Goal: Task Accomplishment & Management: Complete application form

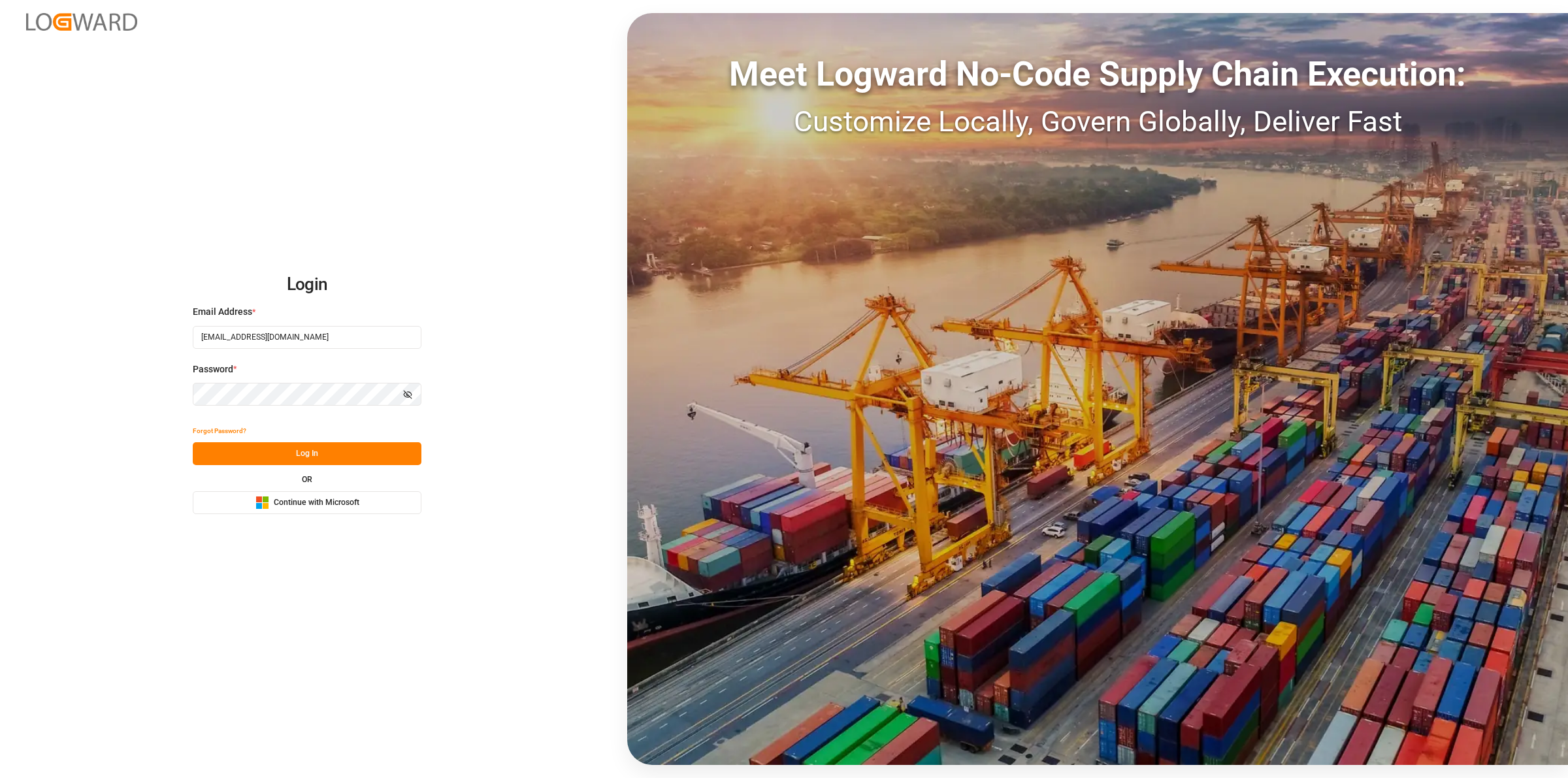
click at [299, 457] on button "Log In" at bounding box center [307, 453] width 229 height 23
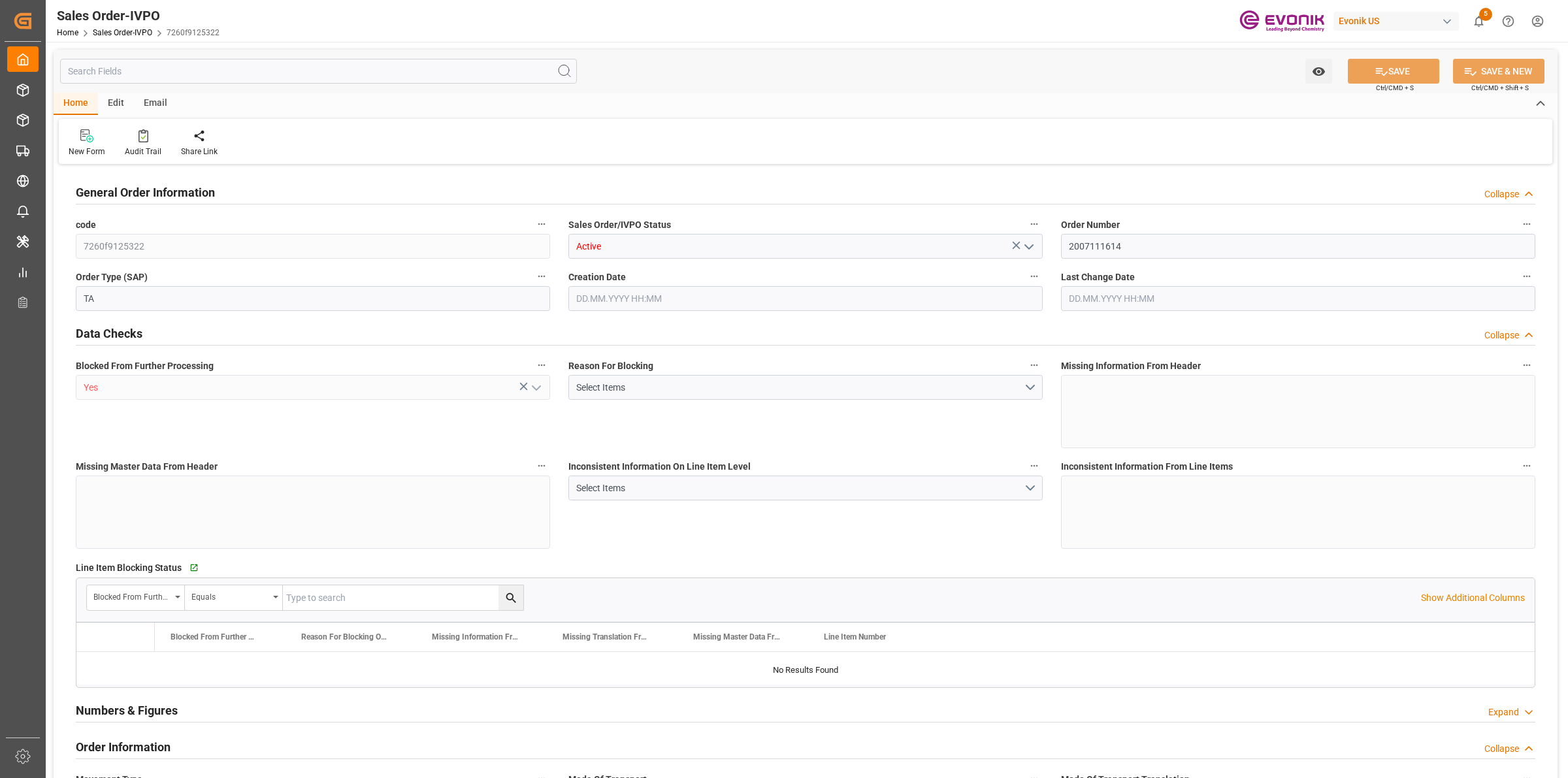
type input "DEBRV"
type input "0"
type input "1"
type input "2"
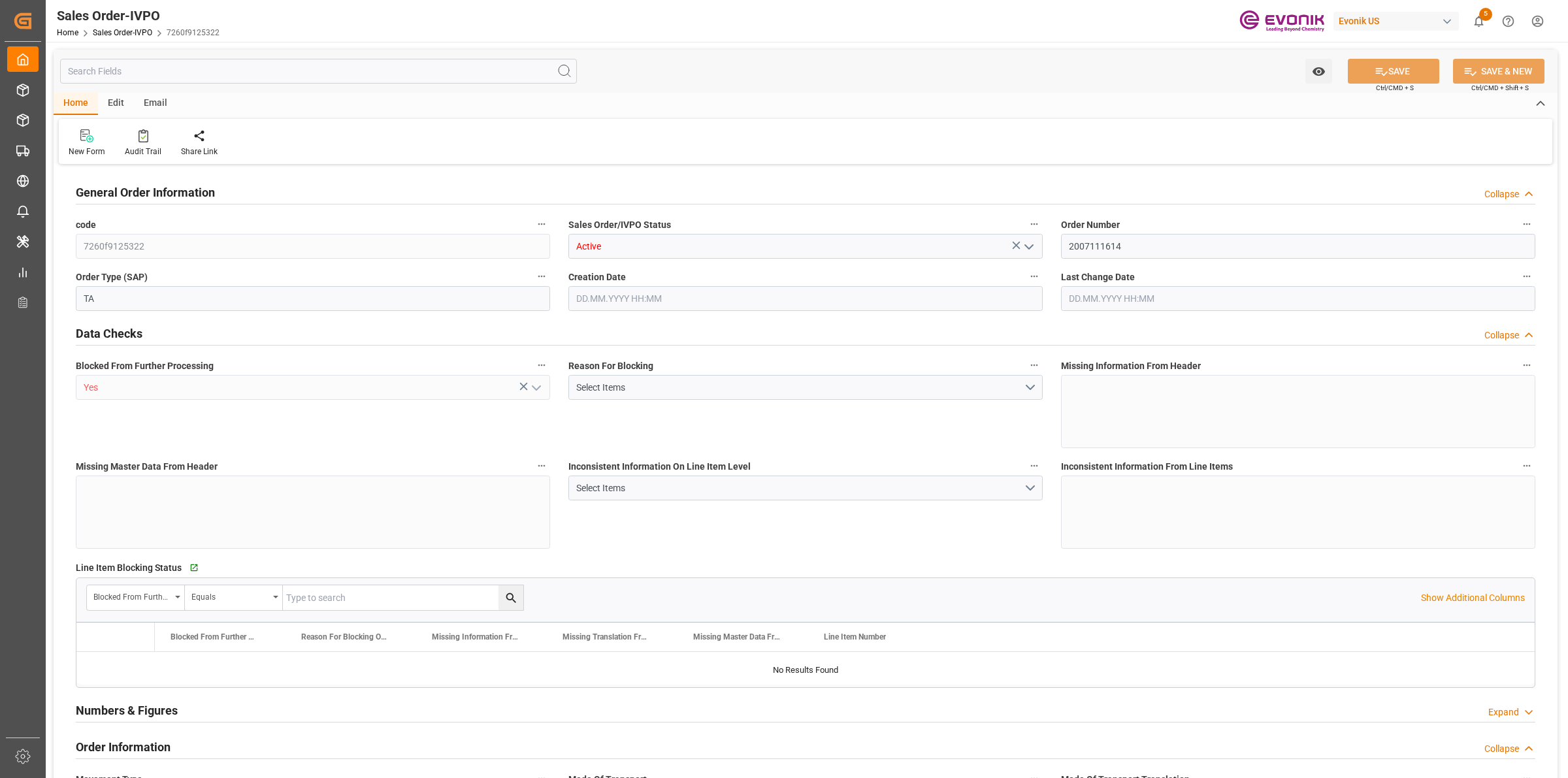
type input "16000"
type input "52.8408"
type input "17000"
type input "30"
type input "28.07.2025 12:24"
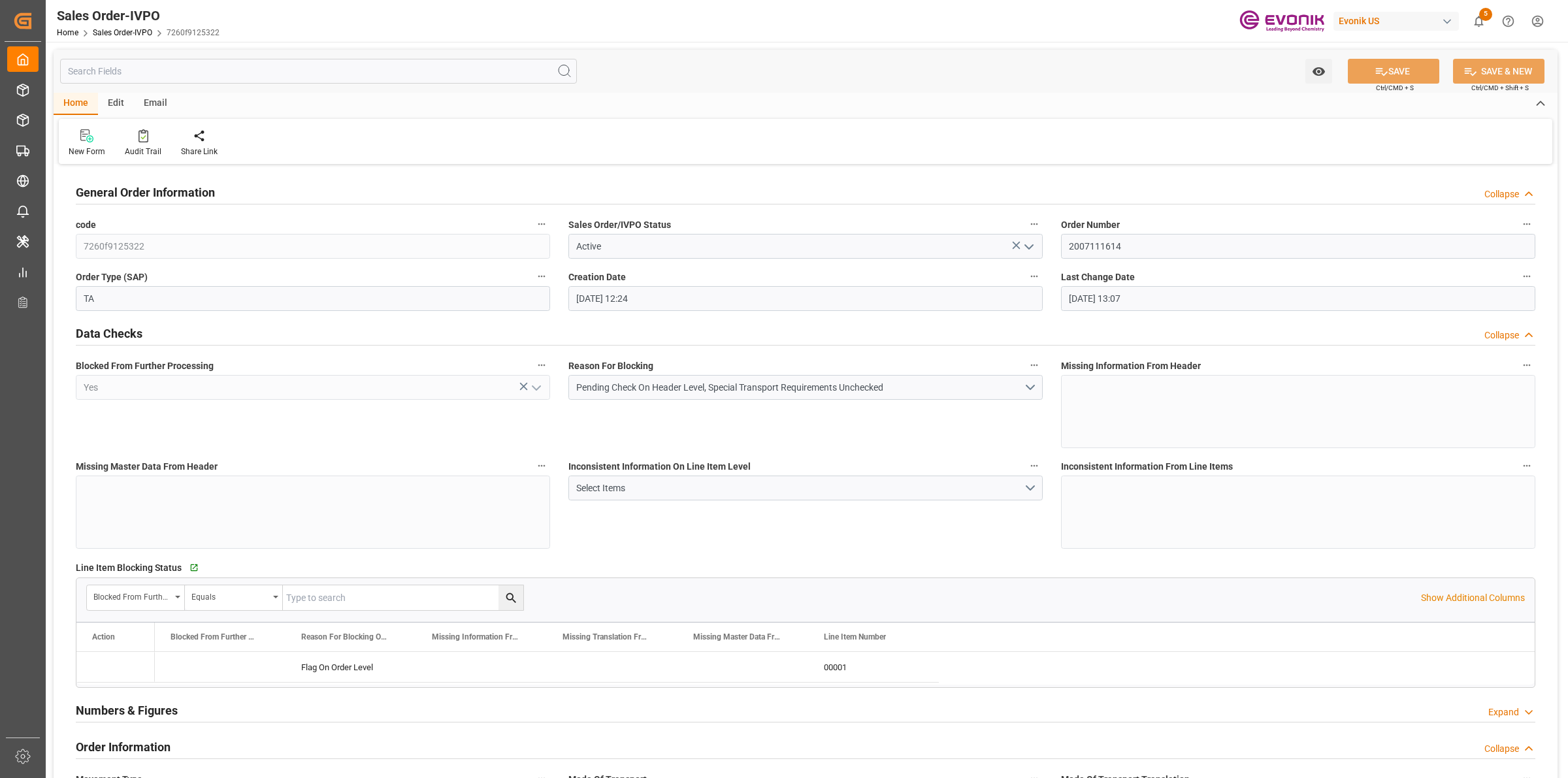
type input "29.08.2025 13:07"
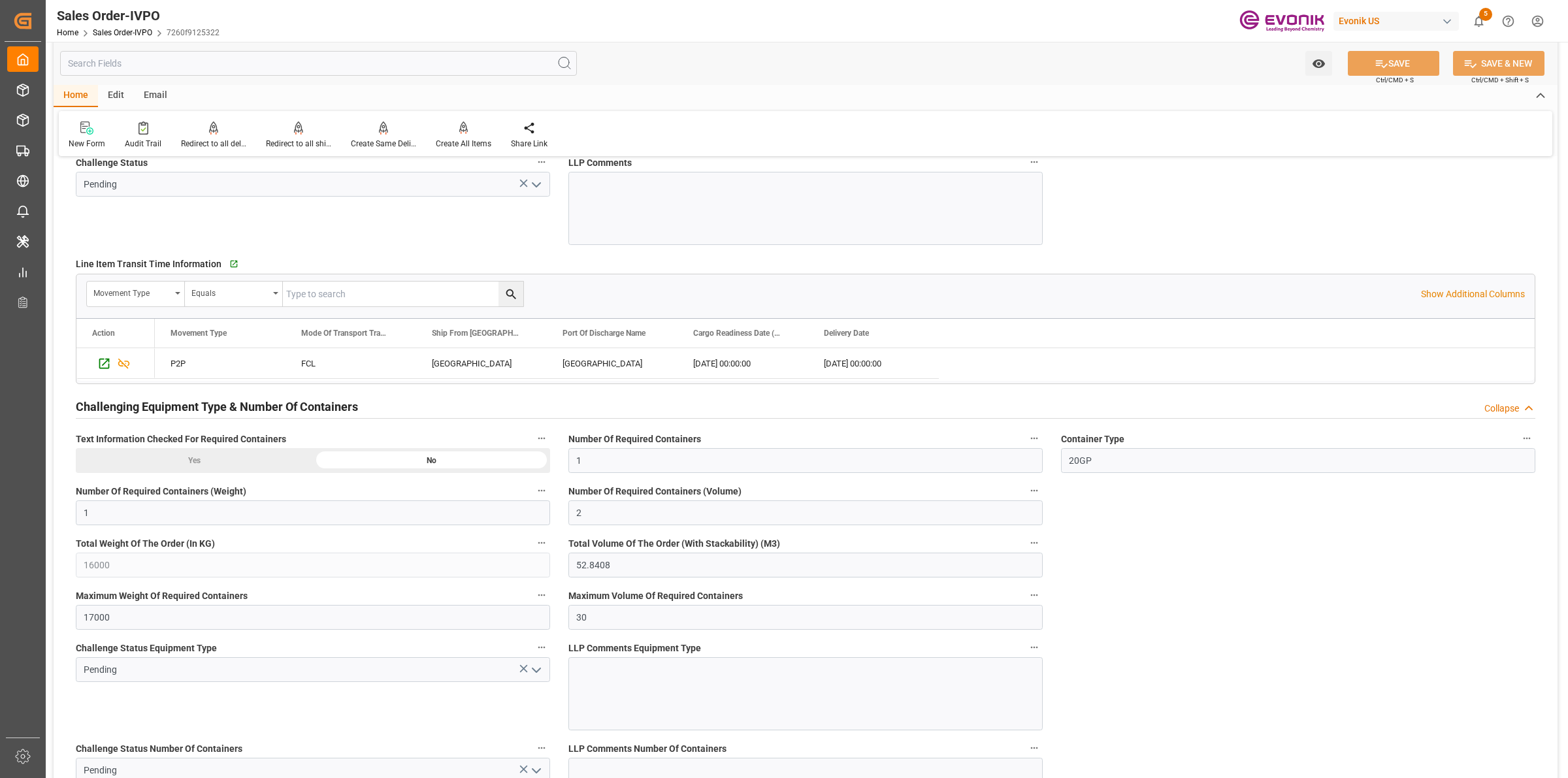
scroll to position [1797, 0]
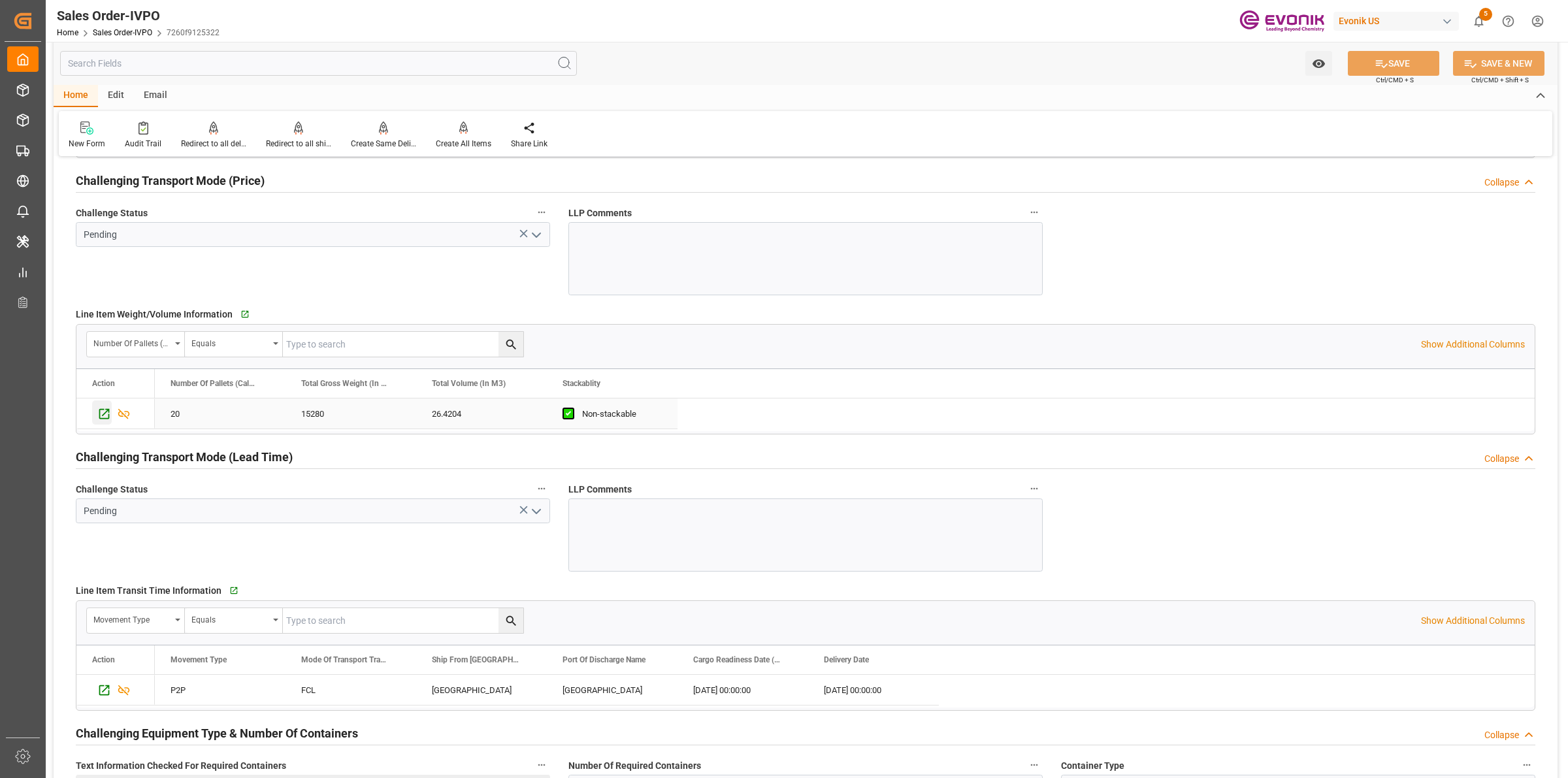
click at [105, 419] on icon "Press SPACE to select this row." at bounding box center [104, 414] width 13 height 13
click at [776, 71] on div "Watch Option SAVE Ctrl/CMD + S SAVE & NEW Ctrl/CMD + Shift + S" at bounding box center [805, 63] width 1504 height 43
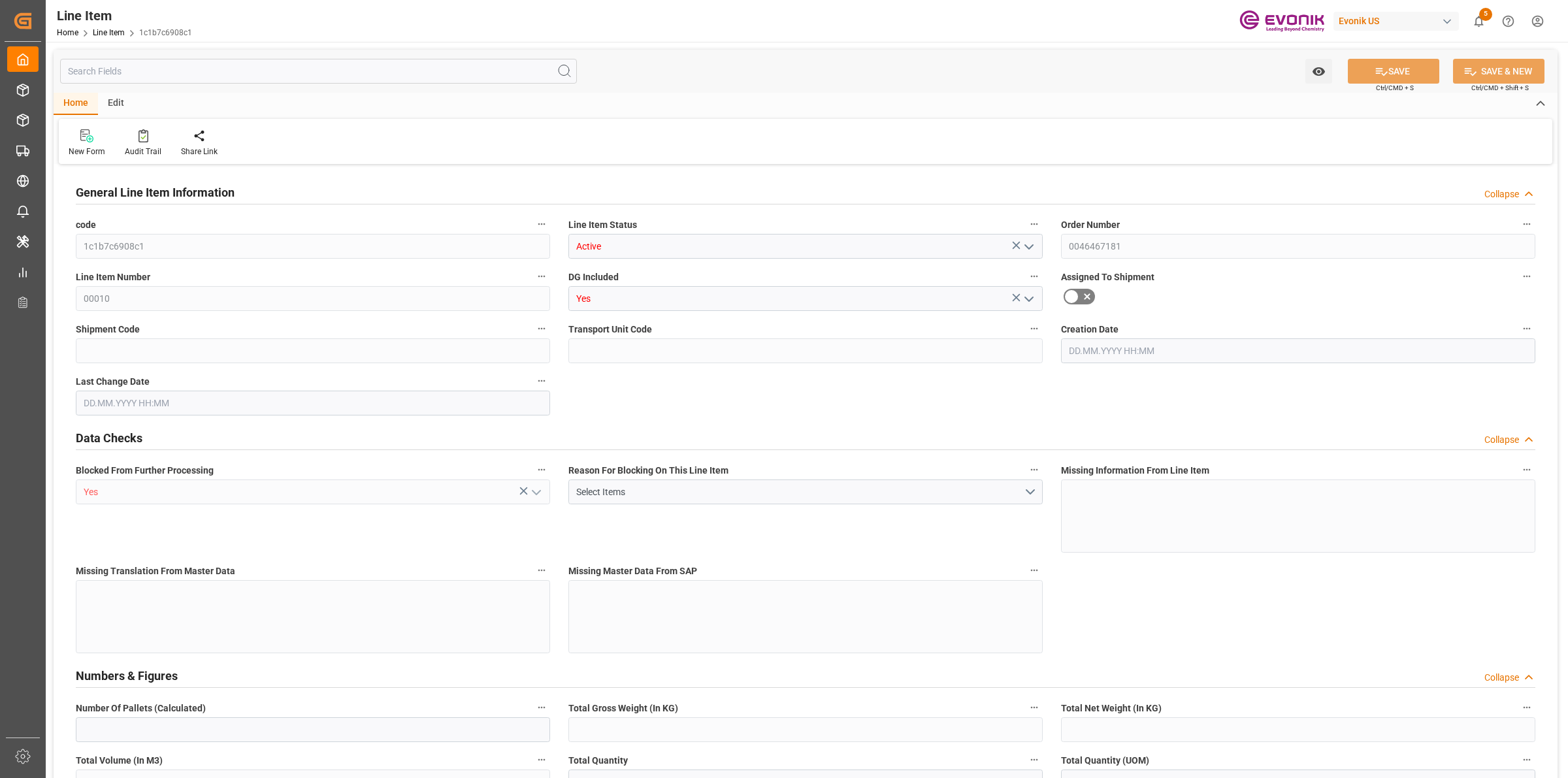
type input "0"
type input "17252"
type input "0"
type input "17233"
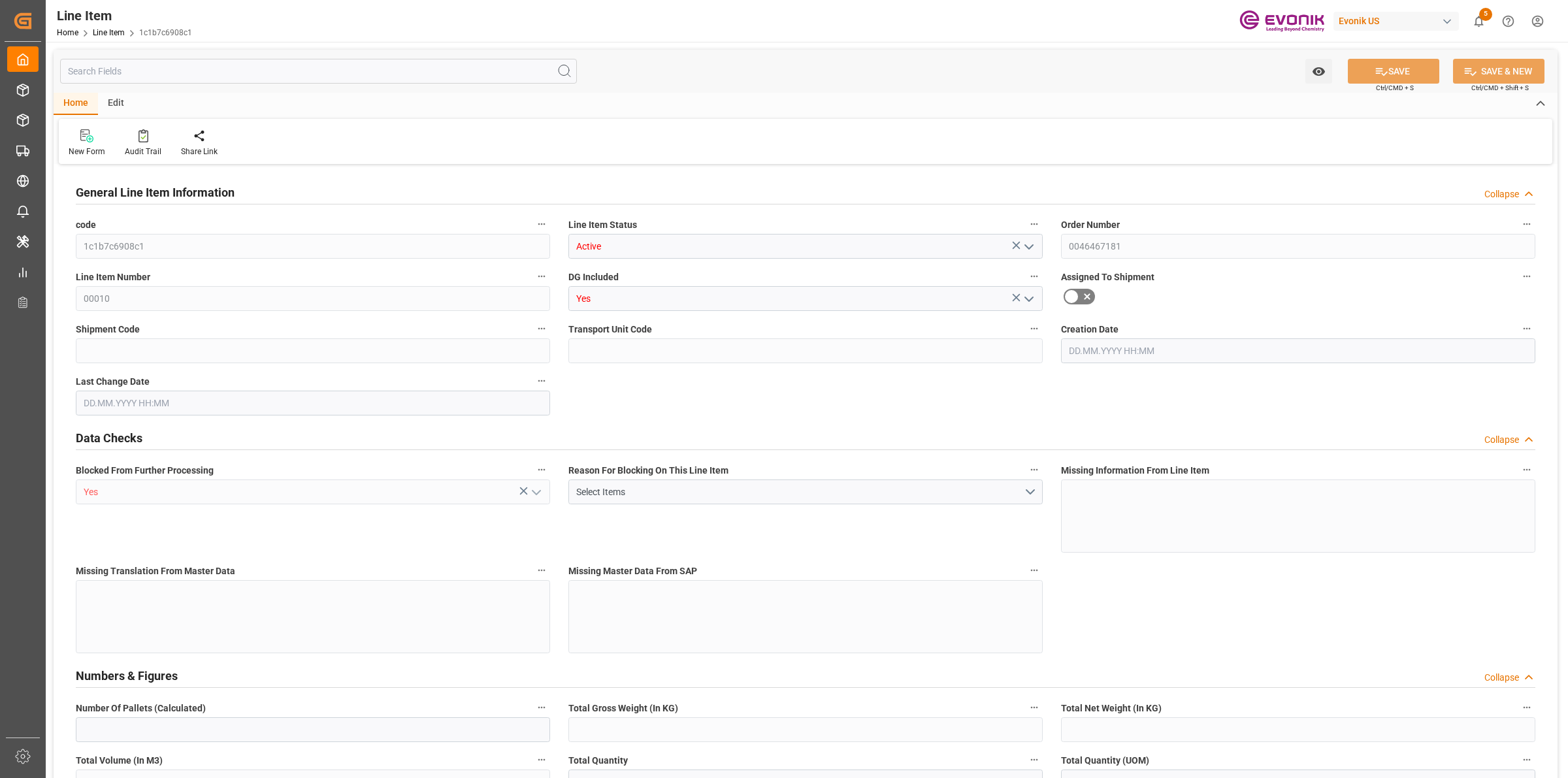
type input "3964.39"
type input "17233"
type input "38000"
type input "17252"
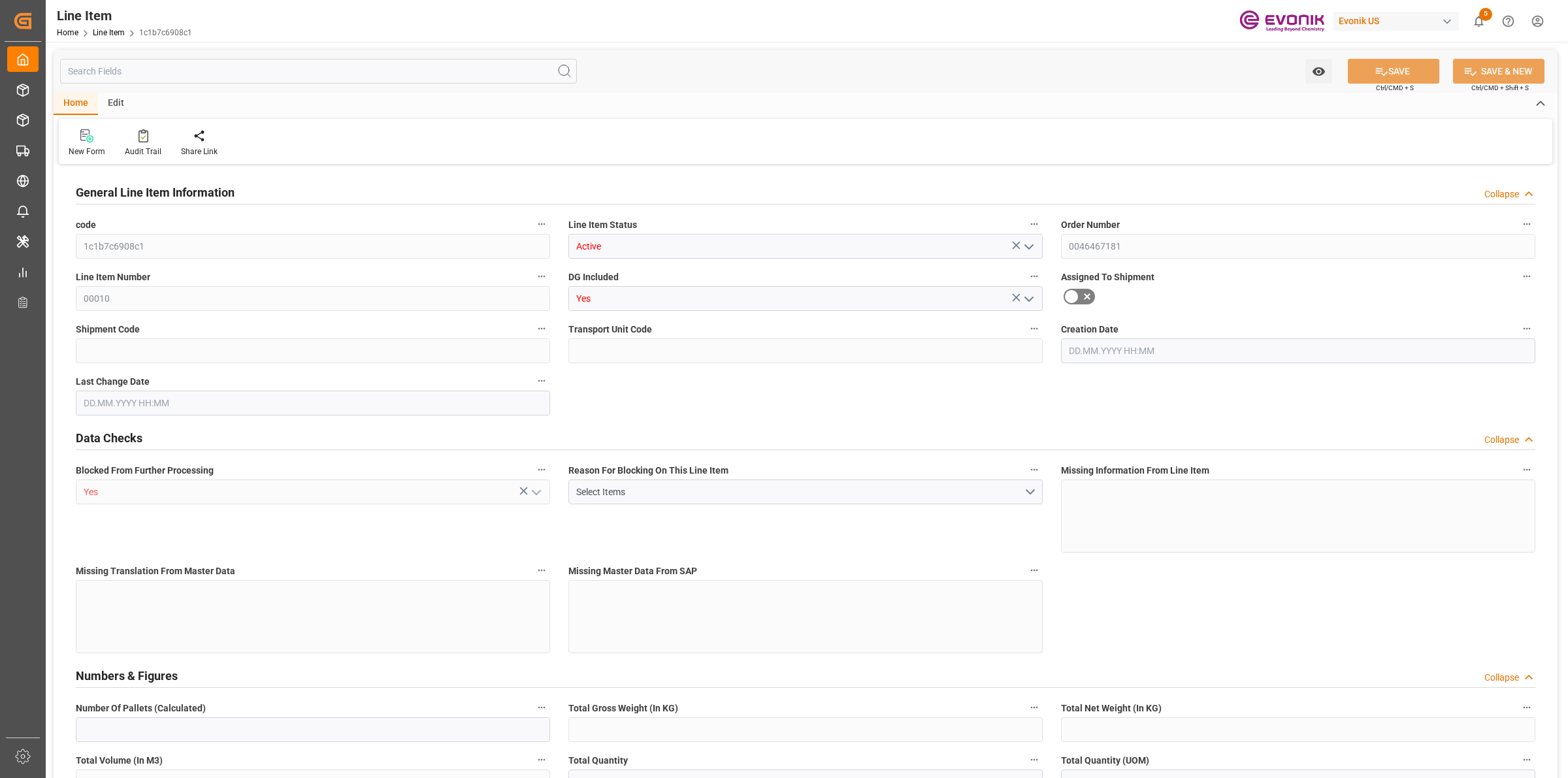
type input "17252"
type input "0"
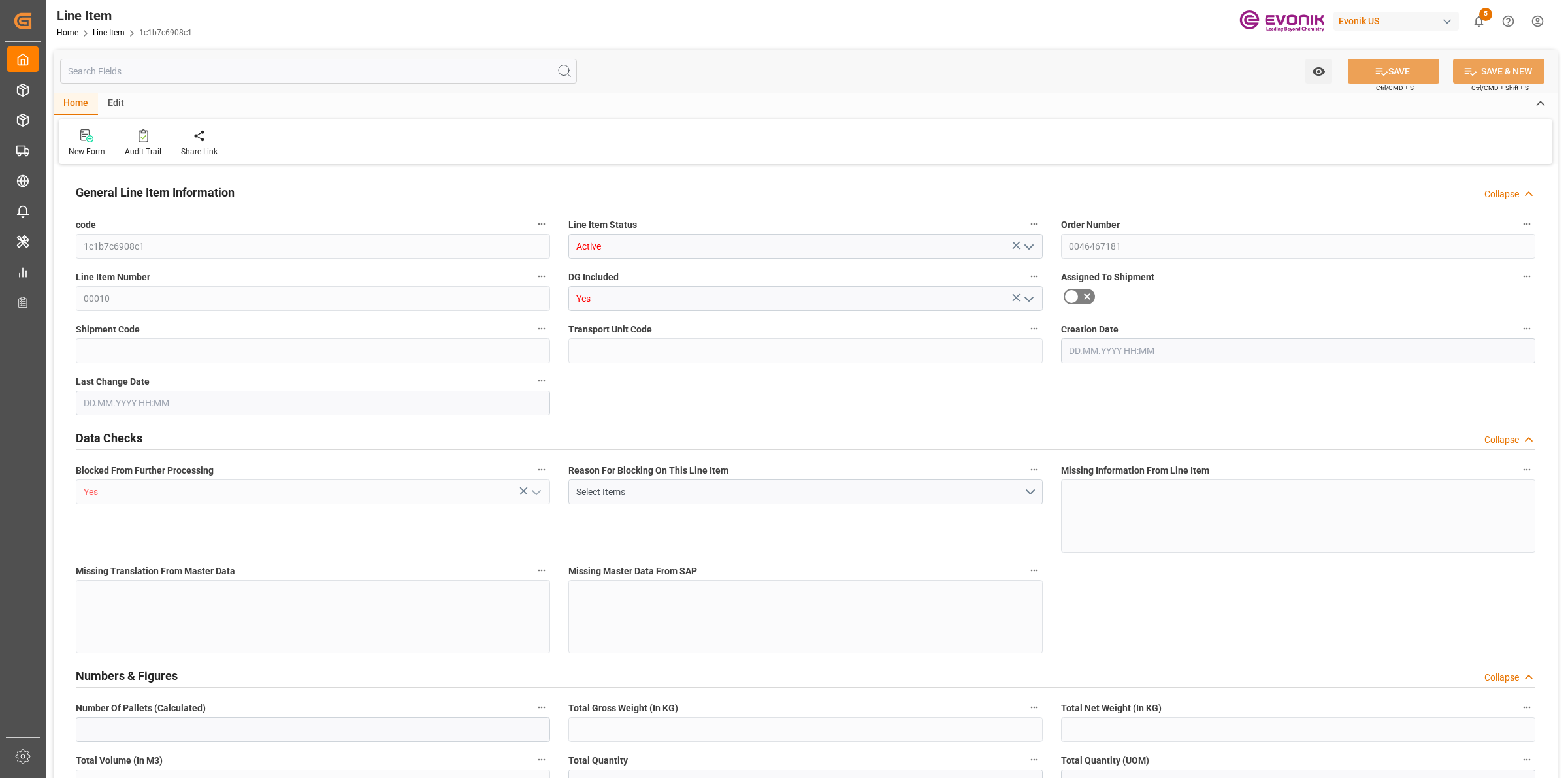
type input "0"
type input "06.08.2025 17:45"
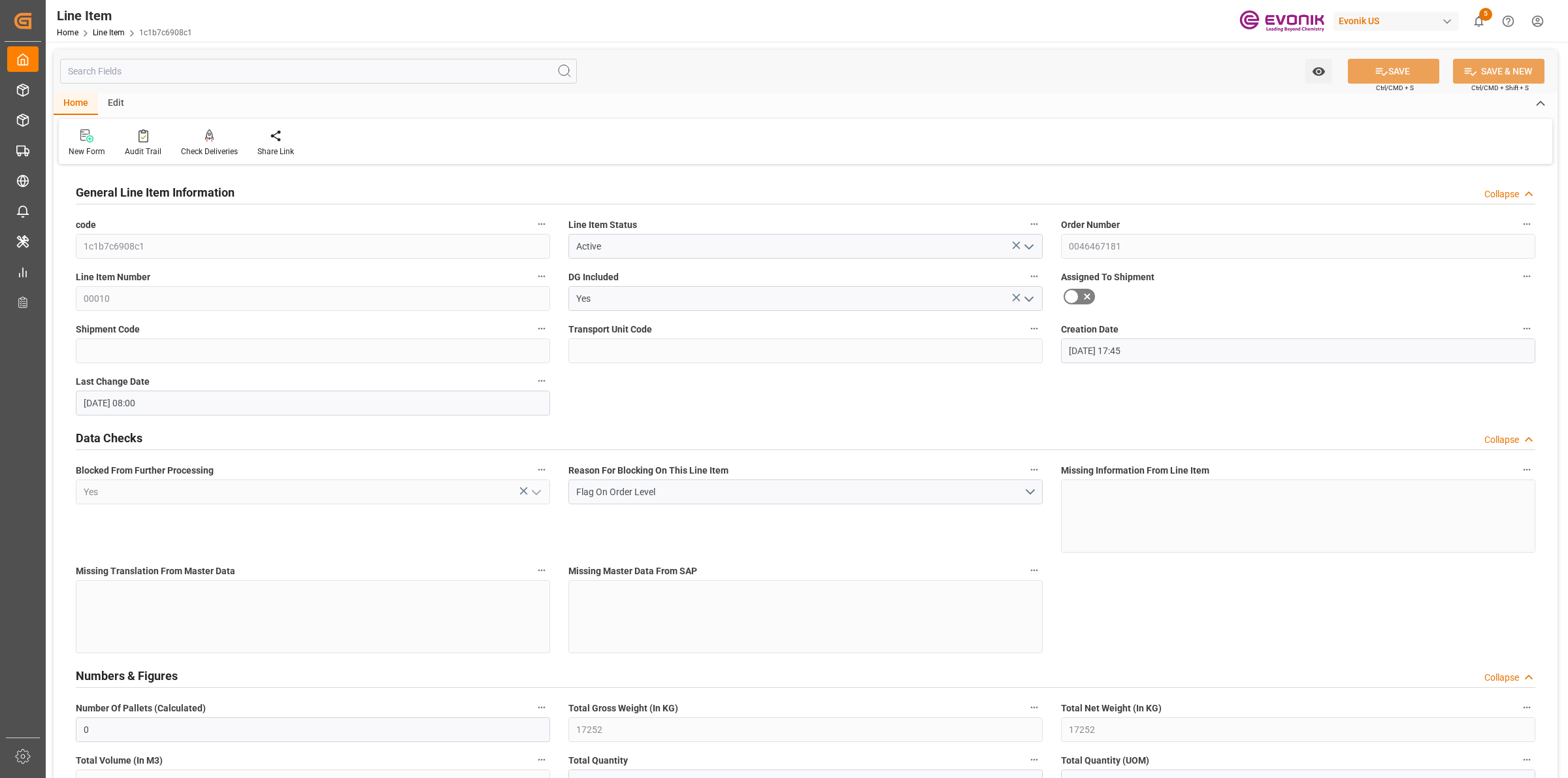
type input "29.08.2025 08:00"
type input "17.11.2025"
type input "03.10.2025"
type input "28.09.2025"
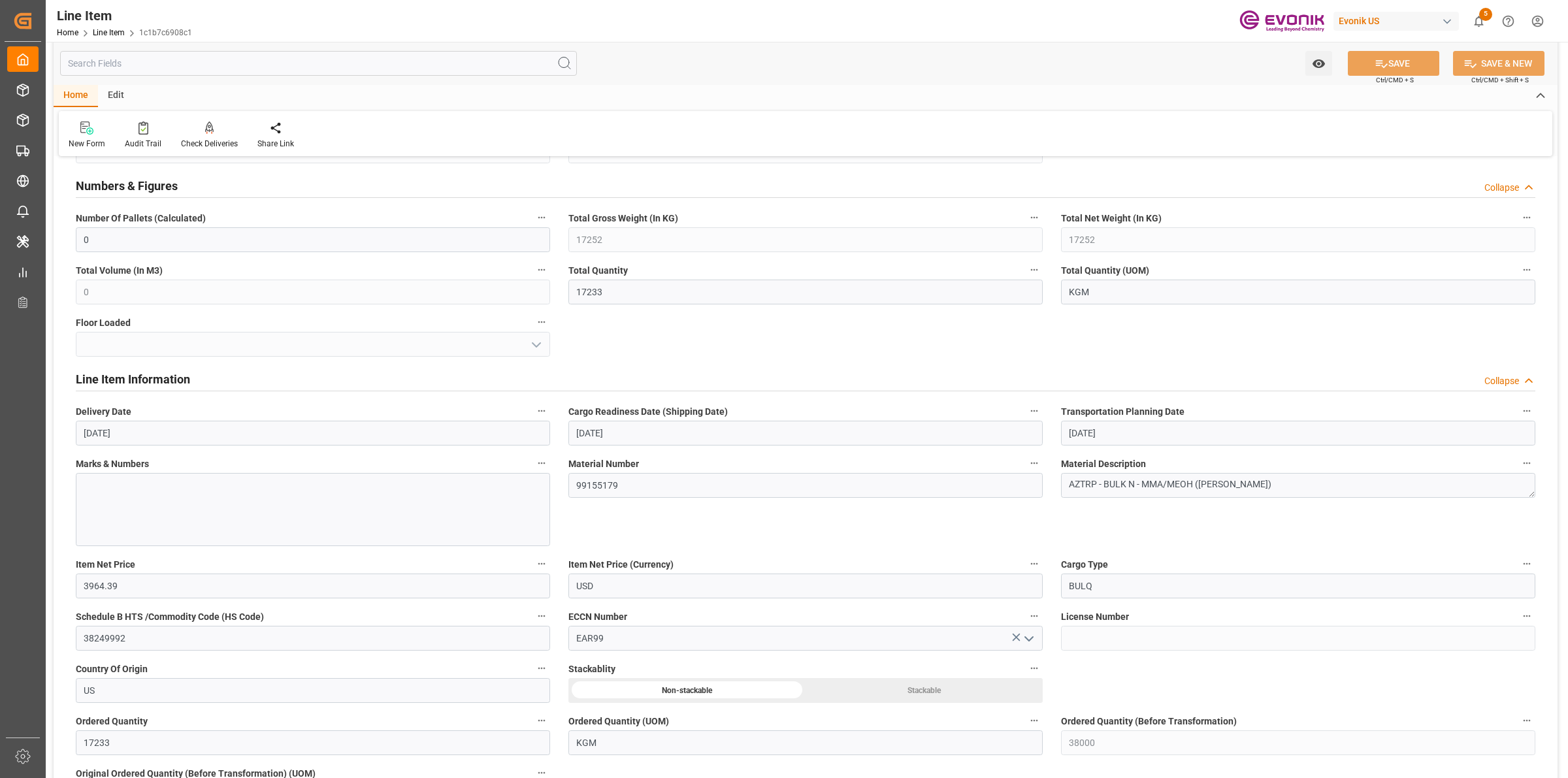
scroll to position [898, 0]
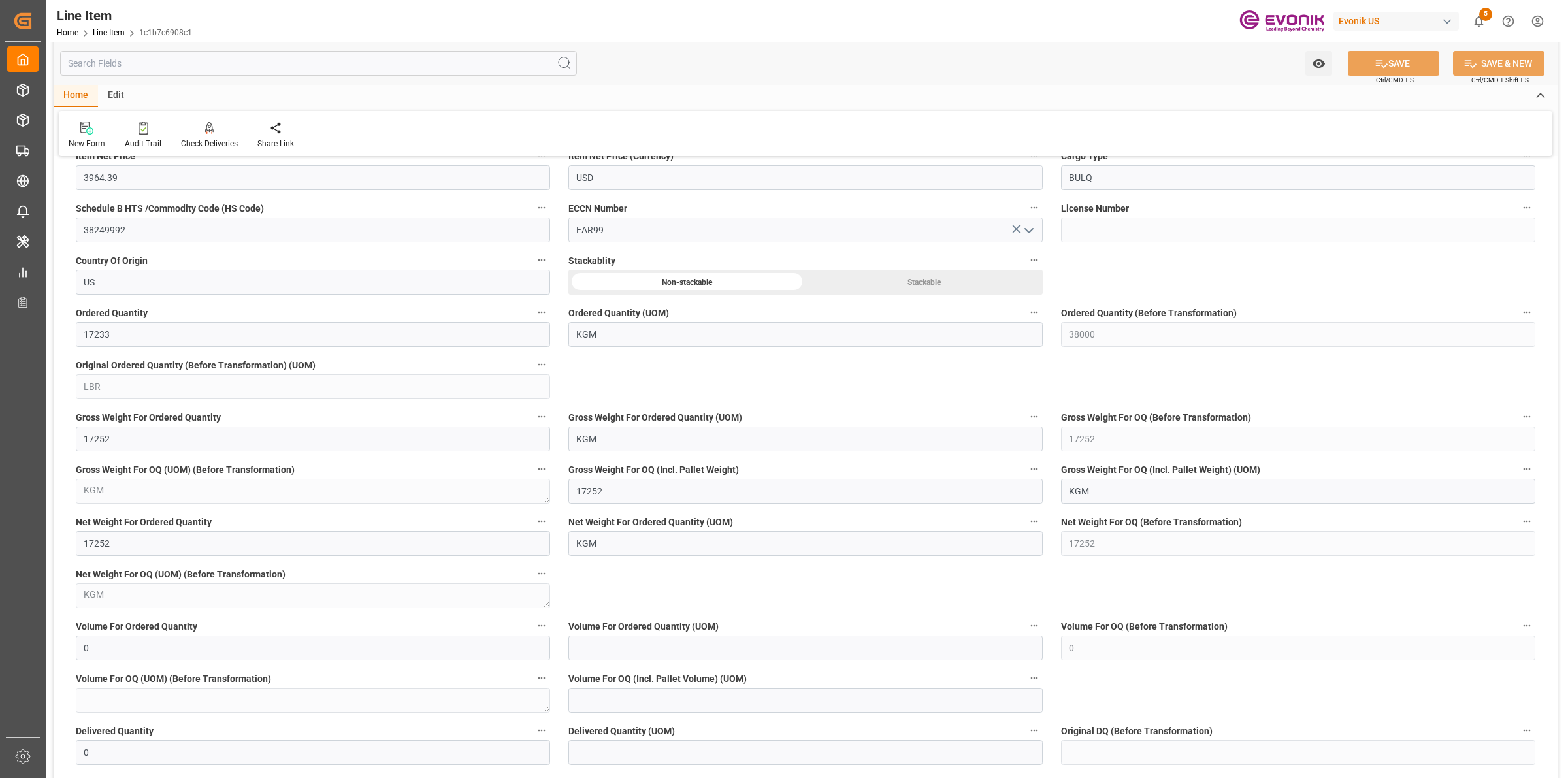
click at [219, 64] on input "text" at bounding box center [318, 63] width 517 height 25
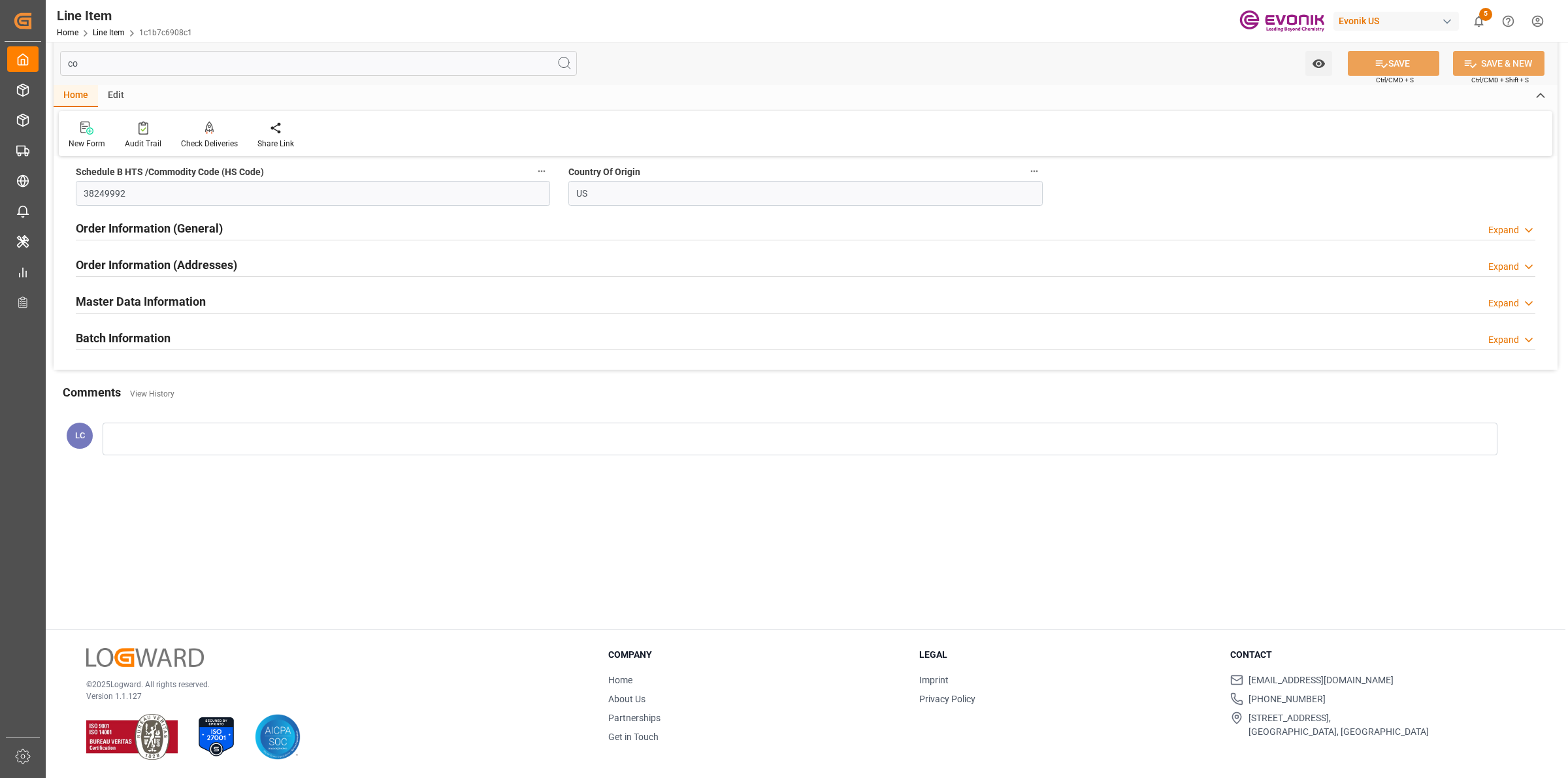
scroll to position [141, 0]
type input "cod"
click at [180, 294] on div "Master Data Information" at bounding box center [140, 301] width 130 height 25
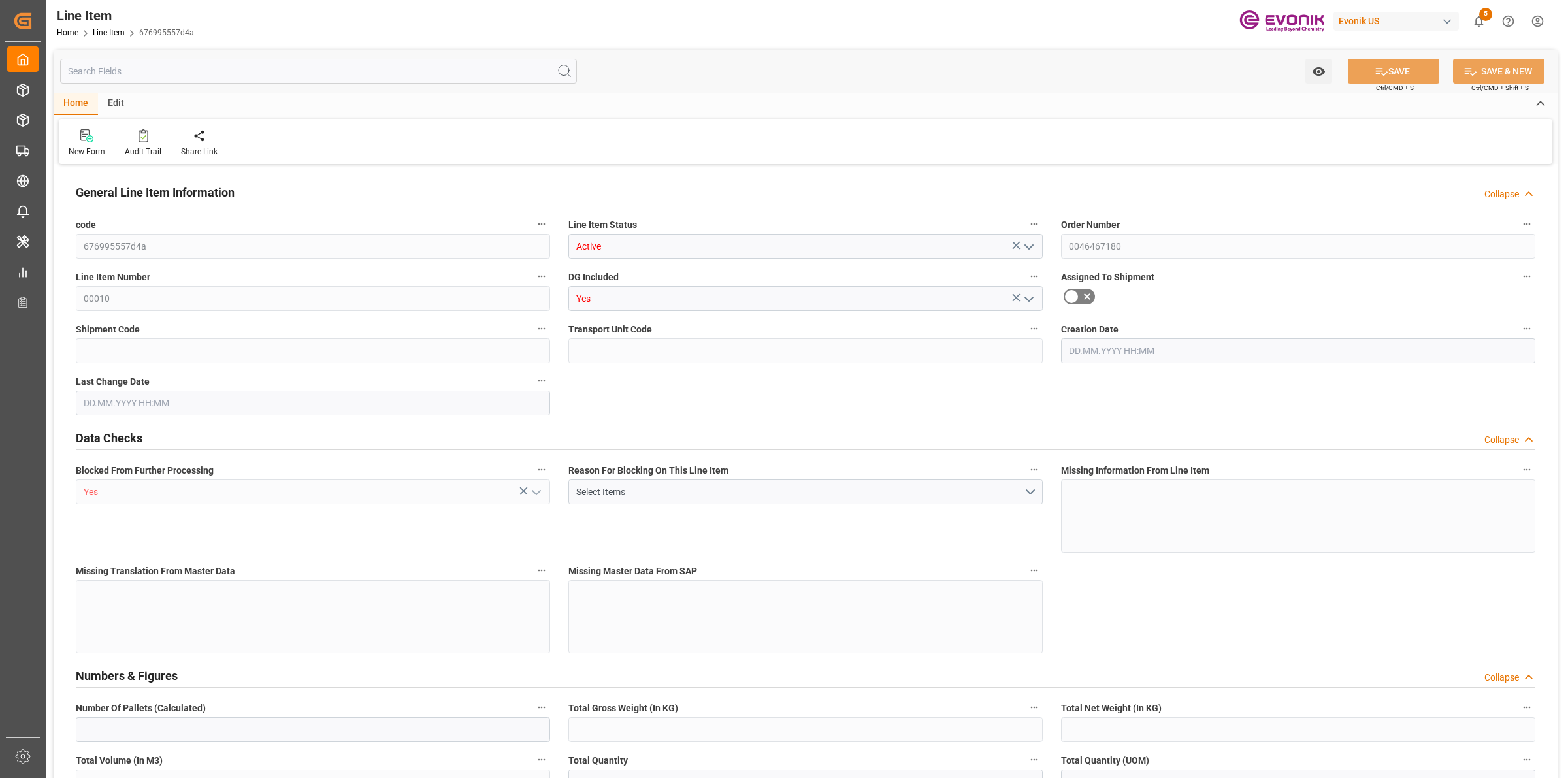
type input "0"
type input "17252"
type input "0"
type input "17233"
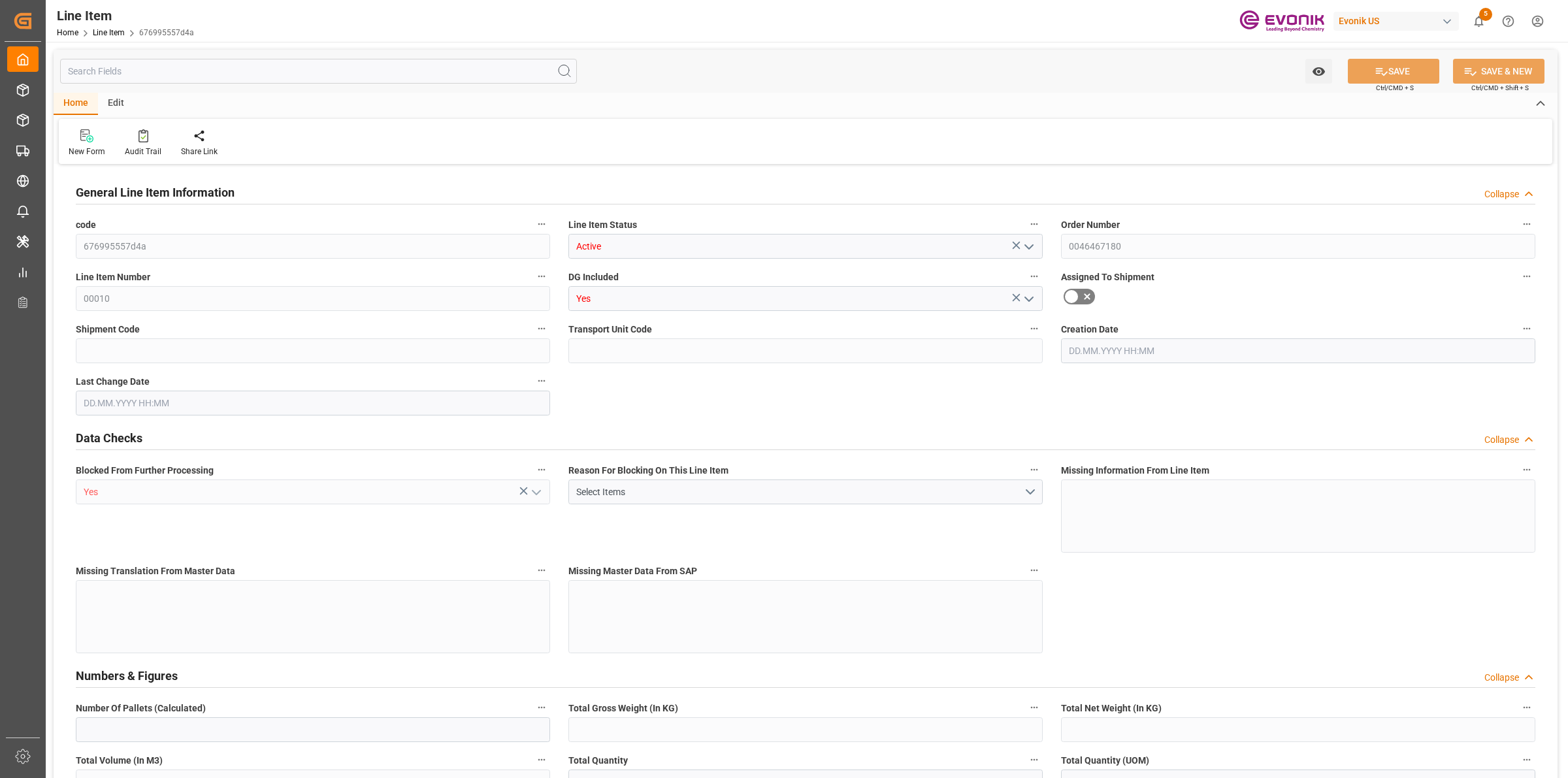
type input "3964.39"
type input "17233"
type input "38000"
type input "17252"
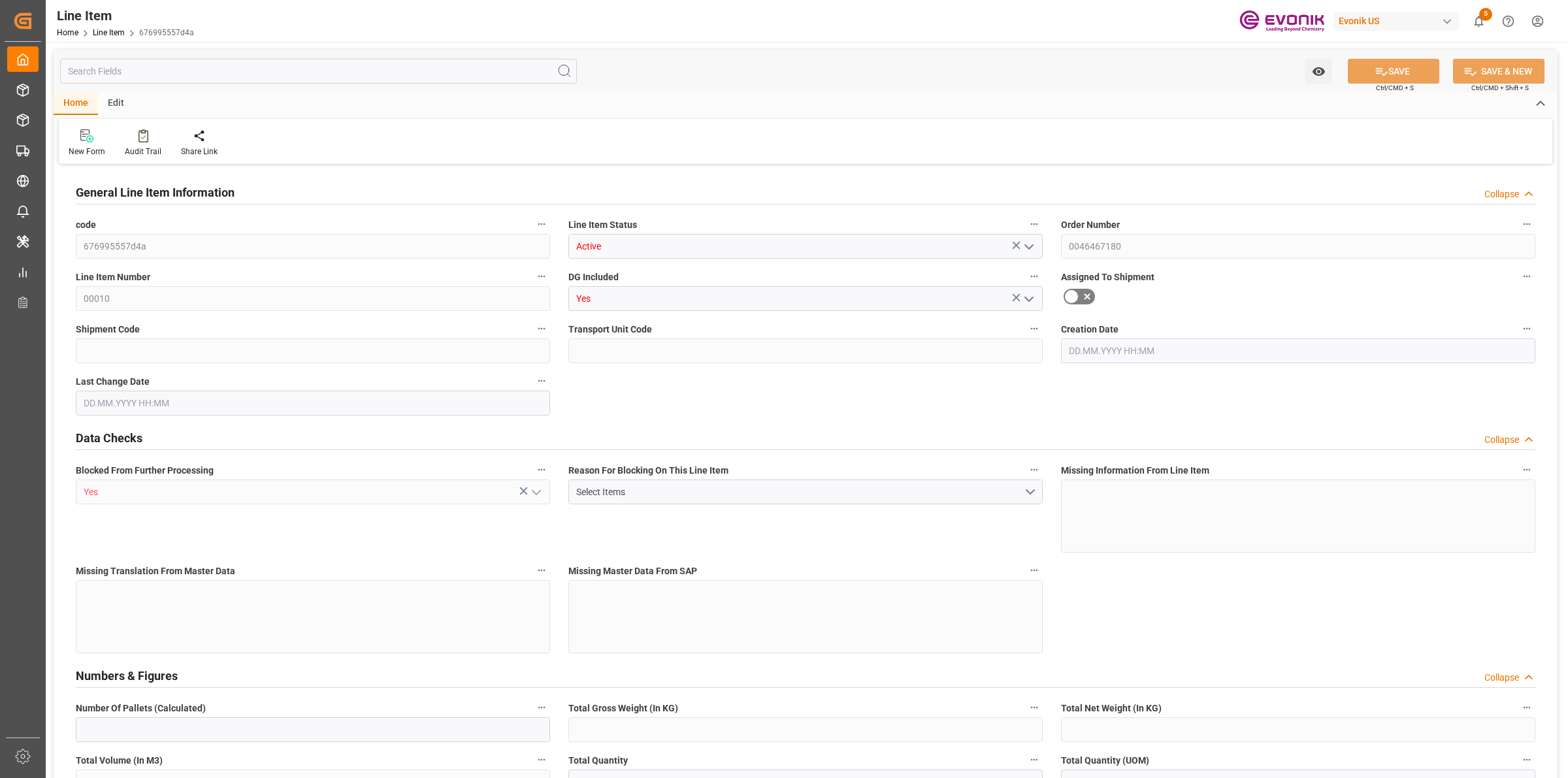
type input "17252"
type input "0"
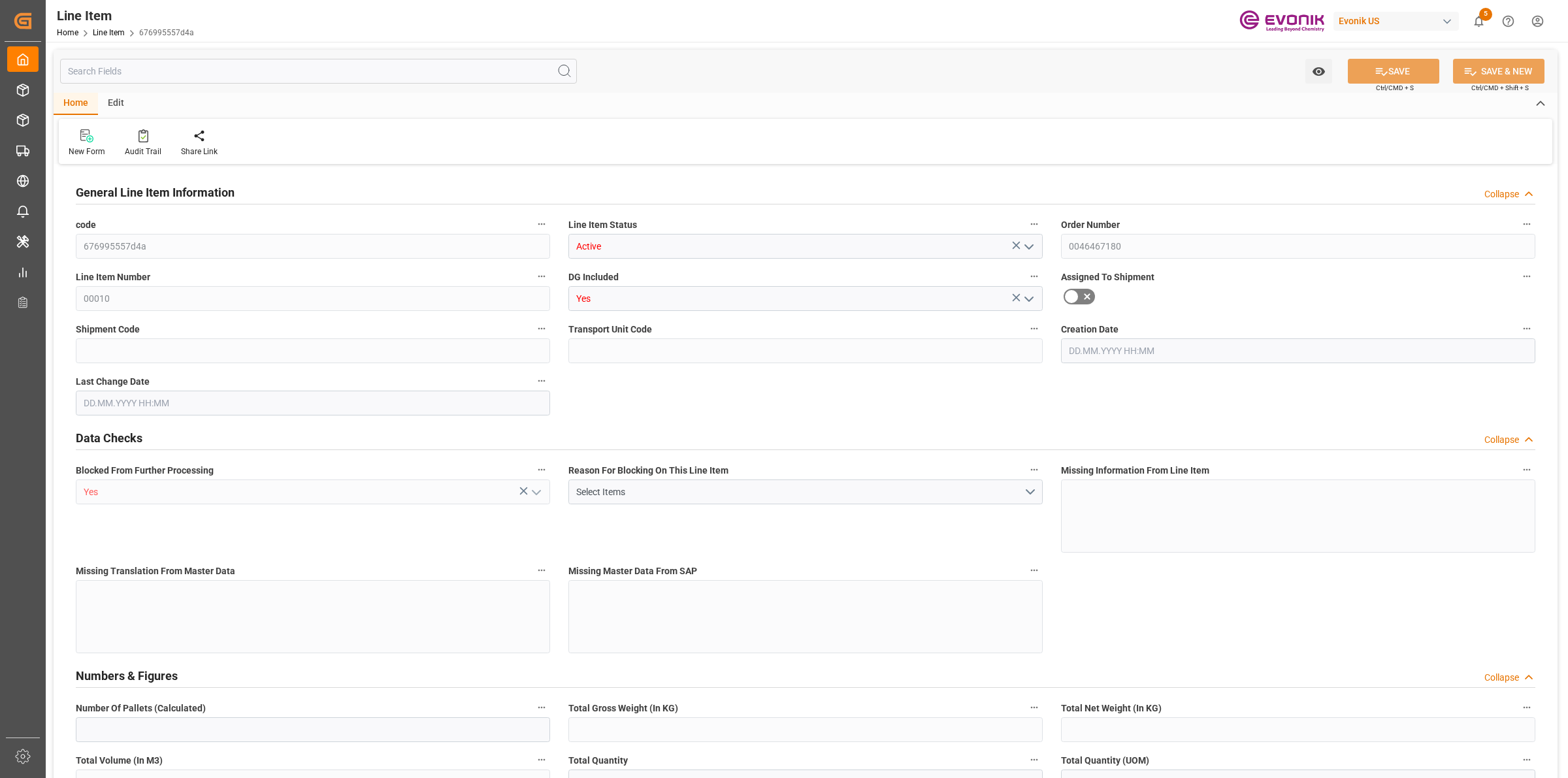
type input "0"
type input "06.08.2025 17:32"
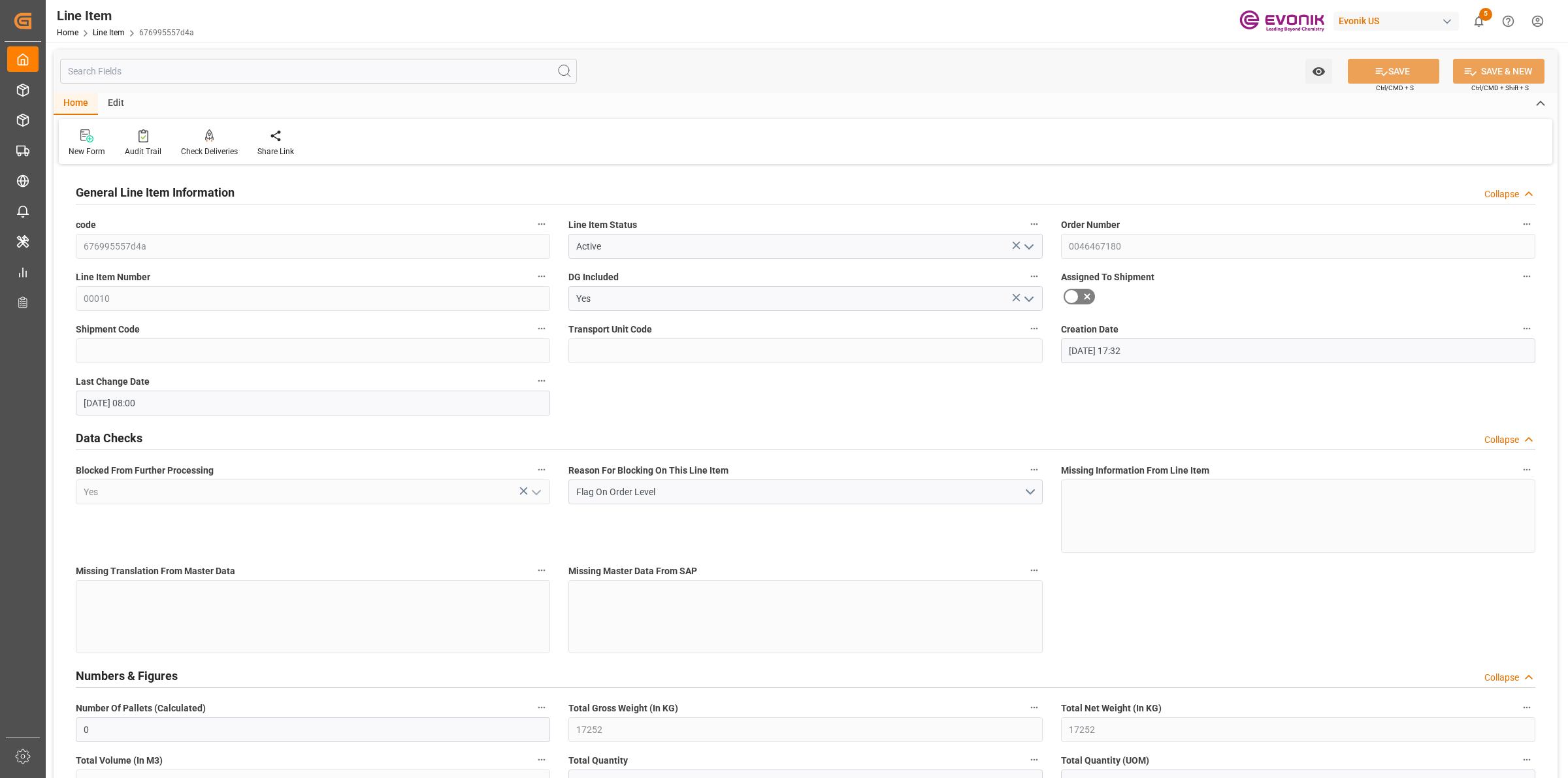
type input "29.08.2025 08:00"
type input "17.11.2025"
type input "03.10.2025"
type input "28.09.2025"
click at [132, 76] on input "text" at bounding box center [318, 71] width 517 height 25
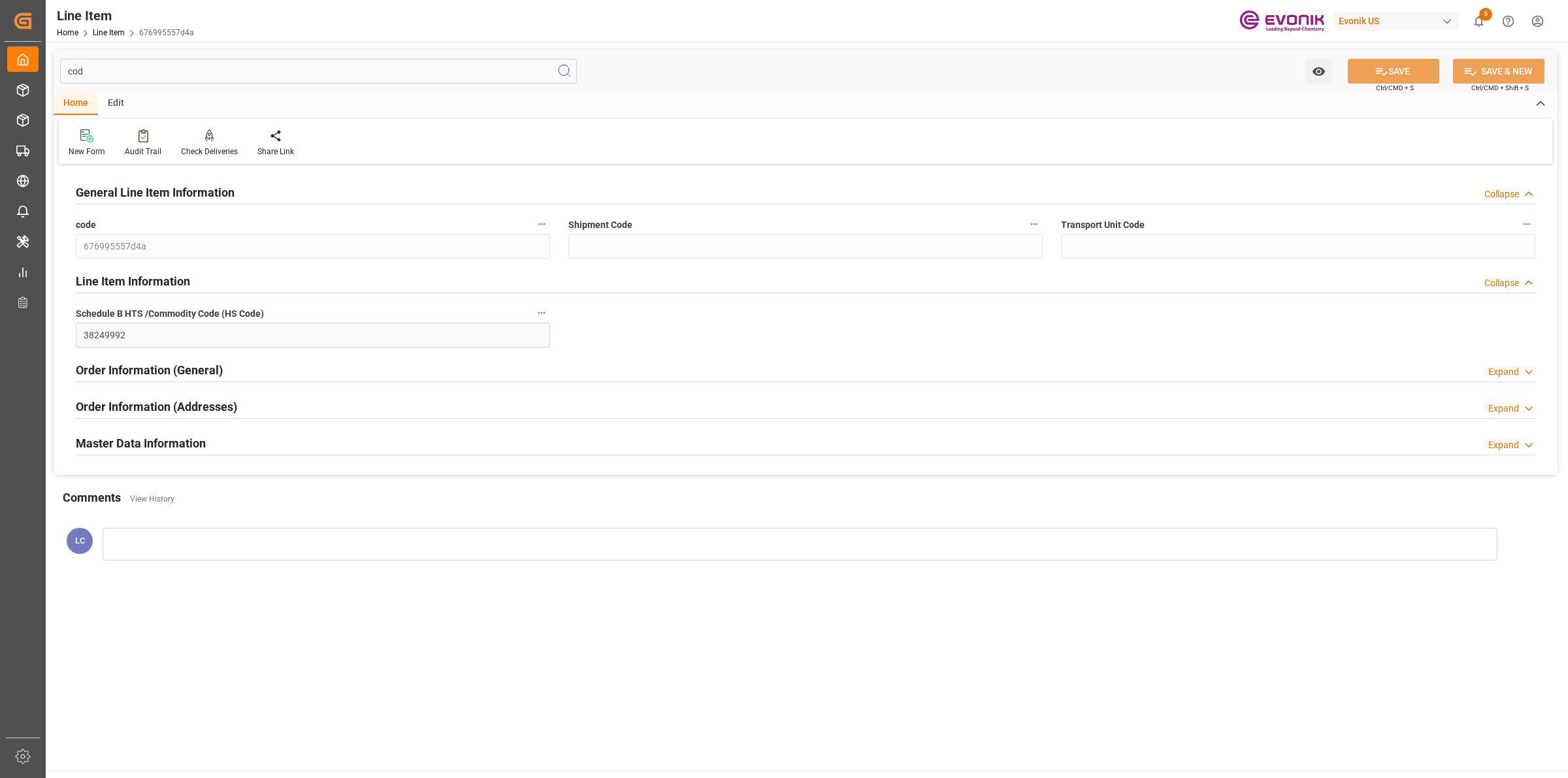
type input "cod"
click at [216, 444] on div "Master Data Information Expand" at bounding box center [805, 442] width 1459 height 25
click at [309, 720] on main "cod Watch Option SAVE Ctrl/CMD + S SAVE & NEW Ctrl/CMD + Shift + S Home Edit Ne…" at bounding box center [806, 406] width 1519 height 729
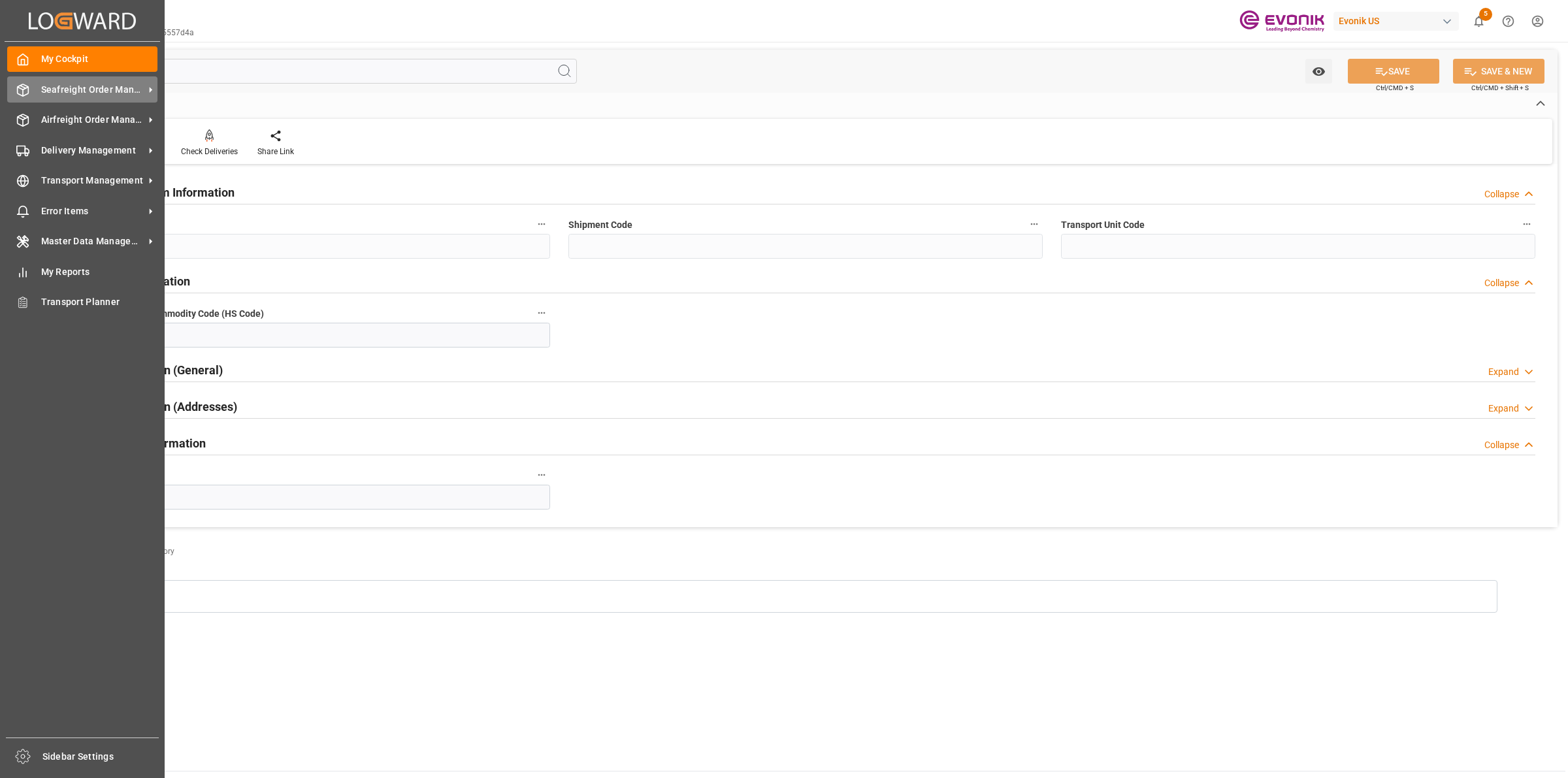
click at [17, 79] on div "Seafreight Order Management Seafreight Order Management" at bounding box center [82, 89] width 150 height 26
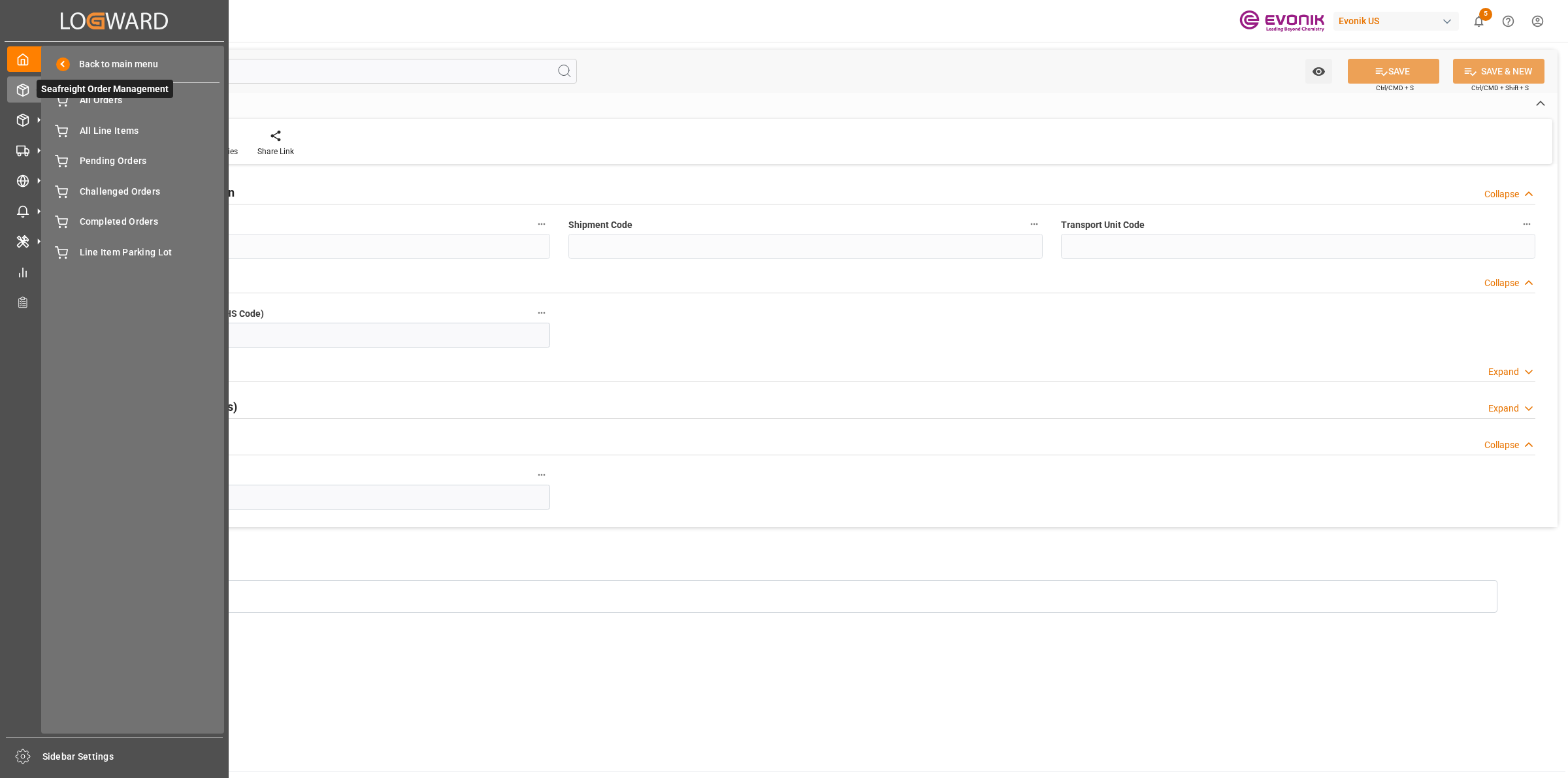
click at [92, 96] on span "Seafreight Order Management" at bounding box center [105, 88] width 136 height 18
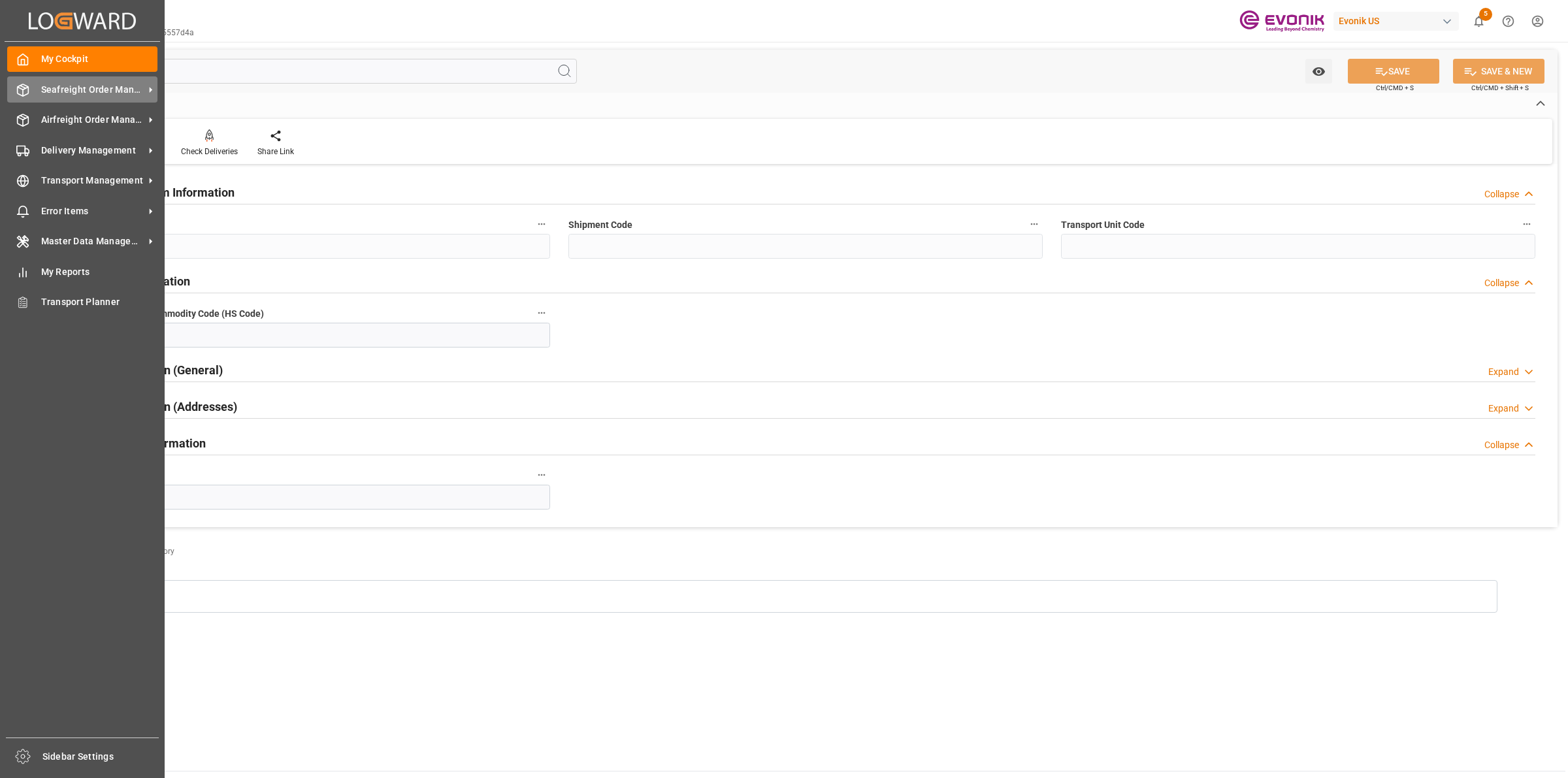
click at [23, 90] on line at bounding box center [23, 93] width 0 height 7
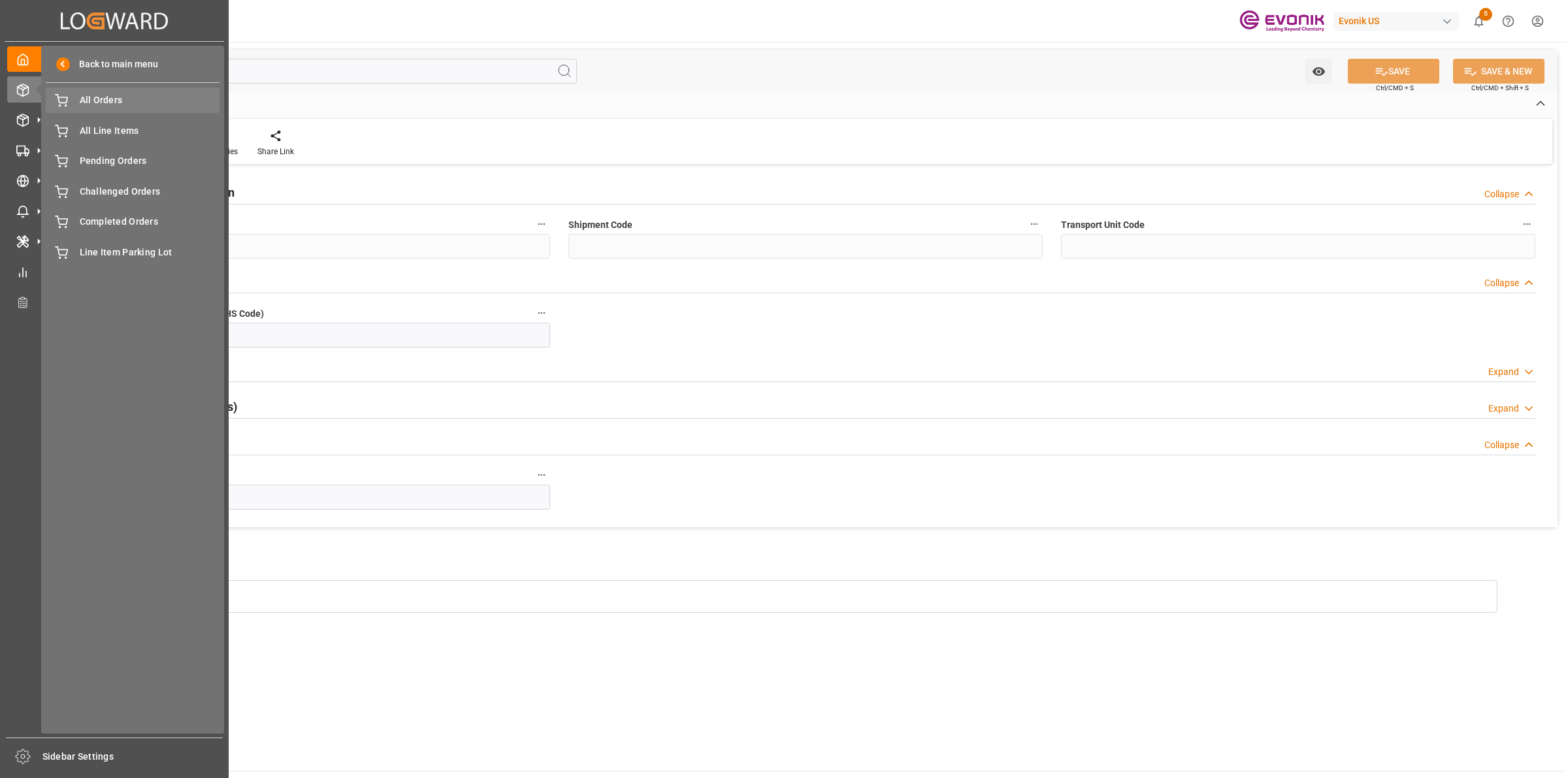
click at [92, 106] on span "All Orders" at bounding box center [150, 100] width 140 height 13
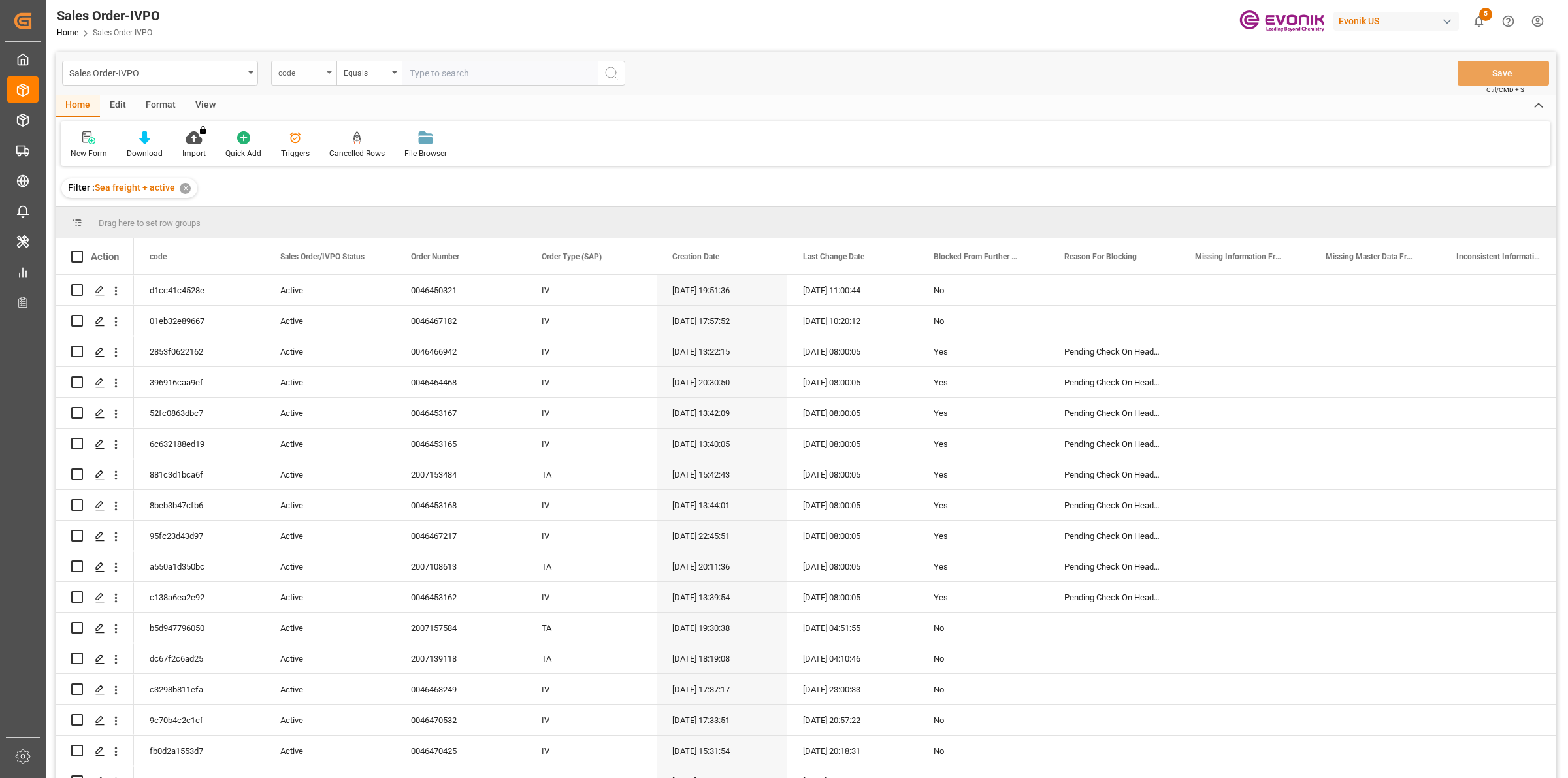
click at [324, 73] on div "code" at bounding box center [304, 73] width 65 height 25
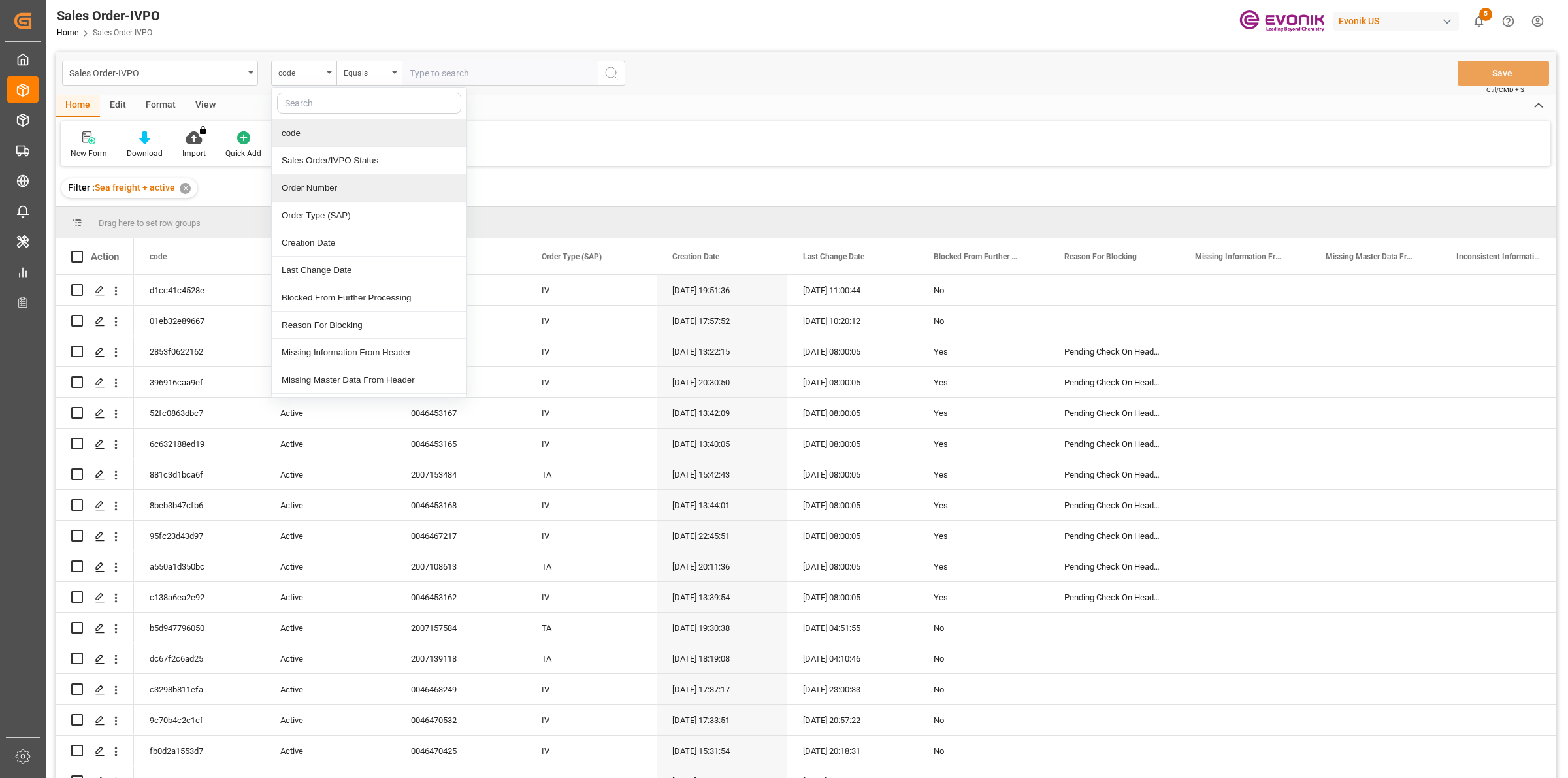
click at [308, 194] on div "Order Number" at bounding box center [369, 188] width 195 height 28
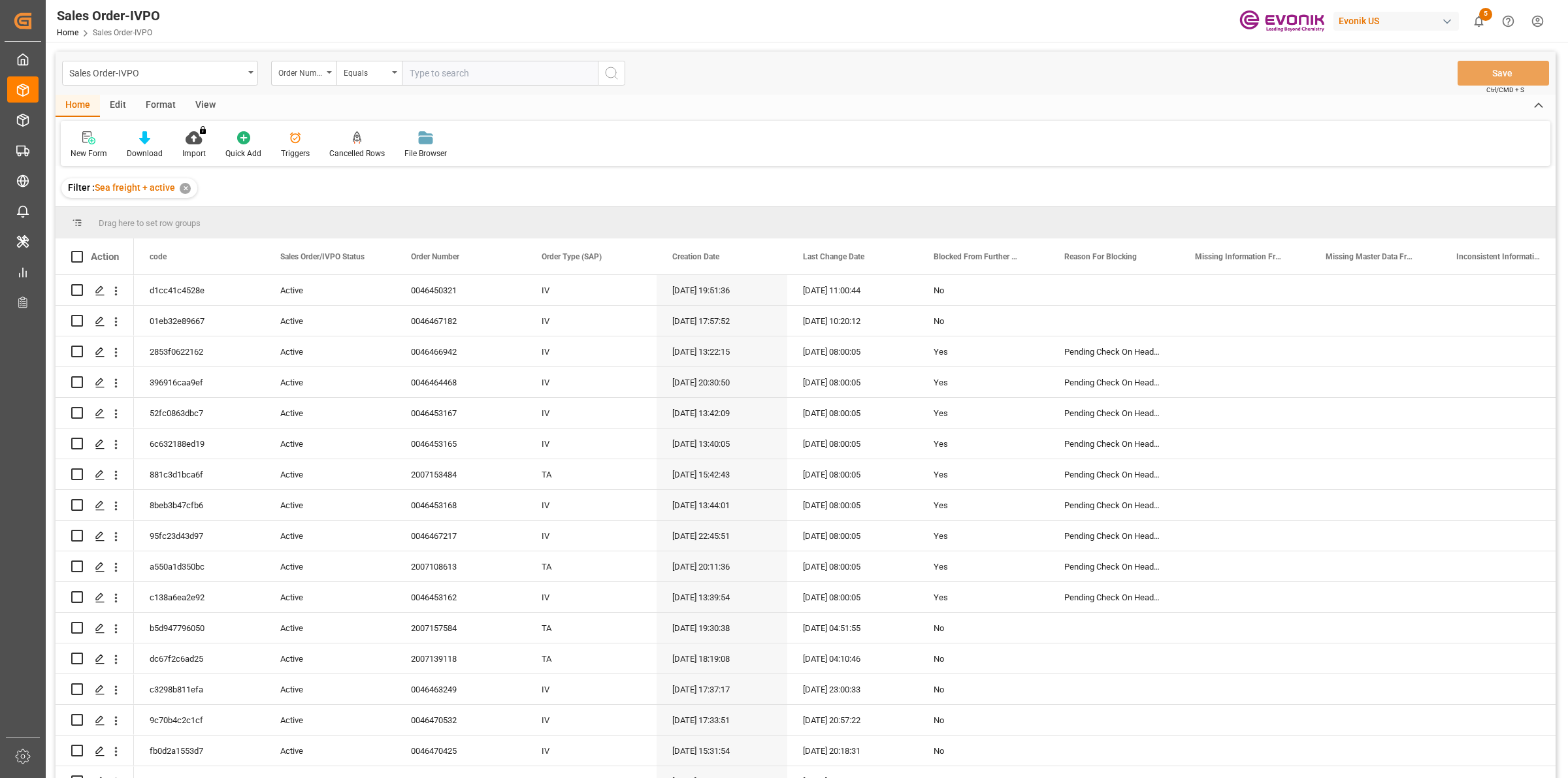
click at [455, 67] on input "text" at bounding box center [499, 73] width 196 height 25
paste input "46461121"
type input "0046461121"
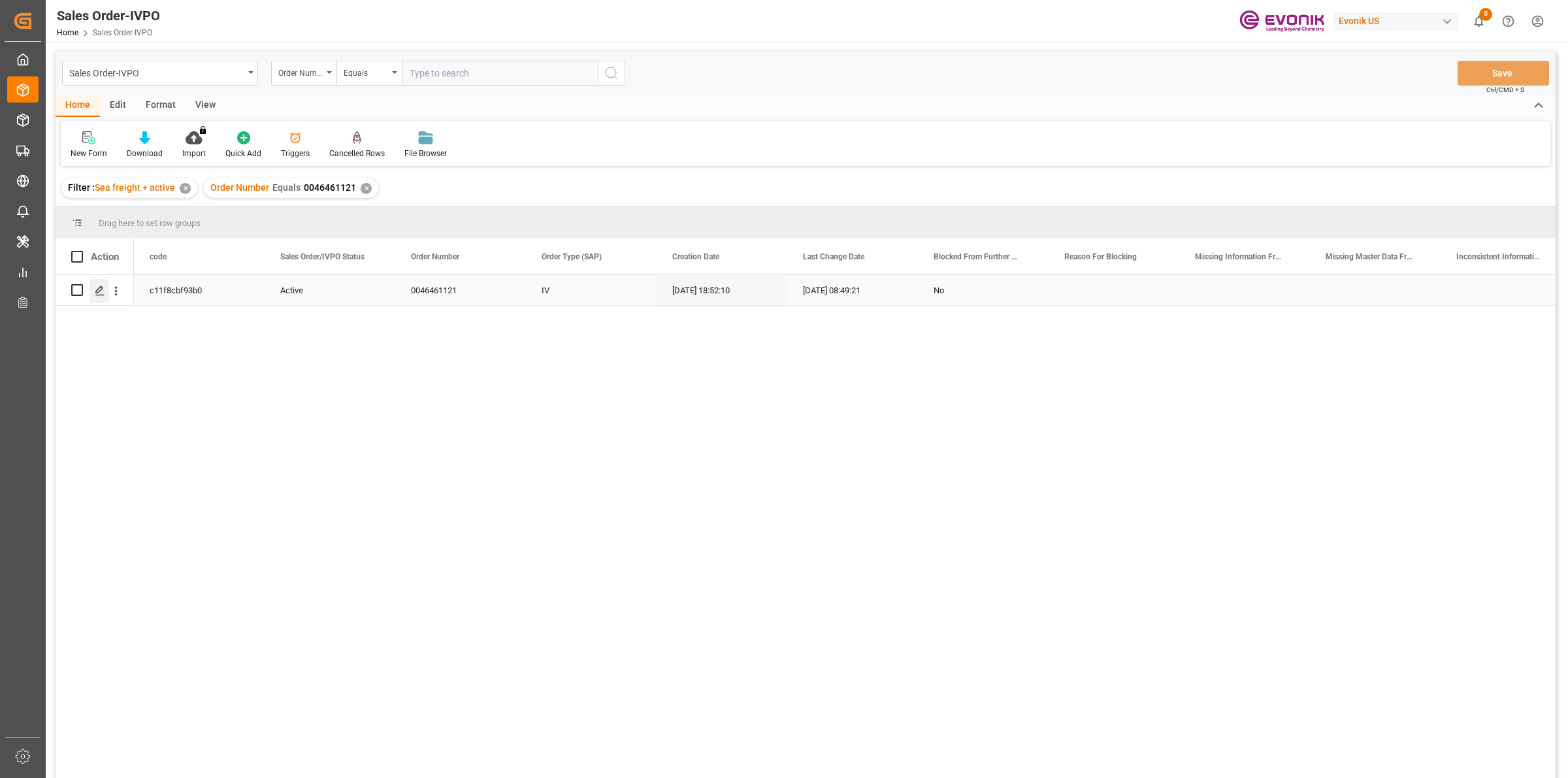
click at [100, 289] on icon "Press SPACE to select this row." at bounding box center [99, 290] width 10 height 10
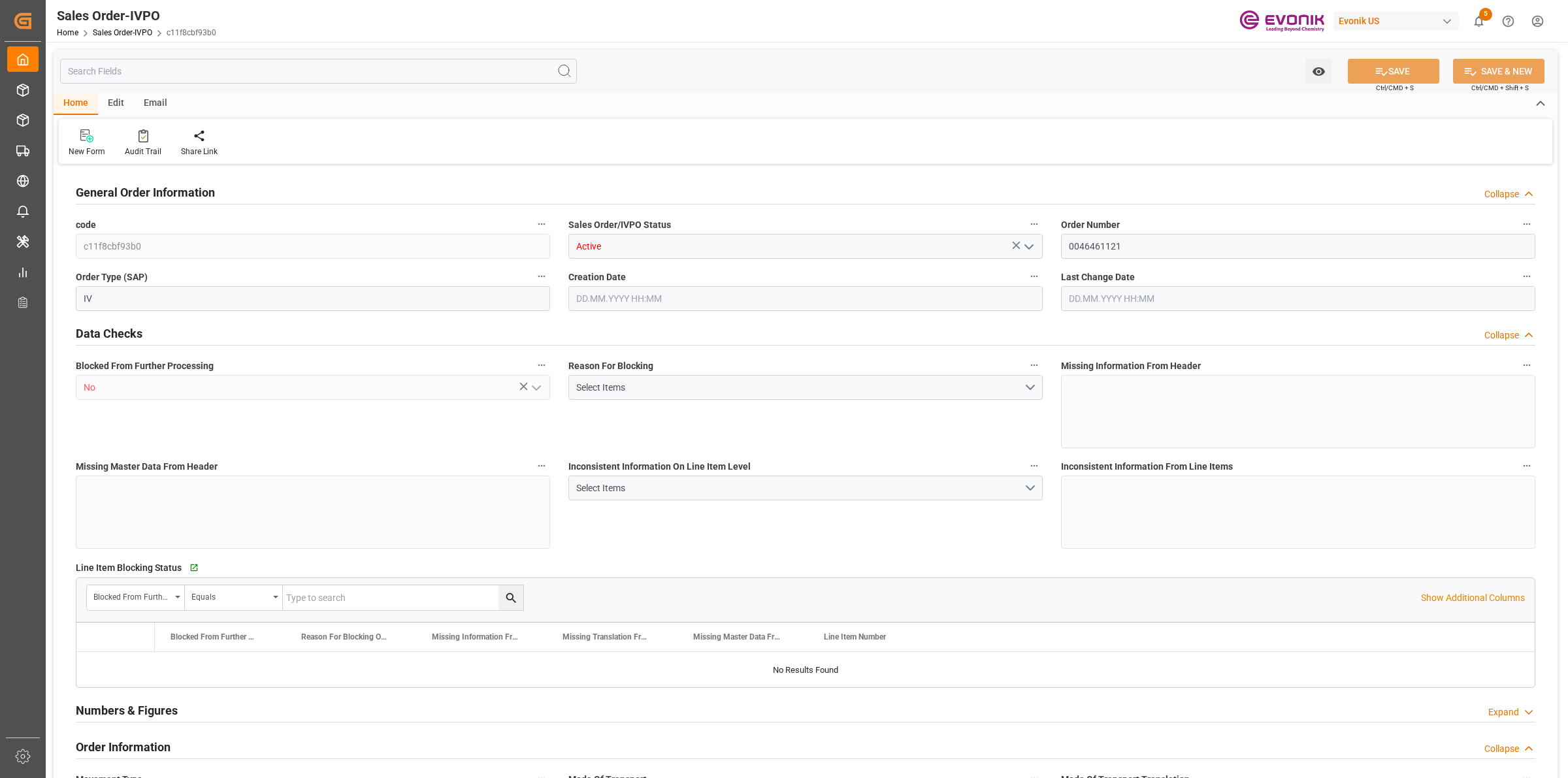
type input "JPYOK"
type input "0"
type input "1"
type input "2"
type input "20000"
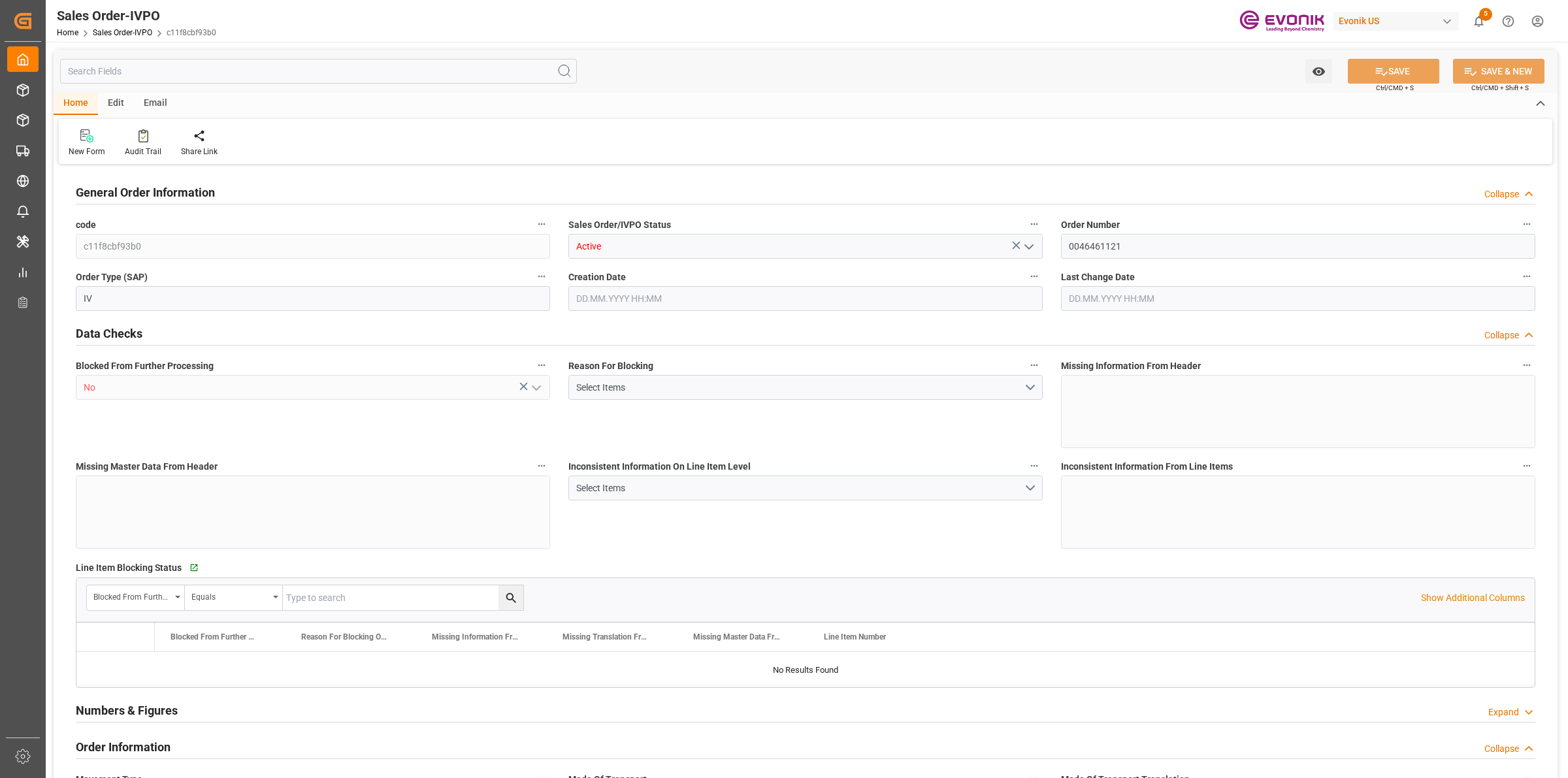
type input "0"
type input "17000"
type input "30"
type input "01.07.2025 18:52"
type input "29.08.2025 08:49"
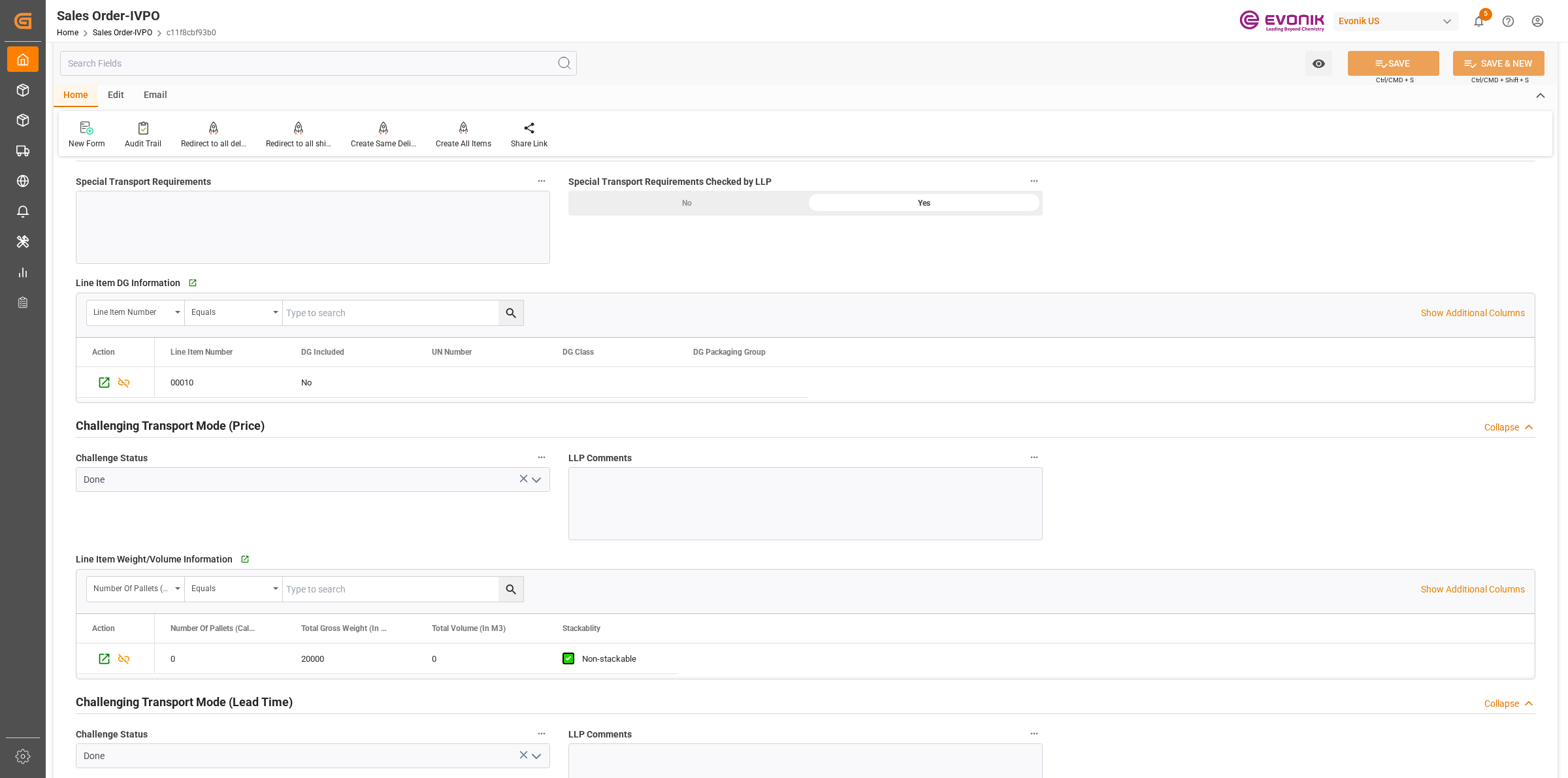
scroll to position [1634, 0]
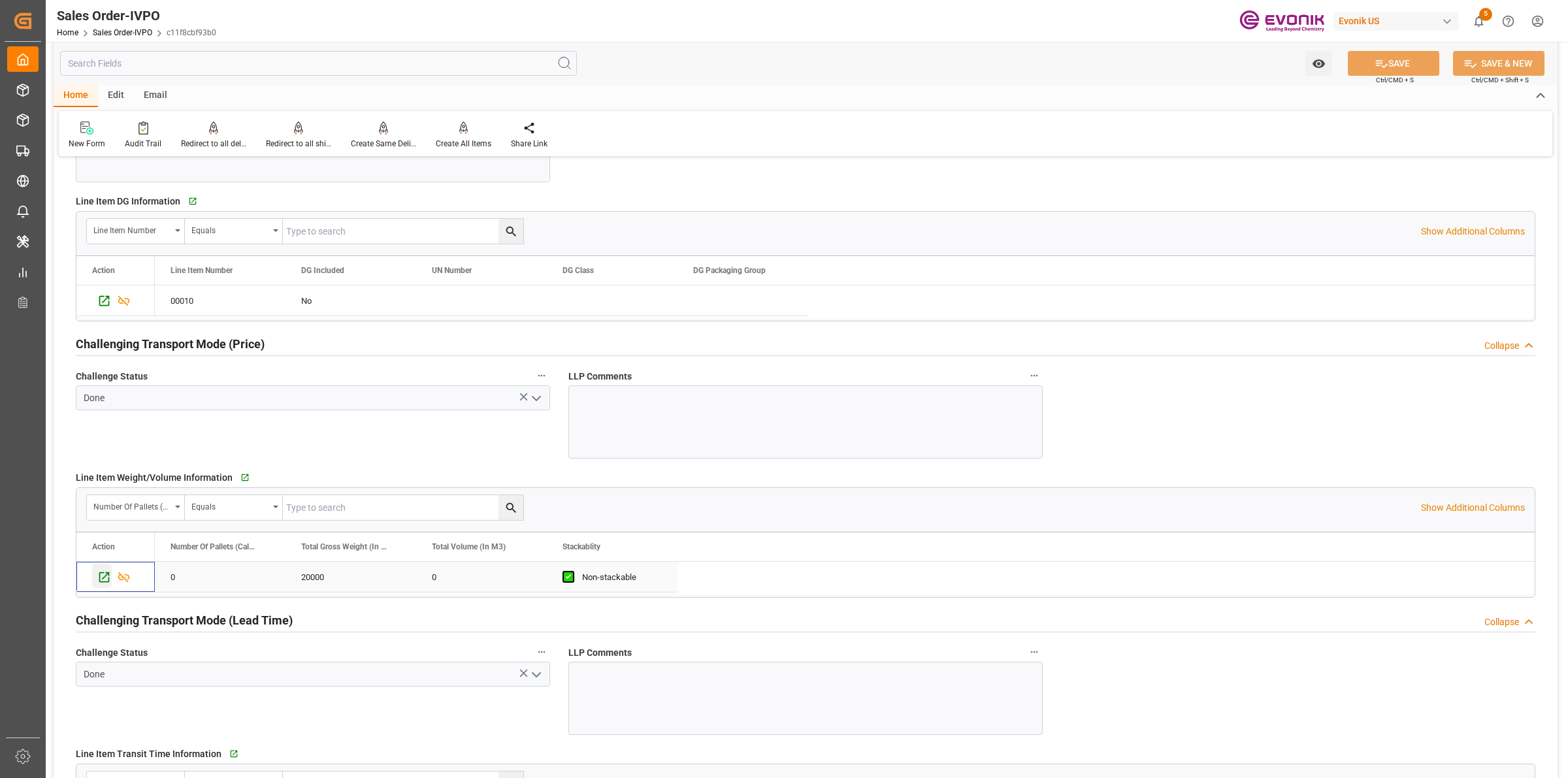
click at [103, 578] on icon "Press SPACE to select this row." at bounding box center [104, 577] width 13 height 13
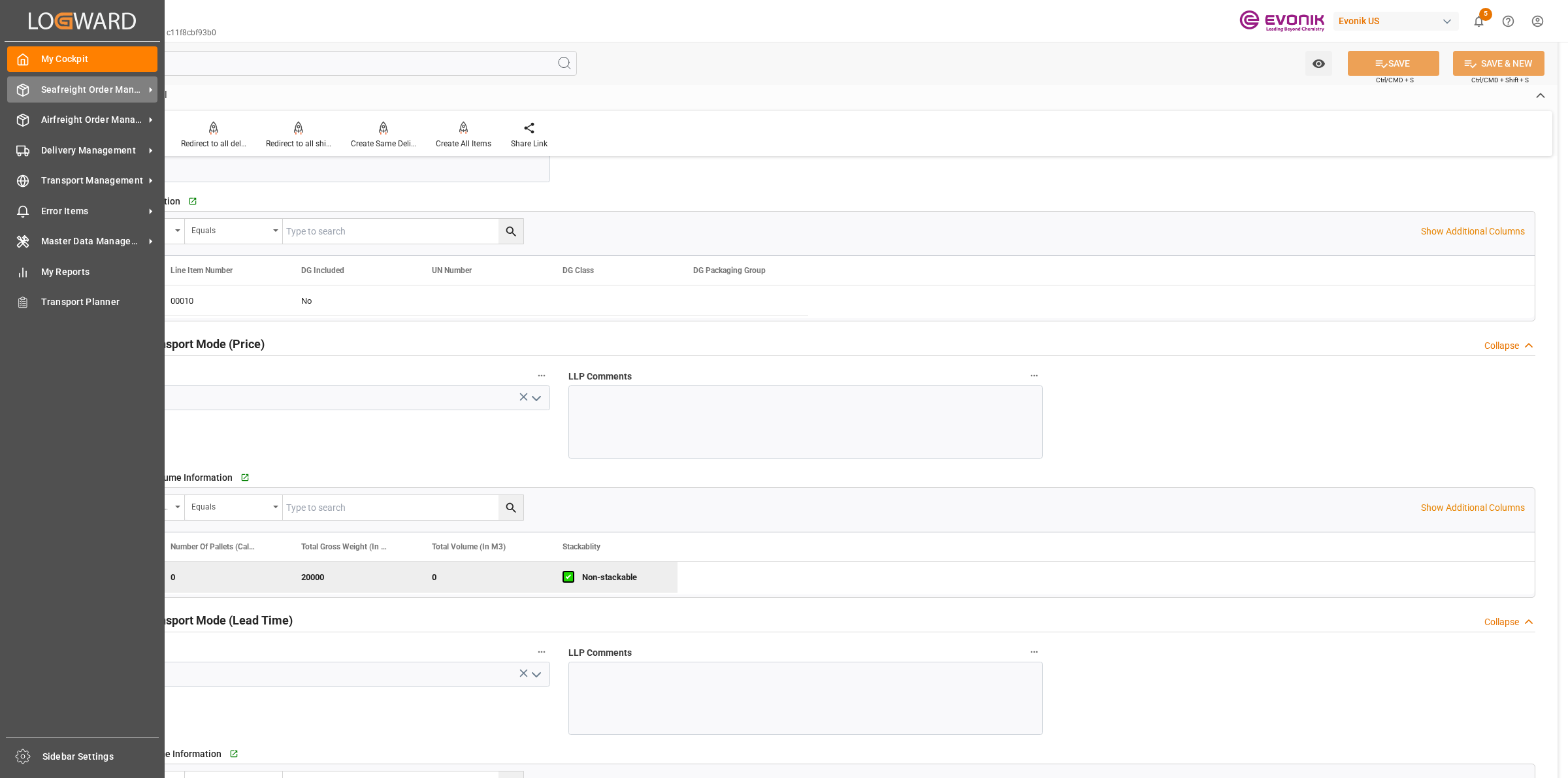
click at [24, 88] on icon at bounding box center [22, 90] width 13 height 13
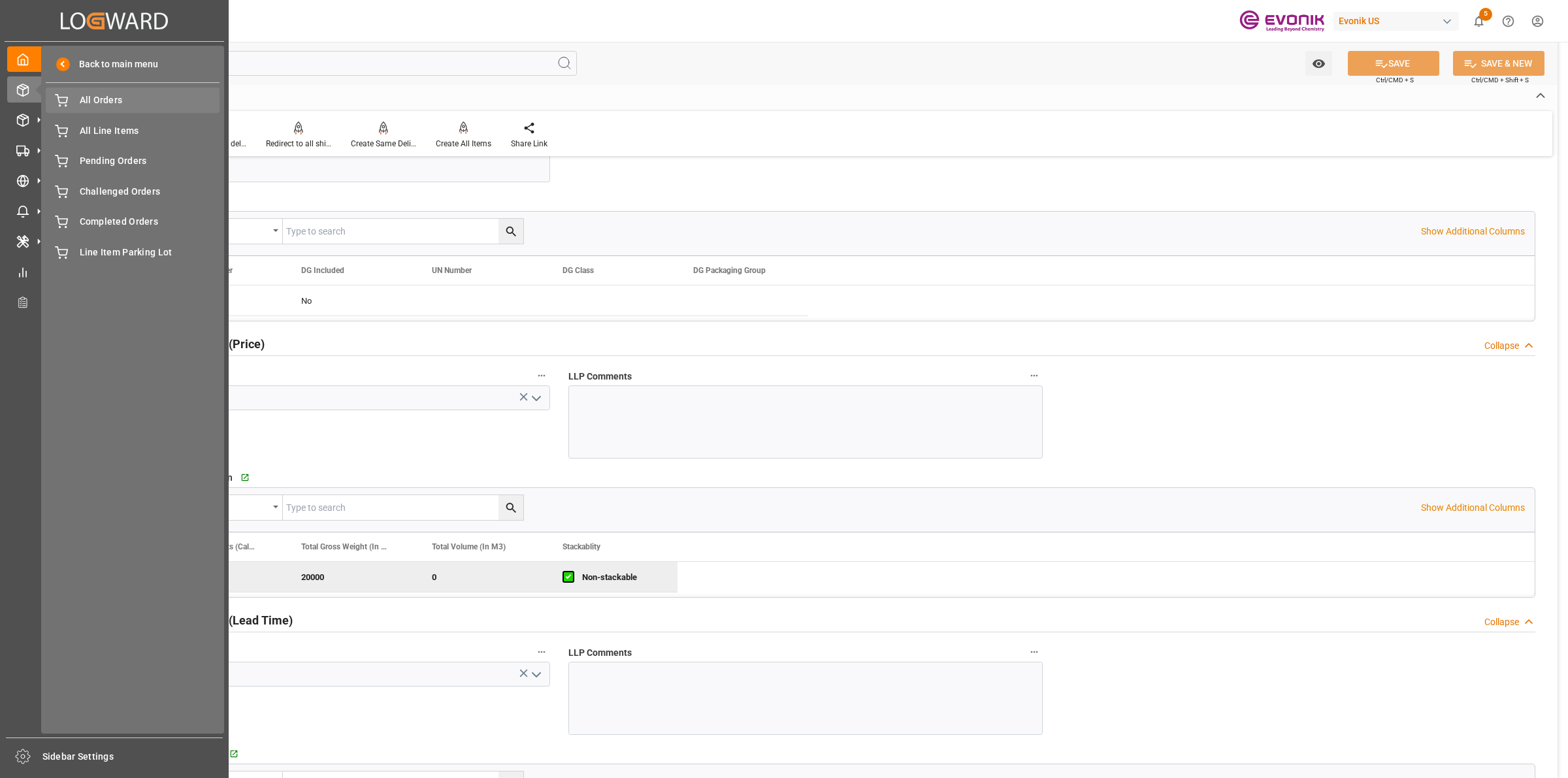
click at [76, 102] on div "All Orders All Orders" at bounding box center [133, 101] width 174 height 26
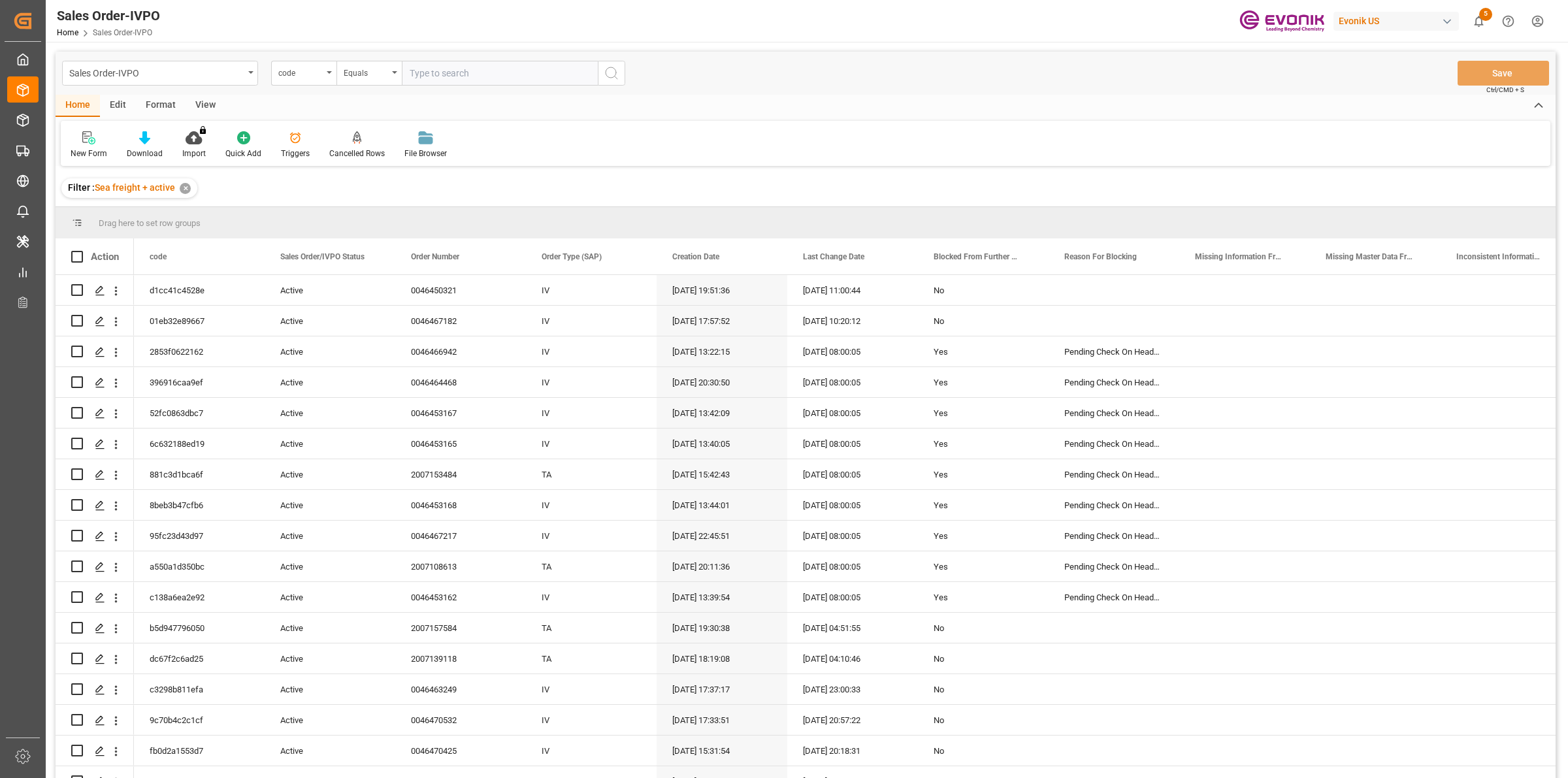
click at [307, 59] on div "Sales Order-IVPO code Equals Save Ctrl/CMD + S" at bounding box center [805, 73] width 1500 height 43
click at [307, 72] on div "code" at bounding box center [300, 72] width 45 height 15
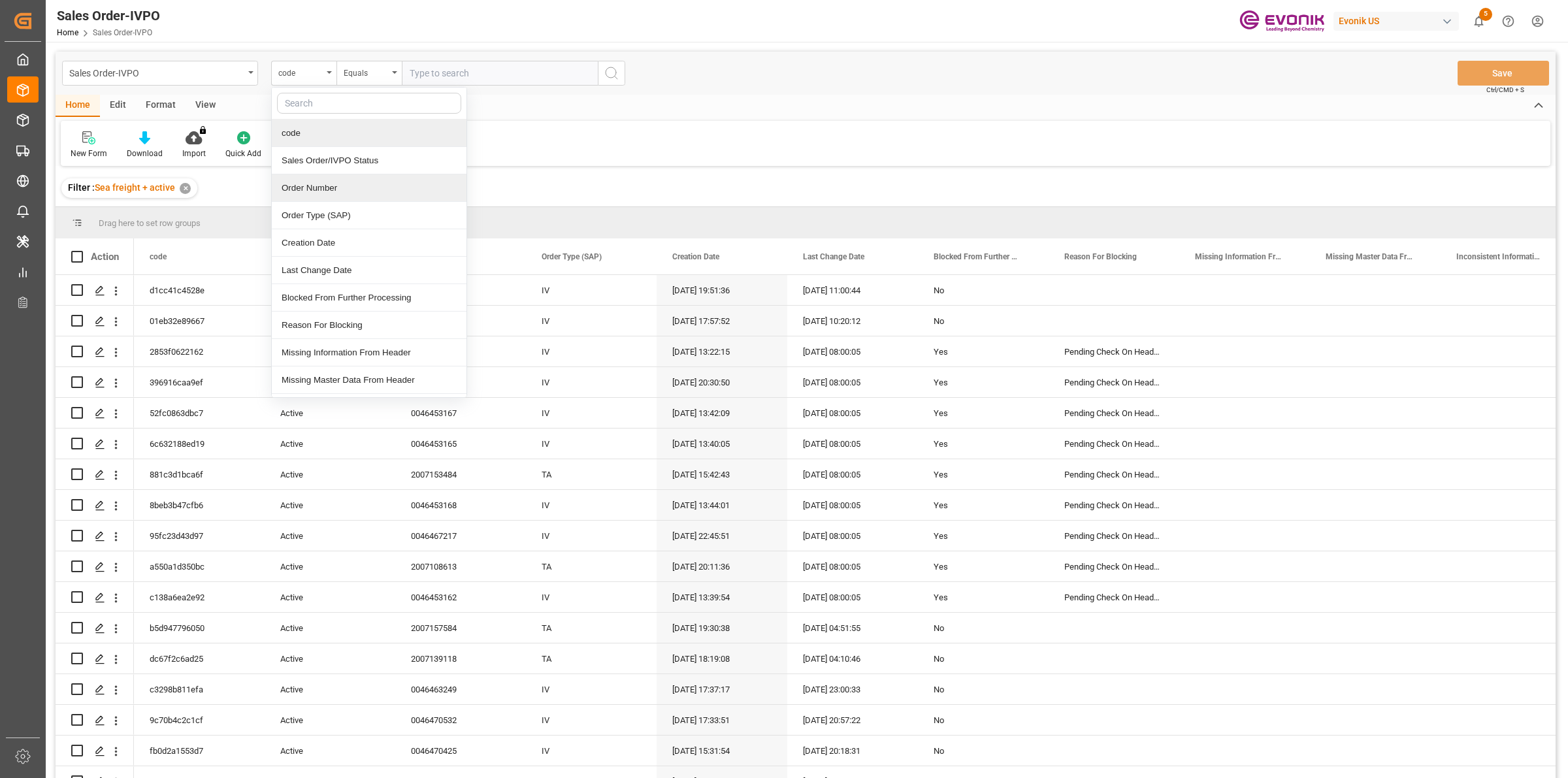
click at [333, 184] on div "Order Number" at bounding box center [369, 188] width 195 height 28
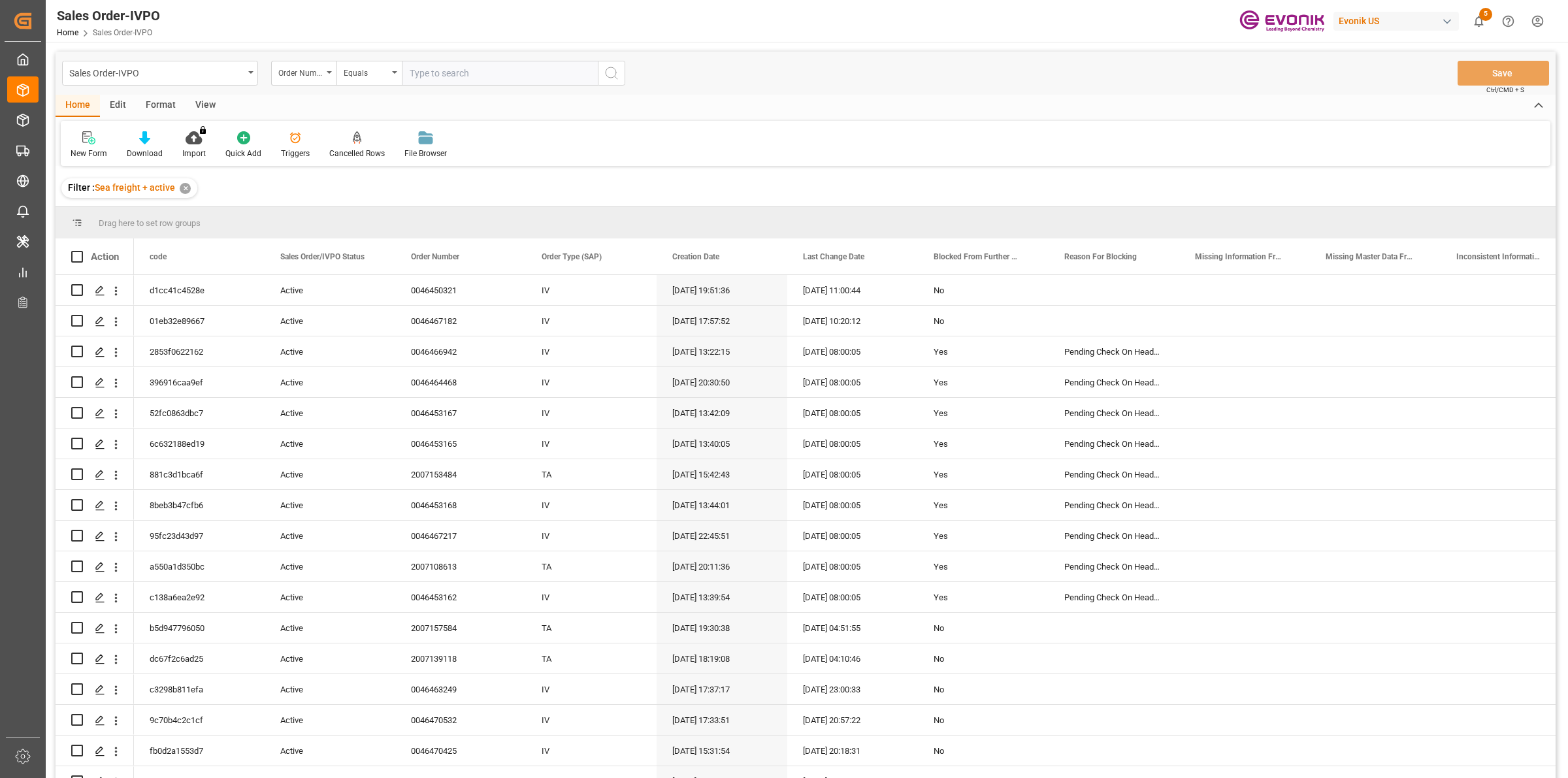
click at [486, 76] on input "text" at bounding box center [499, 73] width 196 height 25
paste input "2007114585"
type input "2007114585"
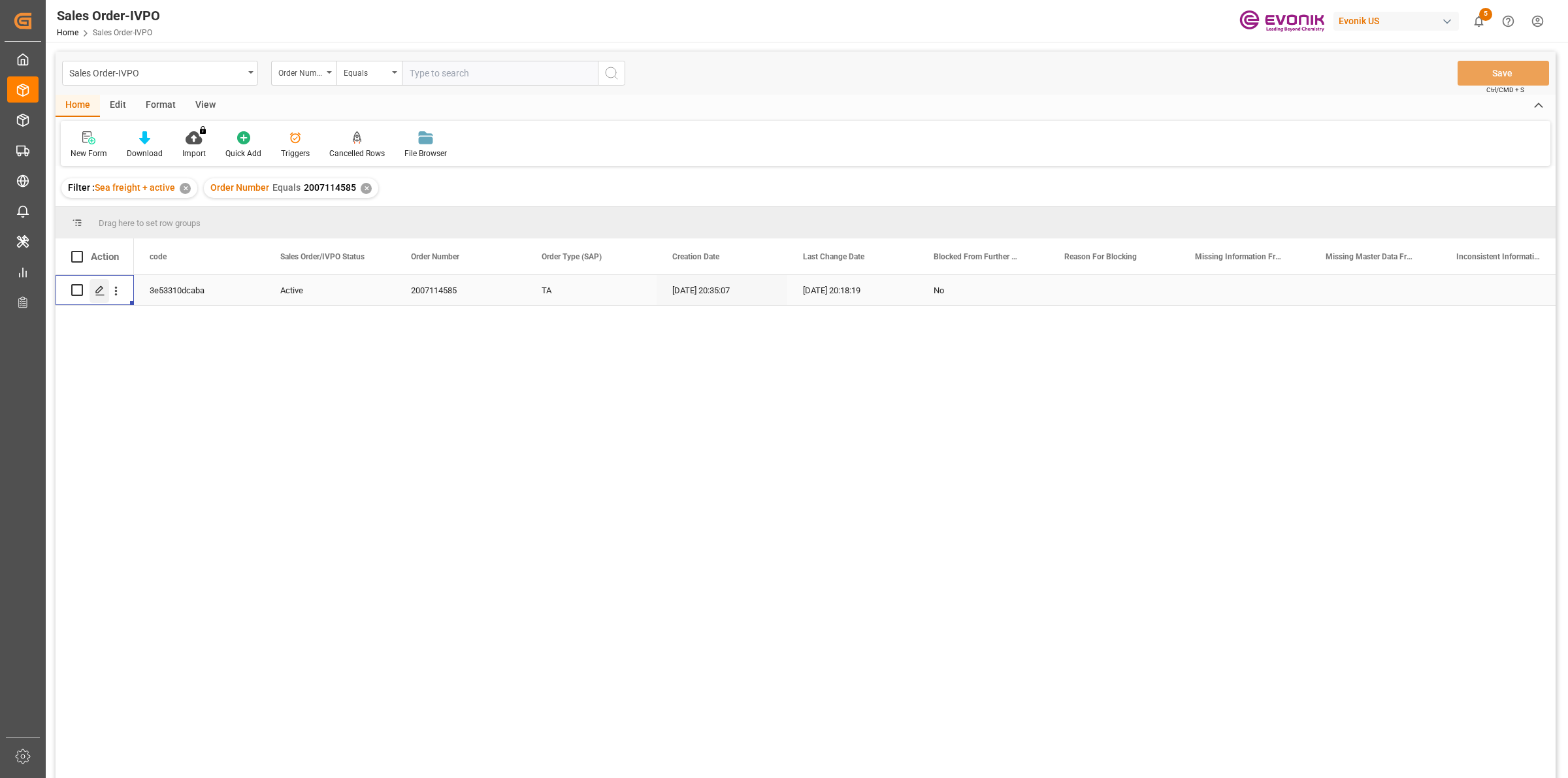
click at [100, 296] on icon "Press SPACE to select this row." at bounding box center [99, 290] width 10 height 10
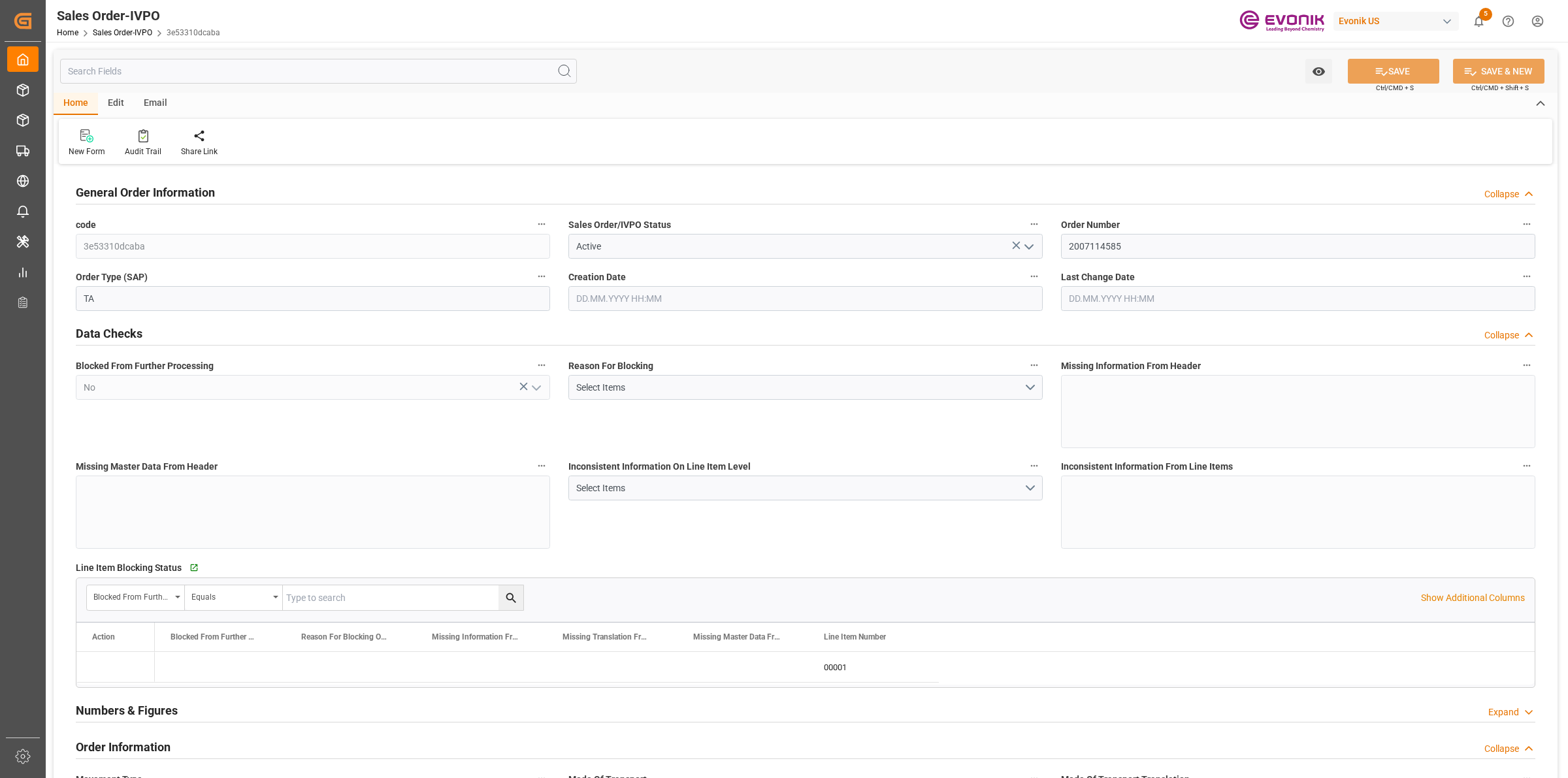
type input "ARBUE"
type input "0"
type input "1"
type input "2"
type input "20000"
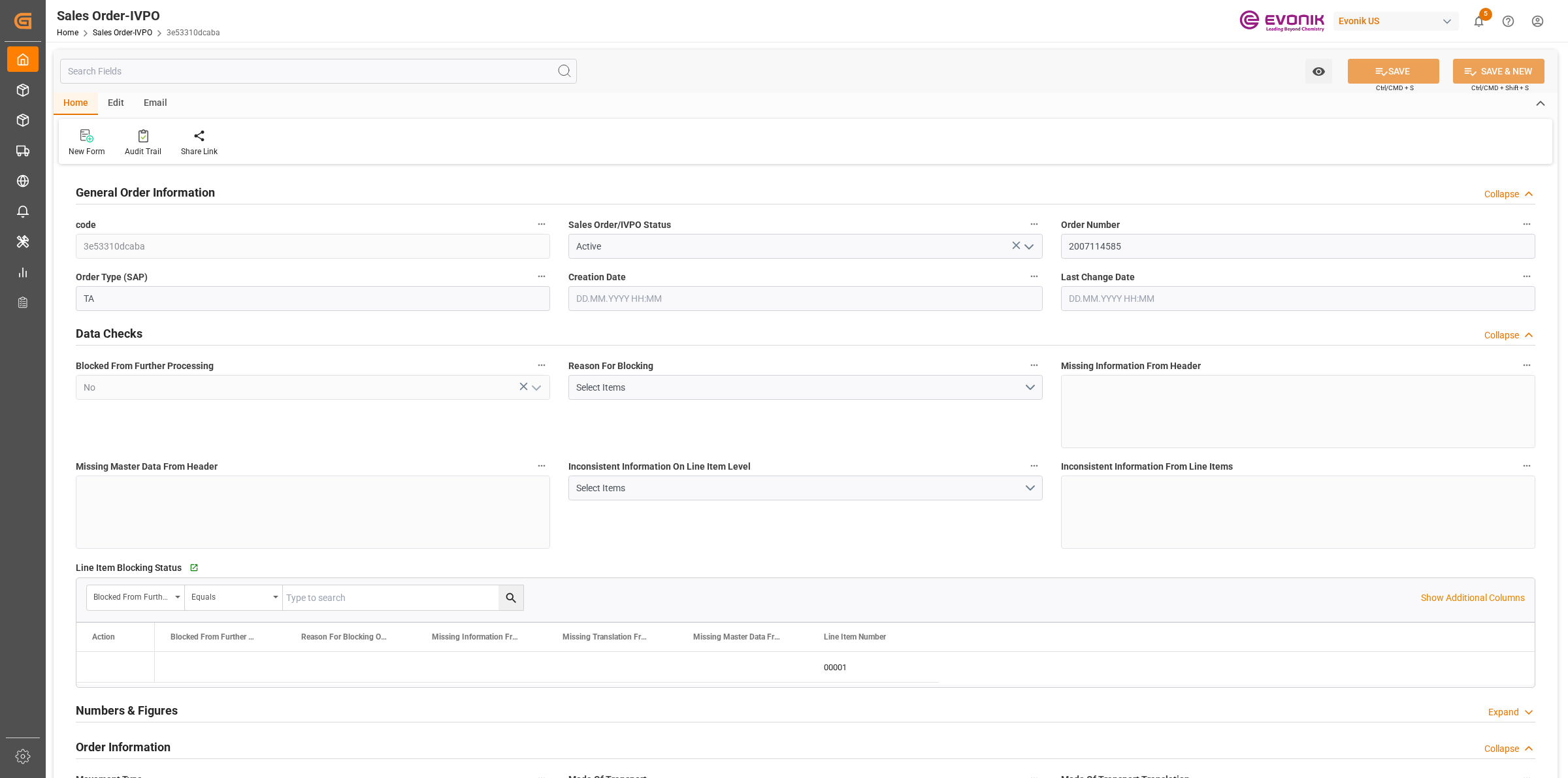
type input "0"
type input "17000"
type input "30"
type input "31.07.2025 20:35"
type input "18.08.2025 20:18"
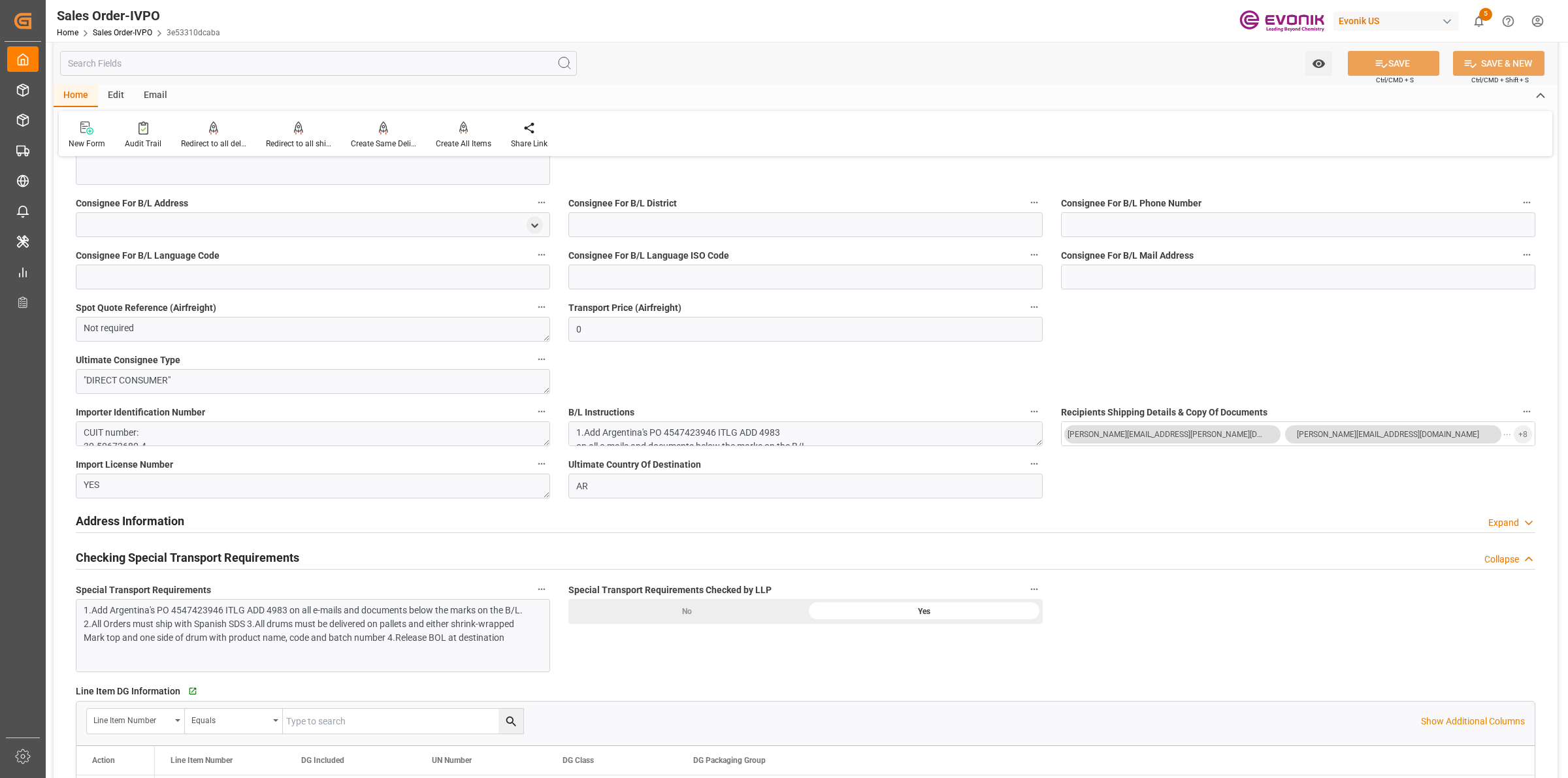
scroll to position [1634, 0]
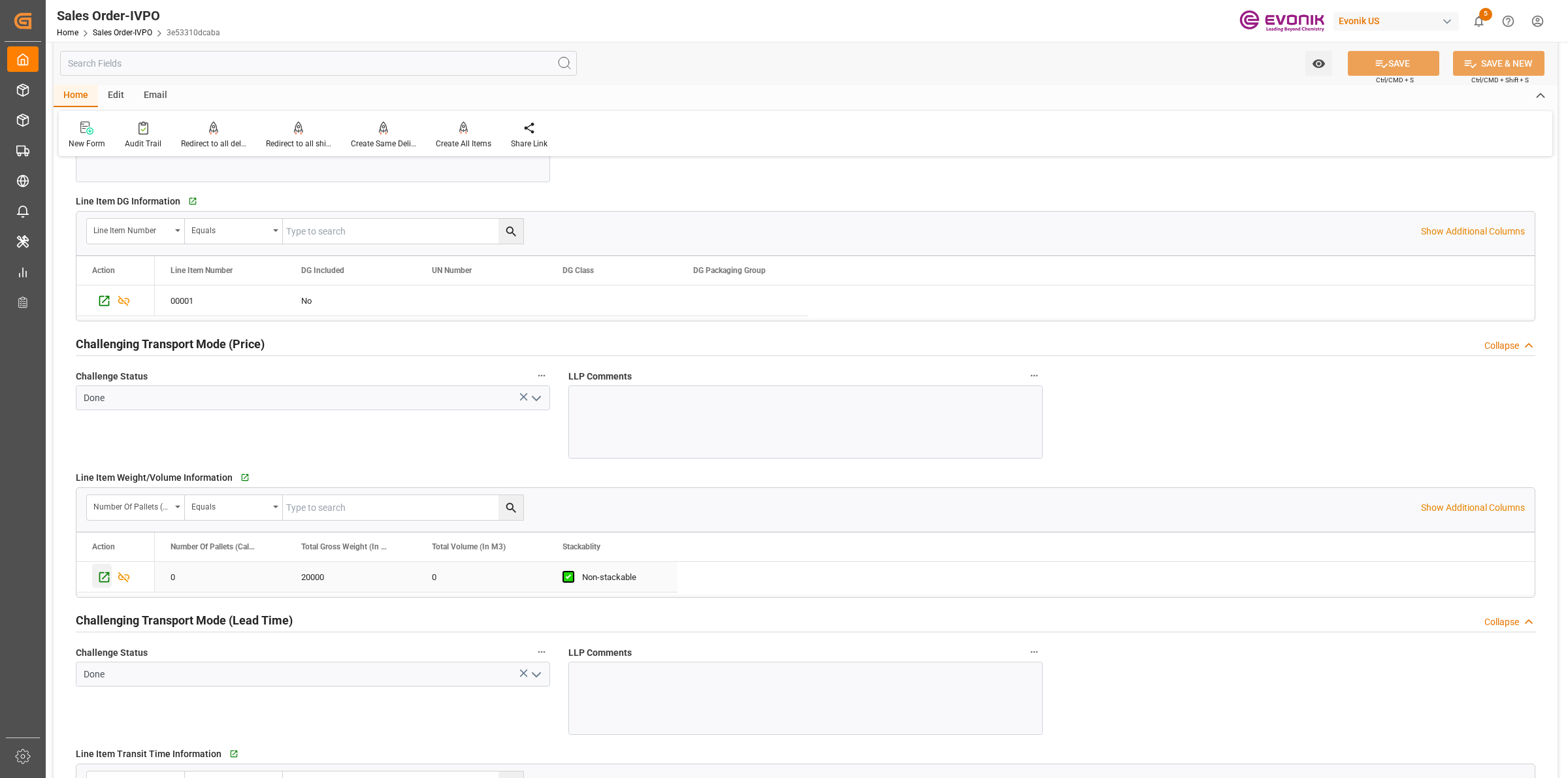
click at [108, 582] on icon "Press SPACE to select this row." at bounding box center [104, 577] width 13 height 13
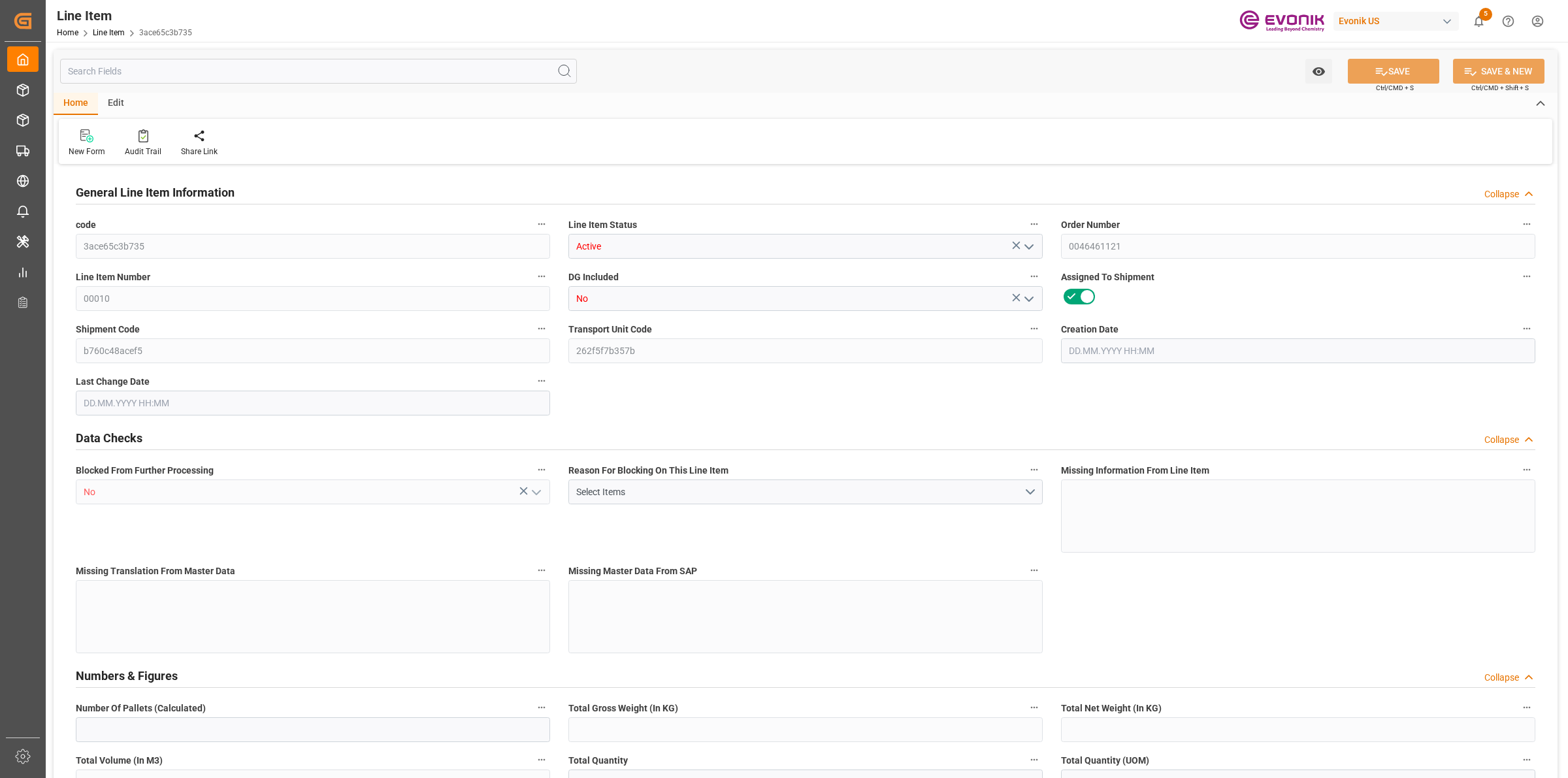
type input "0"
type input "20000"
type input "0"
type input "20000"
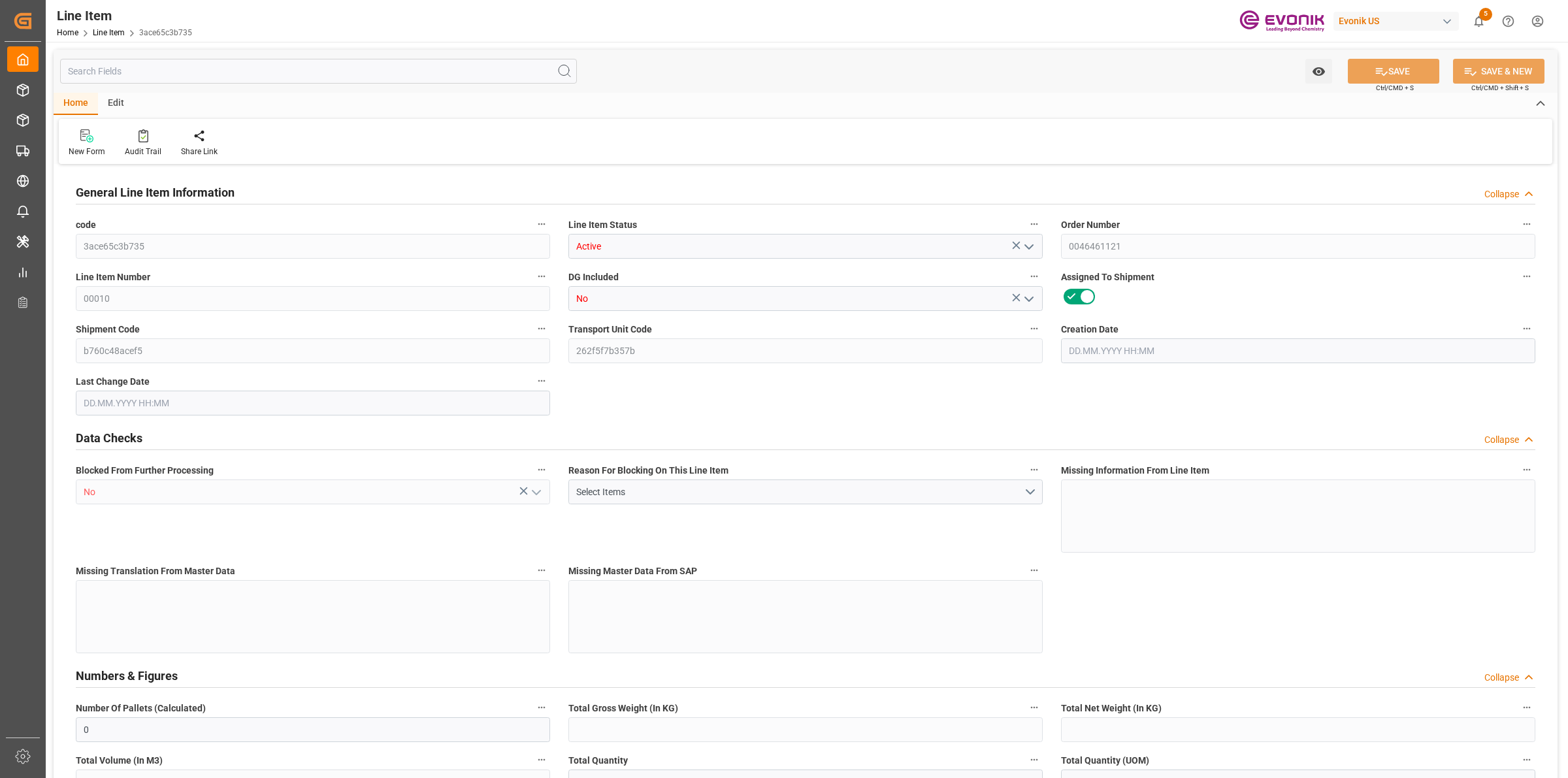
type input "10100000"
type input "20000"
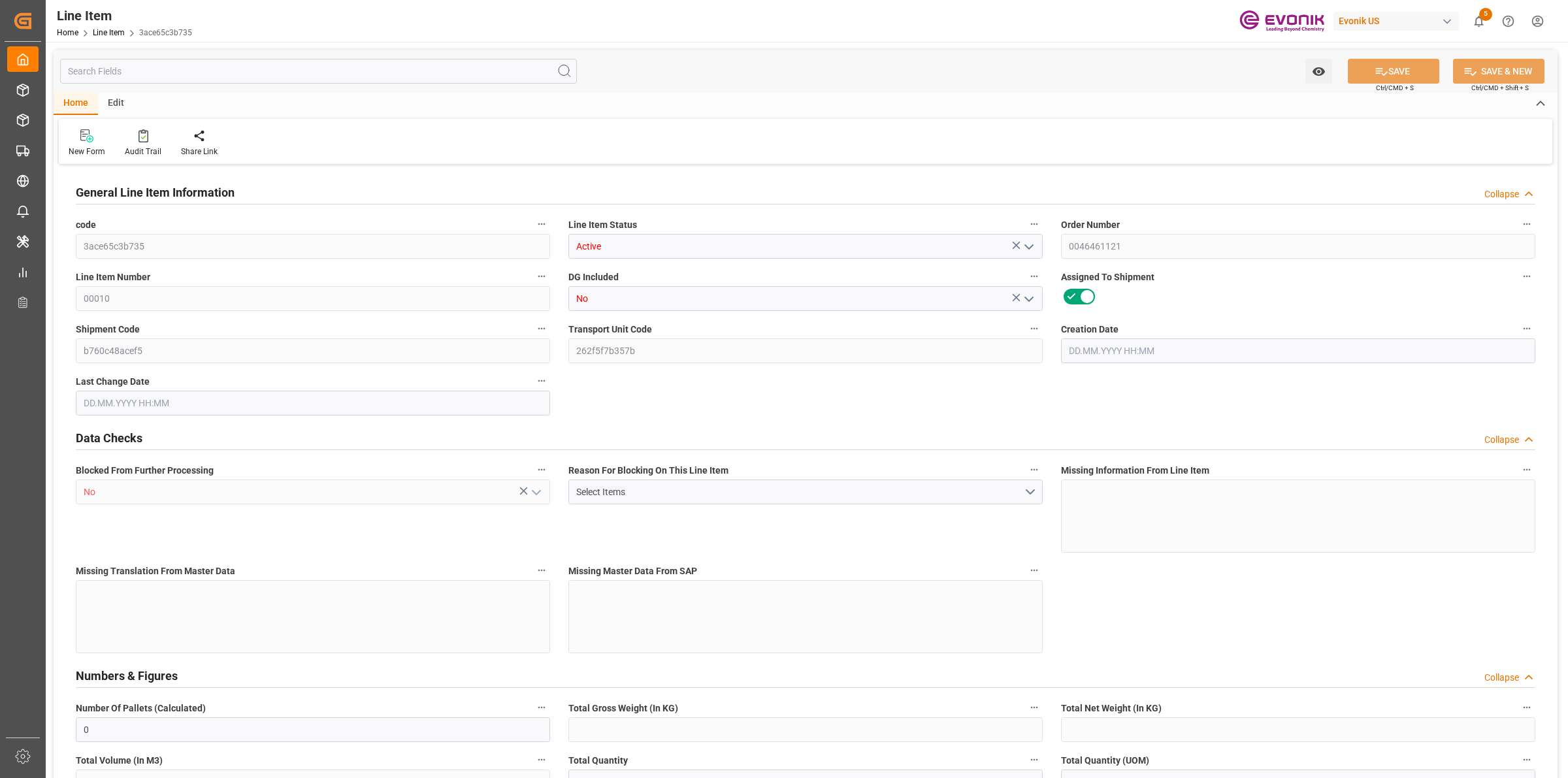
type input "20000"
type input "0"
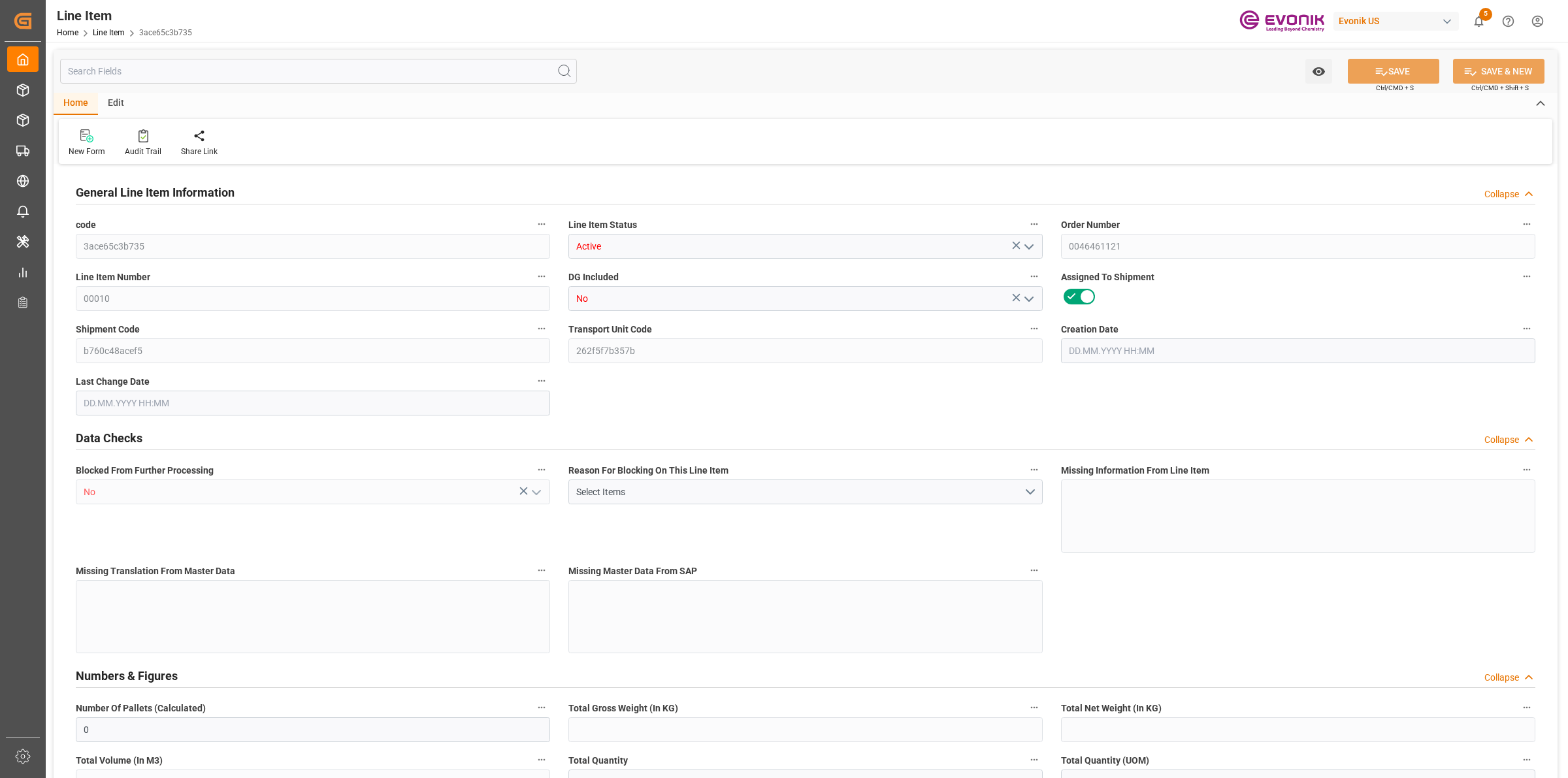
type input "0"
type input "01.07.2025 18:52"
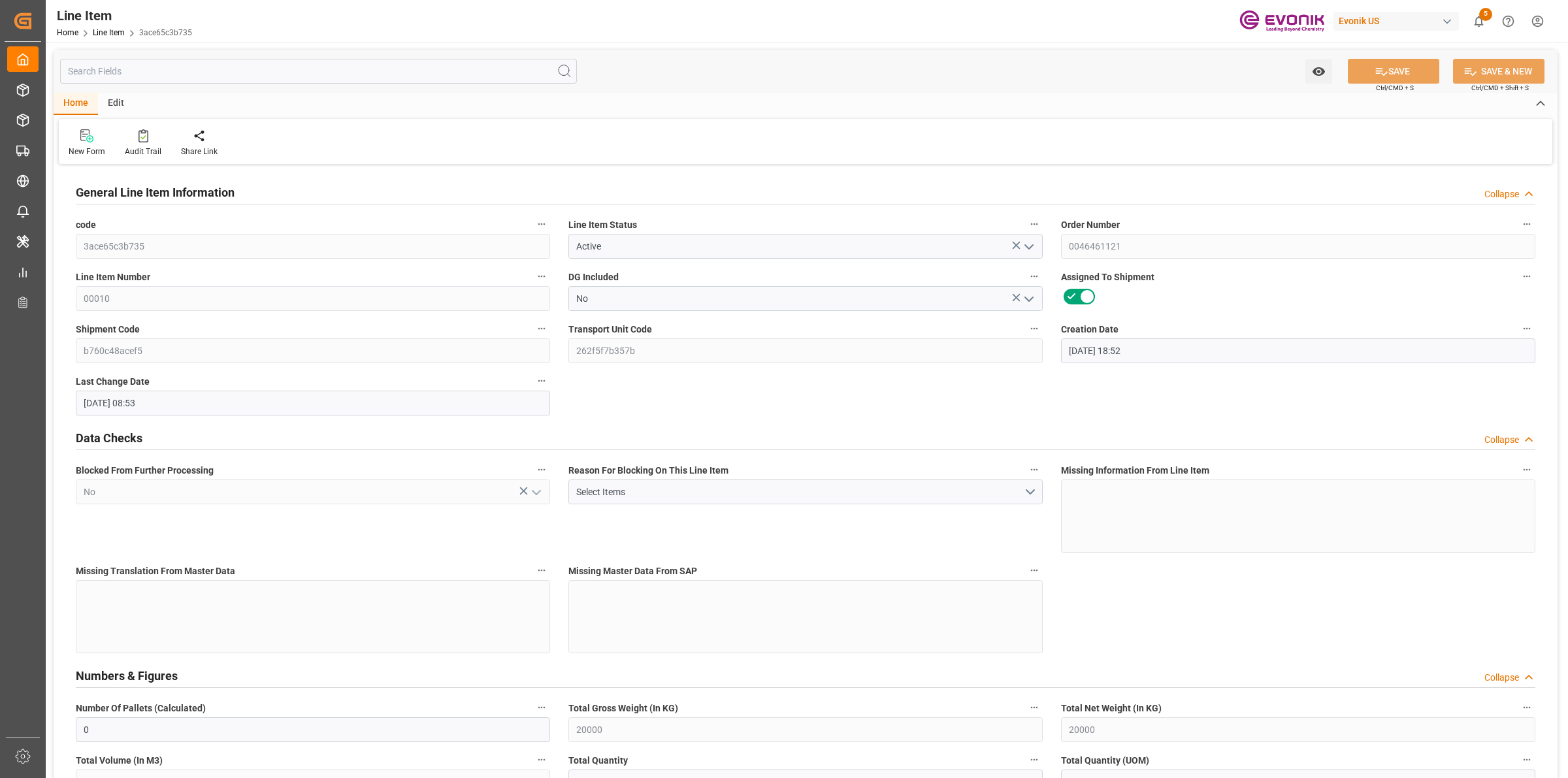
type input "29.08.2025 08:53"
type input "01.12.2025"
type input "02.10.2025"
type input "27.09.2025"
click at [298, 69] on input "text" at bounding box center [318, 71] width 517 height 25
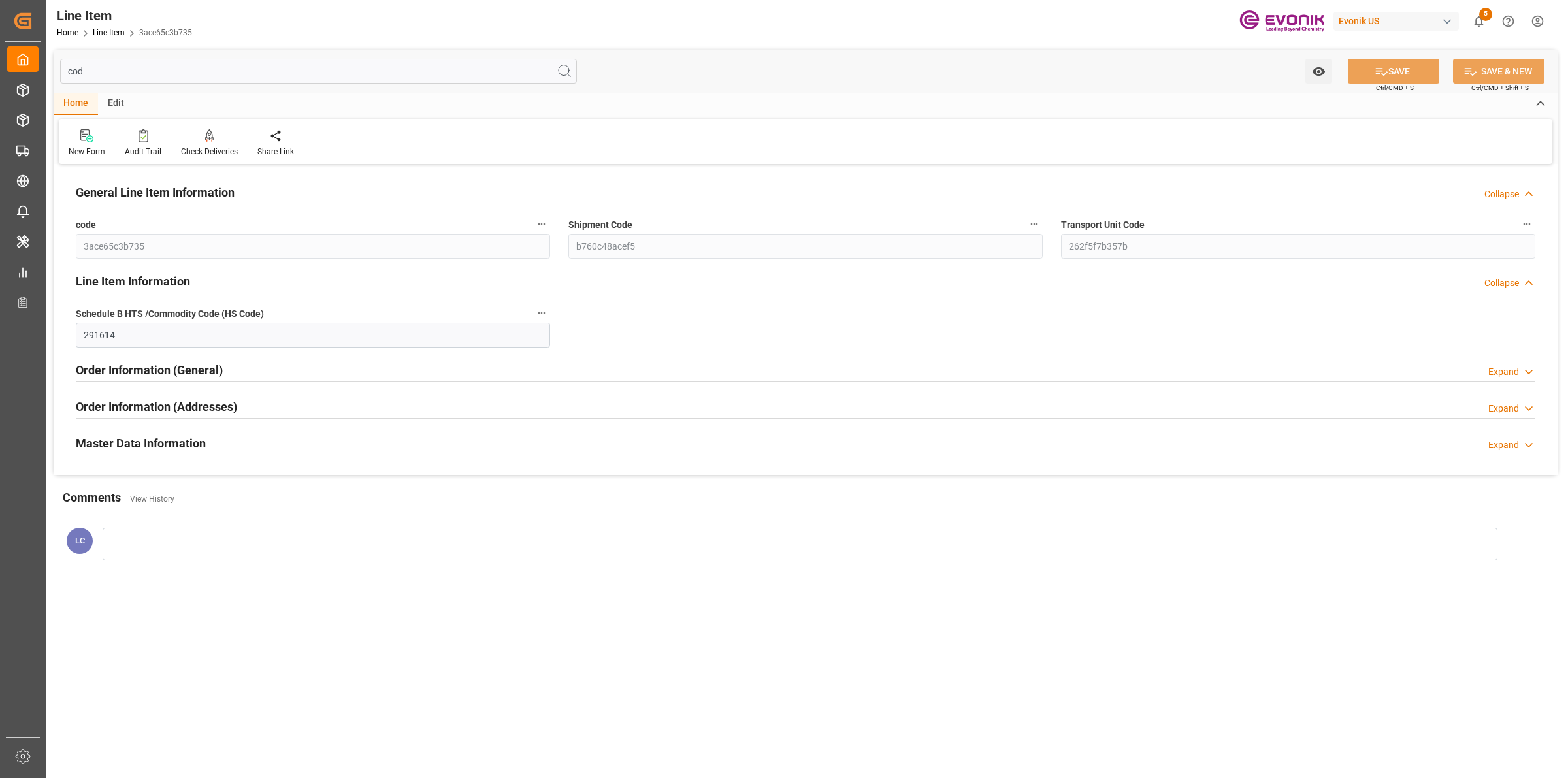
type input "cod"
click at [224, 437] on div "Master Data Information Expand" at bounding box center [805, 442] width 1459 height 25
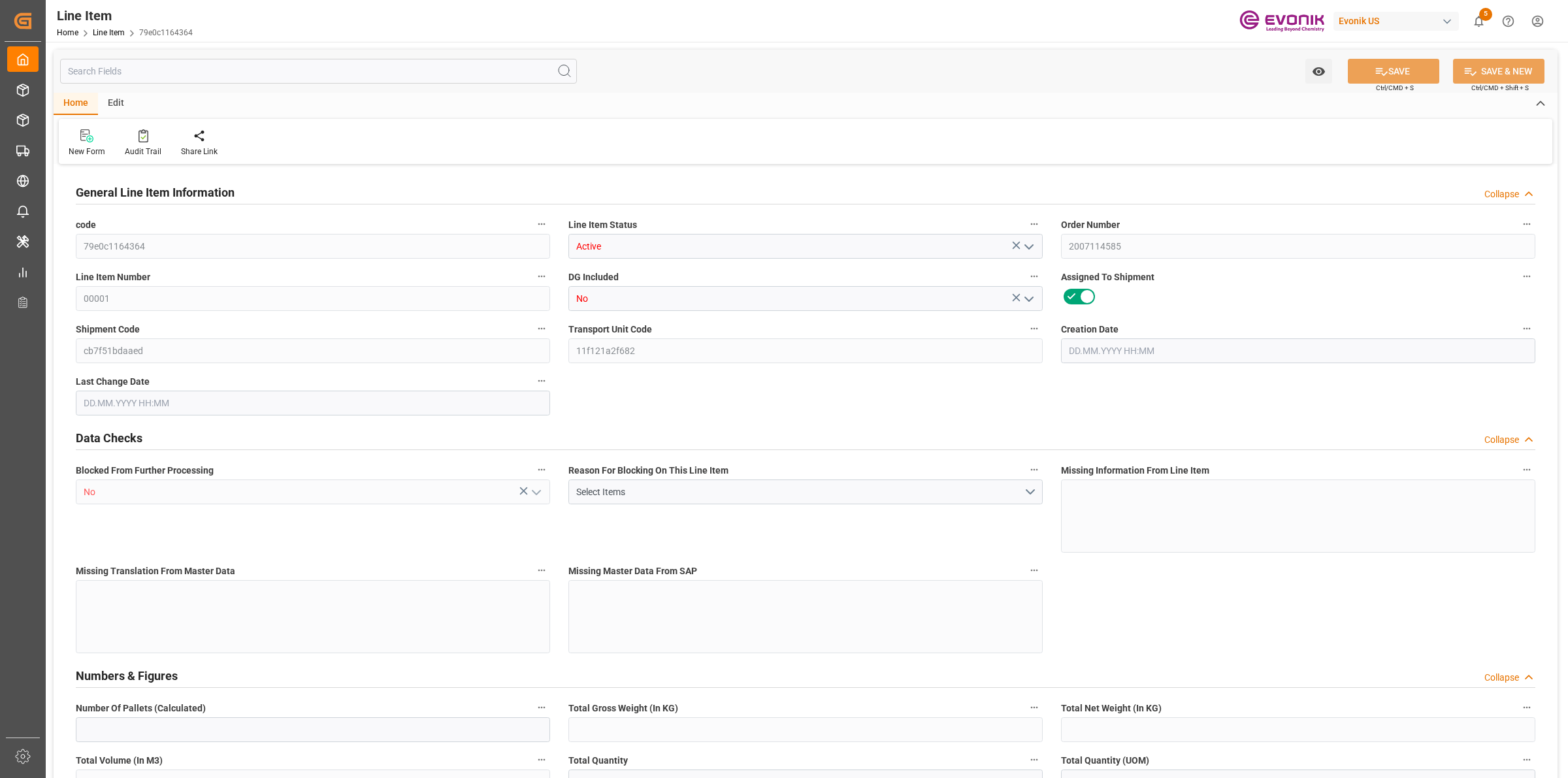
type input "0"
type input "20000"
type input "0"
type input "20000"
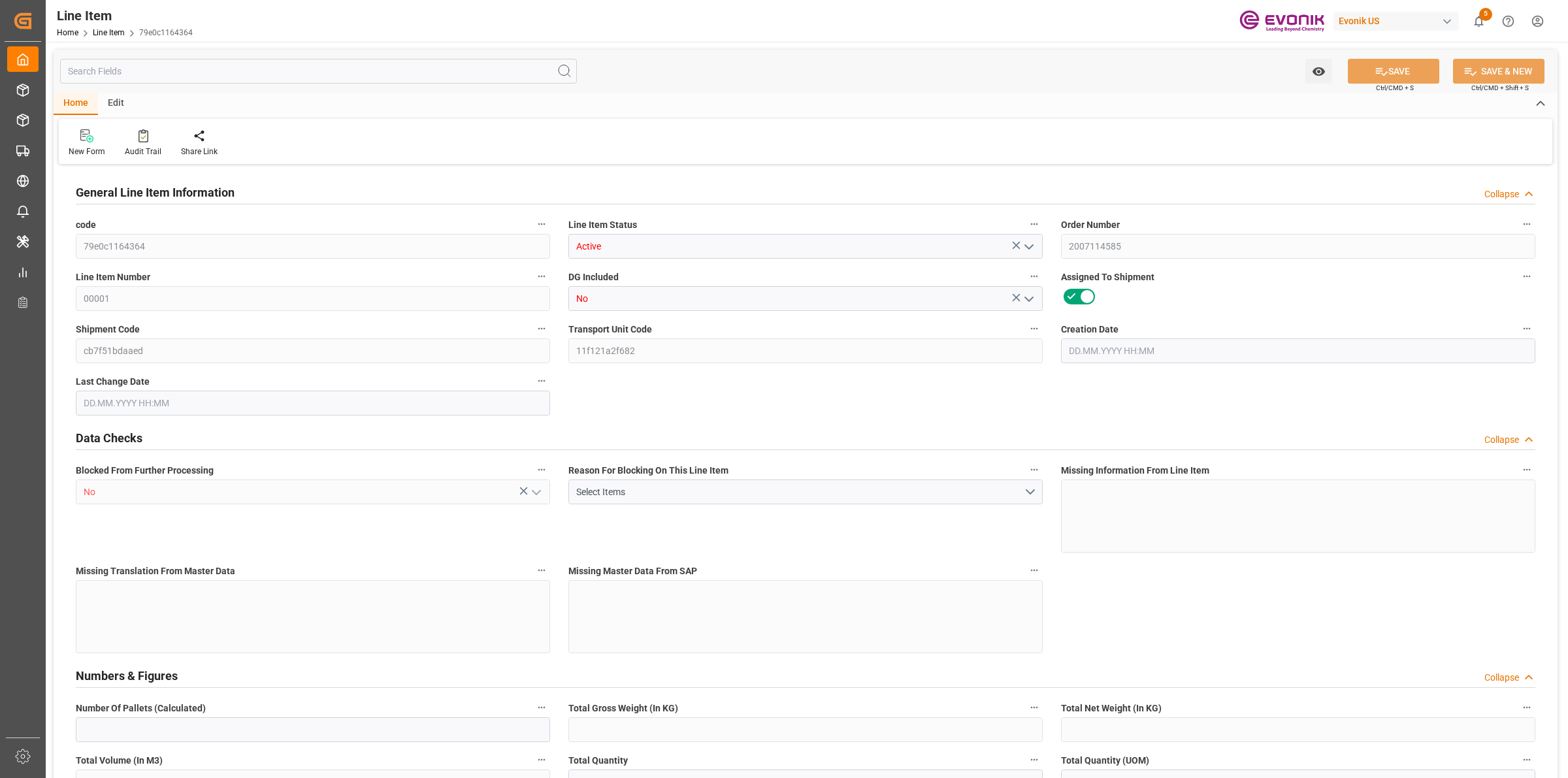
type input "94540"
type input "20000"
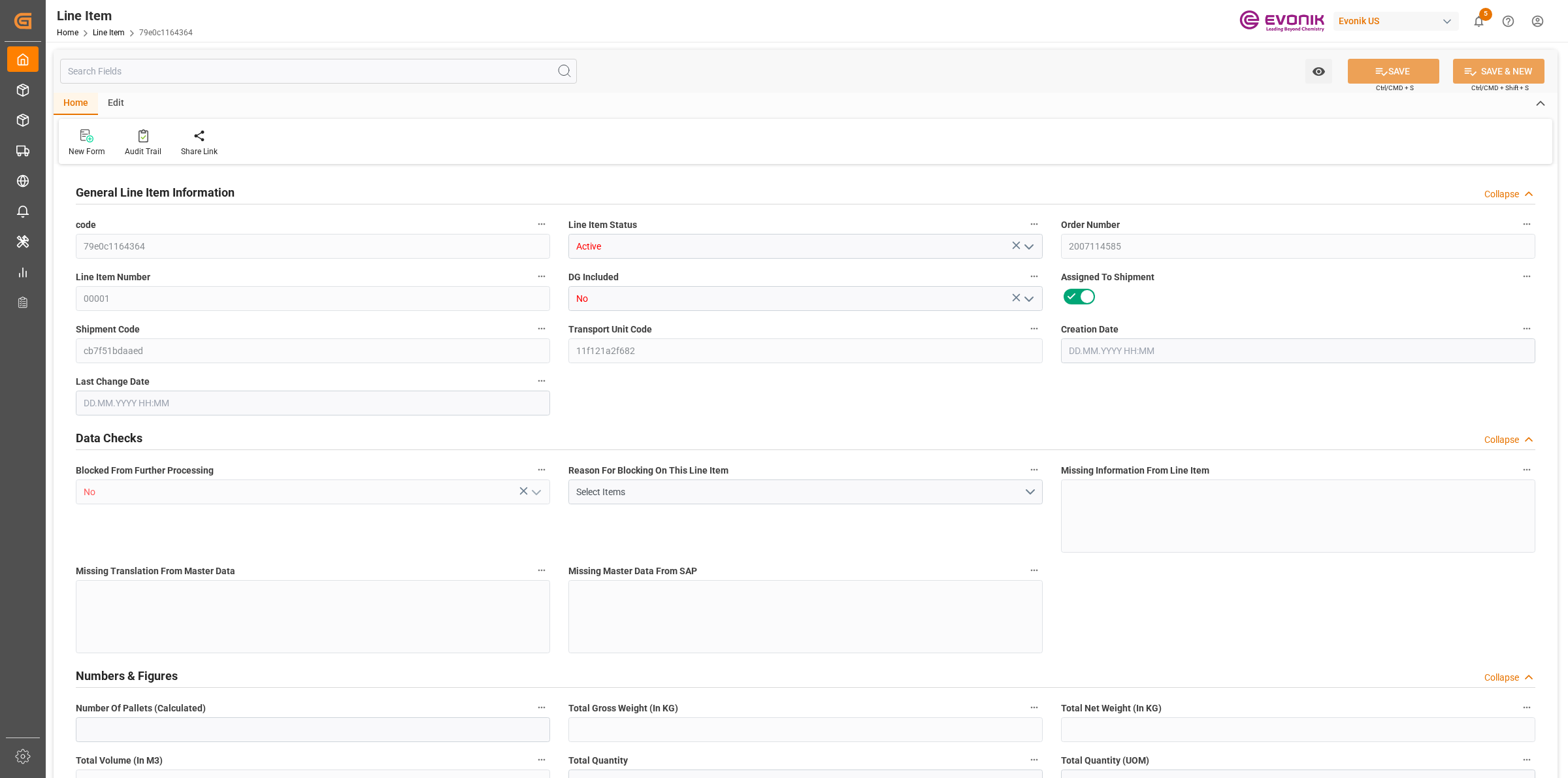
type input "20000"
type input "0"
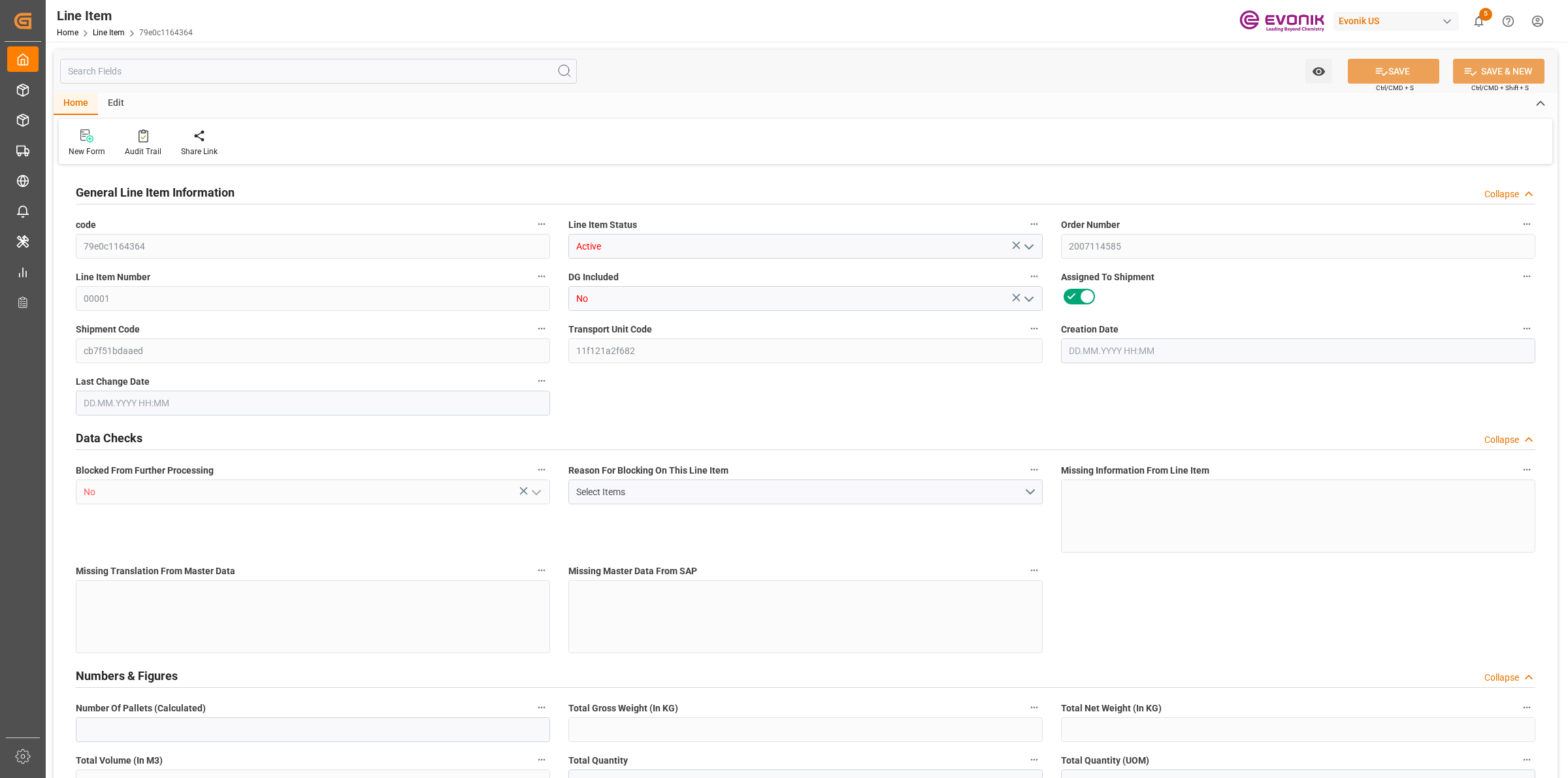
type input "0"
type input "31.07.2025 20:35"
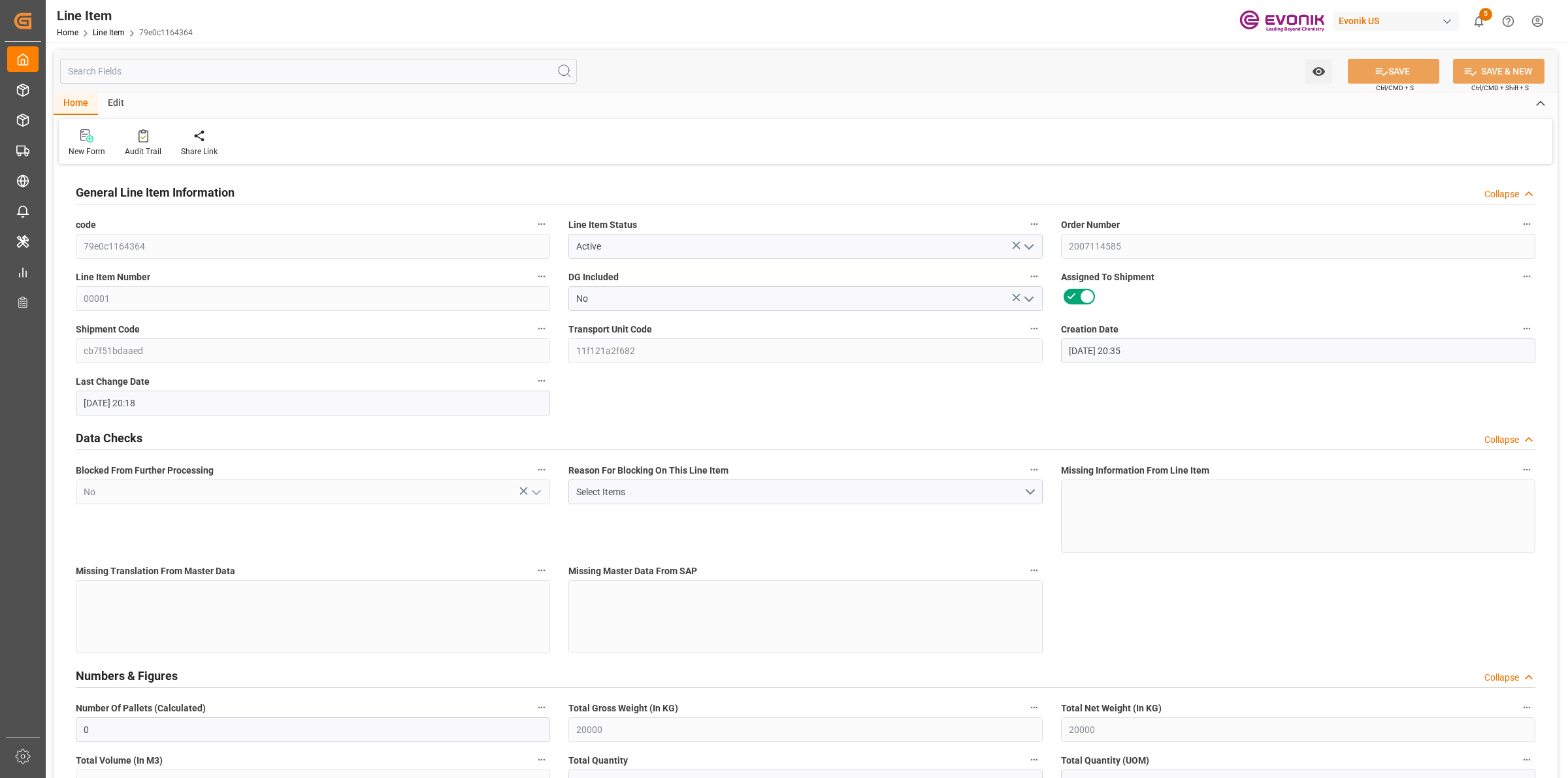
type input "18.08.2025 20:18"
type input "30.10.2025"
type input "22.09.2025"
type input "17.09.2025"
click at [152, 63] on input "text" at bounding box center [318, 71] width 517 height 25
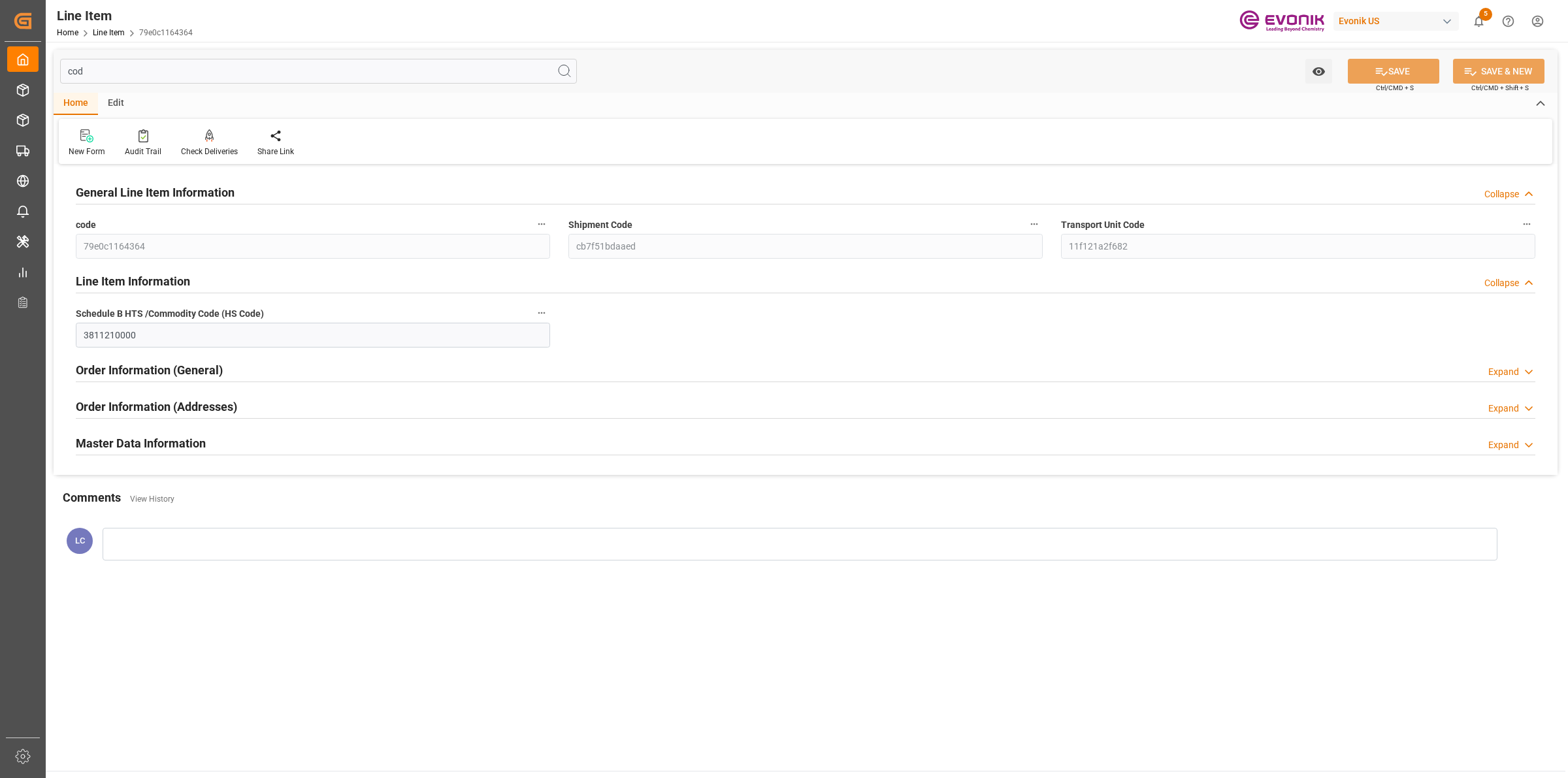
type input "cod"
click at [192, 445] on h2 "Master Data Information" at bounding box center [140, 443] width 130 height 18
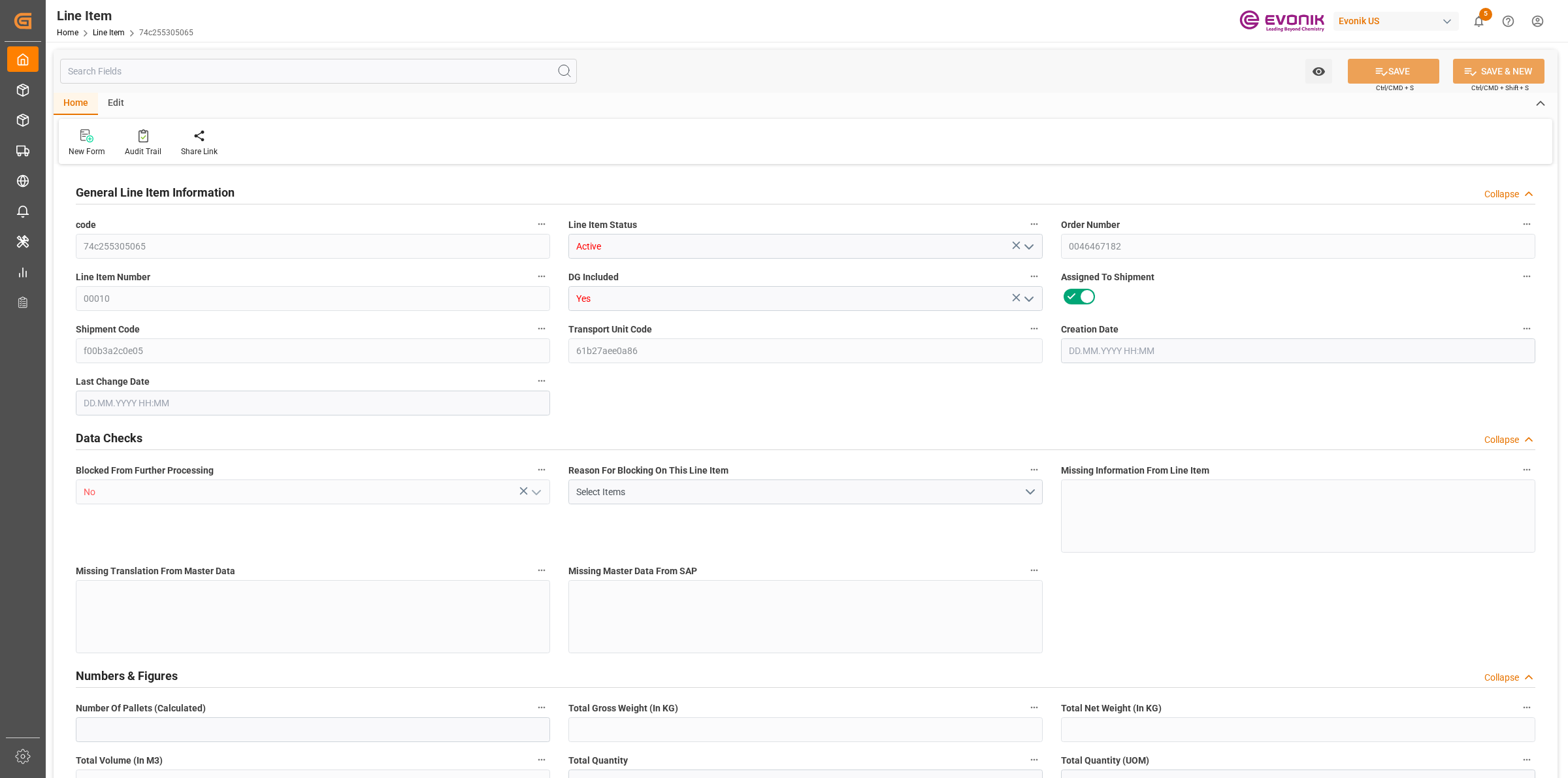
type input "0"
type input "17252"
type input "0"
type input "17233"
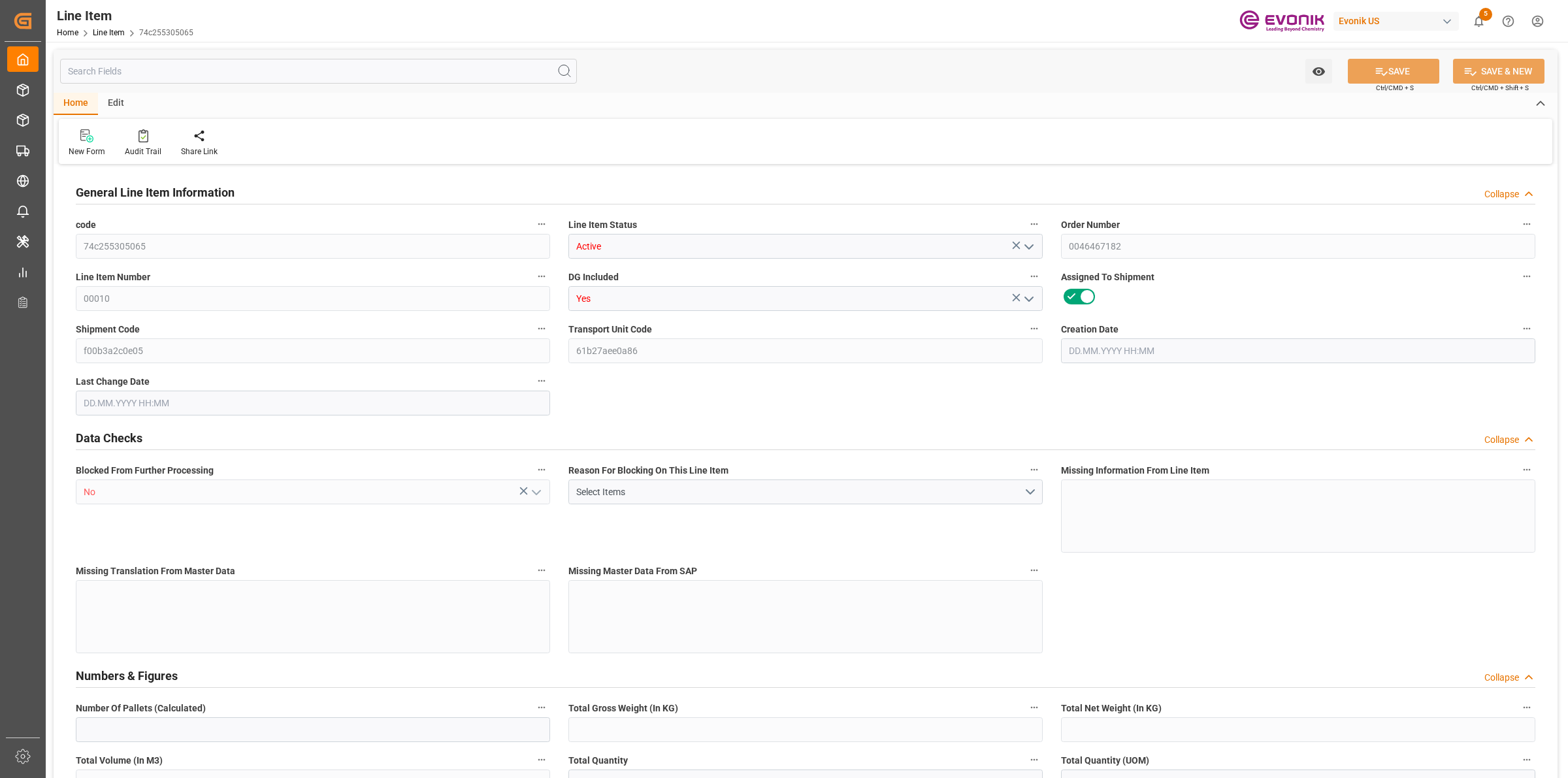
type input "4590.08"
type input "17233"
type input "38000"
type input "17252"
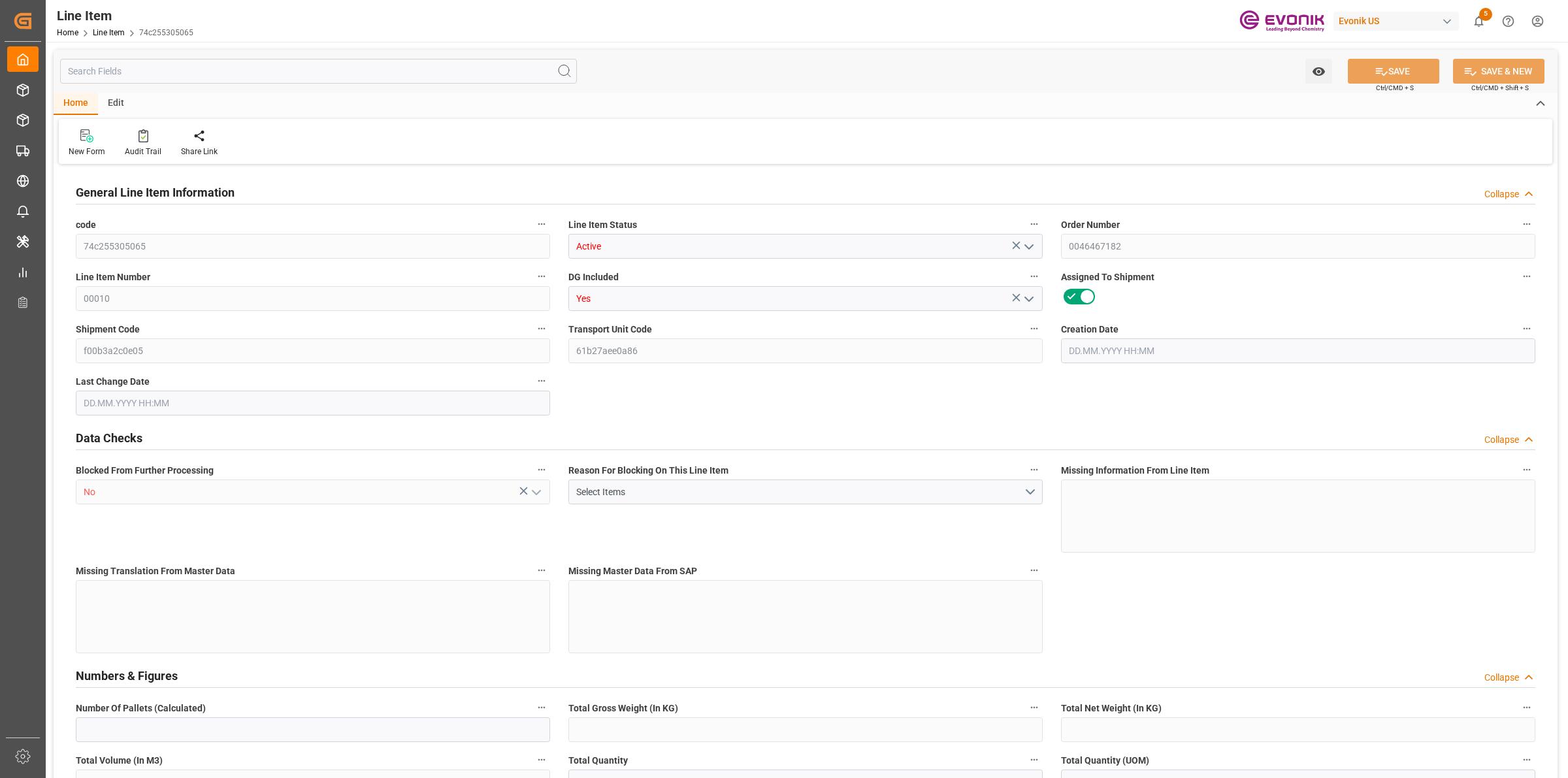
type input "17252"
type input "0"
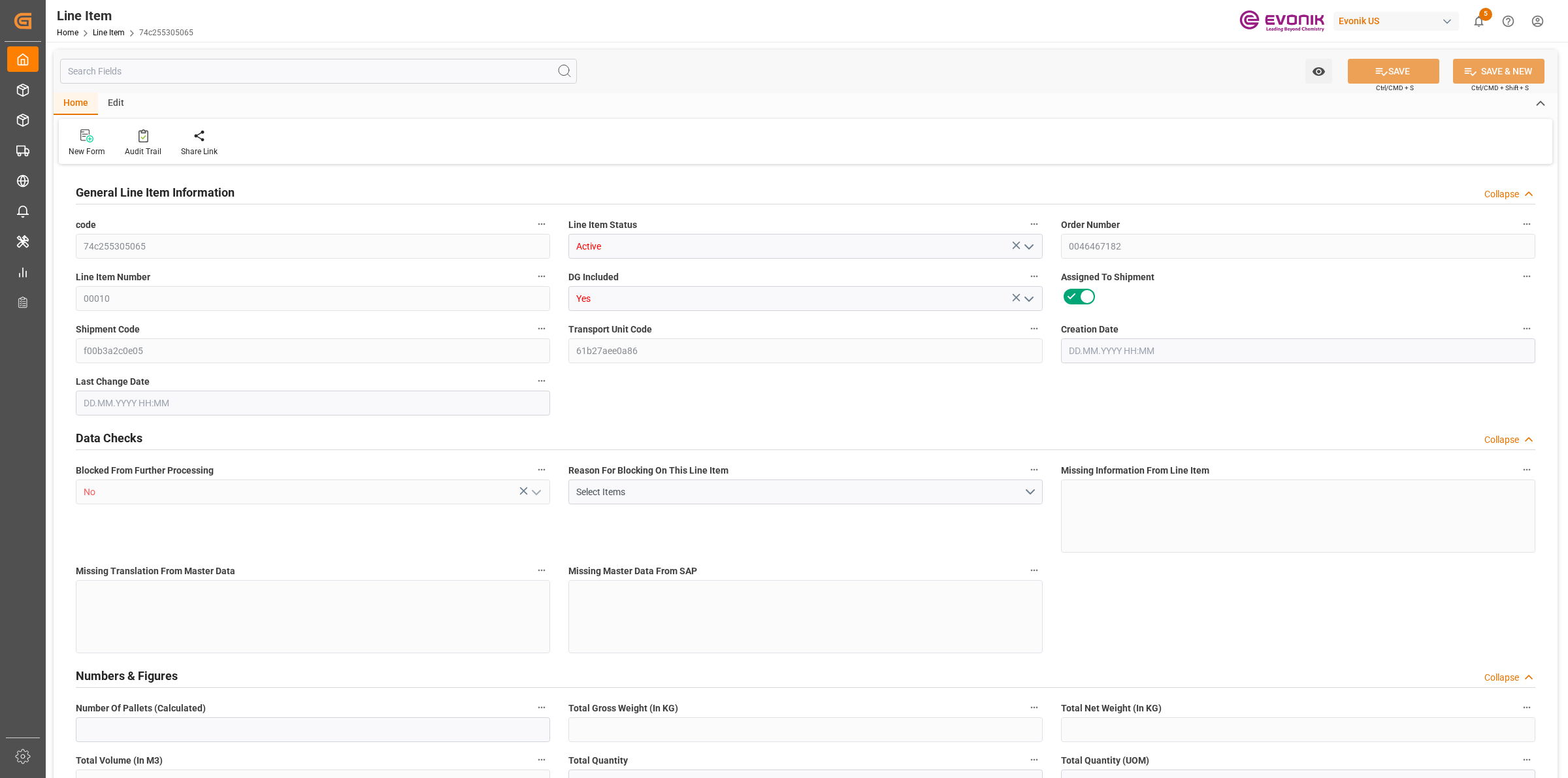
type input "0"
type input "06.08.2025 17:57"
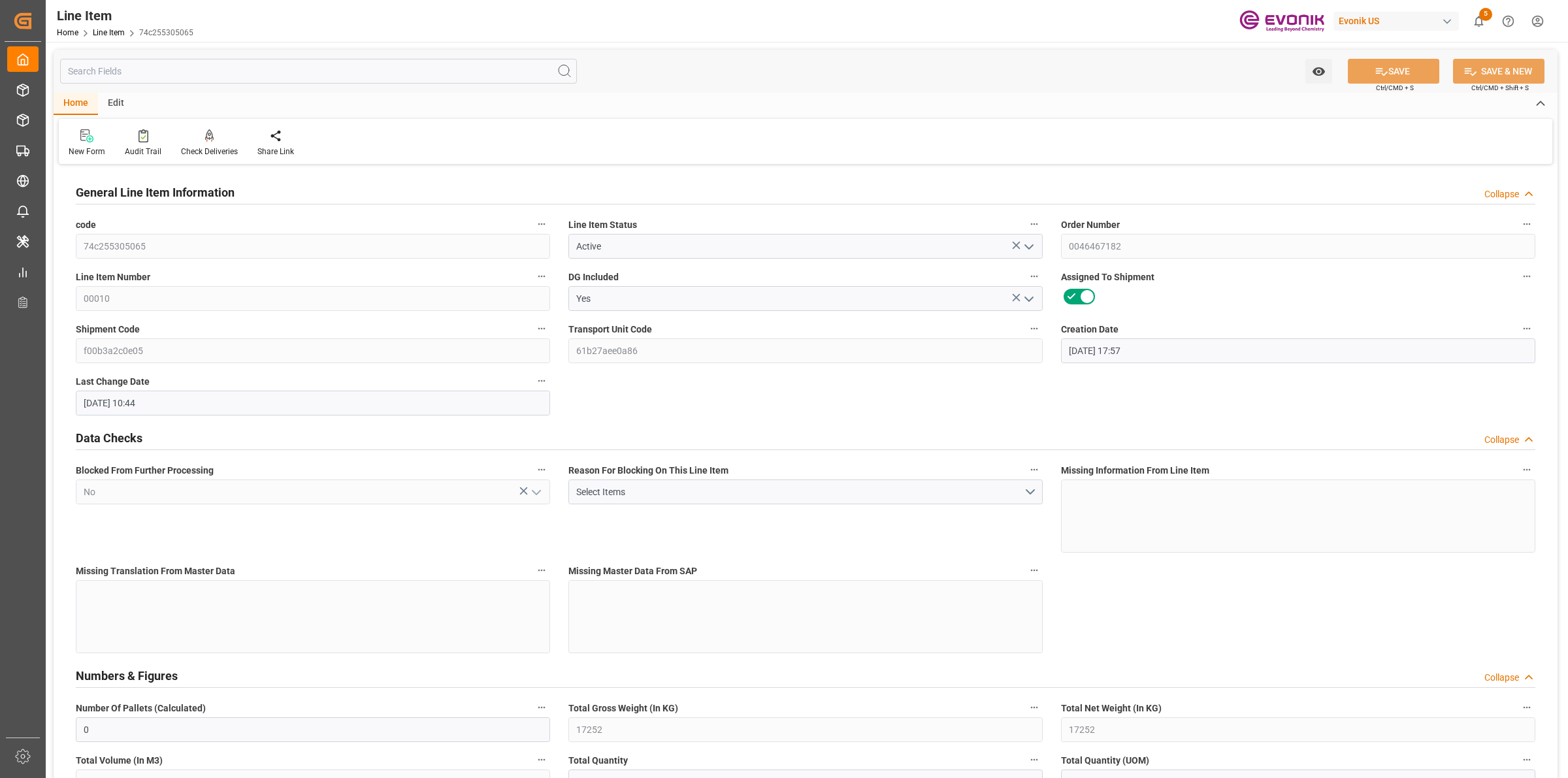
type input "01.09.2025 10:44"
type input "[DATE]"
type input "03.10.2025"
type input "28.09.2025"
click at [256, 57] on div "Watch Option SAVE Ctrl/CMD + S SAVE & NEW Ctrl/CMD + Shift + S" at bounding box center [805, 72] width 1504 height 43
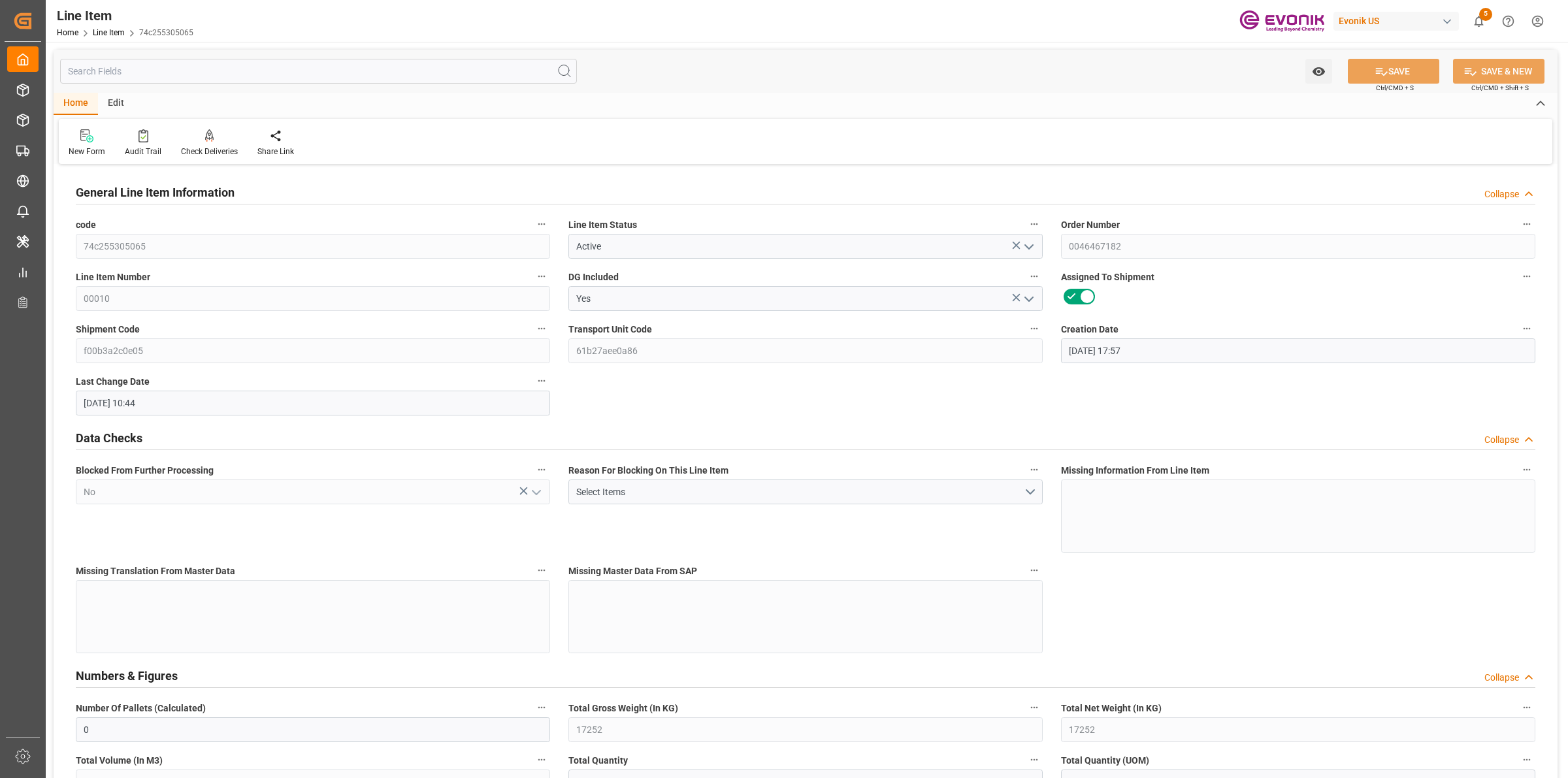
click at [242, 70] on input "text" at bounding box center [318, 71] width 517 height 25
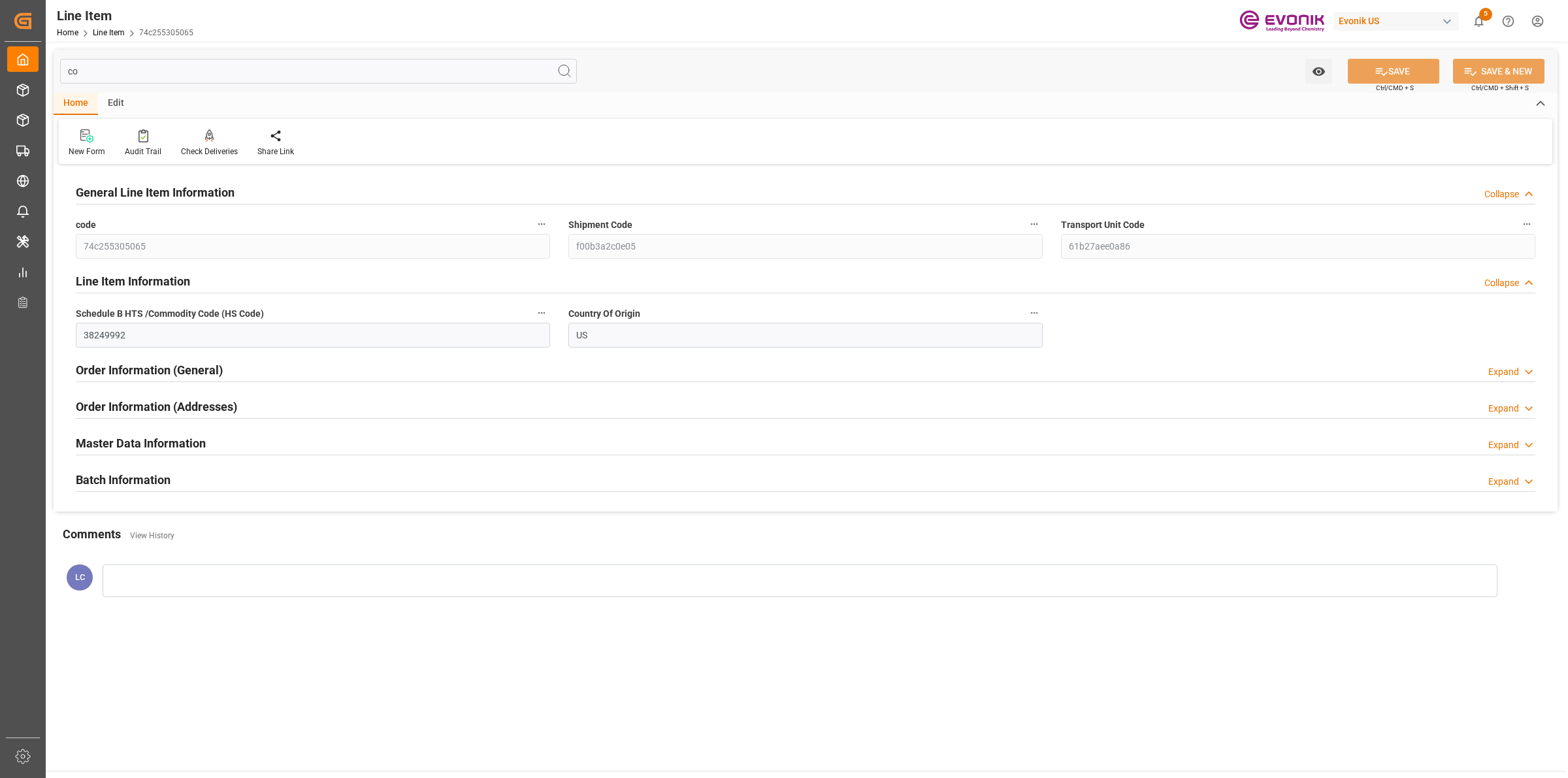
click at [165, 452] on h2 "Master Data Information" at bounding box center [140, 443] width 130 height 18
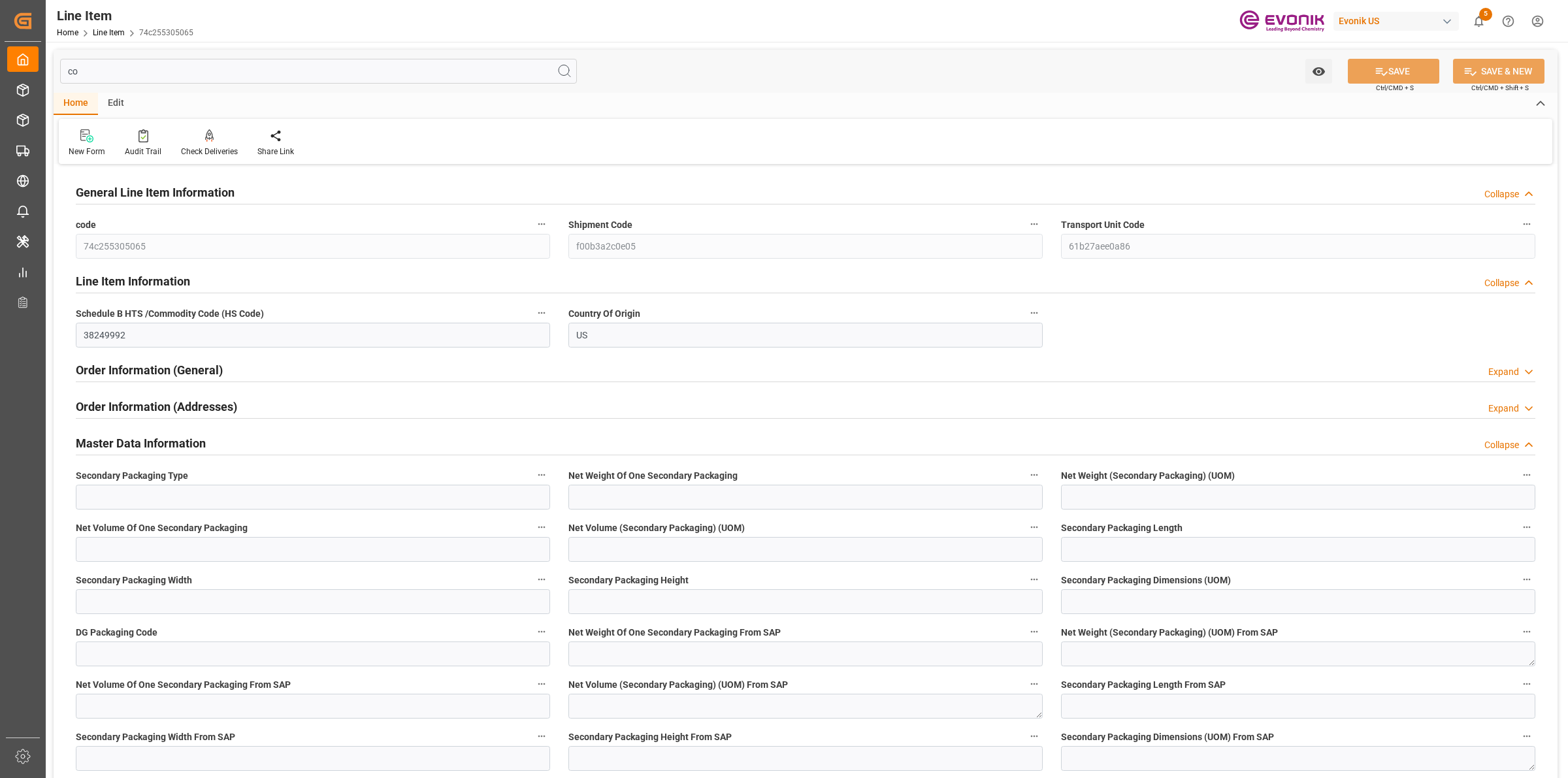
click at [154, 442] on h2 "Master Data Information" at bounding box center [140, 443] width 130 height 18
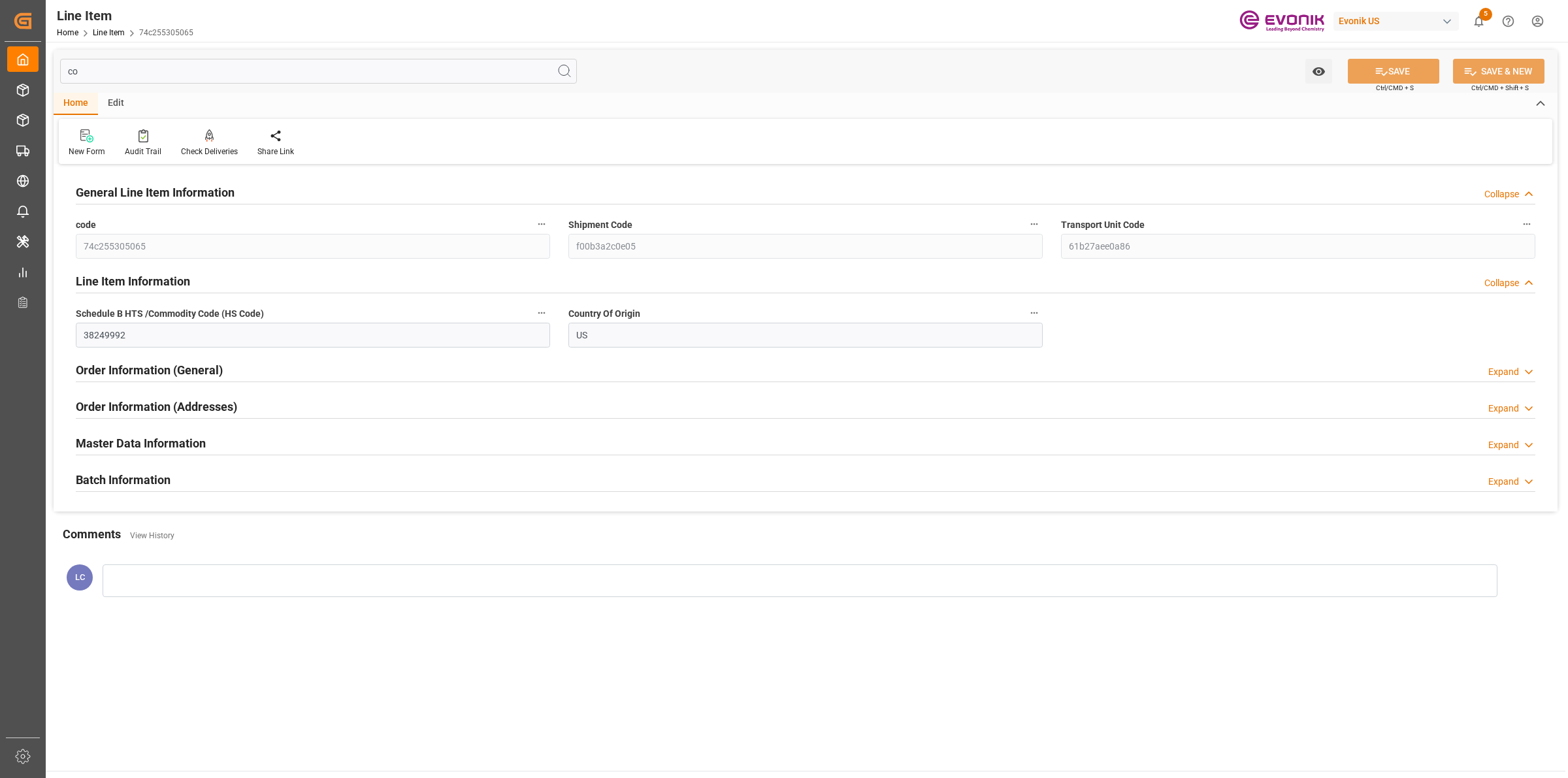
type input "c"
type input "li"
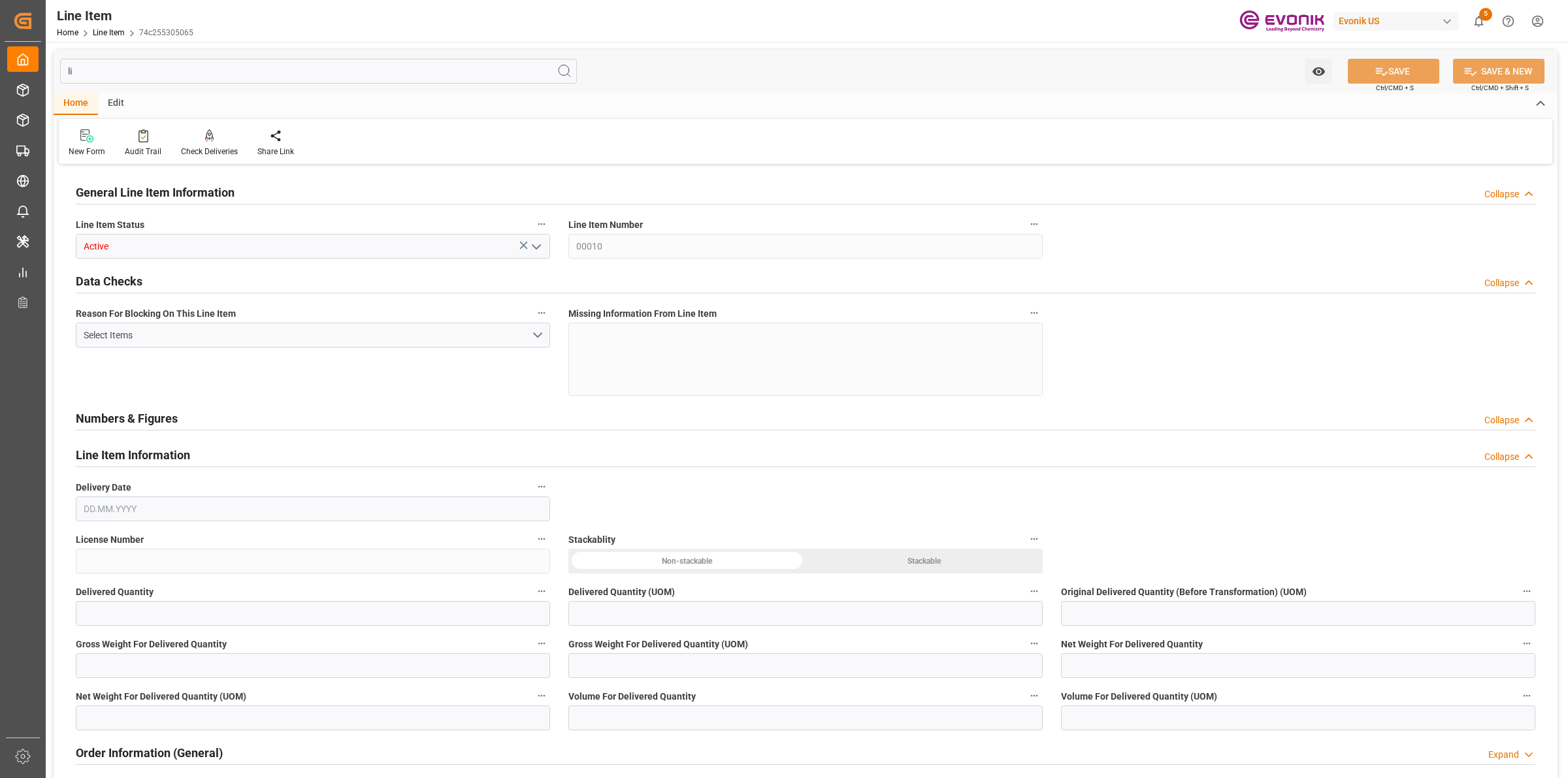
type input "0"
type input "[DATE]"
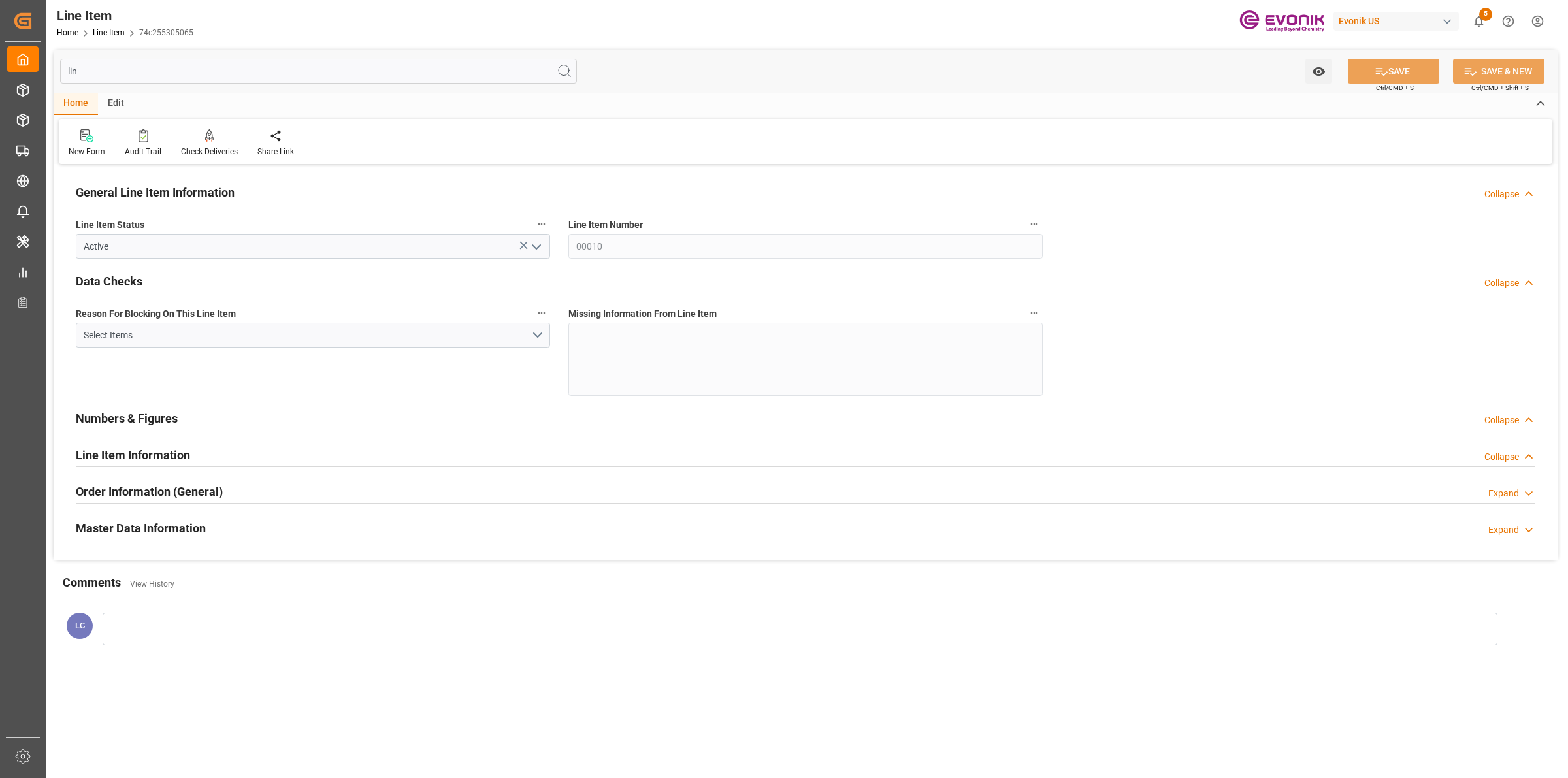
type input "lin"
click at [128, 462] on h2 "Line Item Information" at bounding box center [132, 455] width 114 height 18
click at [111, 445] on div "Line Item Information" at bounding box center [132, 454] width 114 height 25
click at [132, 455] on h2 "Line Item Information" at bounding box center [132, 455] width 114 height 18
click at [1511, 457] on div "Expand" at bounding box center [1504, 457] width 31 height 13
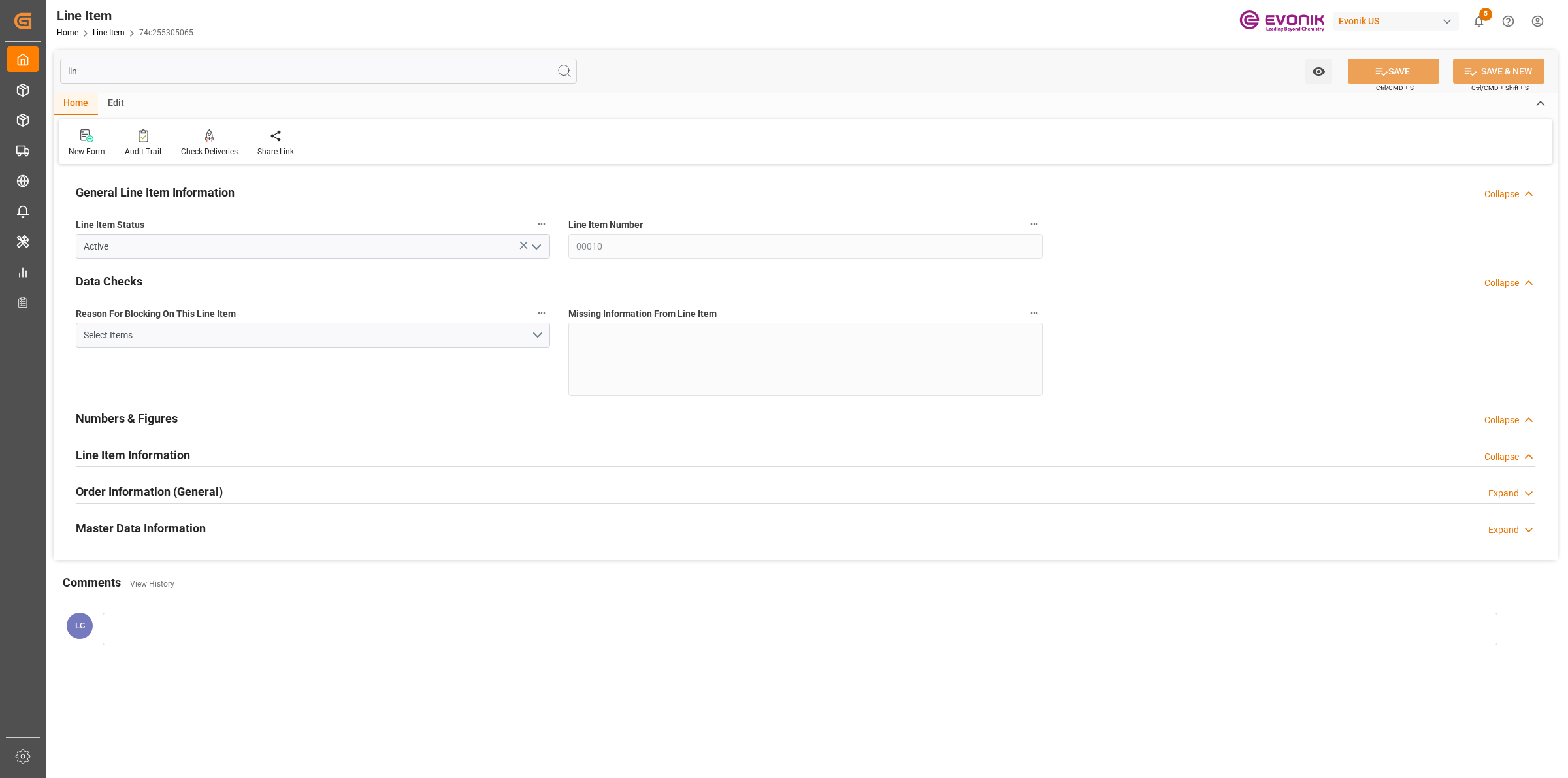
click at [167, 454] on h2 "Line Item Information" at bounding box center [132, 455] width 114 height 18
drag, startPoint x: 173, startPoint y: 69, endPoint x: -8, endPoint y: 57, distance: 181.4
click at [0, 57] on html "Created by potrace 1.15, written by Peter Selinger 2001-2017 Created by potrace…" at bounding box center [784, 389] width 1568 height 778
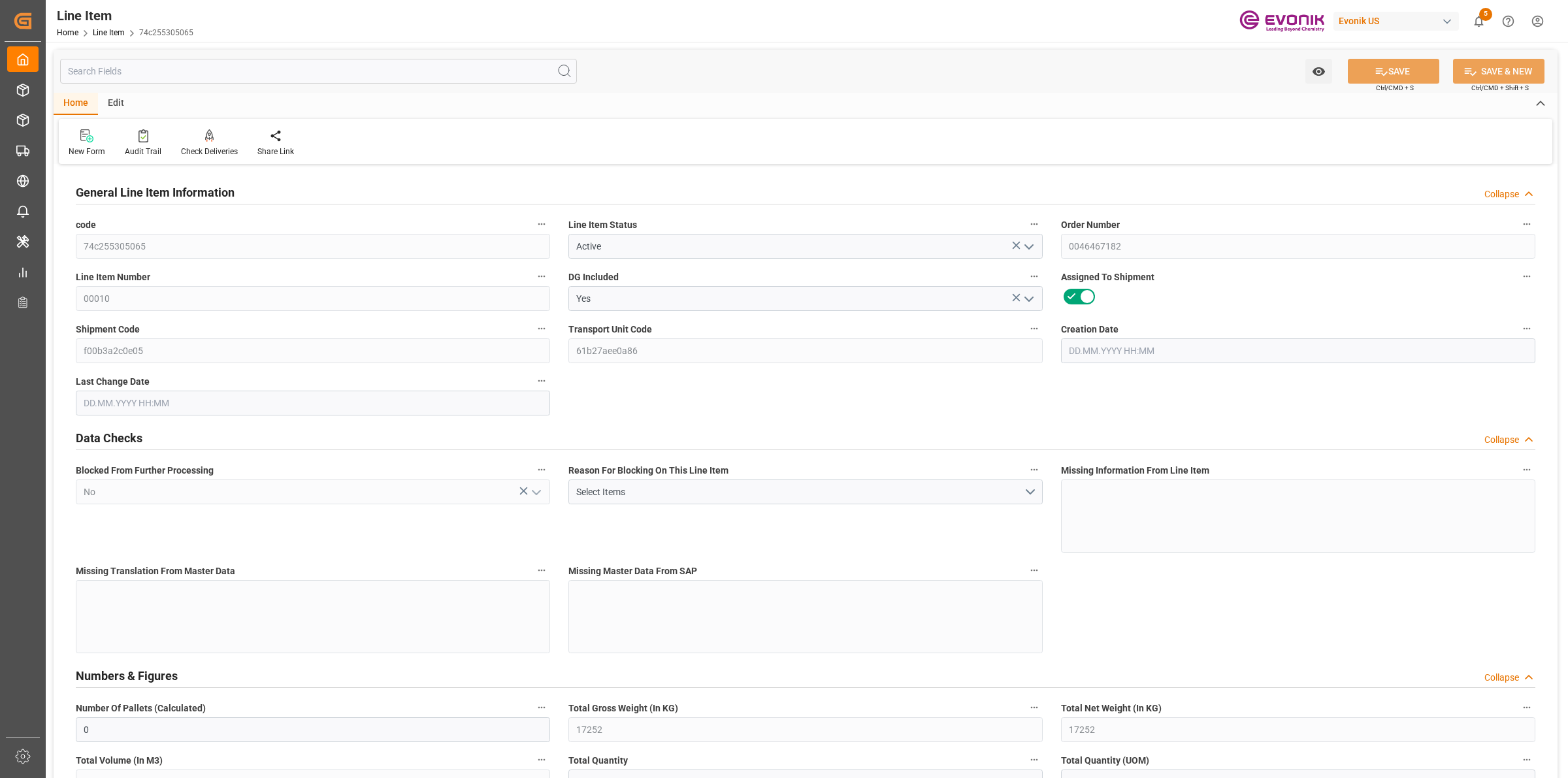
type input "0"
type input "17252"
type input "0"
type input "17233"
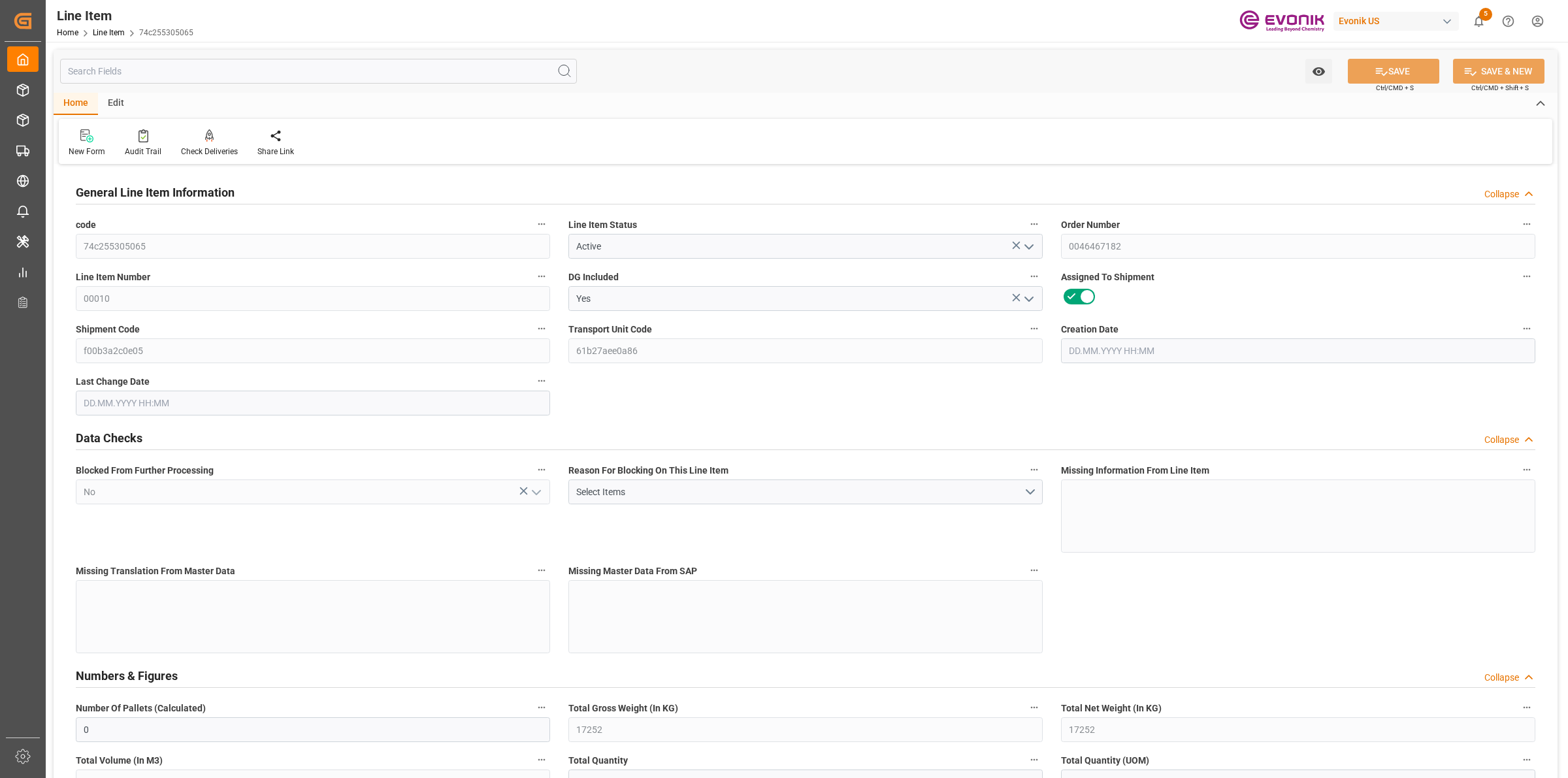
type input "4590.08"
type input "17233"
type input "38000"
type input "17252"
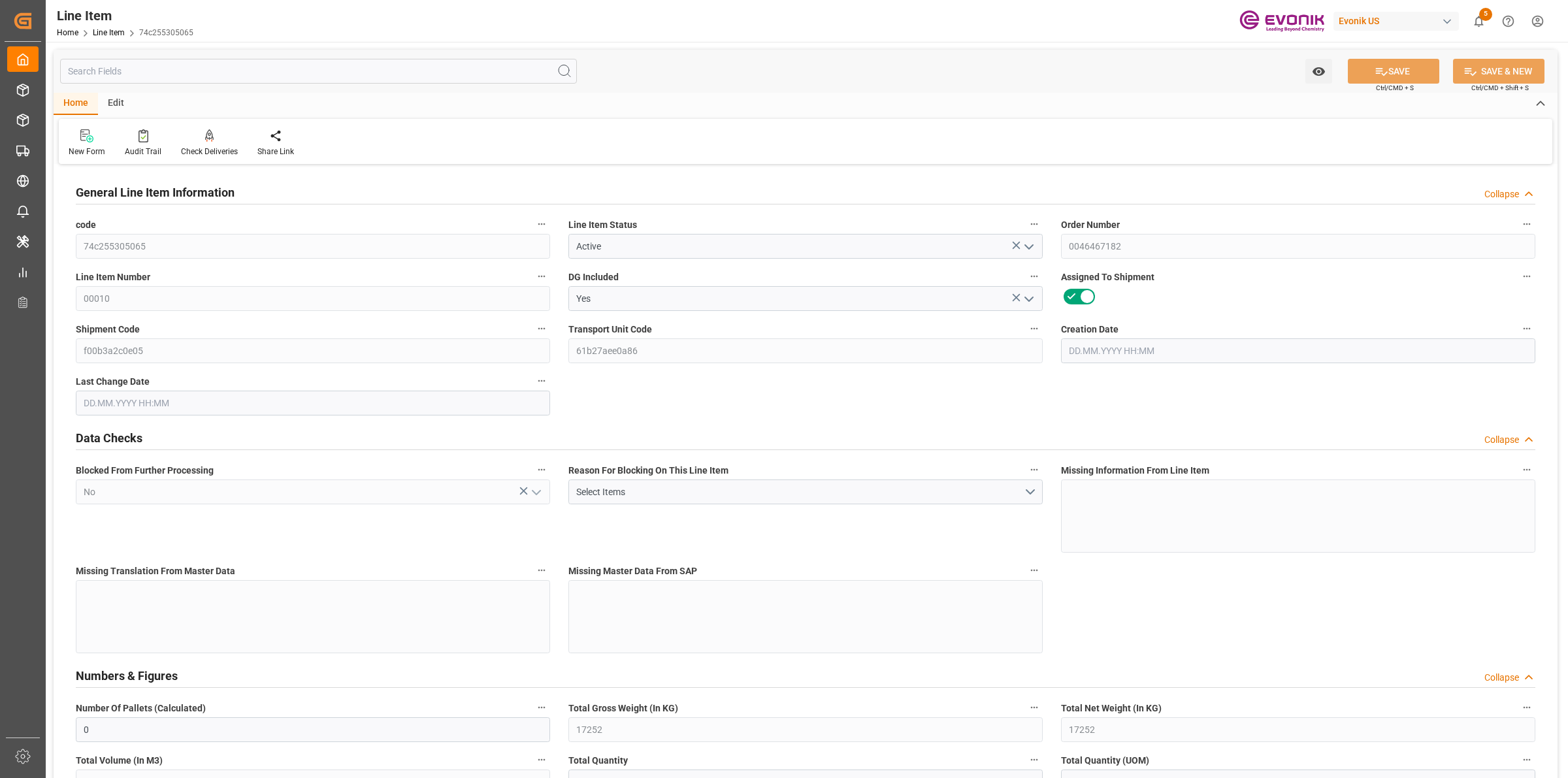
type input "17252"
type input "0"
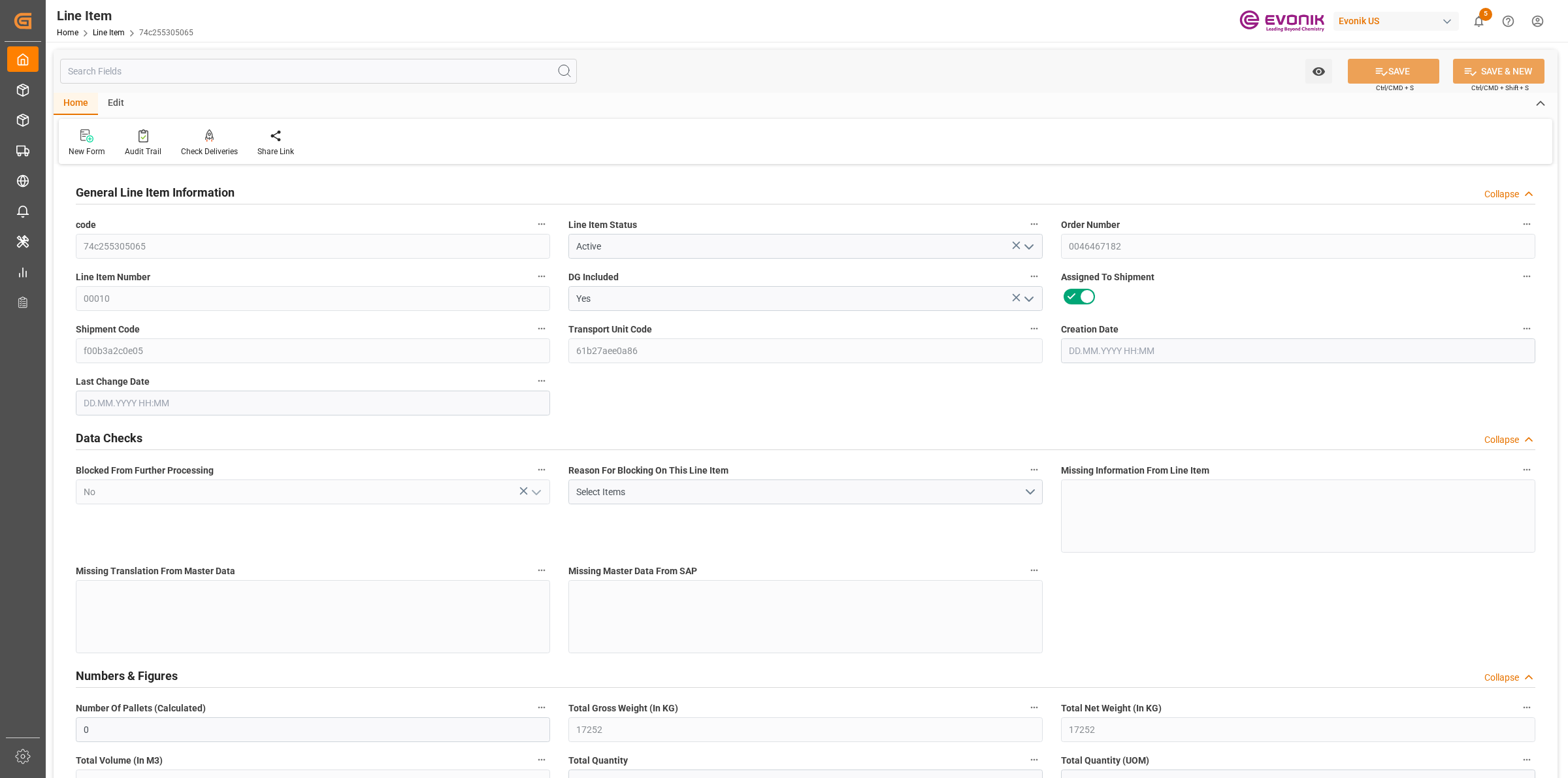
type input "0"
type input "06.08.2025 17:57"
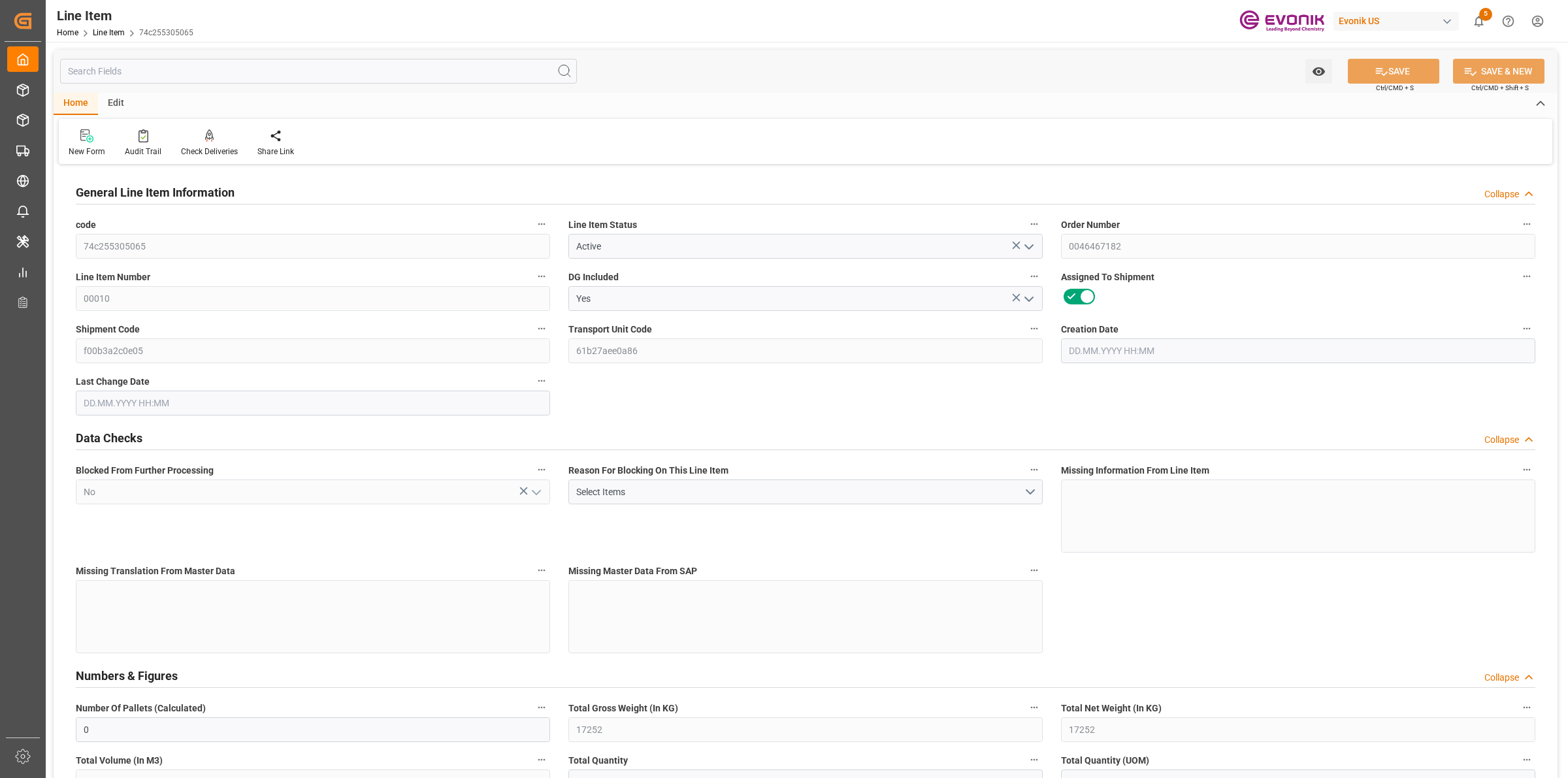
type input "01.09.2025 10:44"
type input "[DATE]"
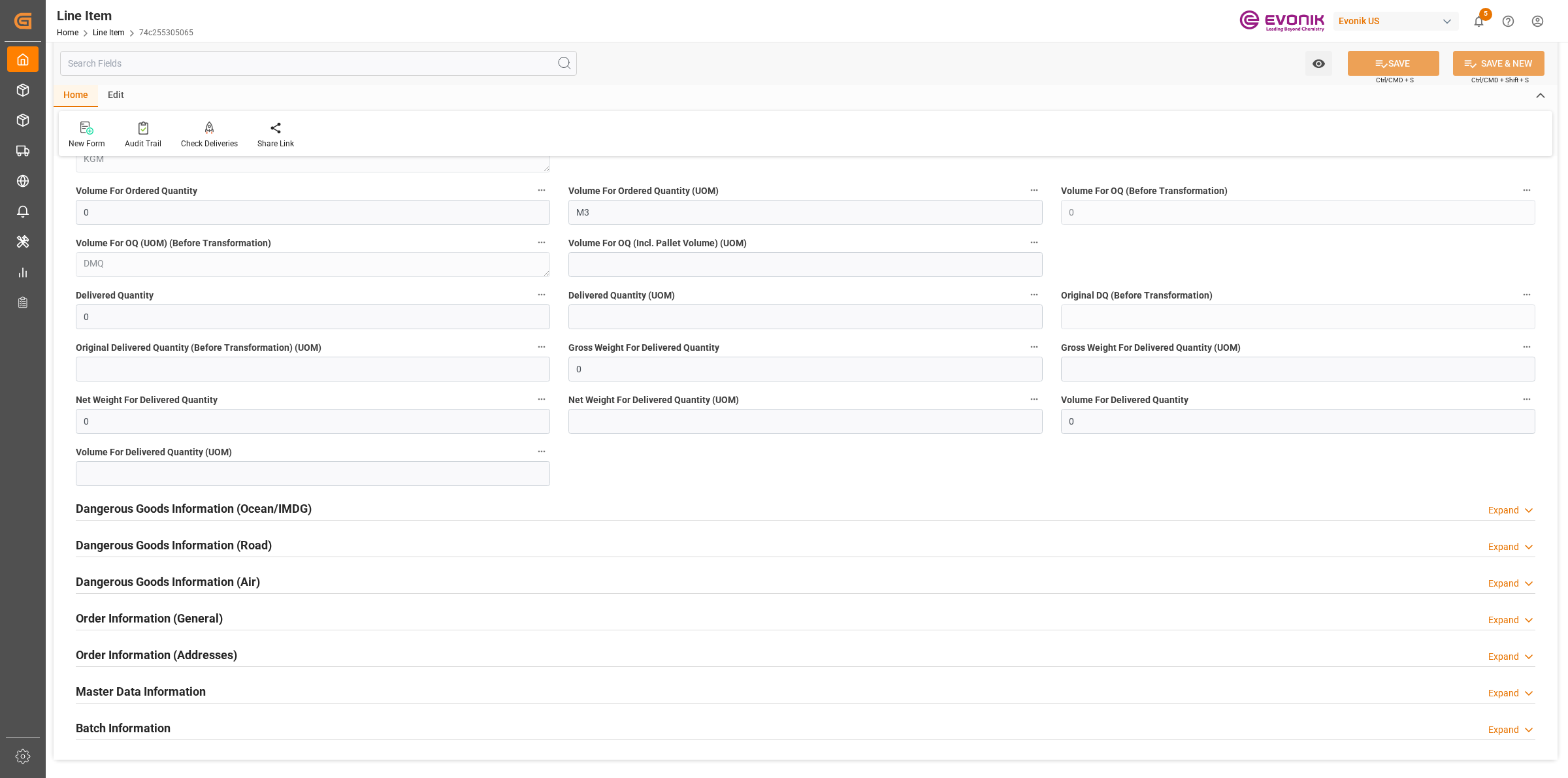
scroll to position [1579, 0]
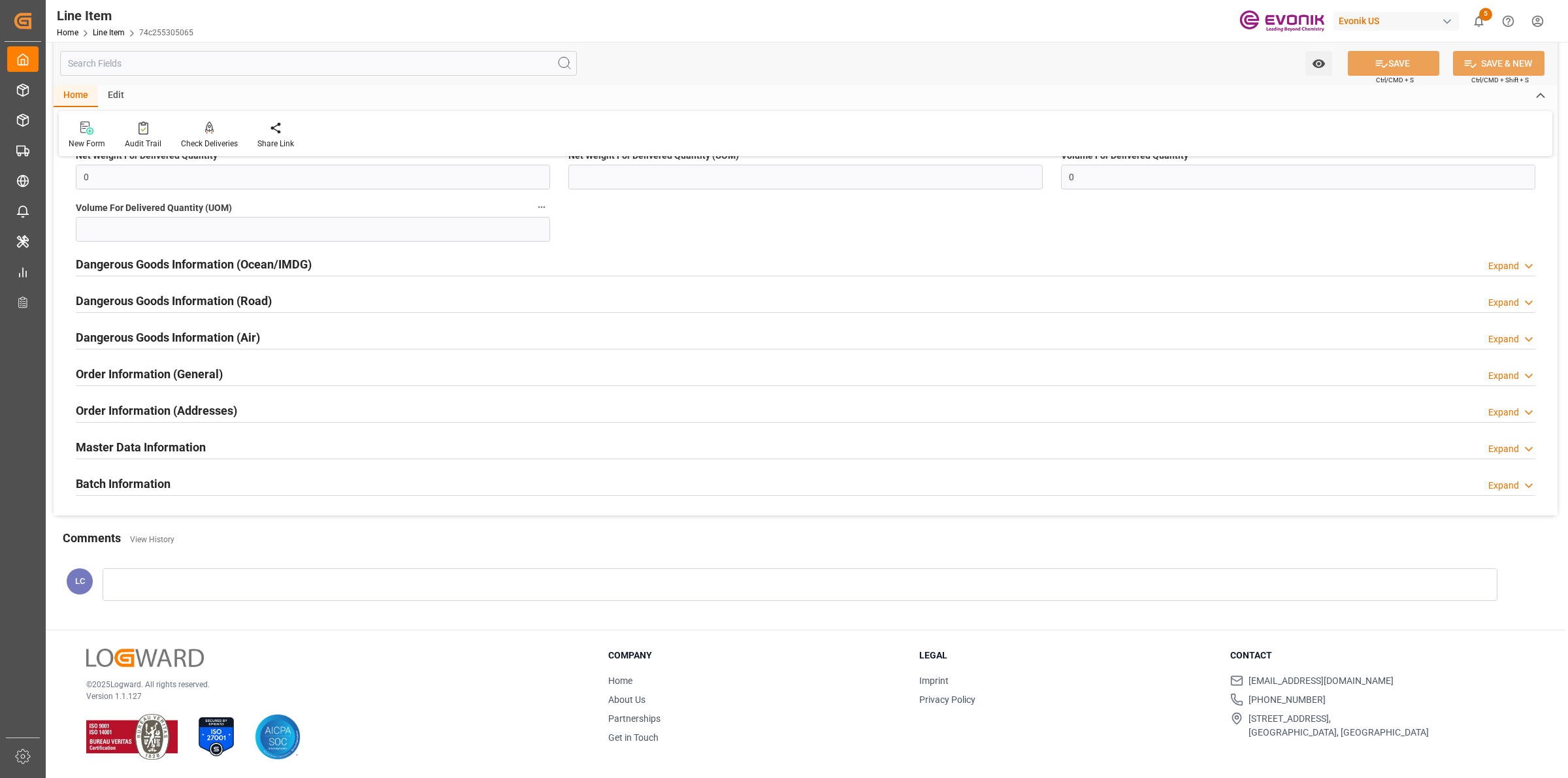
click at [179, 61] on input "text" at bounding box center [318, 63] width 517 height 25
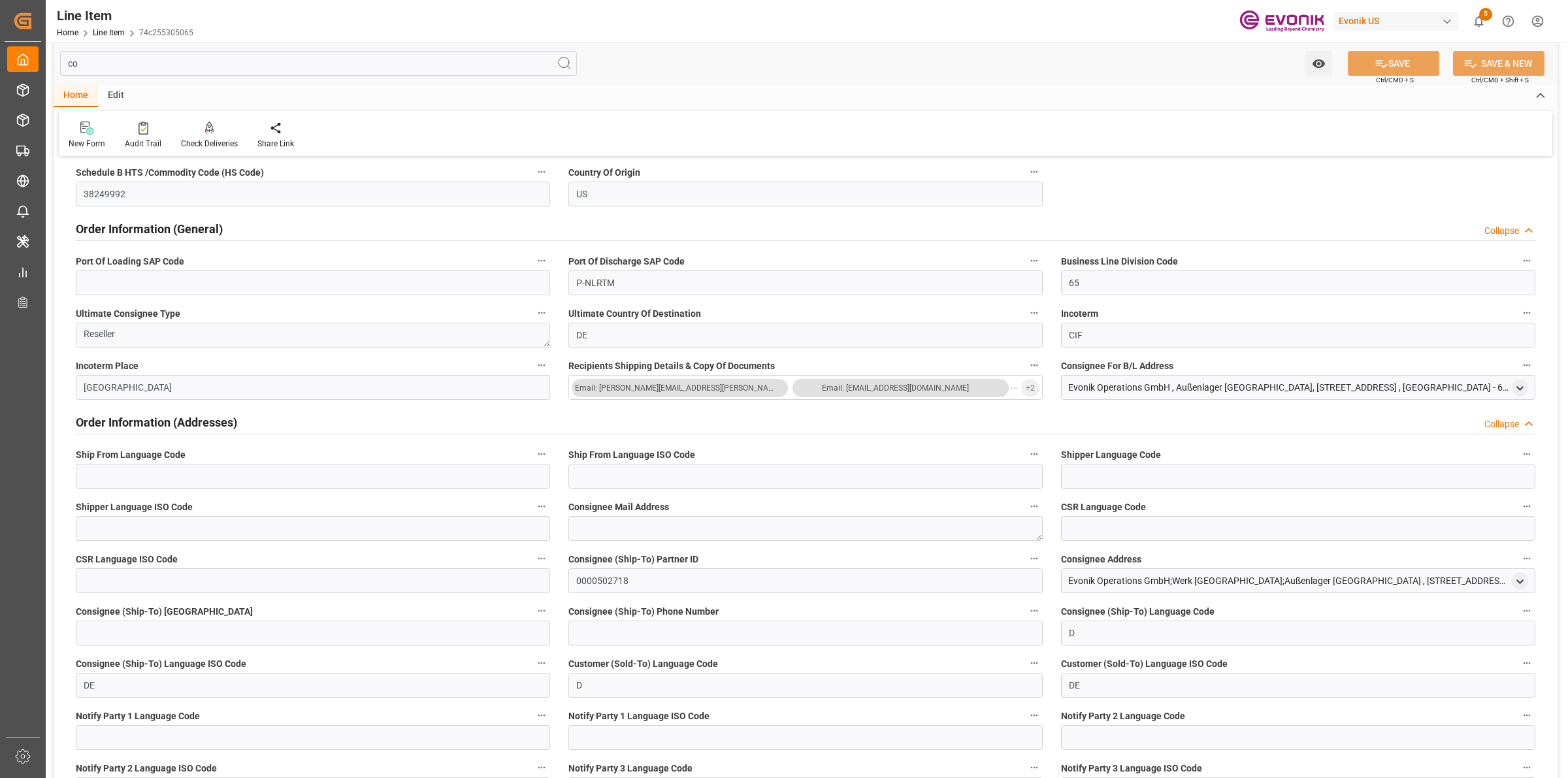
scroll to position [141, 0]
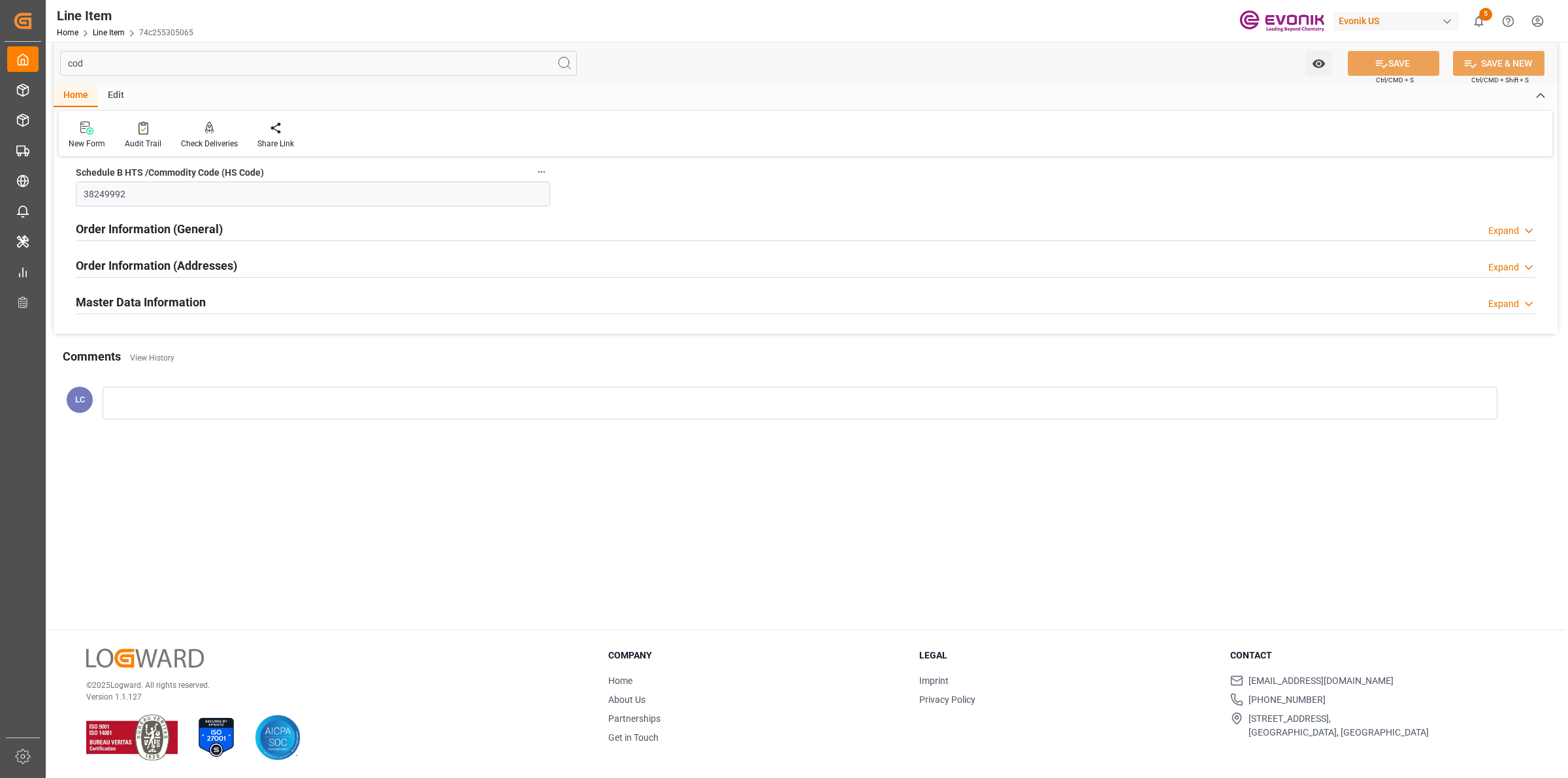
type input "cod"
click at [179, 298] on h2 "Master Data Information" at bounding box center [140, 302] width 130 height 18
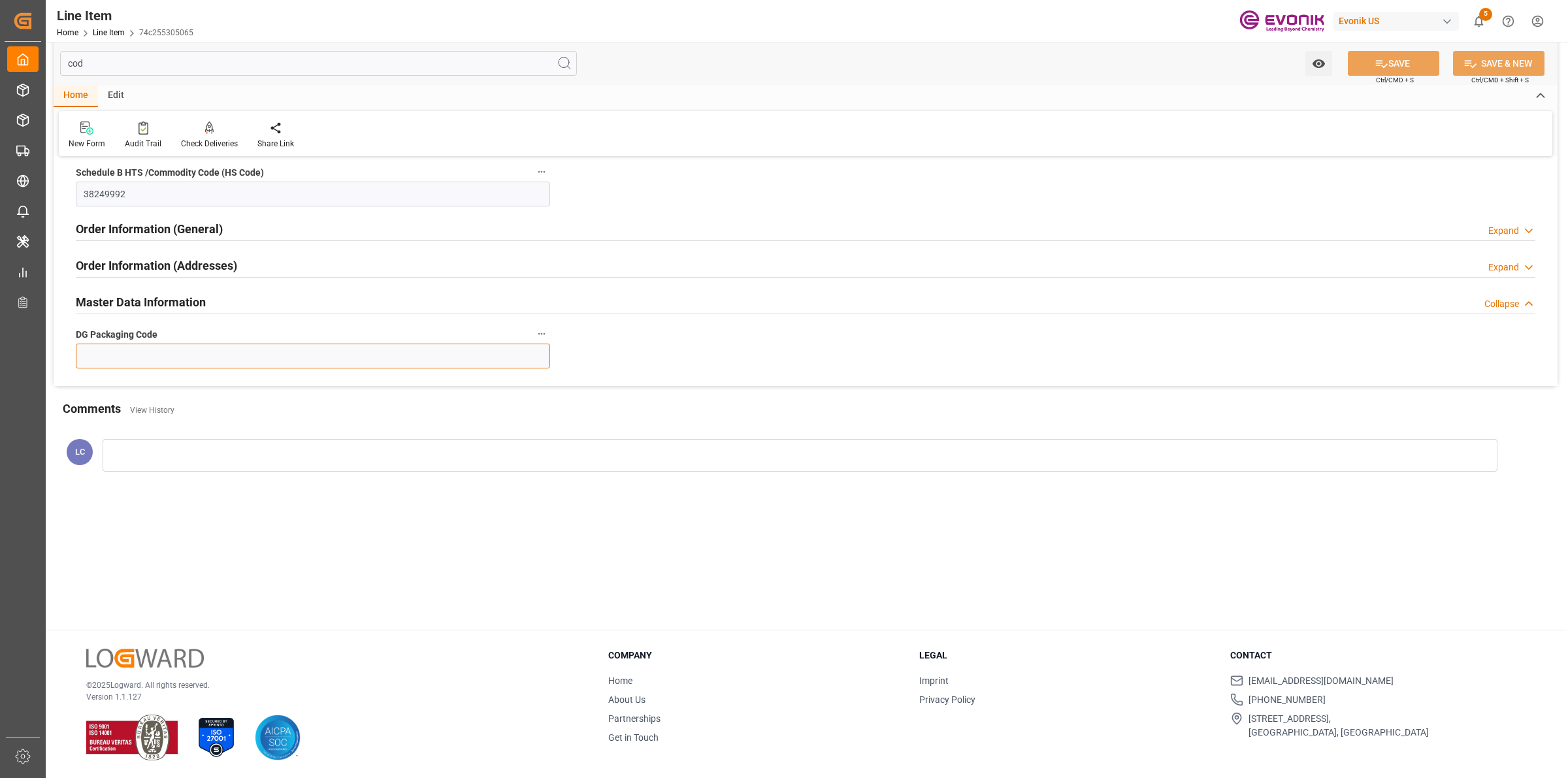
click at [148, 364] on input at bounding box center [312, 356] width 474 height 25
type input "-"
click at [1387, 72] on button "SAVE" at bounding box center [1393, 63] width 92 height 25
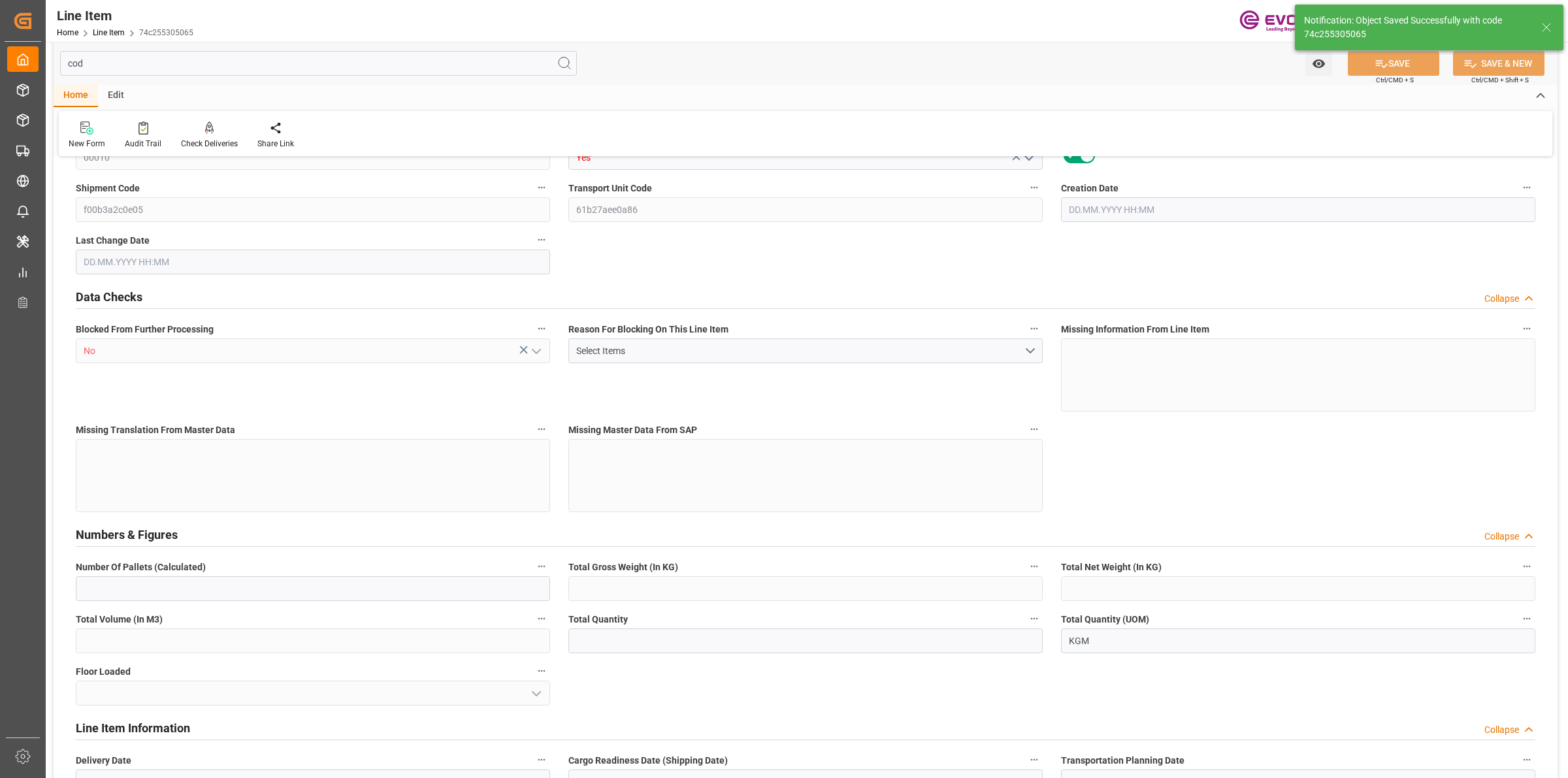
type input "0"
type input "17252"
type input "0"
type input "17233"
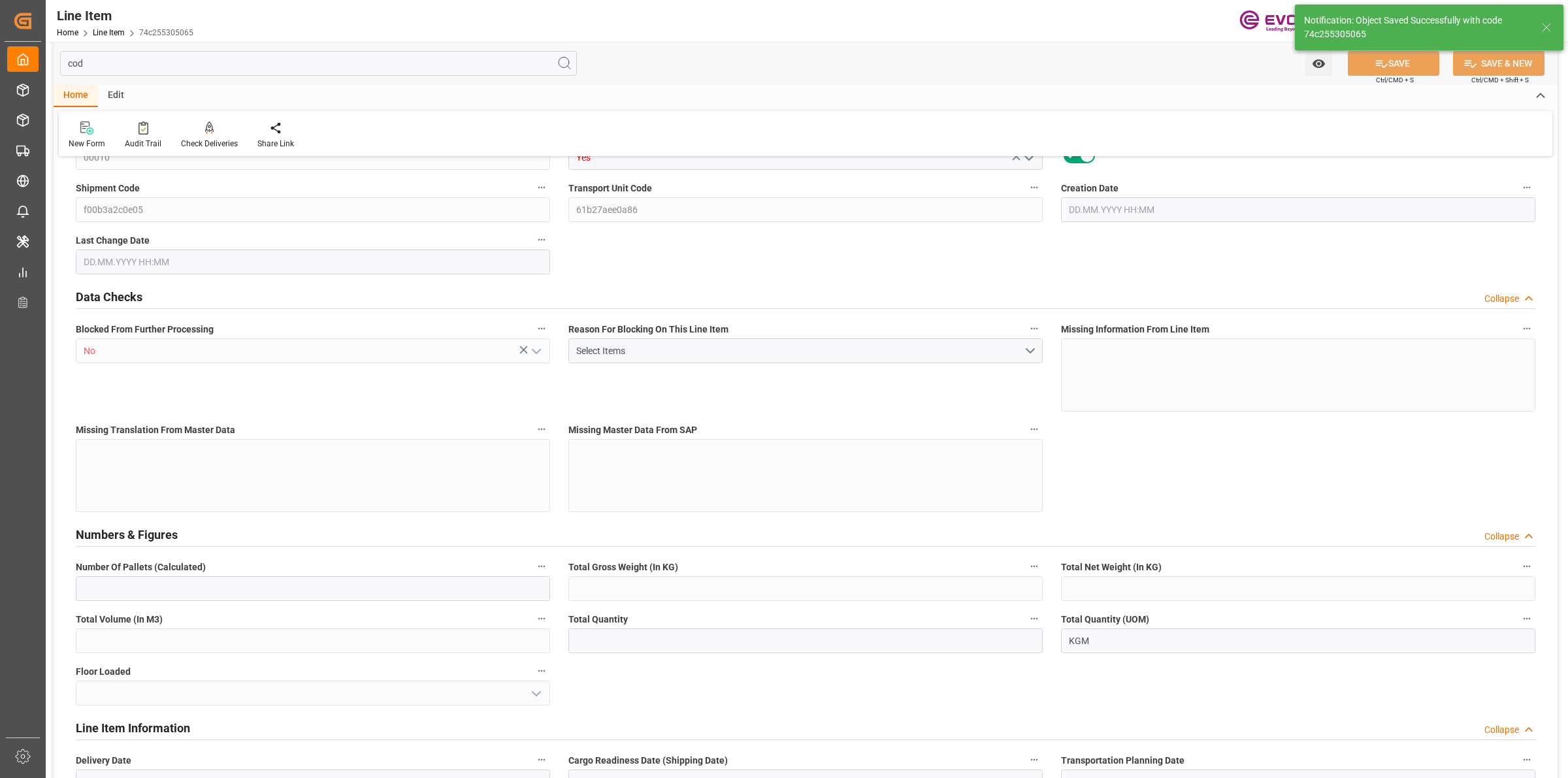
type input "4590.08"
type input "17233"
type input "38000"
type input "17252"
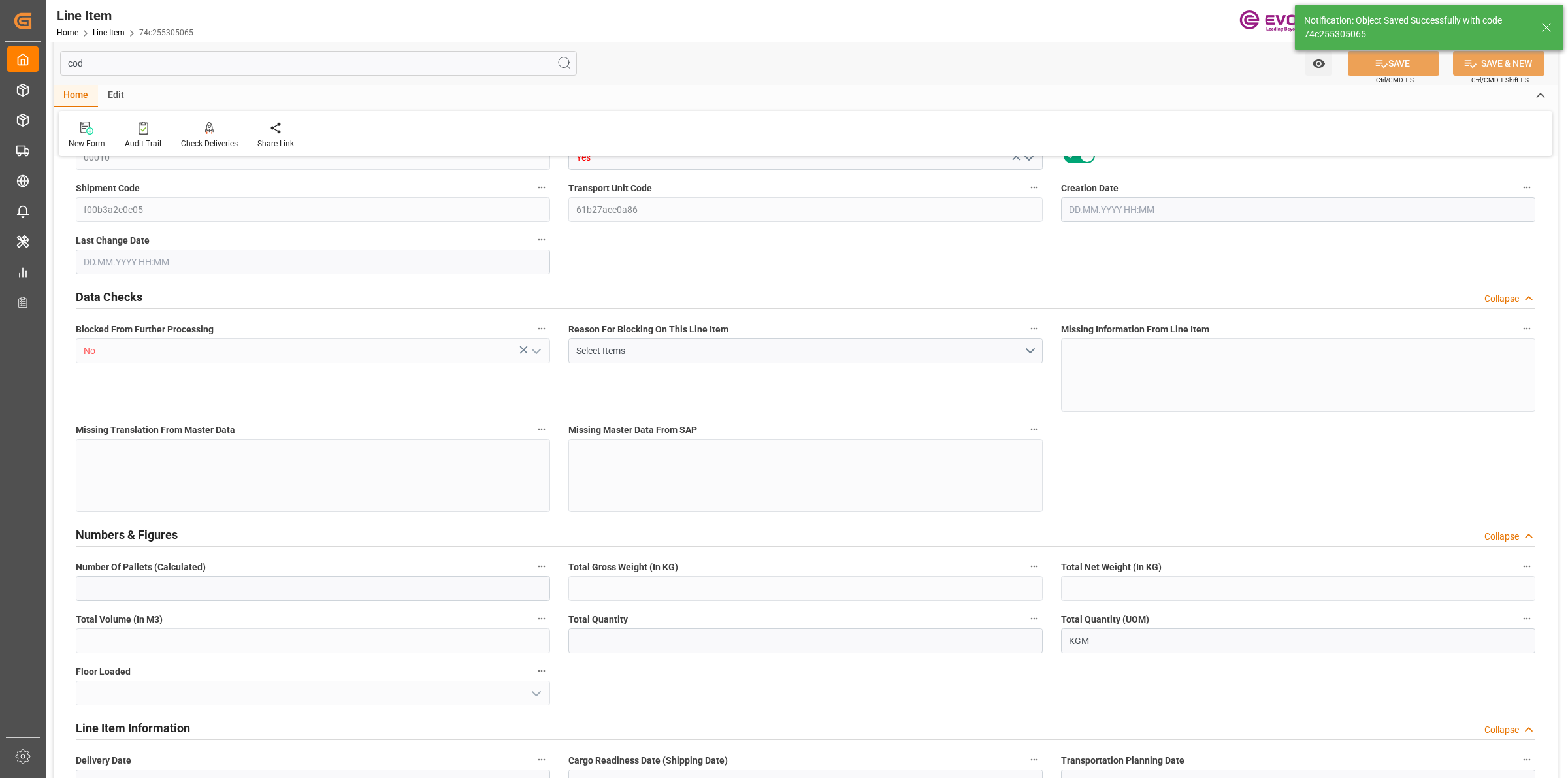
type input "17252"
type input "0"
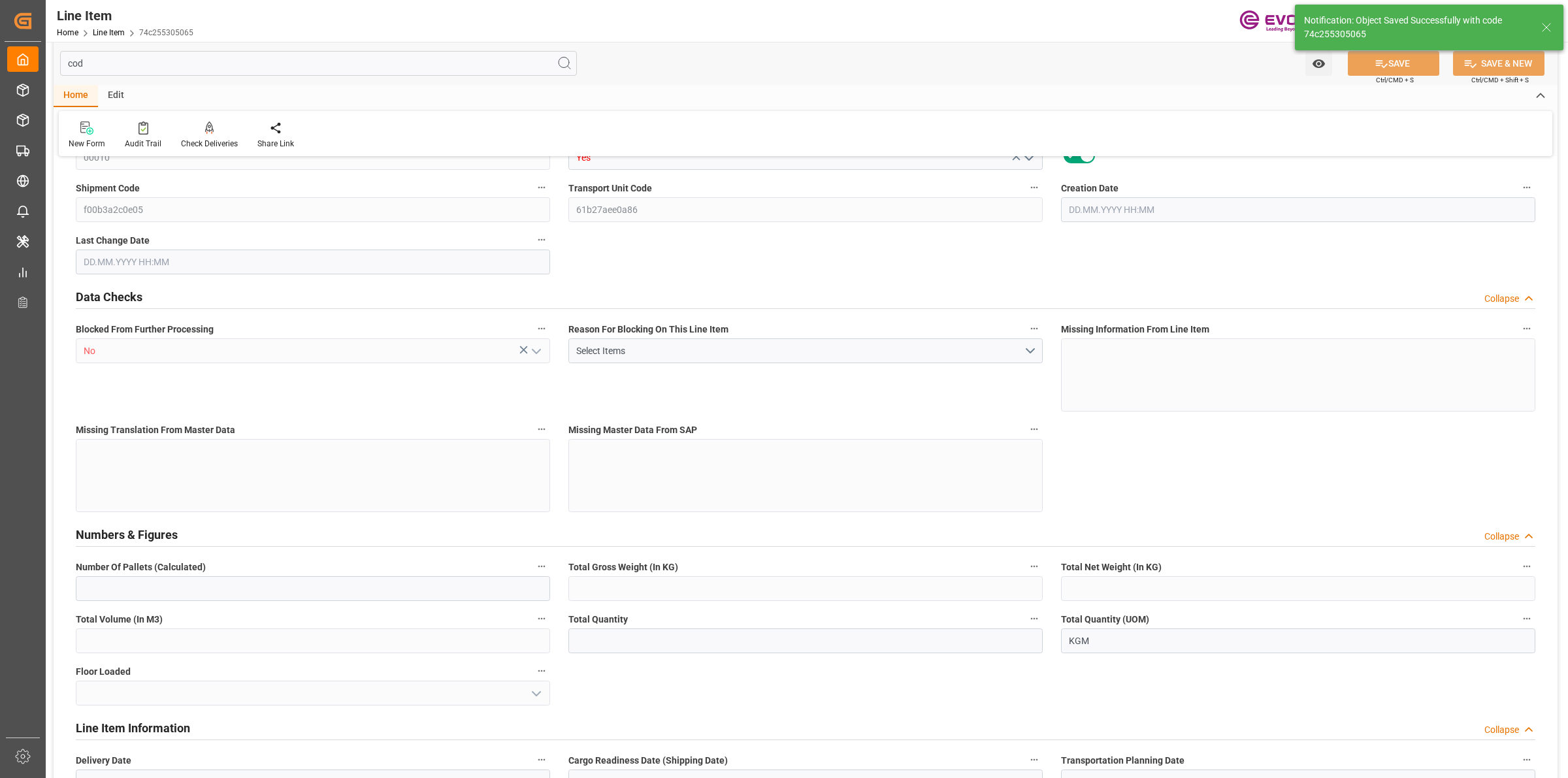
type input "0"
type input "06.08.2025 17:57"
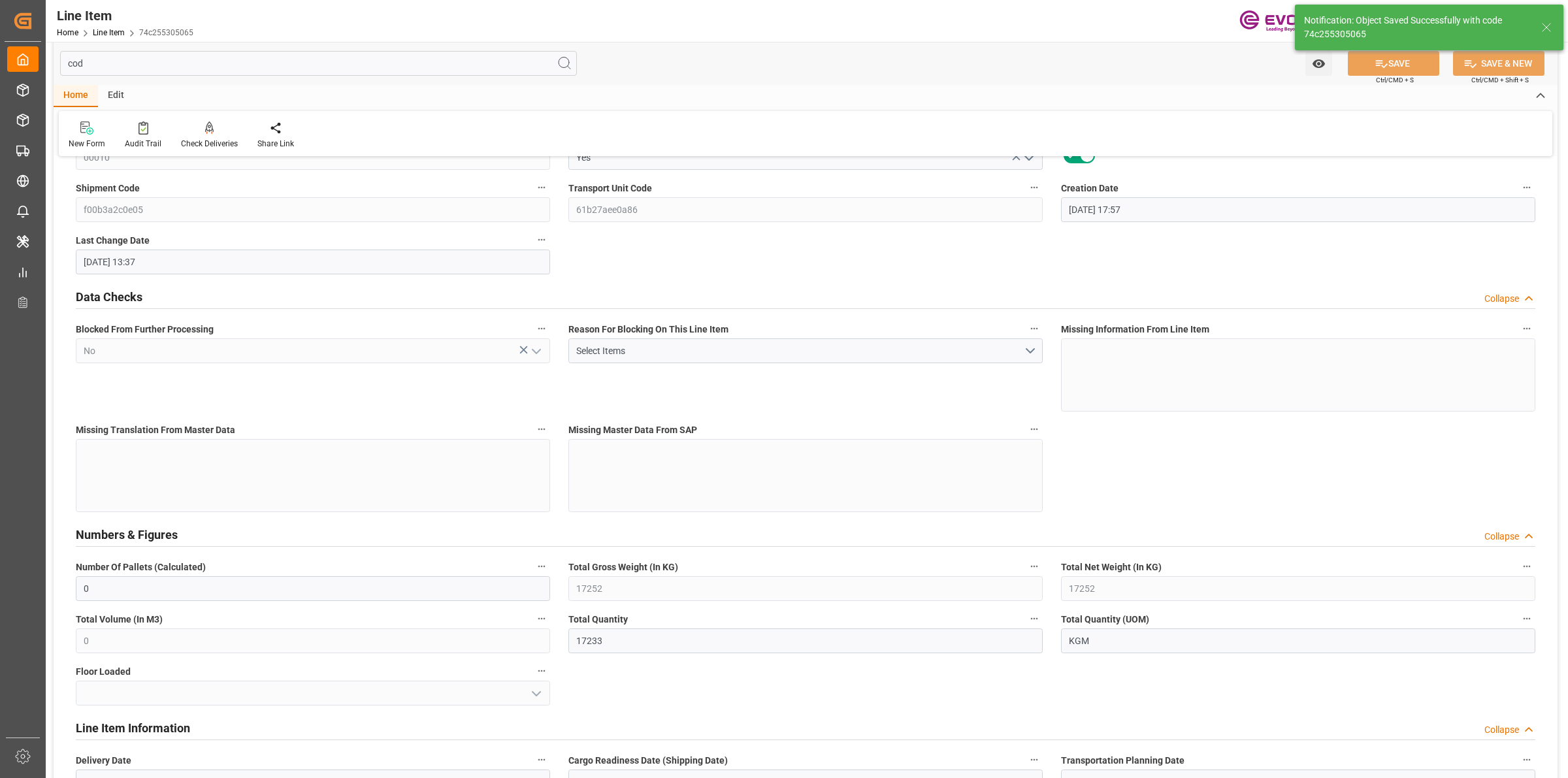
type input "01.09.2025 13:37"
type input "[DATE]"
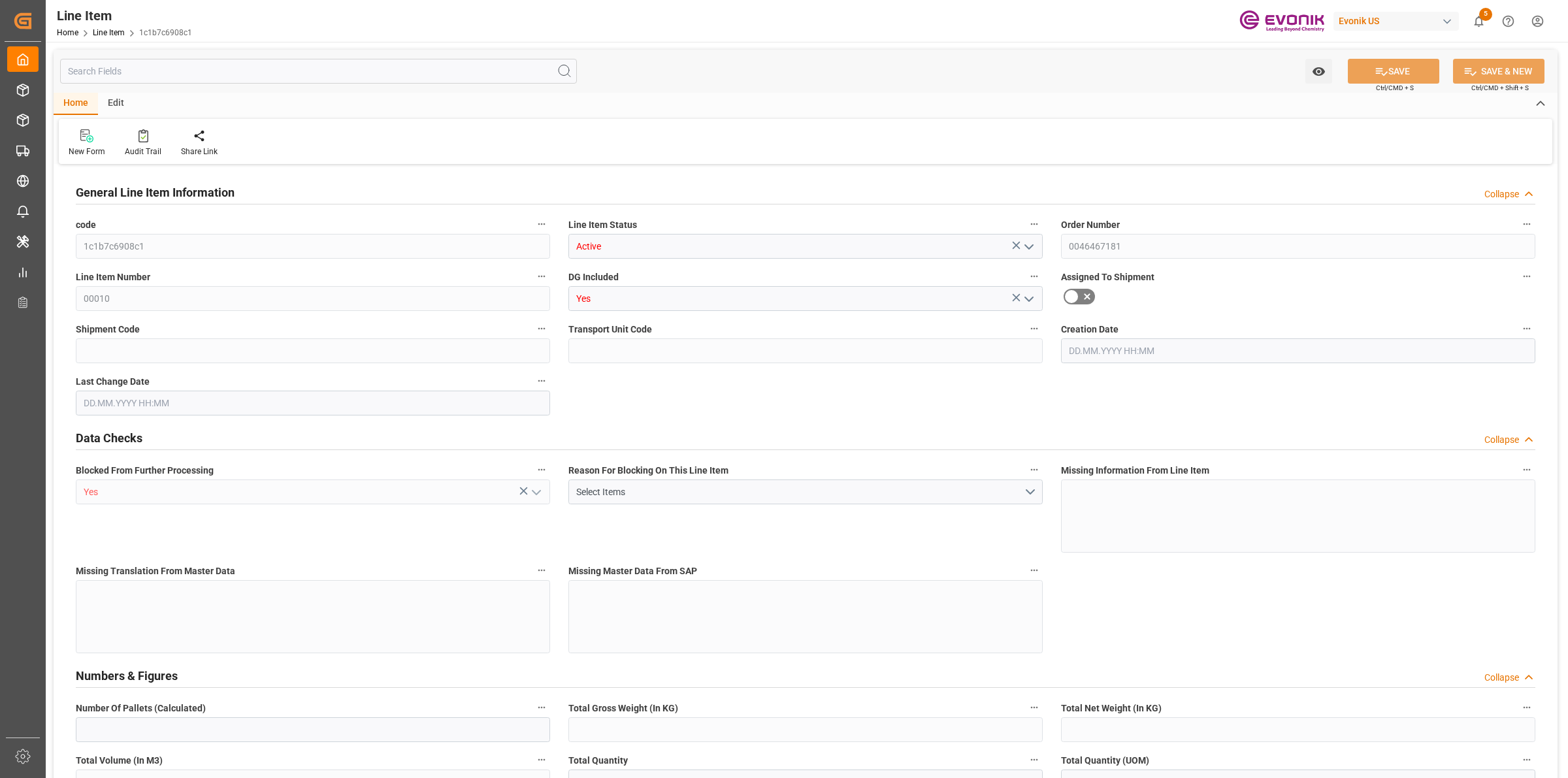
type input "0"
type input "17252"
type input "0"
type input "17233"
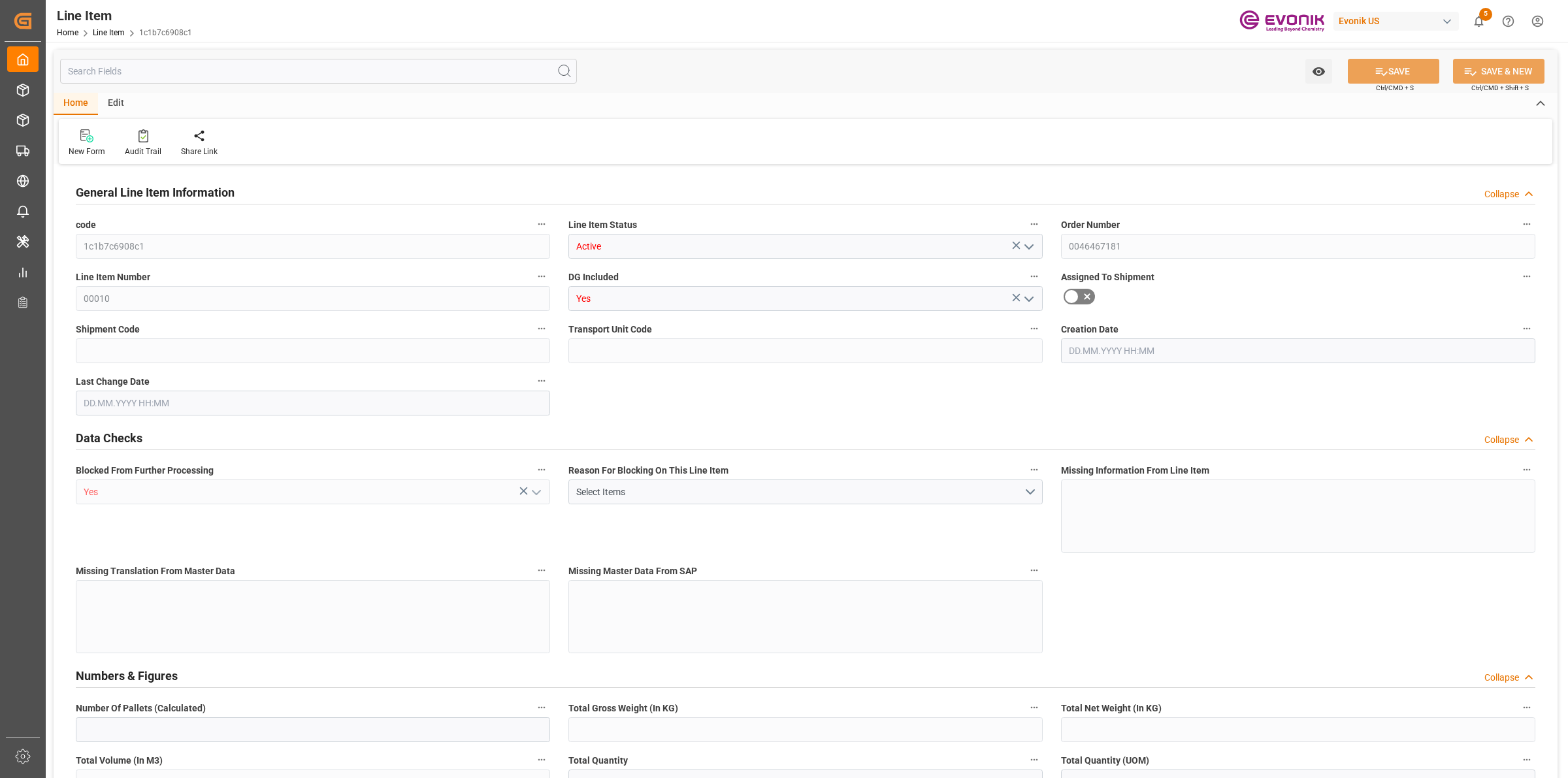
type input "3964.39"
type input "17233"
type input "38000"
type input "17252"
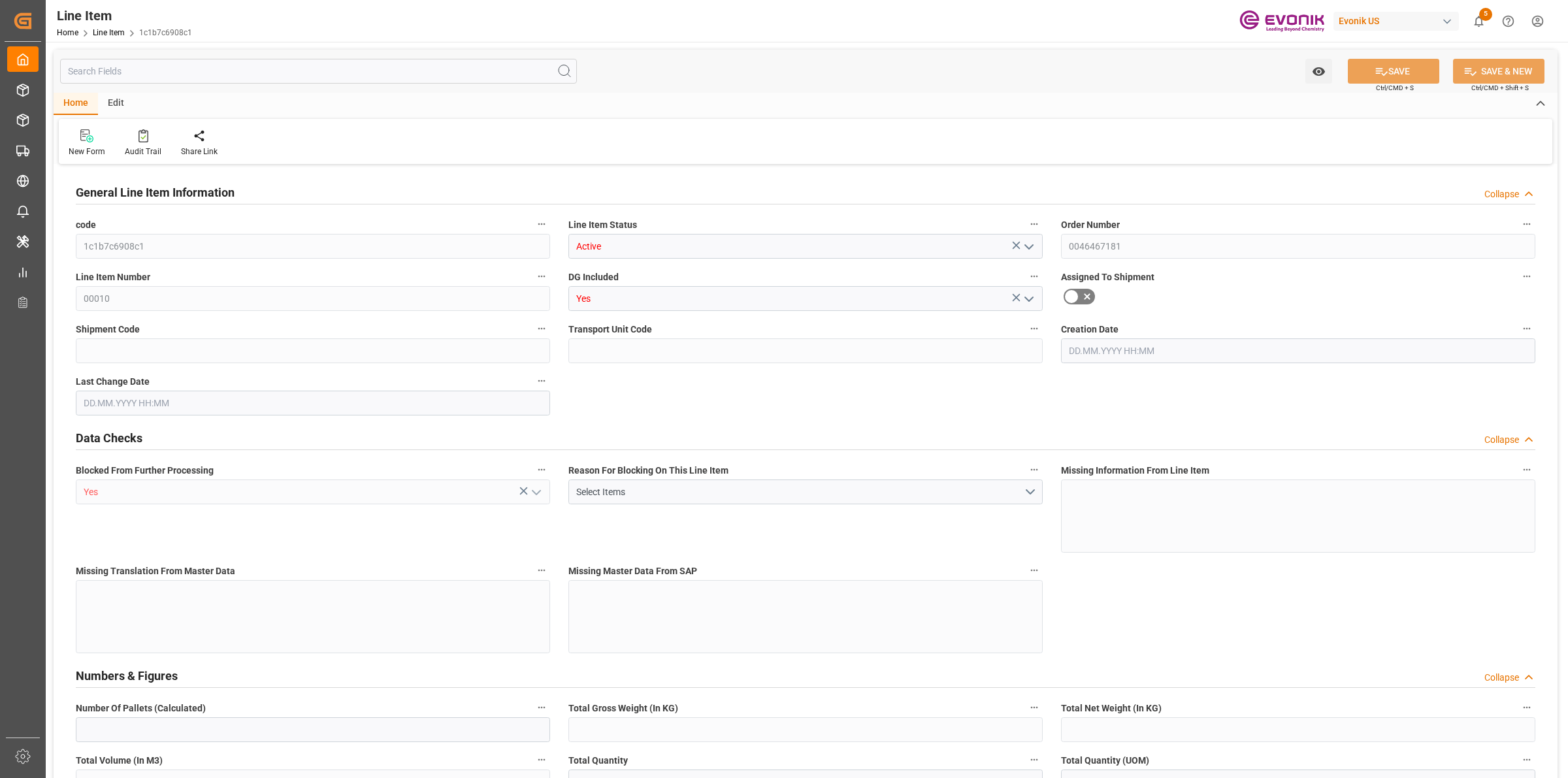
type input "17252"
type input "0"
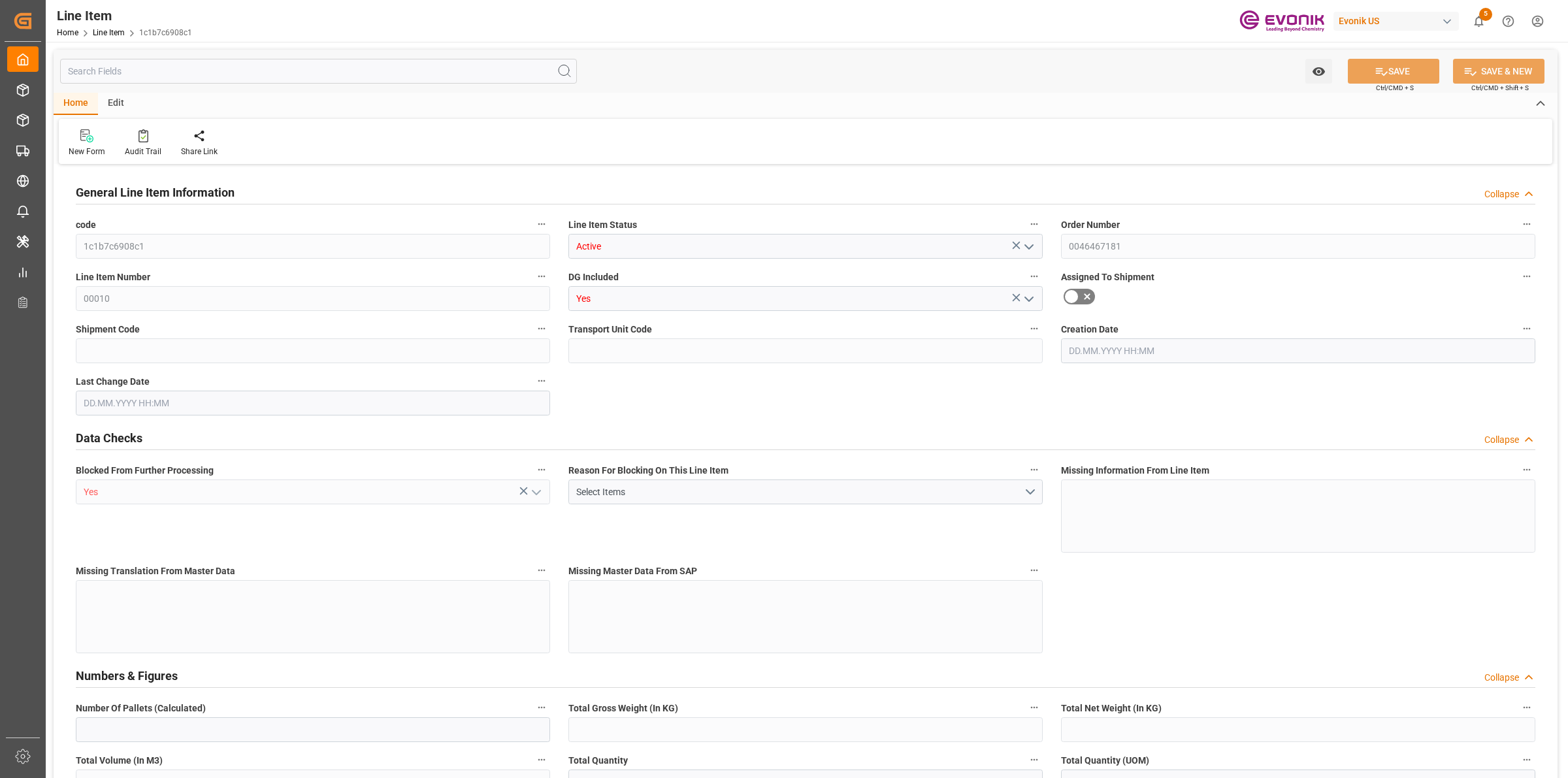
type input "0"
type input "06.08.2025 17:45"
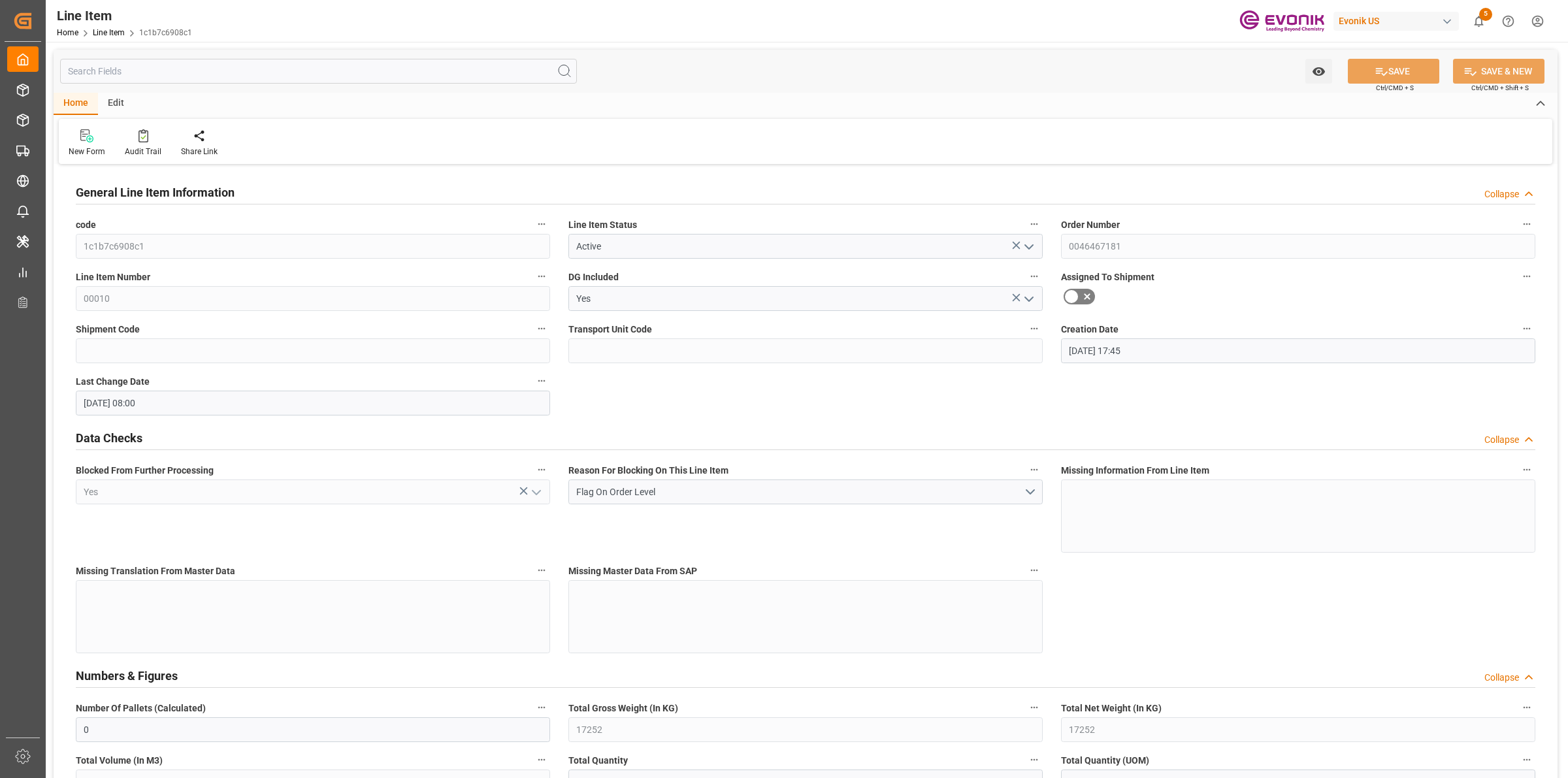
type input "29.08.2025 08:00"
type input "[DATE]"
type input "03.10.2025"
type input "28.09.2025"
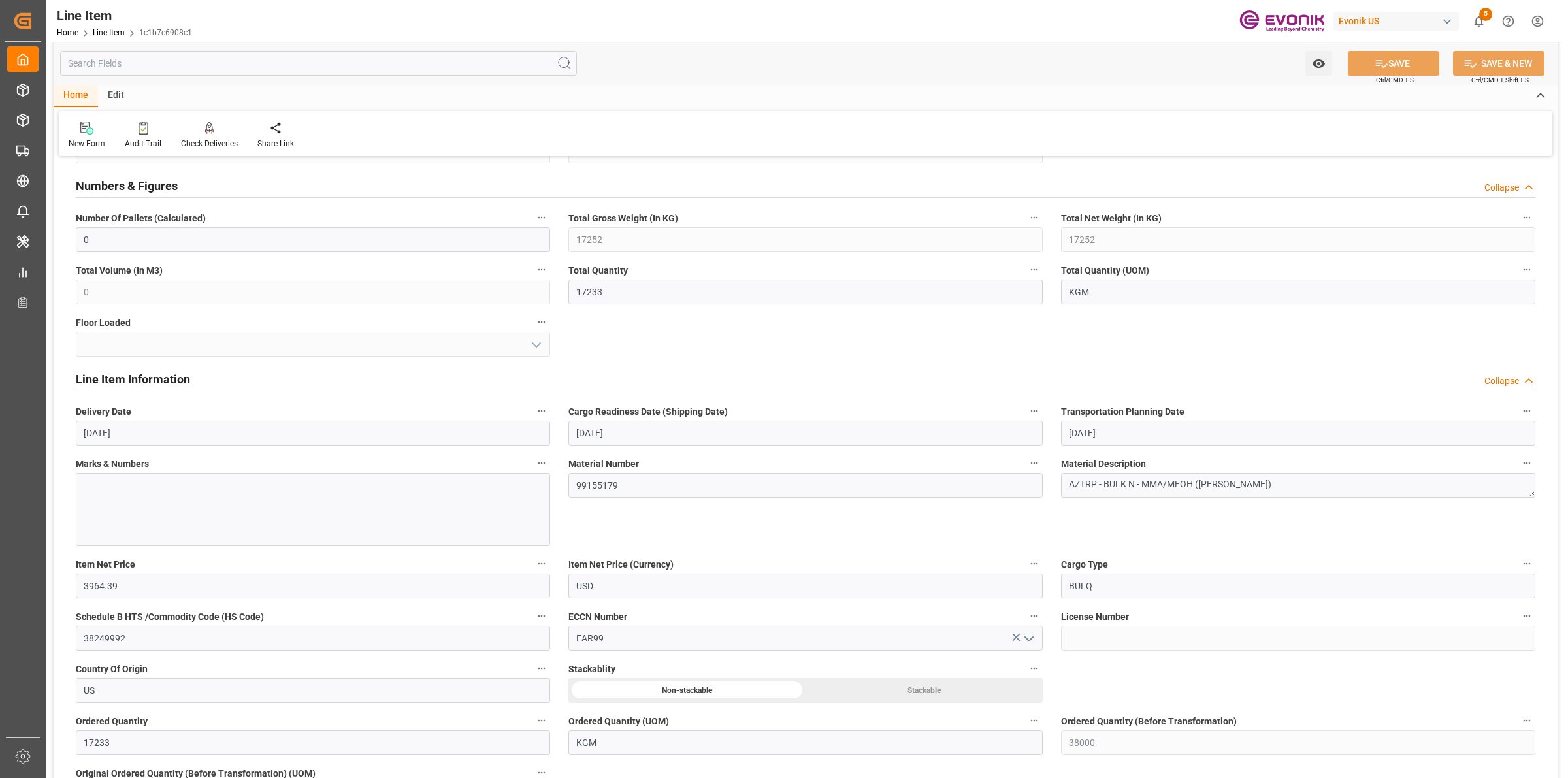
scroll to position [572, 0]
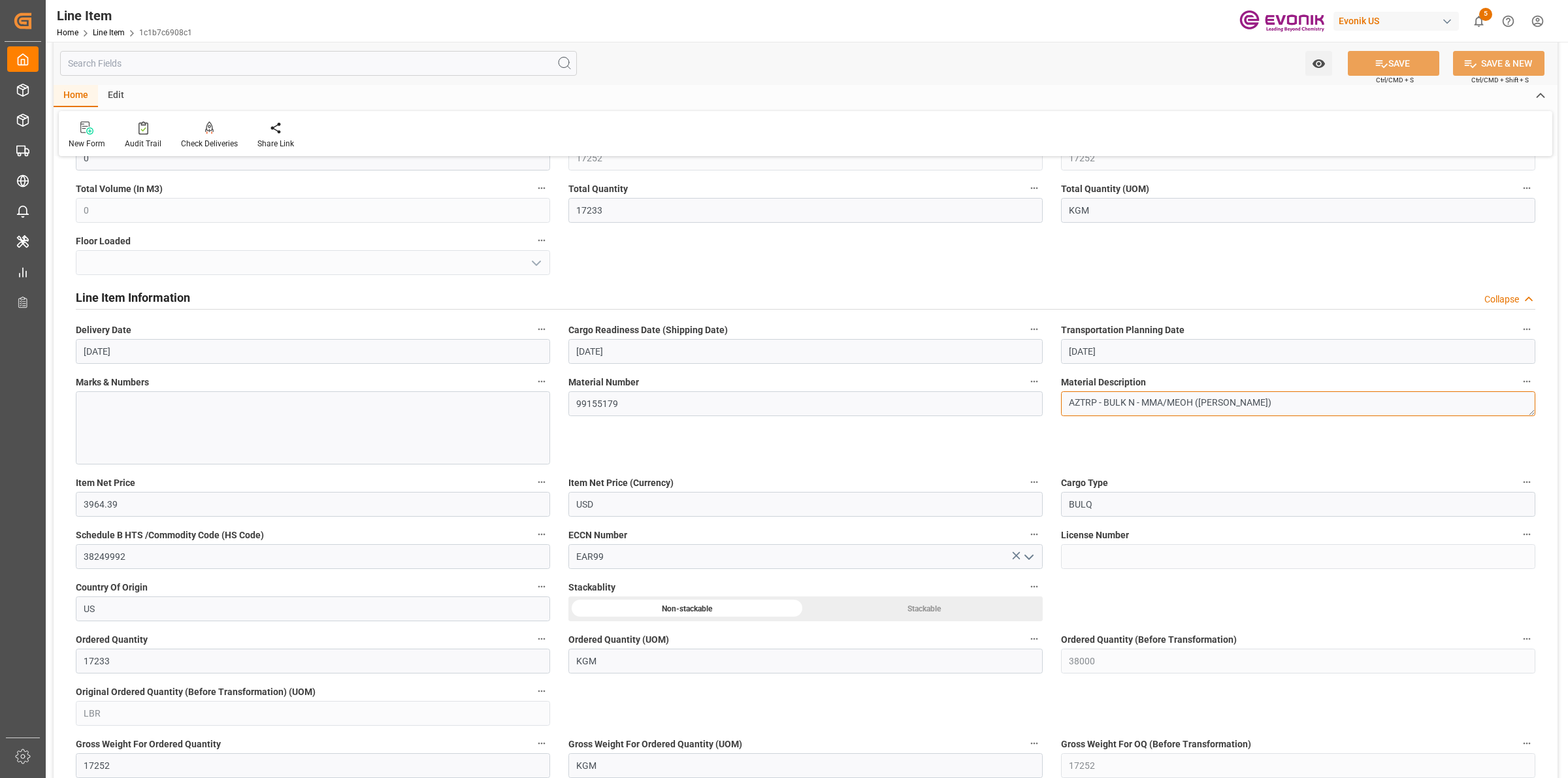
drag, startPoint x: 1236, startPoint y: 406, endPoint x: 1339, endPoint y: 407, distance: 103.0
click at [1013, 406] on div "General Line Item Information Collapse code 1c1b7c6908c1 Line Item Status Activ…" at bounding box center [805, 559] width 1504 height 1926
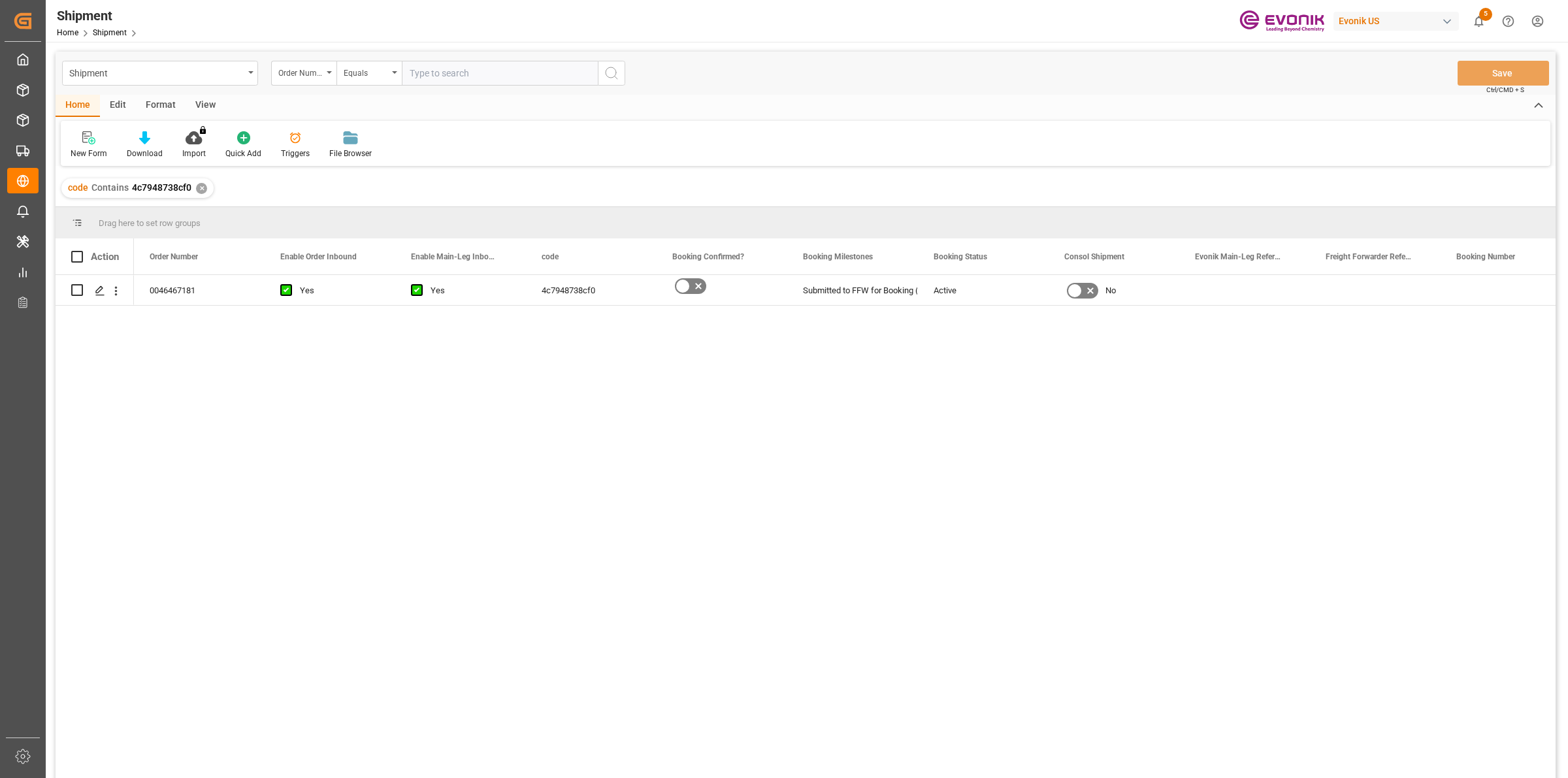
click at [146, 384] on div "0046467181 Yes Yes 4c7948738cf0 Submitted to FFW for Booking (Pending) Active No" at bounding box center [844, 531] width 1422 height 511
click at [102, 288] on icon "Press SPACE to select this row." at bounding box center [99, 290] width 10 height 10
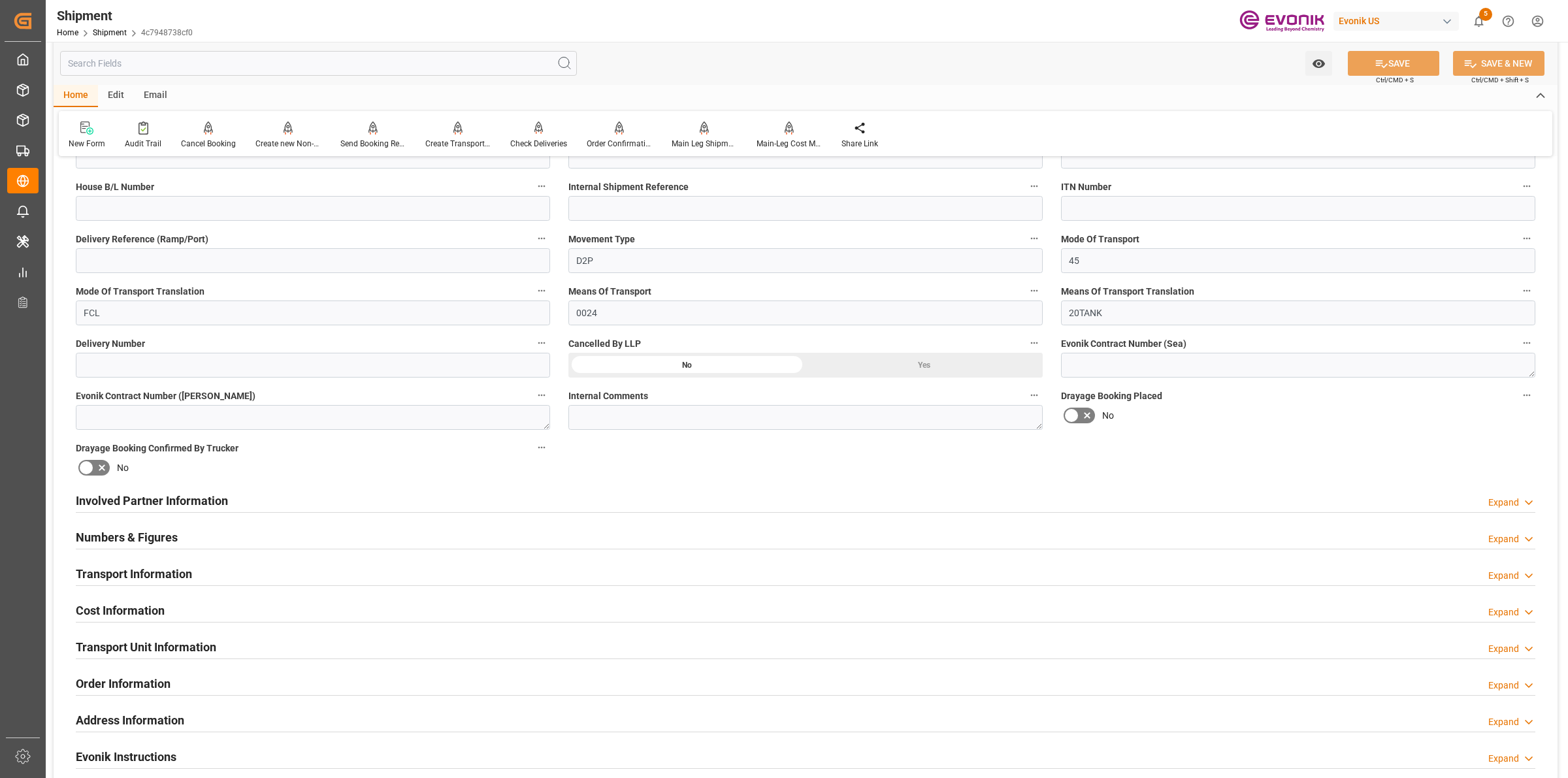
scroll to position [653, 0]
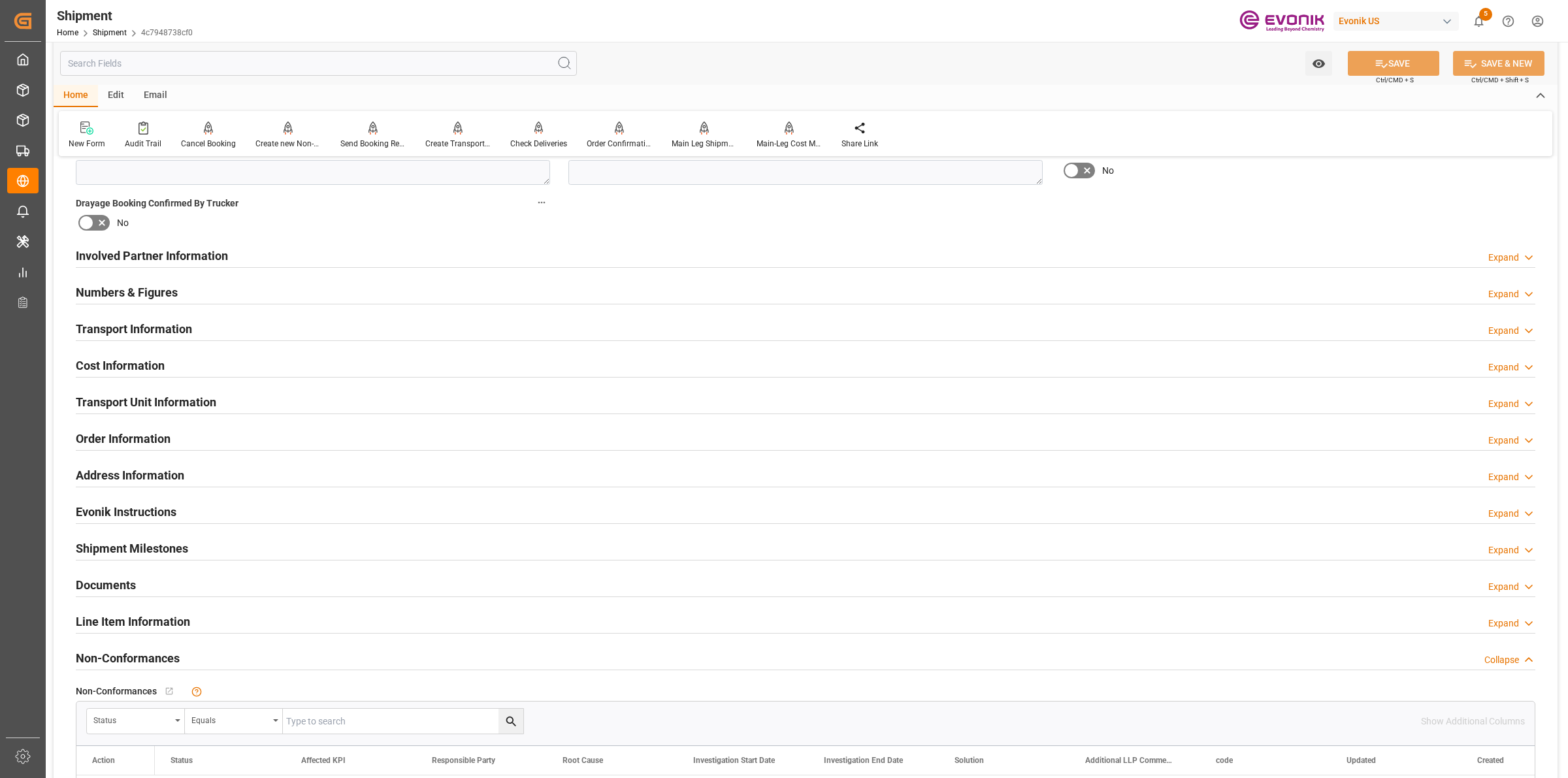
click at [603, 257] on div "Involved Partner Information Expand" at bounding box center [805, 254] width 1459 height 25
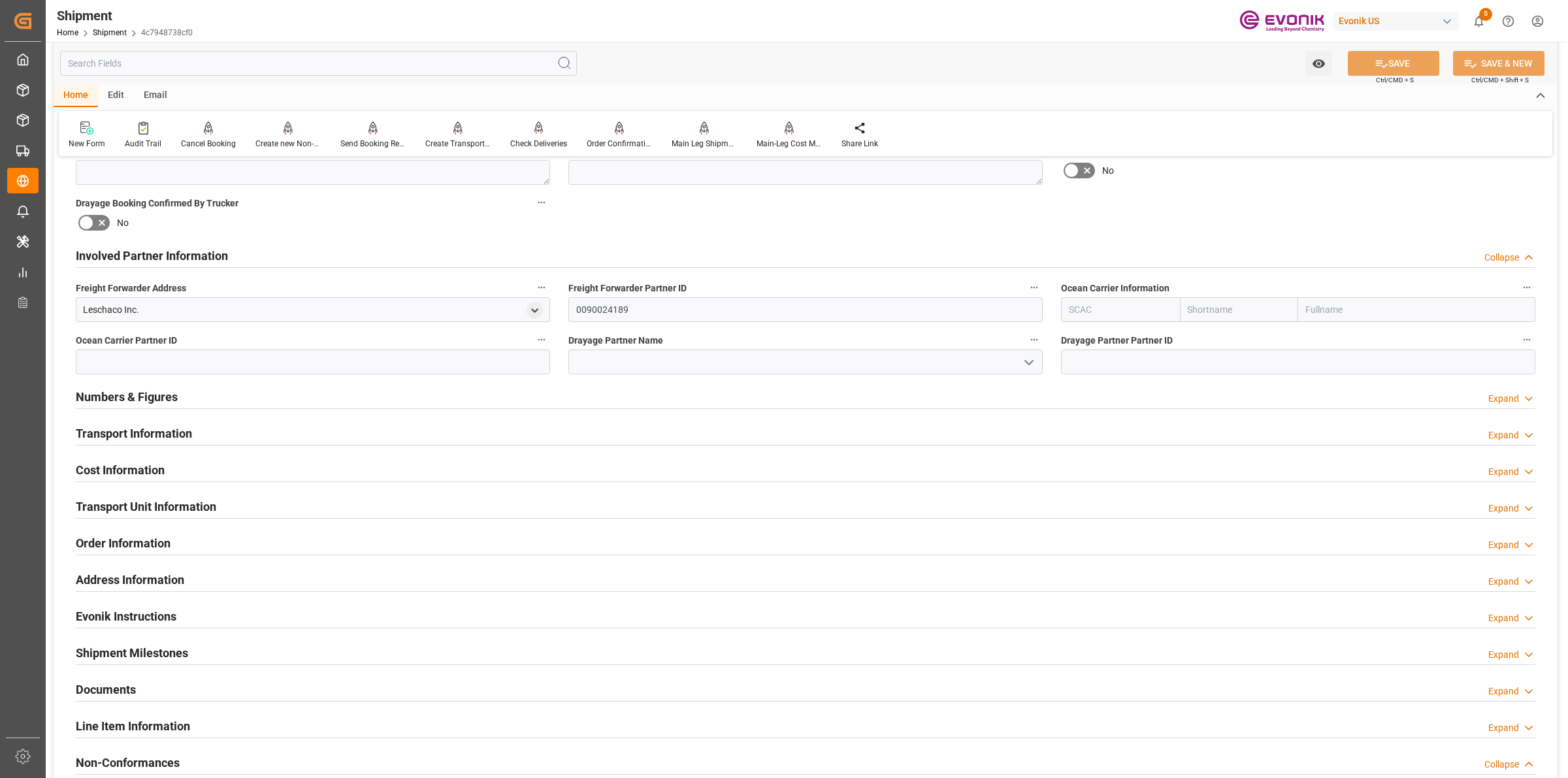
click at [1094, 308] on input "text" at bounding box center [1120, 310] width 119 height 25
click at [1082, 339] on b "ALRB" at bounding box center [1081, 338] width 23 height 10
type input "ALRB"
type input "AC Containerline"
type input "AC Containerline GmbH"
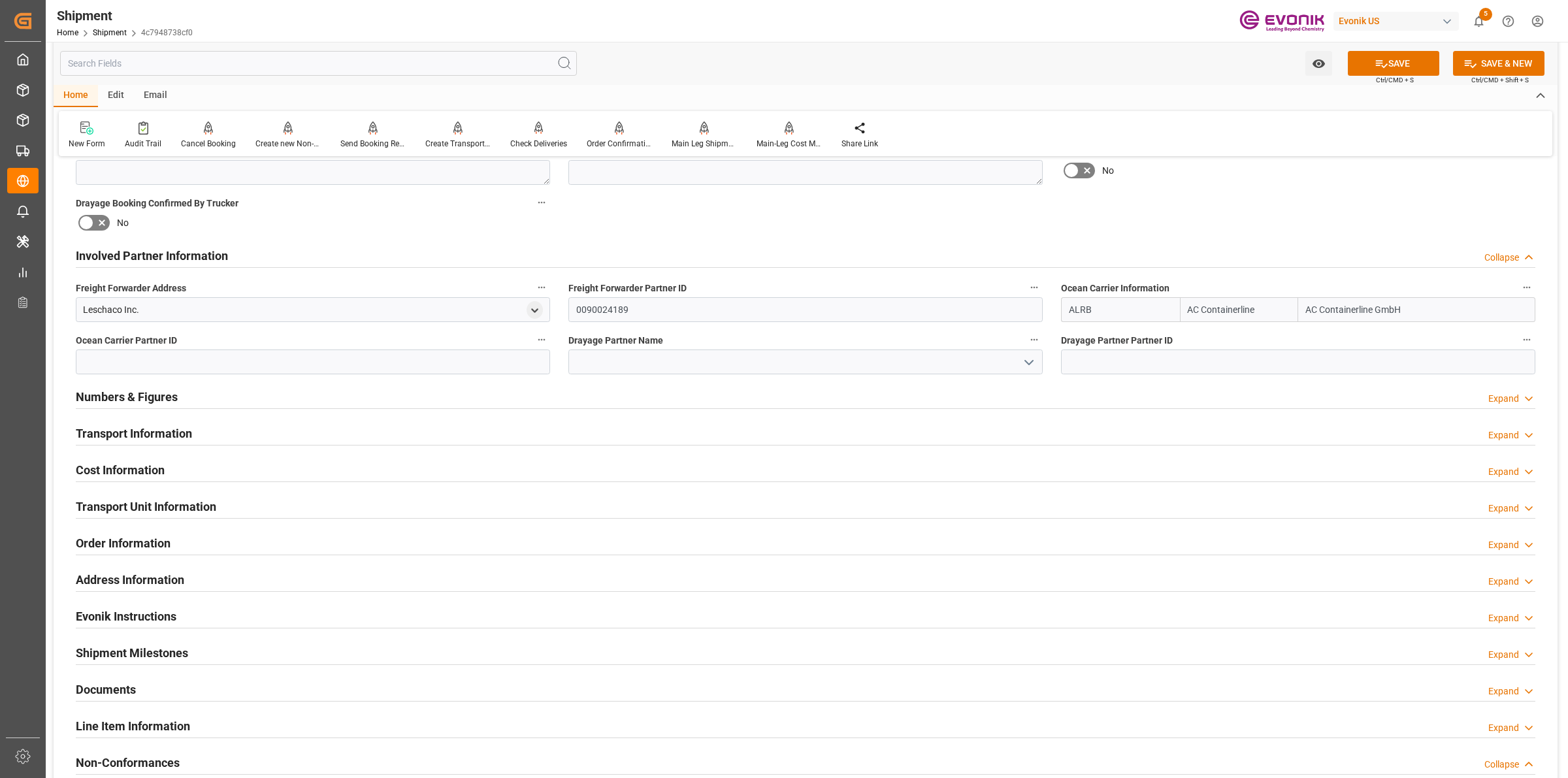
type input "ALRB"
click at [76, 304] on div "Leschaco Inc." at bounding box center [312, 310] width 474 height 25
click at [110, 308] on div "Leschaco Inc." at bounding box center [111, 310] width 56 height 13
copy div "Leschaco"
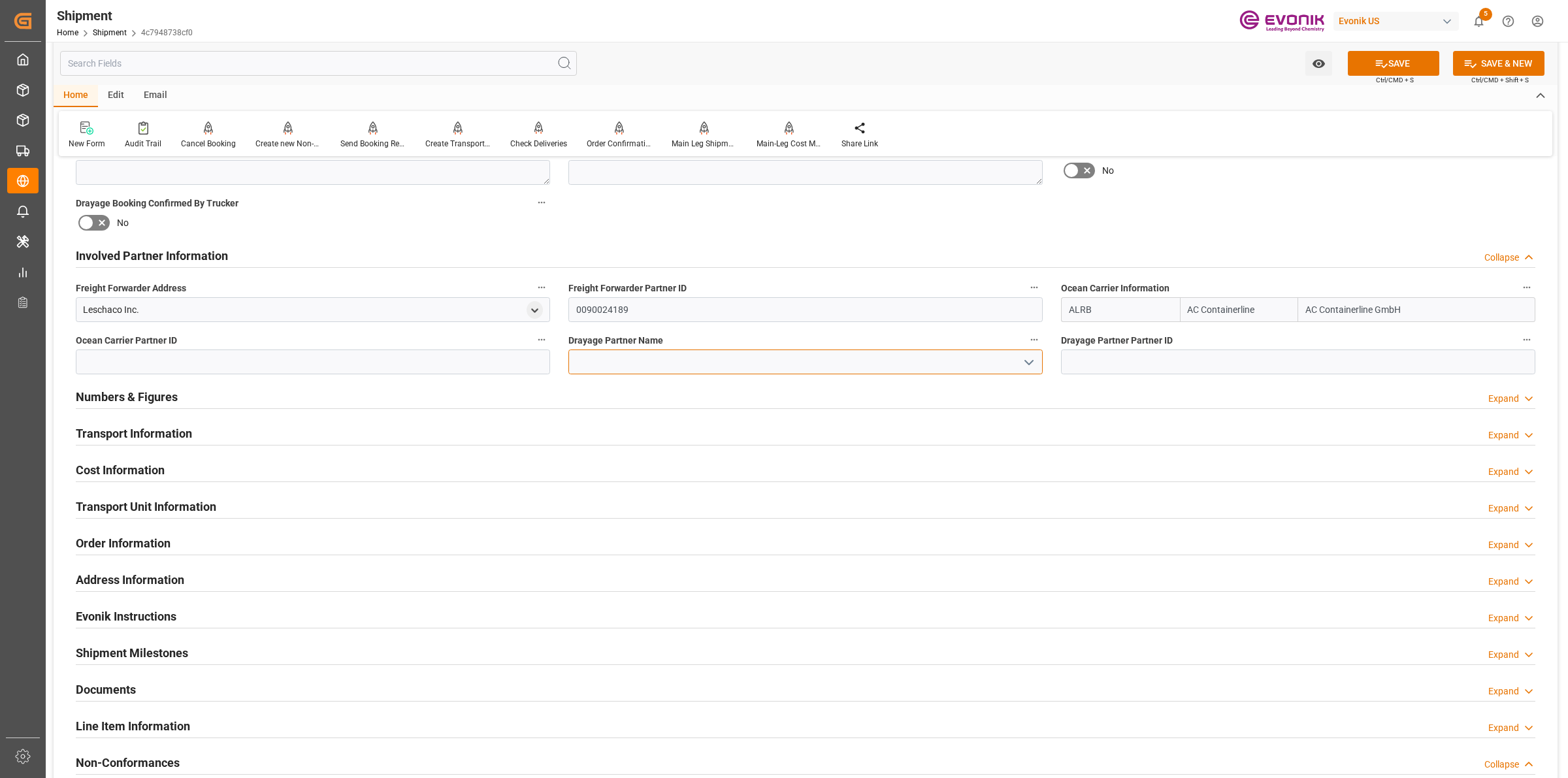
click at [634, 364] on input at bounding box center [805, 362] width 474 height 25
paste input "Leschaco"
type input "Leschaco"
click at [611, 307] on input "0090024189" at bounding box center [805, 310] width 474 height 25
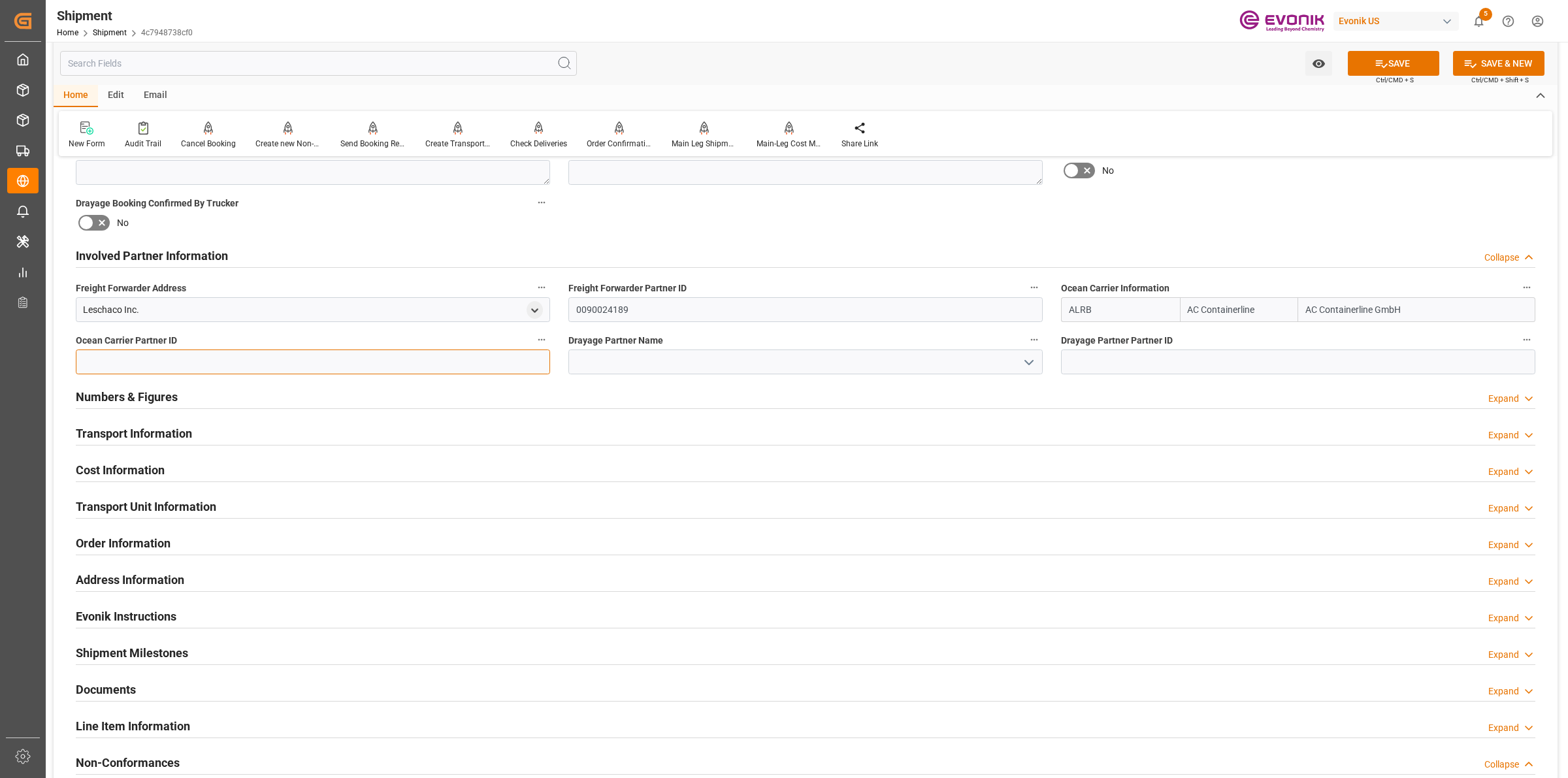
click at [464, 360] on input at bounding box center [312, 362] width 474 height 25
paste input "0090024189"
type input "0090024189"
click at [1085, 358] on input at bounding box center [1297, 362] width 474 height 25
paste input "0090024189"
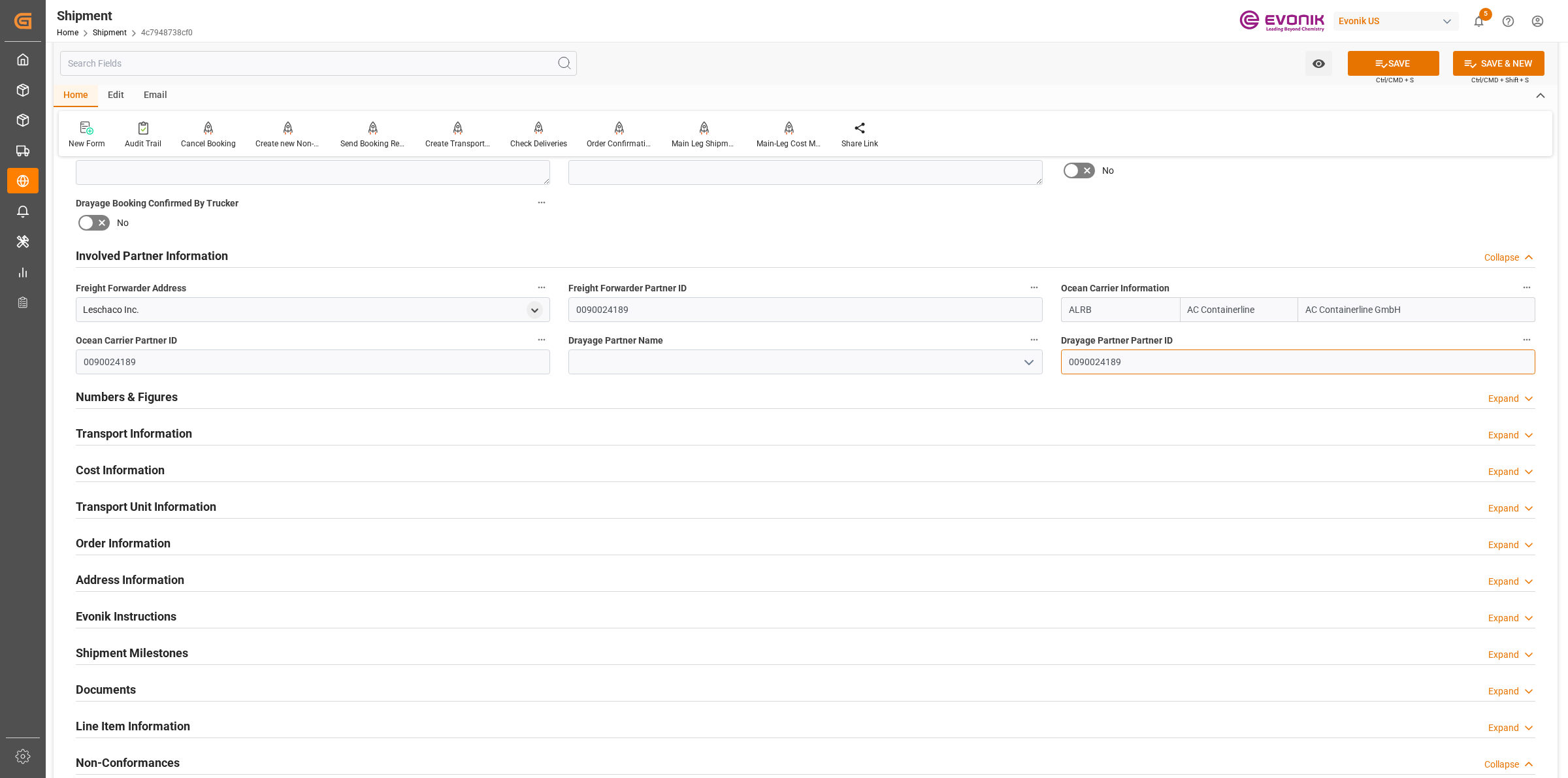
type input "0090024189"
click at [99, 303] on div "Leschaco Inc." at bounding box center [111, 310] width 56 height 13
copy div "Leschaco"
click at [607, 356] on input at bounding box center [805, 362] width 474 height 25
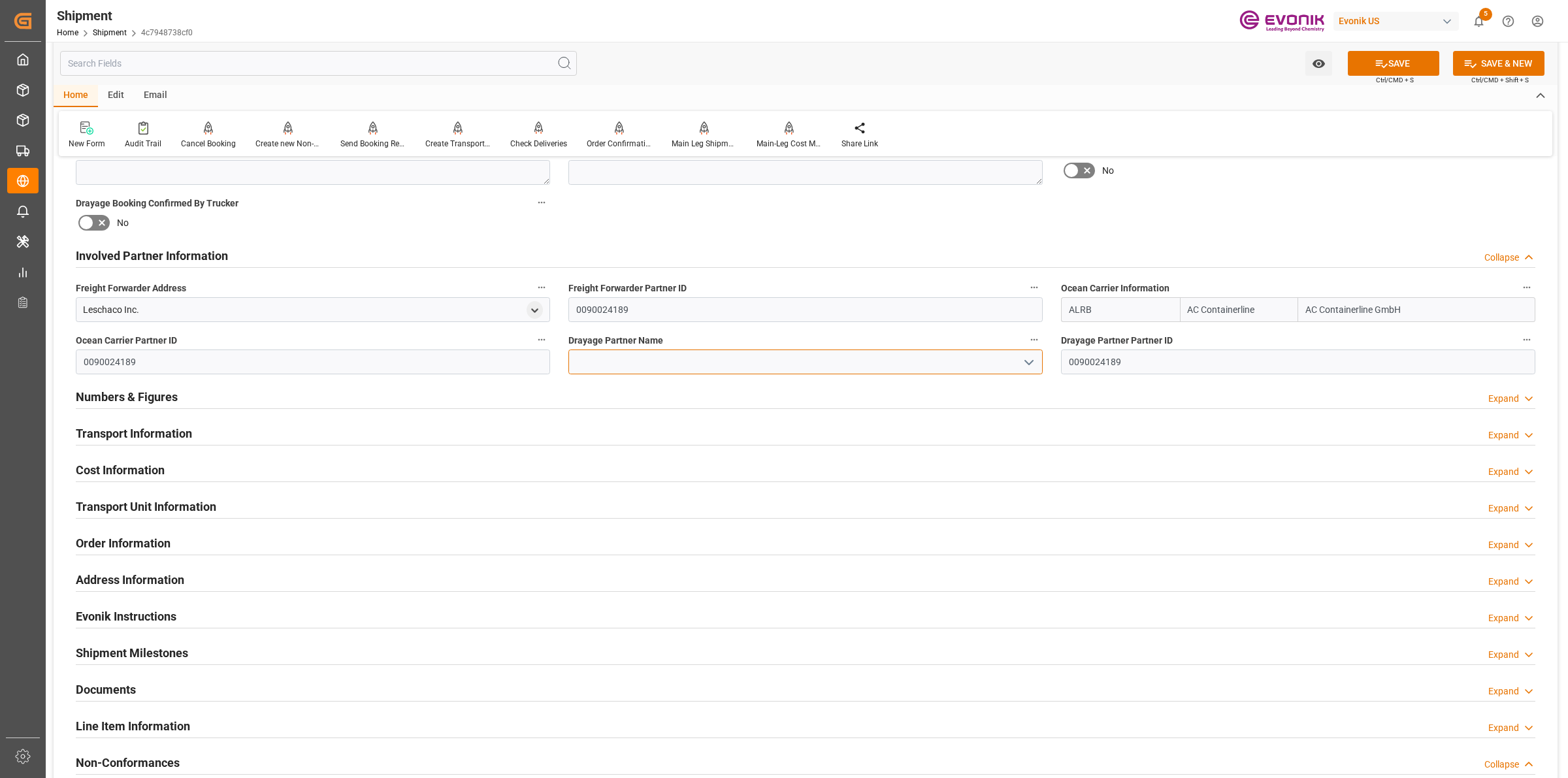
paste input "Leschaco"
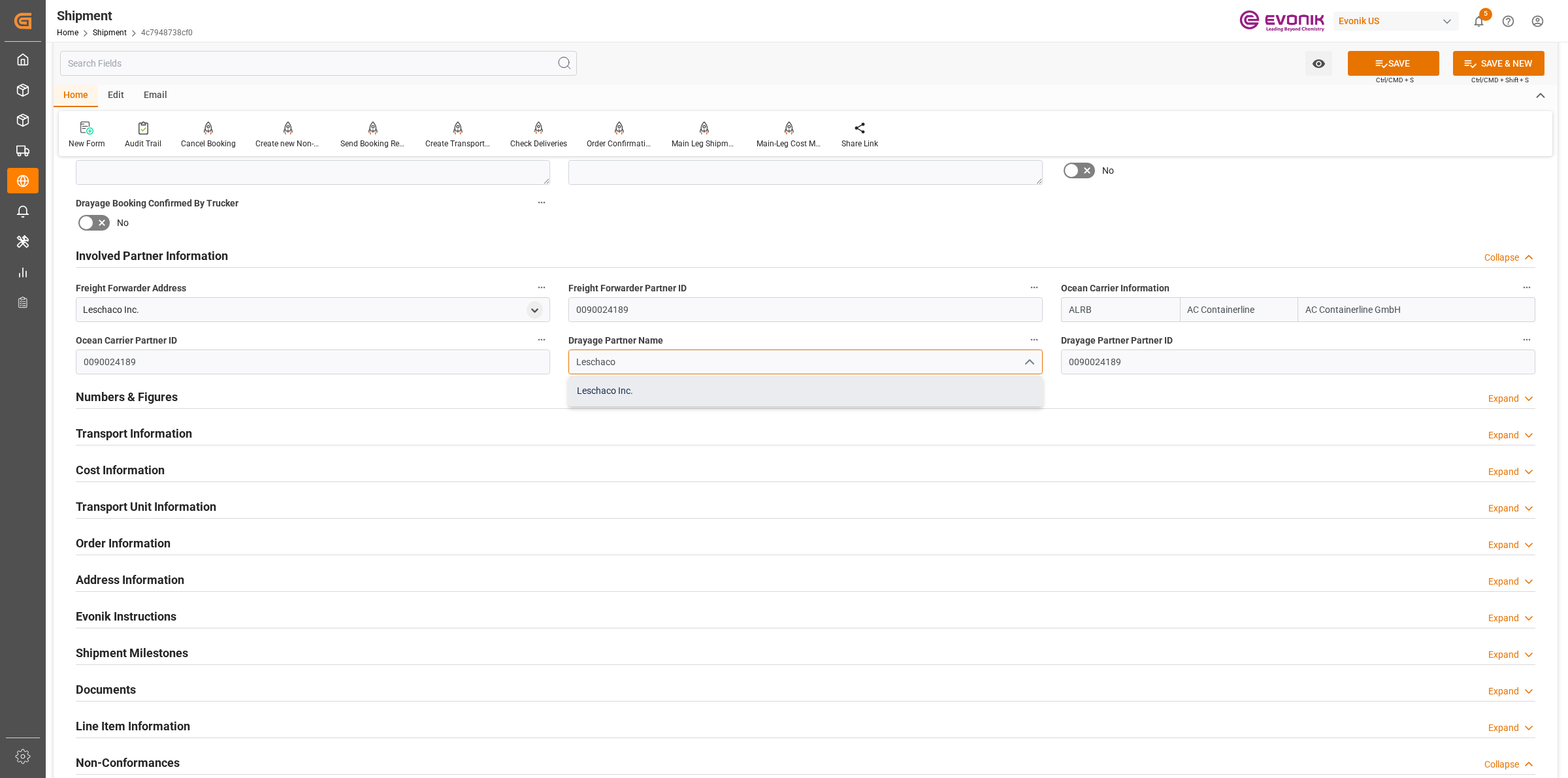
click at [660, 393] on div "Leschaco Inc." at bounding box center [805, 391] width 473 height 30
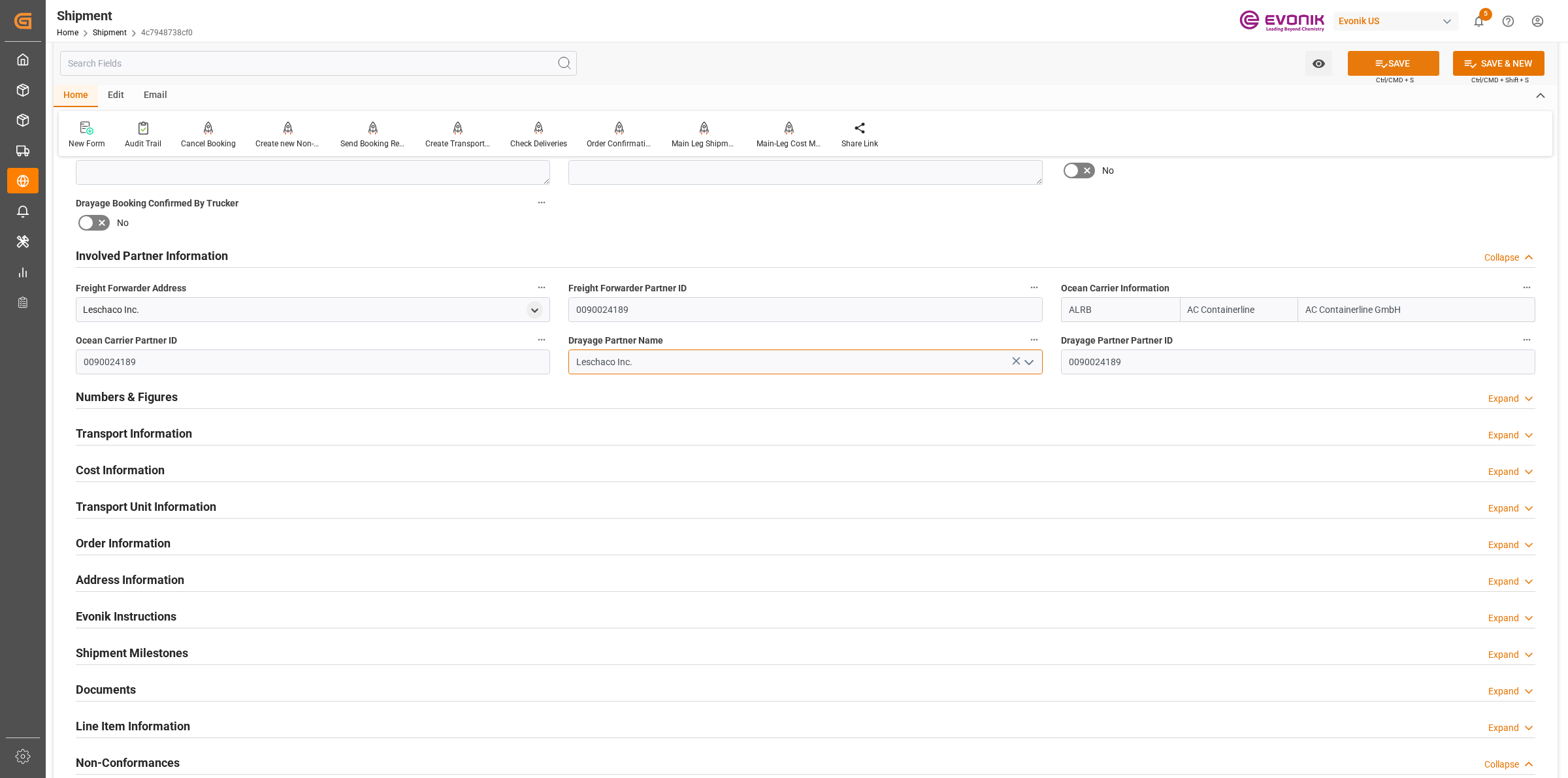
type input "Leschaco Inc."
click at [1383, 65] on icon at bounding box center [1381, 63] width 13 height 13
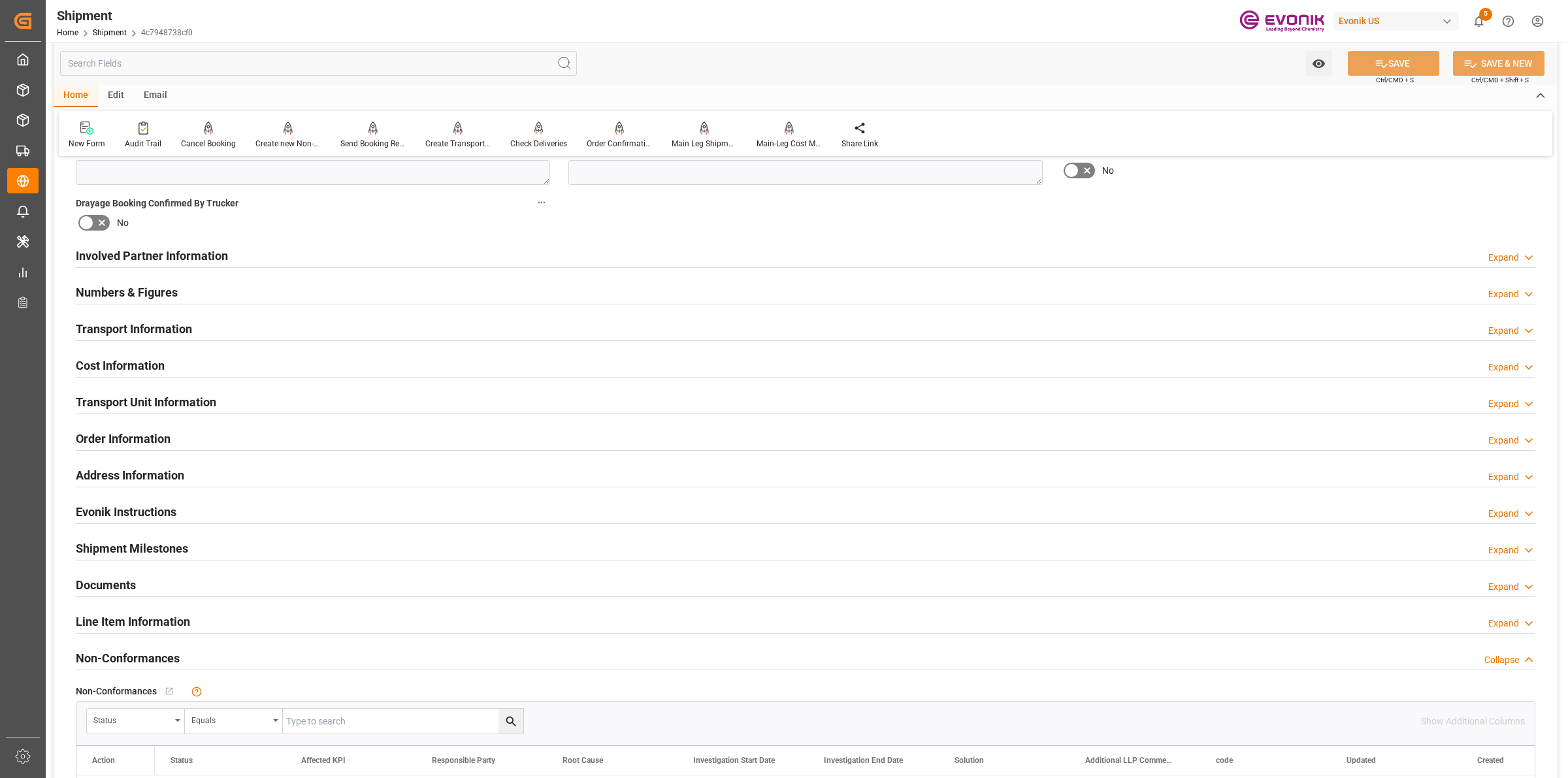
click at [377, 263] on div "Involved Partner Information Expand" at bounding box center [805, 254] width 1459 height 25
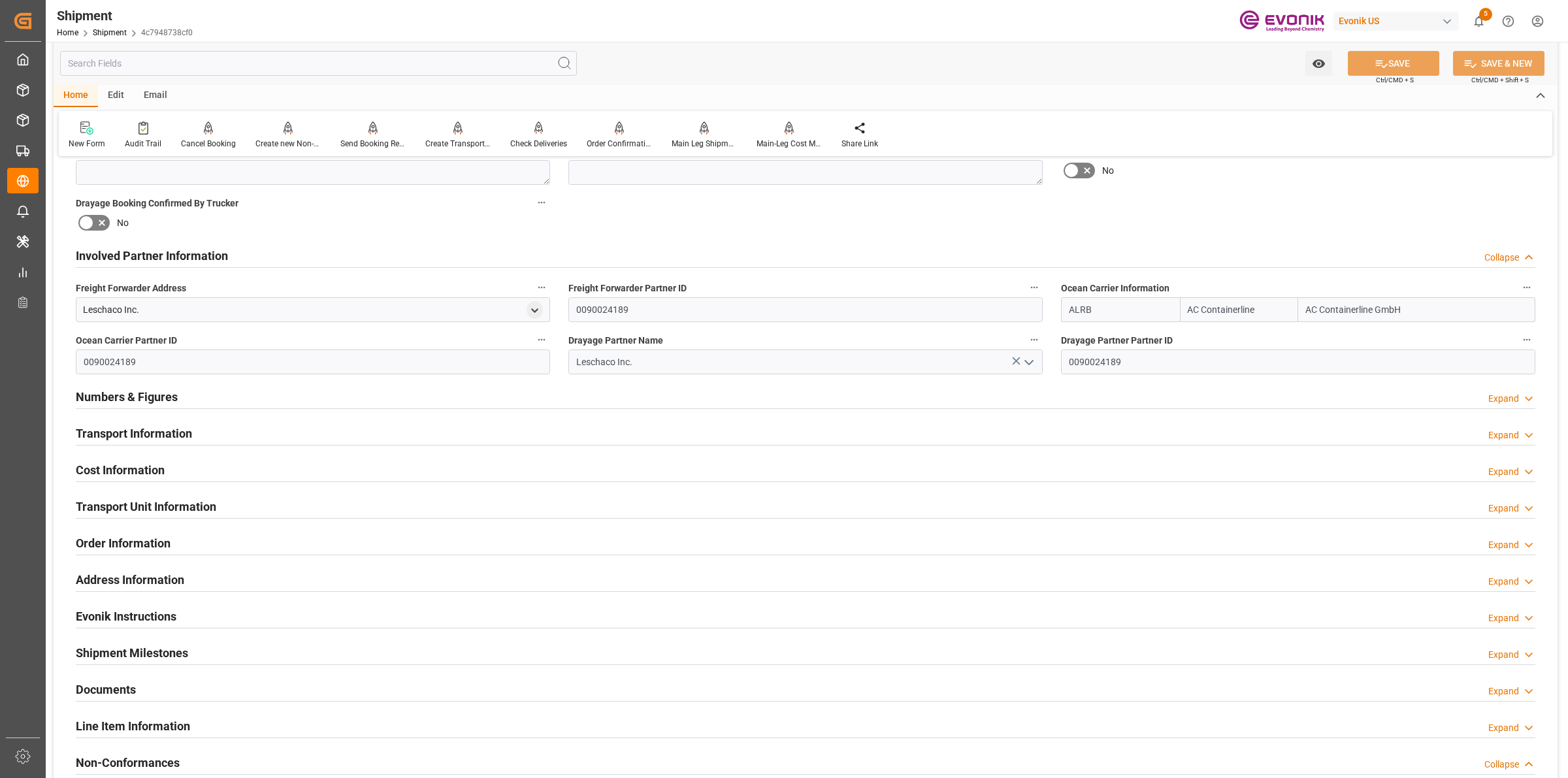
click at [389, 256] on div "Involved Partner Information Collapse" at bounding box center [805, 254] width 1459 height 25
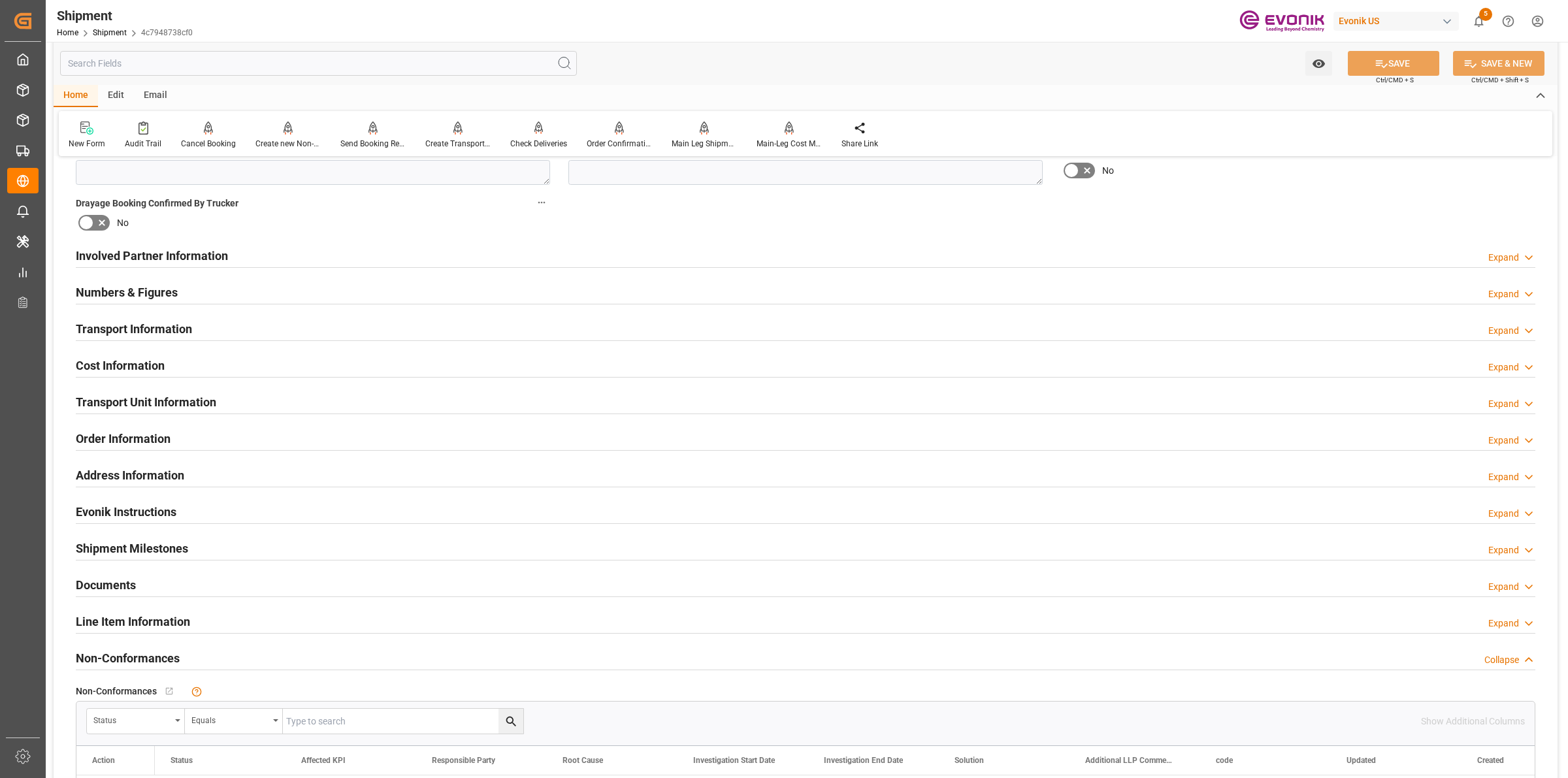
click at [269, 330] on div "Transport Information Expand" at bounding box center [805, 328] width 1459 height 25
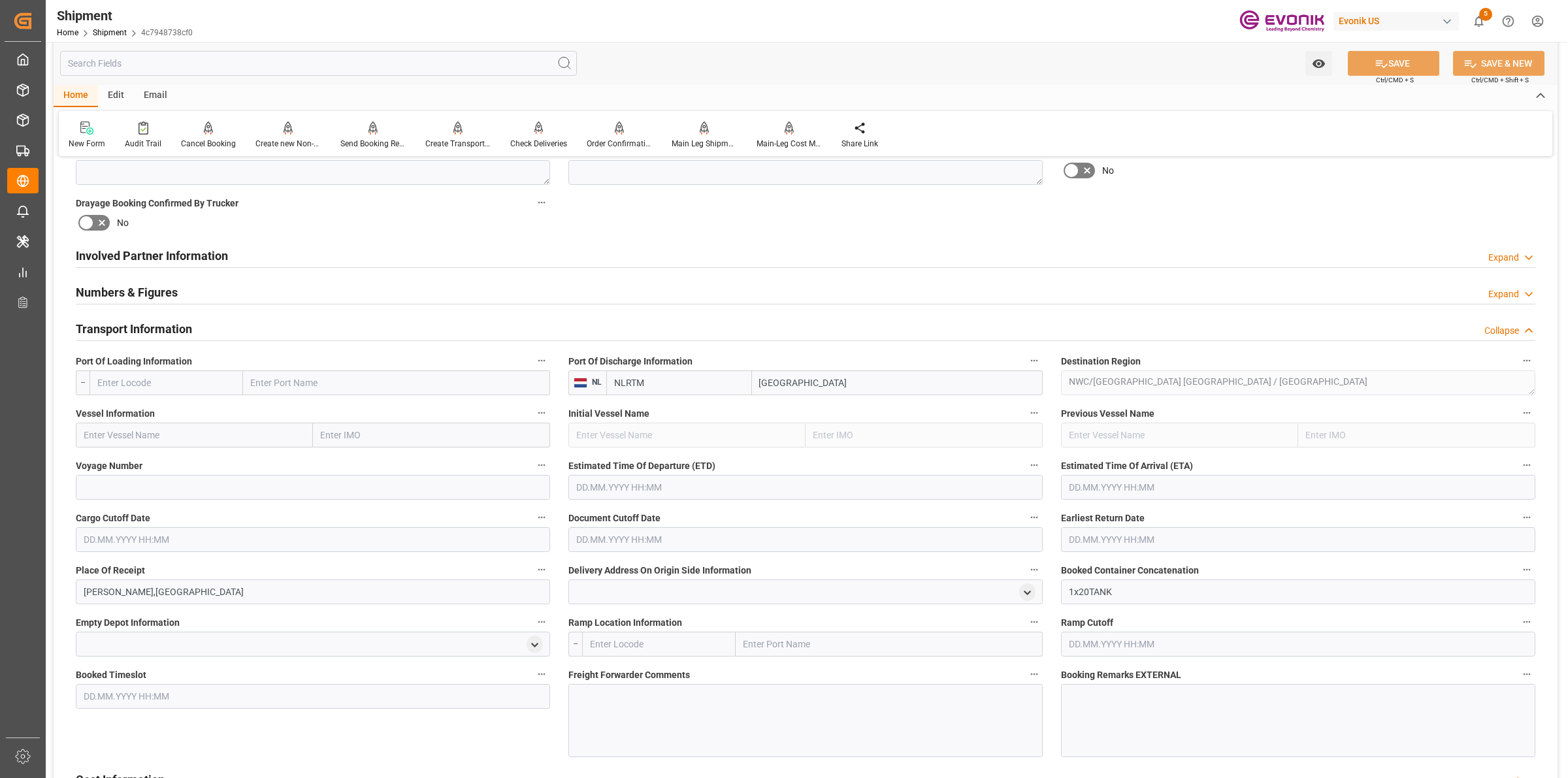
click at [132, 378] on input "text" at bounding box center [167, 383] width 154 height 25
drag, startPoint x: 132, startPoint y: 378, endPoint x: 152, endPoint y: 367, distance: 22.8
click at [62, 374] on div "Booking Confirmation Milestone Bar Collapse Submitted to FFW for Booking (Pendi…" at bounding box center [805, 397] width 1504 height 1765
click at [176, 377] on input "tbn" at bounding box center [167, 383] width 154 height 25
drag, startPoint x: 181, startPoint y: 385, endPoint x: 195, endPoint y: 377, distance: 16.1
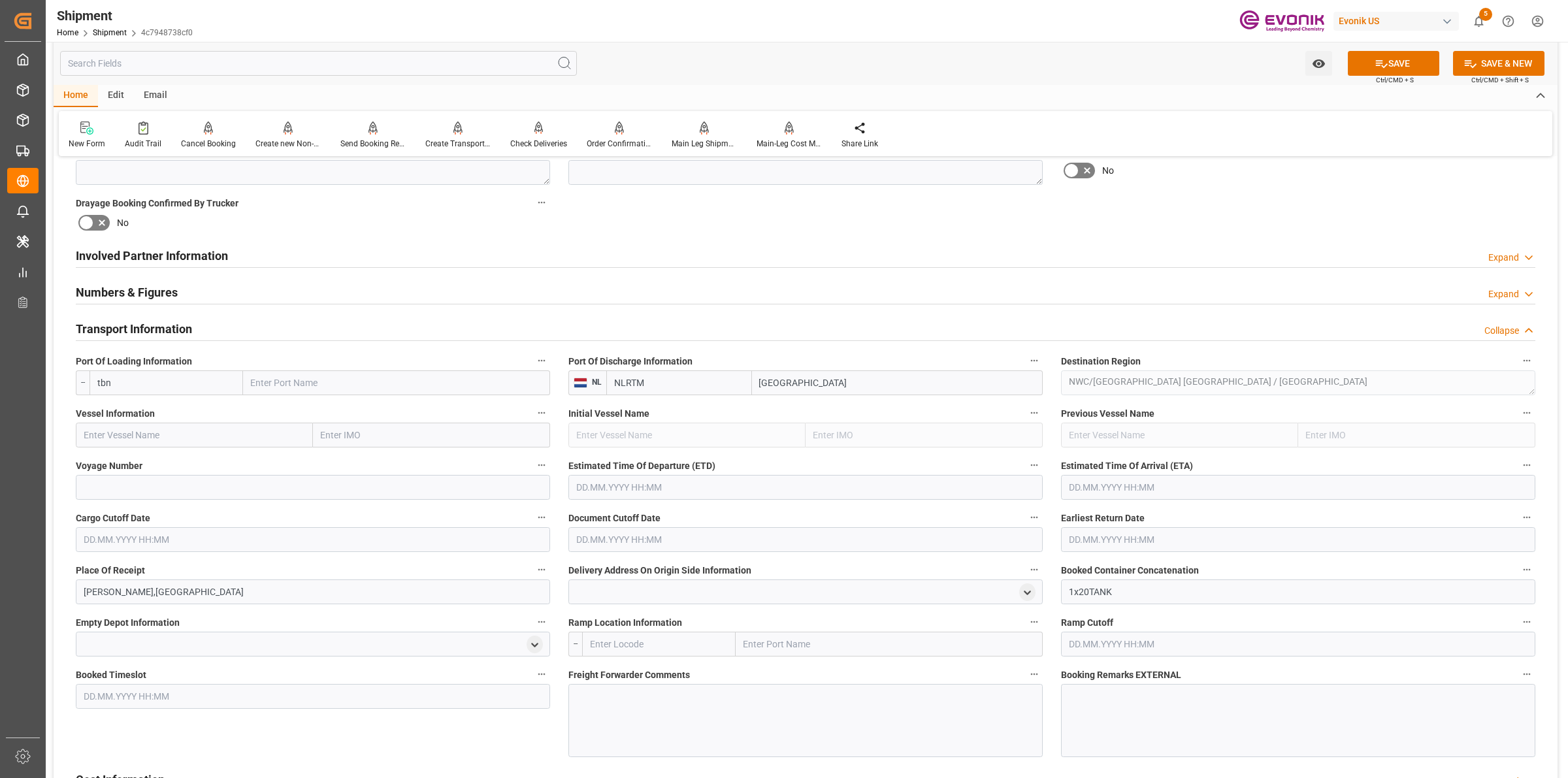
click at [61, 384] on div "Booking Confirmation Milestone Bar Collapse Submitted to FFW for Booking (Pendi…" at bounding box center [805, 397] width 1504 height 1765
paste input "USMSY"
type input "USMSY"
click at [136, 404] on div "USMSY - New Orleans" at bounding box center [159, 412] width 138 height 30
type input "New Orleans"
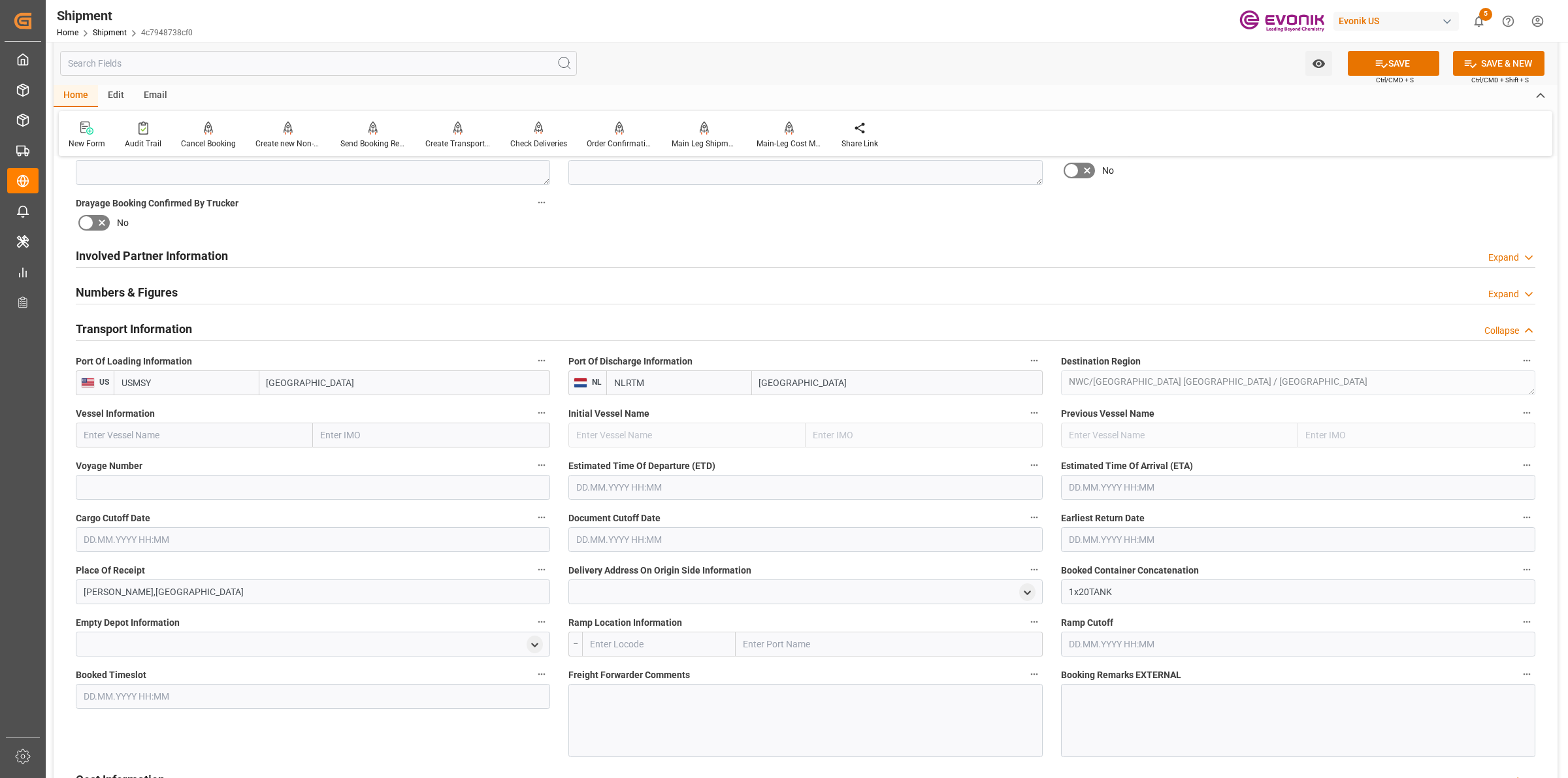
type input "USMSY"
click at [211, 433] on input "text" at bounding box center [194, 435] width 237 height 25
type input "R"
click at [213, 433] on input "TBN" at bounding box center [194, 435] width 237 height 25
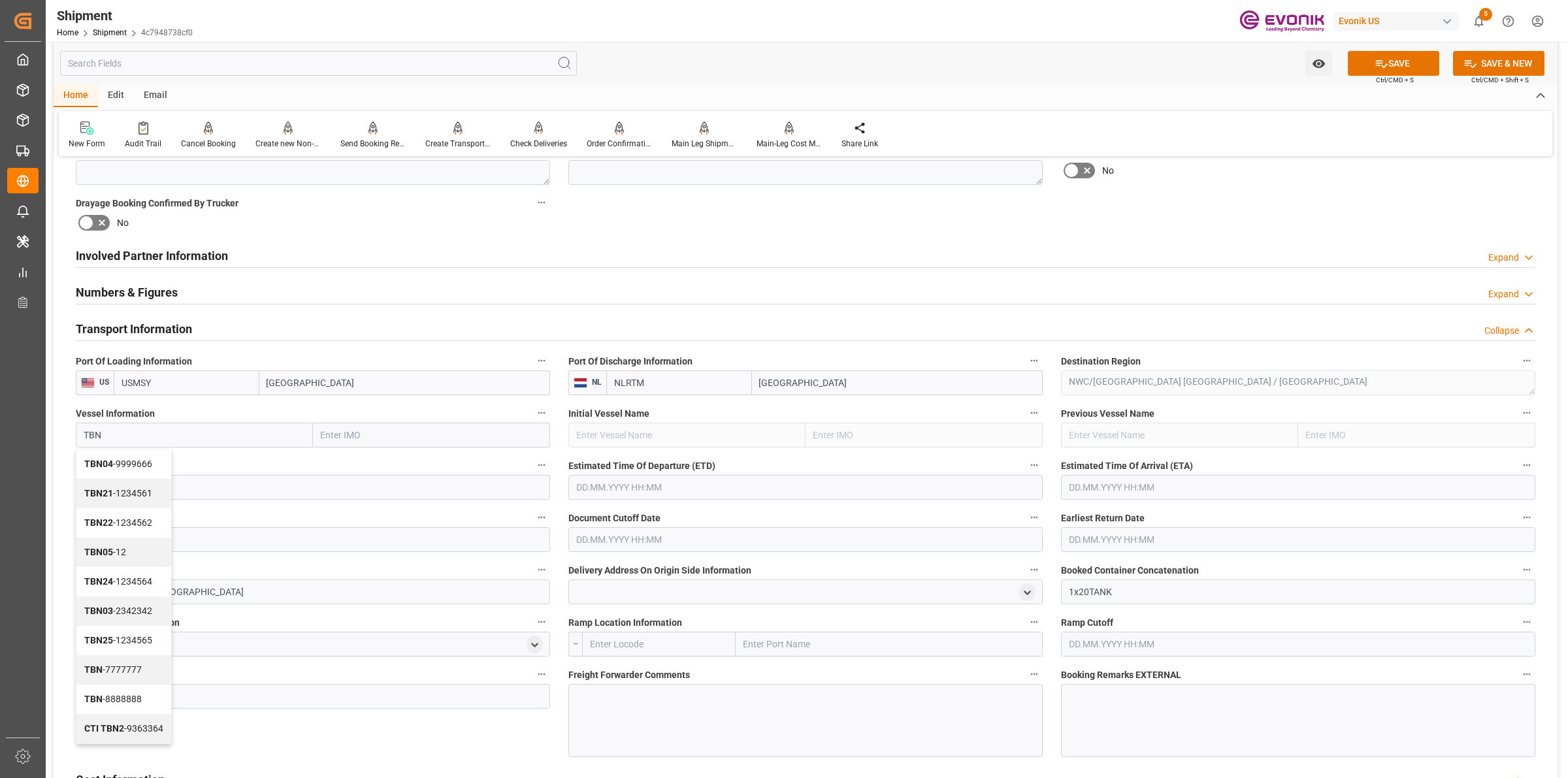
drag, startPoint x: 213, startPoint y: 433, endPoint x: 13, endPoint y: 420, distance: 200.4
click at [13, 422] on div "Created by potrace 1.15, written by Peter Selinger 2001-2017 Created by potrace…" at bounding box center [784, 389] width 1568 height 778
type input "TBN"
click at [284, 476] on input at bounding box center [312, 487] width 474 height 25
paste input "TBN"
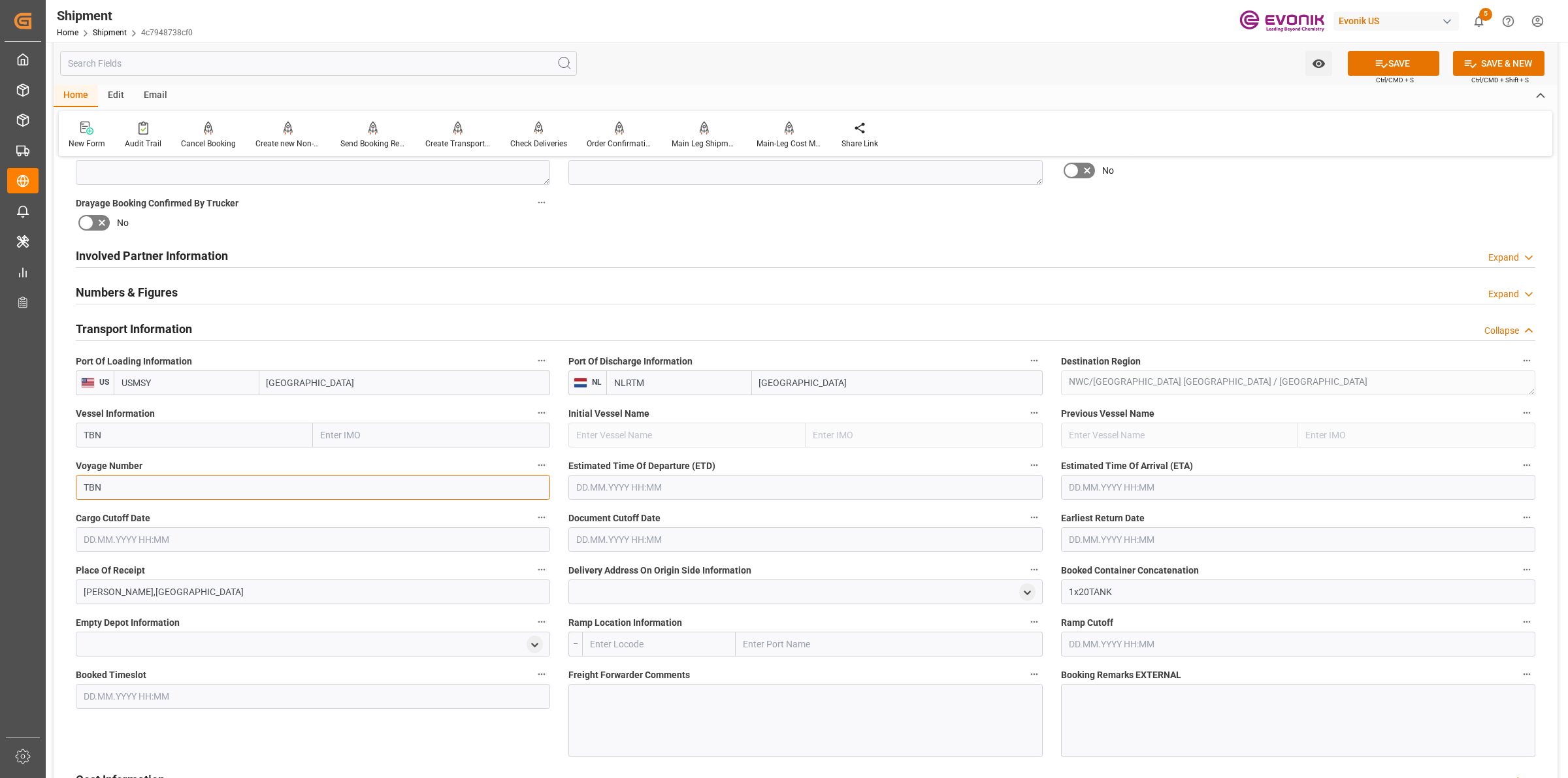
type input "TBN"
click at [606, 487] on input "text" at bounding box center [805, 487] width 474 height 25
type input "10.10.2025 00:00"
type input "17.11.2025 00:00"
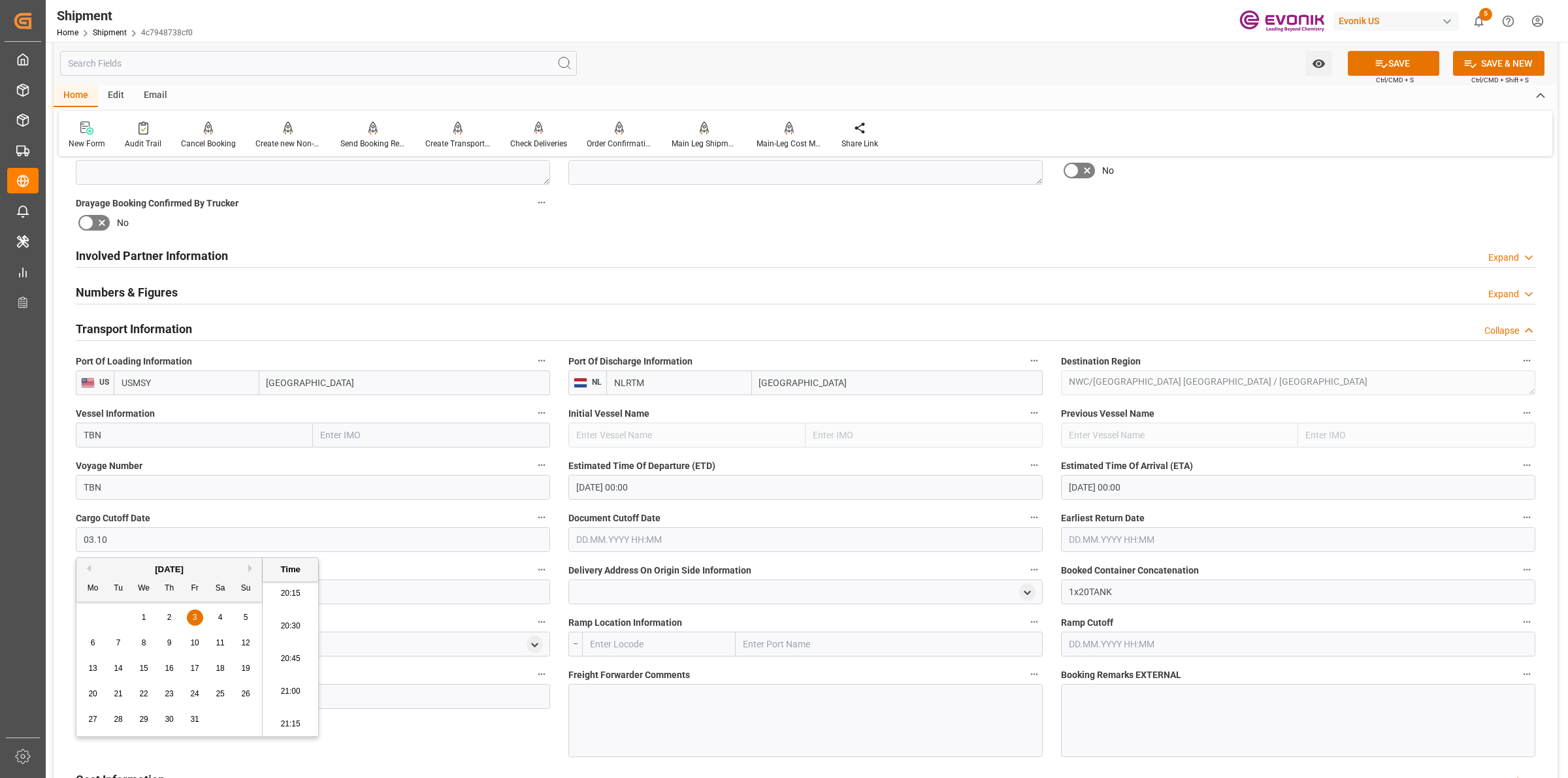
type input "03.10.2025 00:00"
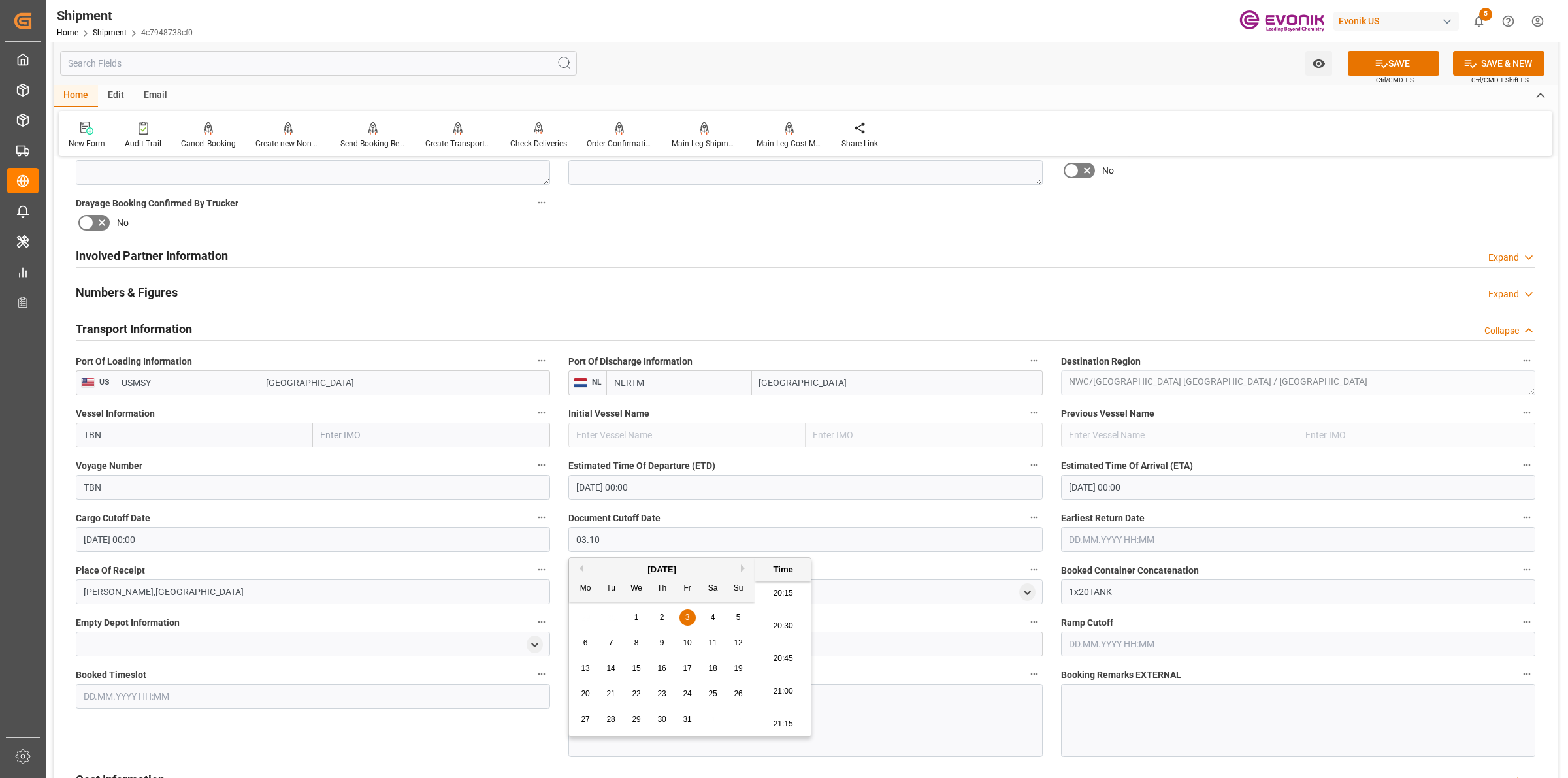
type input "03.10.2025 00:00"
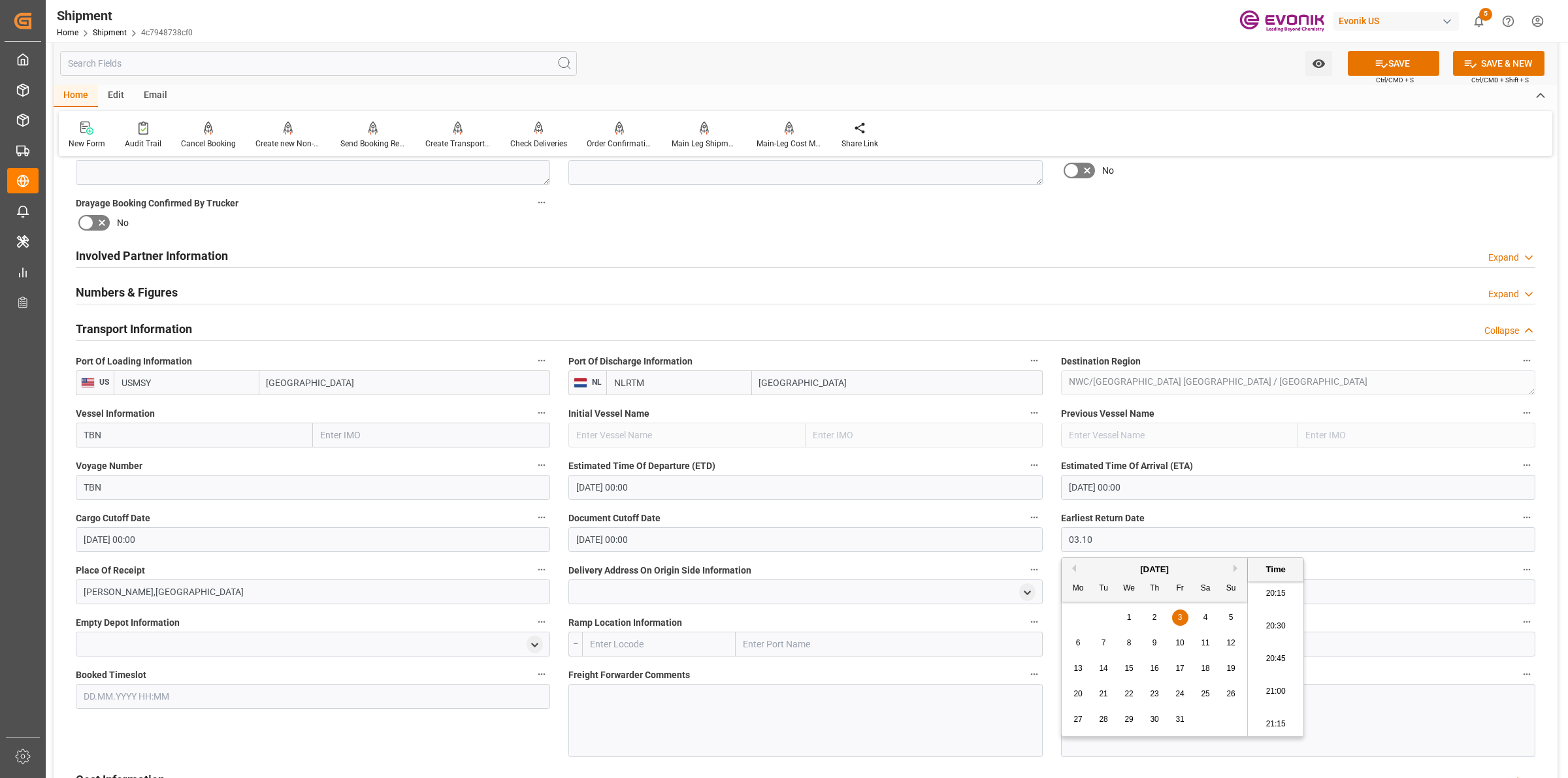
type input "03.10.2025 00:00"
click at [768, 710] on div at bounding box center [805, 721] width 474 height 73
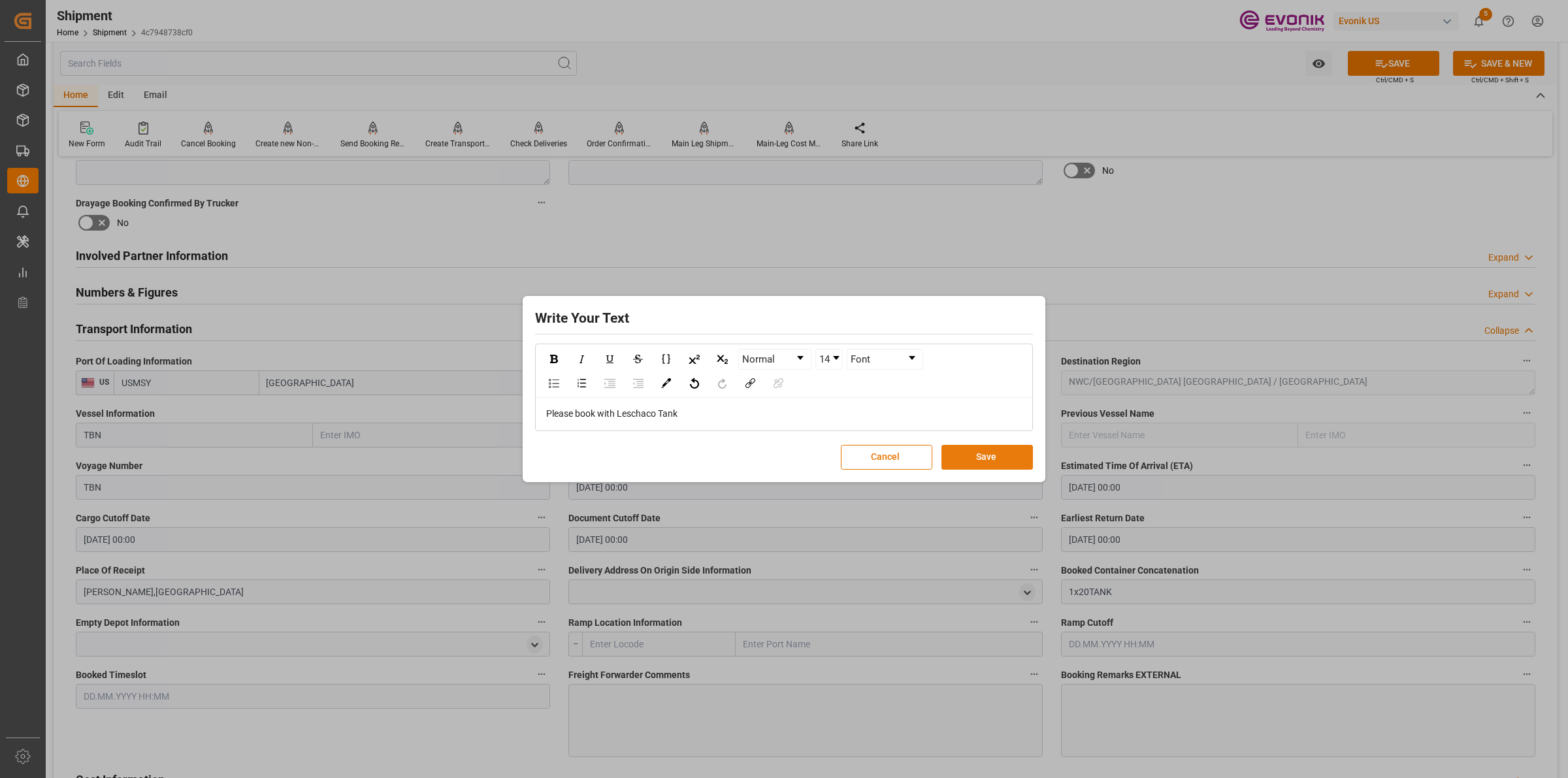
click at [983, 455] on button "Save" at bounding box center [987, 457] width 92 height 25
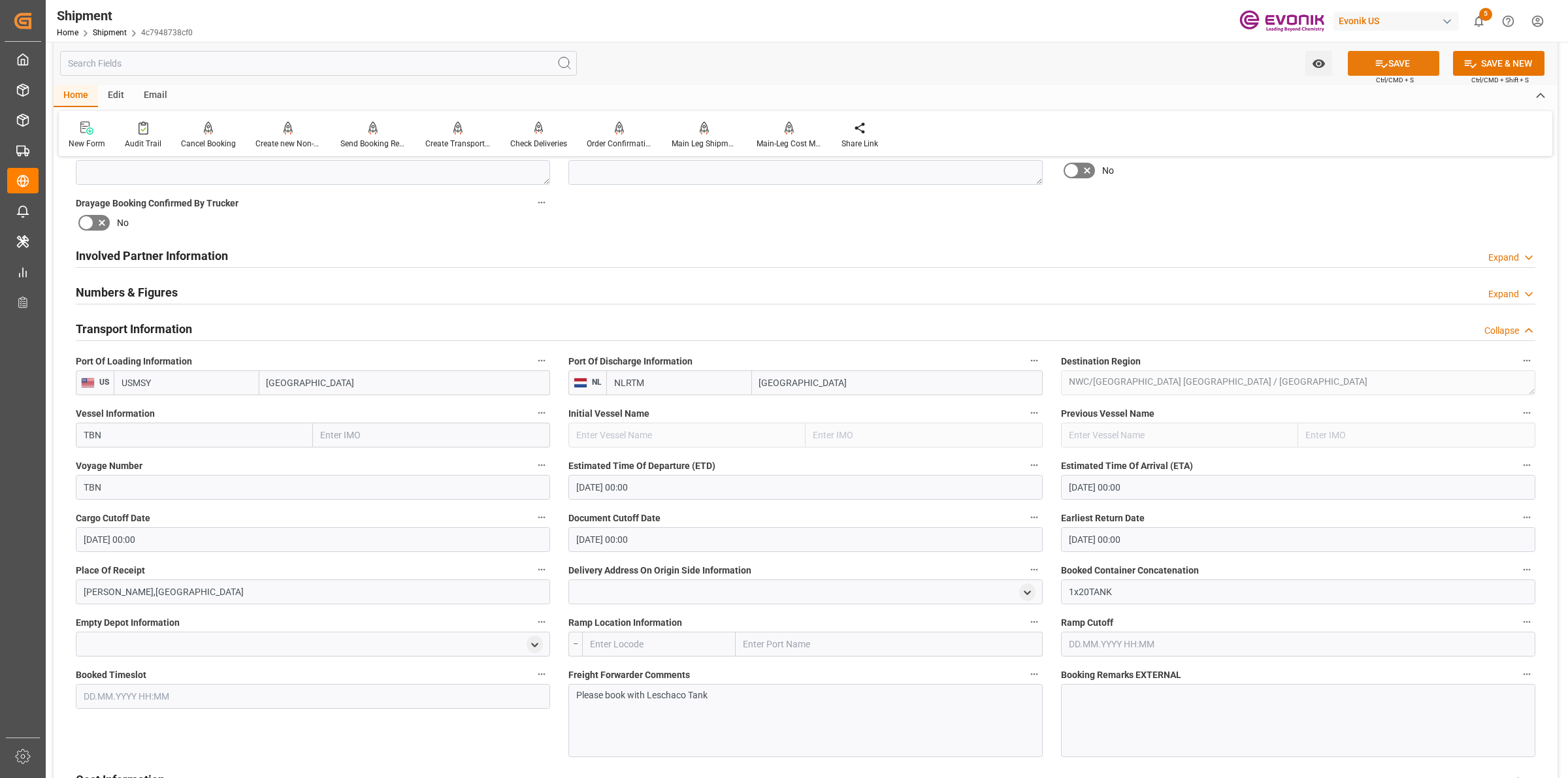
click at [1402, 66] on button "SAVE" at bounding box center [1393, 63] width 92 height 25
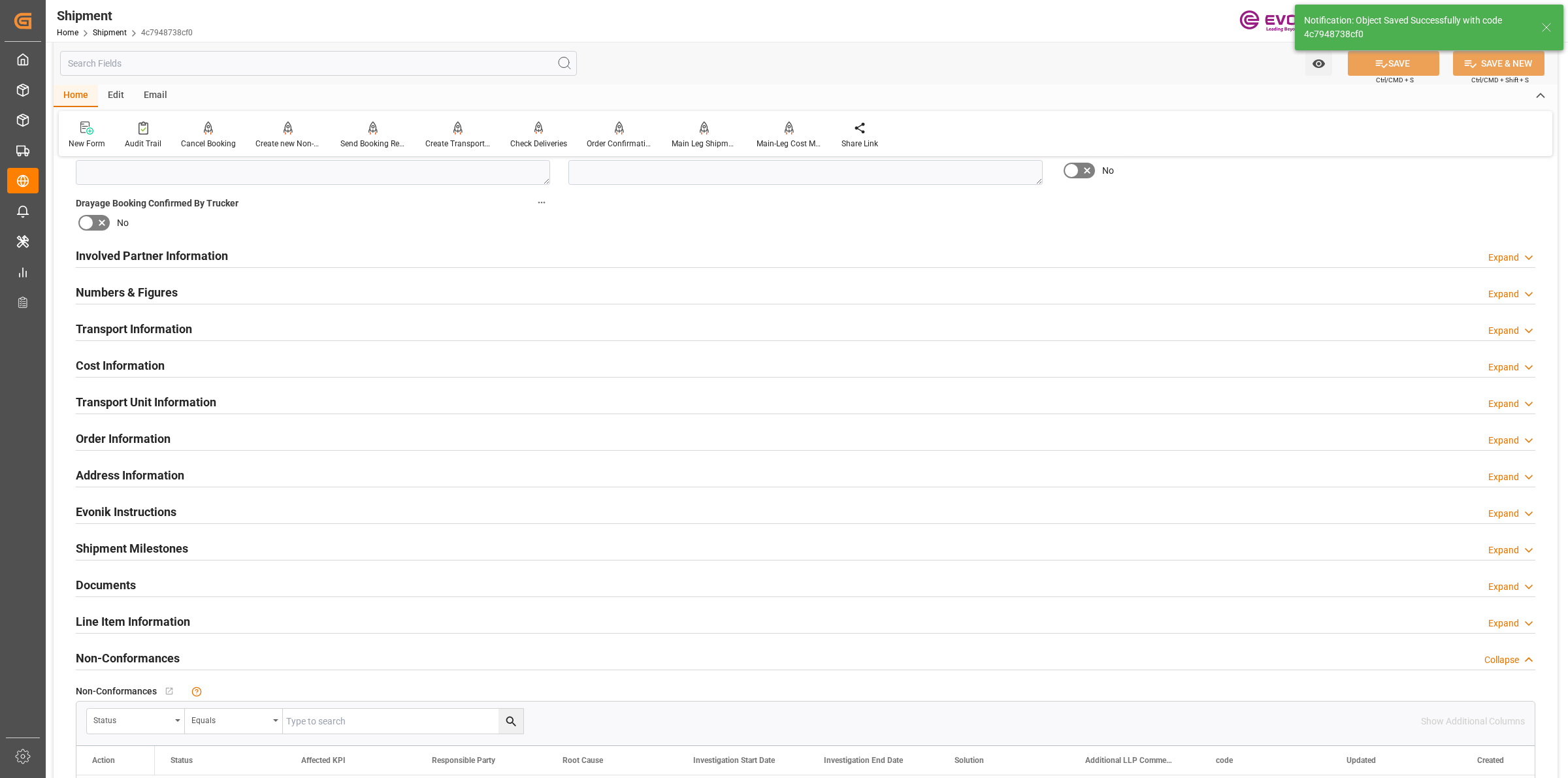
type input "8888888"
type input "TBN"
type input "8888888"
click at [177, 329] on h2 "Transport Information" at bounding box center [134, 329] width 116 height 18
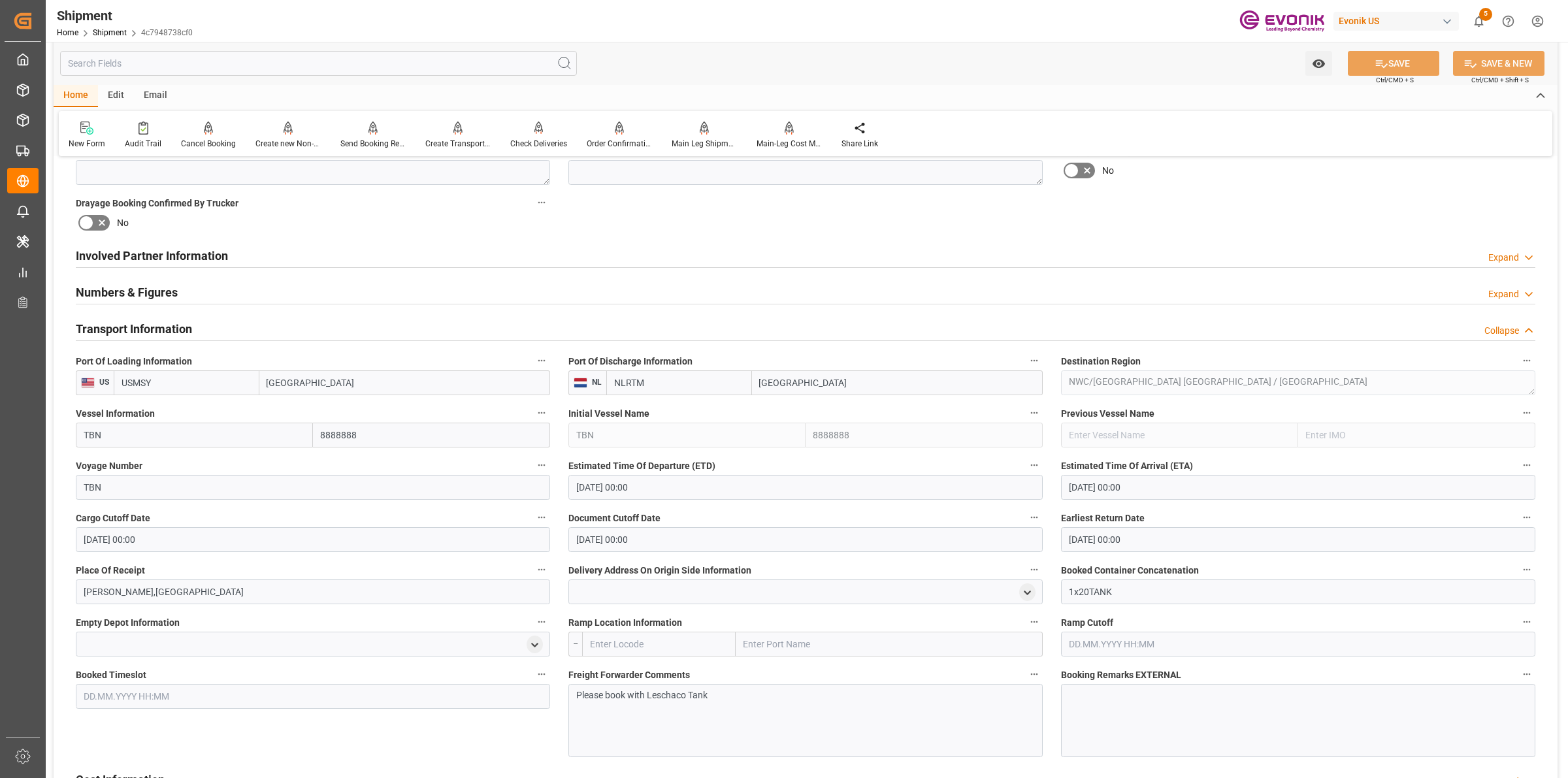
click at [177, 329] on h2 "Transport Information" at bounding box center [134, 329] width 116 height 18
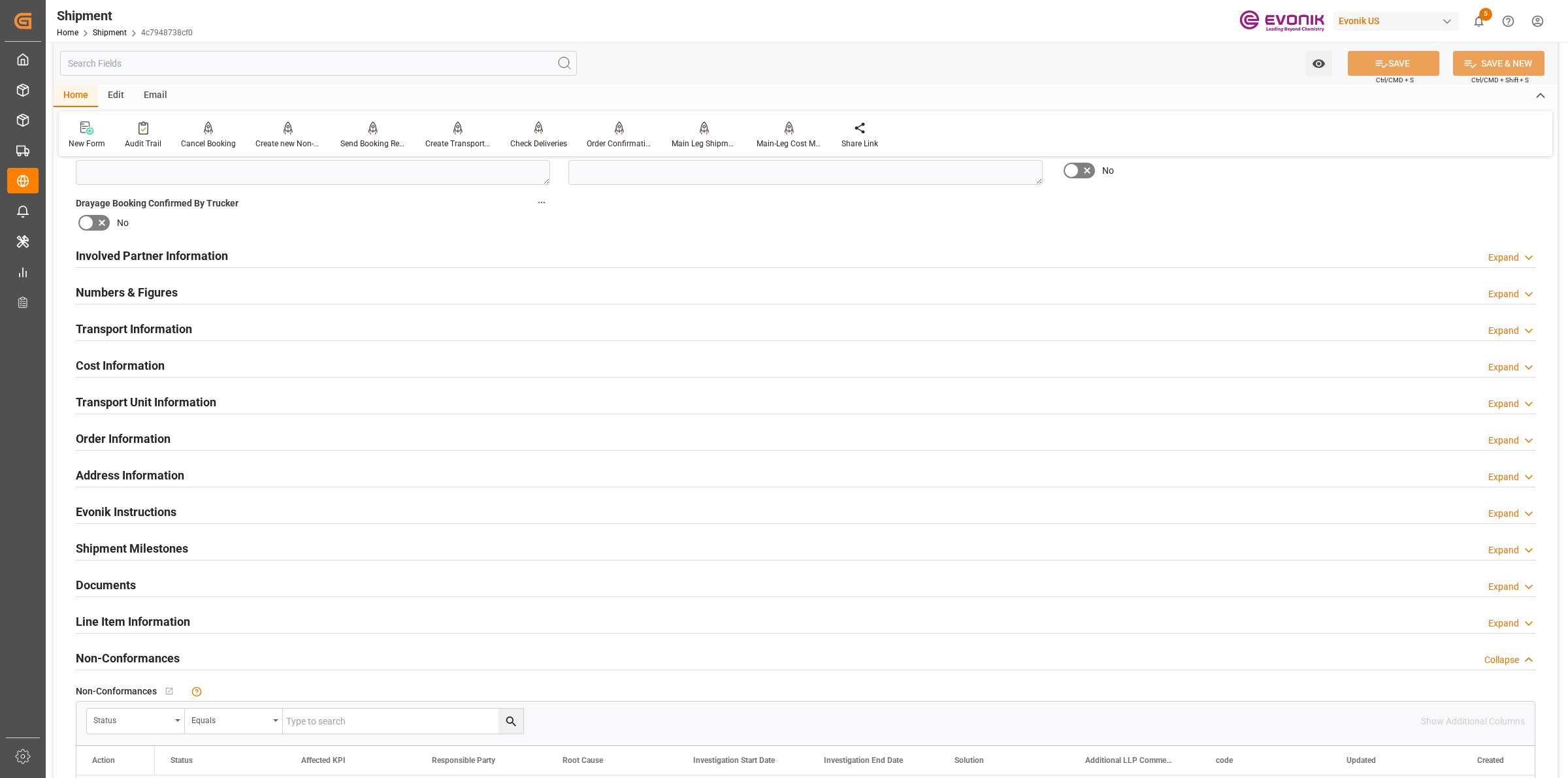
click at [150, 360] on h2 "Cost Information" at bounding box center [120, 366] width 89 height 18
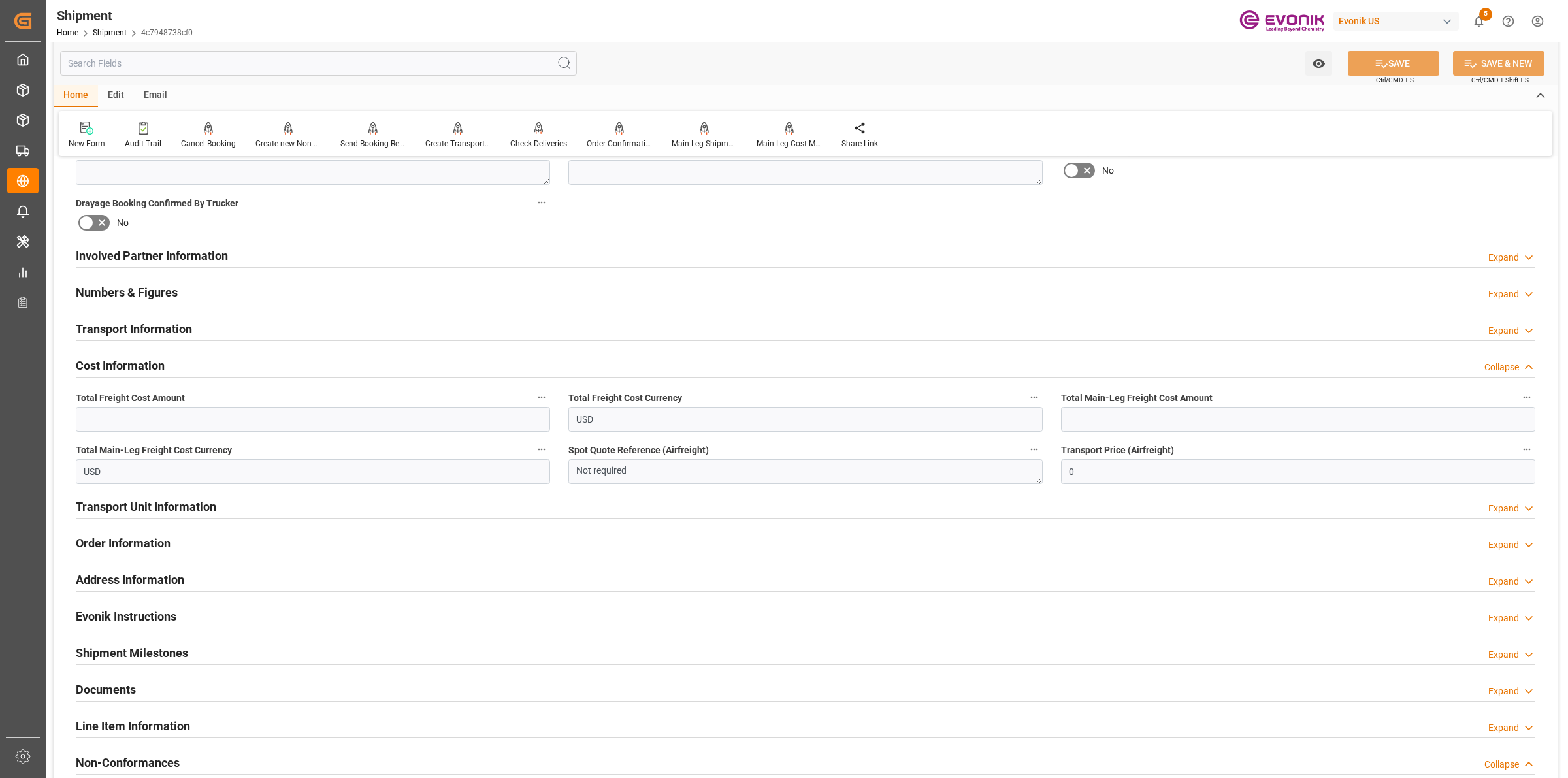
click at [1070, 401] on span "Total Main-Leg Freight Cost Amount" at bounding box center [1136, 398] width 152 height 13
click at [1518, 401] on button "Total Main-Leg Freight Cost Amount" at bounding box center [1526, 397] width 17 height 17
click at [1082, 416] on div at bounding box center [784, 389] width 1568 height 778
click at [1109, 428] on input "text" at bounding box center [1297, 419] width 474 height 25
paste input "2980"
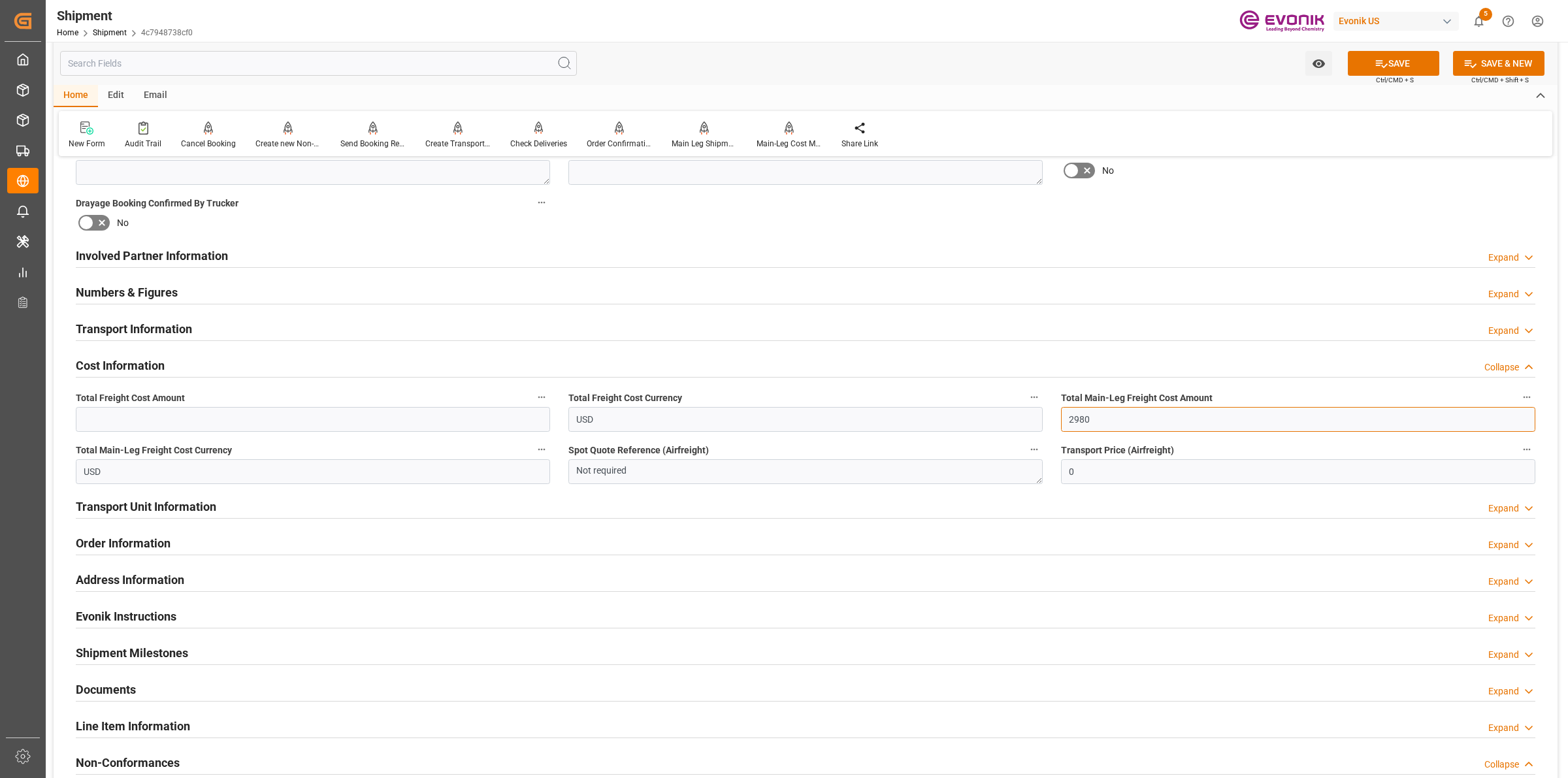
type input "2980"
click at [302, 420] on input "text" at bounding box center [312, 419] width 474 height 25
paste input "2980"
type input "2980"
click at [1399, 63] on button "SAVE" at bounding box center [1393, 63] width 92 height 25
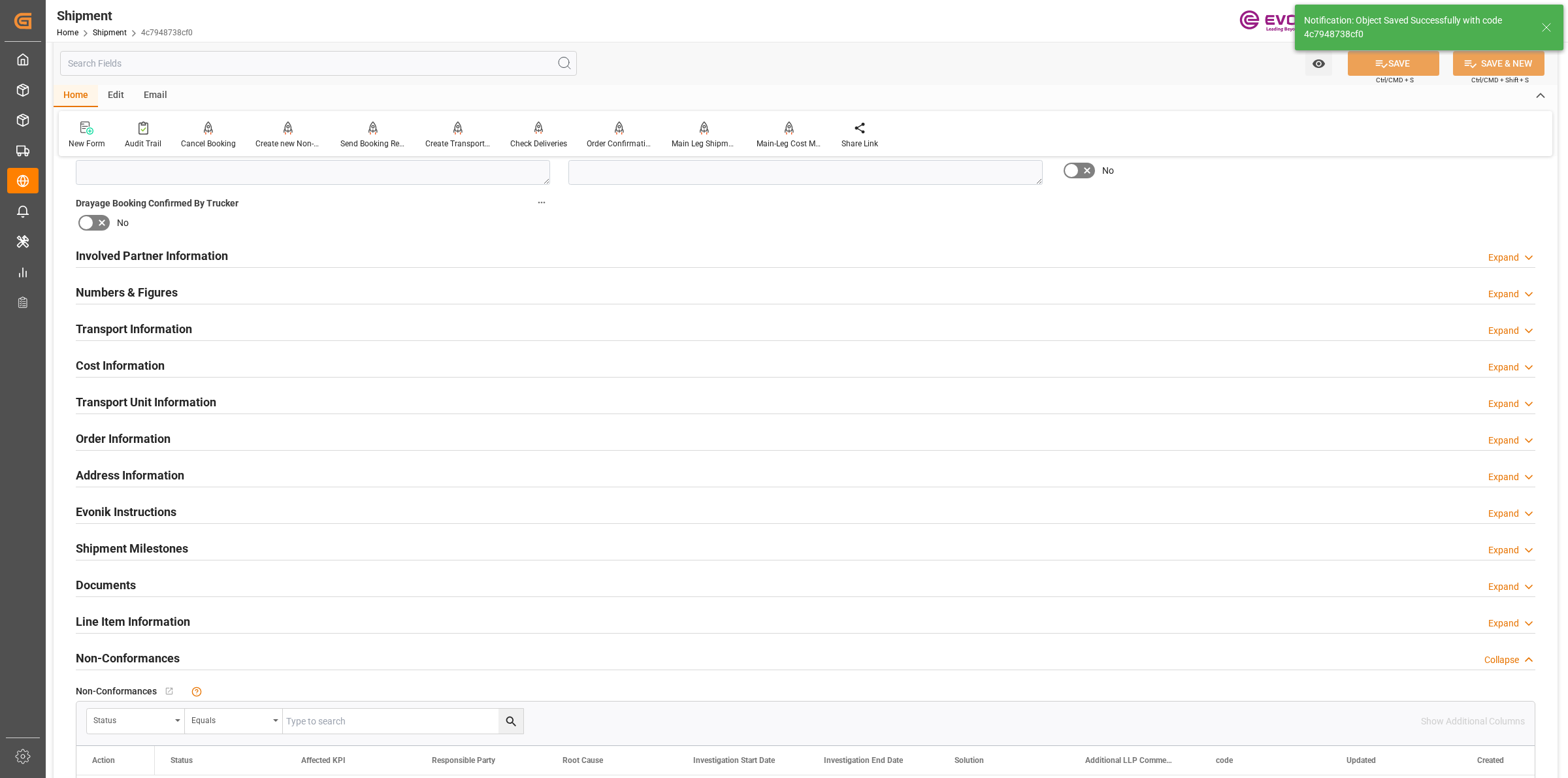
click at [144, 366] on h2 "Cost Information" at bounding box center [120, 366] width 89 height 18
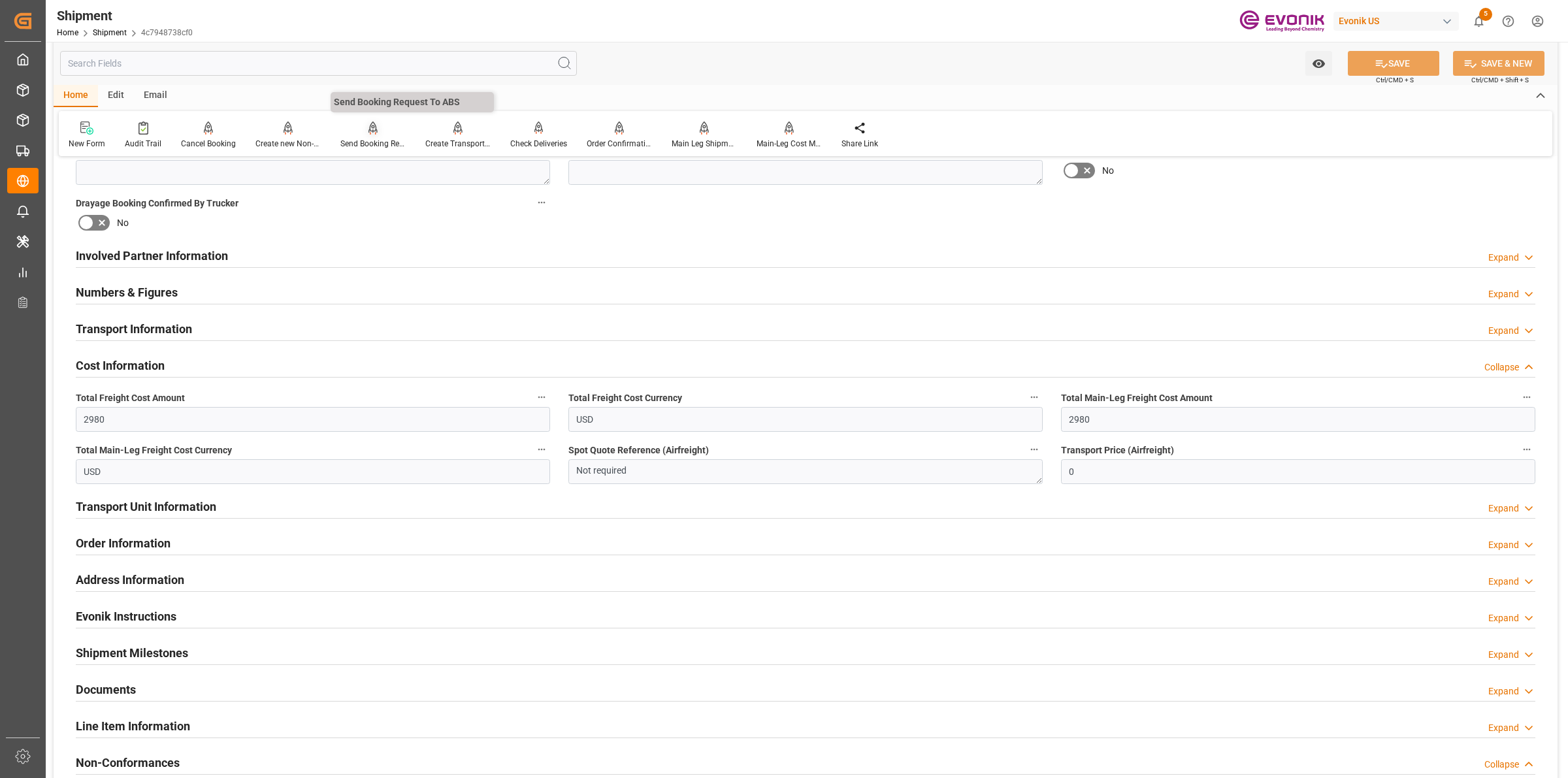
click at [366, 135] on div "Send Booking Request To ABS" at bounding box center [373, 135] width 85 height 29
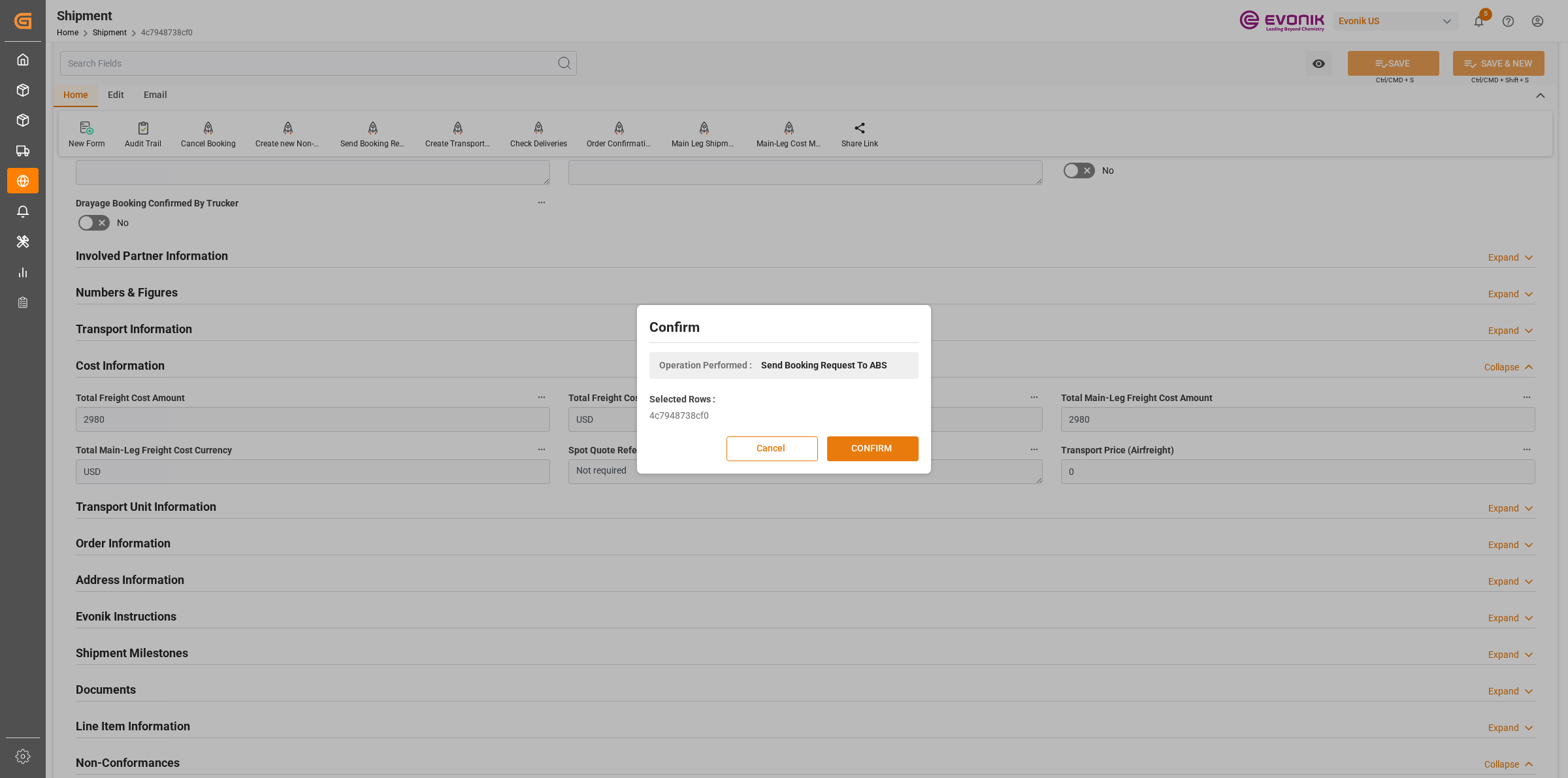
click at [880, 449] on button "CONFIRM" at bounding box center [873, 449] width 92 height 25
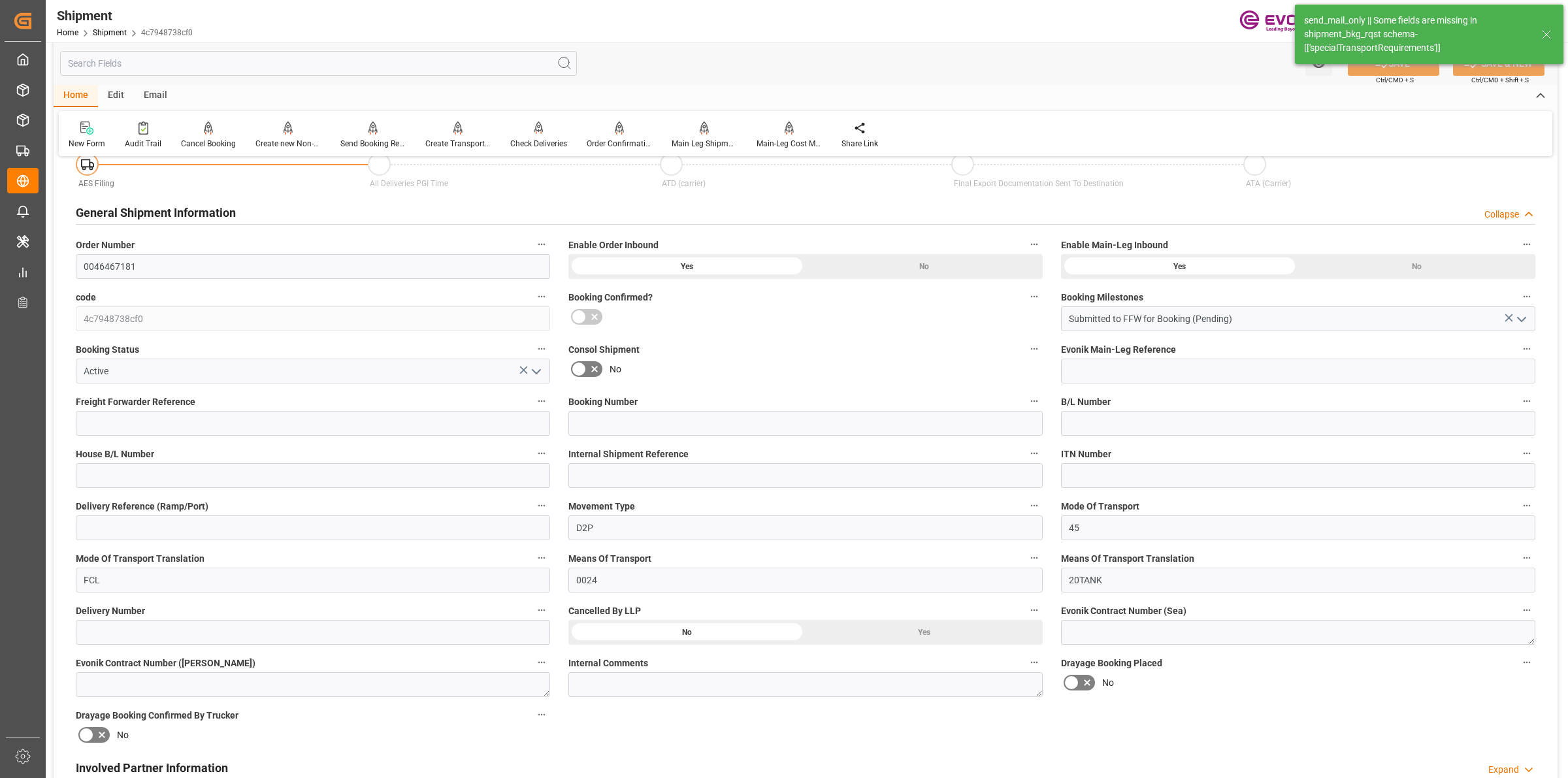
scroll to position [653, 0]
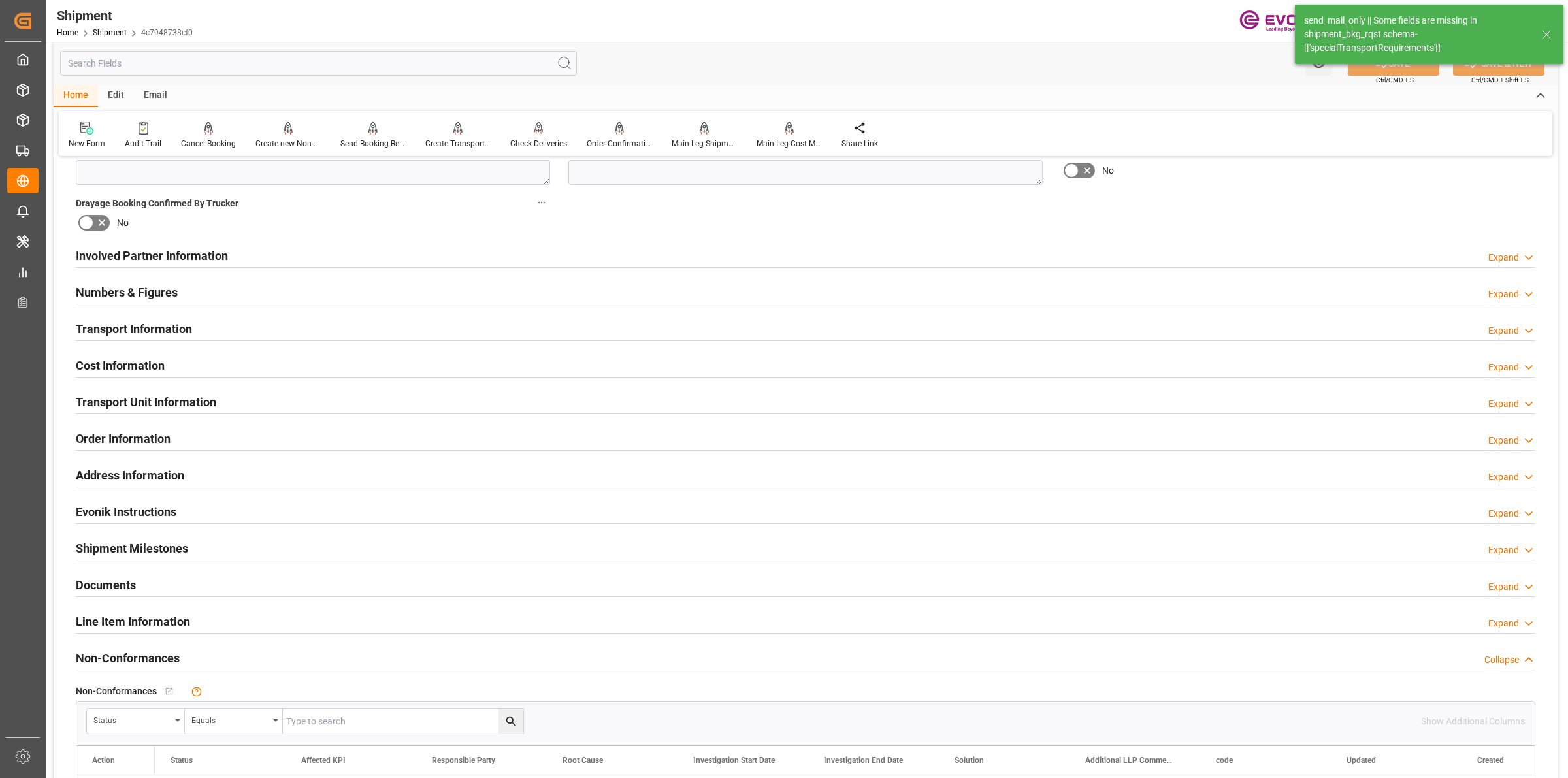
click at [216, 67] on input "text" at bounding box center [318, 63] width 517 height 25
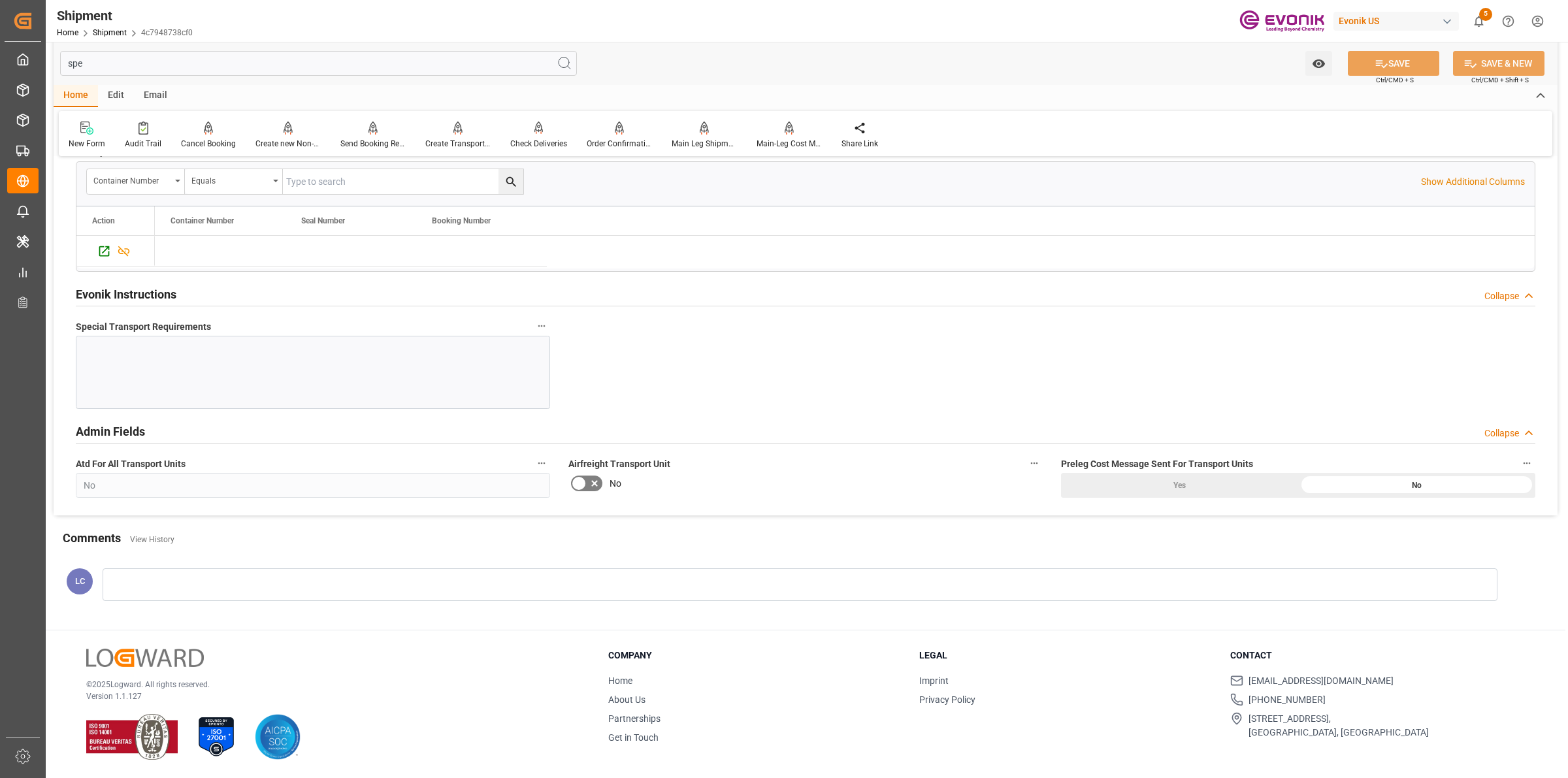
scroll to position [0, 0]
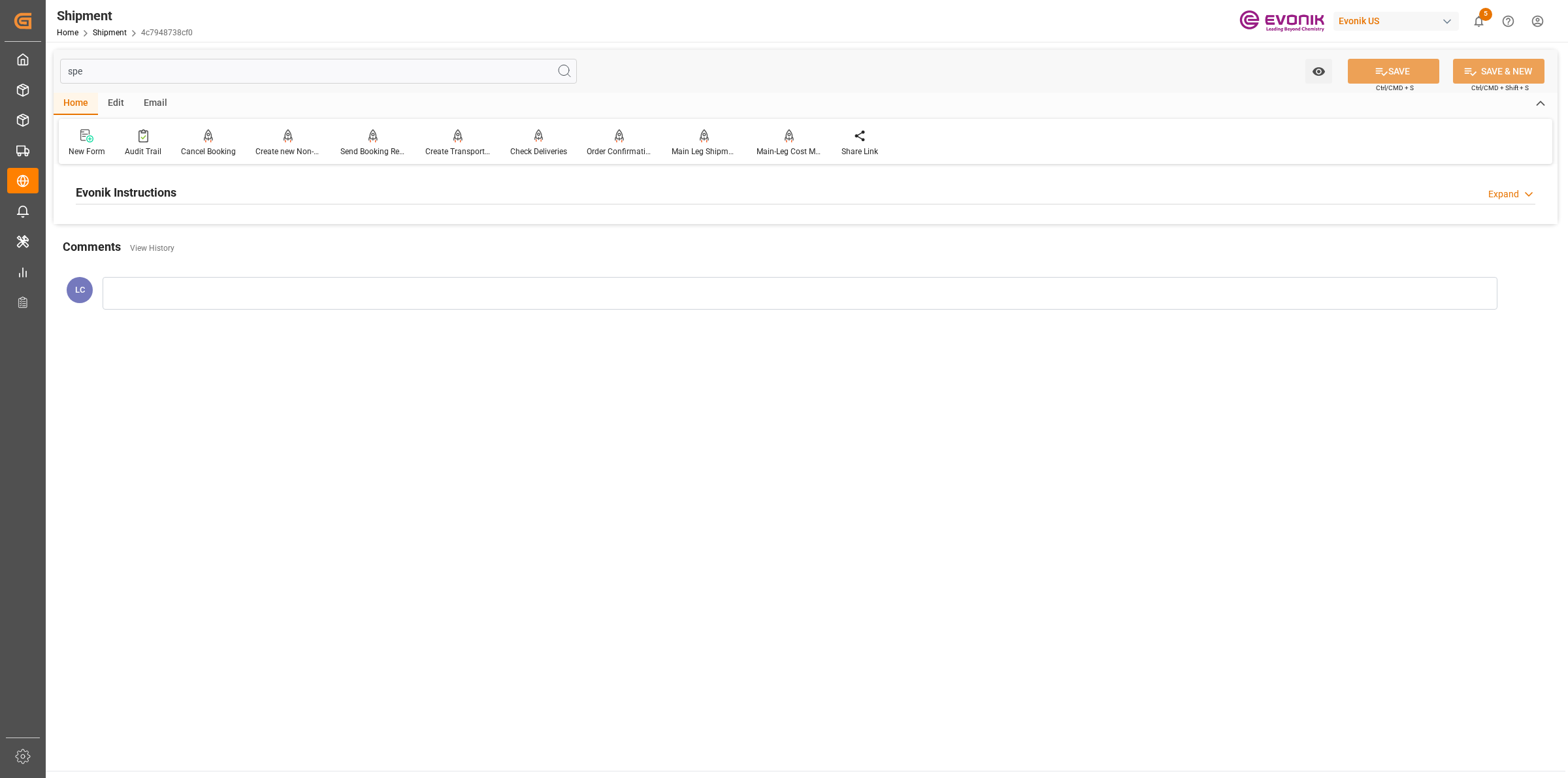
type input "spe"
click at [202, 192] on div "Evonik Instructions Expand" at bounding box center [805, 191] width 1459 height 25
click at [330, 279] on div at bounding box center [312, 271] width 474 height 73
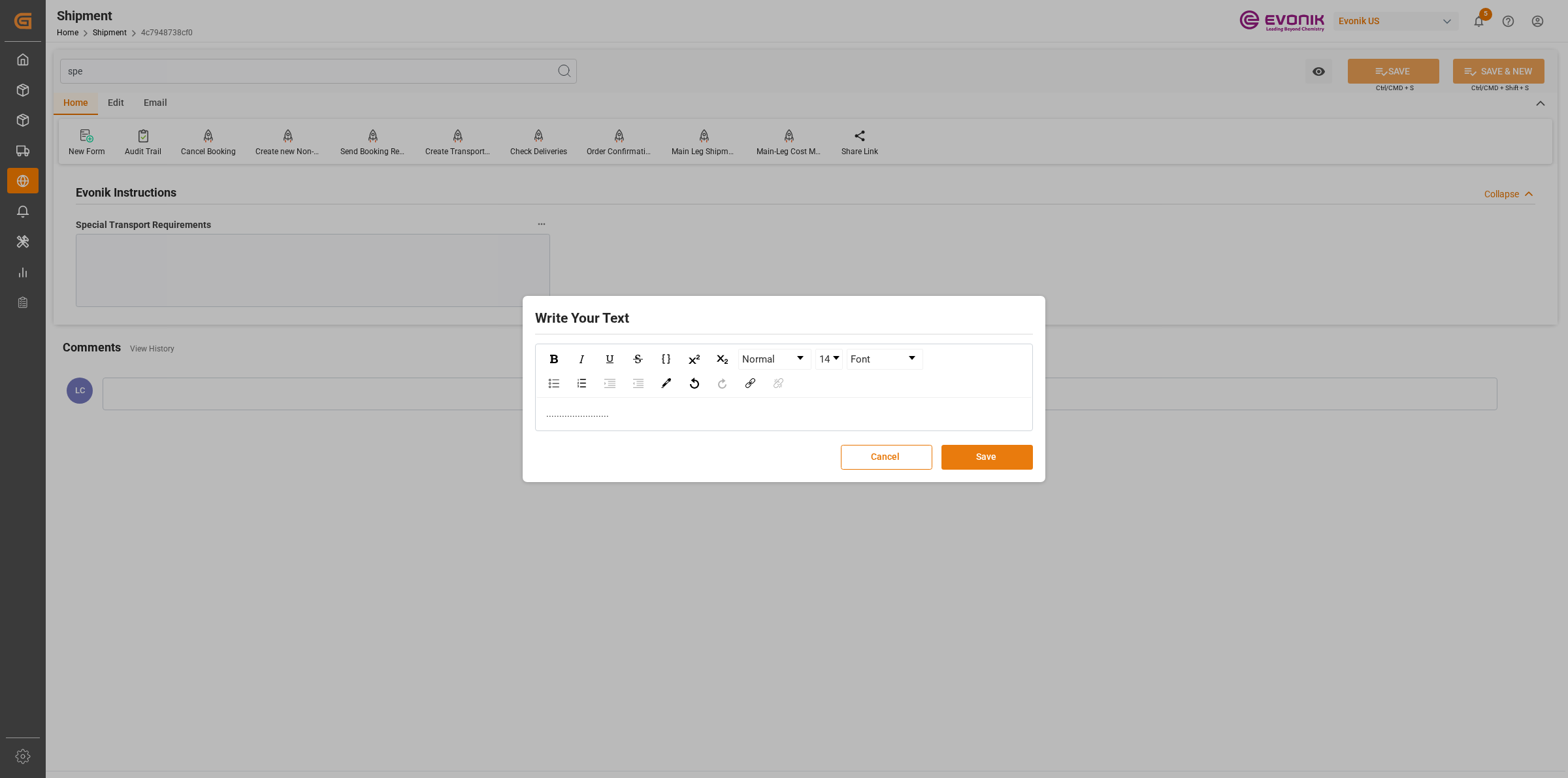
click at [986, 458] on button "Save" at bounding box center [987, 457] width 92 height 25
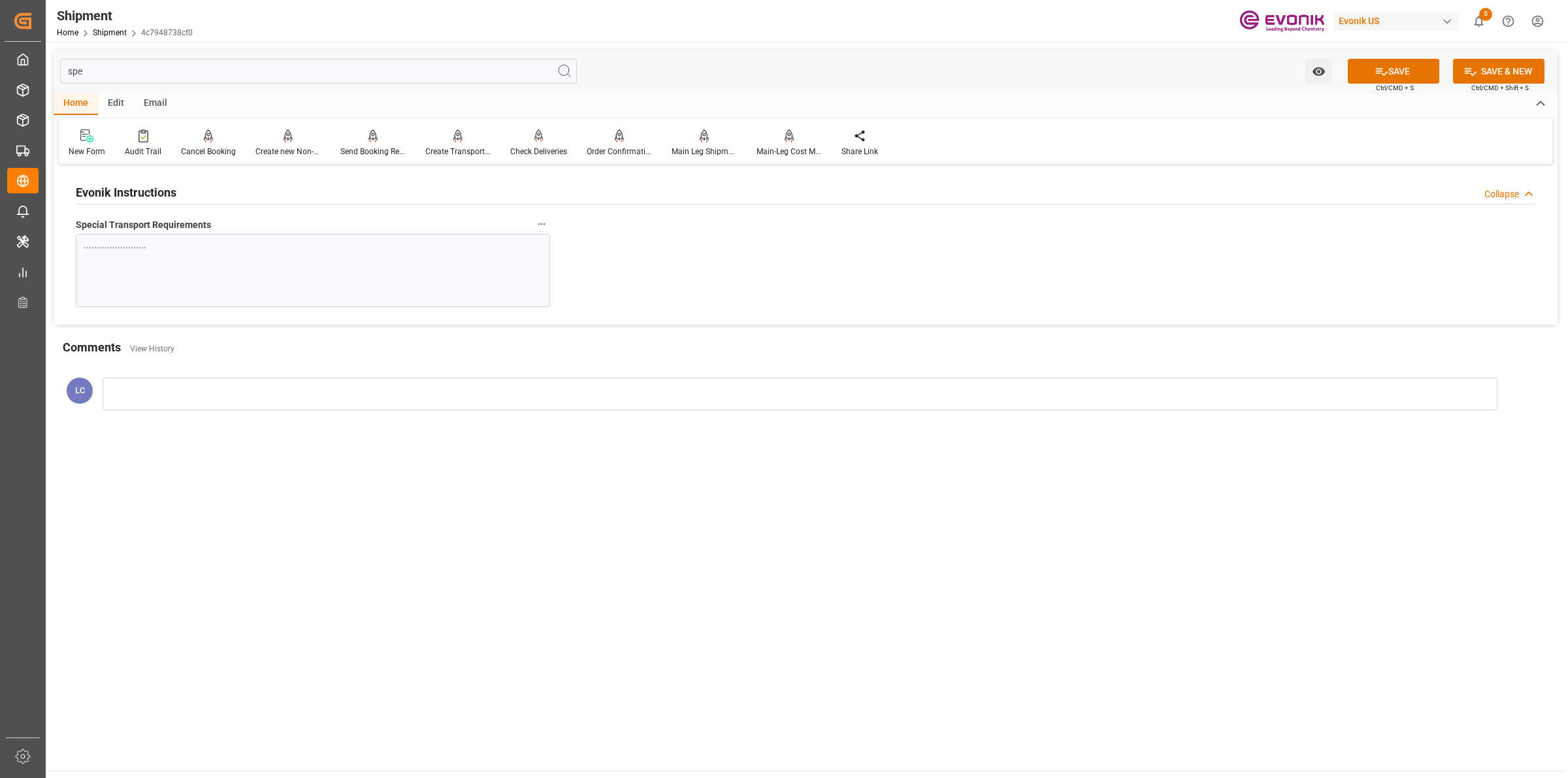
click at [1407, 84] on span "Ctrl/CMD + S" at bounding box center [1395, 88] width 38 height 10
click at [1405, 69] on button "SAVE" at bounding box center [1393, 71] width 92 height 25
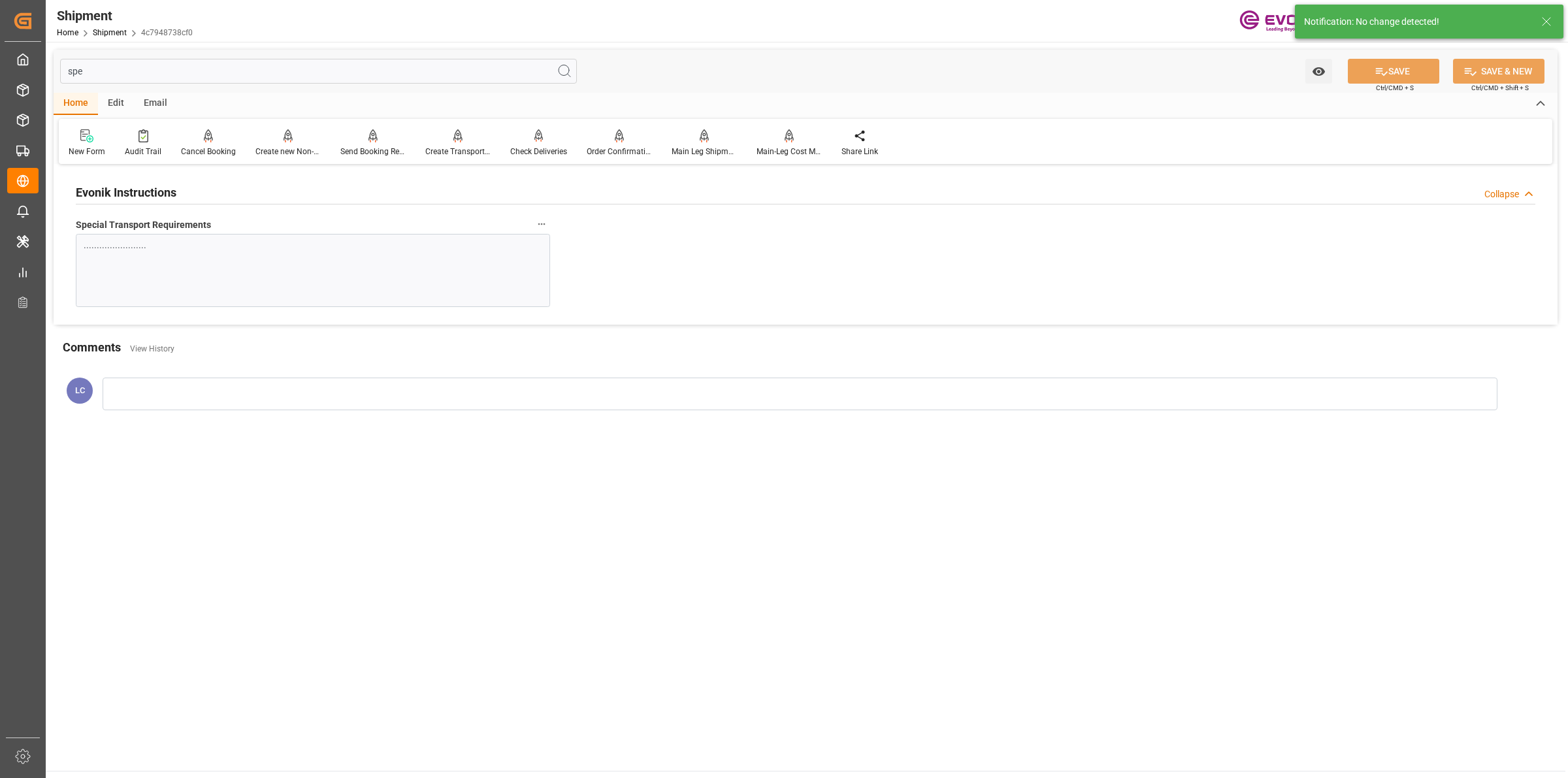
drag, startPoint x: 92, startPoint y: 67, endPoint x: 47, endPoint y: 63, distance: 45.2
click at [49, 63] on div "spe Watch Option SAVE Ctrl/CMD + S SAVE & NEW Ctrl/CMD + Shift + S Home Edit Em…" at bounding box center [806, 240] width 1519 height 397
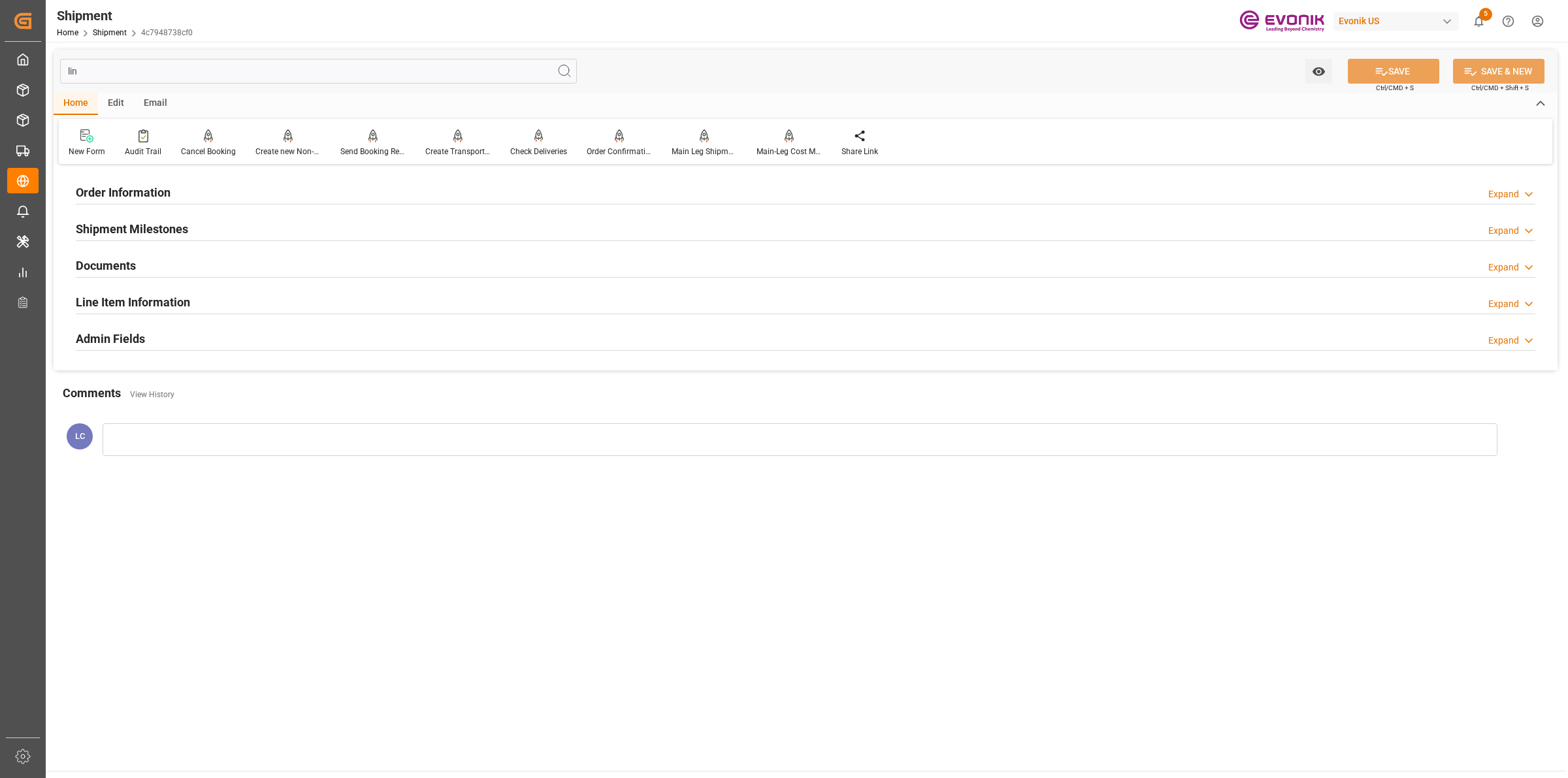
type input "lin"
click at [100, 296] on h2 "Line Item Information" at bounding box center [132, 302] width 114 height 18
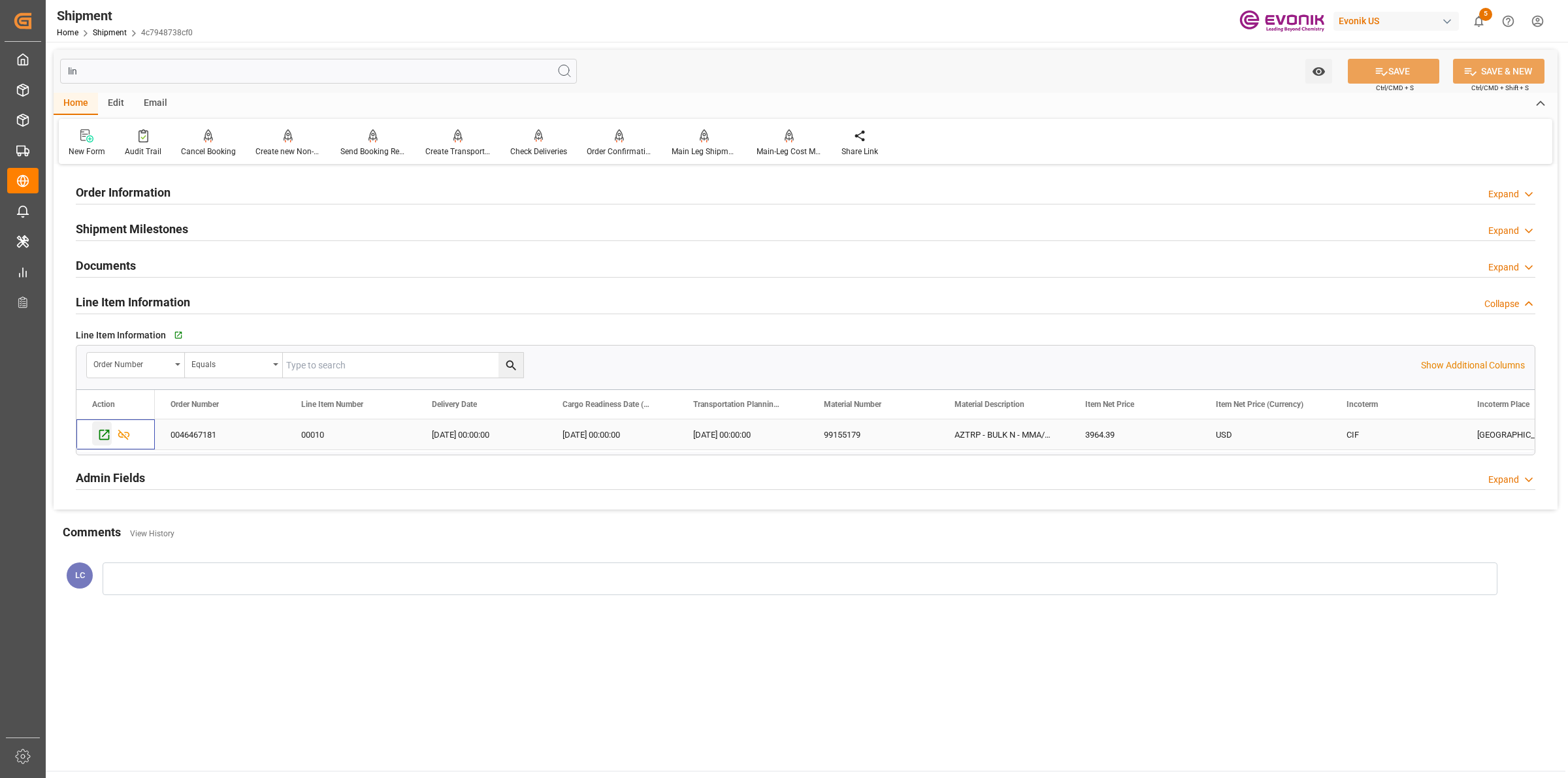
click at [106, 439] on icon "Press SPACE to select this row." at bounding box center [104, 435] width 13 height 13
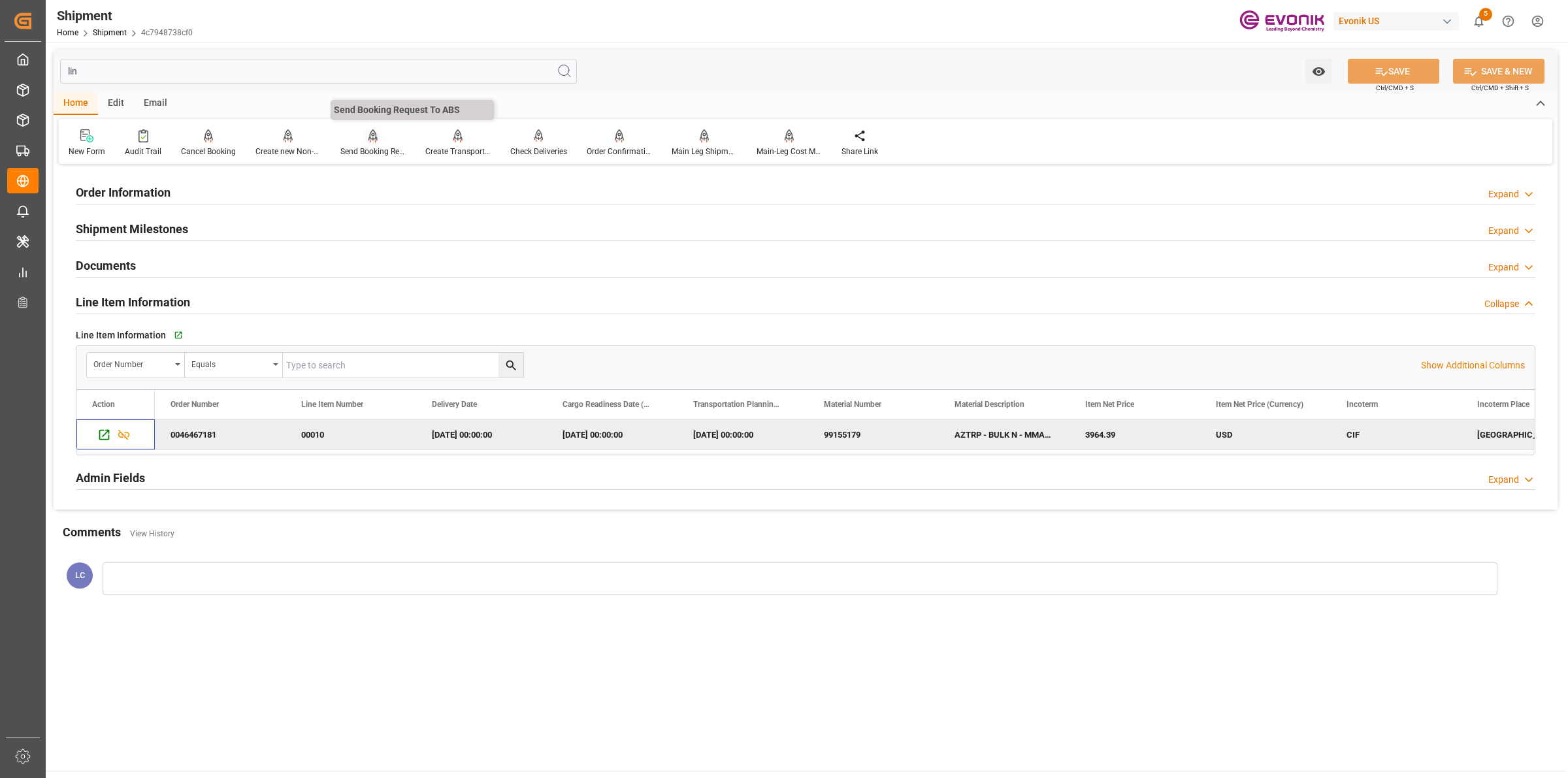
click at [371, 139] on icon at bounding box center [373, 136] width 9 height 13
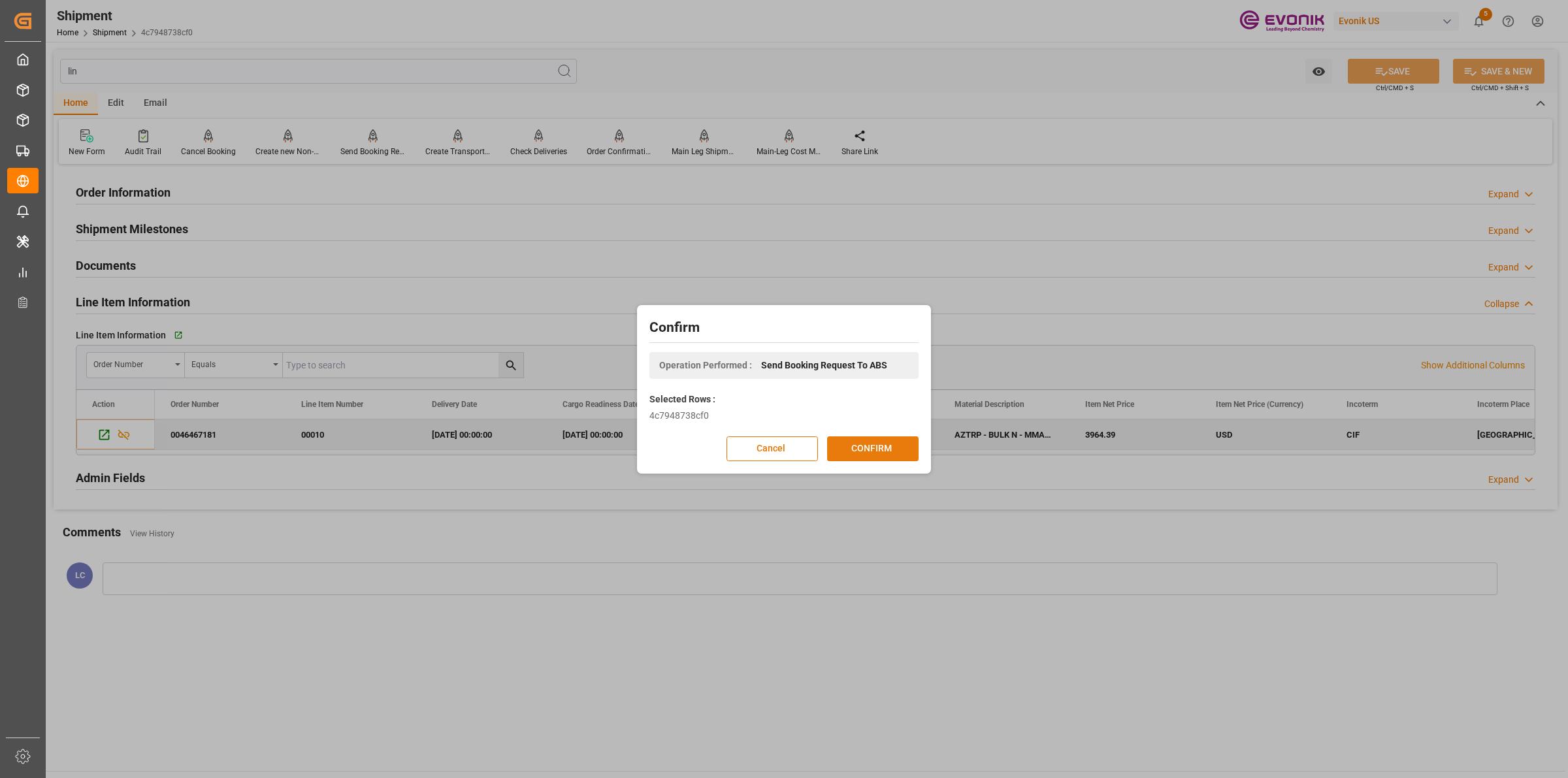
click at [883, 437] on button "CONFIRM" at bounding box center [873, 449] width 92 height 25
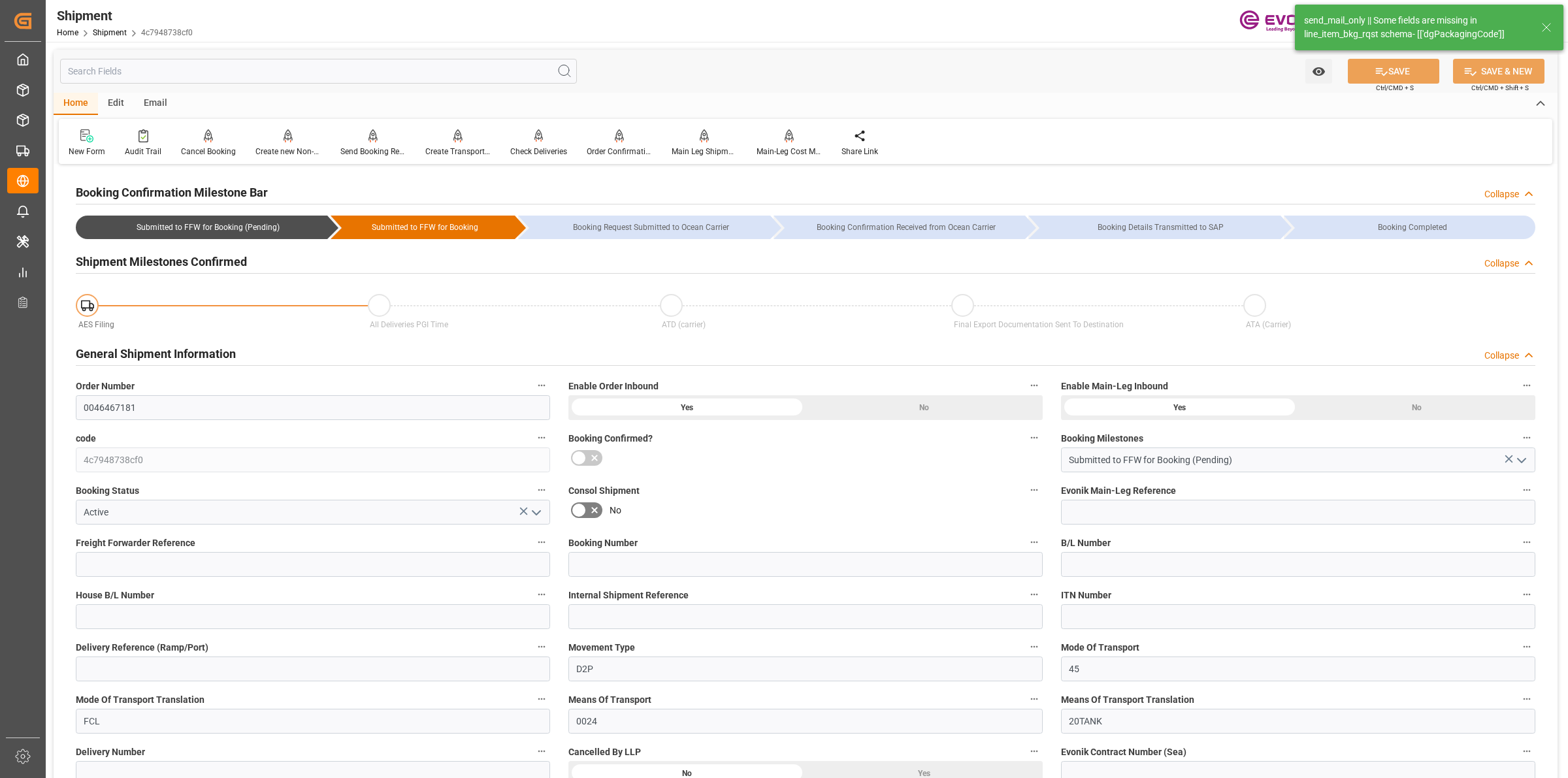
type input "AC Containerline"
type input "AC Containerline GmbH"
type input "0"
type input "17252"
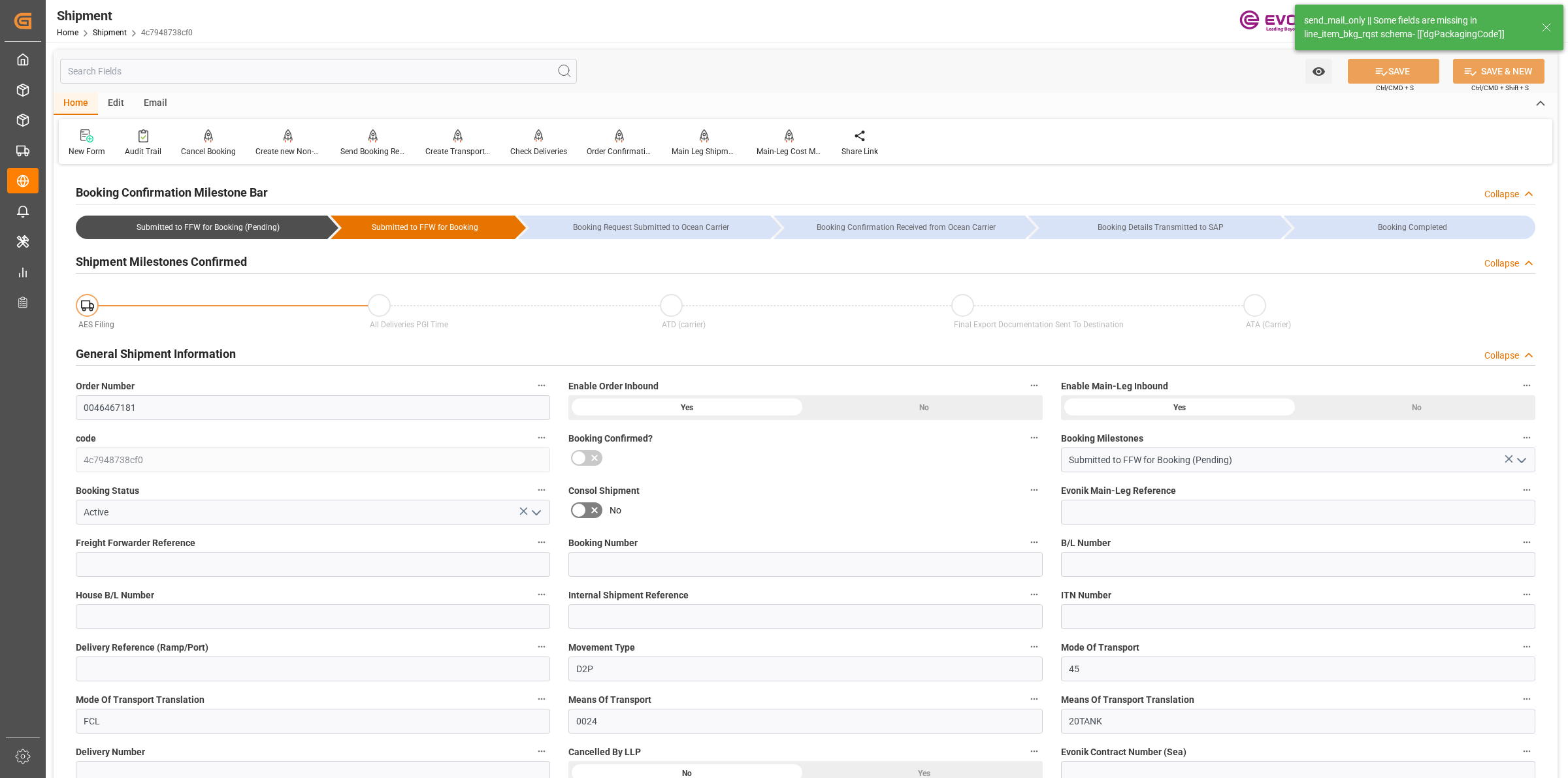
type input "0"
type input "USMSY"
type input "NLRTM"
type input "8888888"
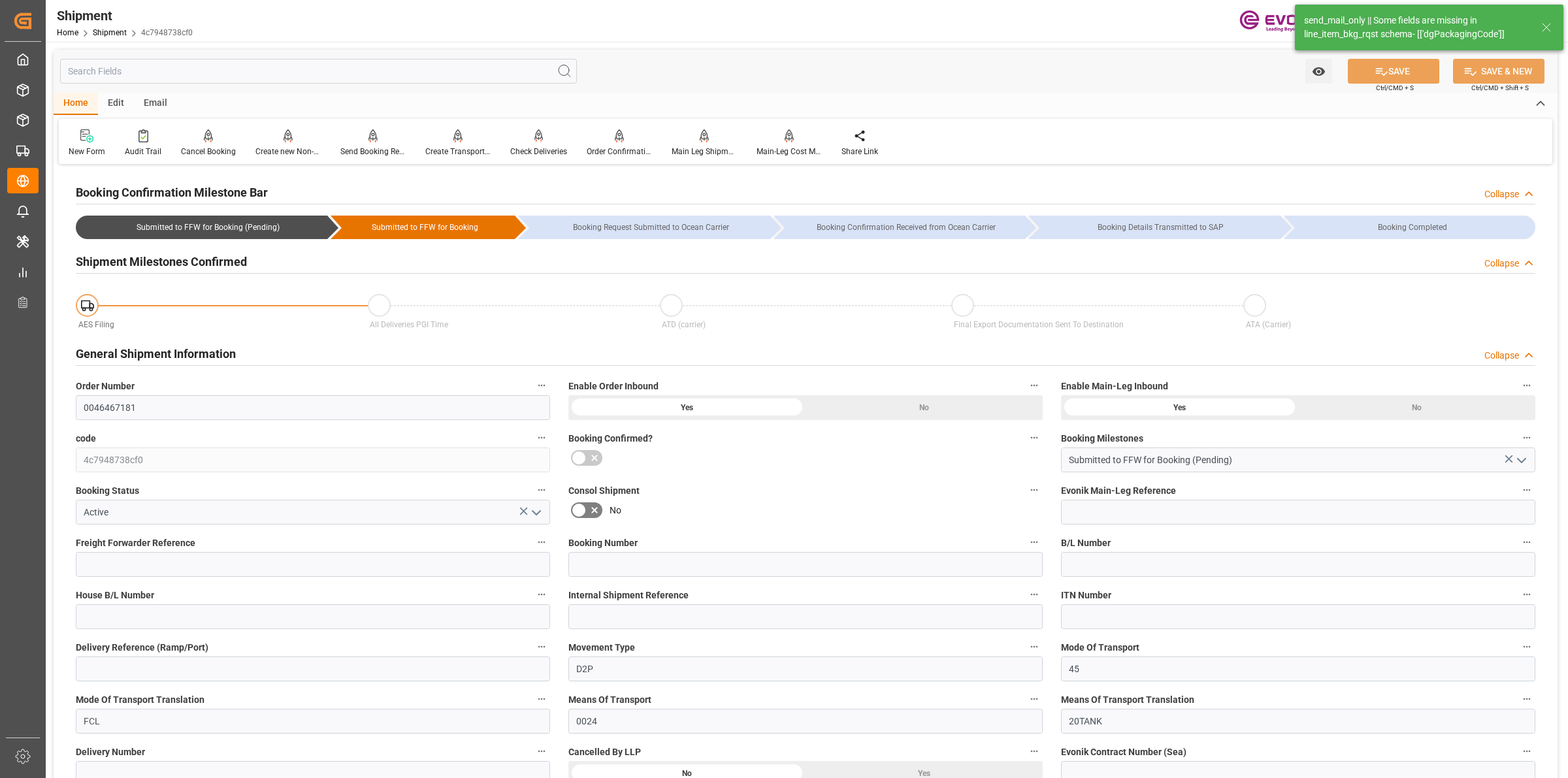
type input "2980"
type input "0"
type input "17233"
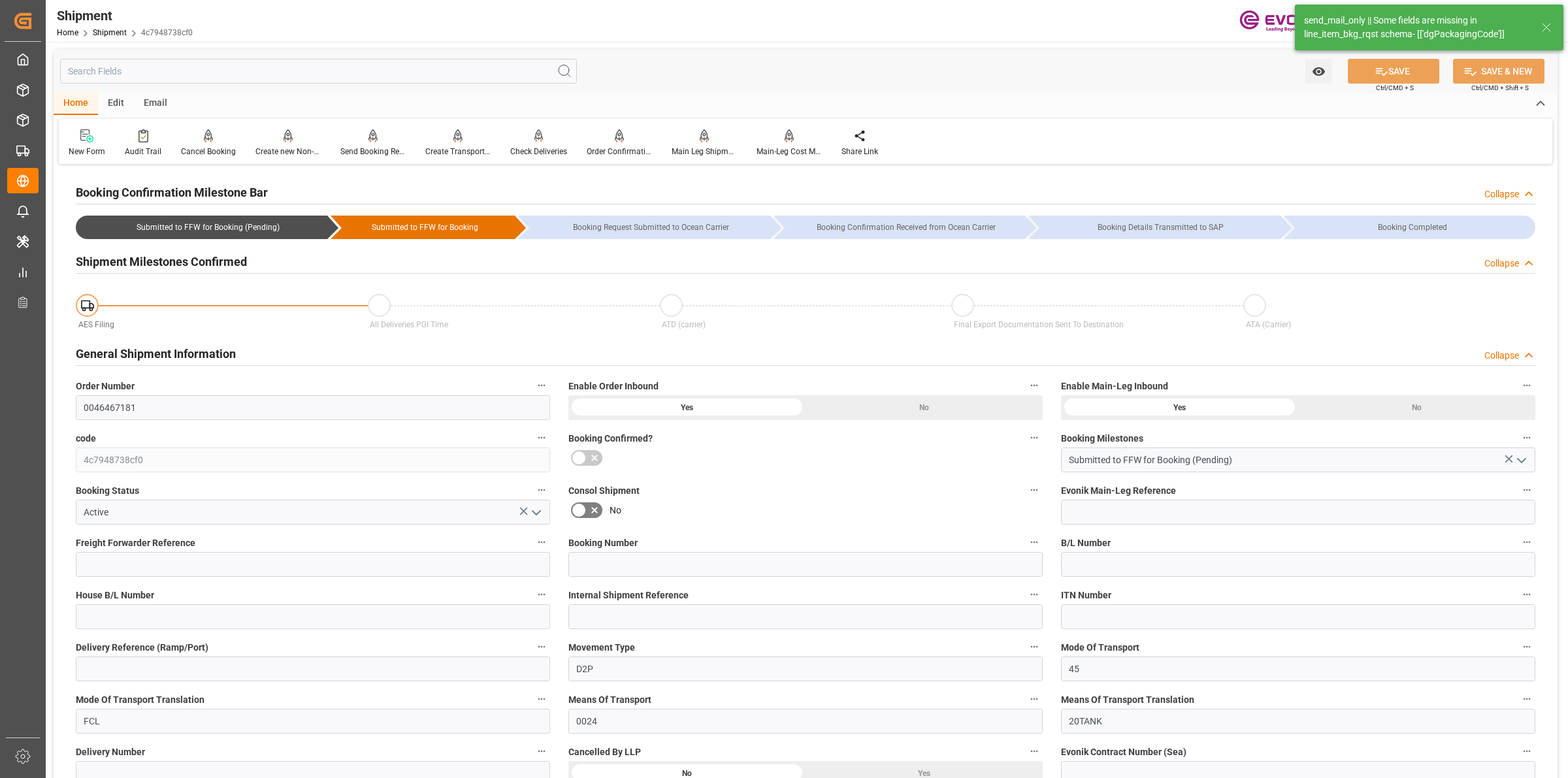
type input "KGM"
type input "0"
type input "AC Containerline"
type input "AC Containerline GmbH"
type input "10.10.2025 00:00"
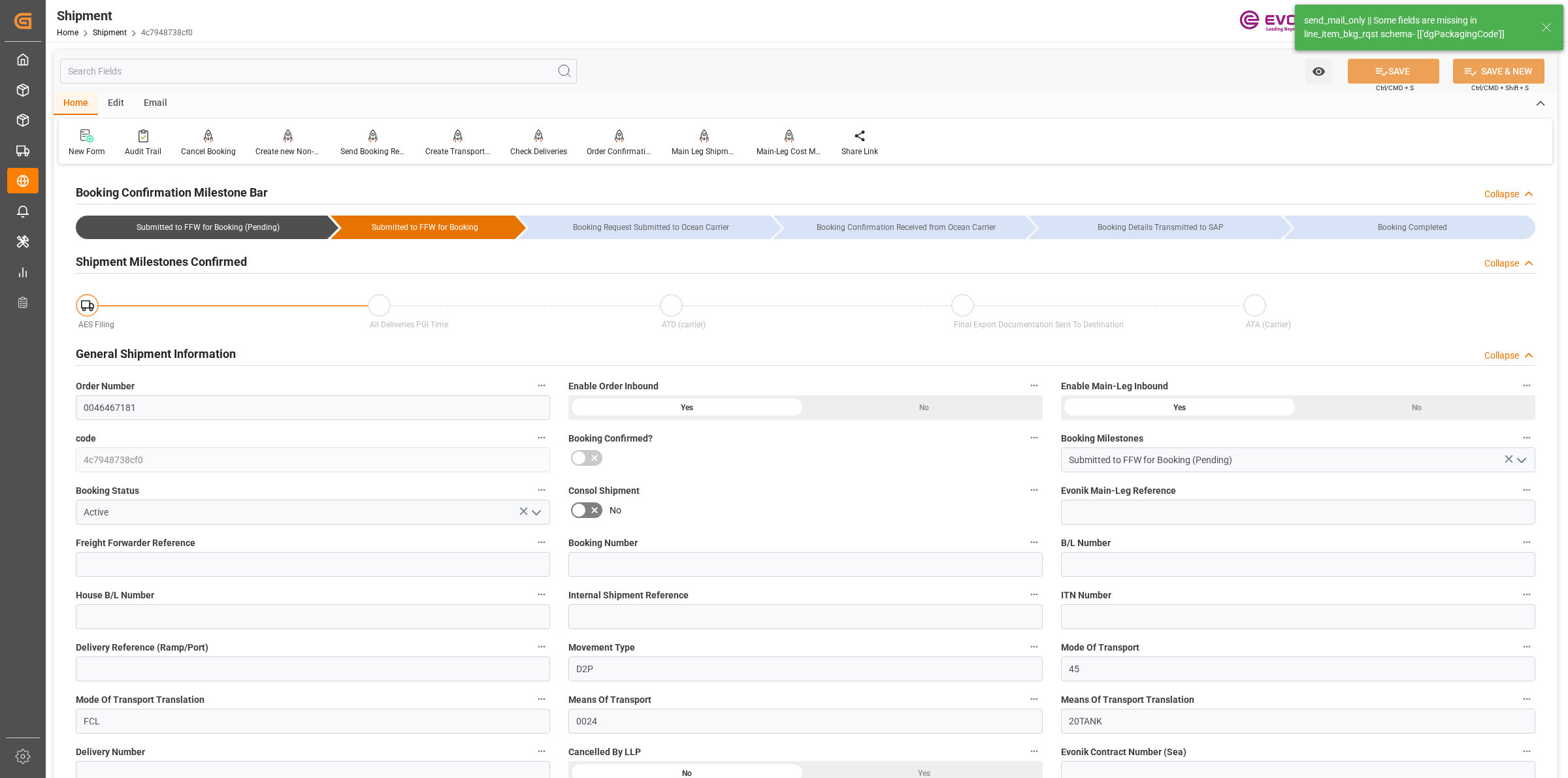
type input "17.11.2025 00:00"
type input "03.10.2025 00:00"
type input "[DATE]"
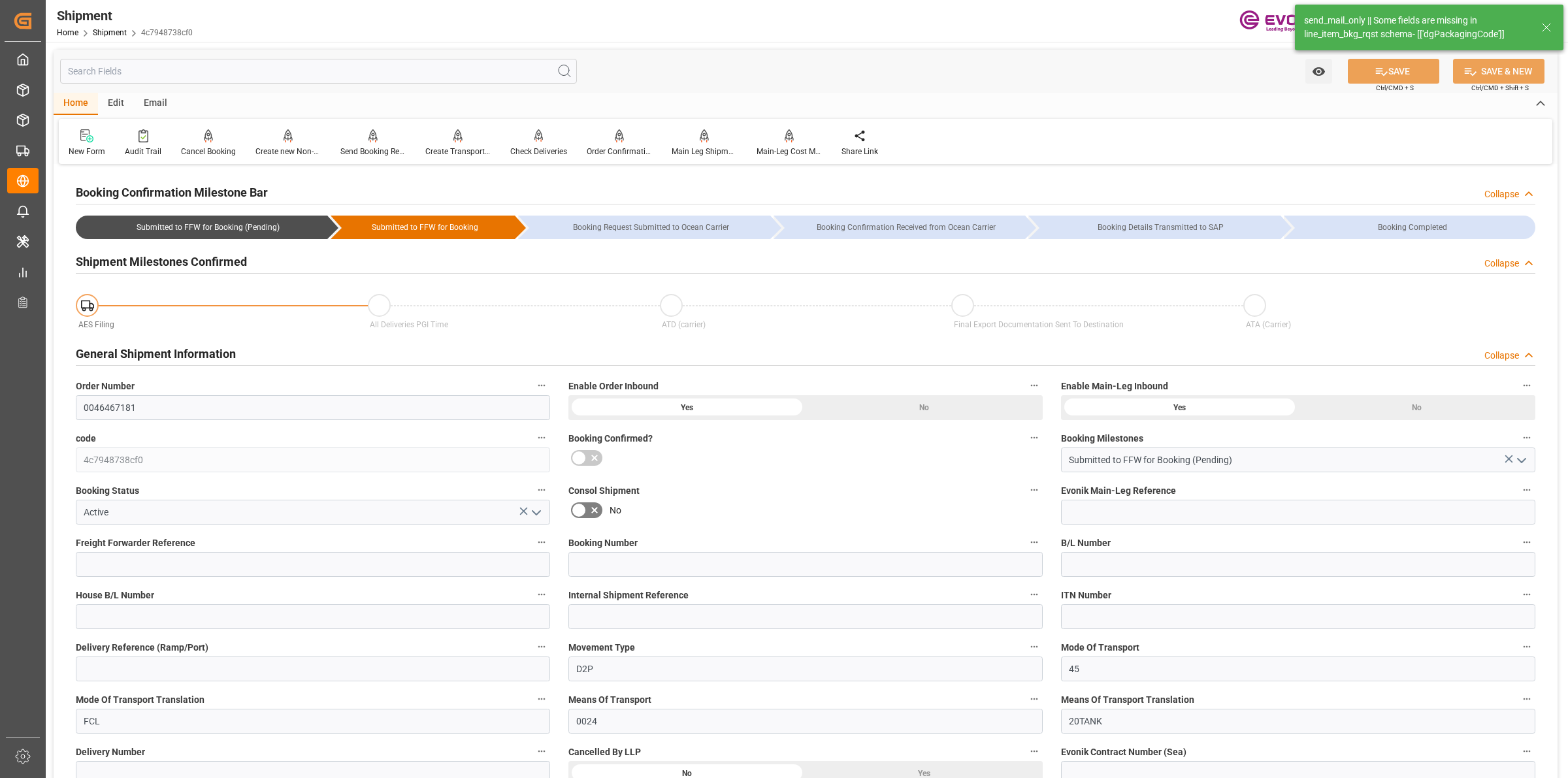
type input "01.09.2025 13:42"
type input "01.09.2025 13:50"
click at [255, 76] on input "text" at bounding box center [318, 71] width 517 height 25
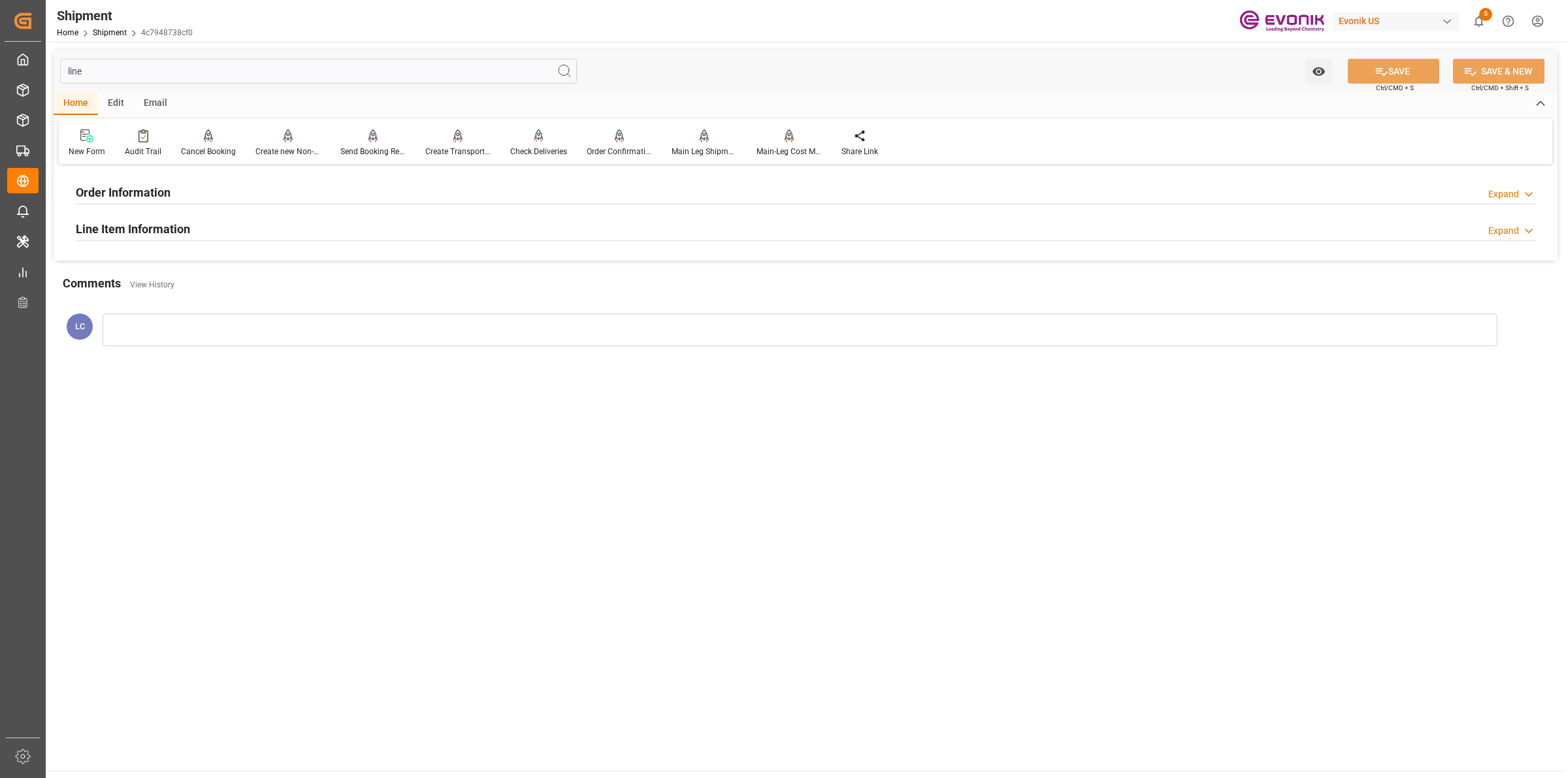
type input "line"
click at [191, 232] on div "Line Item Information Expand" at bounding box center [805, 228] width 1459 height 25
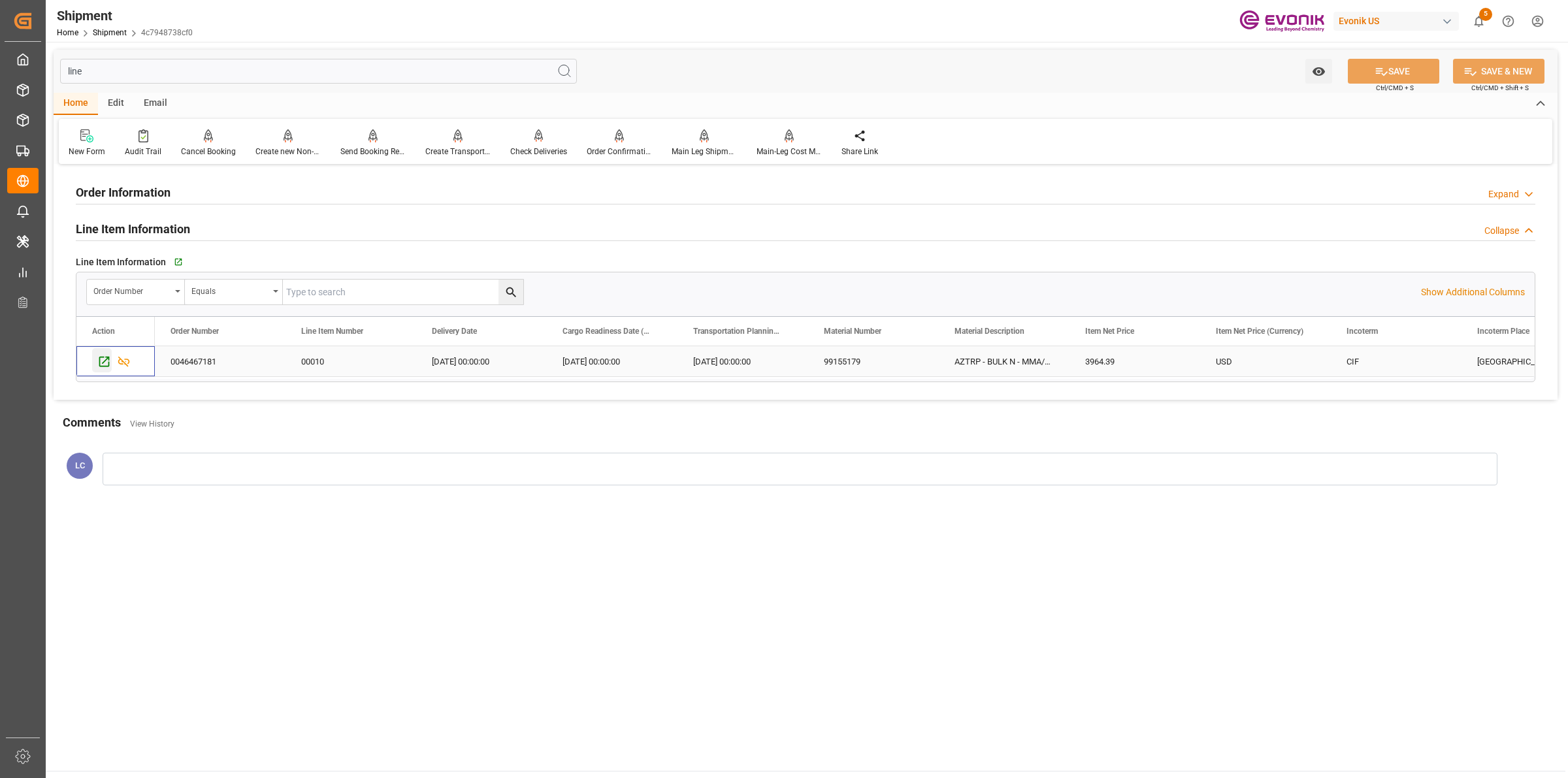
click at [107, 360] on icon "Press SPACE to select this row." at bounding box center [104, 362] width 10 height 10
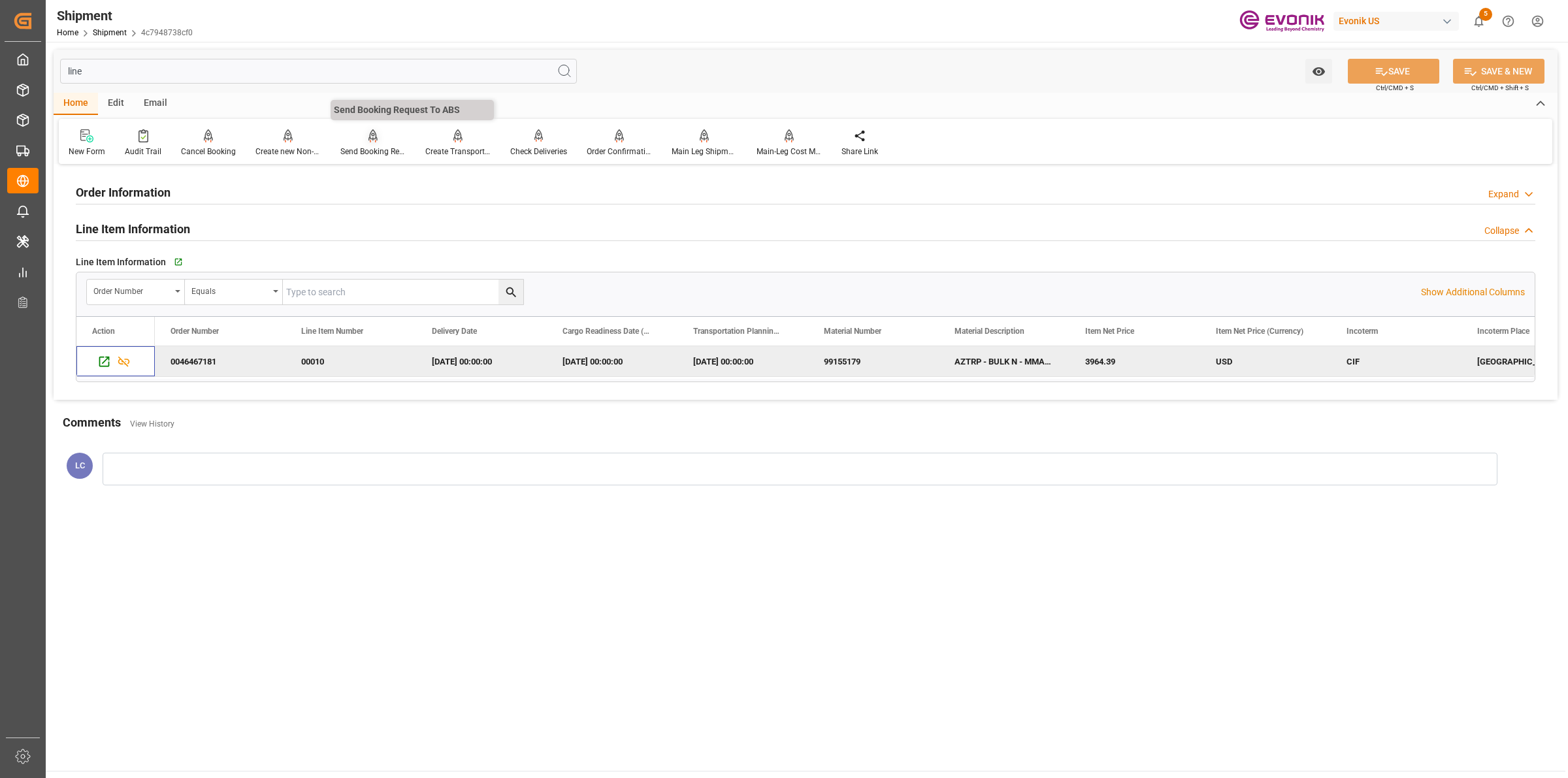
click at [379, 142] on div "Send Booking Request To ABS" at bounding box center [373, 143] width 85 height 29
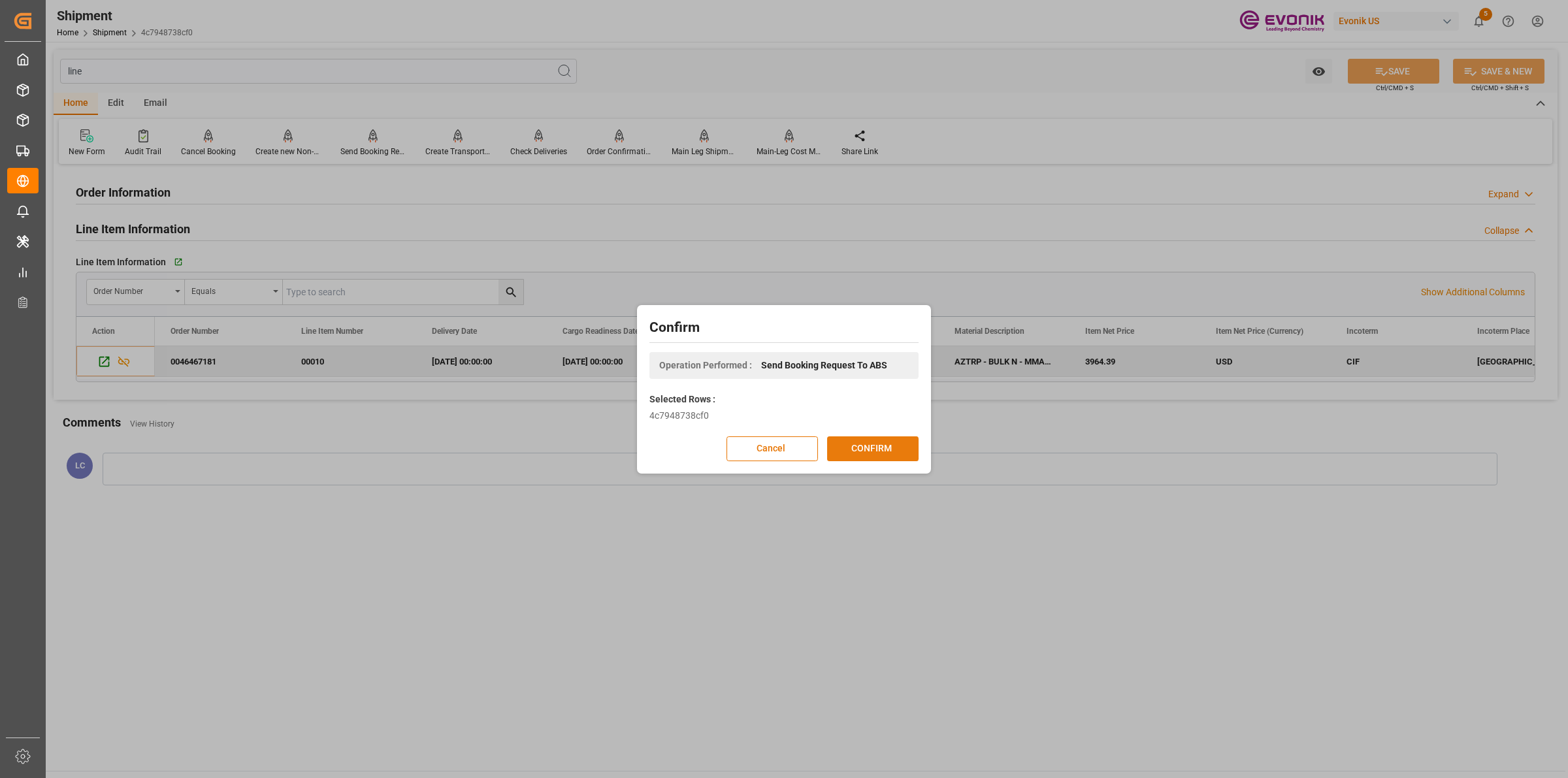
click at [887, 455] on button "CONFIRM" at bounding box center [873, 449] width 92 height 25
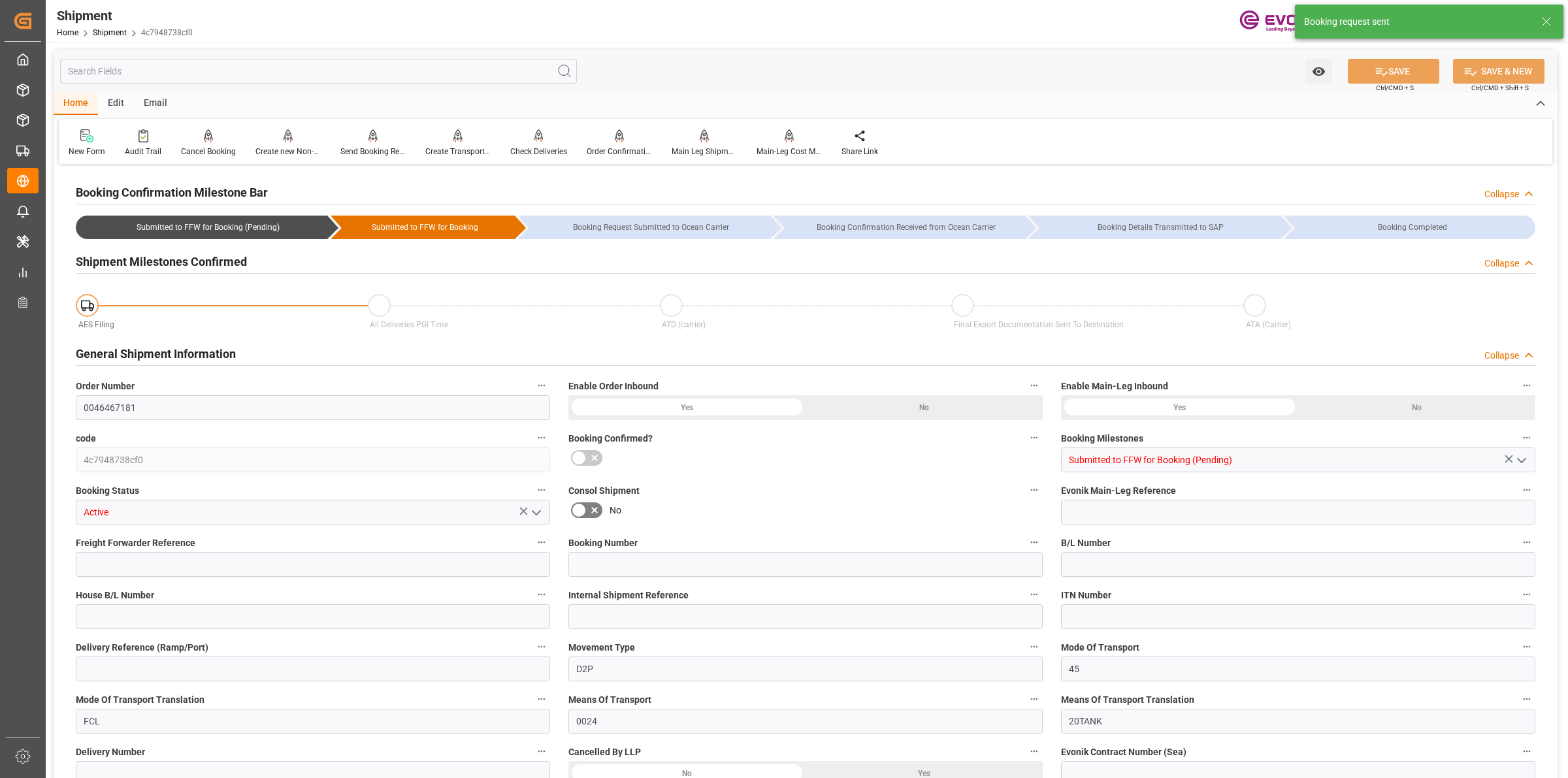
type input "AC Containerline"
type input "AC Containerline GmbH"
type input "0"
type input "17252"
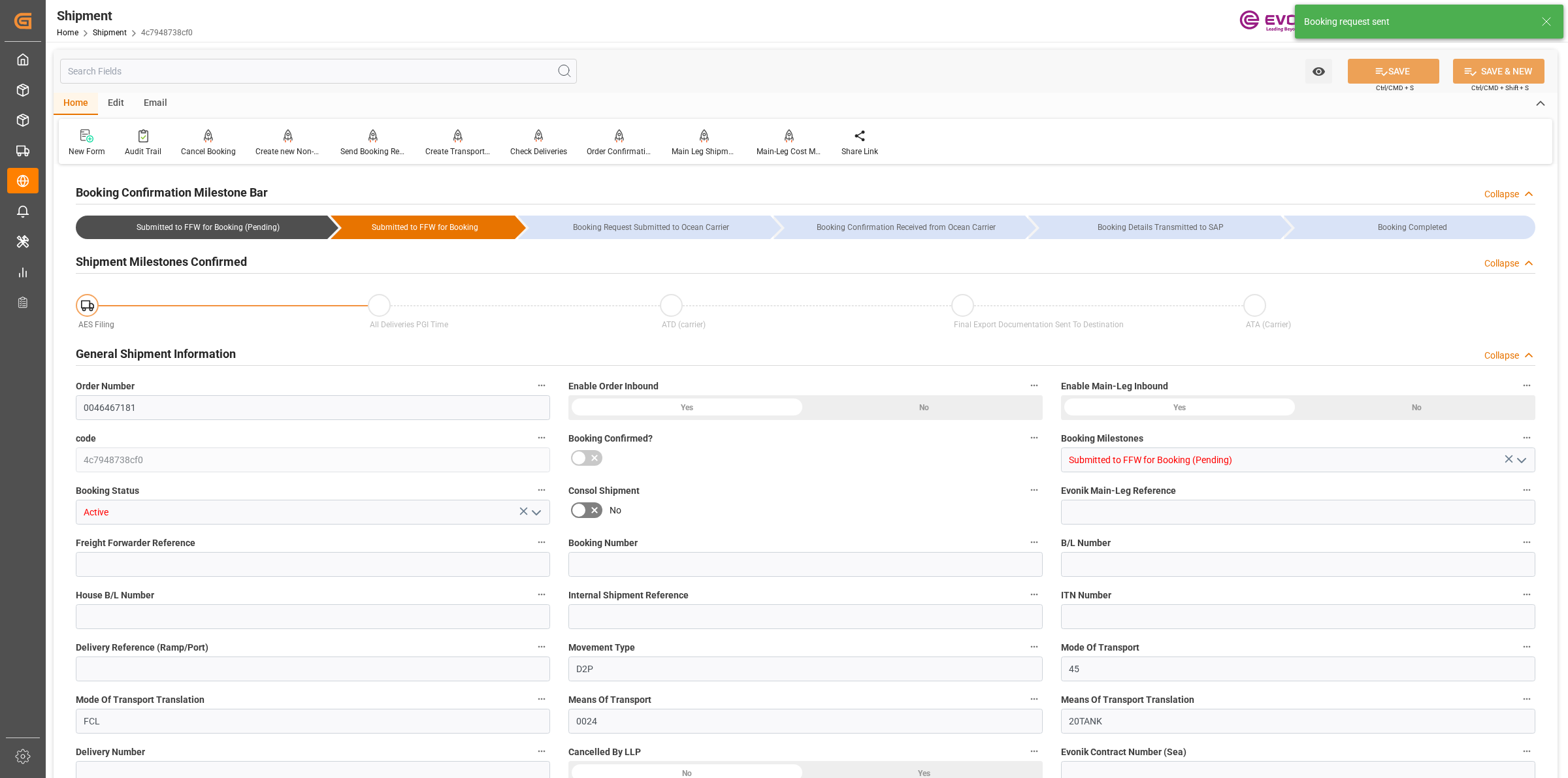
type input "0"
type input "USMSY"
type input "NLRTM"
type input "8888888"
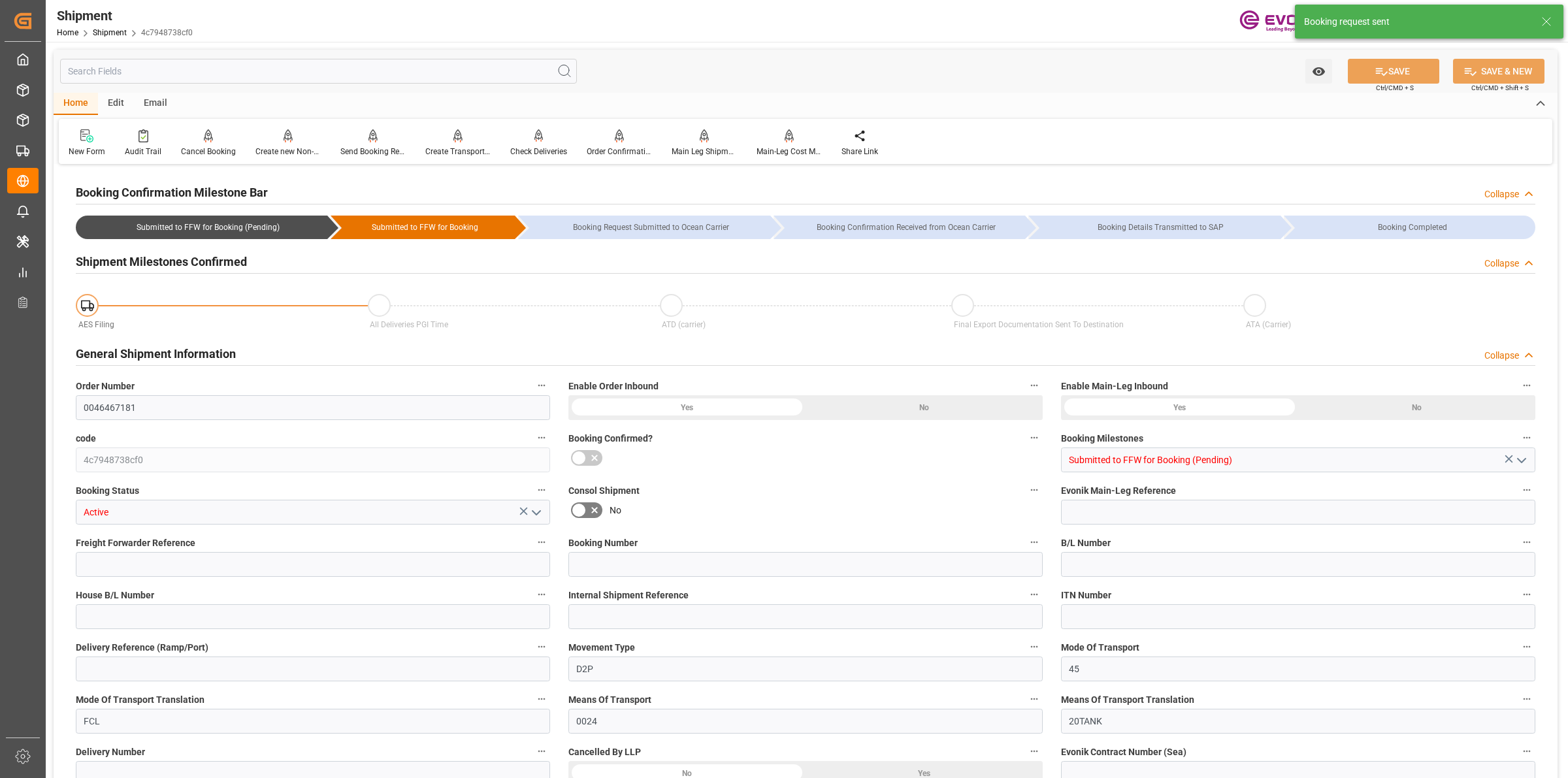
type input "2980"
type input "0"
type input "17233"
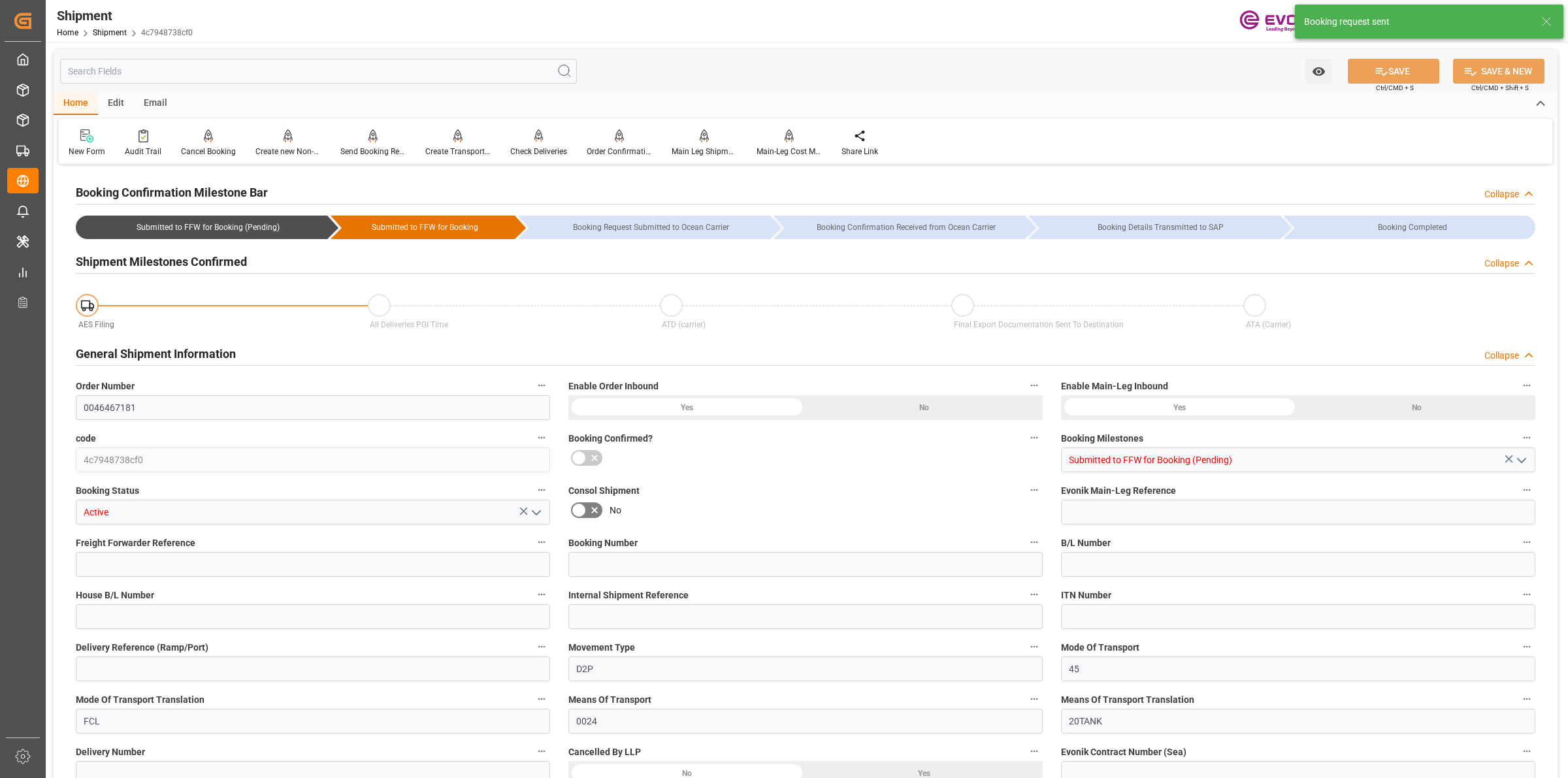
type input "KGM"
type input "0"
type input "AC Containerline"
type input "AC Containerline GmbH"
type input "10.10.2025 00:00"
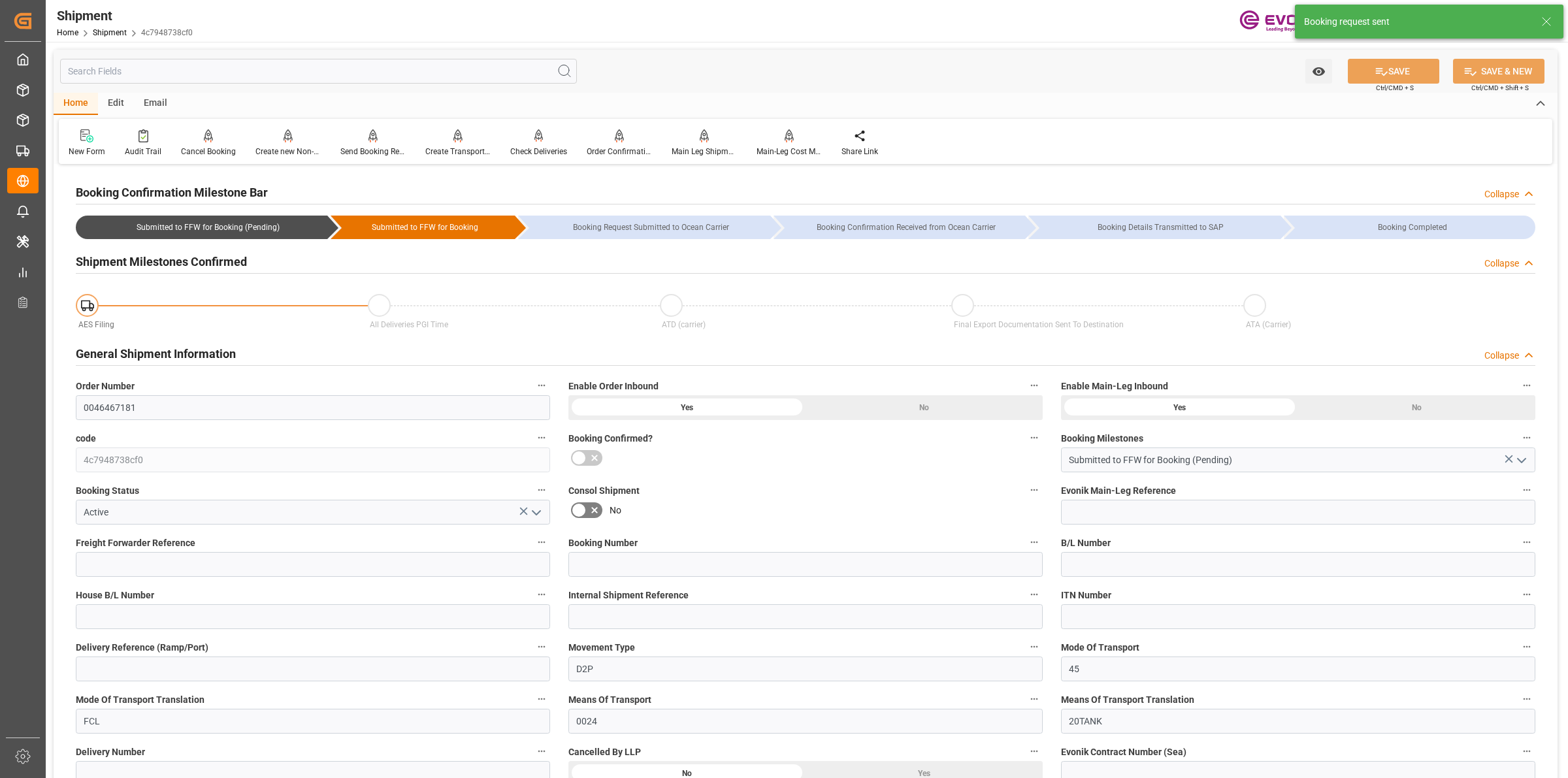
type input "17.11.2025 00:00"
type input "03.10.2025 00:00"
type input "[DATE]"
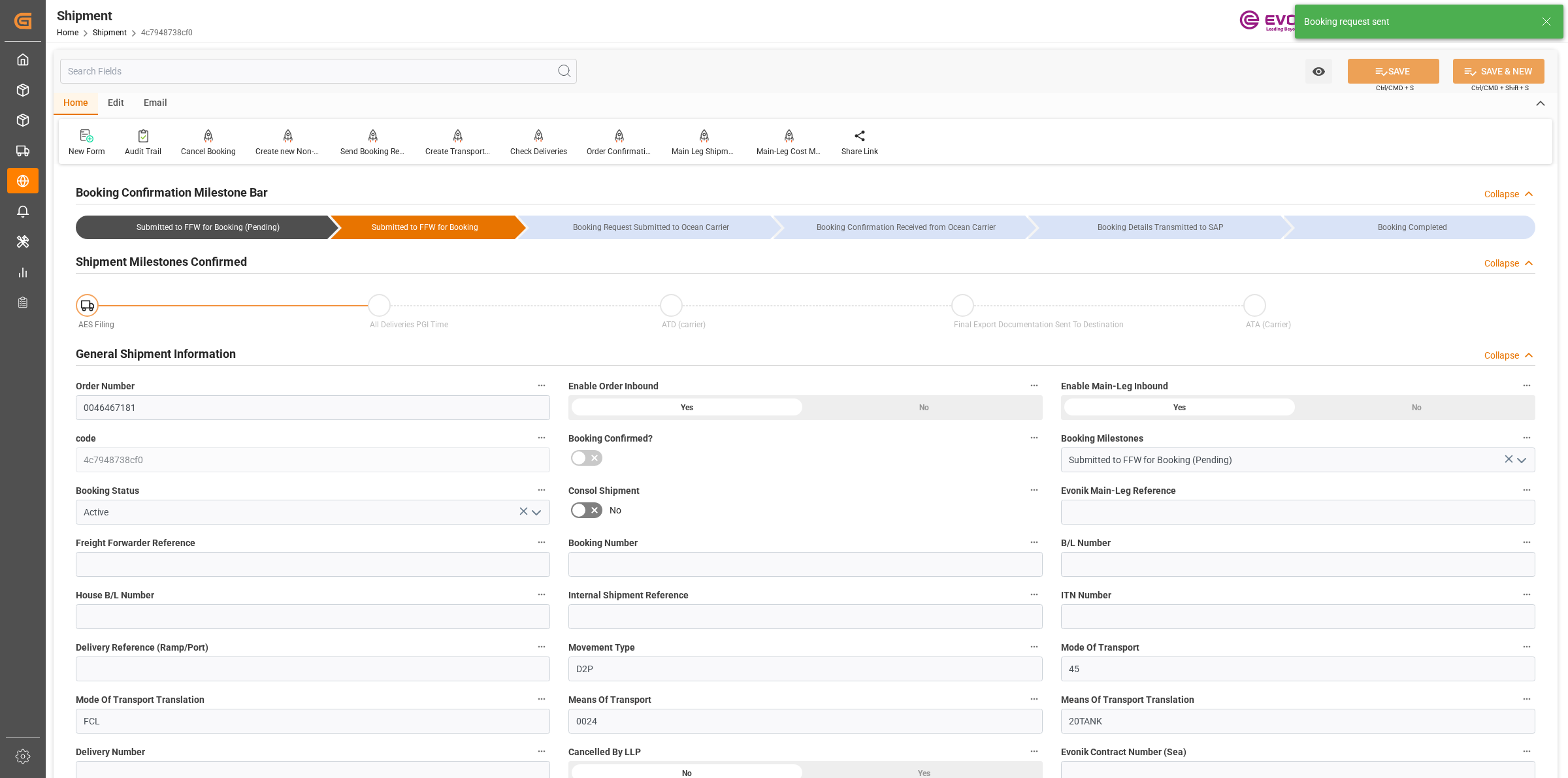
type input "01.09.2025 13:51"
type input "01.09.2025 13:42"
type input "01.09.2025 13:51"
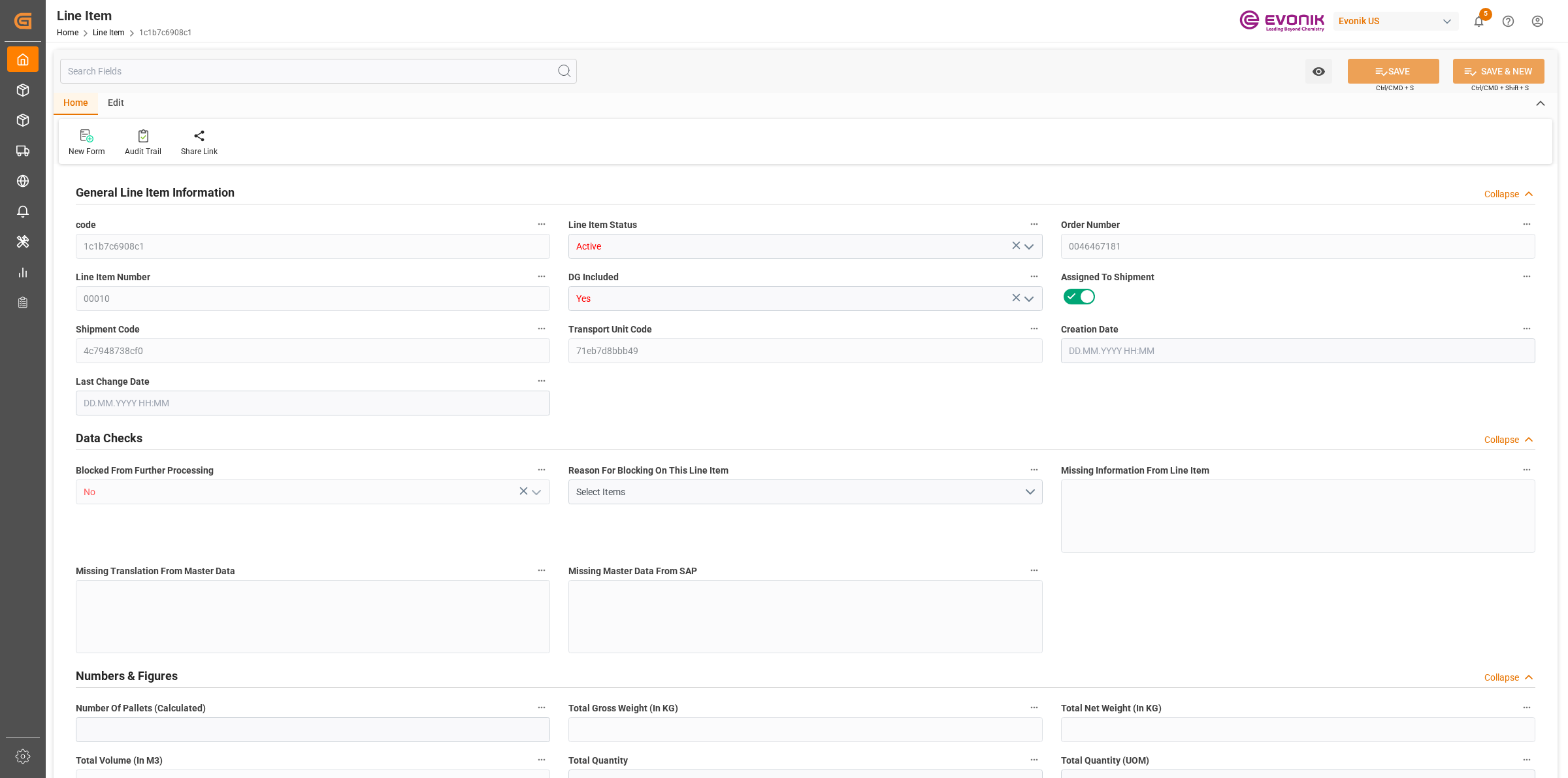
type input "0"
type input "17252"
type input "0"
type input "17233"
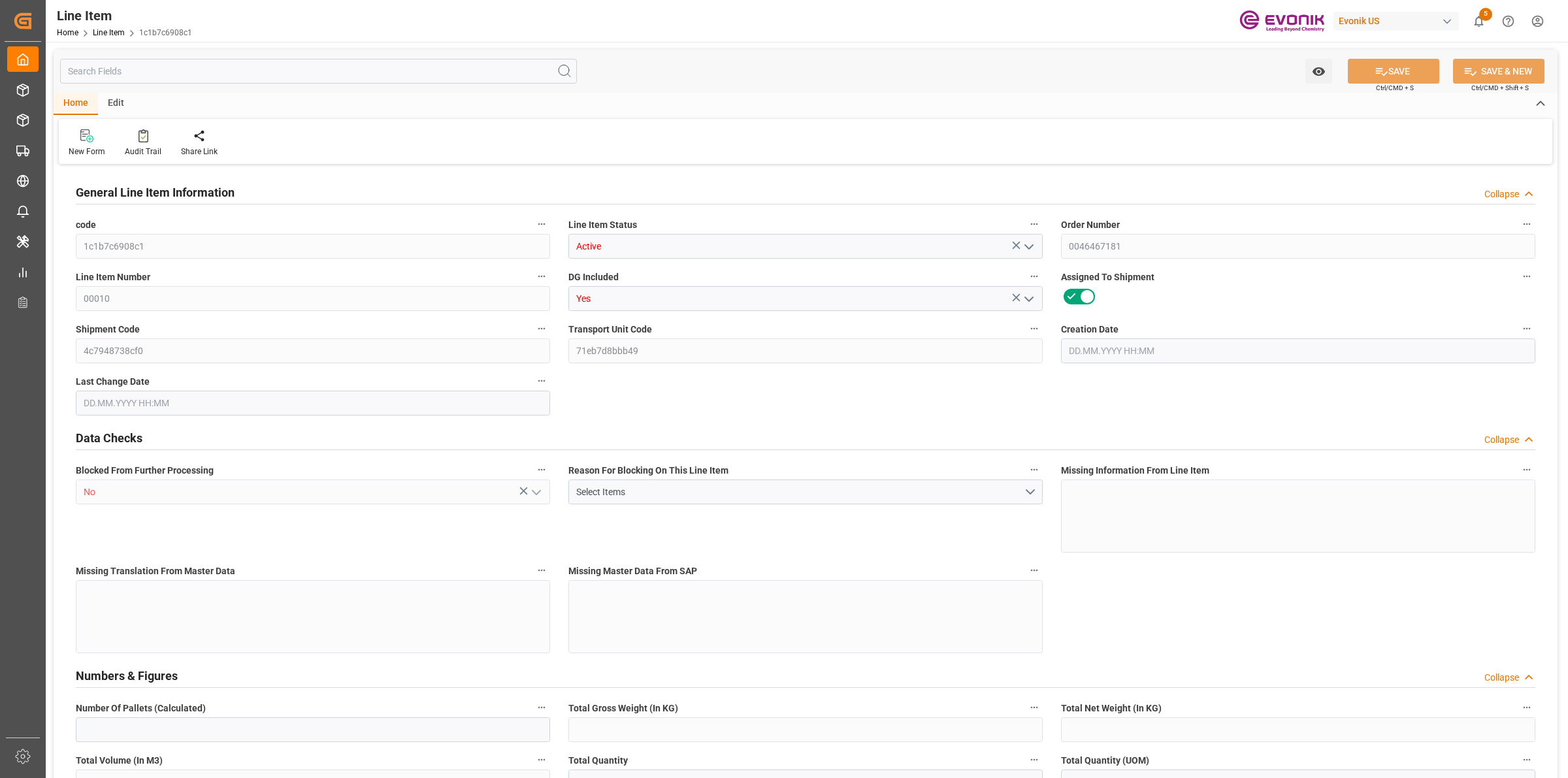
type input "3964.39"
type input "17233"
type input "38000"
type input "17252"
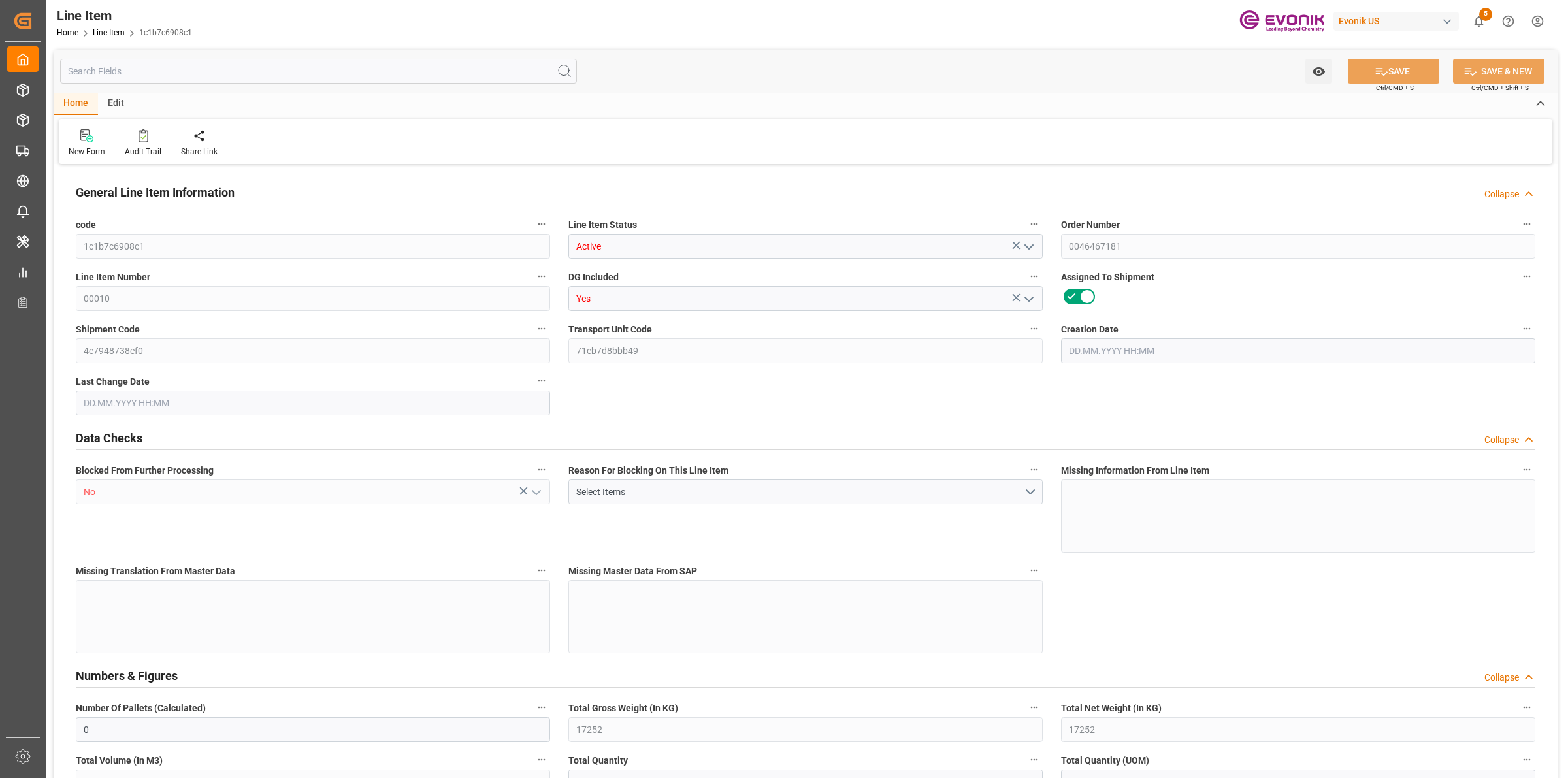
type input "17252"
type input "0"
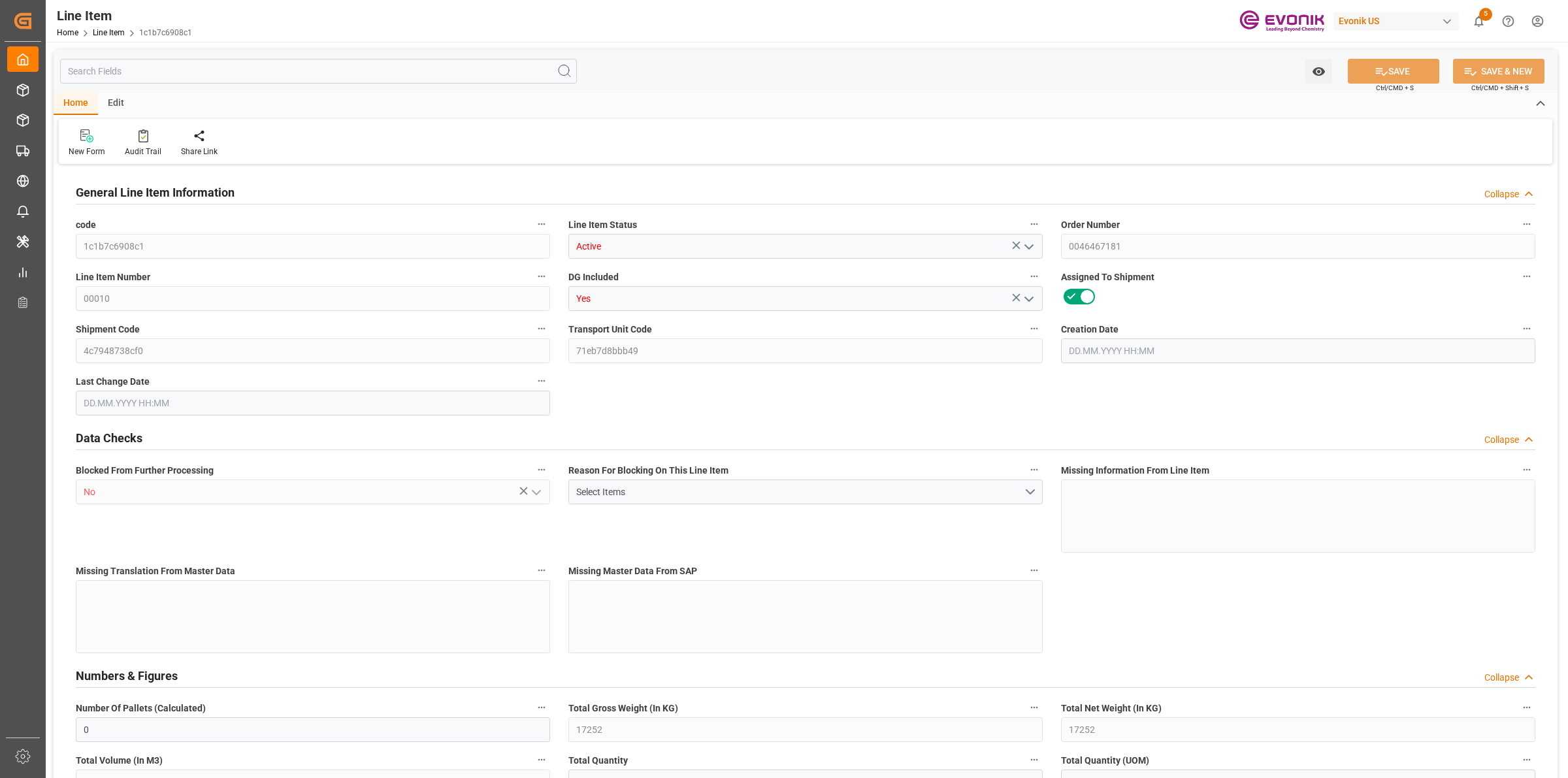
type input "0"
type input "[DATE] 17:45"
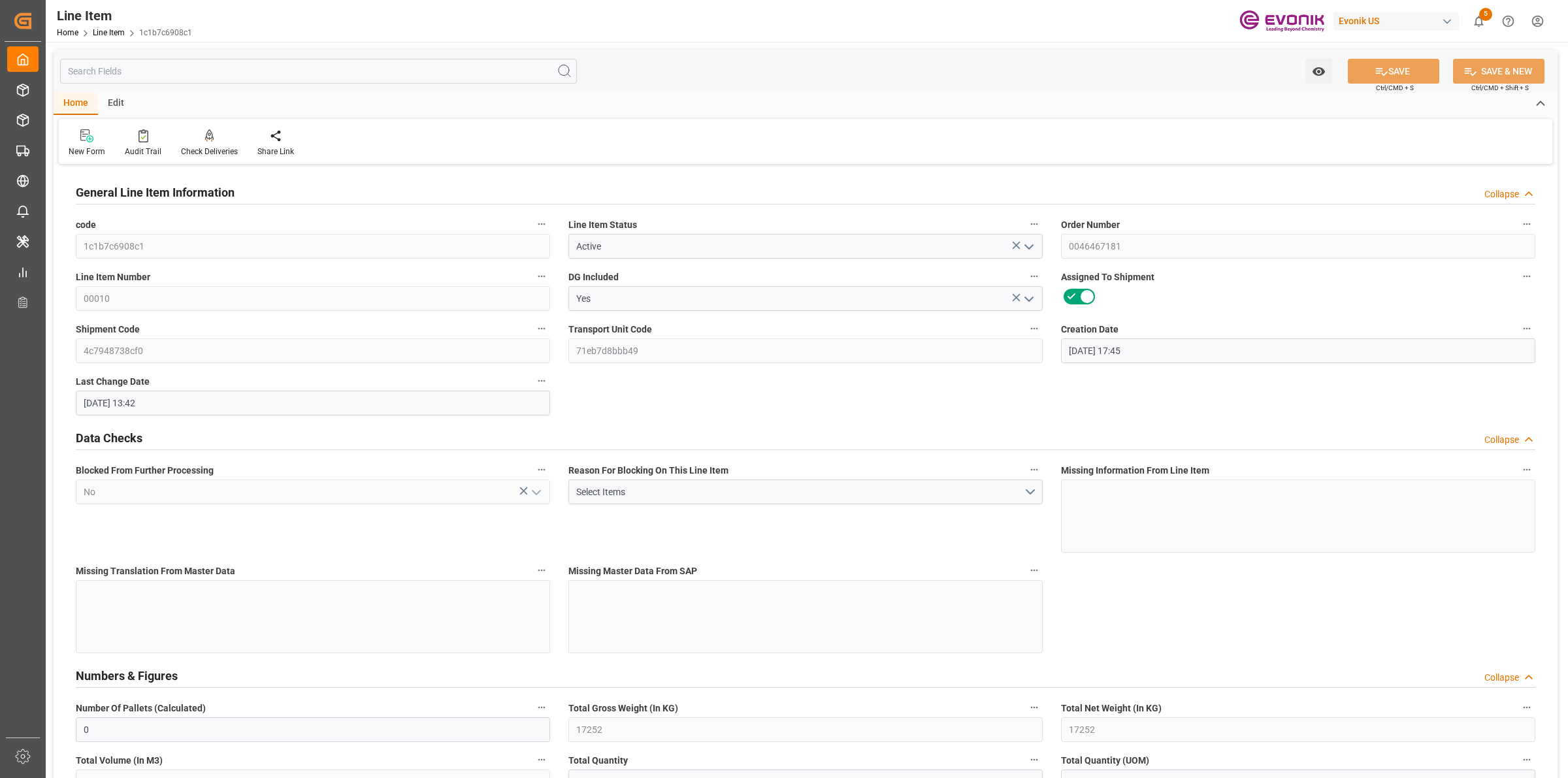
type input "[DATE] 13:42"
type input "[DATE]"
click at [239, 66] on input "text" at bounding box center [318, 71] width 517 height 25
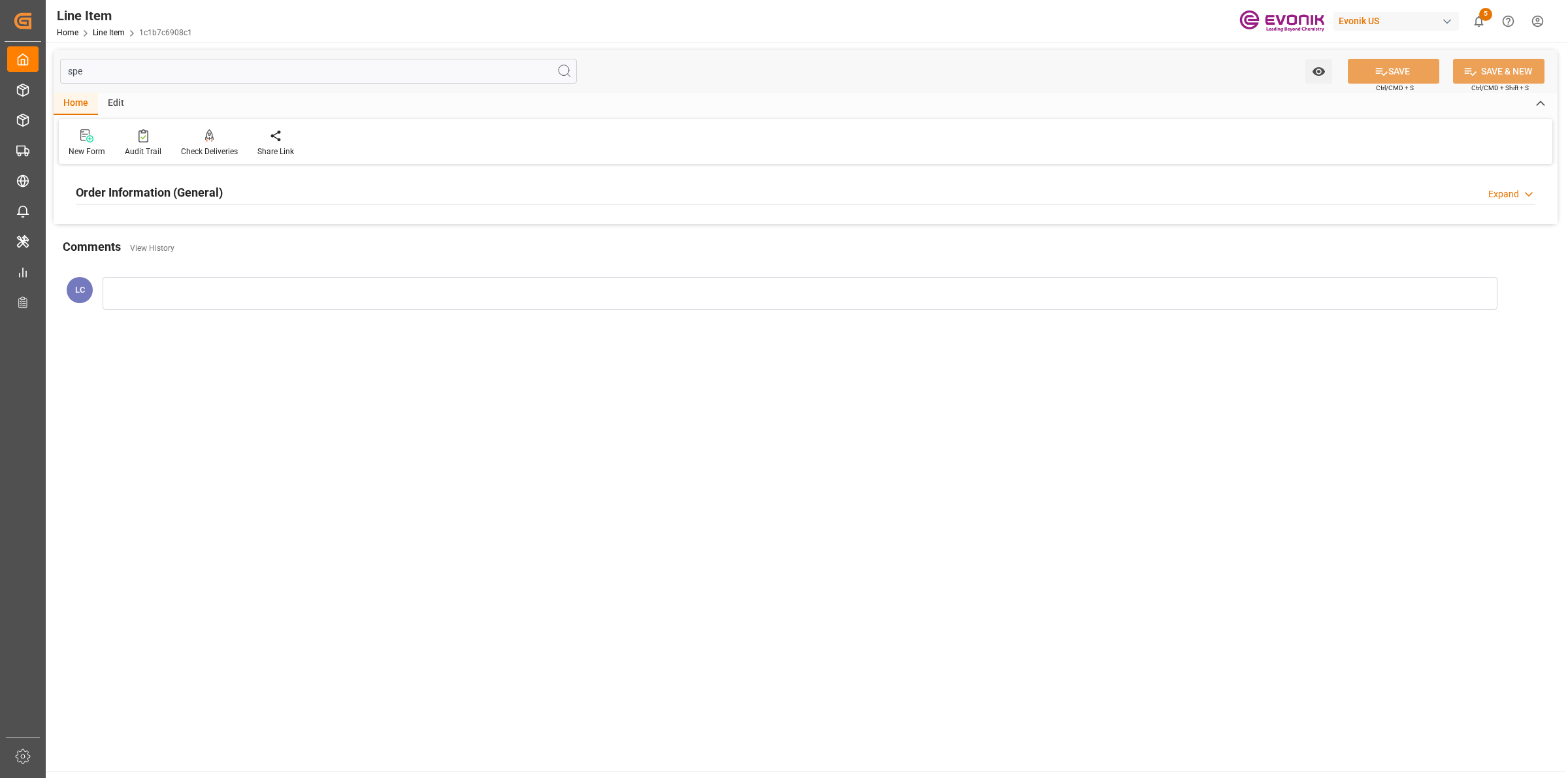
type input "spe"
click at [250, 194] on div "Order Information (General) Expand" at bounding box center [805, 191] width 1459 height 25
click at [298, 276] on div at bounding box center [312, 271] width 474 height 73
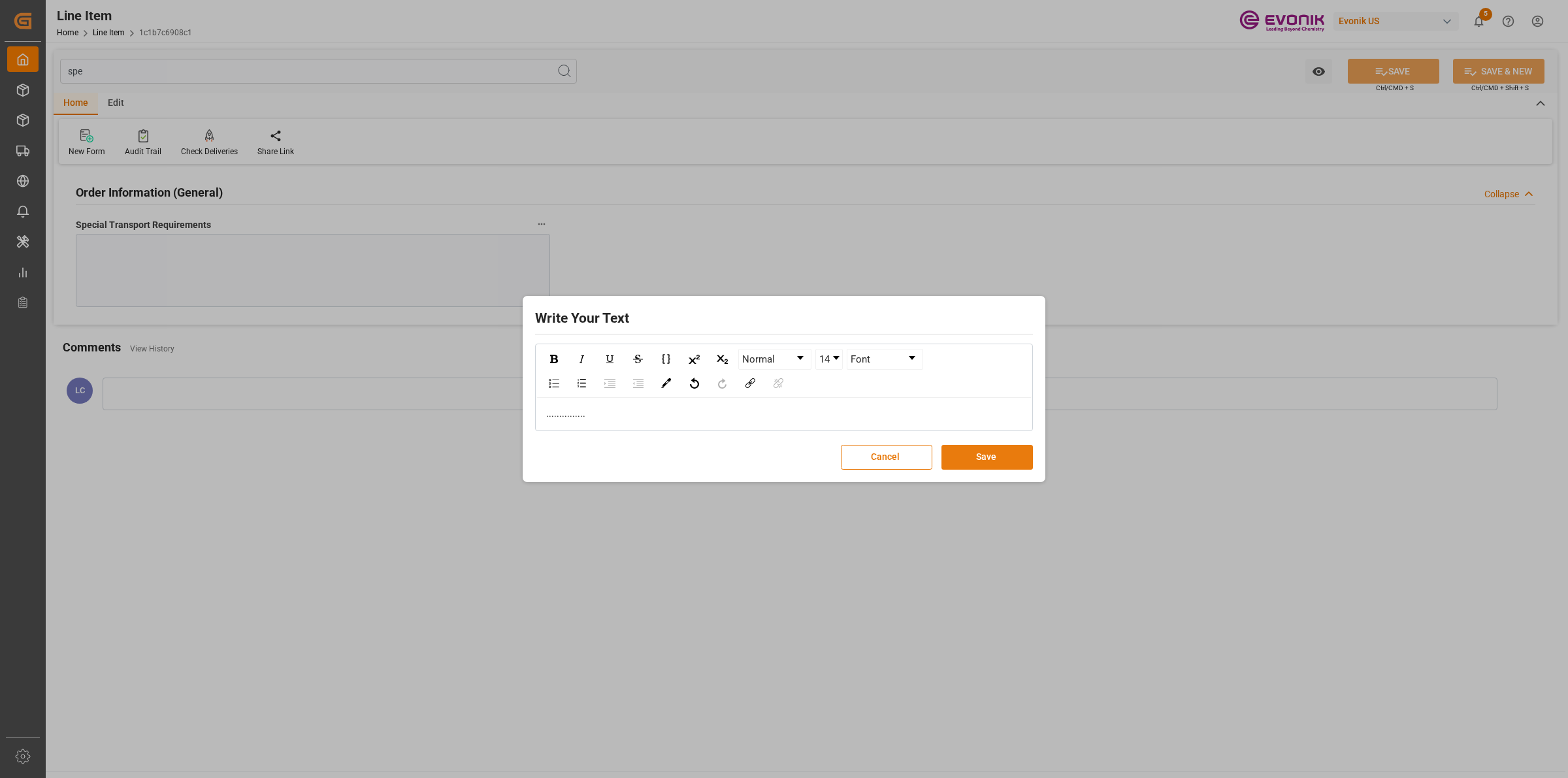
click at [984, 456] on button "Save" at bounding box center [987, 457] width 92 height 25
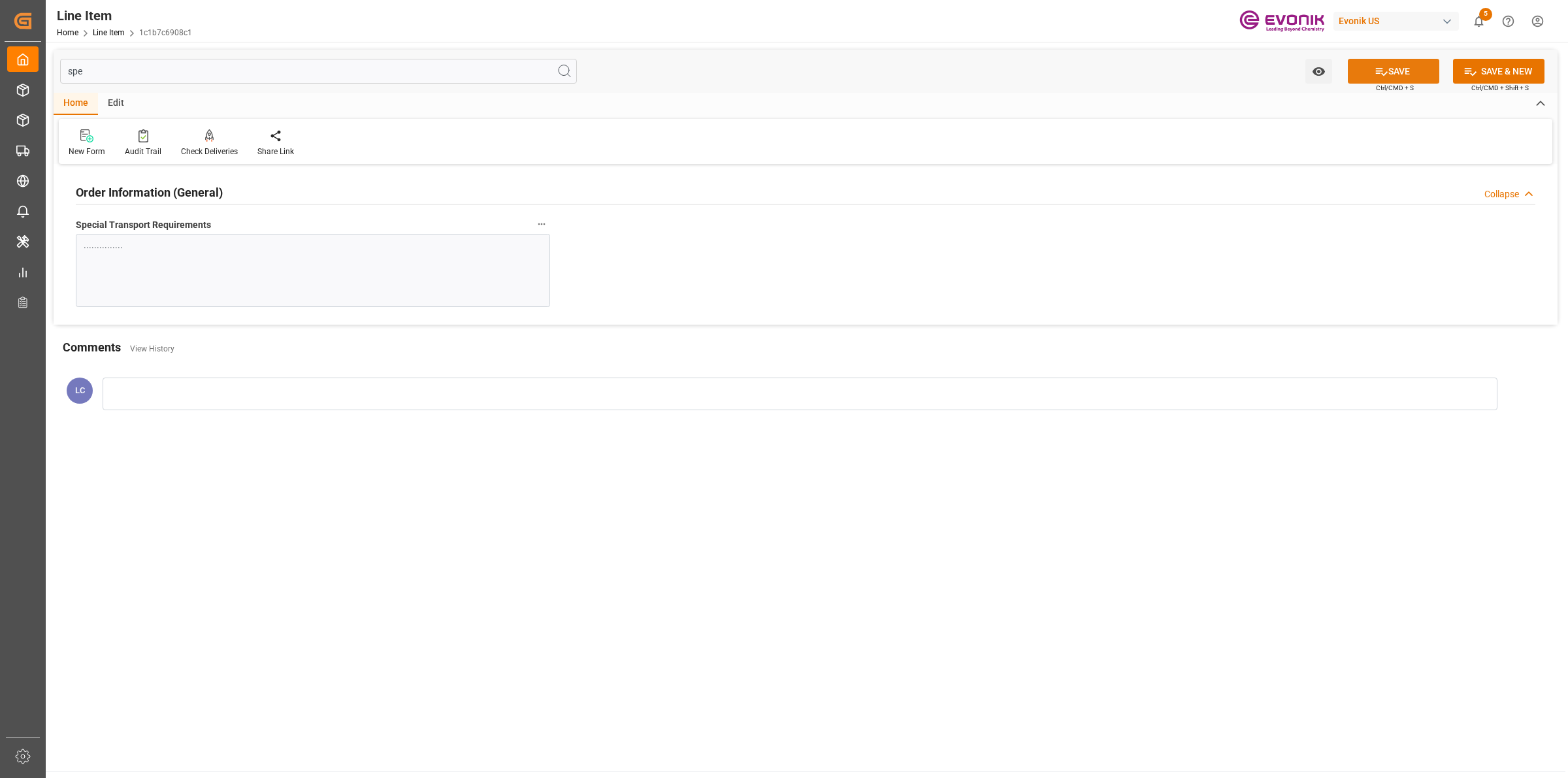
click at [1376, 65] on icon at bounding box center [1381, 72] width 13 height 13
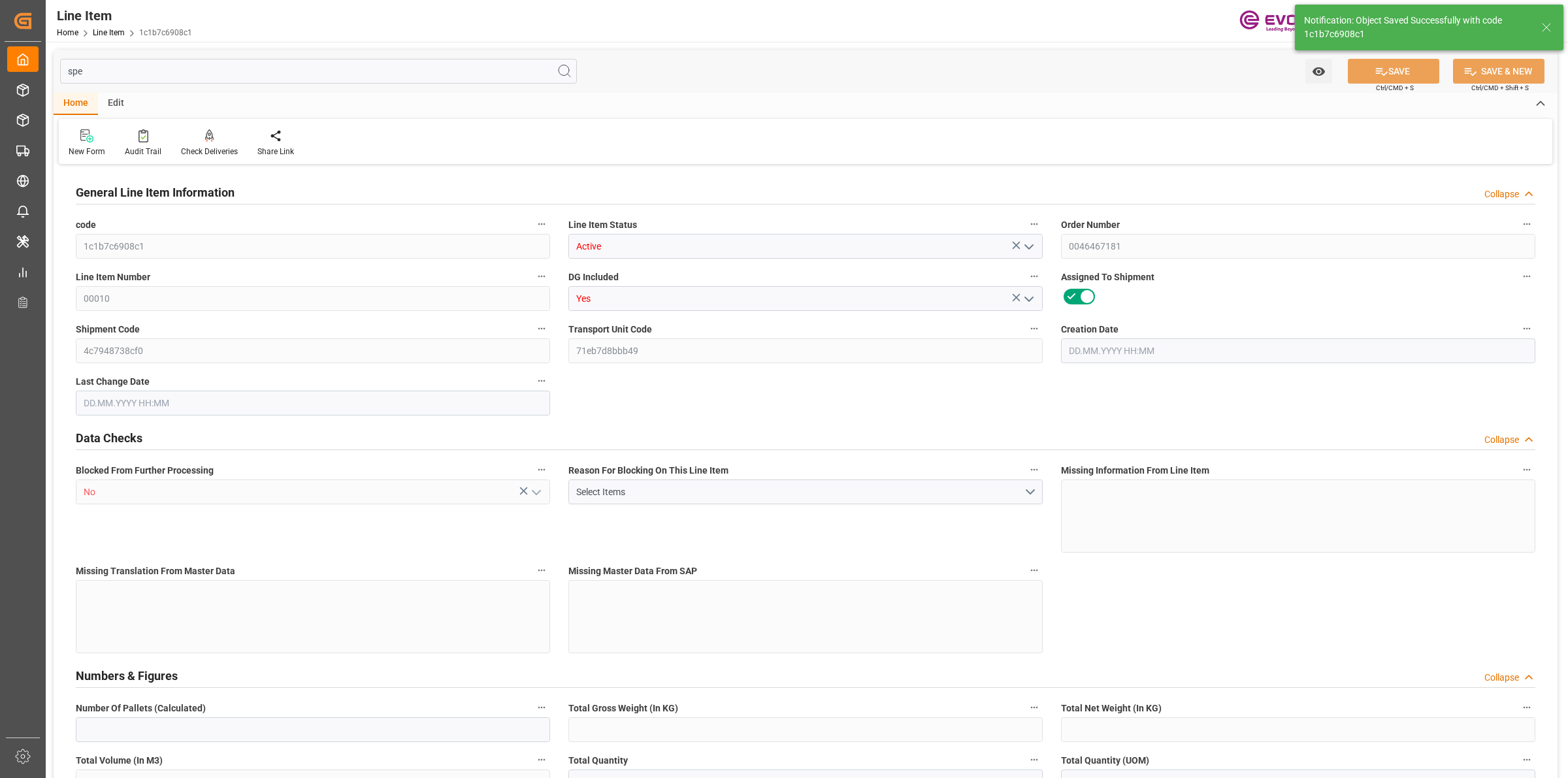
type input "0"
type input "17252"
type input "0"
type input "17233"
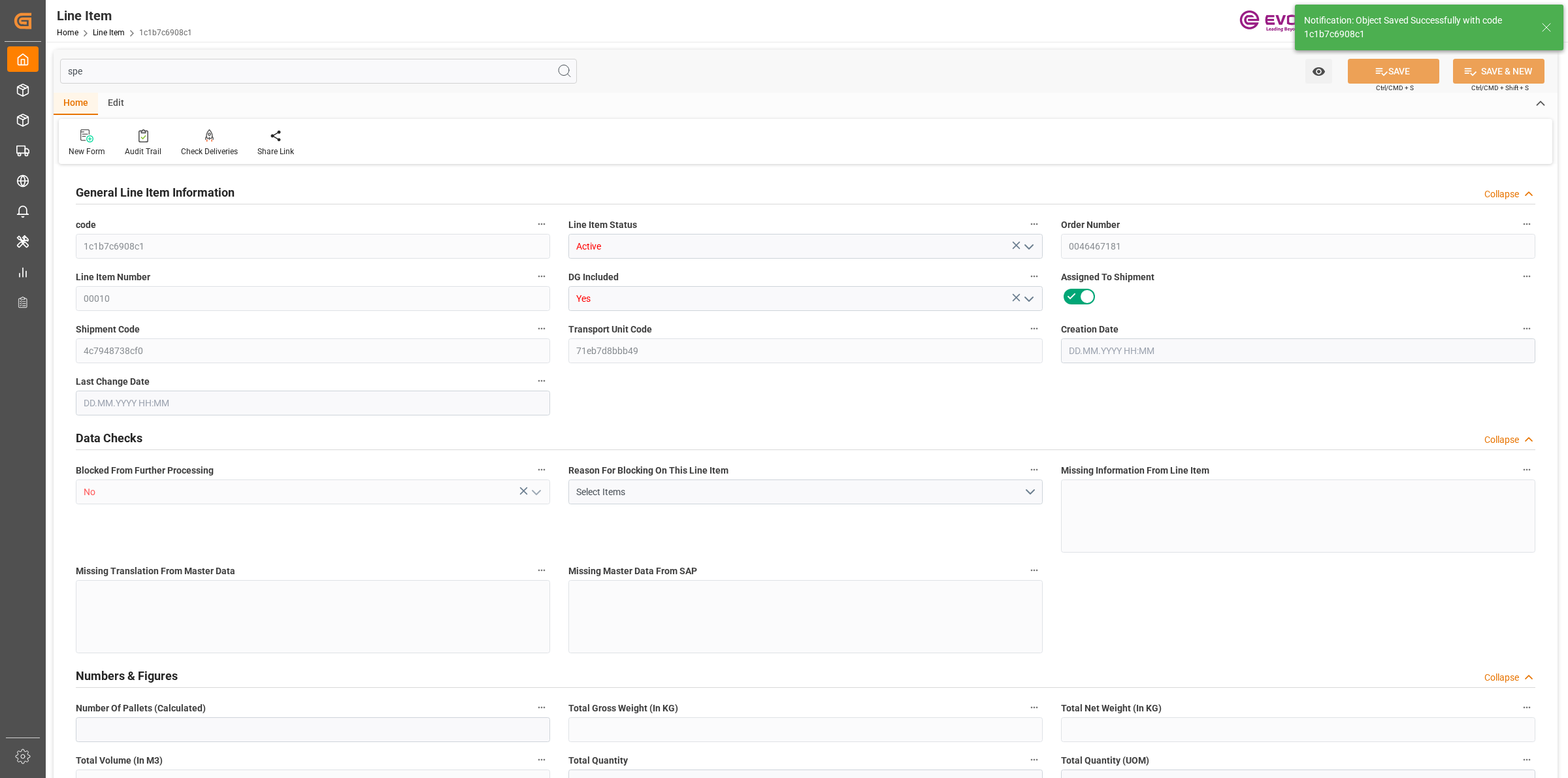
type input "3964.39"
type input "17233"
type input "38000"
type input "17252"
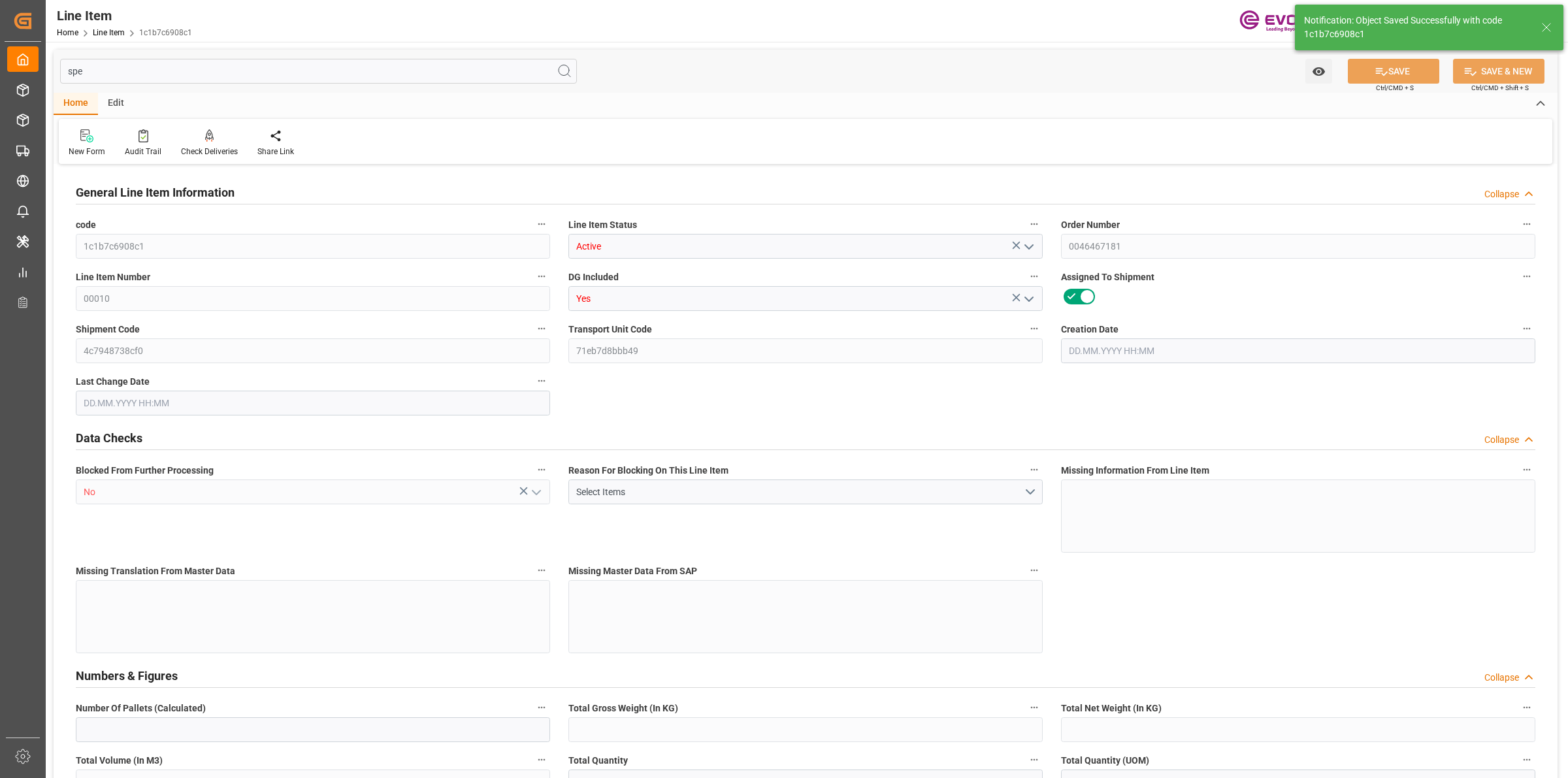
type input "17252"
type input "0"
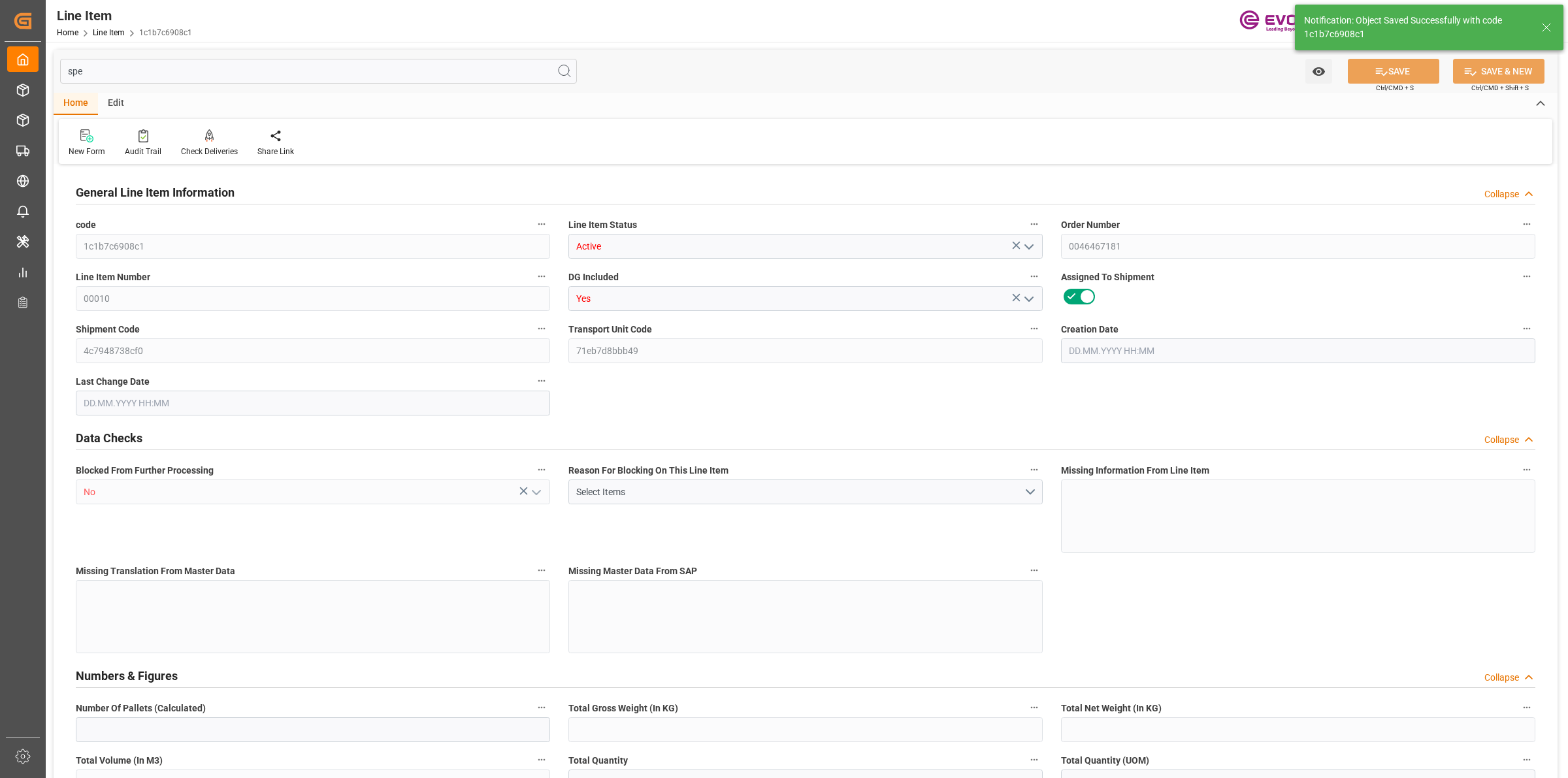
type input "0"
type input "[DATE] 17:45"
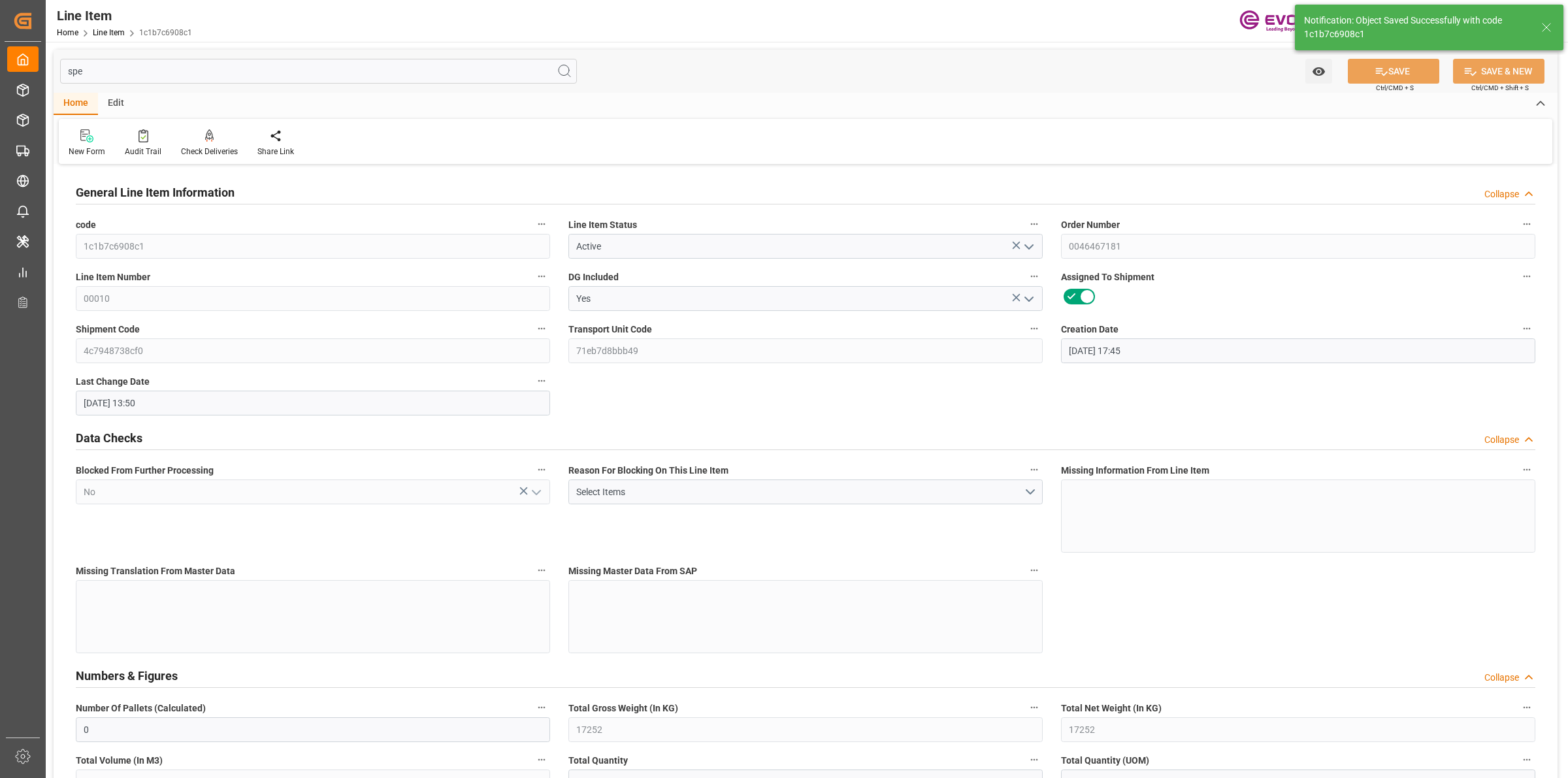
type input "[DATE] 13:50"
type input "[DATE]"
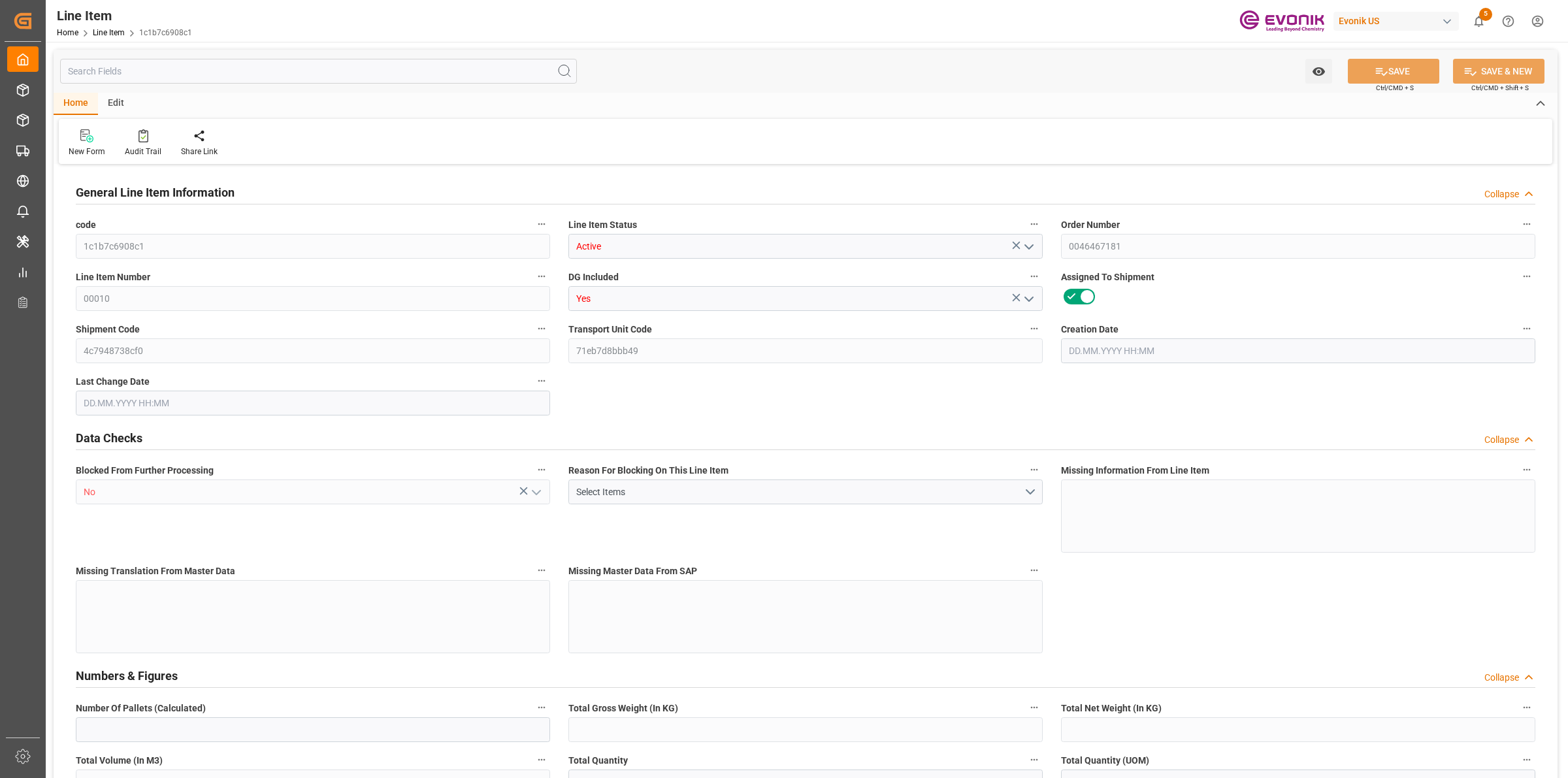
type input "0"
type input "17252"
type input "0"
type input "17233"
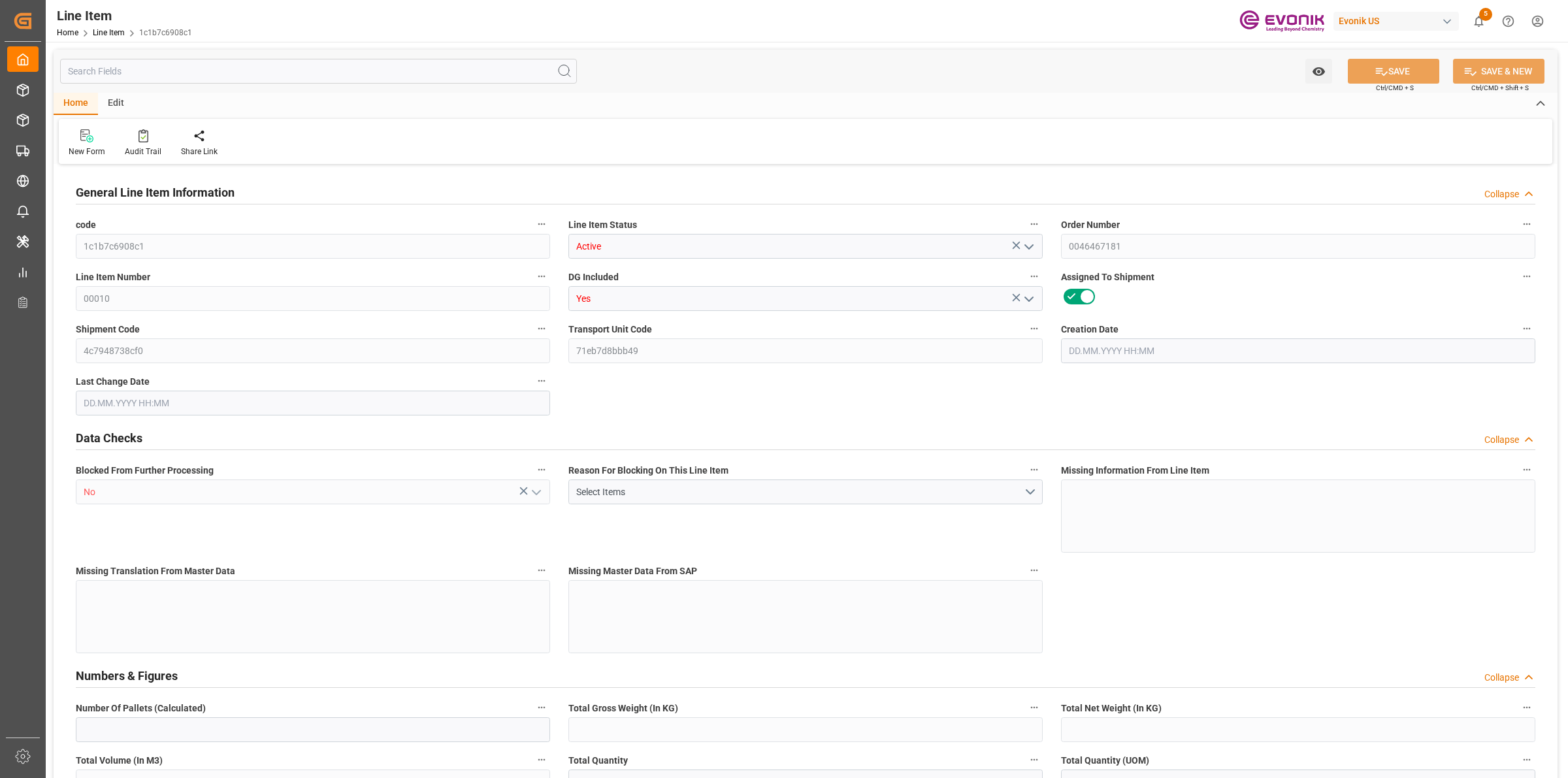
type input "3964.39"
type input "17233"
type input "38000"
type input "17252"
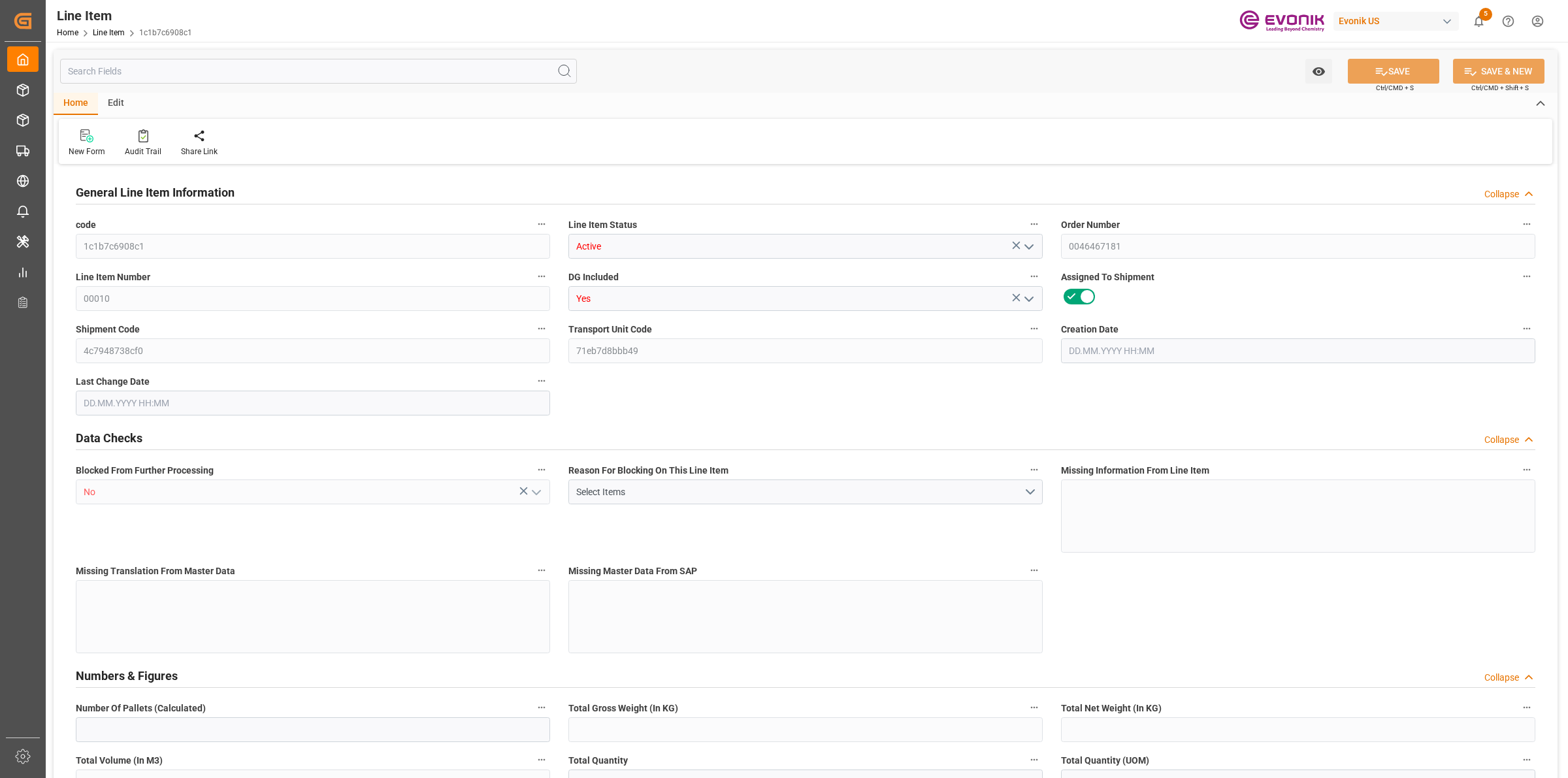
type input "17252"
type input "0"
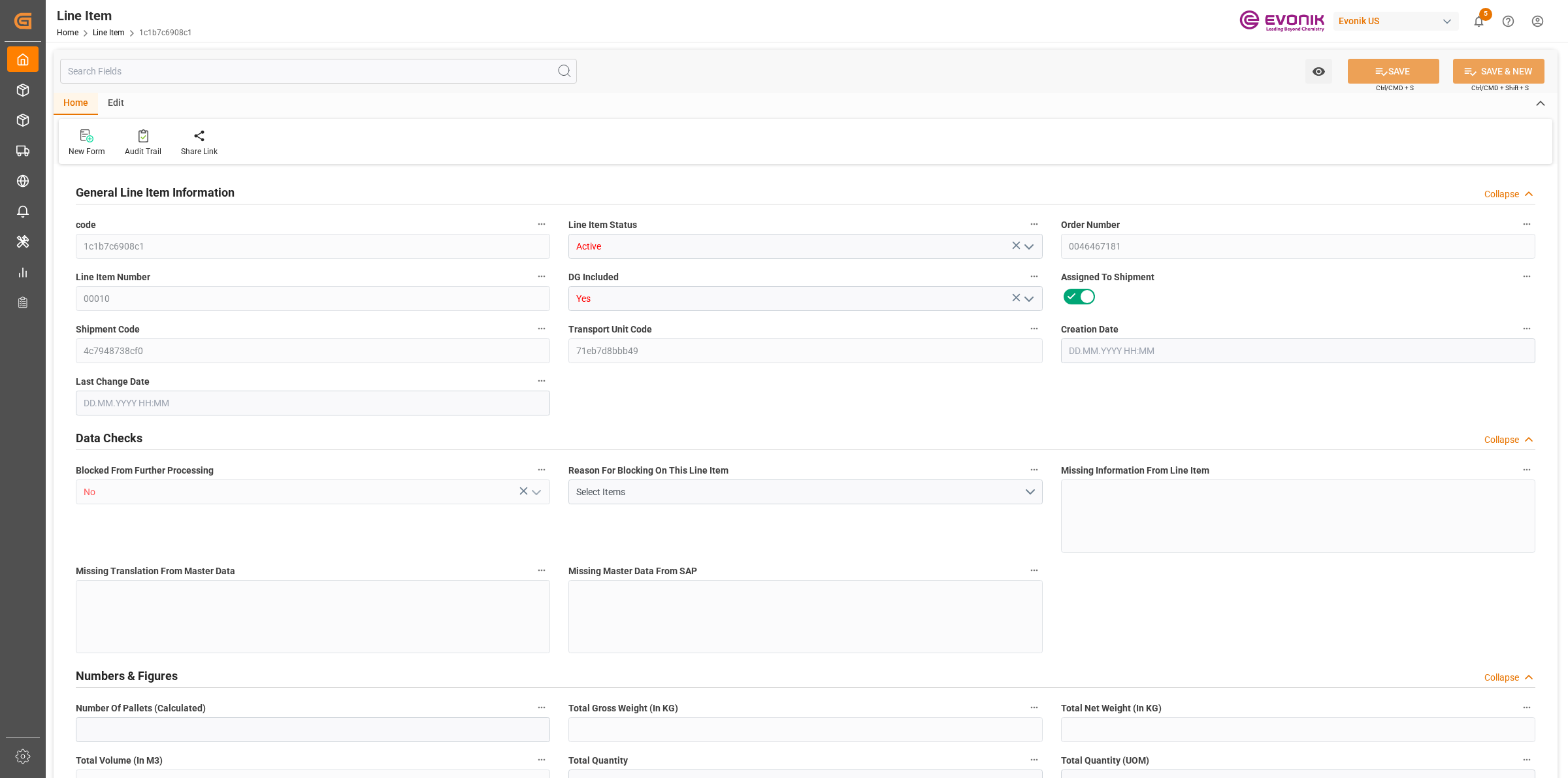
type input "0"
type input "[DATE] 17:45"
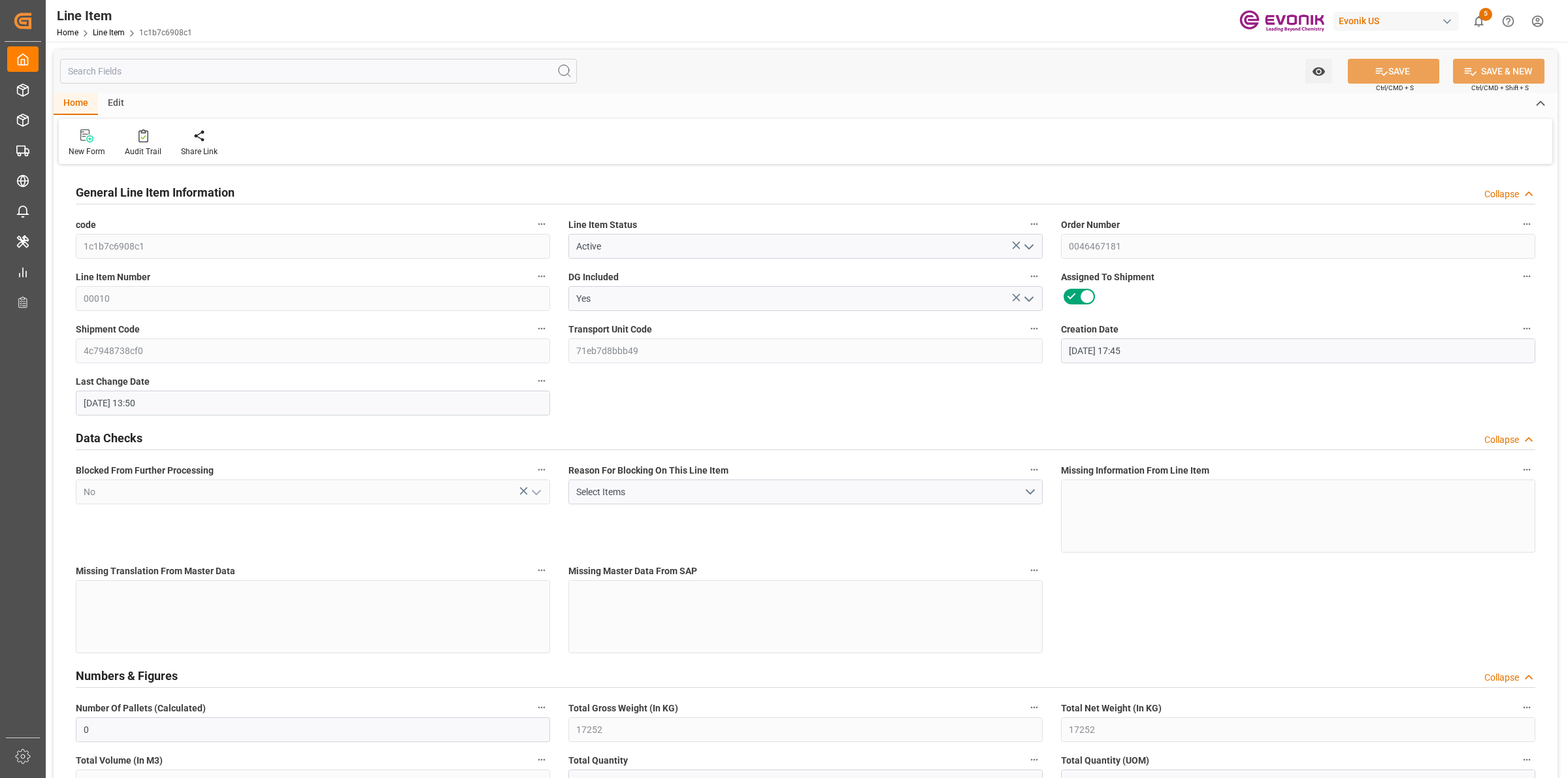
type input "[DATE] 13:50"
type input "[DATE]"
click at [266, 69] on input "text" at bounding box center [318, 71] width 517 height 25
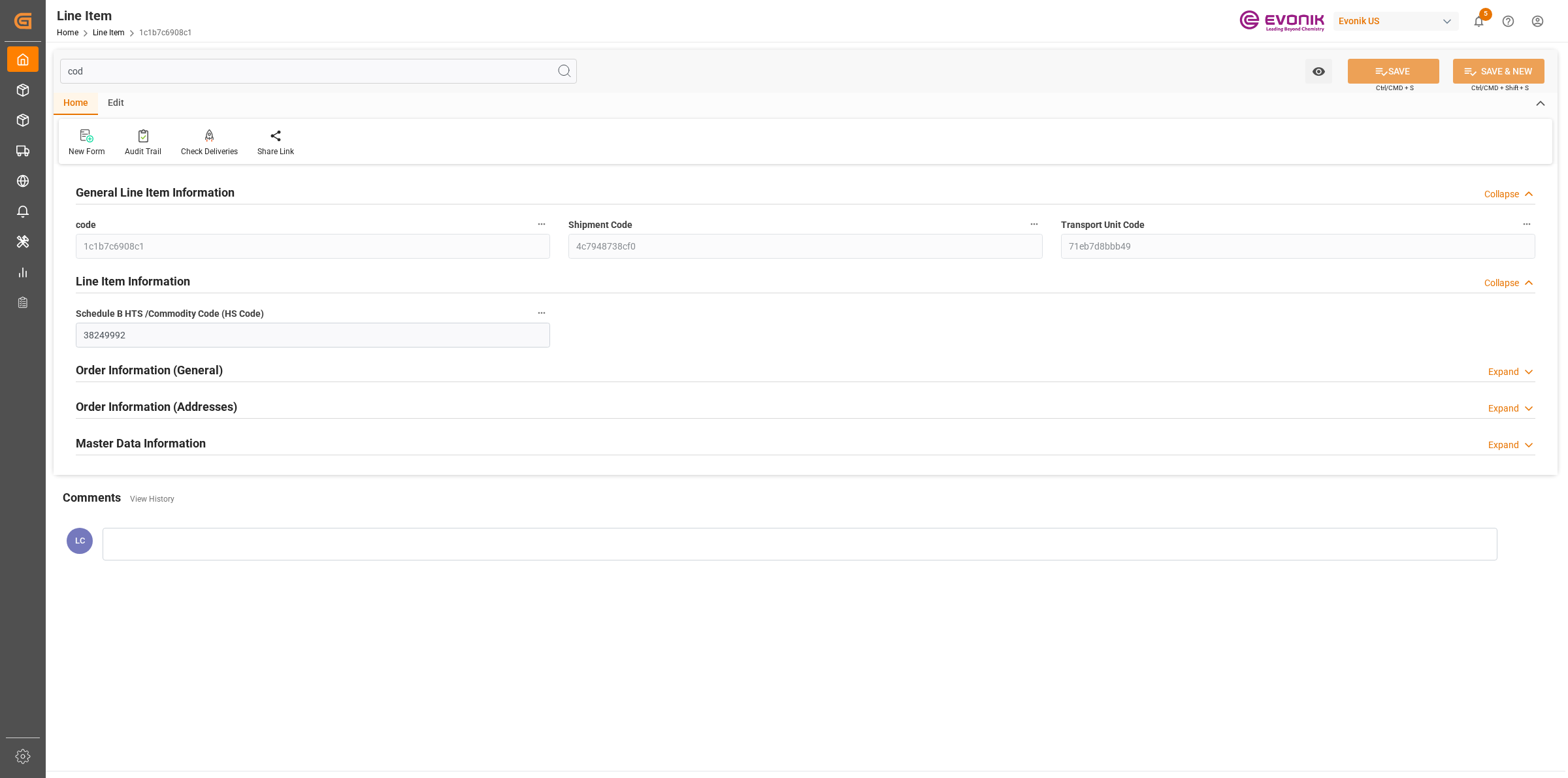
type input "cod"
click at [171, 440] on h2 "Master Data Information" at bounding box center [140, 443] width 130 height 18
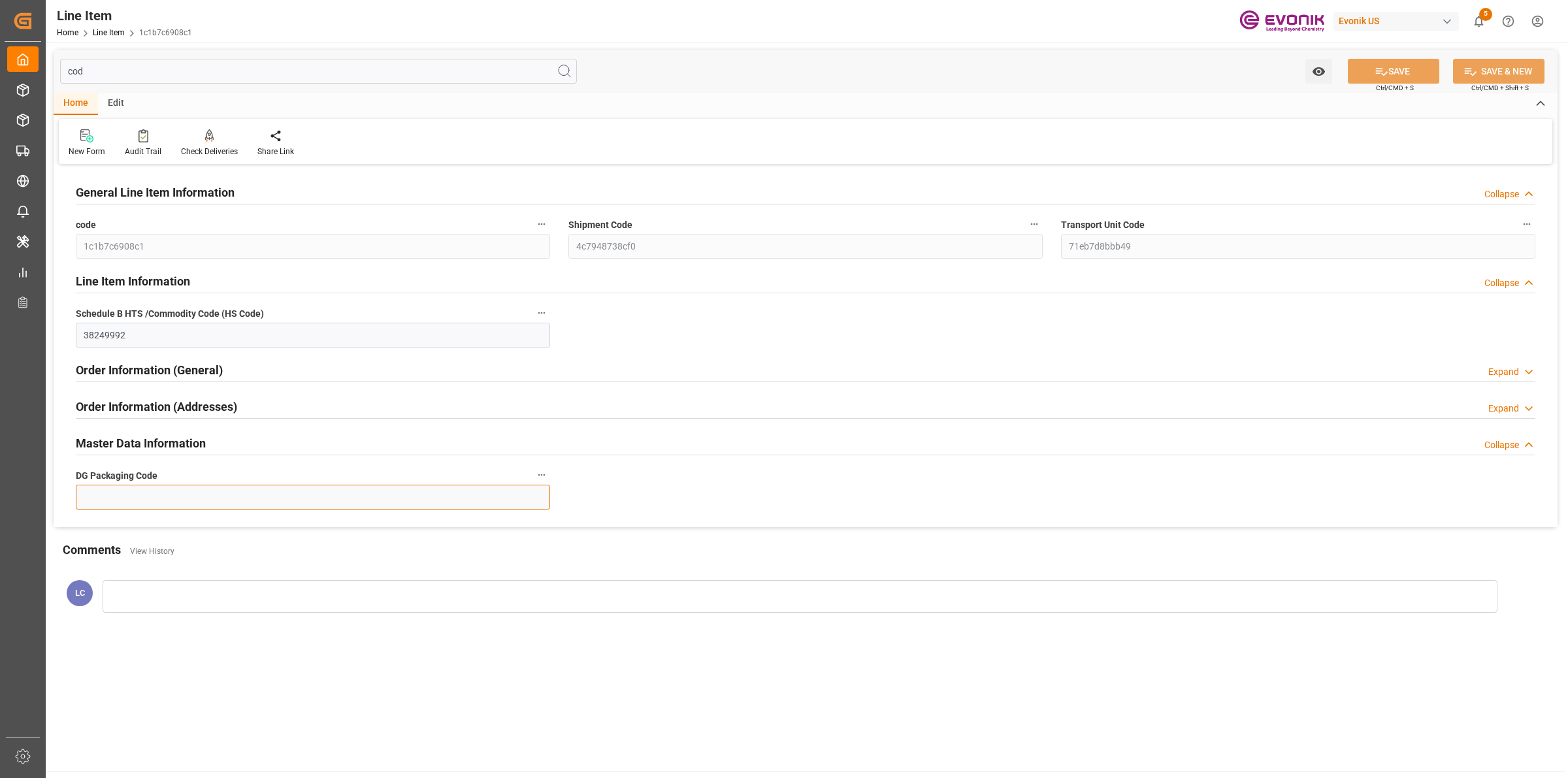
click at [223, 504] on input at bounding box center [312, 497] width 474 height 25
type input "-"
click at [1366, 72] on button "SAVE" at bounding box center [1393, 71] width 92 height 25
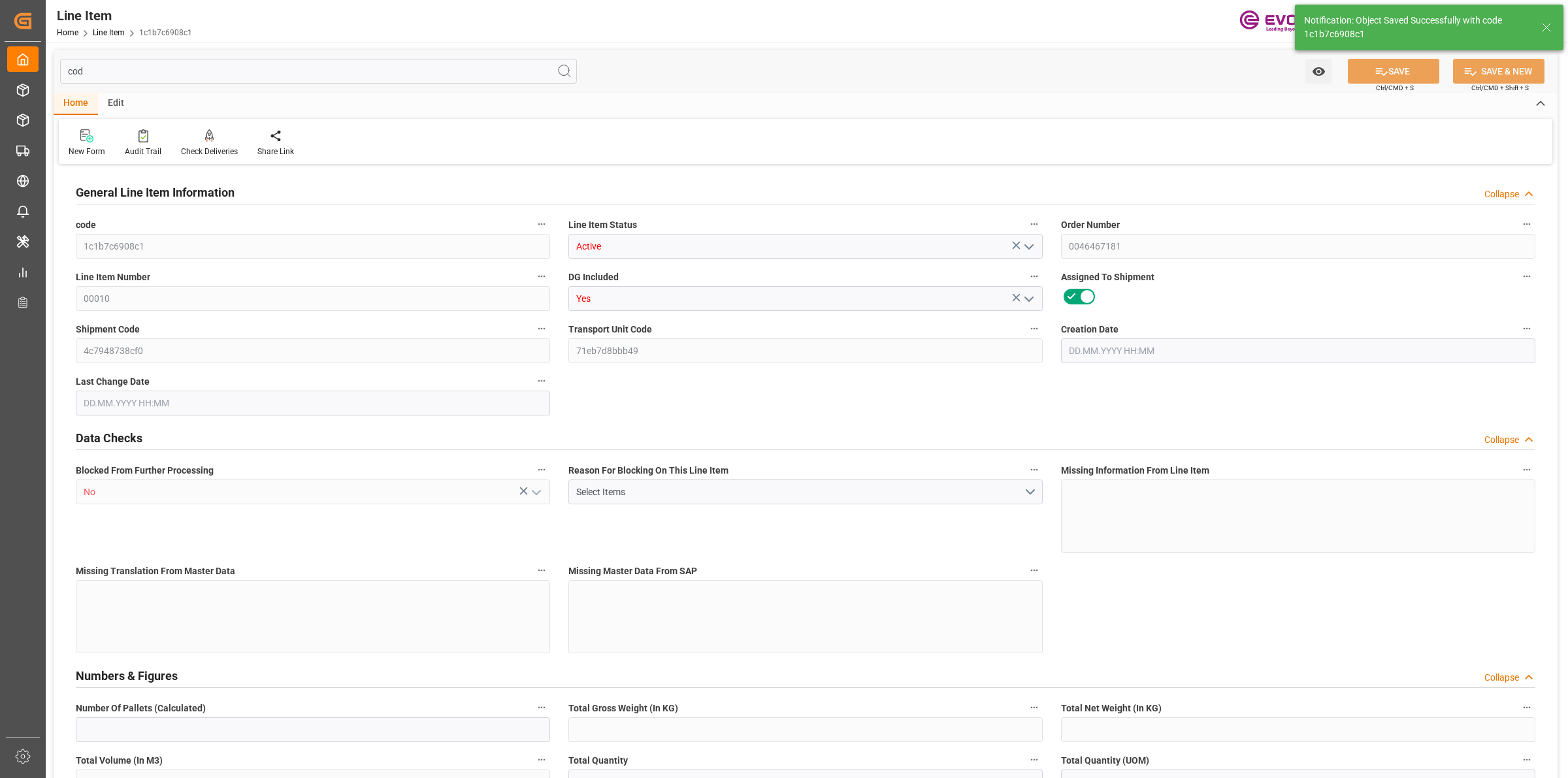
type input "0"
type input "17252"
type input "0"
type input "17233"
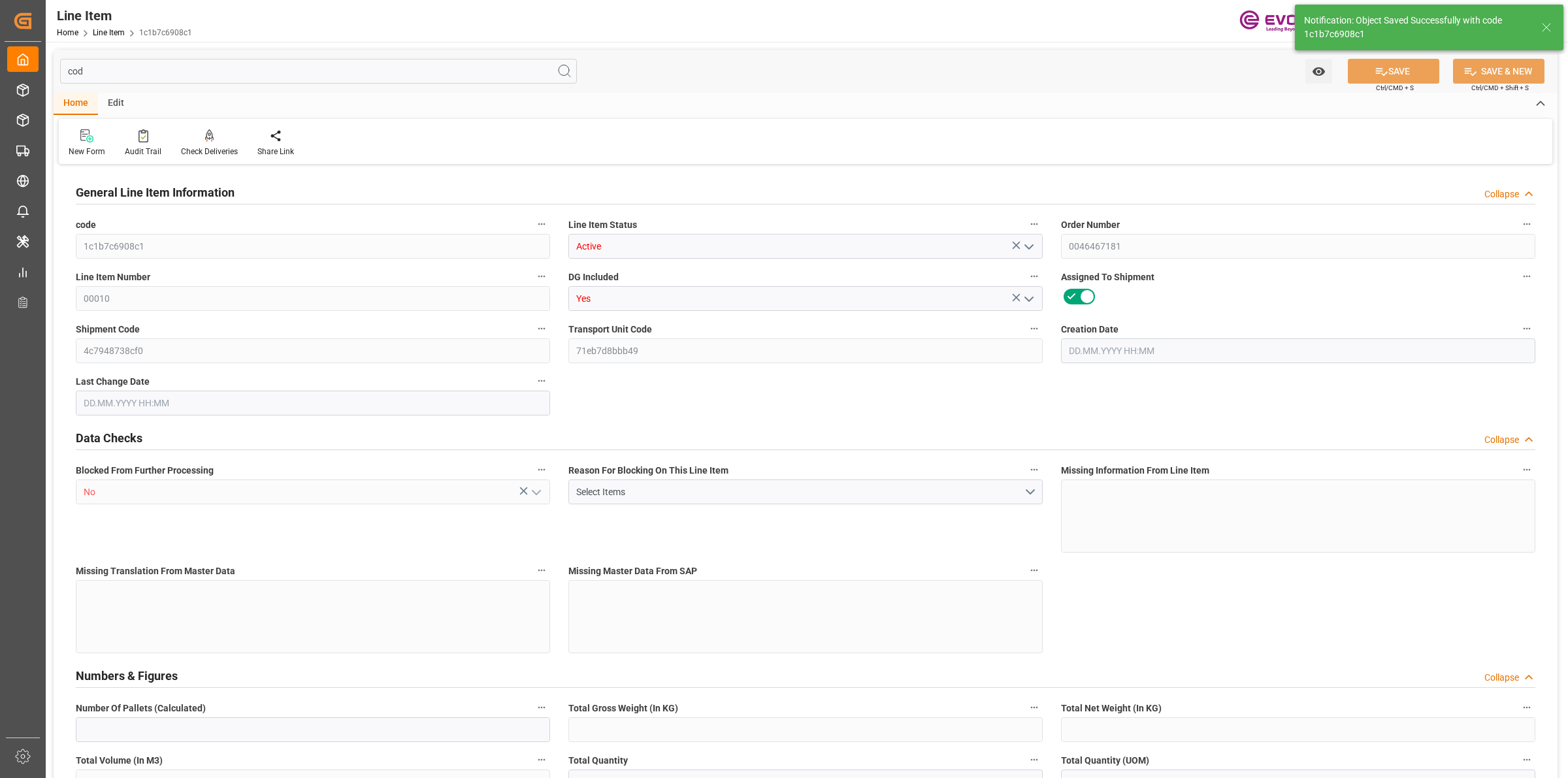
type input "3964.39"
type input "17233"
type input "38000"
type input "17252"
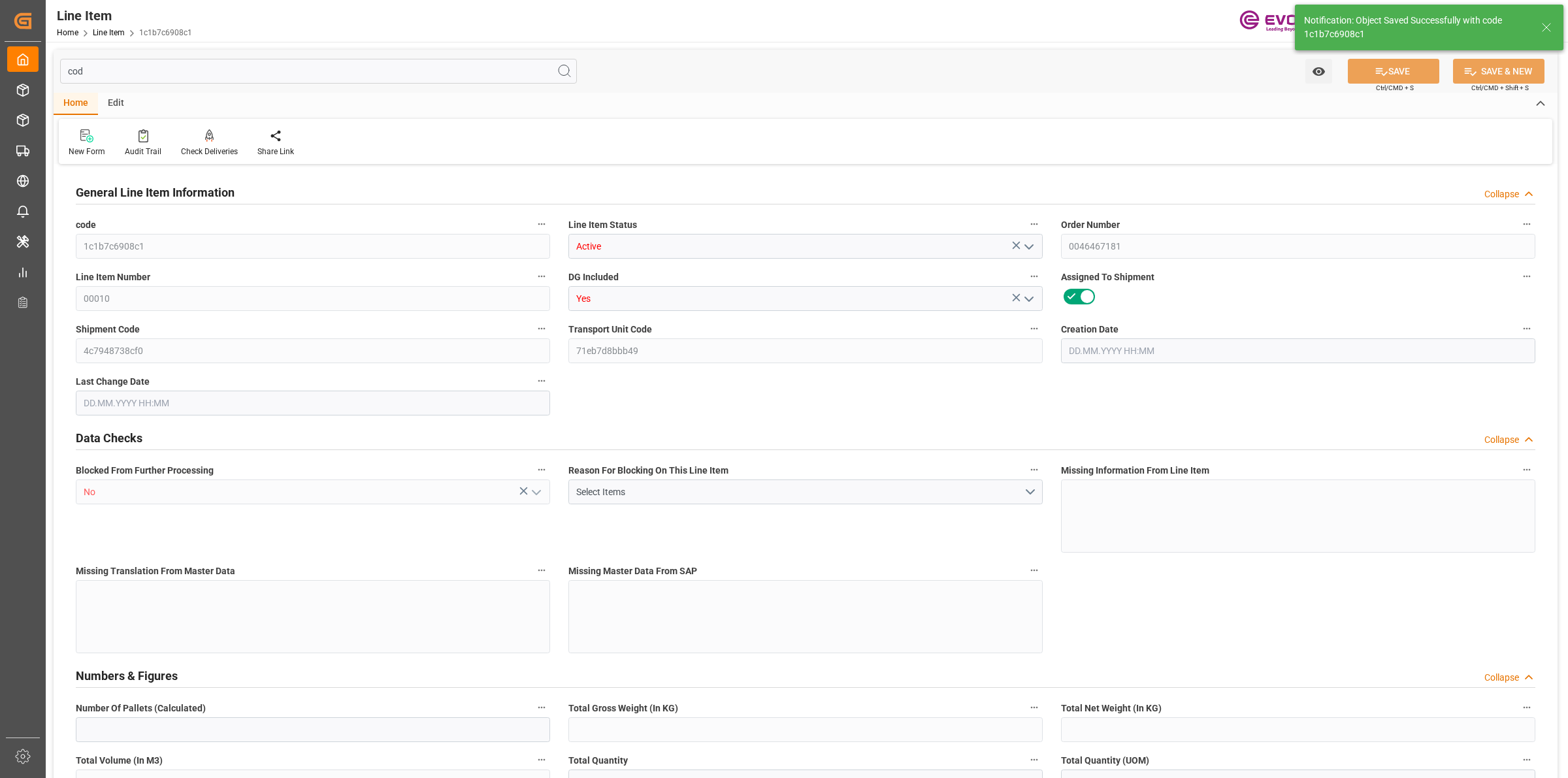
type input "17252"
type input "0"
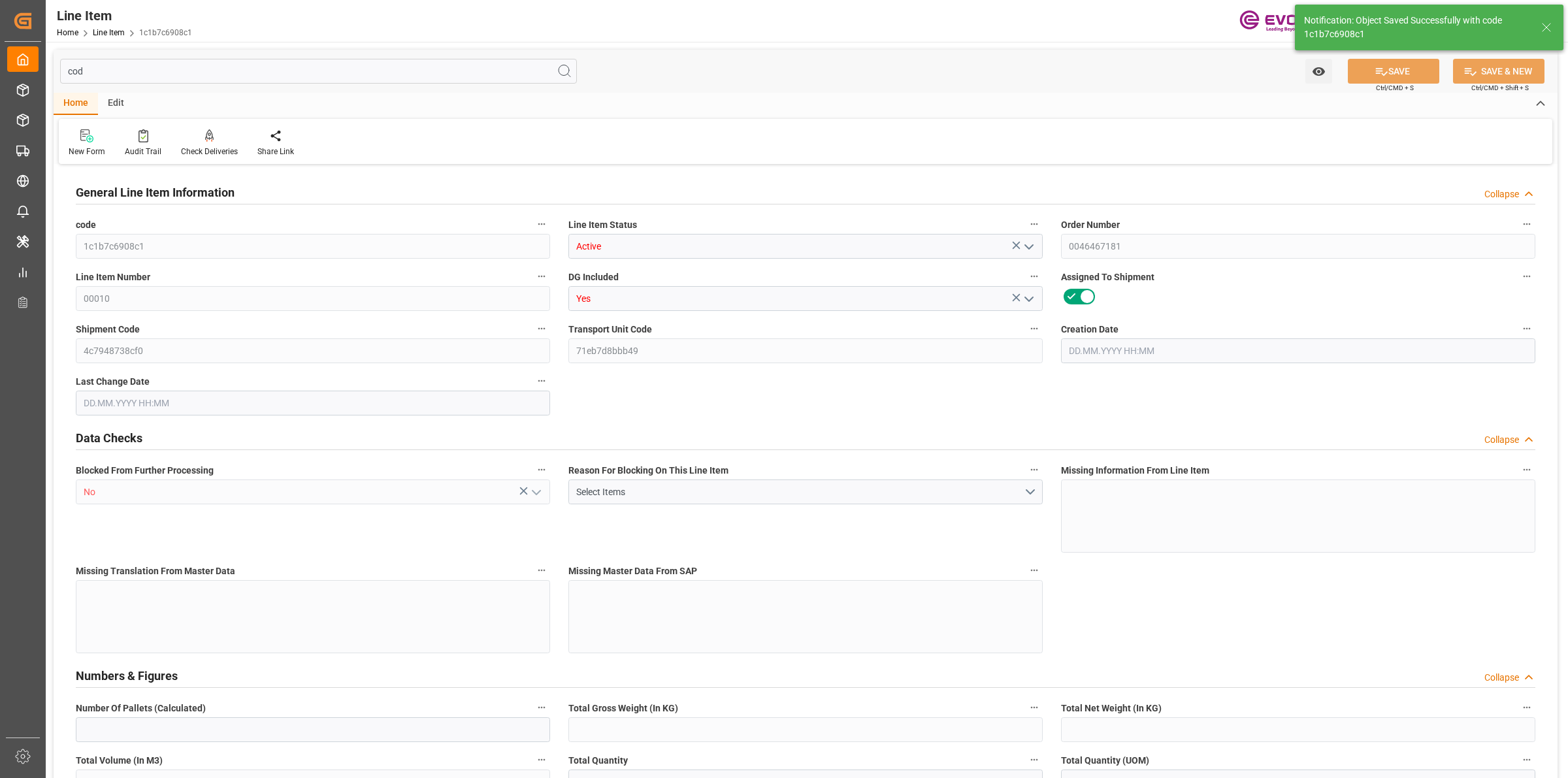
type input "0"
type input "06.08.2025 17:45"
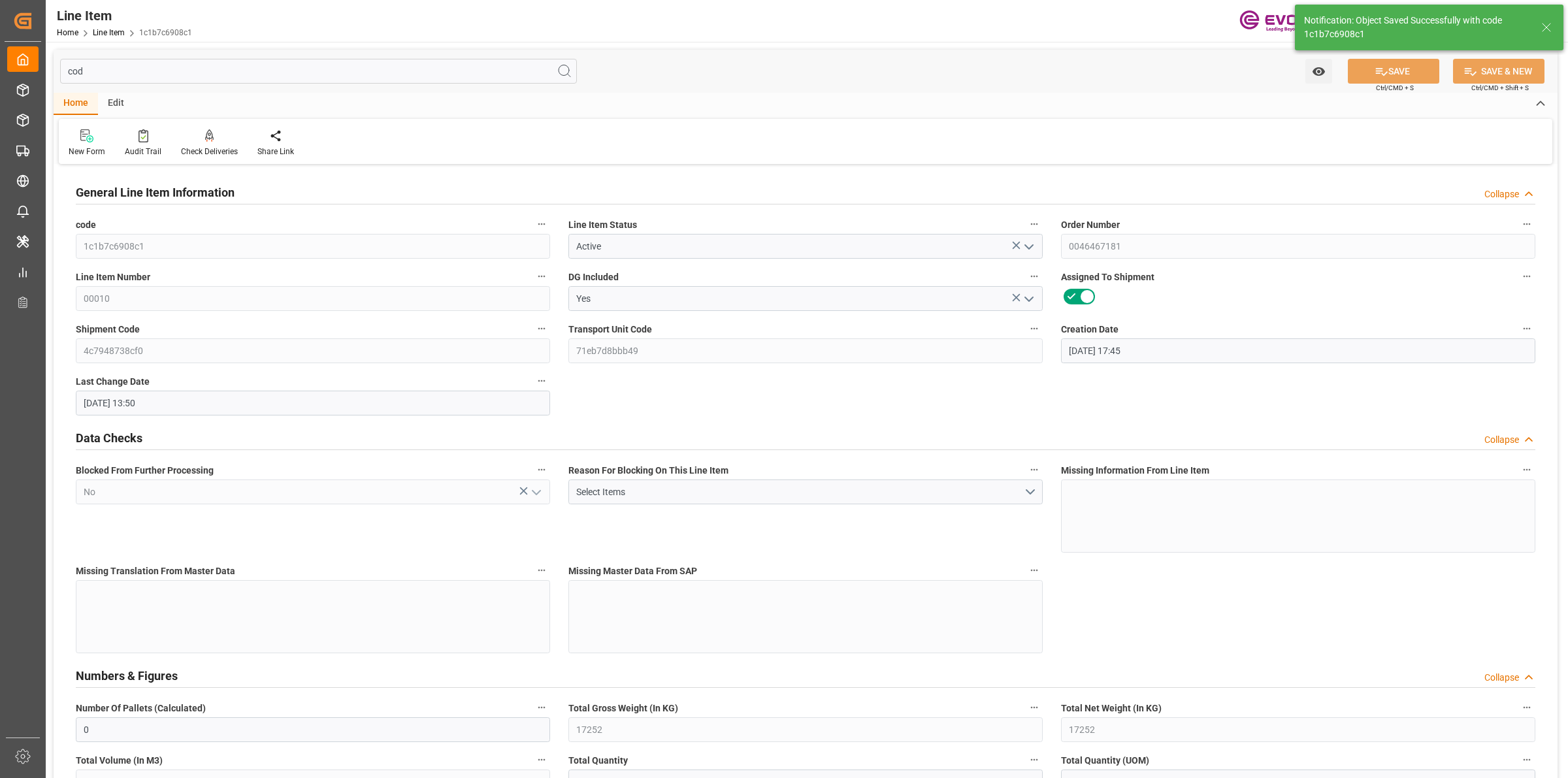
type input "01.09.2025 13:50"
type input "[DATE]"
type input "03.10.2025"
type input "28.09.2025"
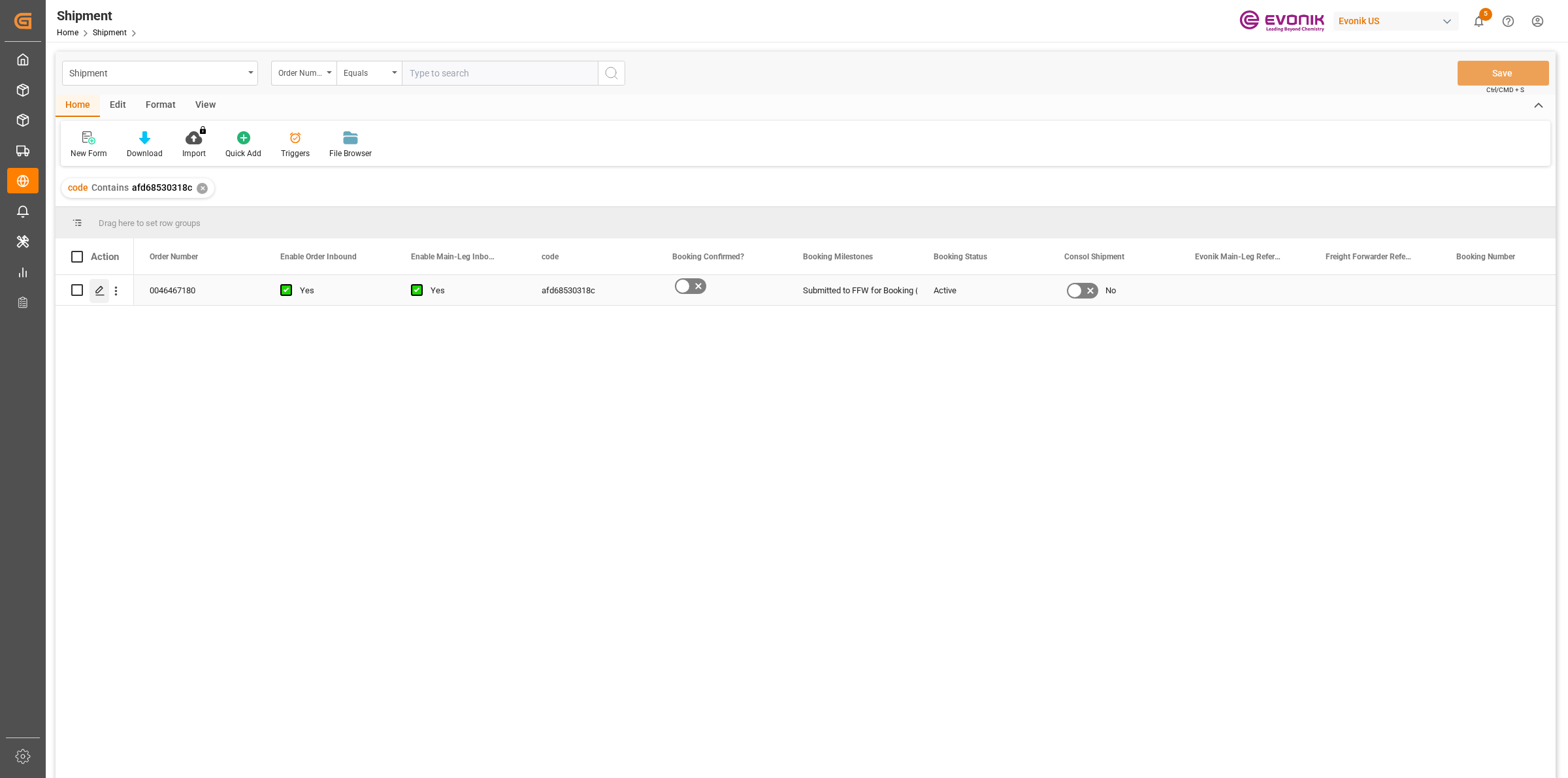
click at [99, 286] on icon "Press SPACE to select this row." at bounding box center [99, 290] width 10 height 10
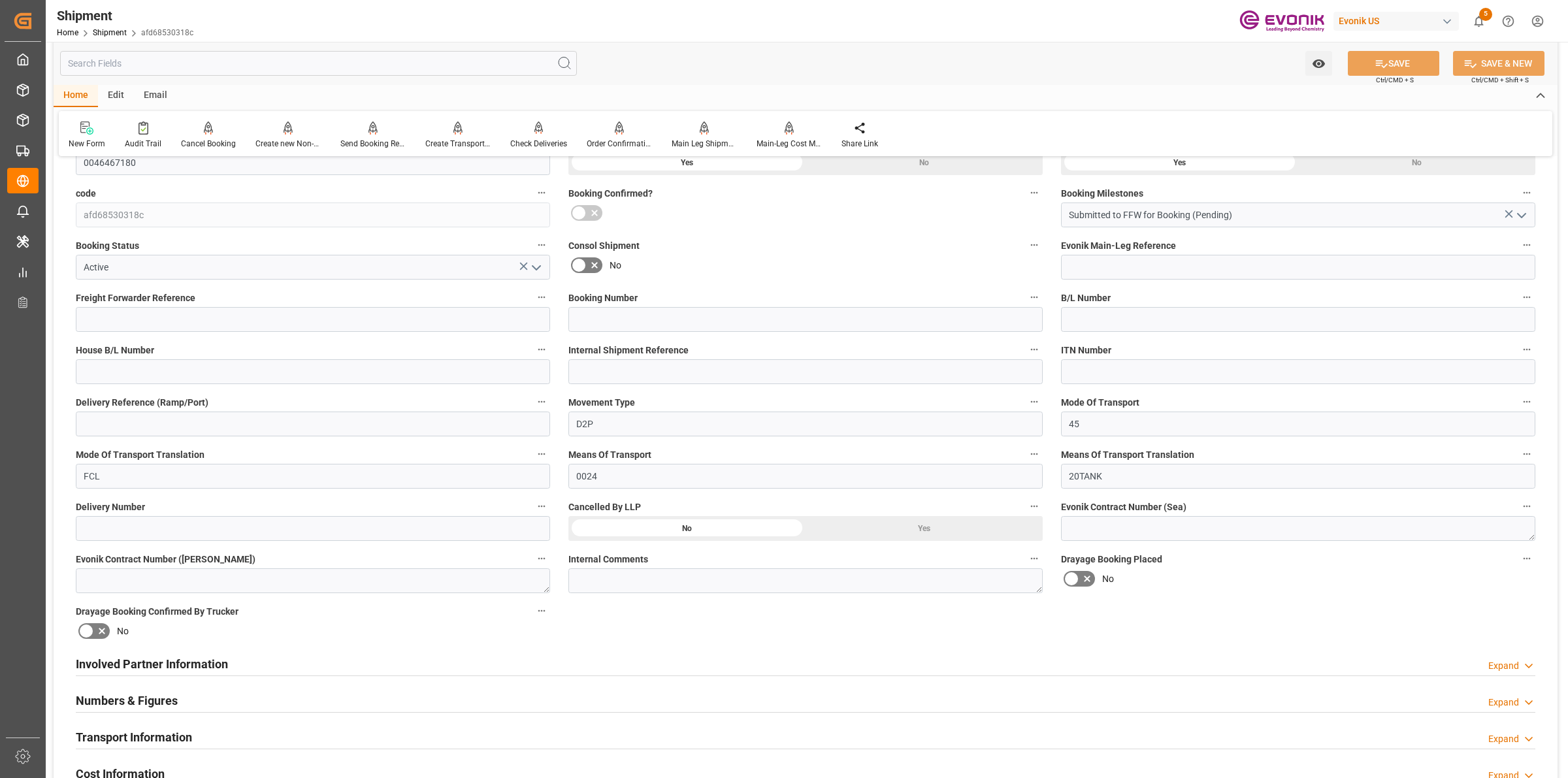
scroll to position [490, 0]
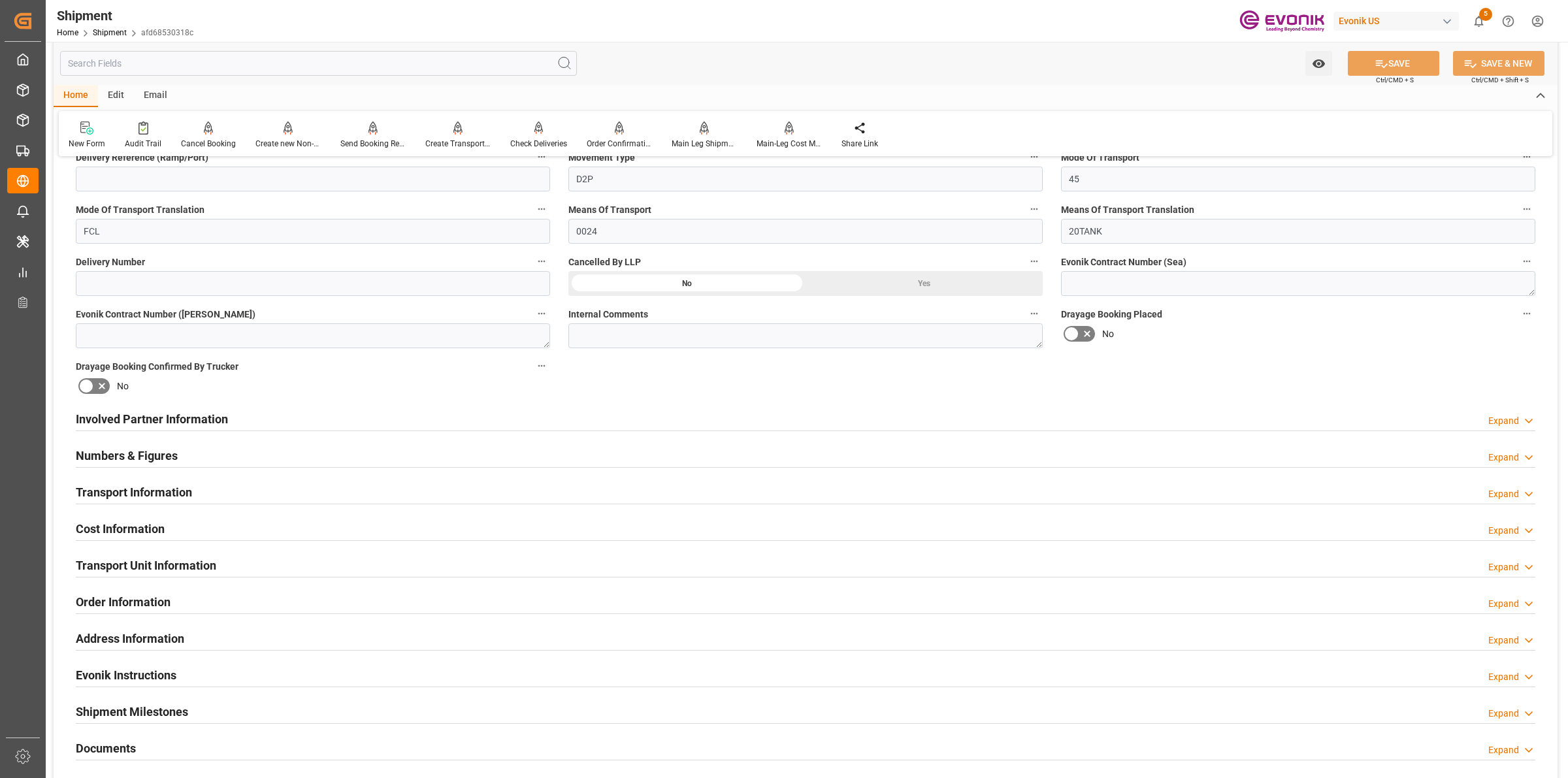
click at [198, 415] on h2 "Involved Partner Information" at bounding box center [152, 419] width 152 height 18
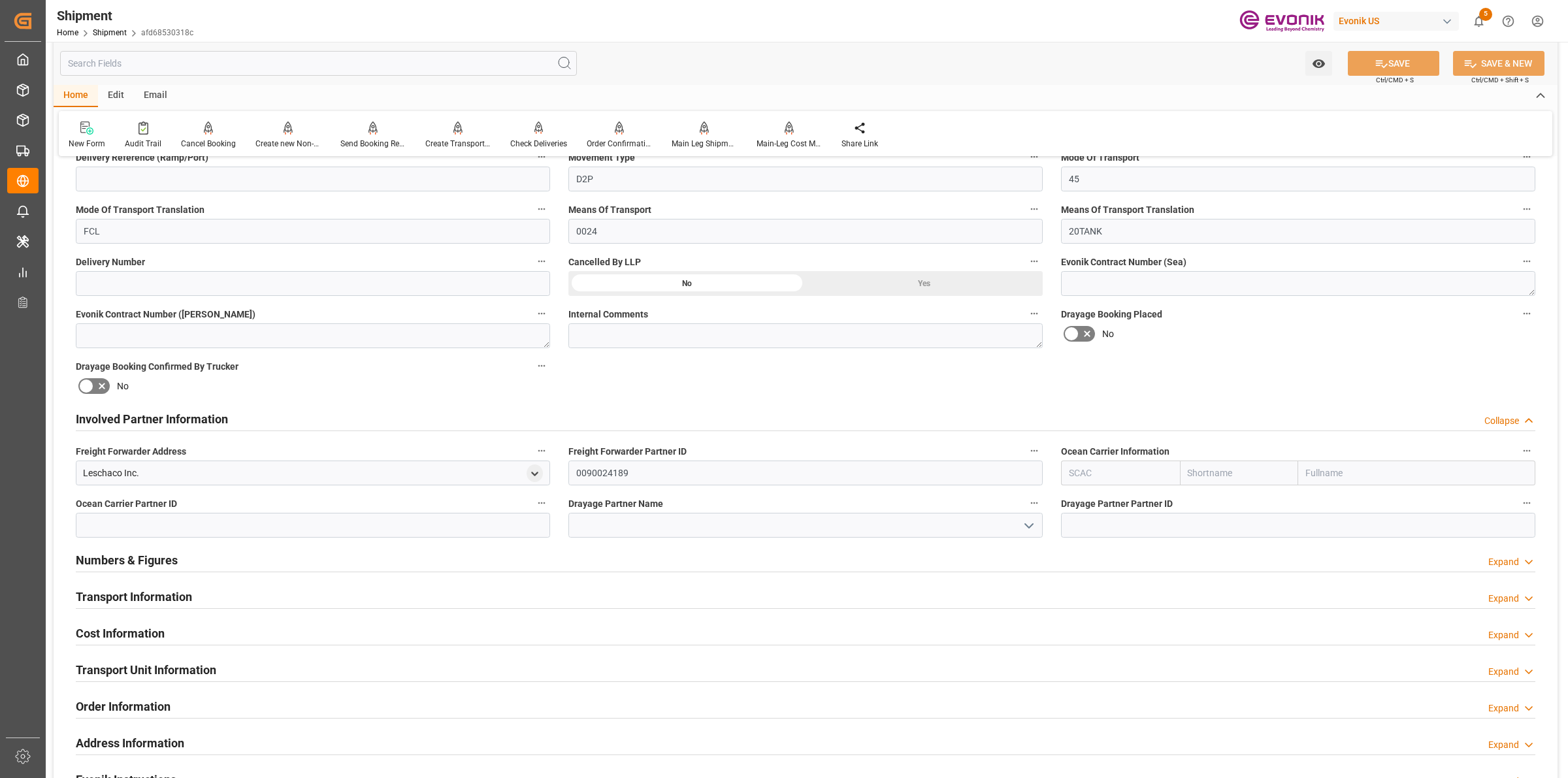
click at [1104, 476] on input "text" at bounding box center [1120, 473] width 119 height 25
click at [1080, 502] on b "ALRB" at bounding box center [1081, 501] width 23 height 10
type input "ALRB"
type input "AC Containerline"
type input "AC Containerline GmbH"
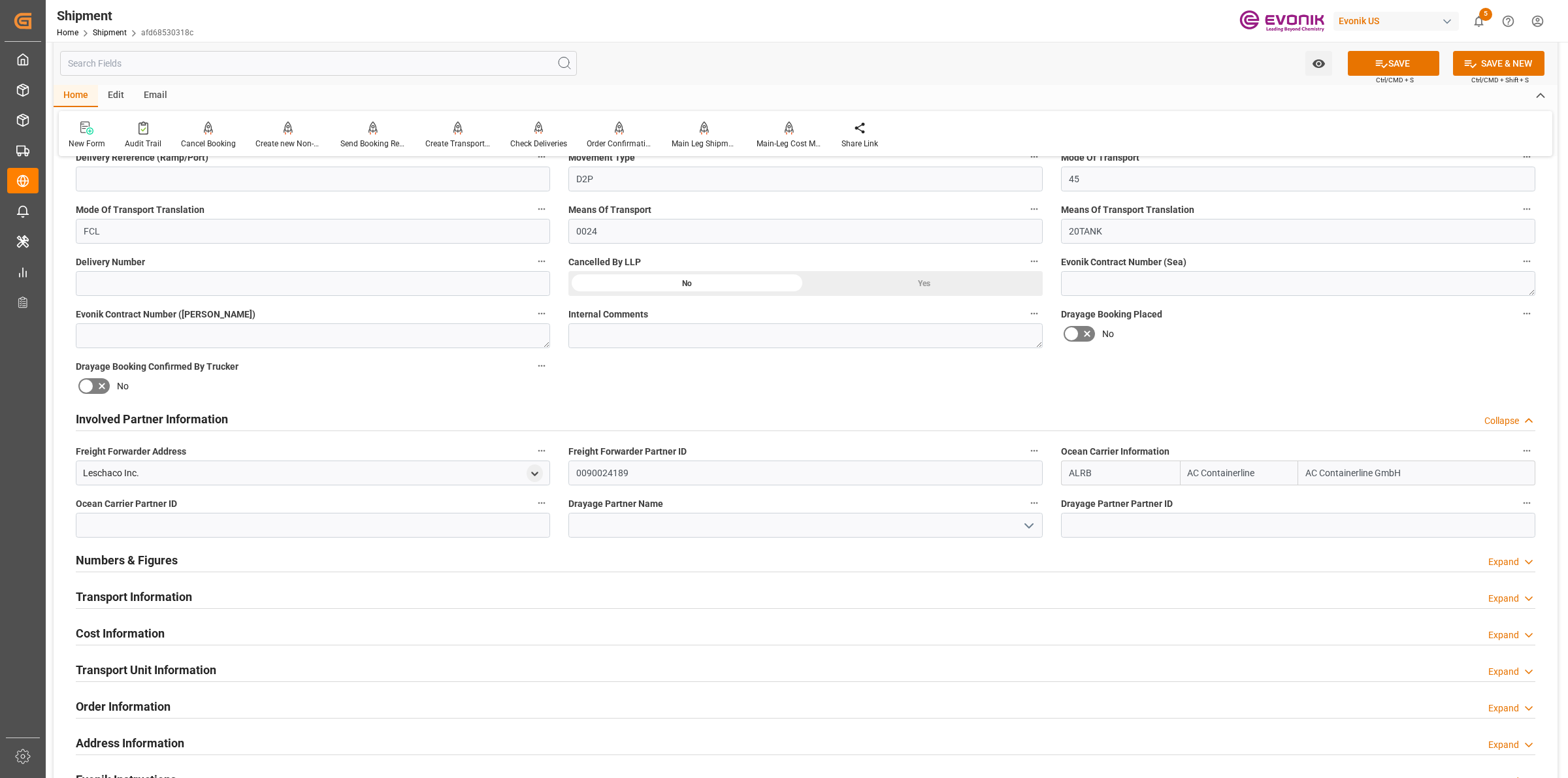
type input "ALRB"
click at [740, 521] on input at bounding box center [805, 525] width 474 height 25
click at [109, 477] on div "Leschaco Inc." at bounding box center [111, 473] width 56 height 13
copy div "Leschaco"
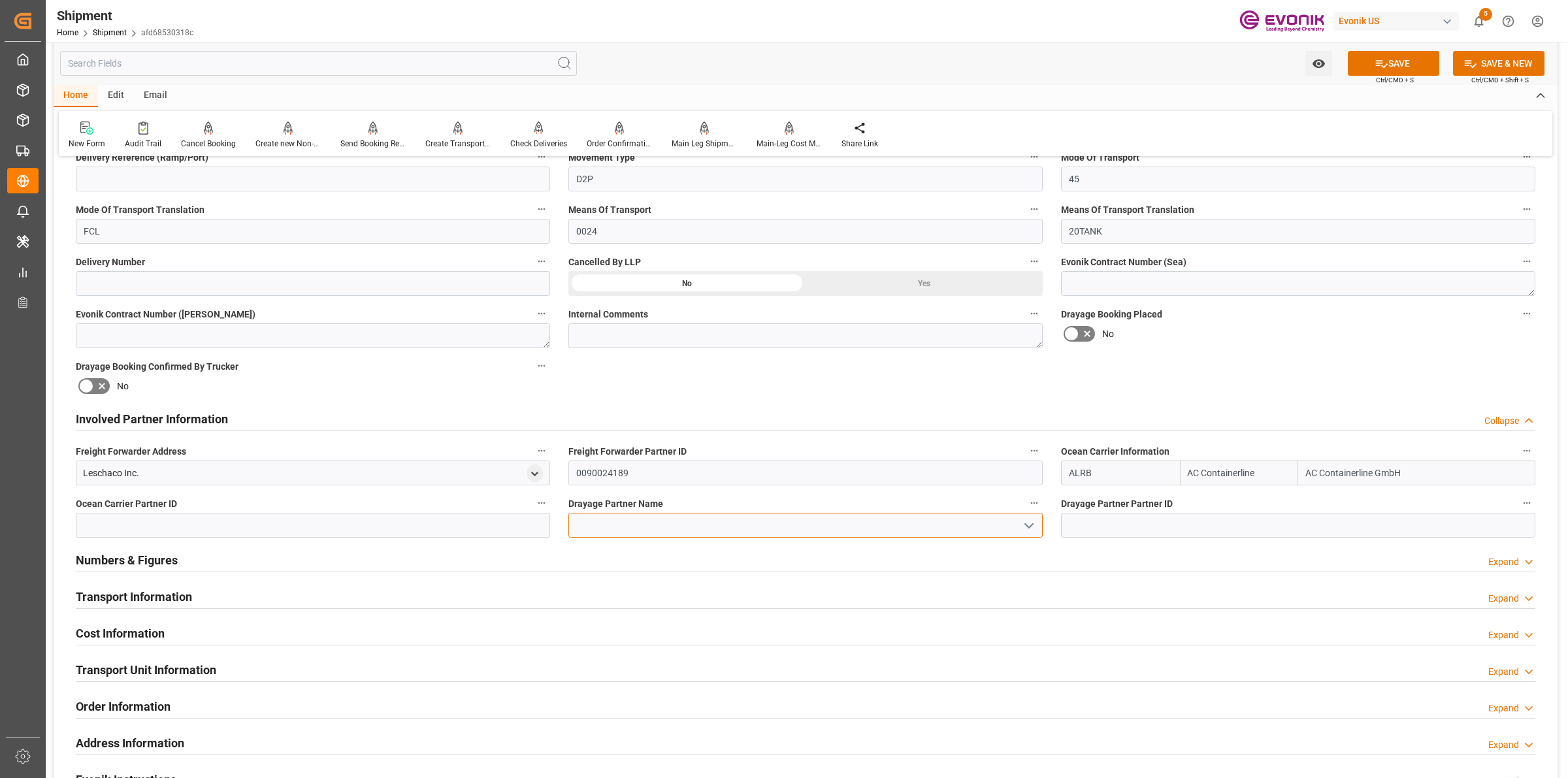
click at [661, 526] on input at bounding box center [805, 525] width 474 height 25
paste input "Leschaco"
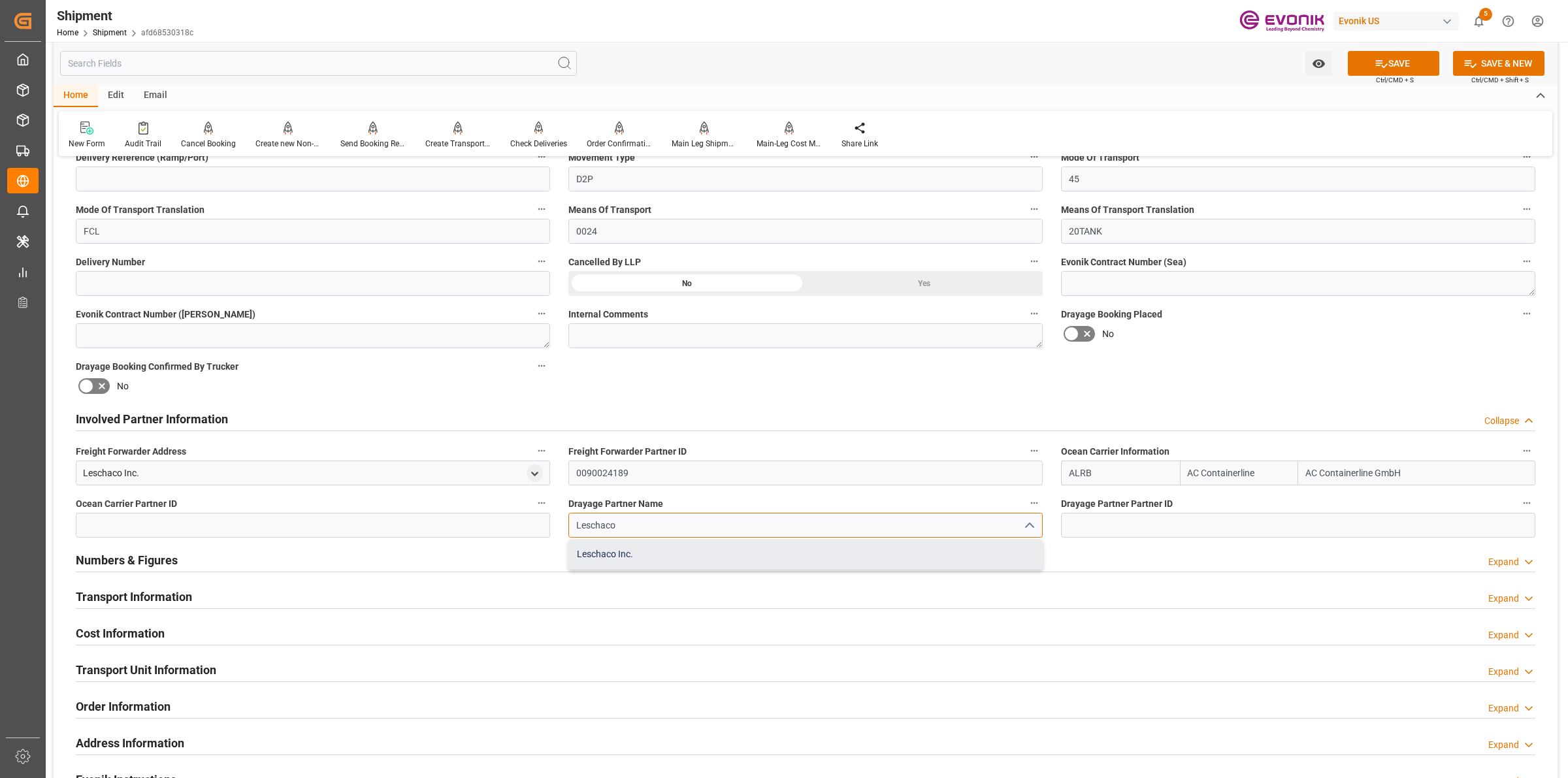
click at [624, 563] on div "Leschaco Inc." at bounding box center [805, 555] width 473 height 30
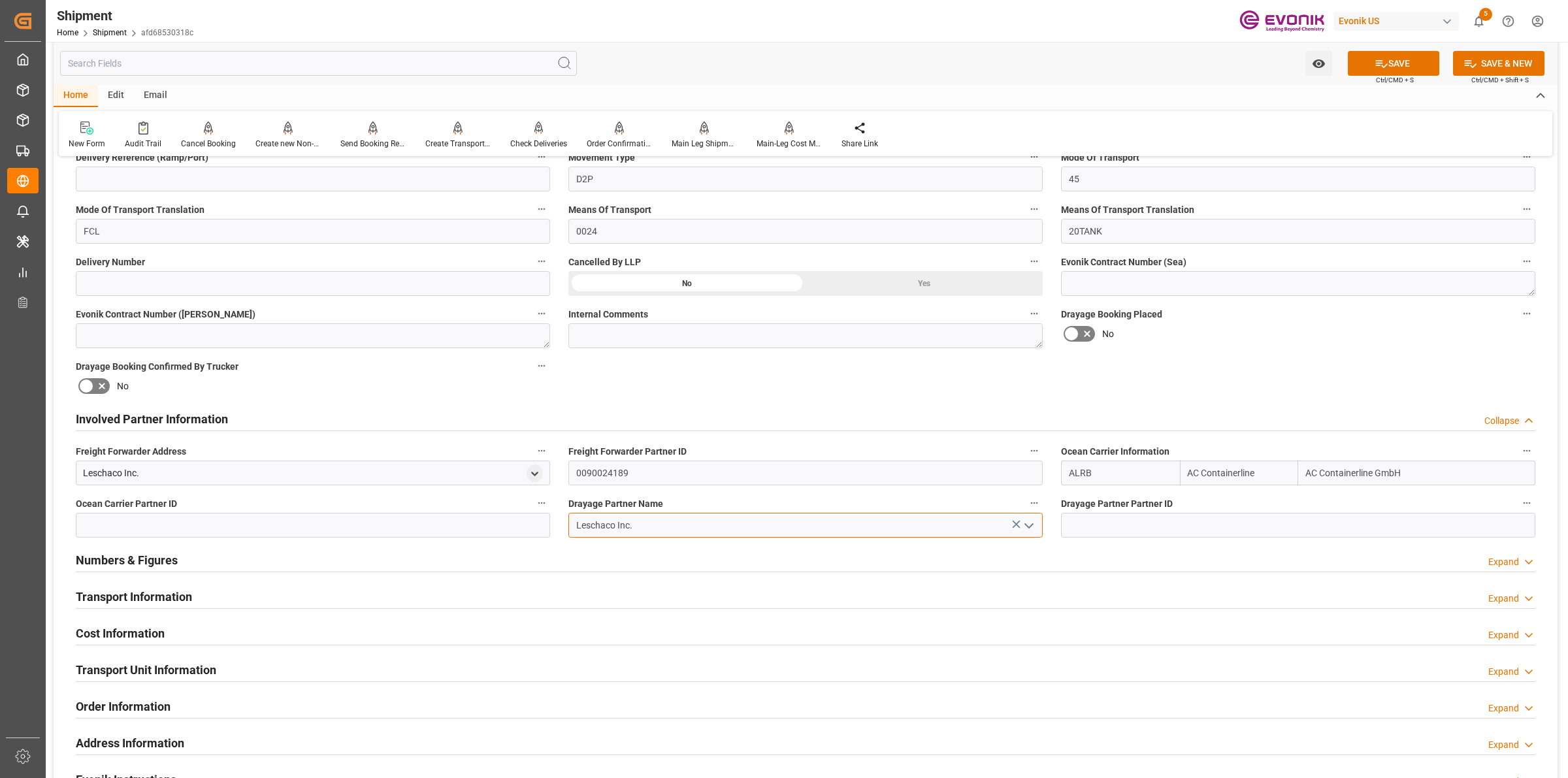
type input "Leschaco Inc."
click at [607, 469] on input "0090024189" at bounding box center [805, 473] width 474 height 25
click at [445, 524] on input at bounding box center [312, 525] width 474 height 25
paste input "0090024189"
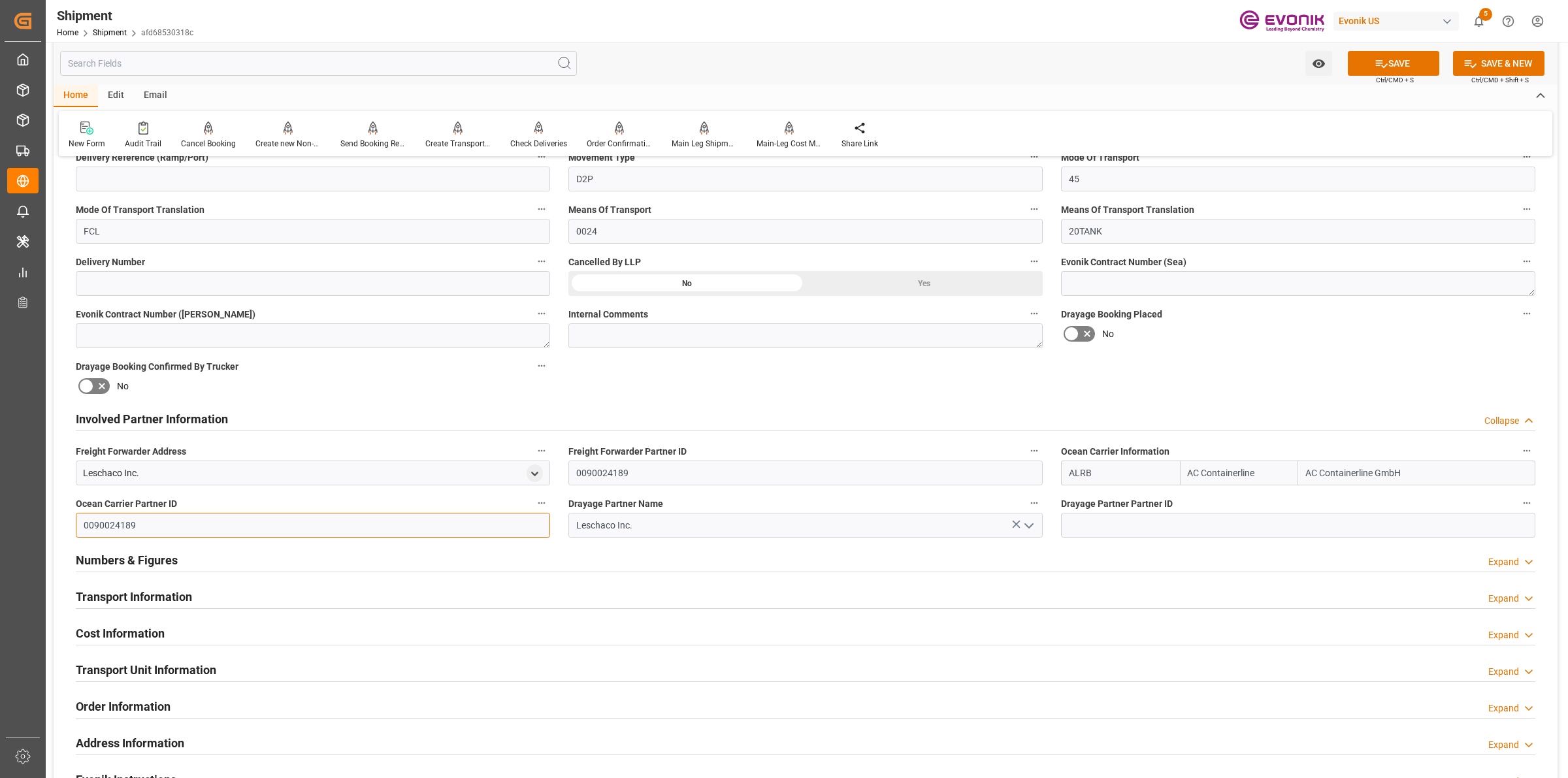
type input "0090024189"
click at [1093, 532] on input at bounding box center [1297, 525] width 474 height 25
paste input "0090024189"
type input "0090024189"
click at [1393, 64] on button "SAVE" at bounding box center [1393, 63] width 92 height 25
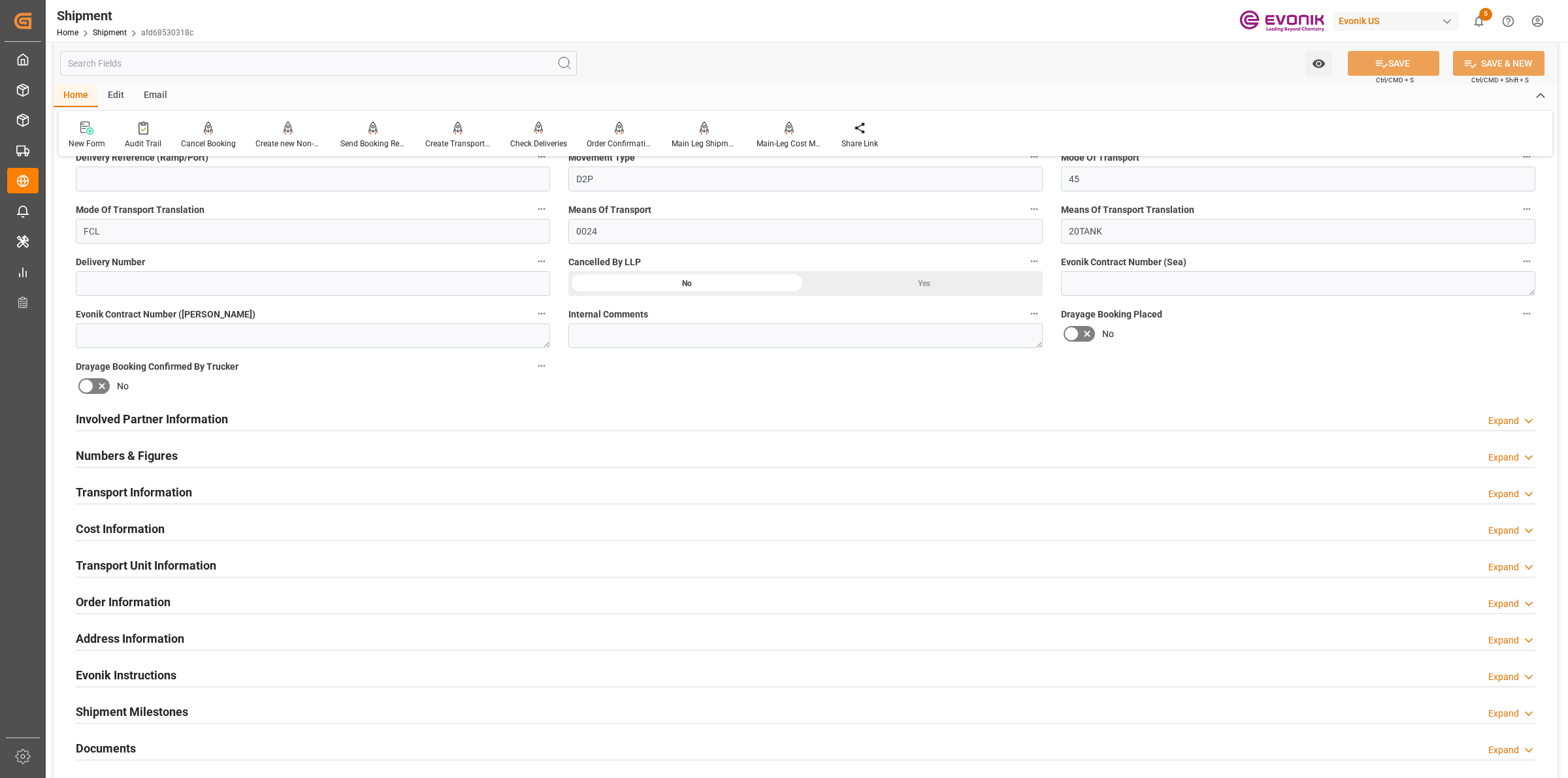
click at [234, 412] on div "Involved Partner Information Expand" at bounding box center [805, 418] width 1459 height 25
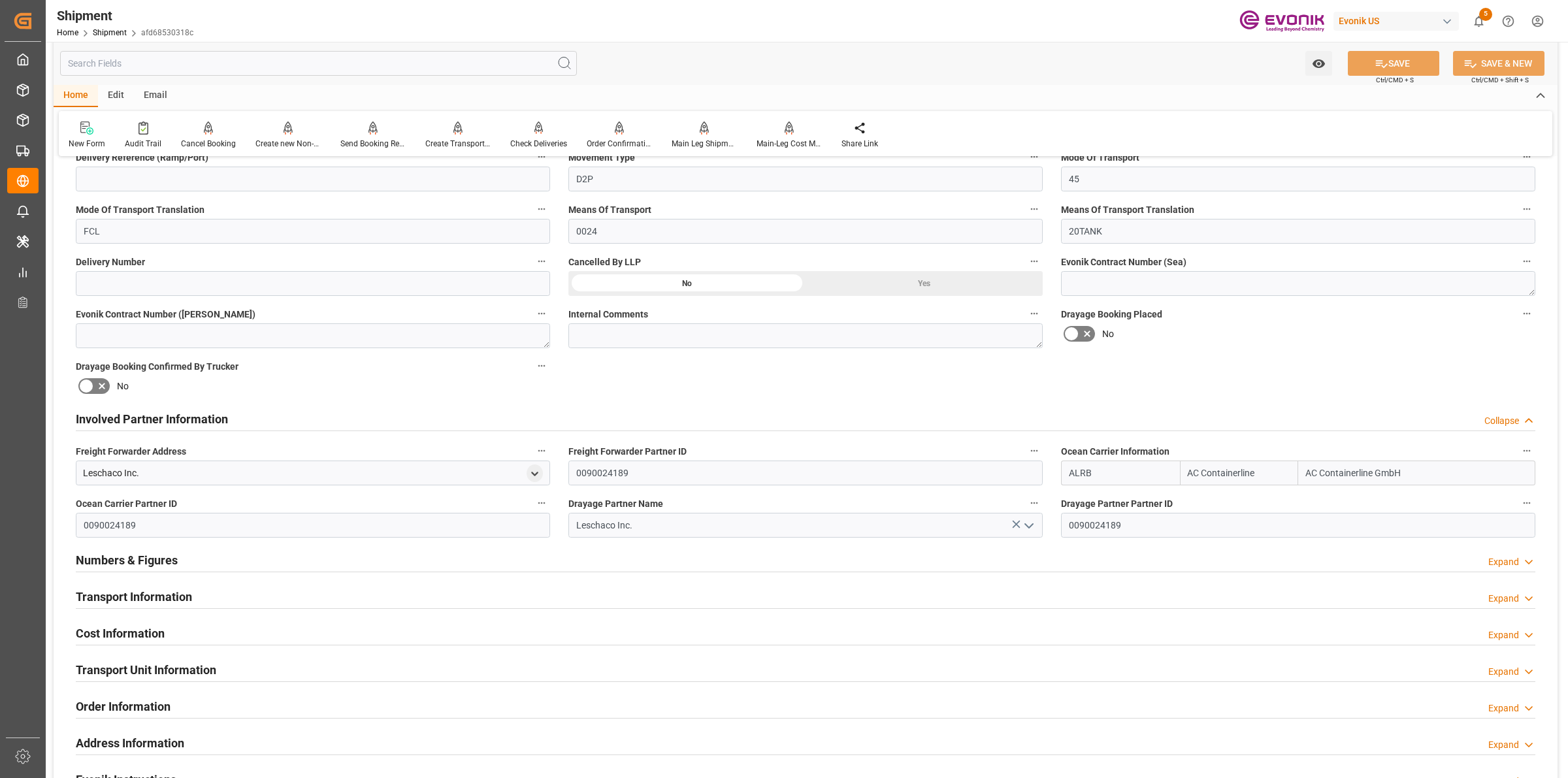
click at [233, 420] on div "Involved Partner Information Collapse" at bounding box center [805, 418] width 1459 height 25
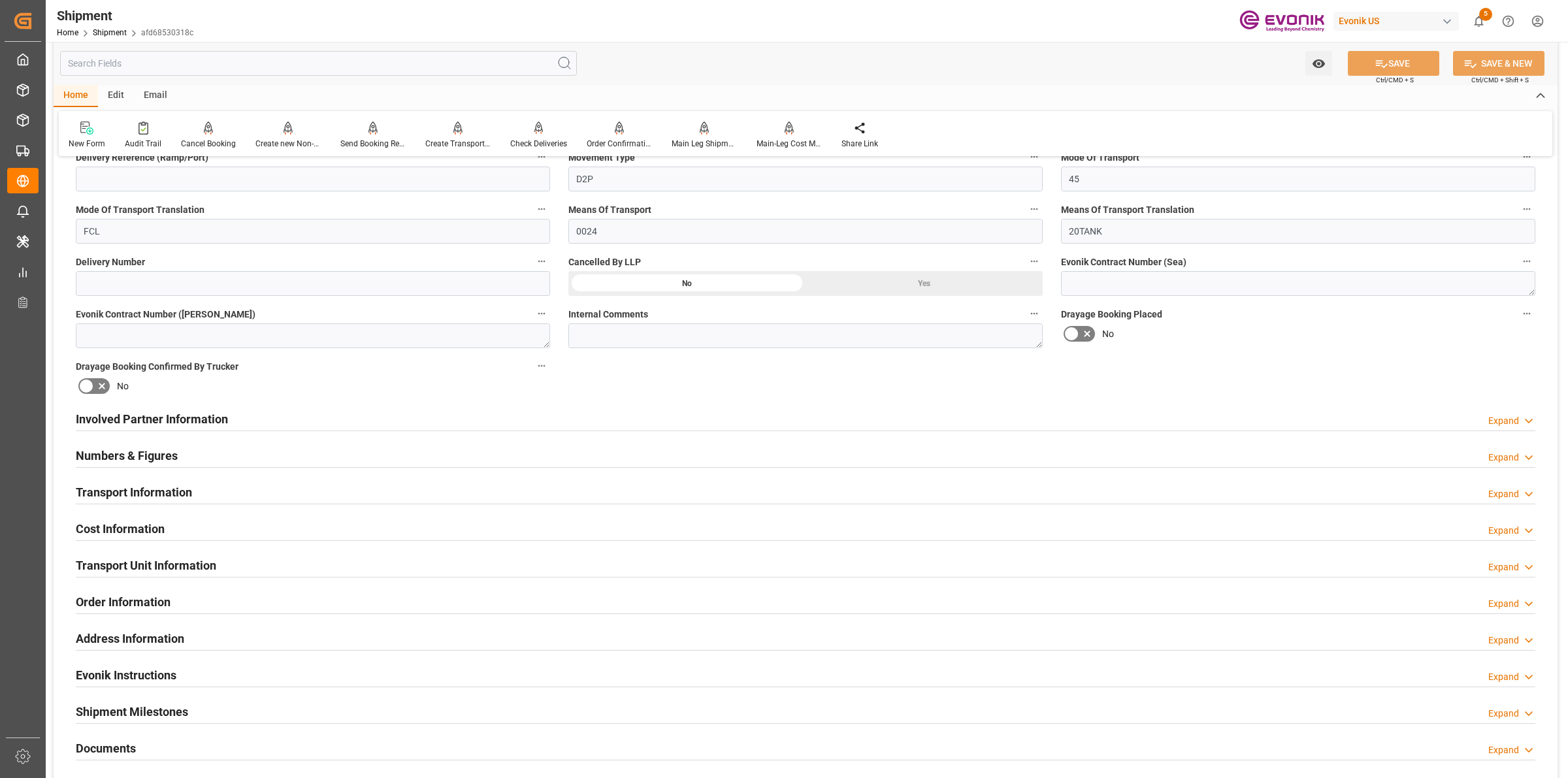
click at [157, 491] on h2 "Transport Information" at bounding box center [134, 492] width 116 height 18
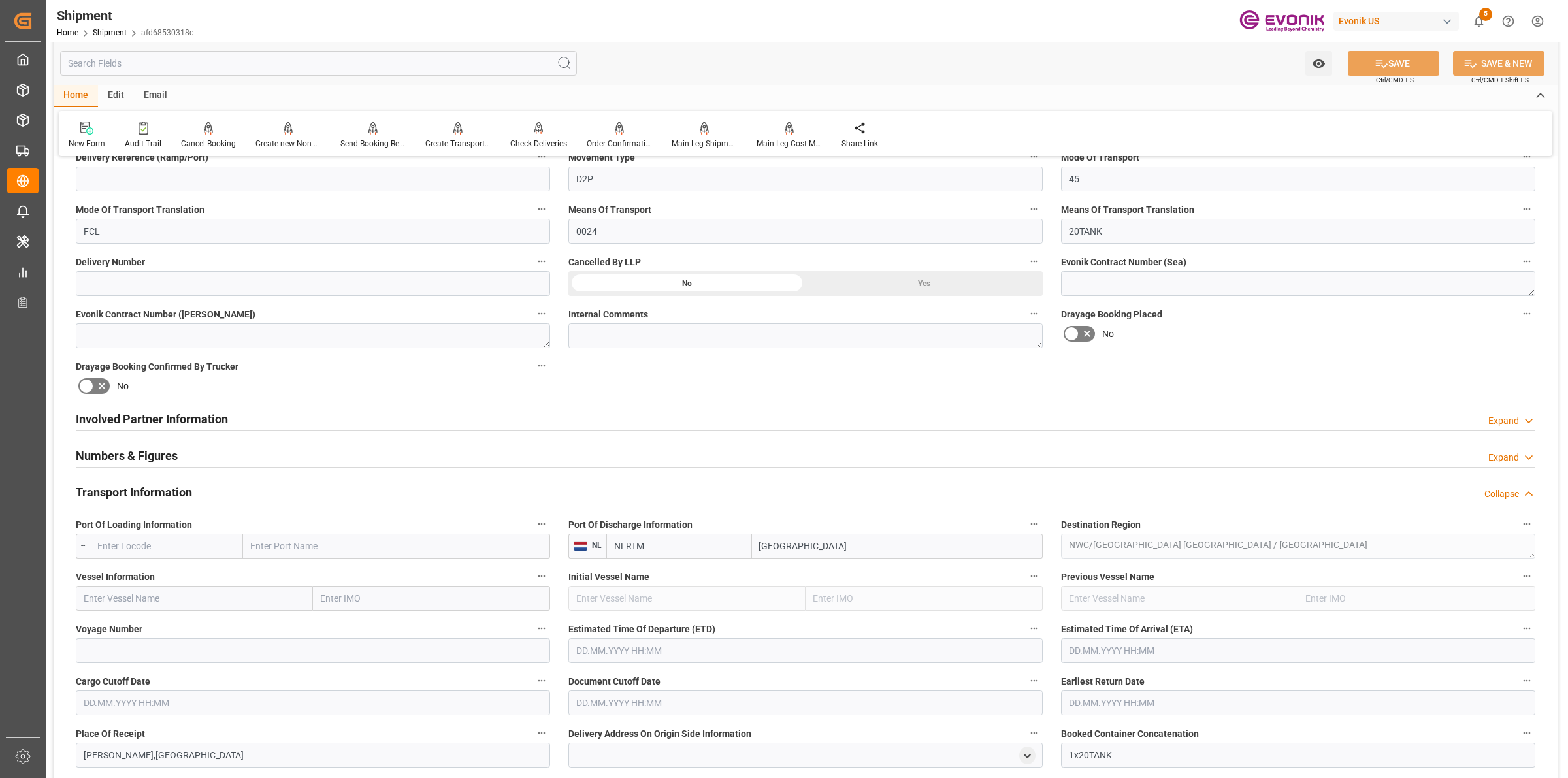
click at [136, 544] on input "text" at bounding box center [167, 546] width 154 height 25
drag, startPoint x: 130, startPoint y: 545, endPoint x: 64, endPoint y: 547, distance: 66.0
click at [64, 547] on div "Booking Confirmation Milestone Bar Collapse Submitted to FFW for Booking (Pendi…" at bounding box center [805, 561] width 1504 height 1765
type input "TBN"
click at [256, 607] on input "text" at bounding box center [194, 599] width 237 height 25
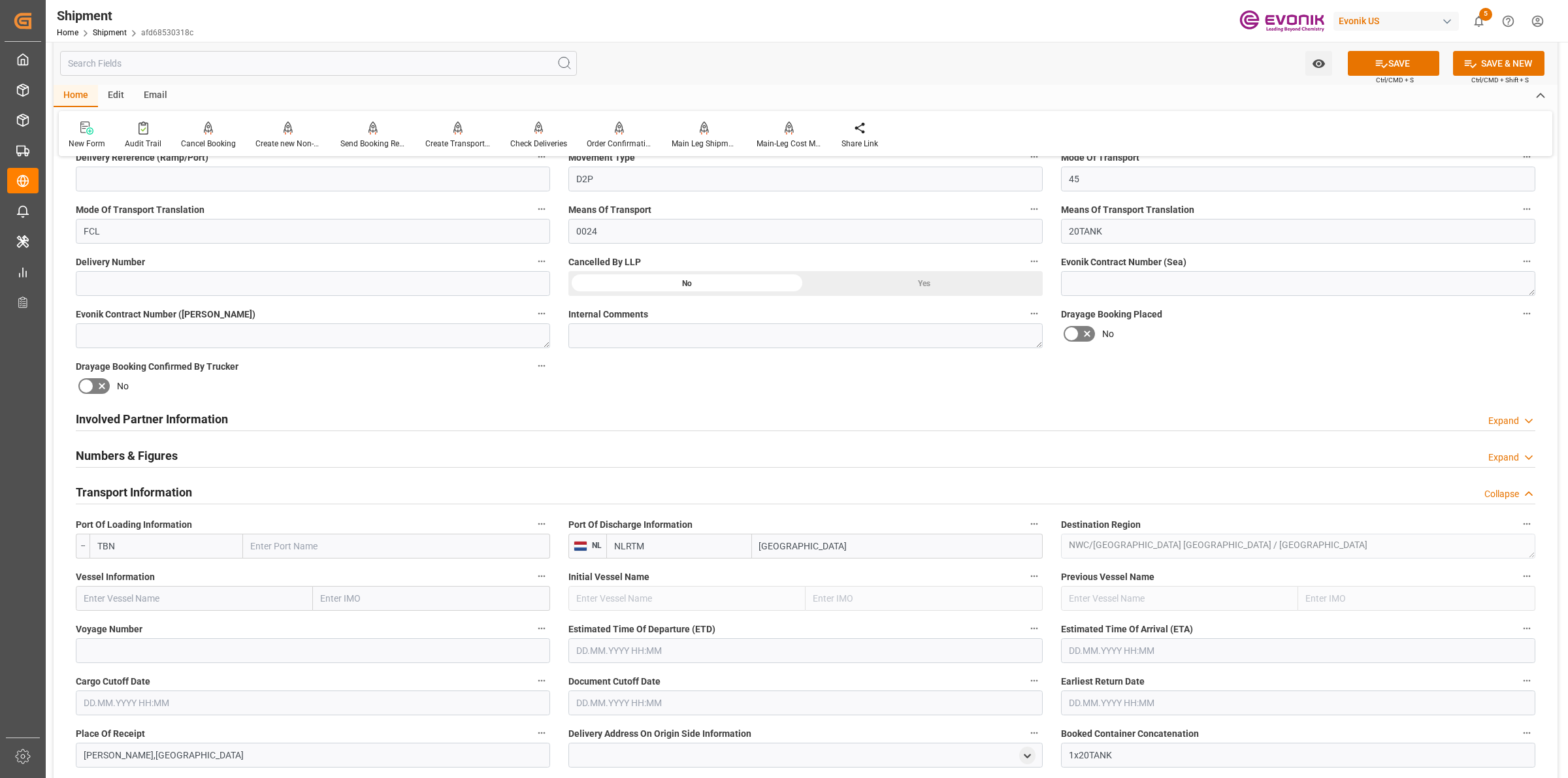
paste input "TBN"
type input "TBN"
click at [222, 652] on input at bounding box center [312, 650] width 474 height 25
paste input "TBN"
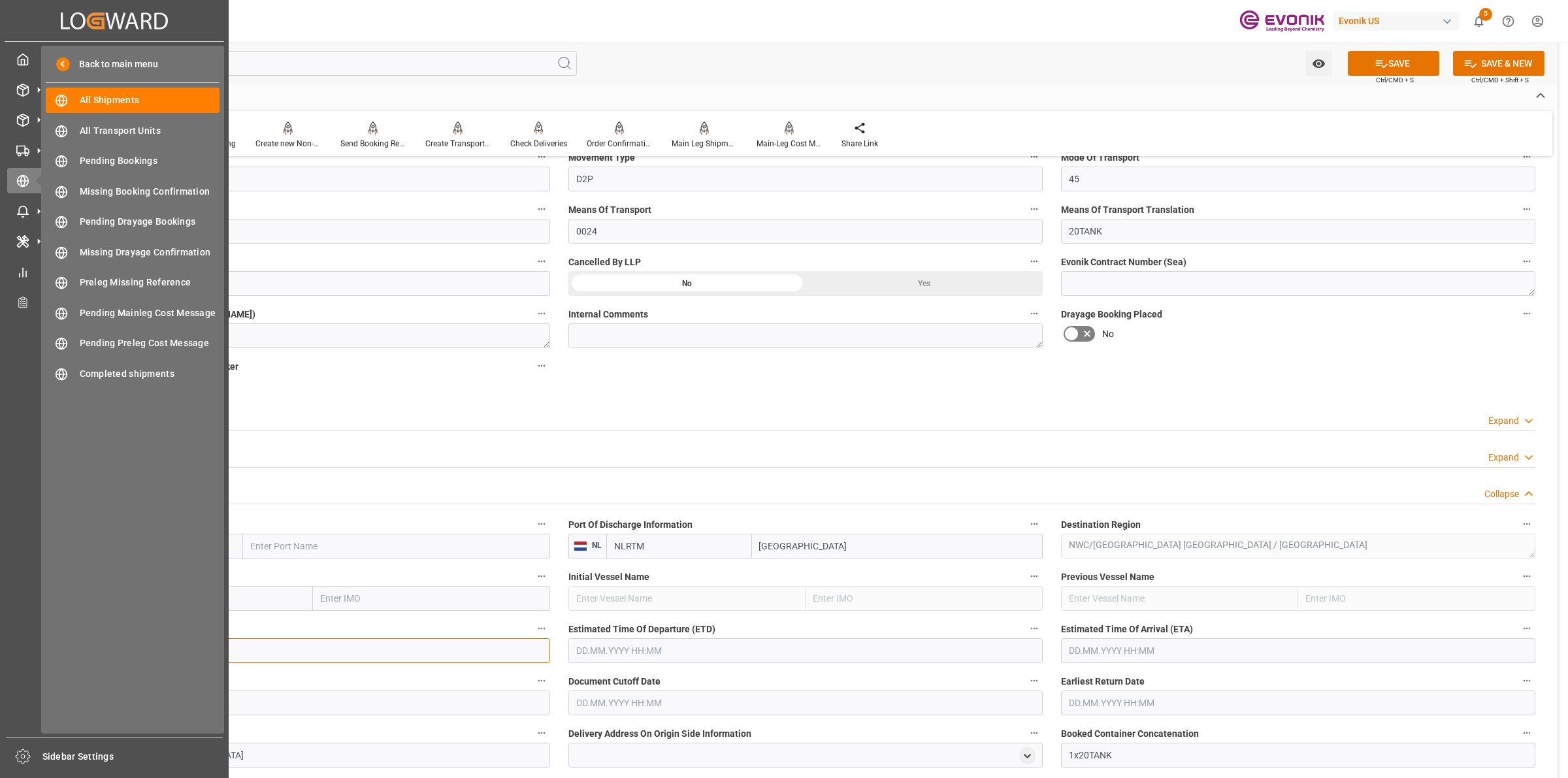
type input "TBN"
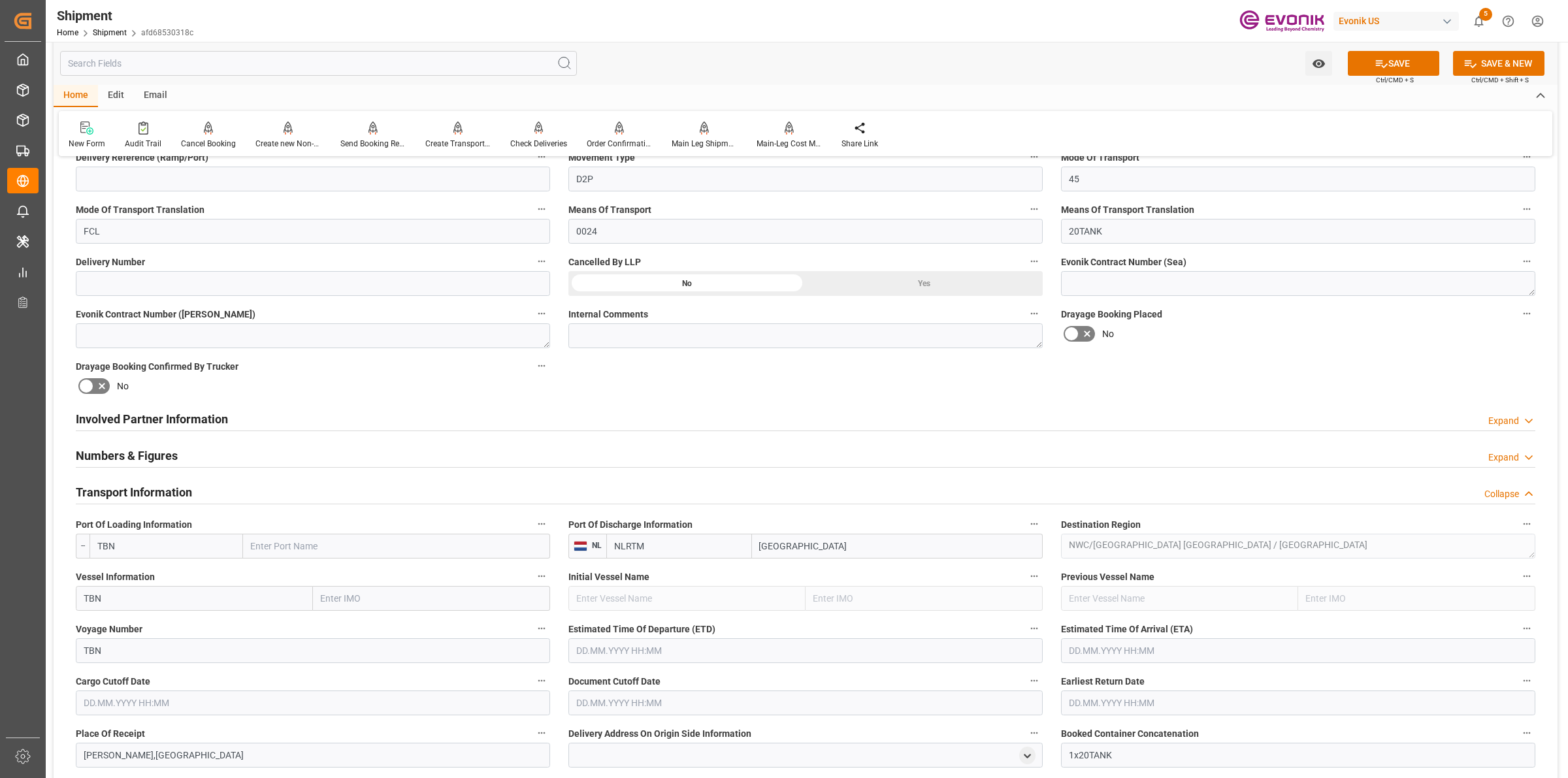
drag, startPoint x: 79, startPoint y: 539, endPoint x: 59, endPoint y: 527, distance: 23.3
click at [64, 539] on div "Booking Confirmation Milestone Bar Collapse Submitted to FFW for Booking (Pendi…" at bounding box center [805, 561] width 1504 height 1765
paste input "USMSY"
type input "USMSY"
click at [132, 572] on span "USMSY - New Orleans" at bounding box center [159, 574] width 122 height 10
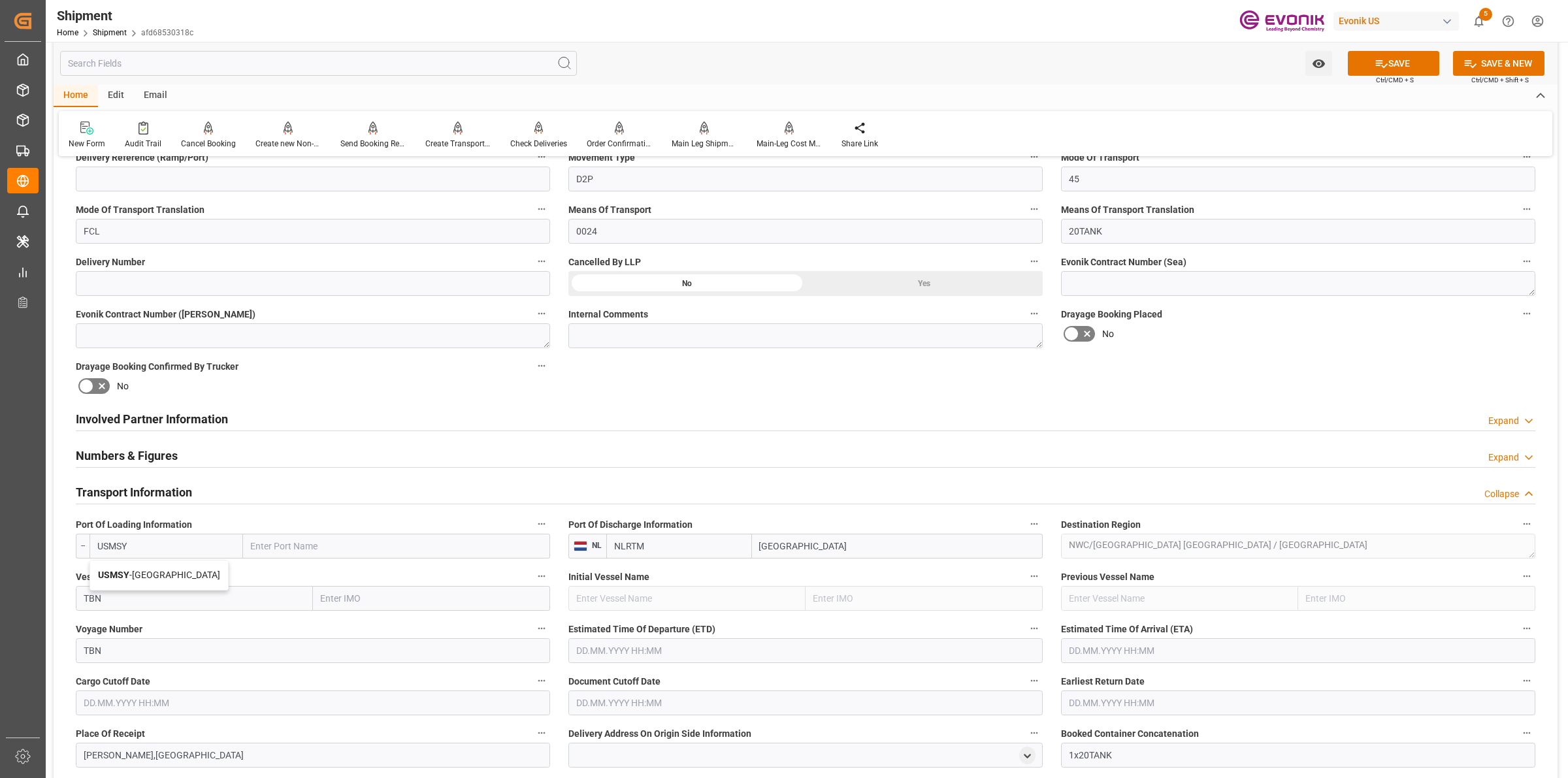
type input "New Orleans"
type input "USMSY"
click at [636, 655] on input "text" at bounding box center [805, 650] width 474 height 25
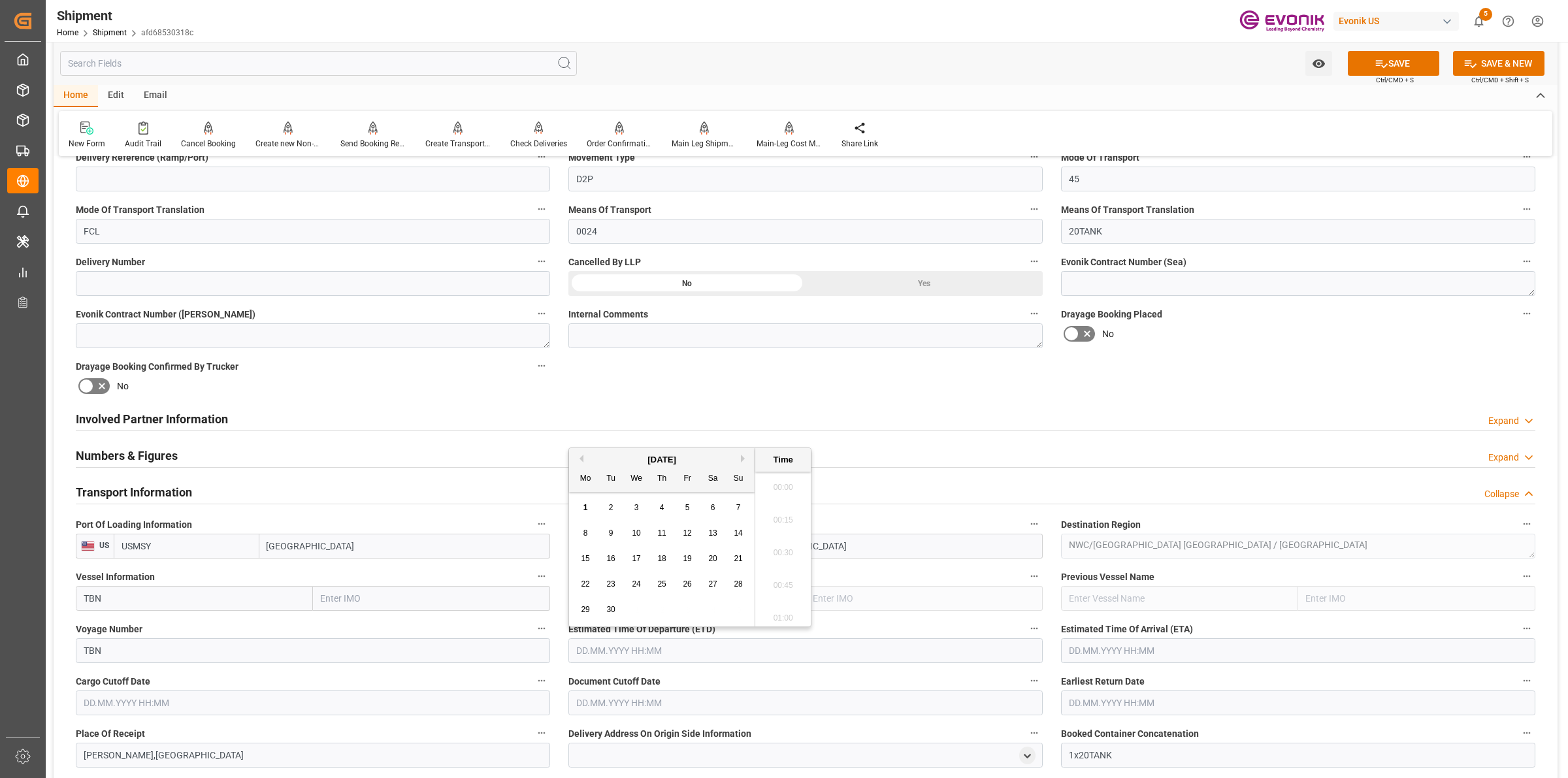
scroll to position [2683, 0]
type input "10.10.2025 00:00"
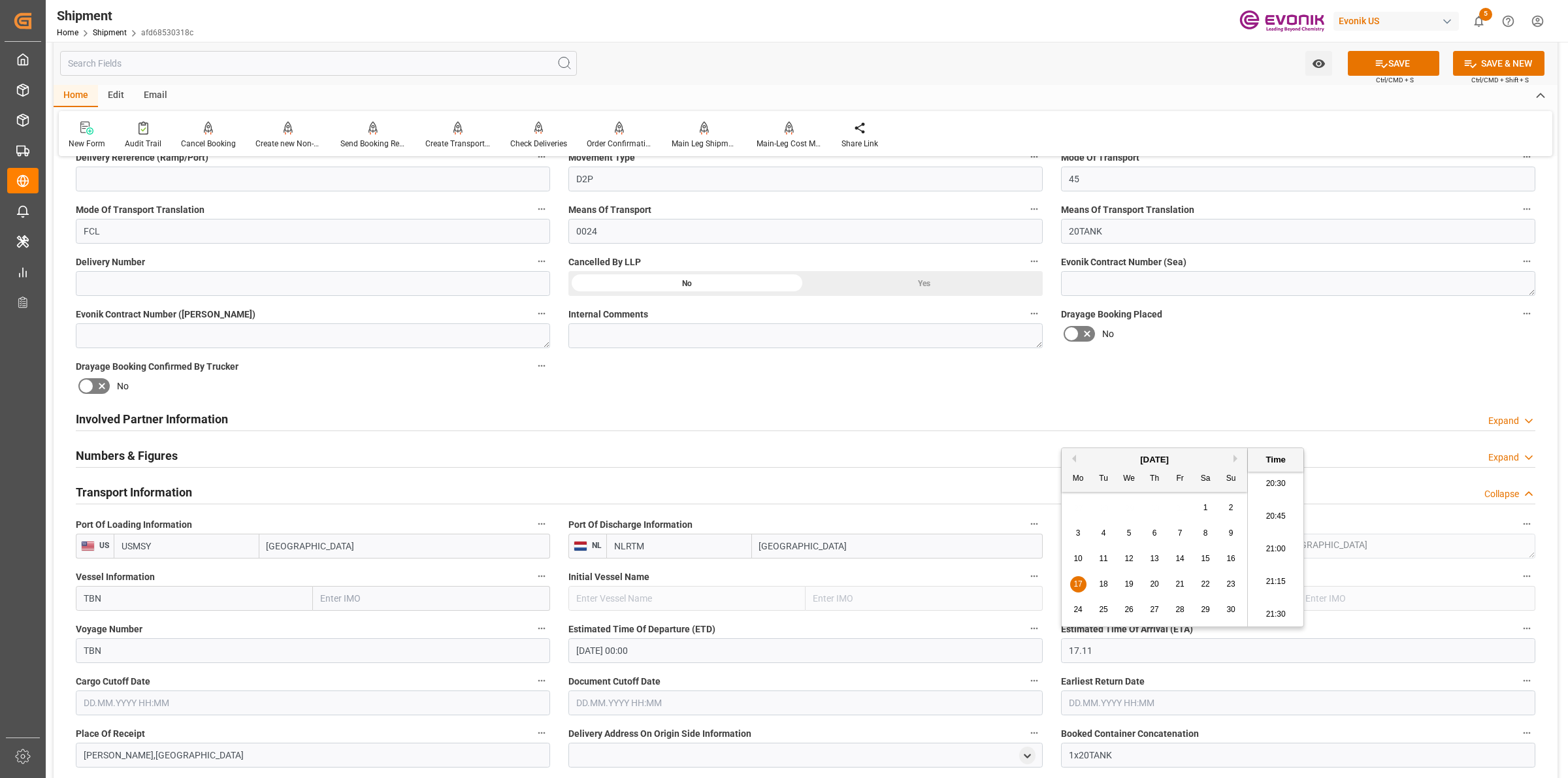
type input "17.11.2025 00:00"
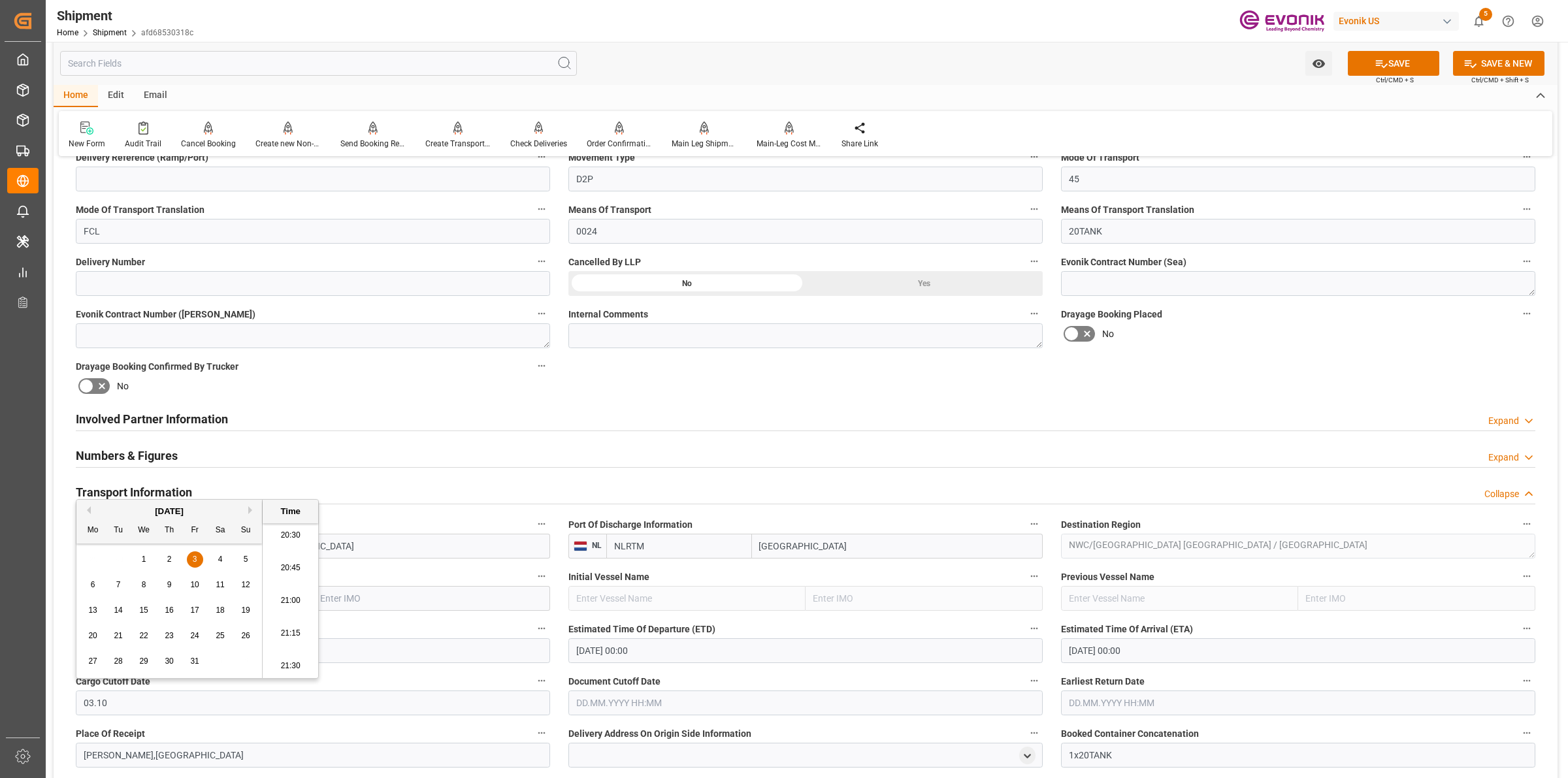
type input "03.10.2025 00:00"
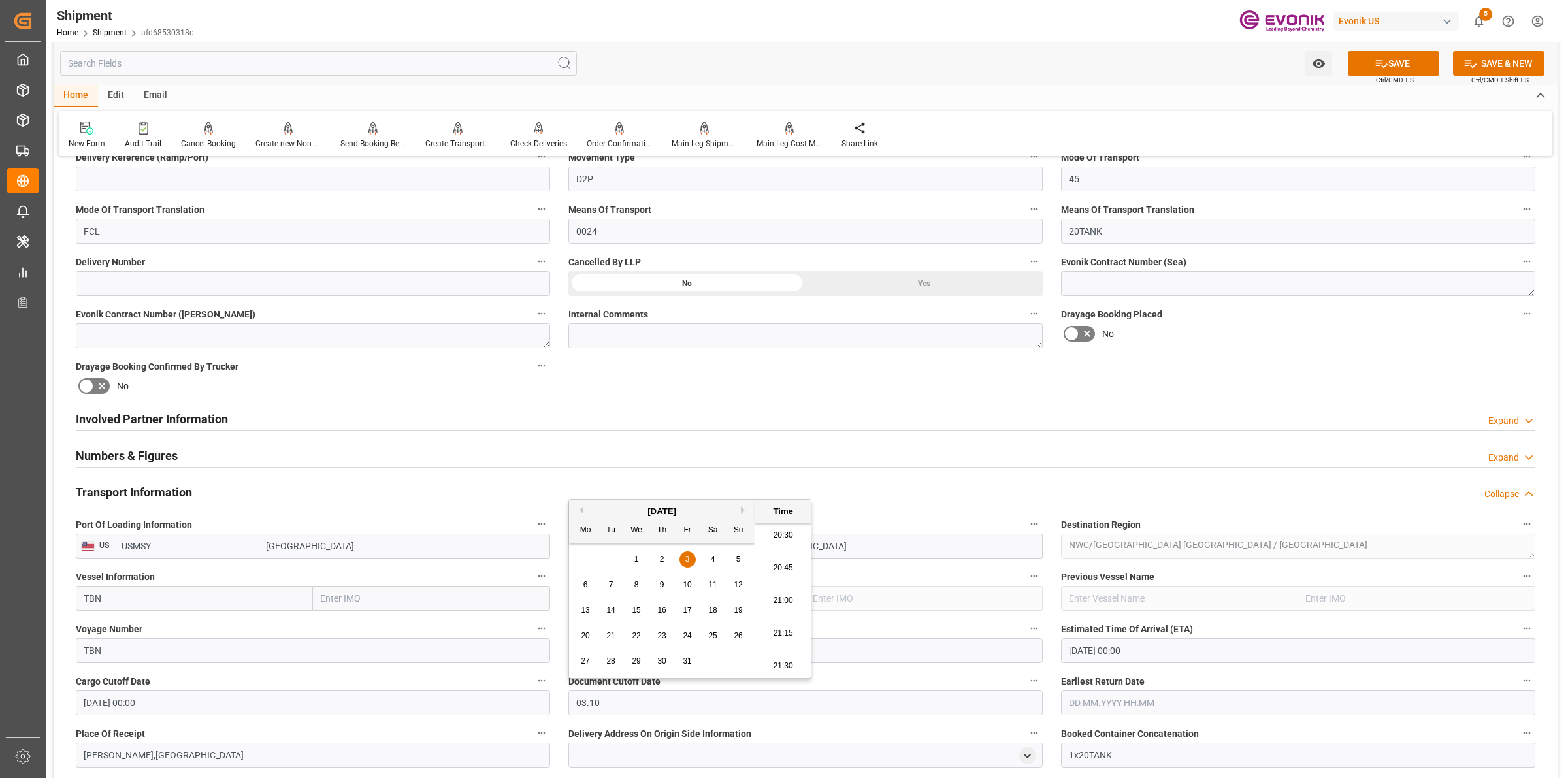
type input "03.10.2025 00:00"
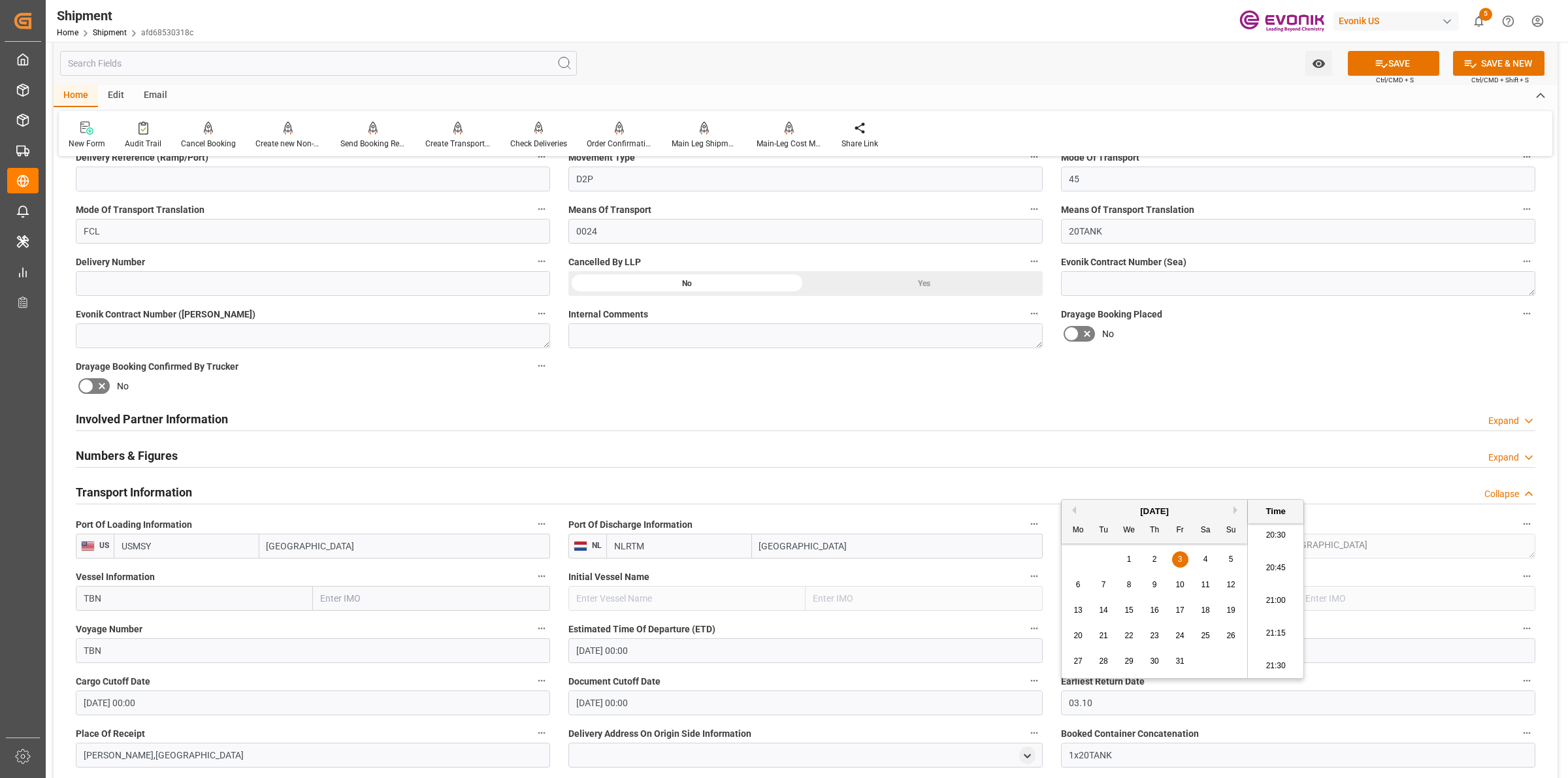
type input "03.10.2025 00:00"
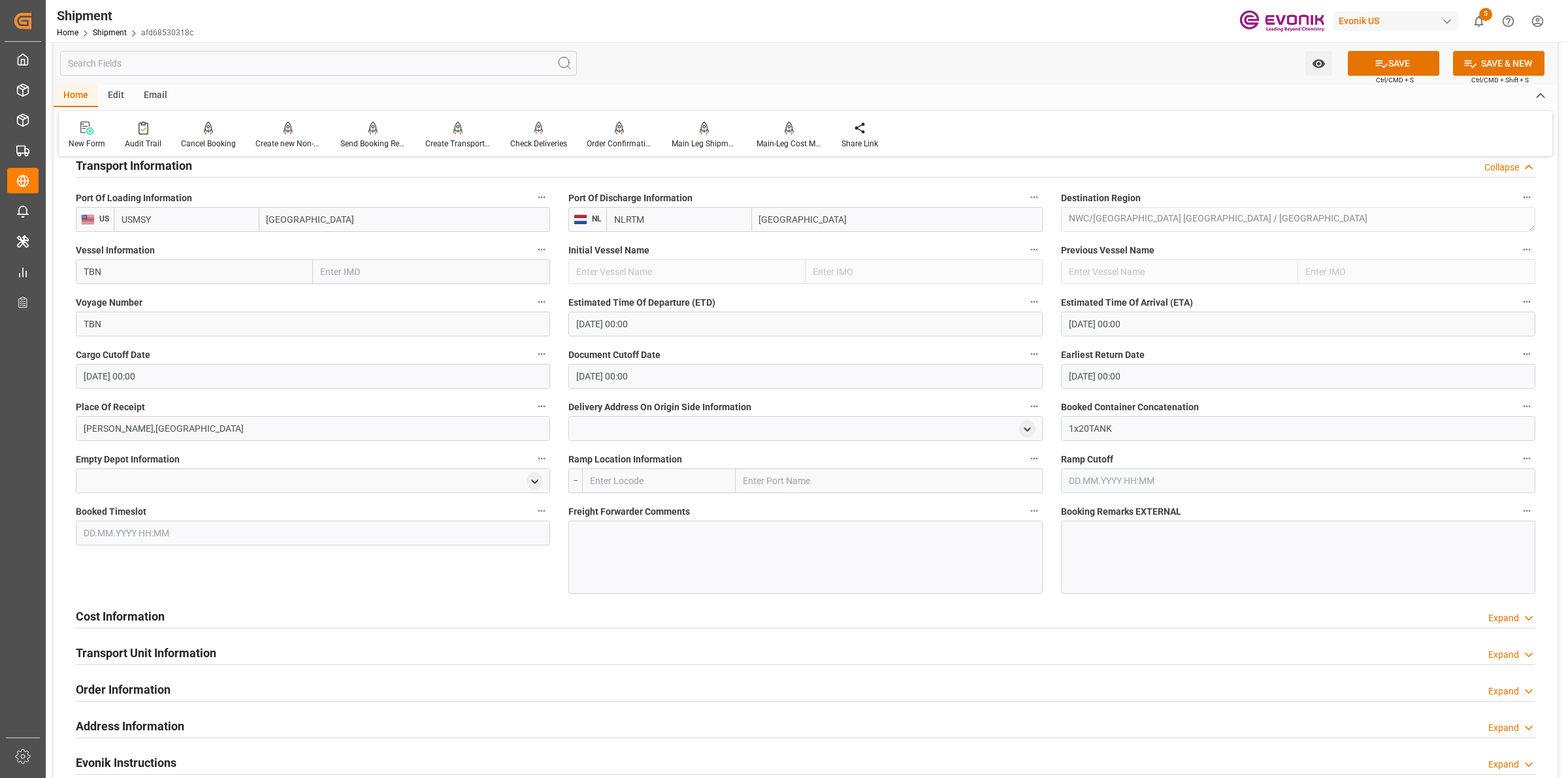
click at [725, 531] on div at bounding box center [805, 557] width 474 height 73
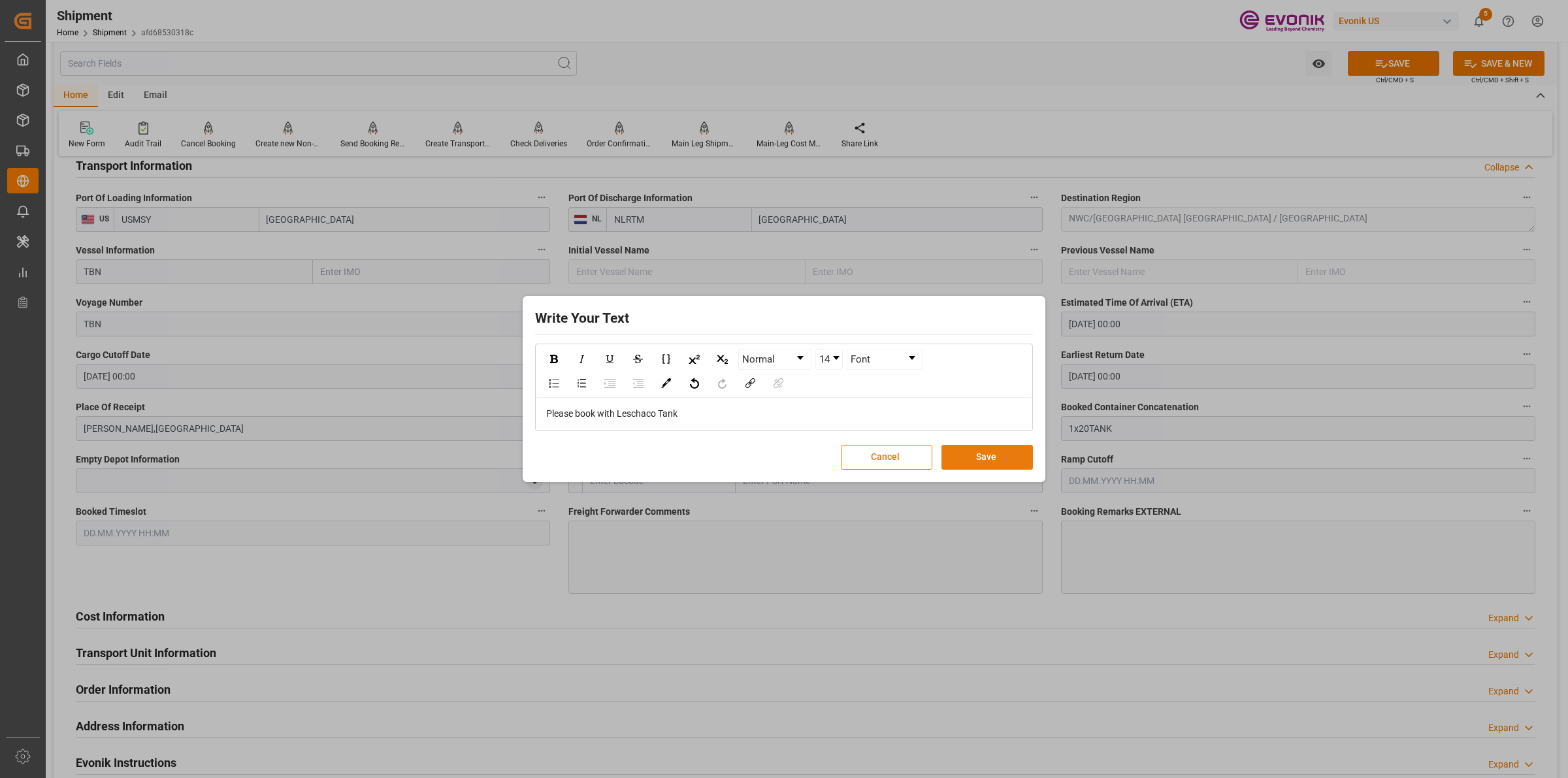
click at [1003, 453] on button "Save" at bounding box center [987, 457] width 92 height 25
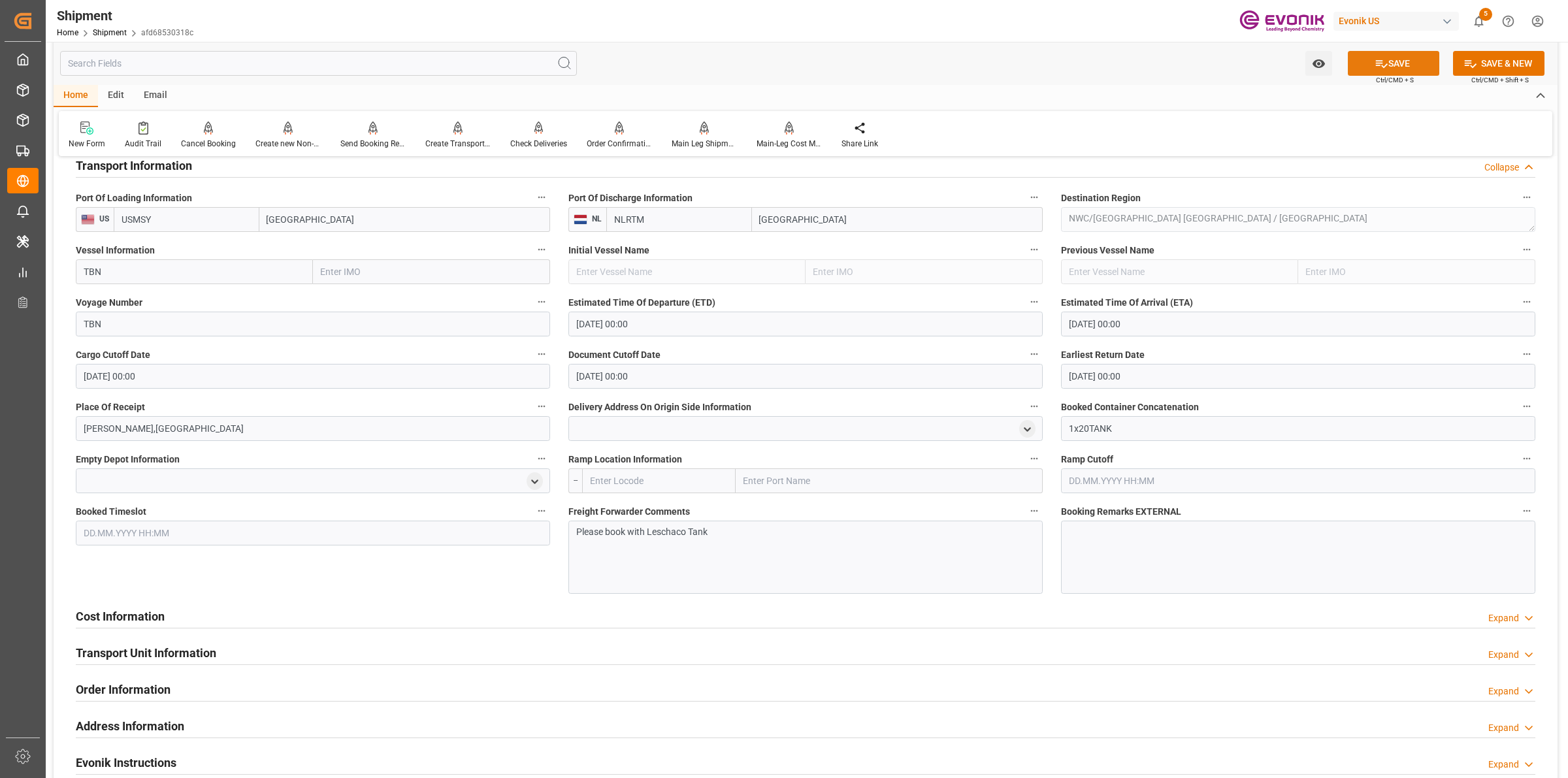
click at [1382, 59] on icon at bounding box center [1381, 63] width 13 height 13
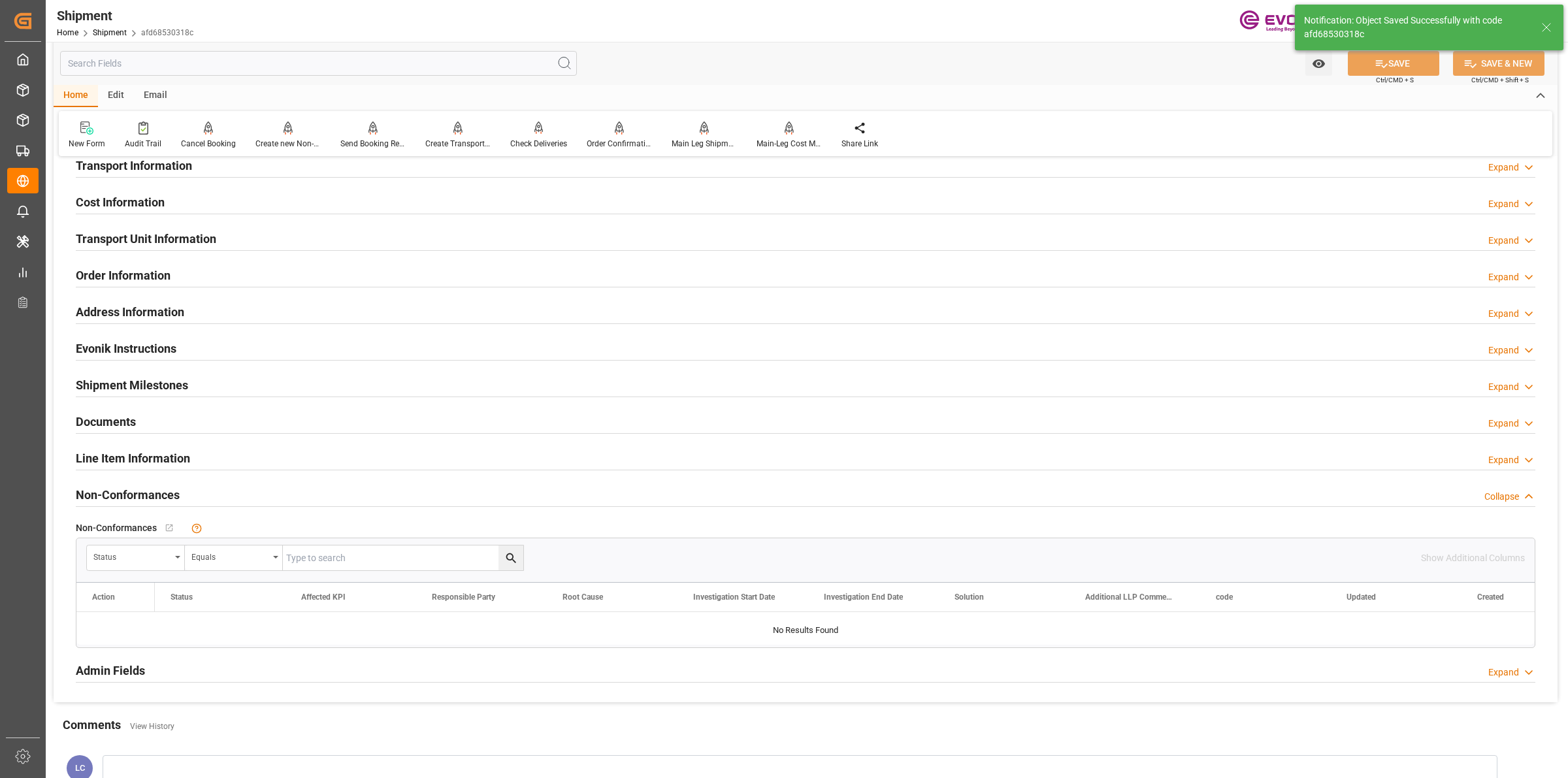
click at [164, 174] on div "Transport Information" at bounding box center [134, 165] width 116 height 25
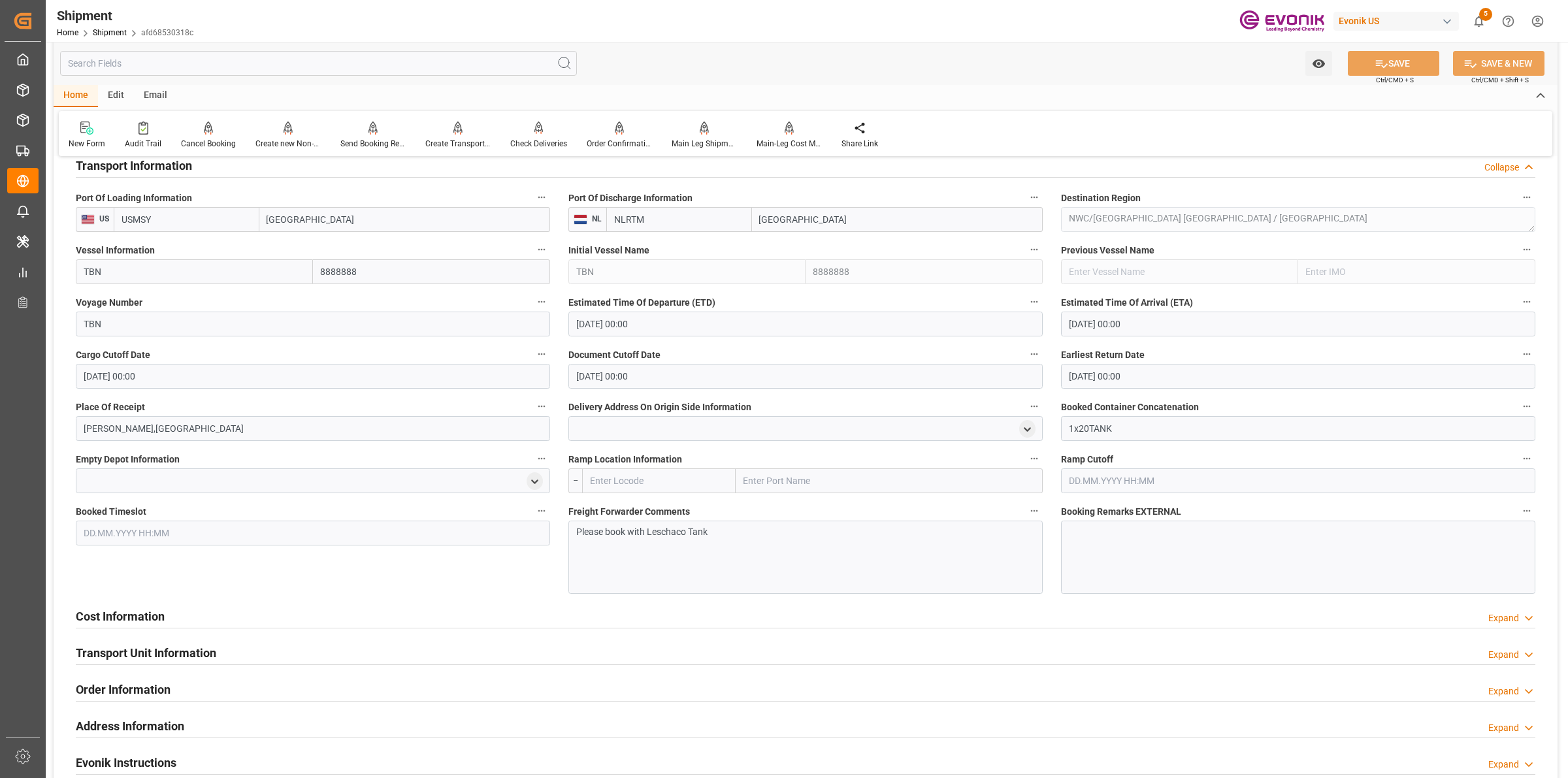
click at [164, 173] on h2 "Transport Information" at bounding box center [134, 165] width 116 height 18
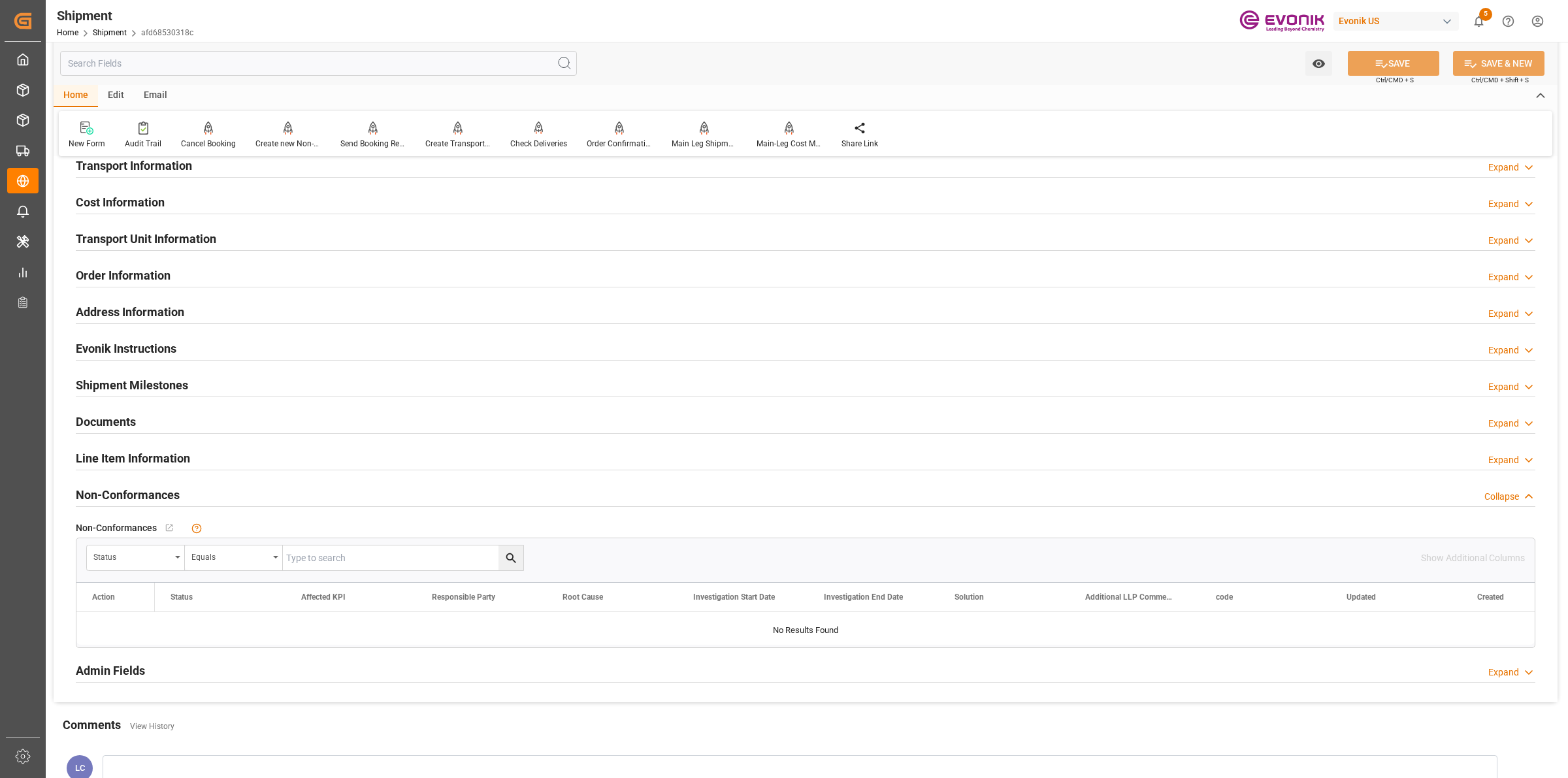
click at [148, 203] on h2 "Cost Information" at bounding box center [120, 202] width 89 height 18
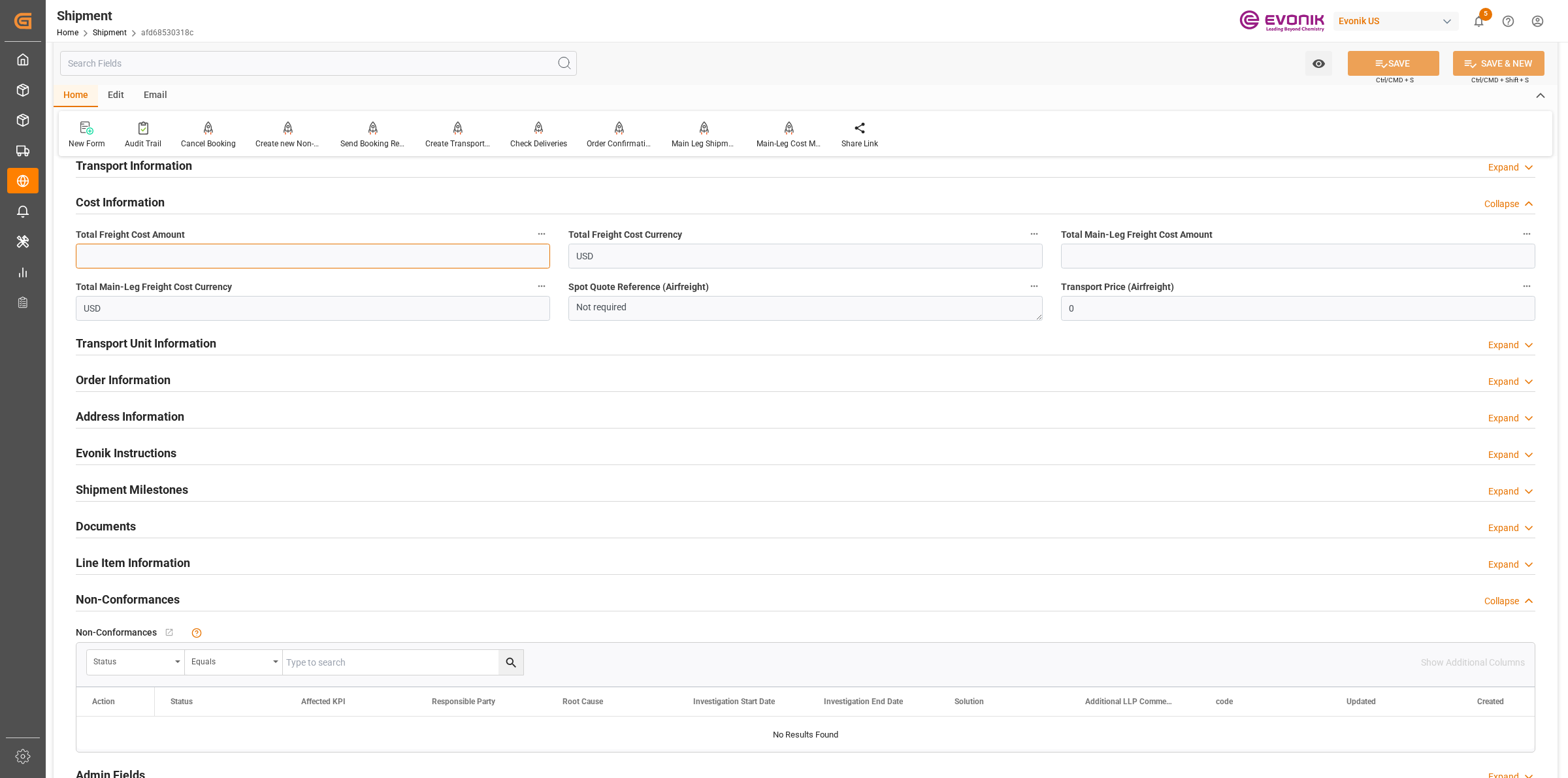
click at [472, 256] on input "text" at bounding box center [312, 256] width 474 height 25
click at [465, 250] on input "text" at bounding box center [312, 256] width 474 height 25
click at [351, 268] on div "Total Freight Cost Amount" at bounding box center [313, 246] width 493 height 52
click at [405, 261] on input "text" at bounding box center [312, 256] width 474 height 25
click at [1225, 248] on input "text" at bounding box center [1297, 256] width 474 height 25
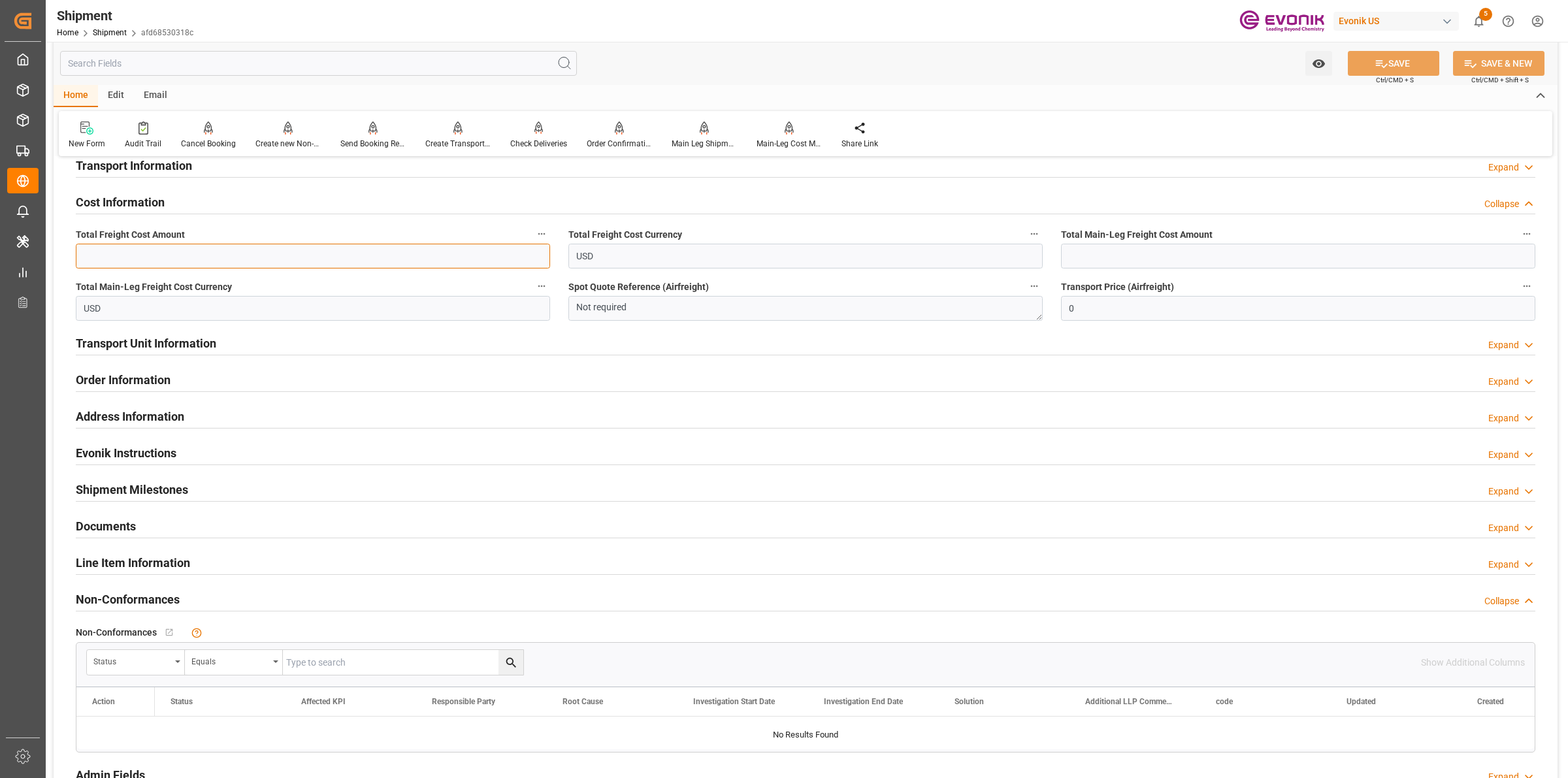
click at [343, 256] on input "text" at bounding box center [312, 256] width 474 height 25
paste input "2980"
type input "2980"
click at [1133, 252] on input "text" at bounding box center [1297, 256] width 474 height 25
paste input "2980"
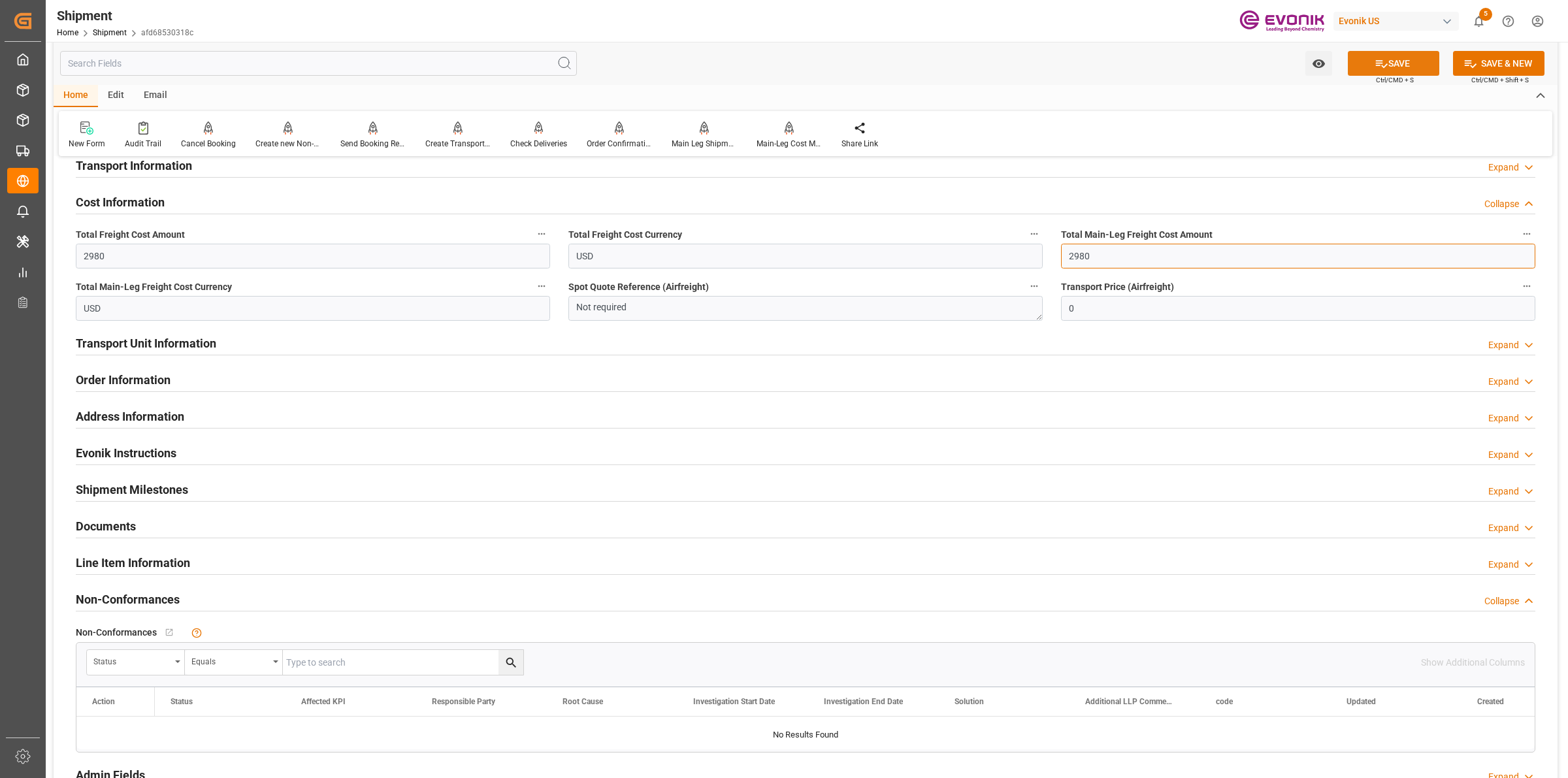
type input "2980"
click at [1383, 59] on icon at bounding box center [1381, 63] width 13 height 13
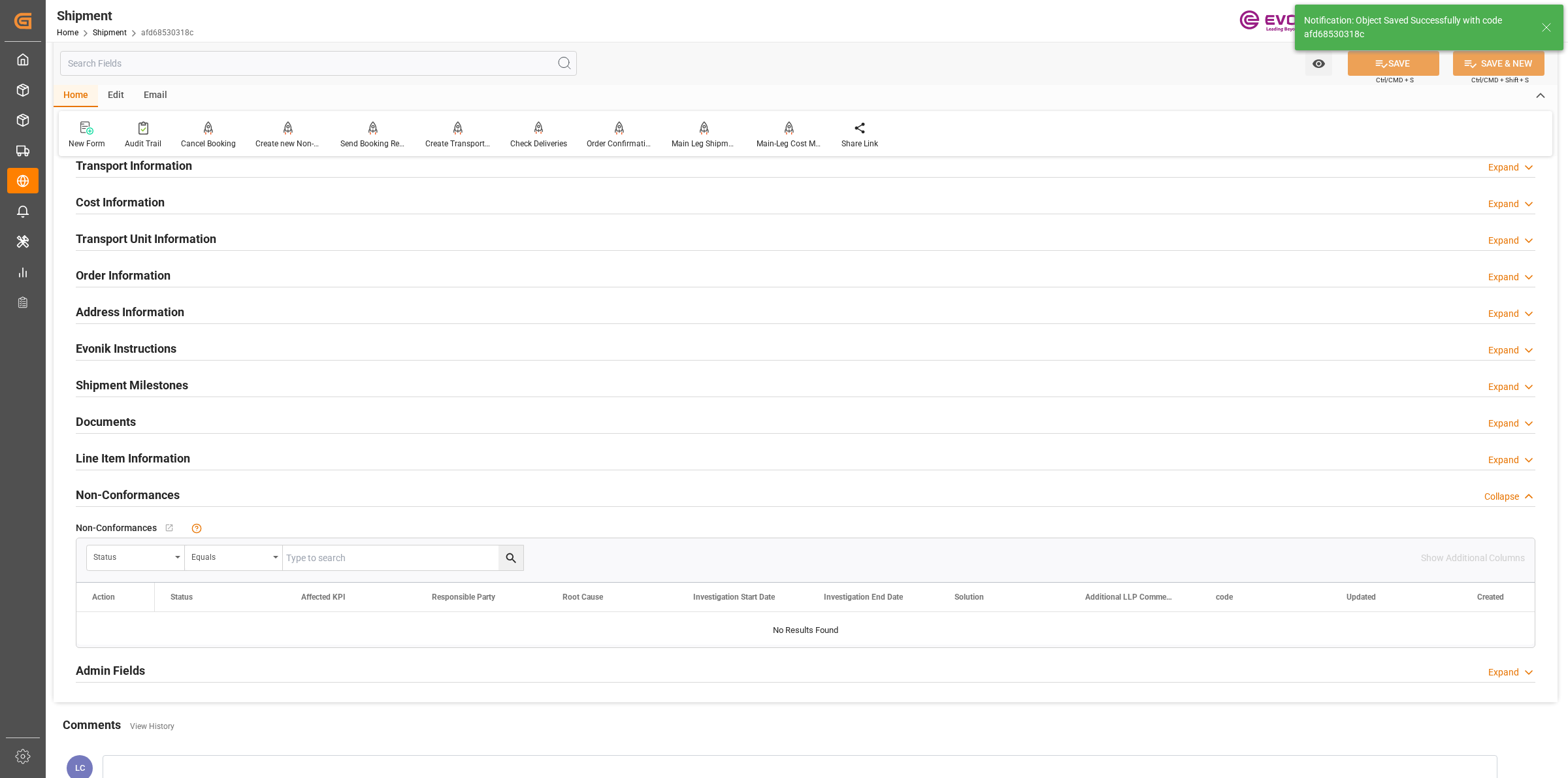
click at [167, 210] on div "Cost Information Expand" at bounding box center [805, 201] width 1459 height 25
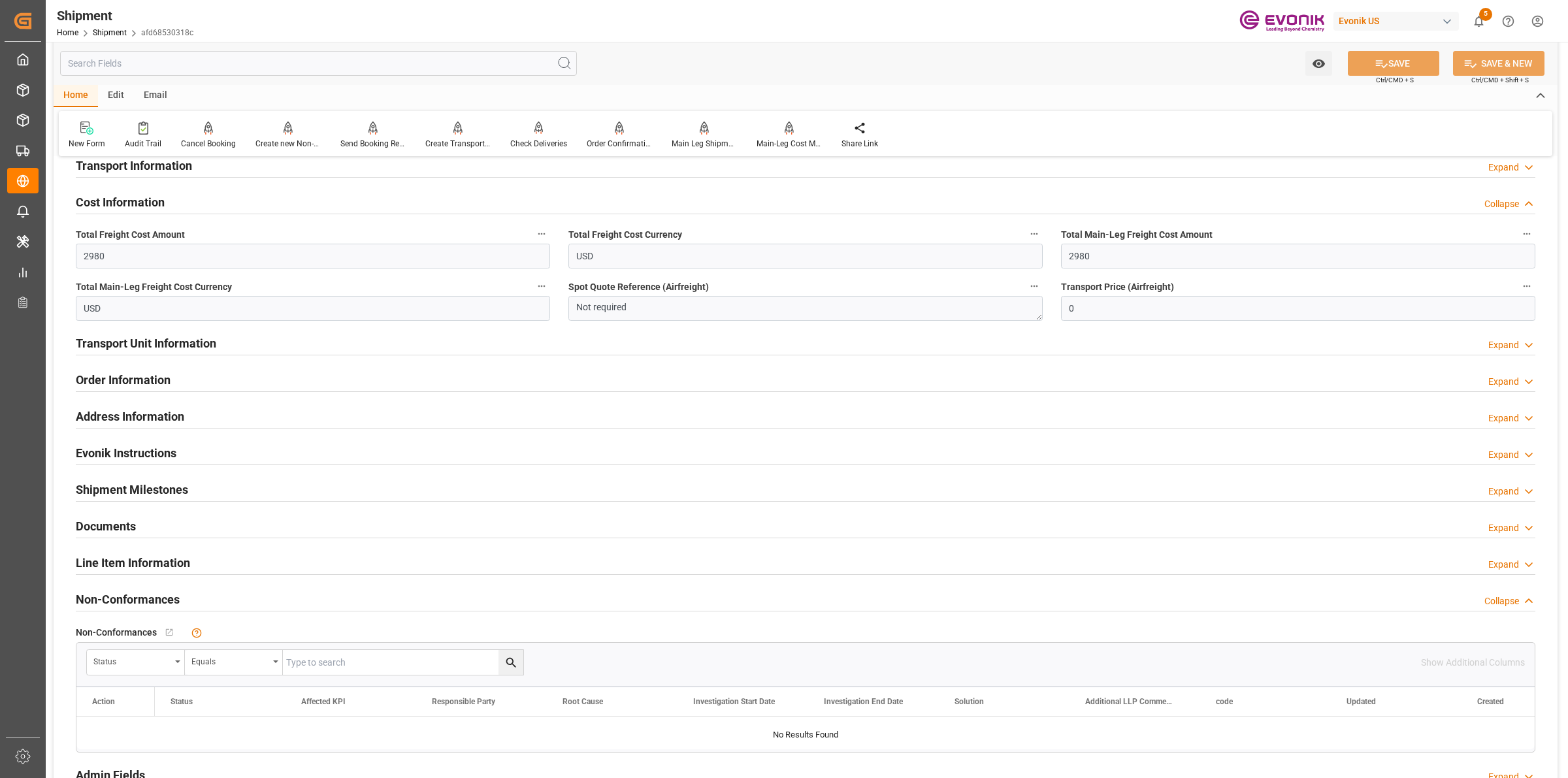
click at [167, 210] on div "Cost Information Collapse" at bounding box center [805, 201] width 1459 height 25
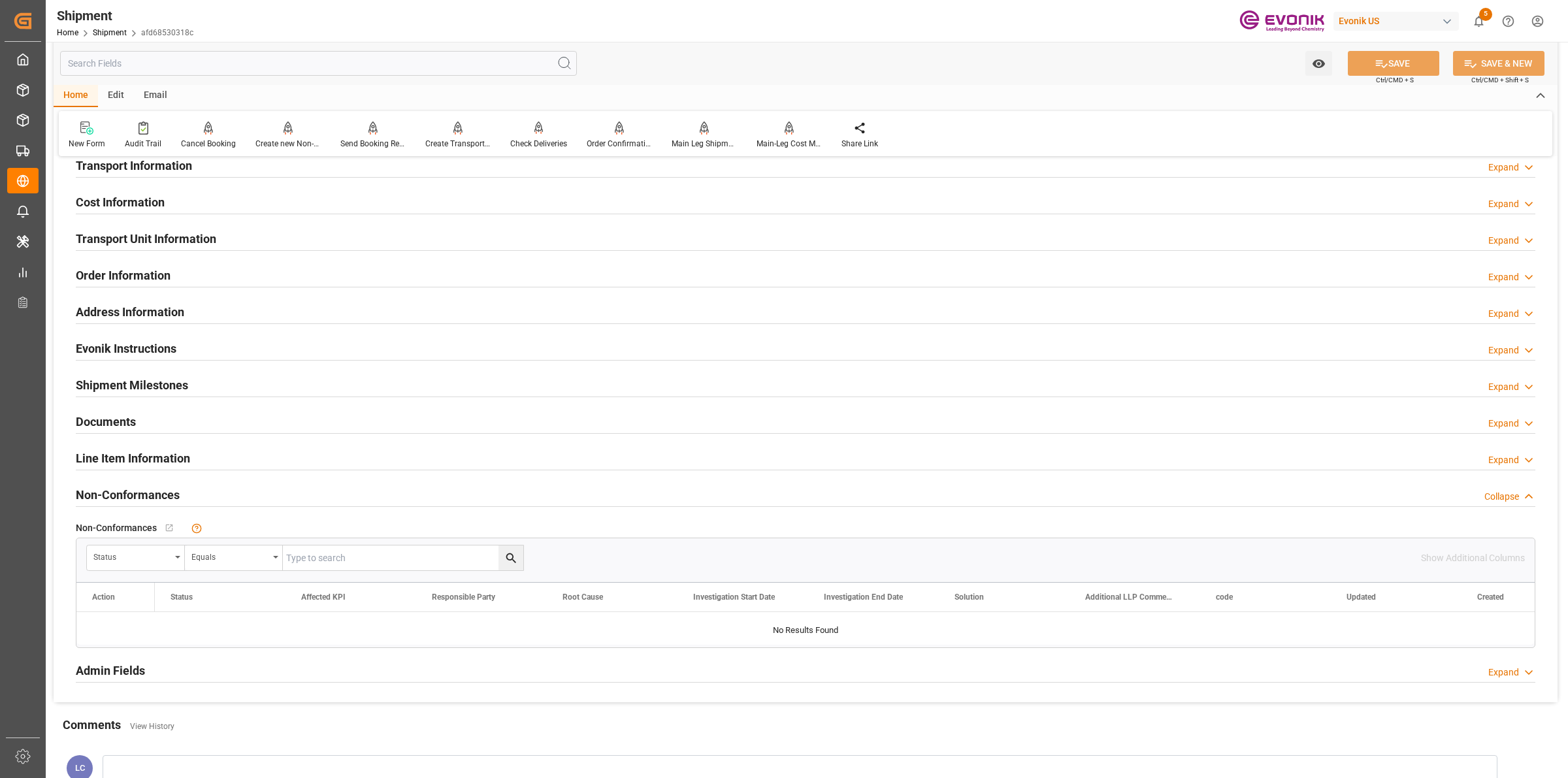
click at [136, 238] on h2 "Transport Unit Information" at bounding box center [146, 239] width 140 height 18
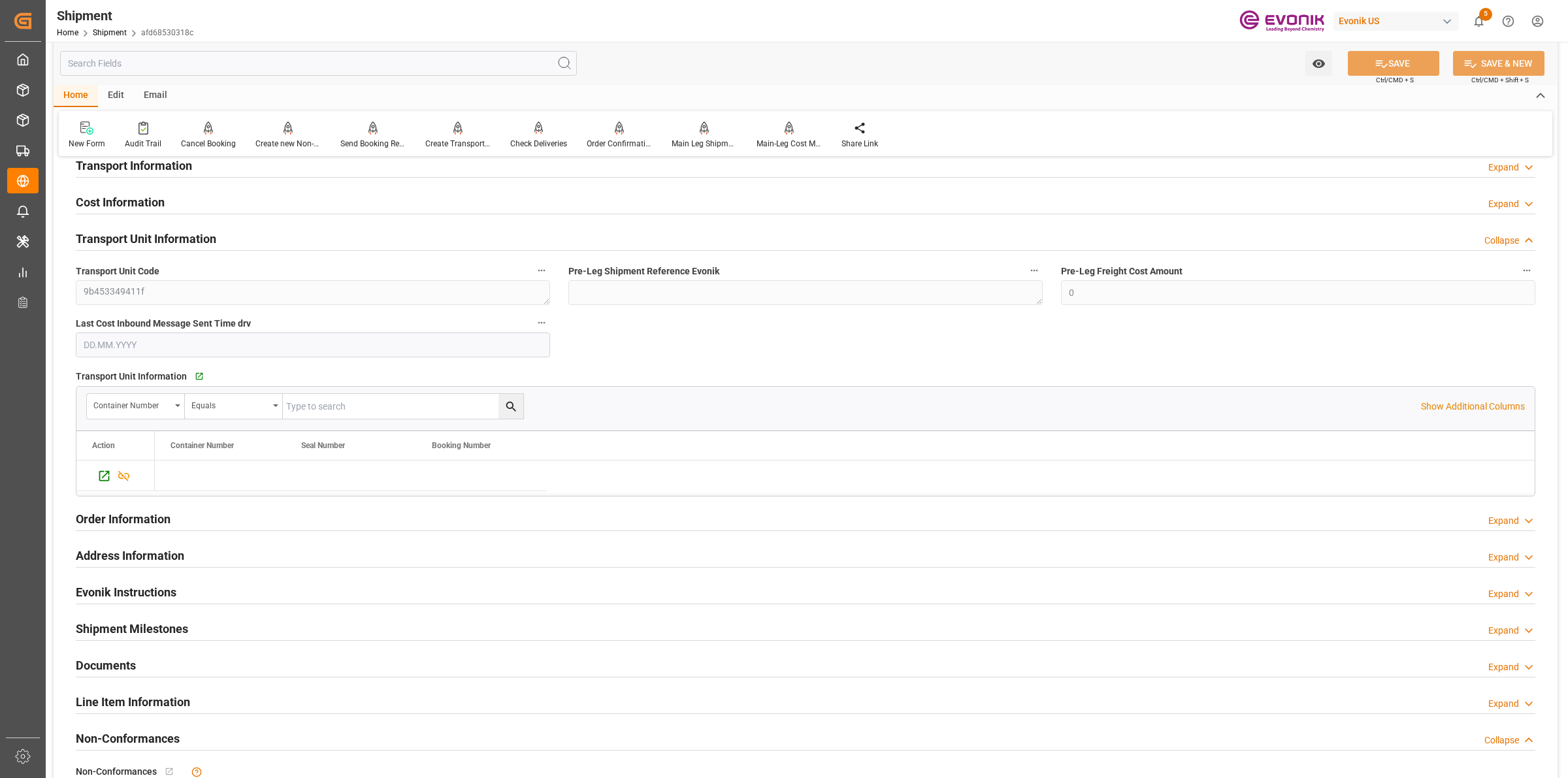
click at [197, 60] on input "text" at bounding box center [318, 63] width 517 height 25
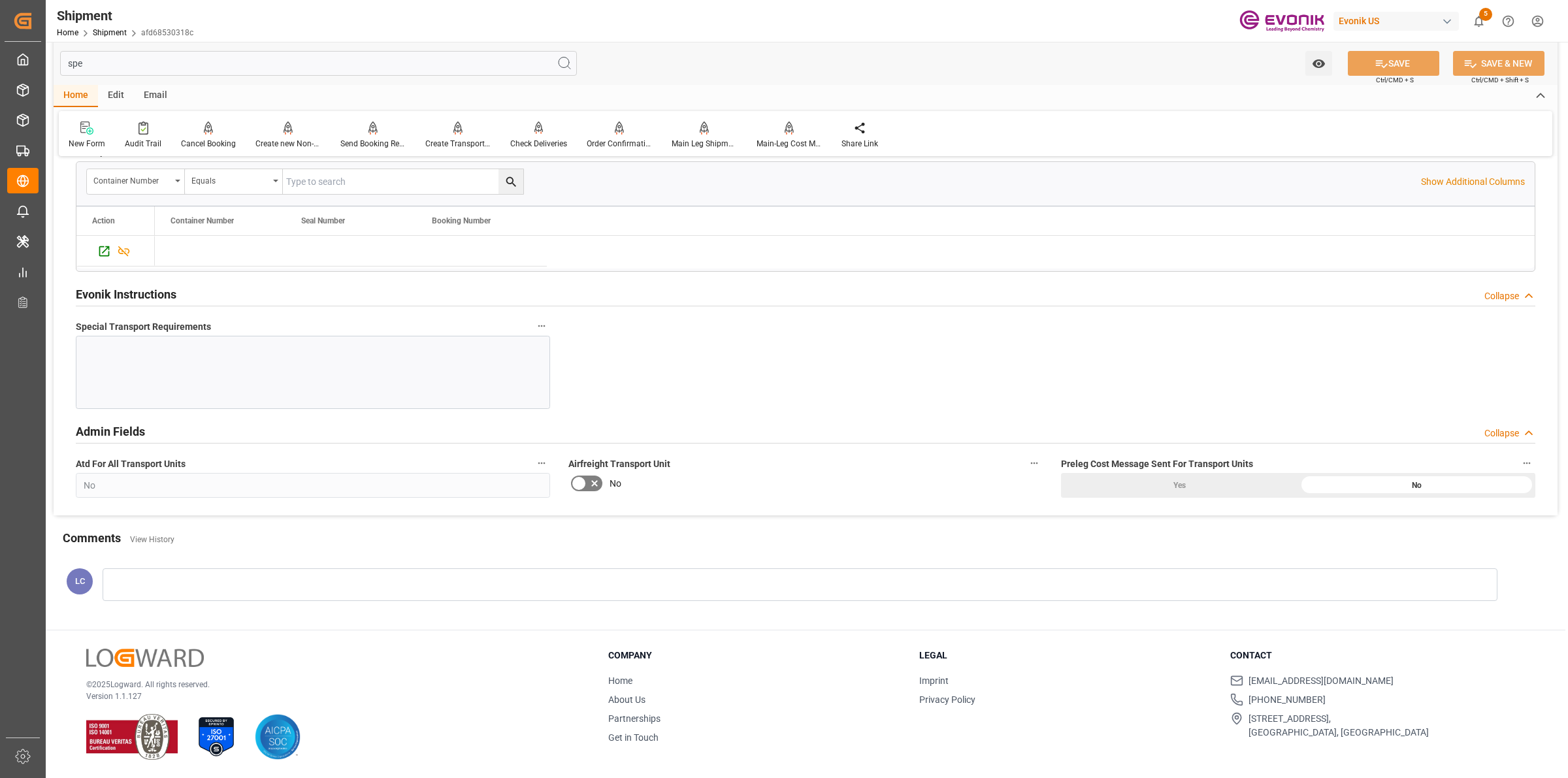
scroll to position [0, 0]
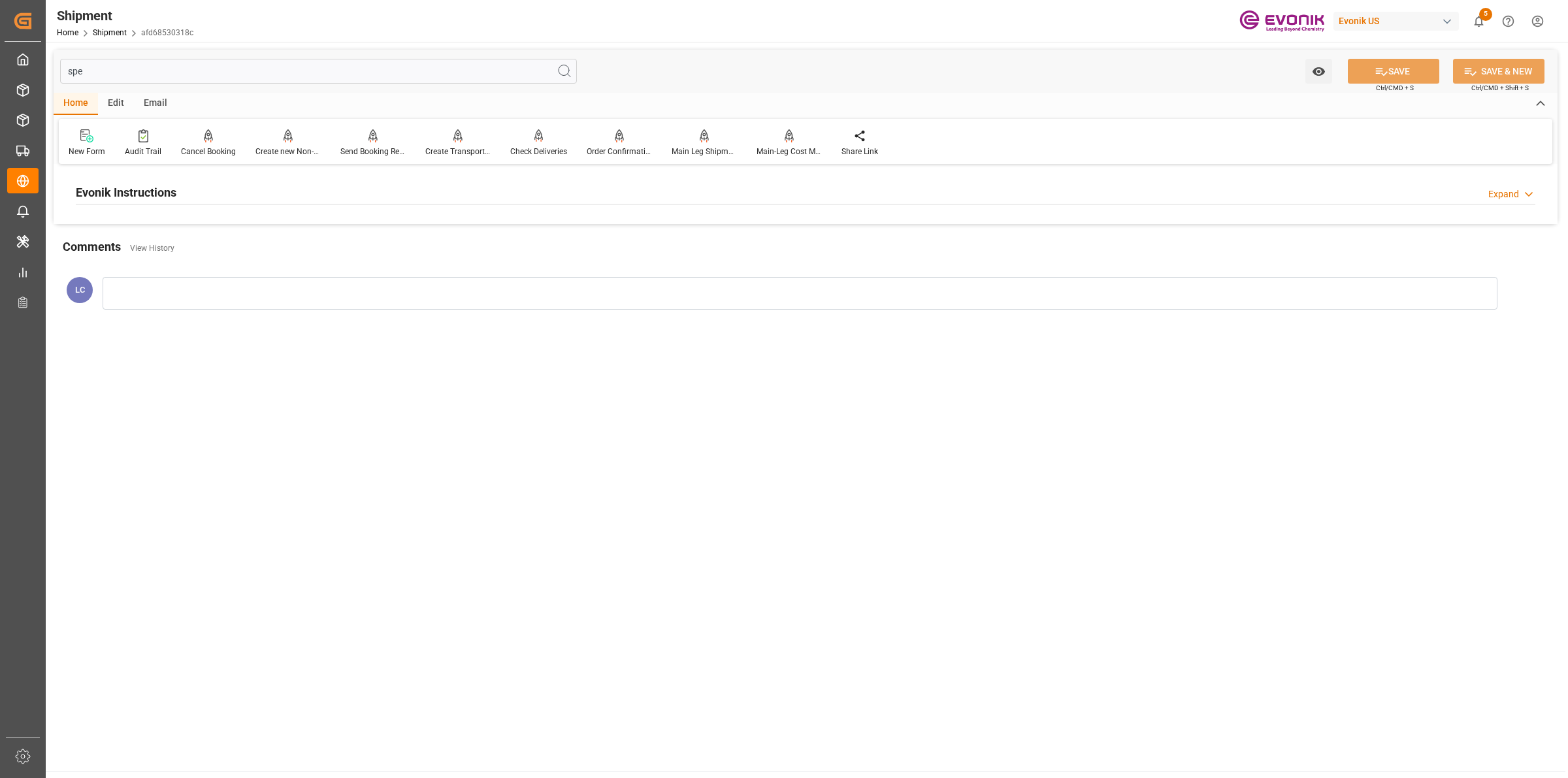
type input "spe"
click at [176, 194] on h2 "Evonik Instructions" at bounding box center [125, 192] width 101 height 18
click at [209, 265] on div at bounding box center [312, 271] width 474 height 73
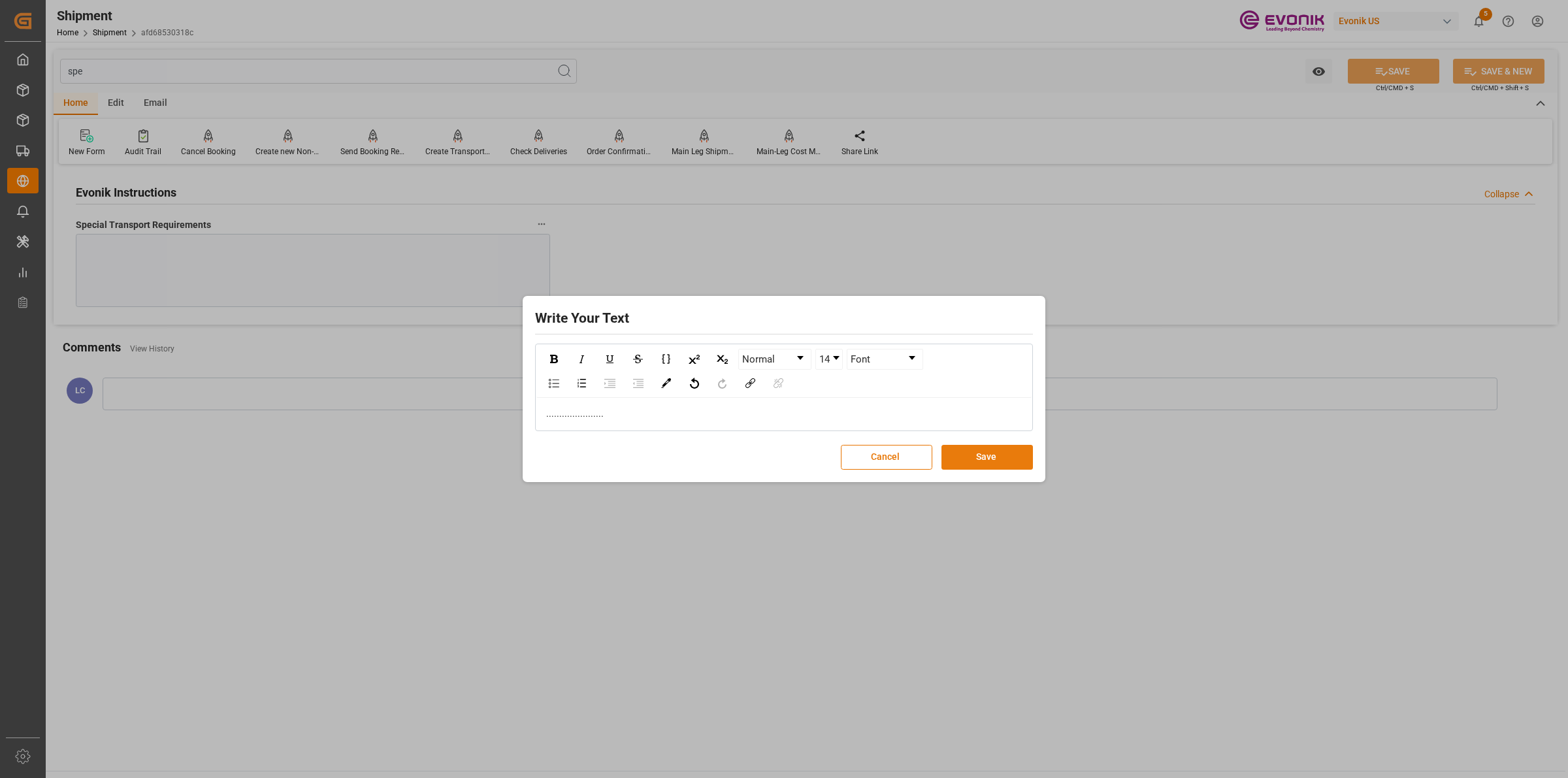
click at [984, 455] on button "Save" at bounding box center [987, 457] width 92 height 25
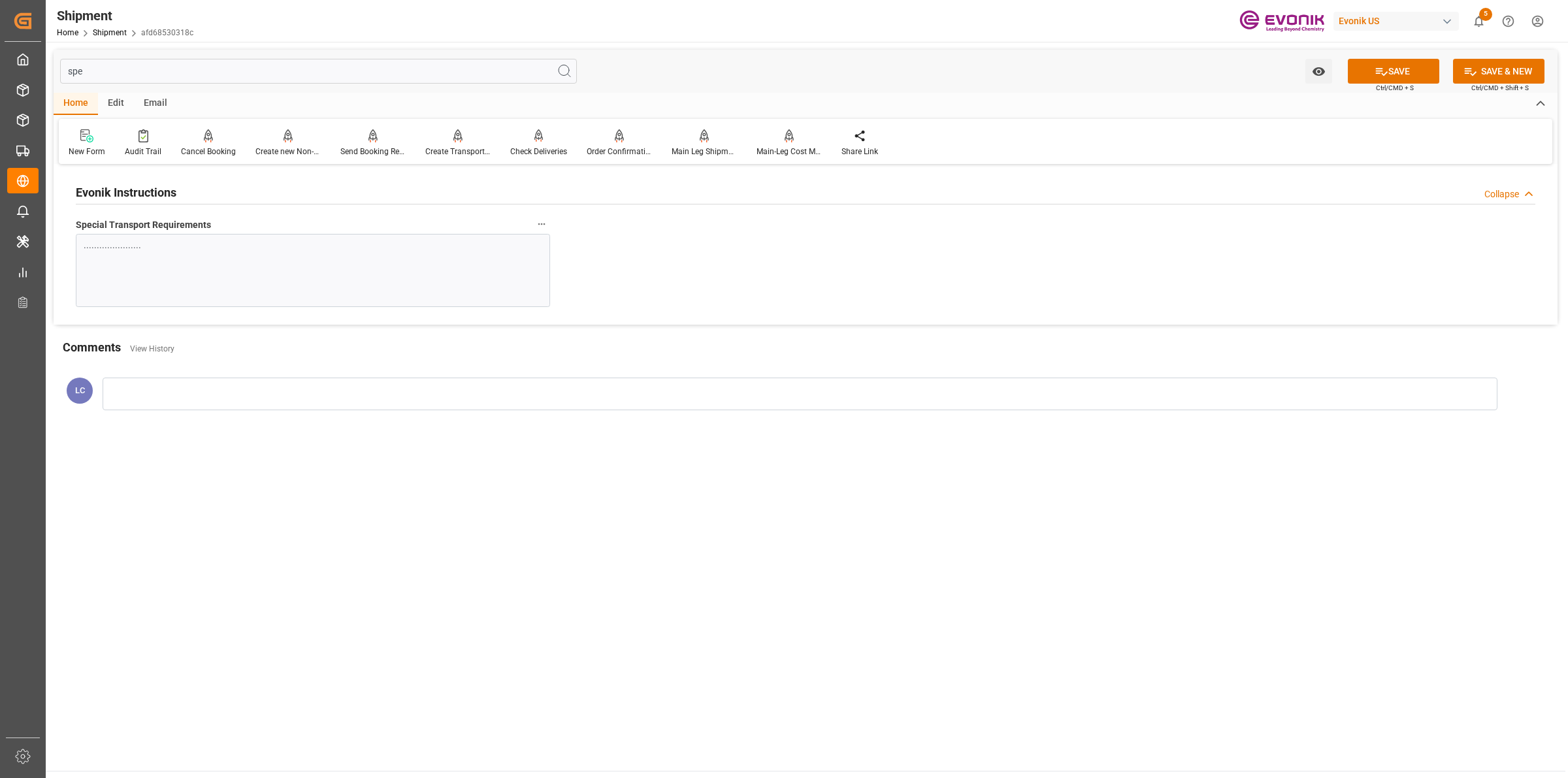
click at [1395, 69] on button "SAVE" at bounding box center [1393, 71] width 92 height 25
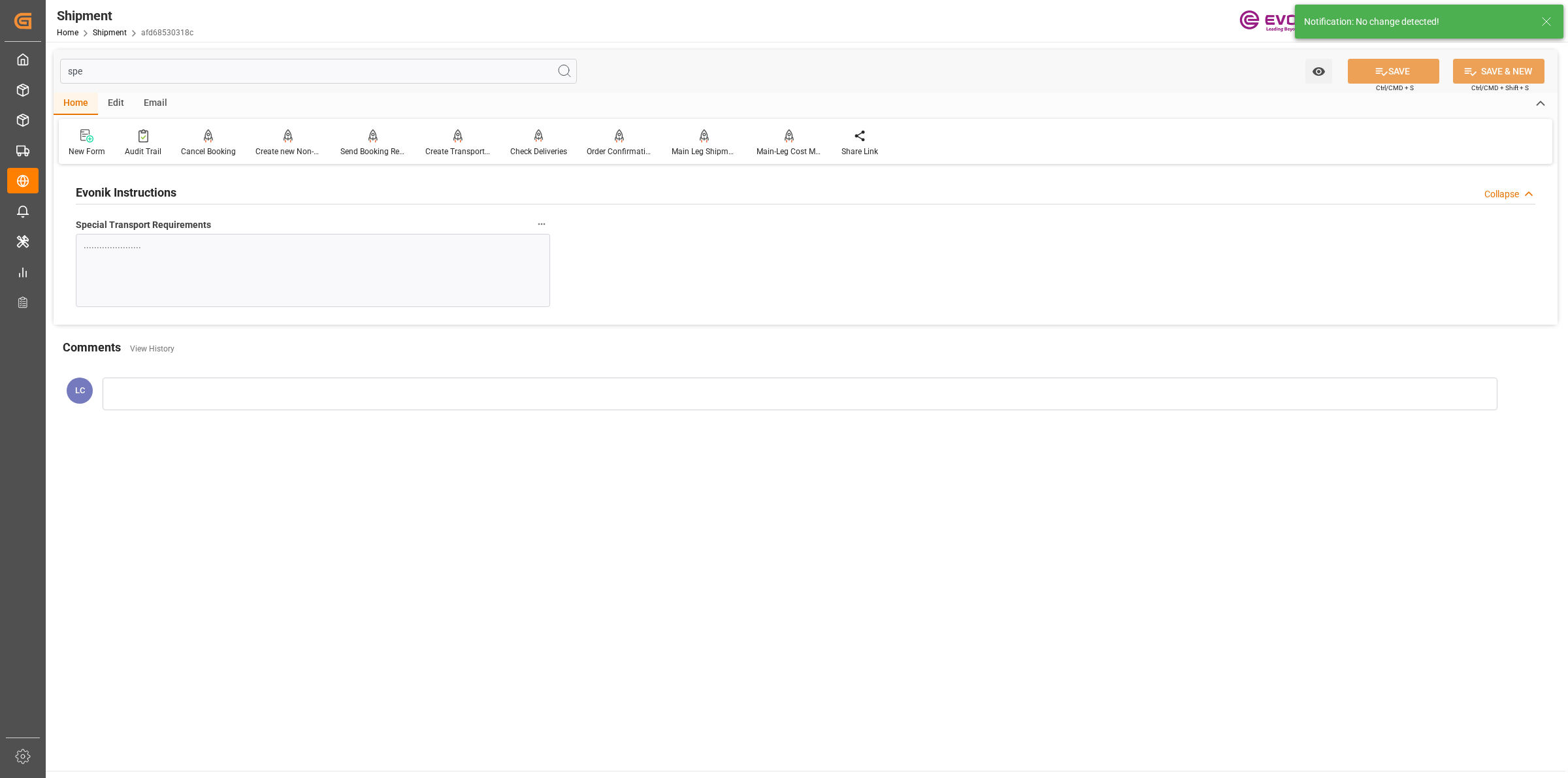
click at [204, 64] on input "spe" at bounding box center [318, 71] width 517 height 25
type input "s"
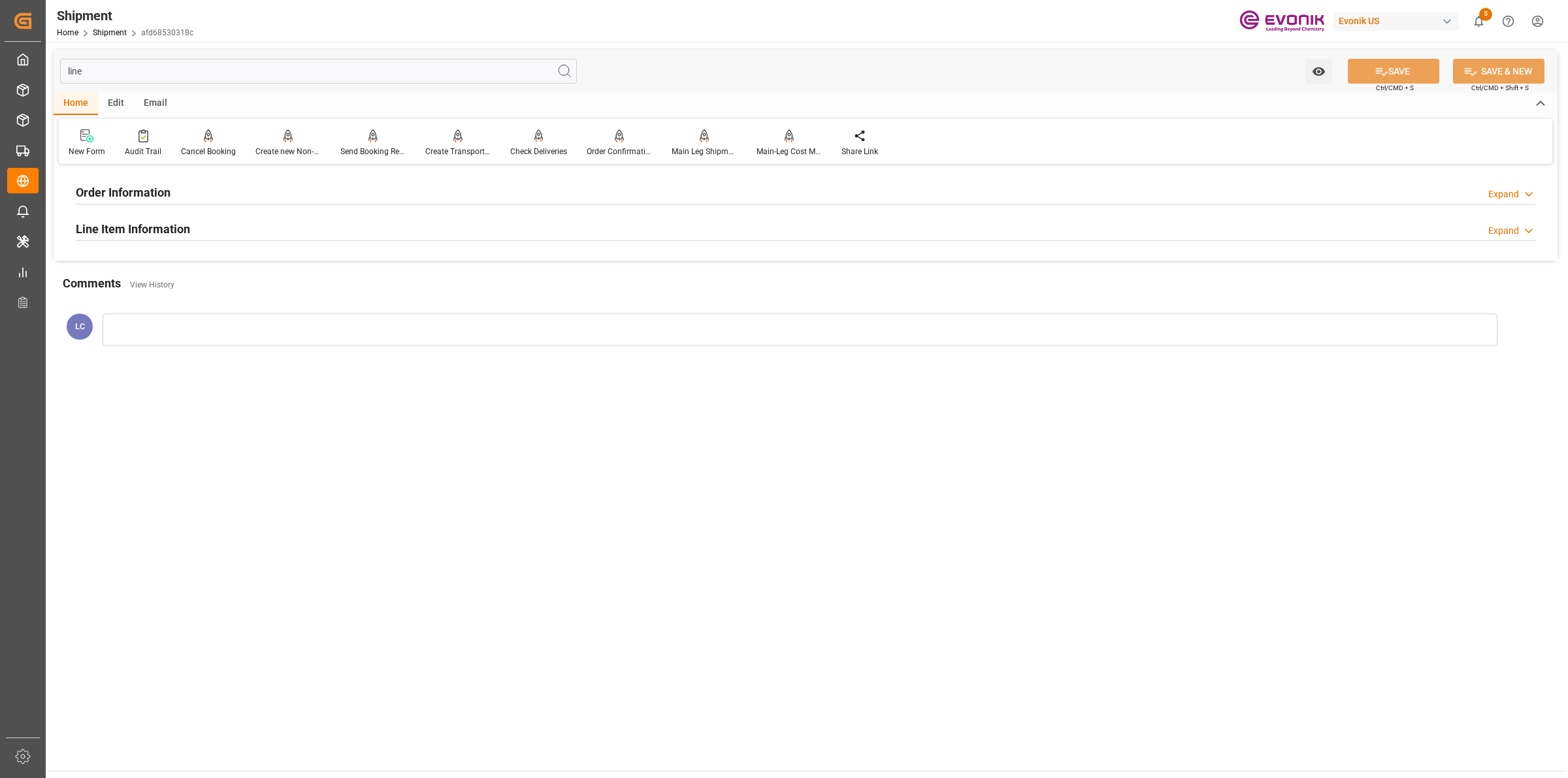
type input "line"
click at [121, 216] on div "Line Item Information" at bounding box center [132, 228] width 114 height 25
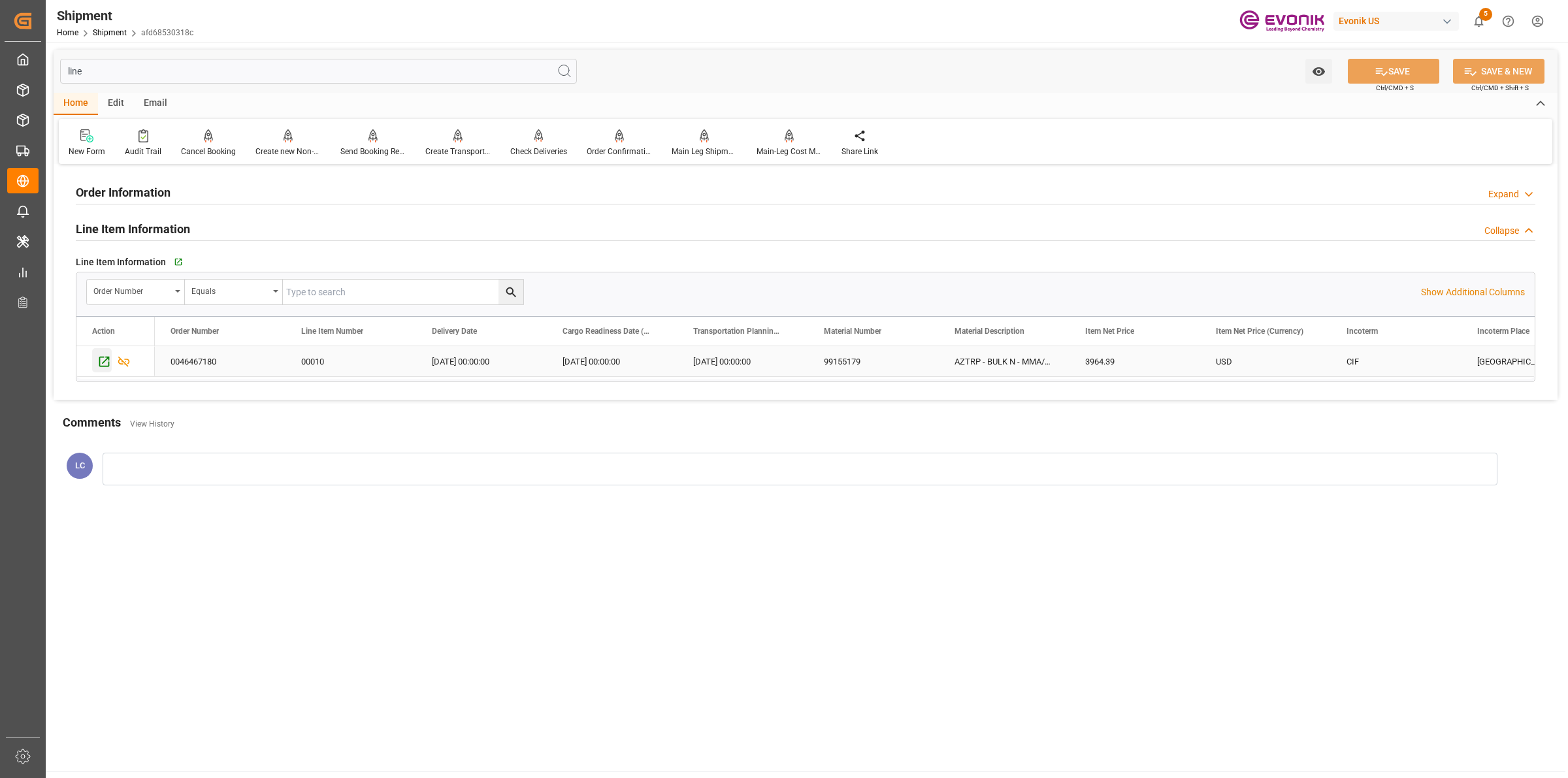
click at [106, 367] on icon "Press SPACE to select this row." at bounding box center [104, 362] width 10 height 10
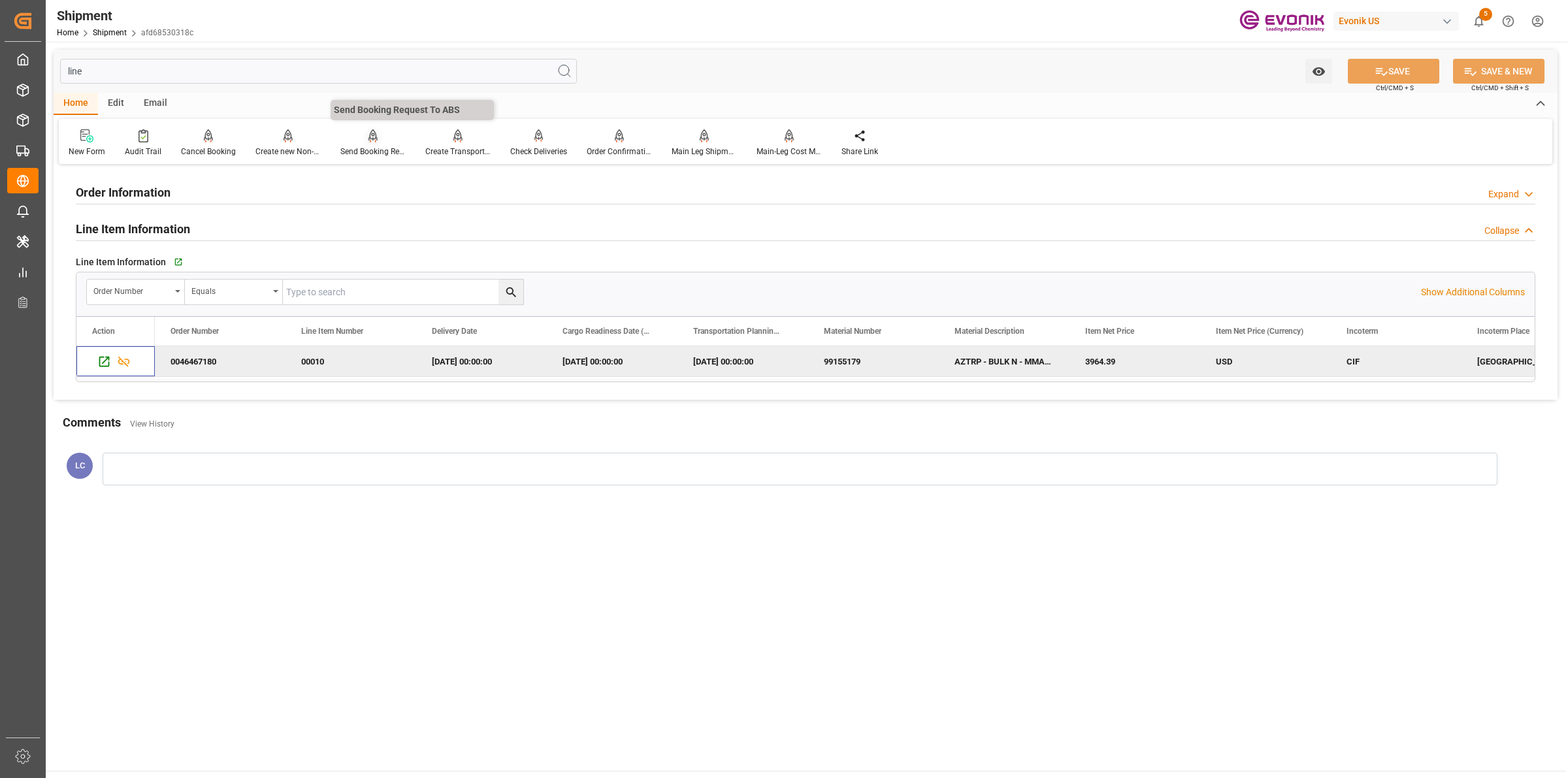
click at [374, 137] on div at bounding box center [372, 136] width 65 height 13
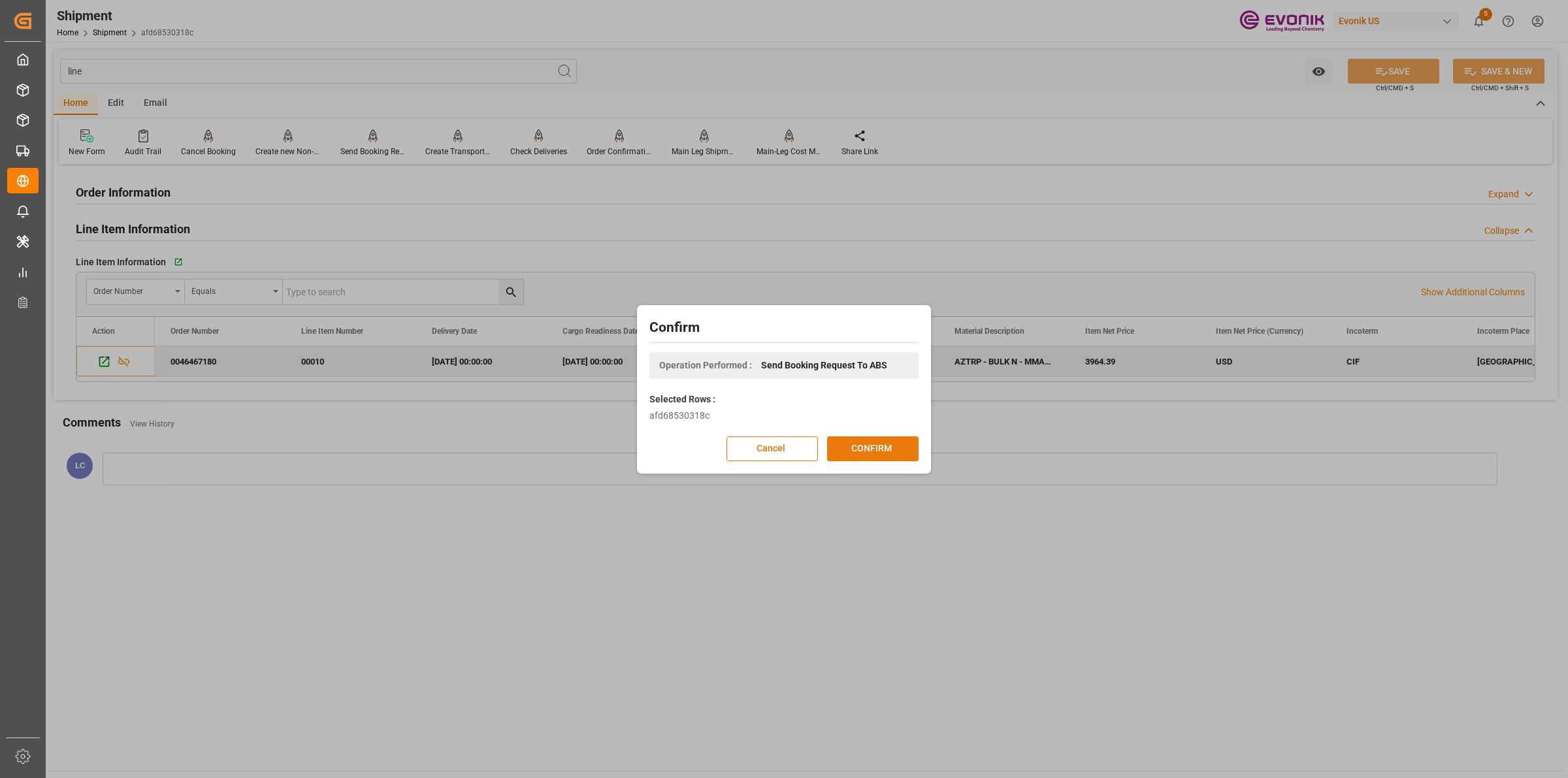
click at [889, 453] on button "CONFIRM" at bounding box center [873, 449] width 92 height 25
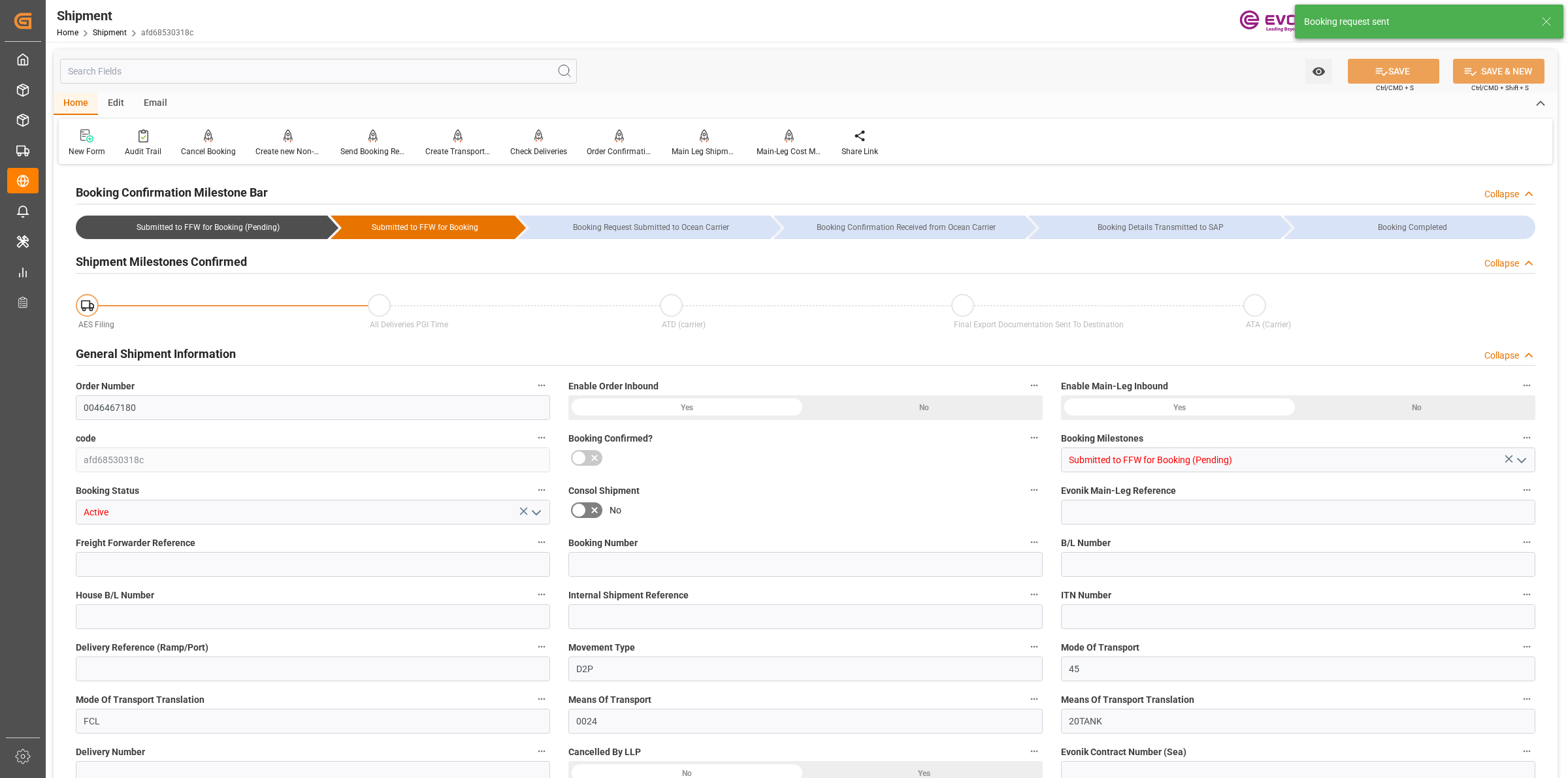
type input "AC Containerline"
type input "AC Containerline GmbH"
type input "0"
type input "17252"
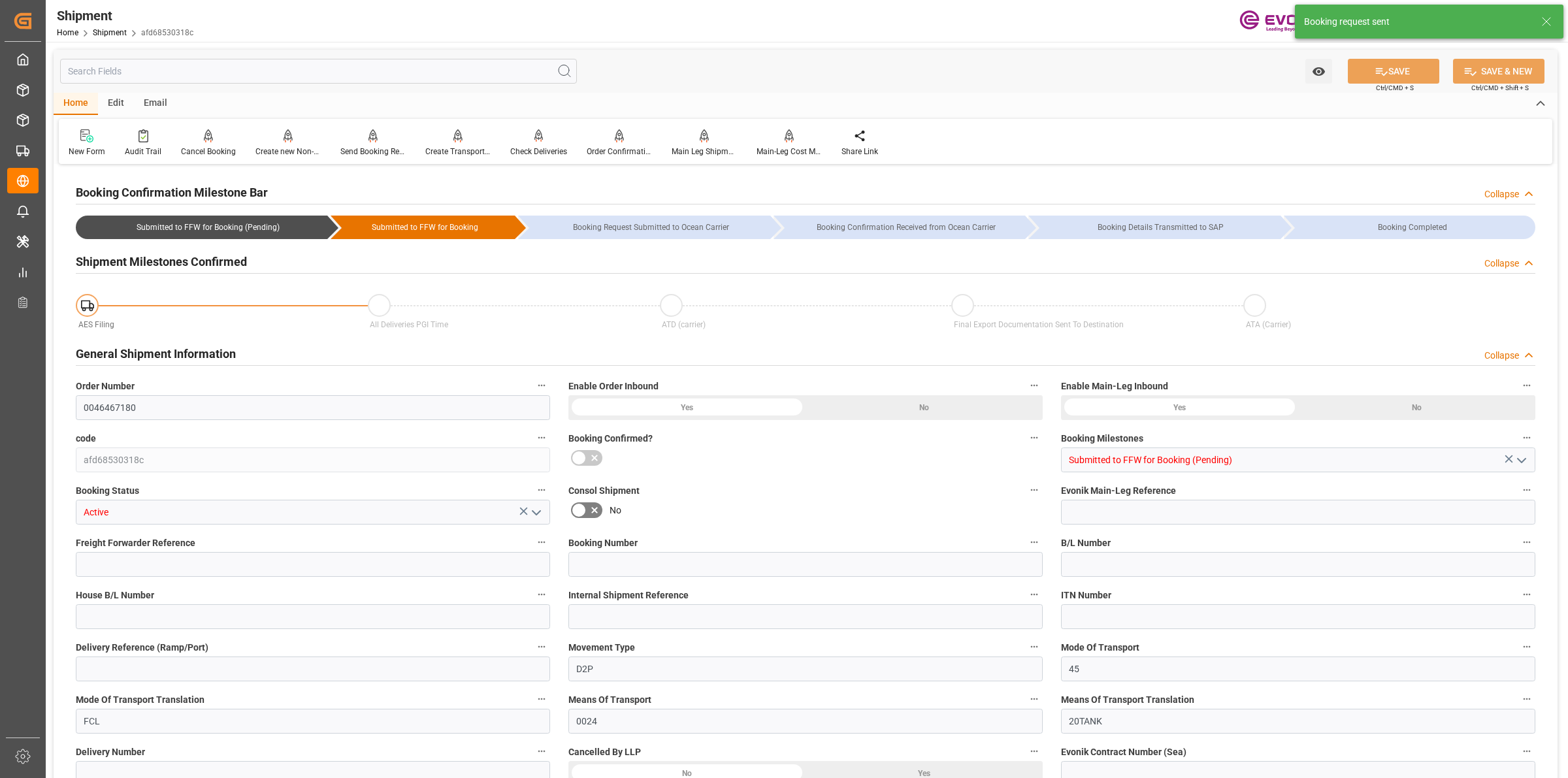
type input "0"
type input "USMSY"
type input "NLRTM"
type input "8888888"
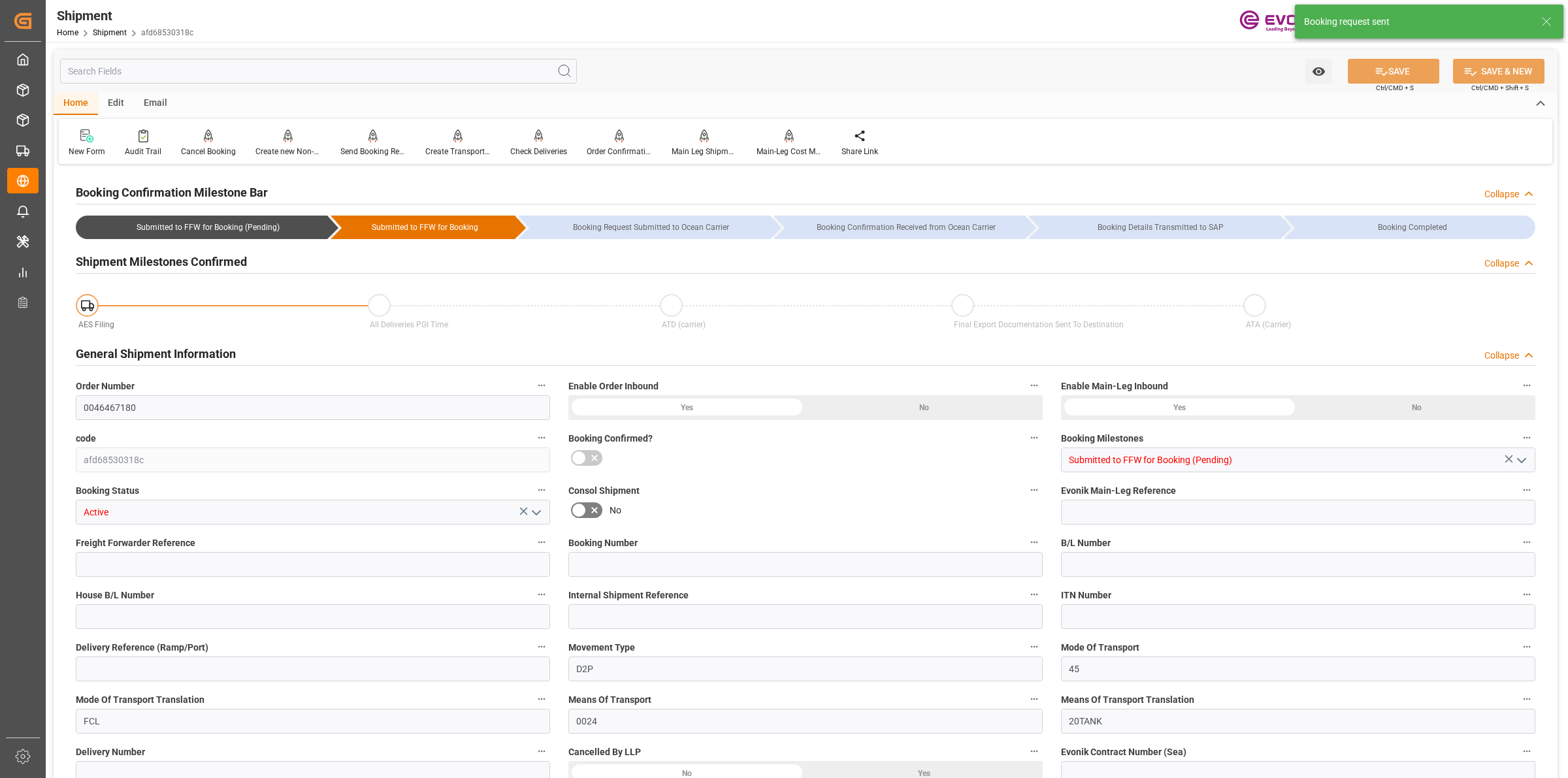
type input "2980"
type input "0"
type input "17233"
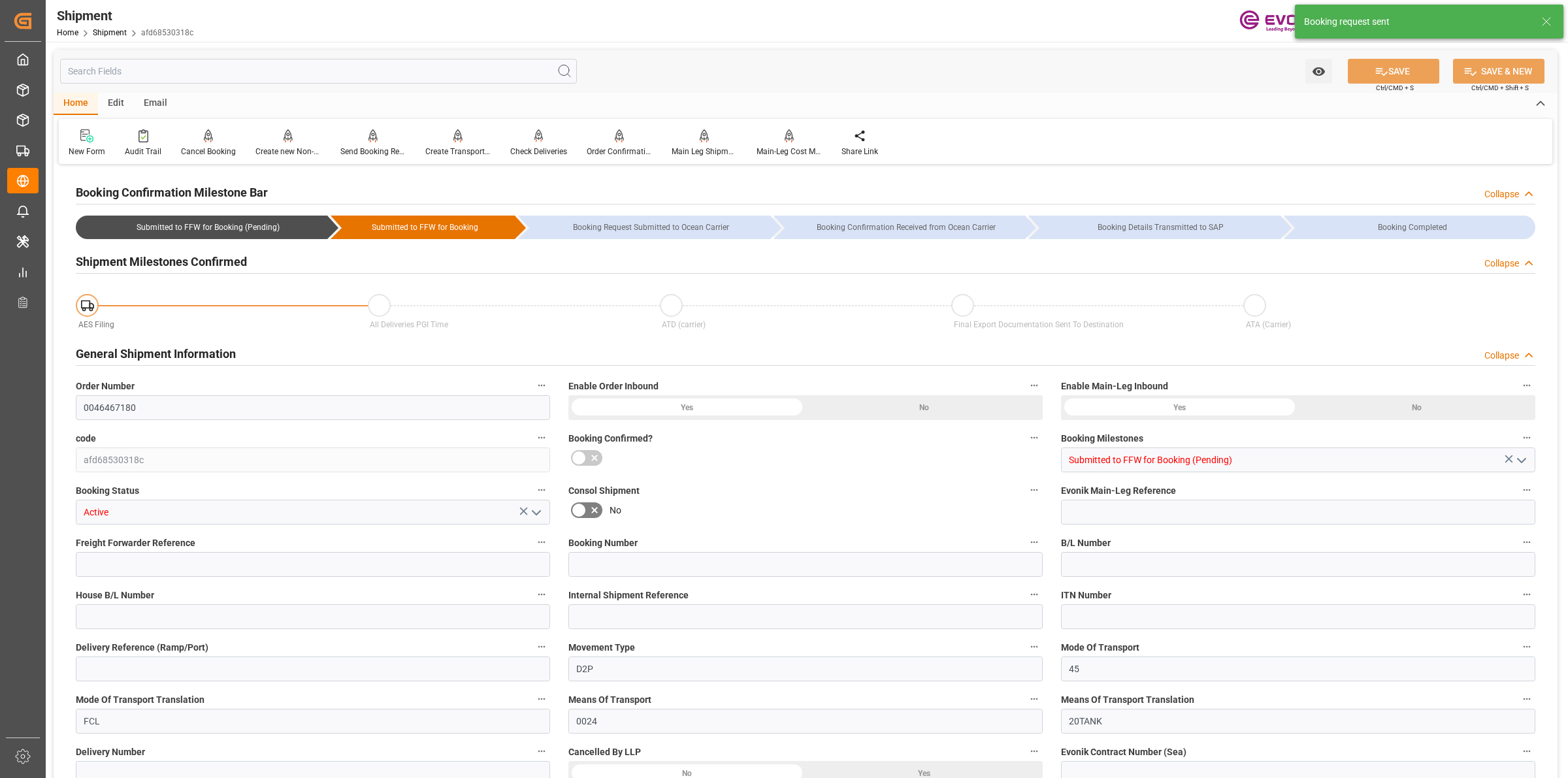
type input "KGM"
type input "0"
type input "AC Containerline"
type input "AC Containerline GmbH"
type input "10.10.2025 00:00"
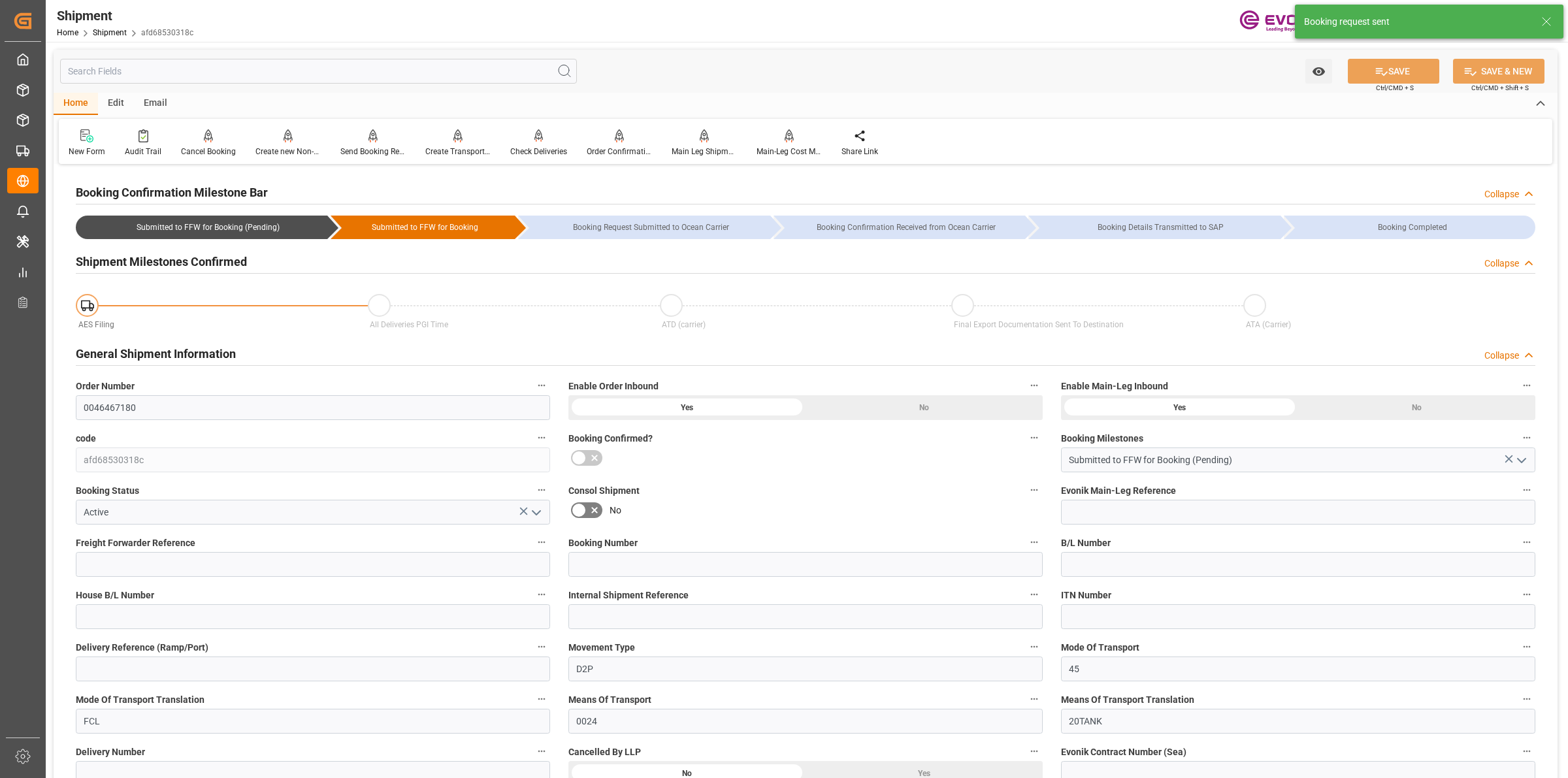
type input "17.11.2025 00:00"
type input "03.10.2025 00:00"
type input "[DATE]"
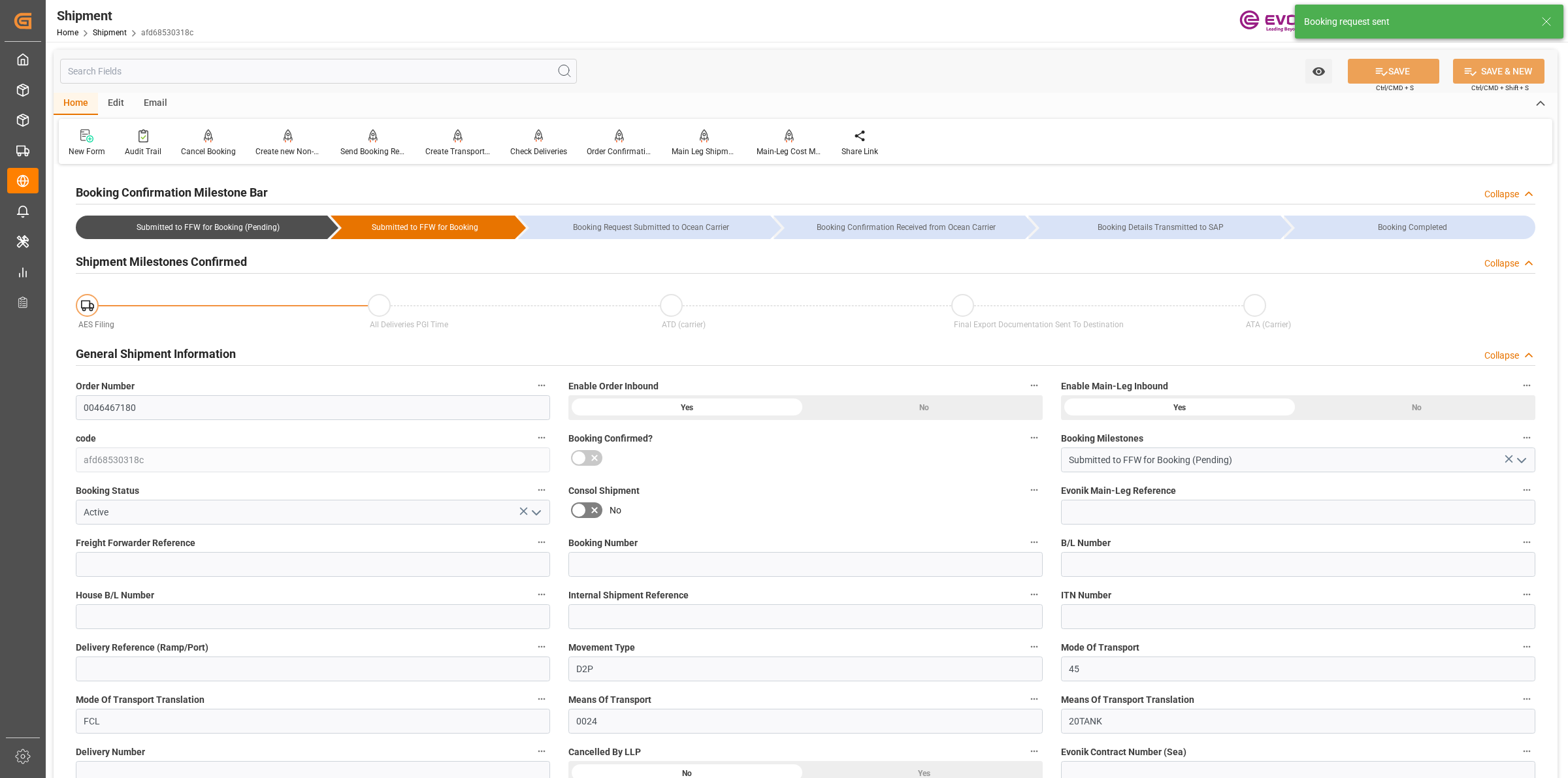
type input "01.09.2025 14:11"
type input "[DATE] 14:07"
type input "01.09.2025 14:11"
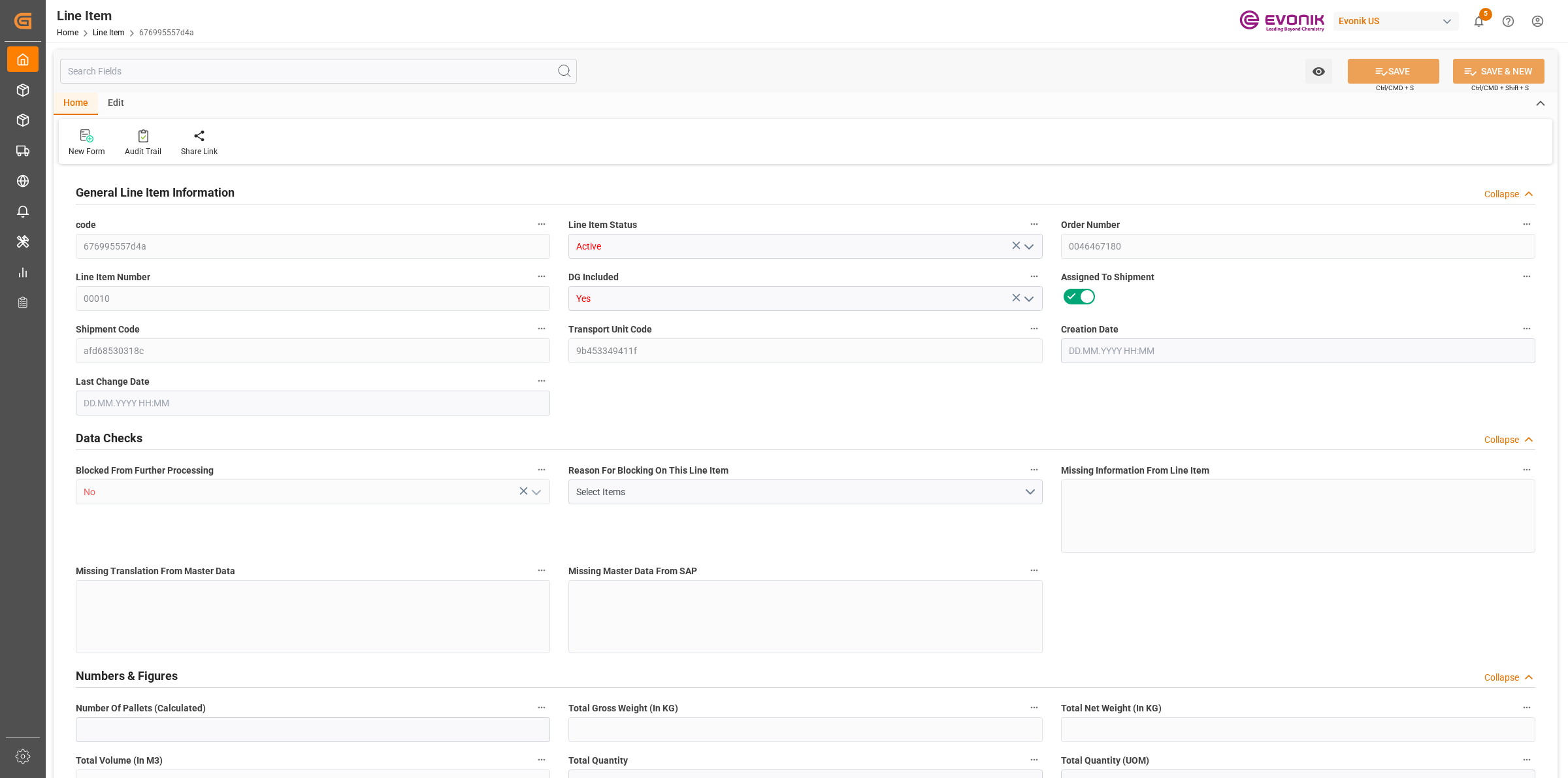
type input "0"
type input "17252"
type input "0"
type input "17233"
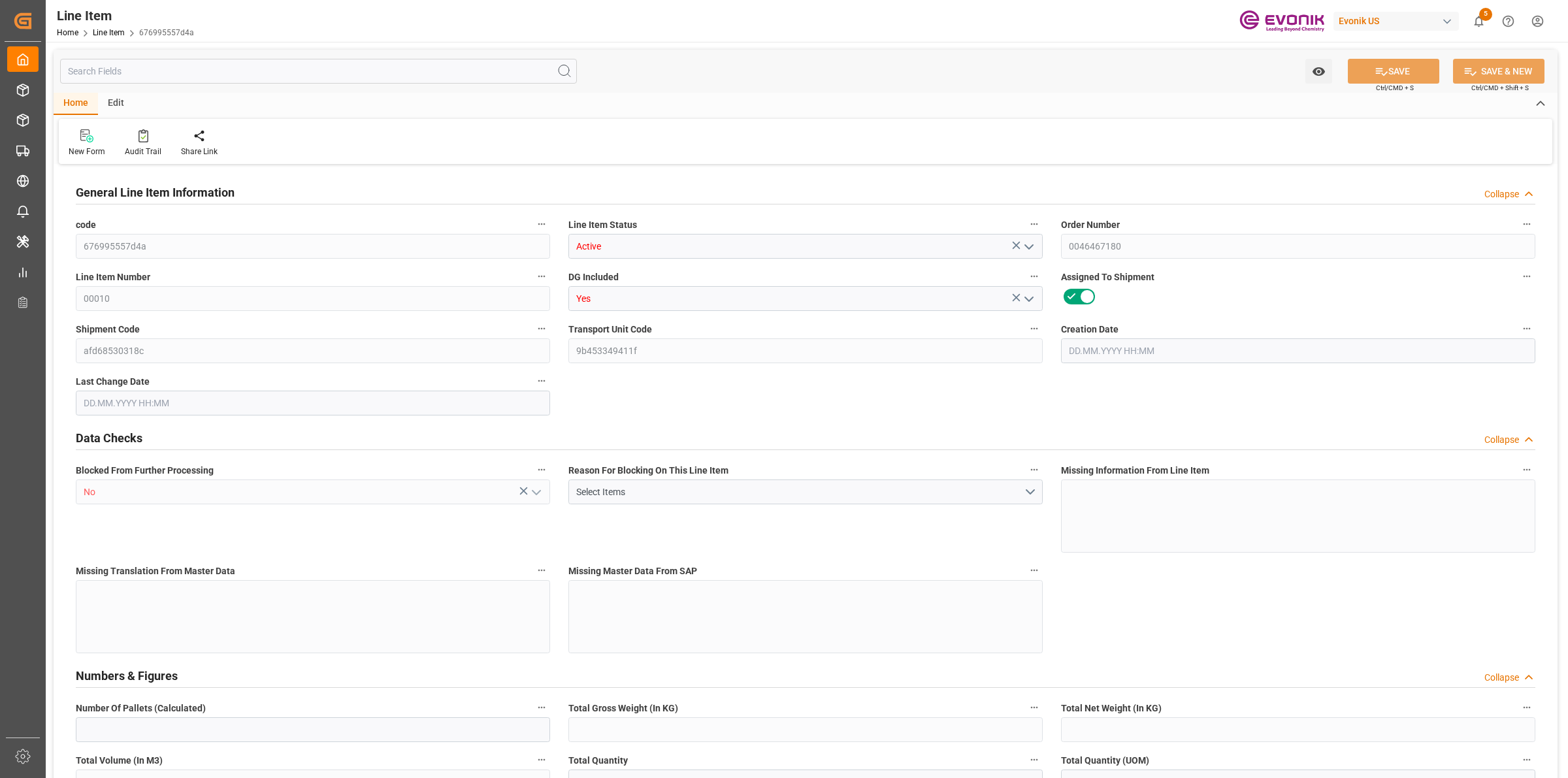
type input "3964.39"
type input "17233"
type input "38000"
type input "17252"
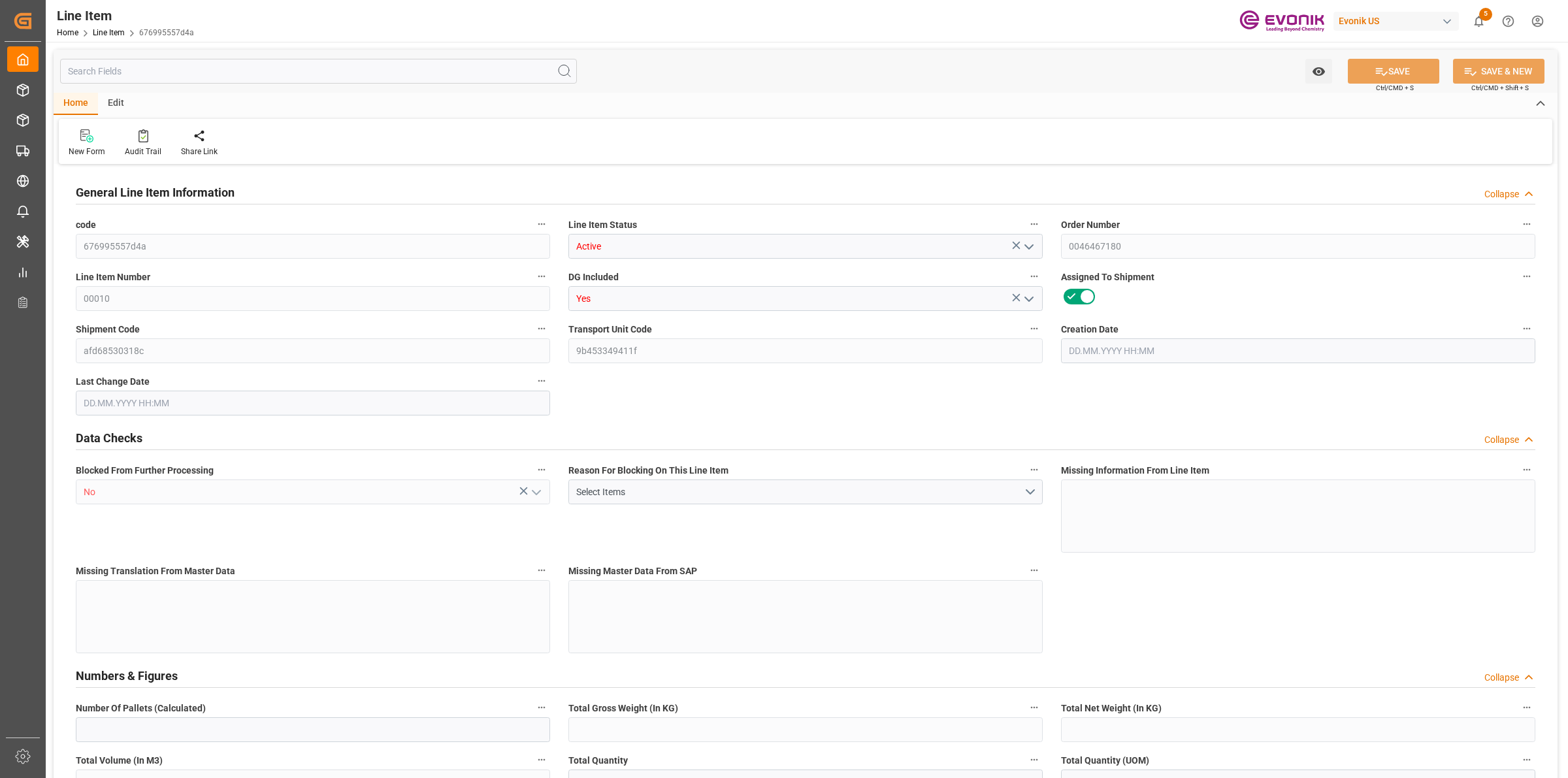
type input "17252"
type input "0"
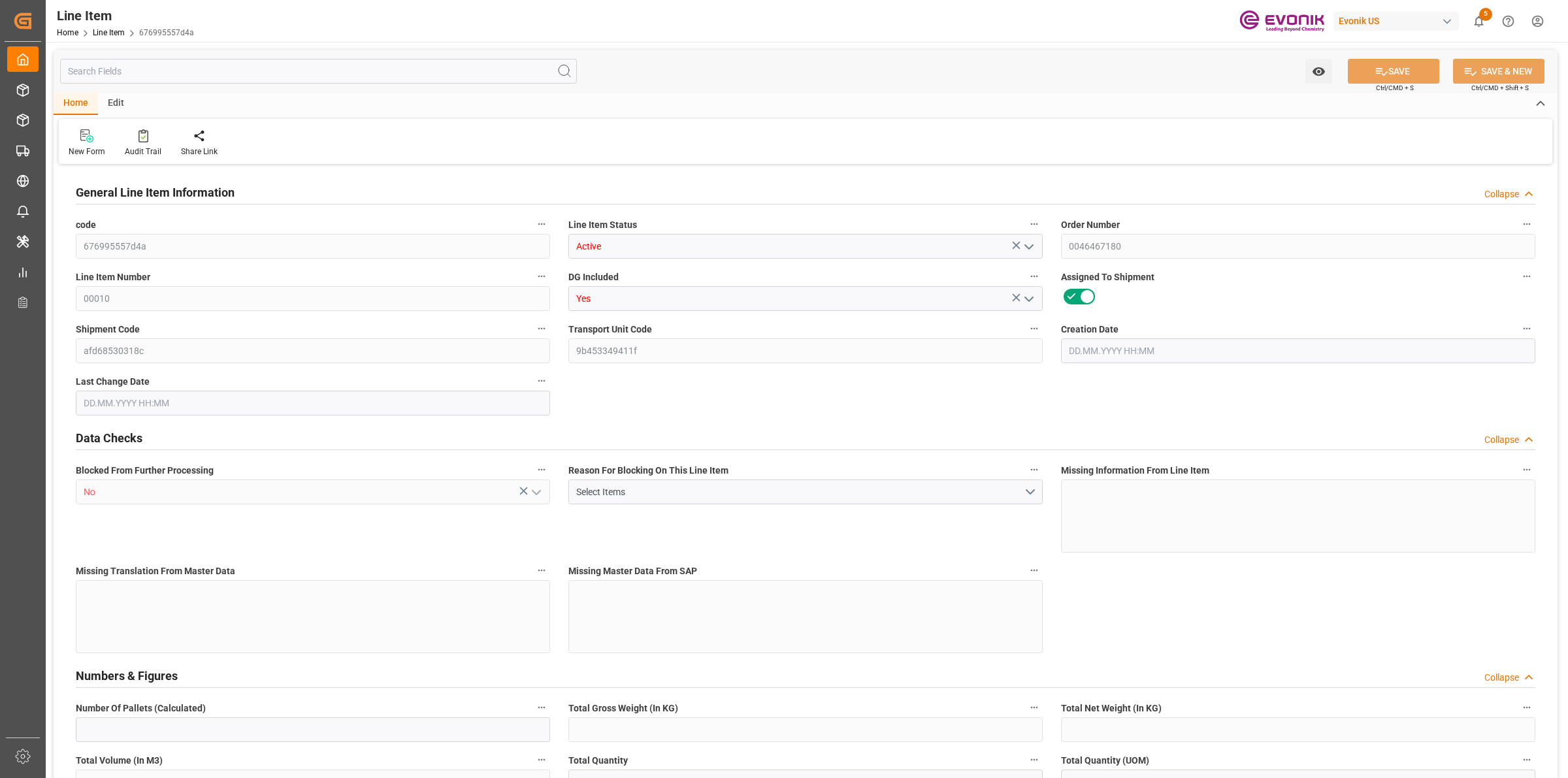
type input "0"
type input "[DATE] 17:32"
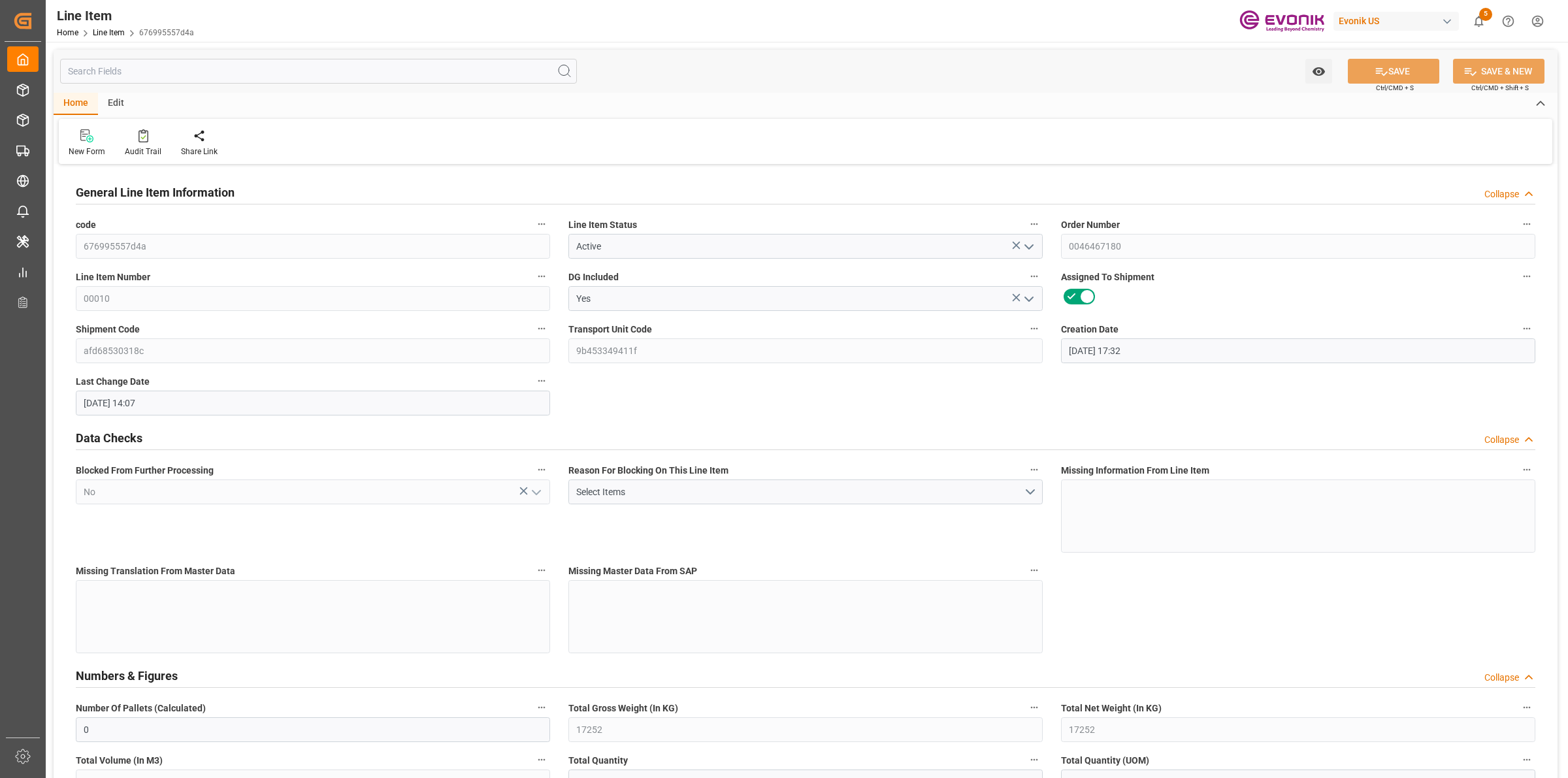
type input "[DATE] 14:07"
type input "[DATE]"
click at [198, 67] on input "text" at bounding box center [318, 71] width 517 height 25
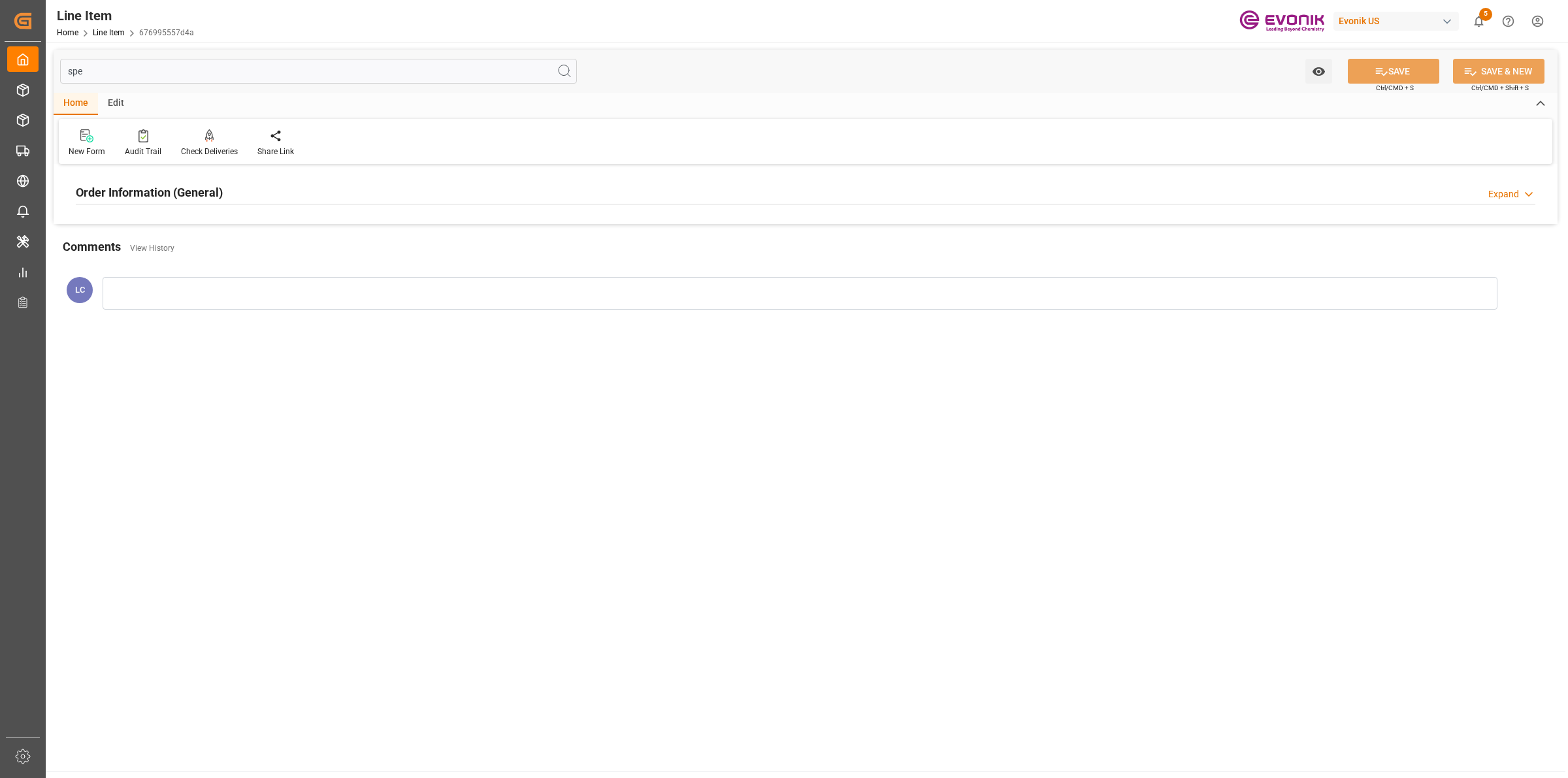
type input "spe"
click at [181, 190] on h2 "Order Information (General)" at bounding box center [149, 192] width 147 height 18
click at [267, 270] on div at bounding box center [312, 271] width 474 height 73
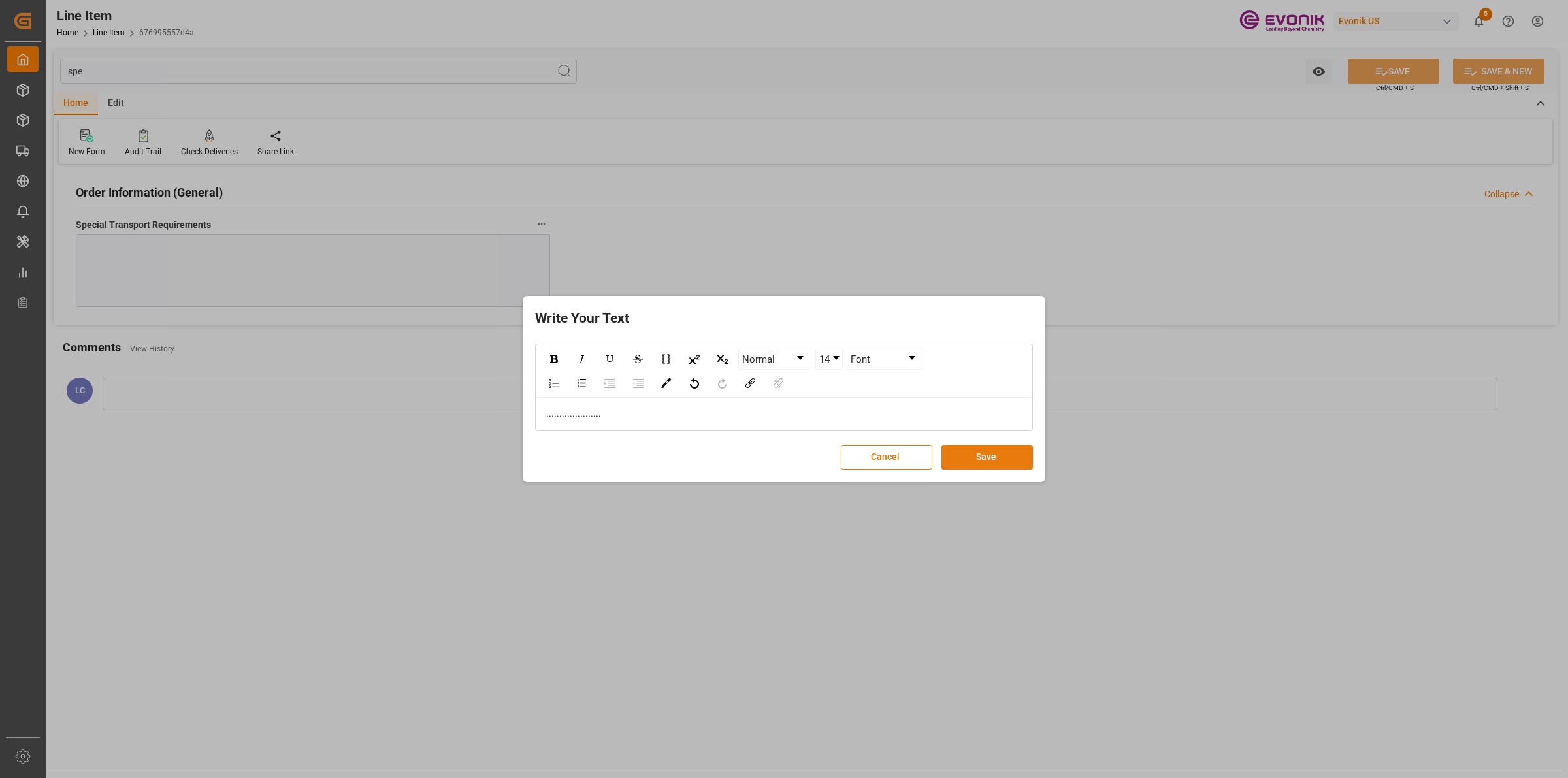
click at [993, 446] on button "Save" at bounding box center [987, 457] width 92 height 25
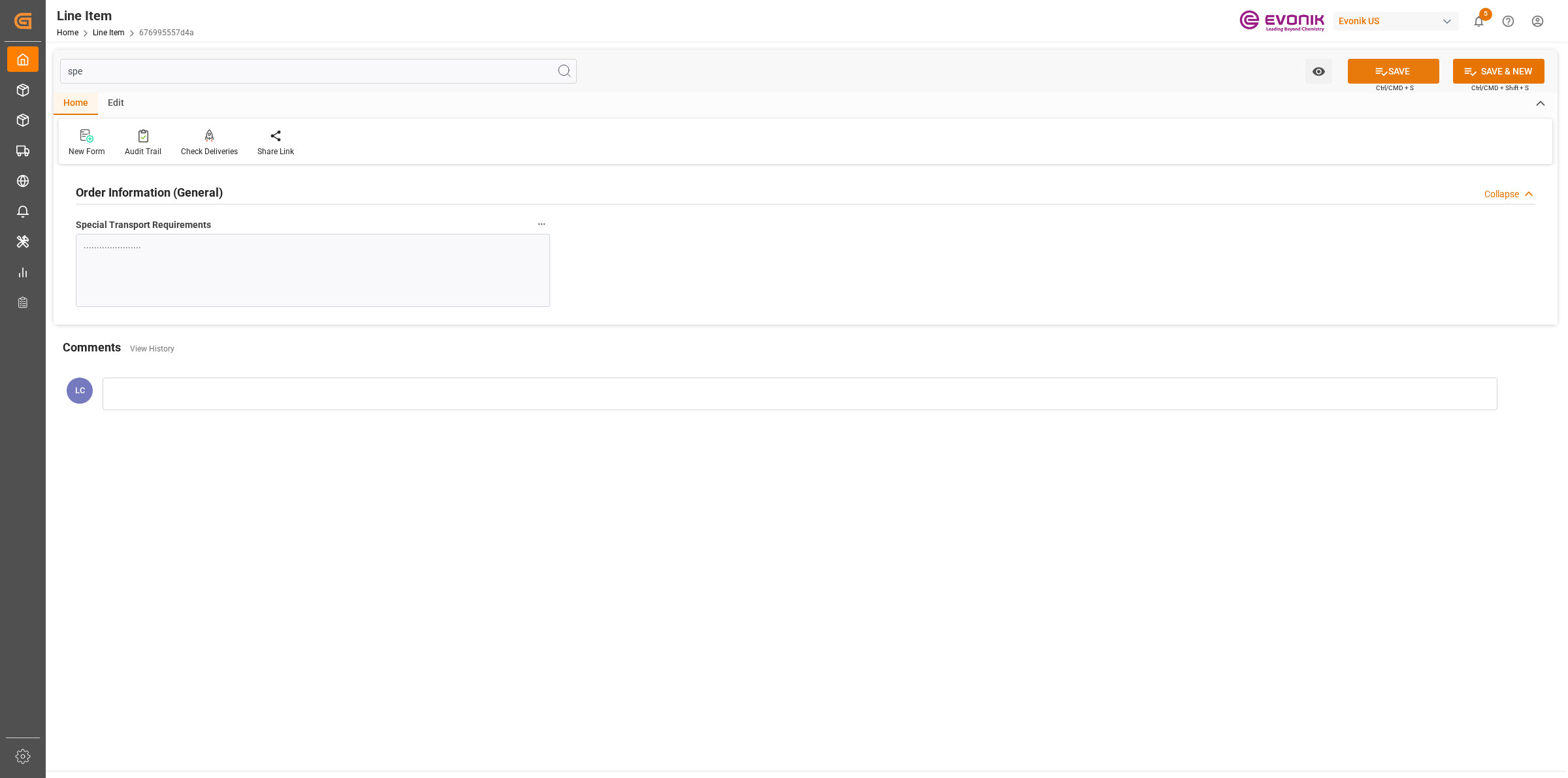
click at [1401, 69] on button "SAVE" at bounding box center [1393, 71] width 92 height 25
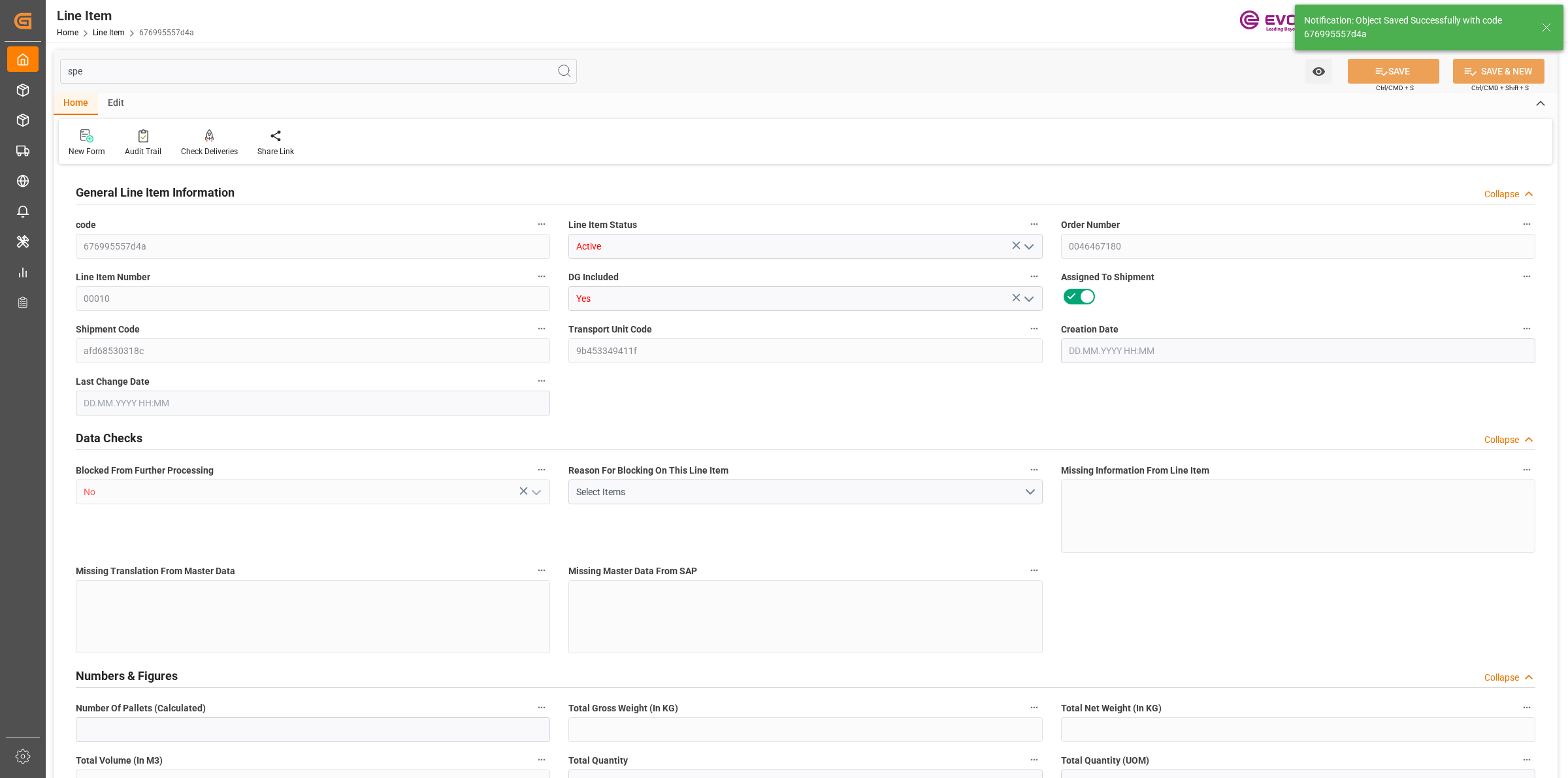
type input "0"
type input "17252"
type input "0"
type input "17233"
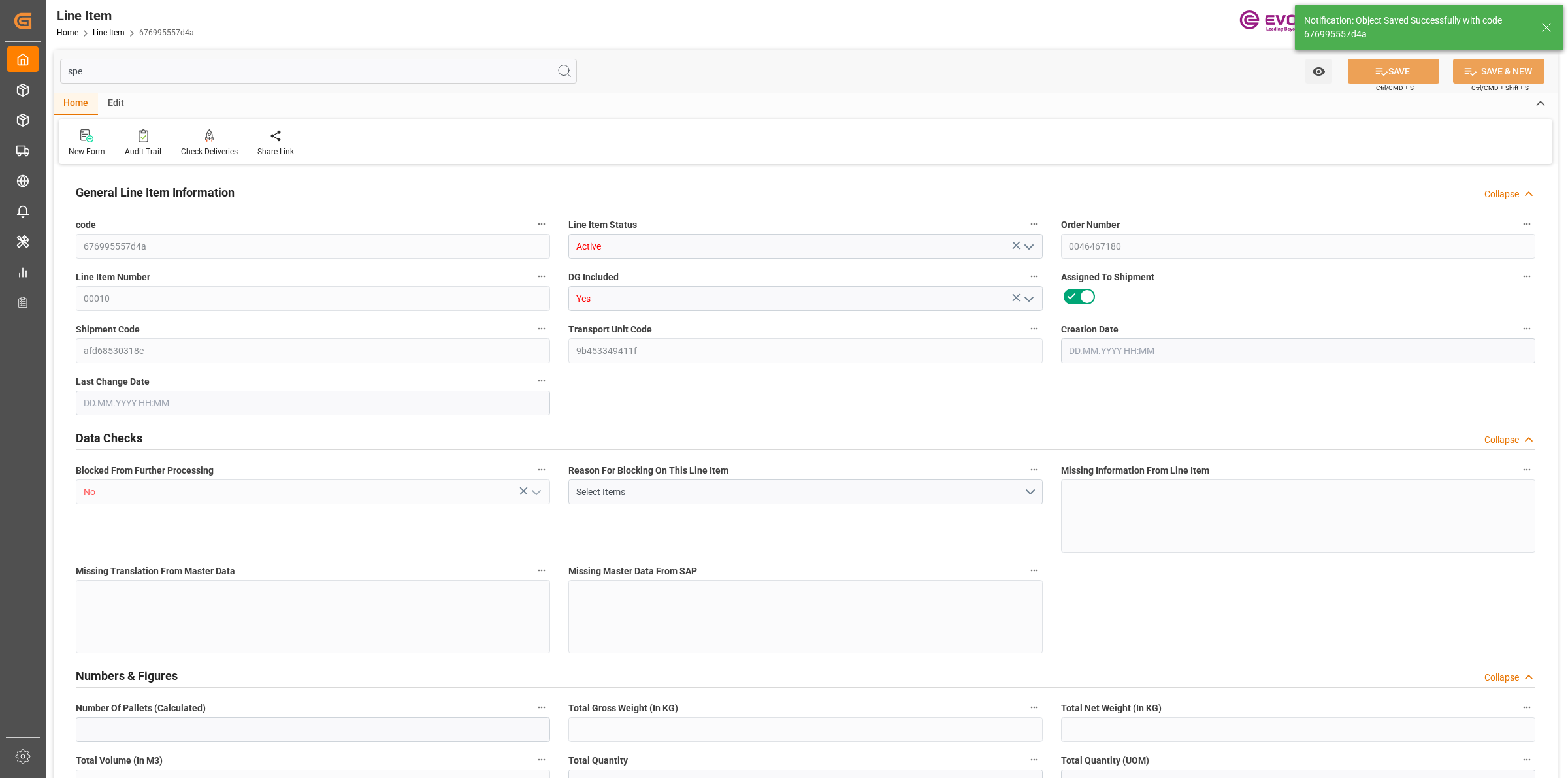
type input "3964.39"
type input "17233"
type input "38000"
type input "17252"
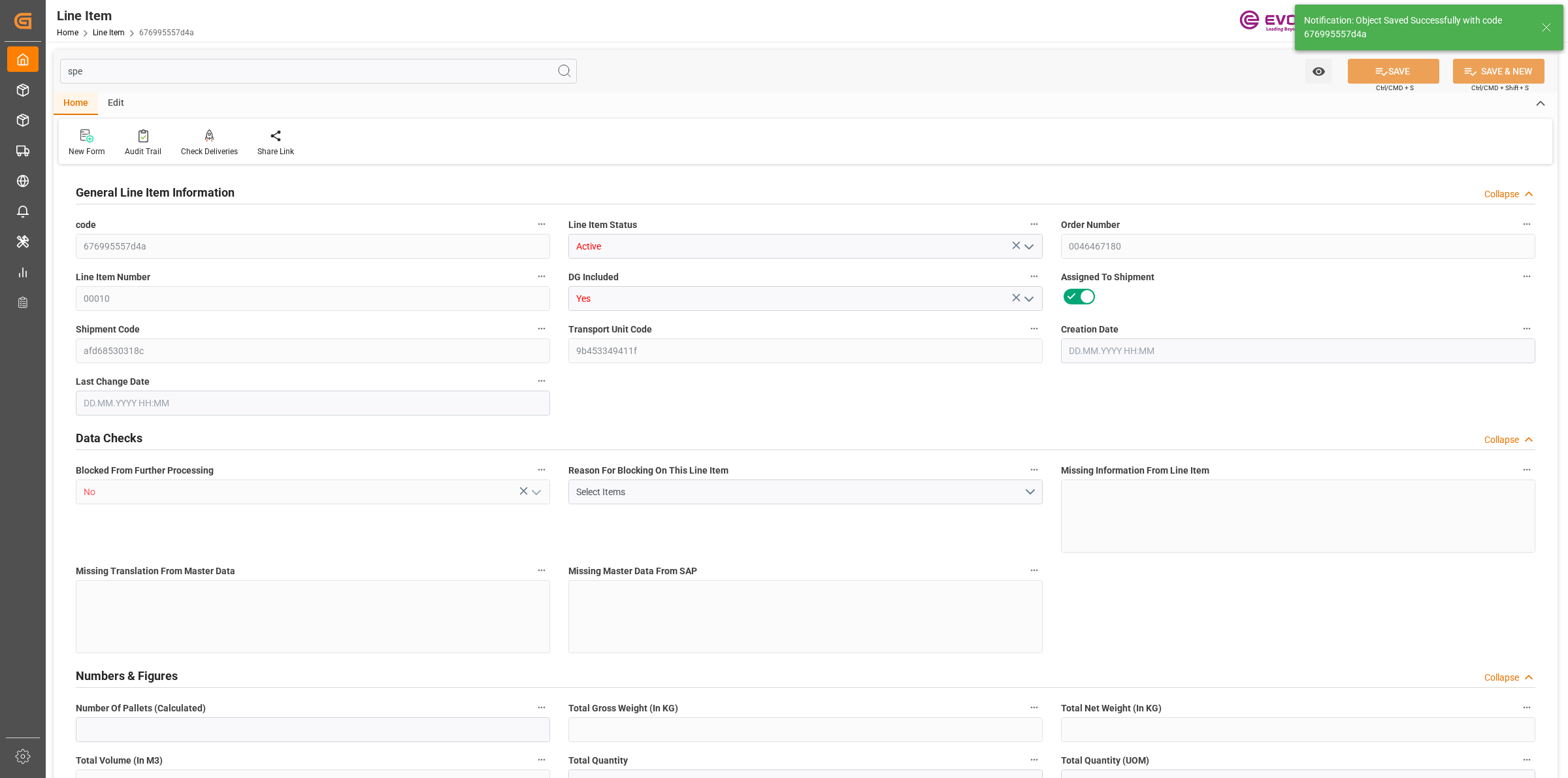
type input "17252"
type input "0"
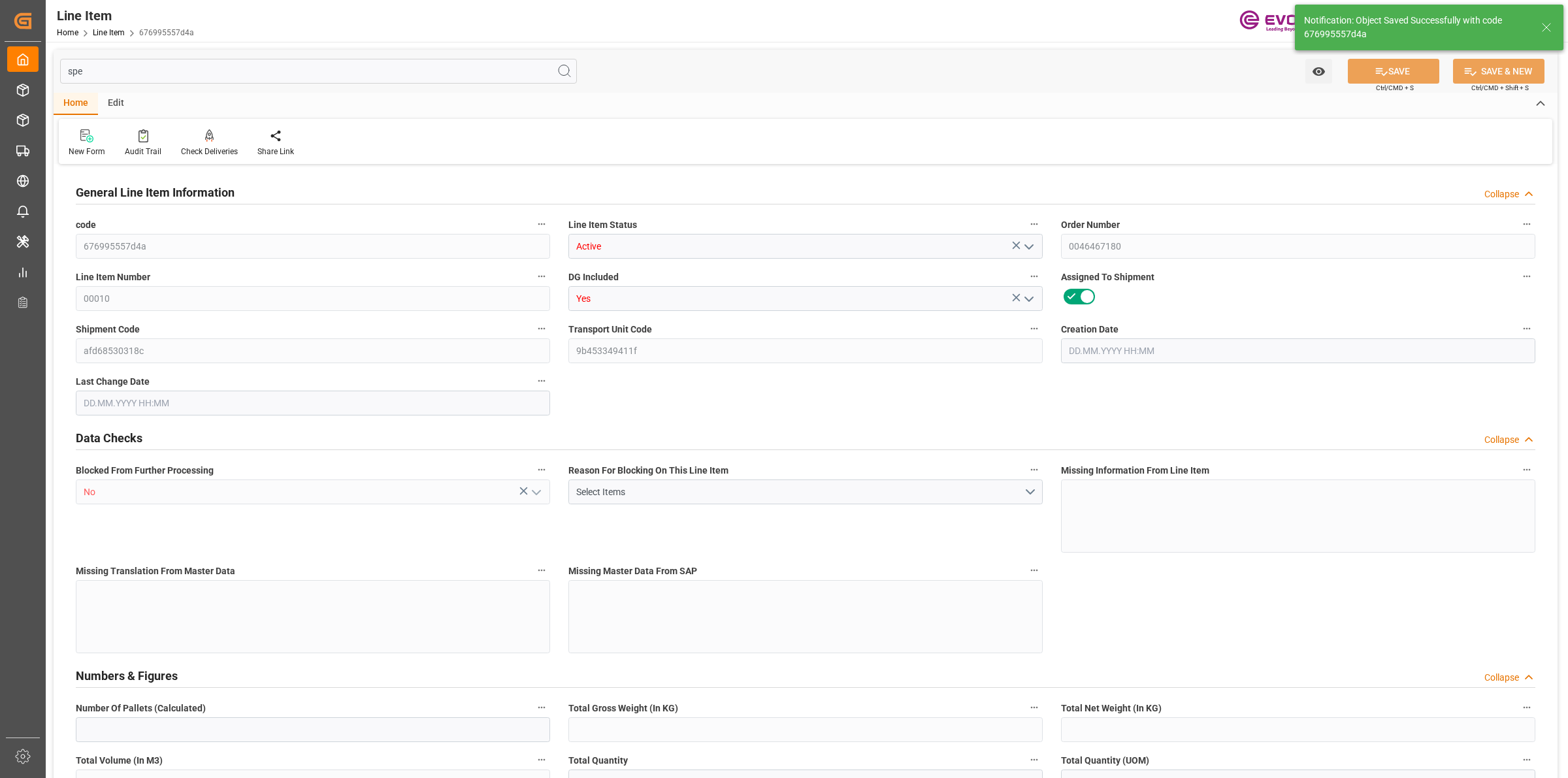
type input "0"
type input "[DATE] 17:32"
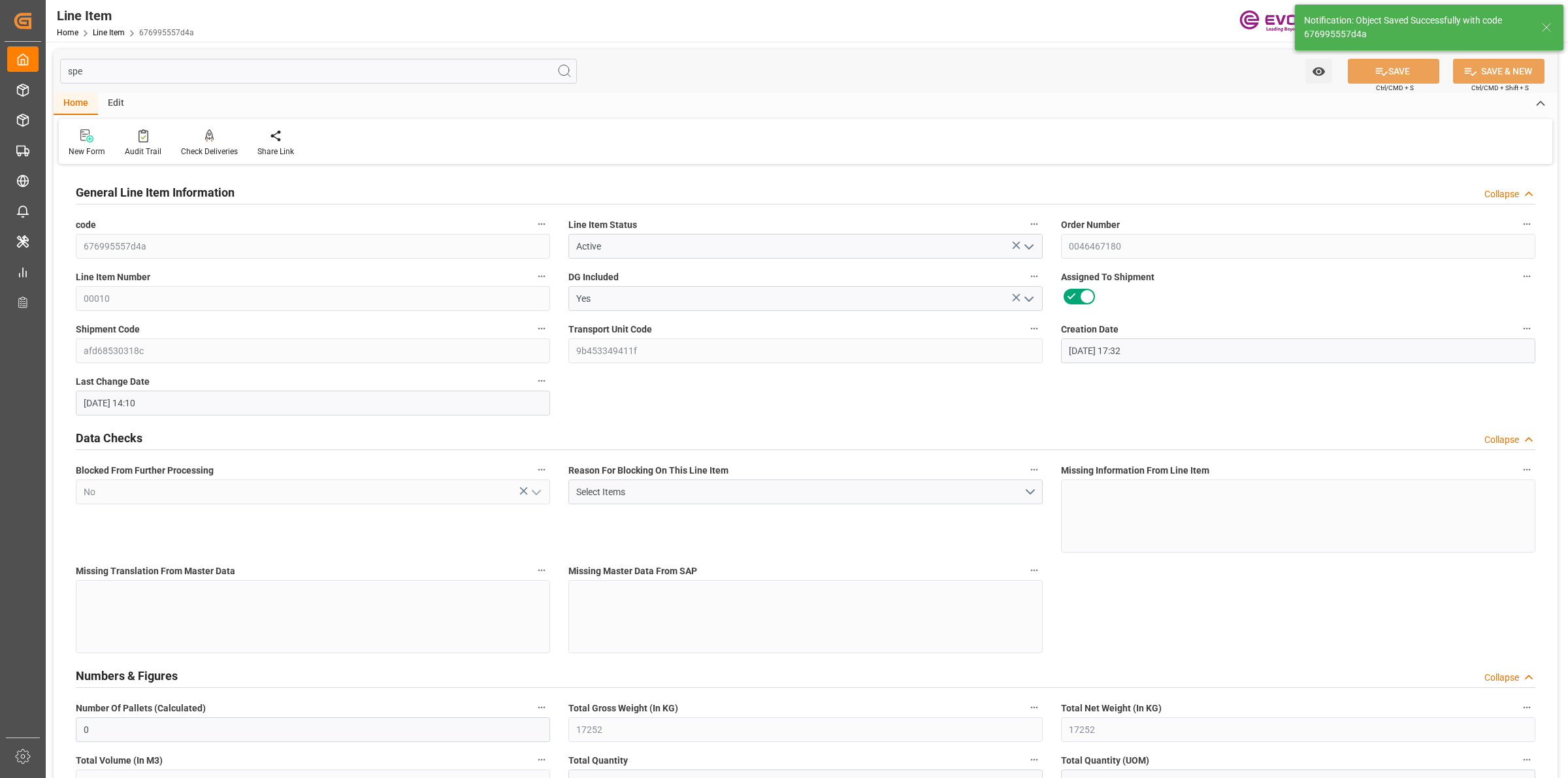
type input "[DATE] 14:10"
type input "[DATE]"
click at [103, 73] on input "spe" at bounding box center [318, 71] width 517 height 25
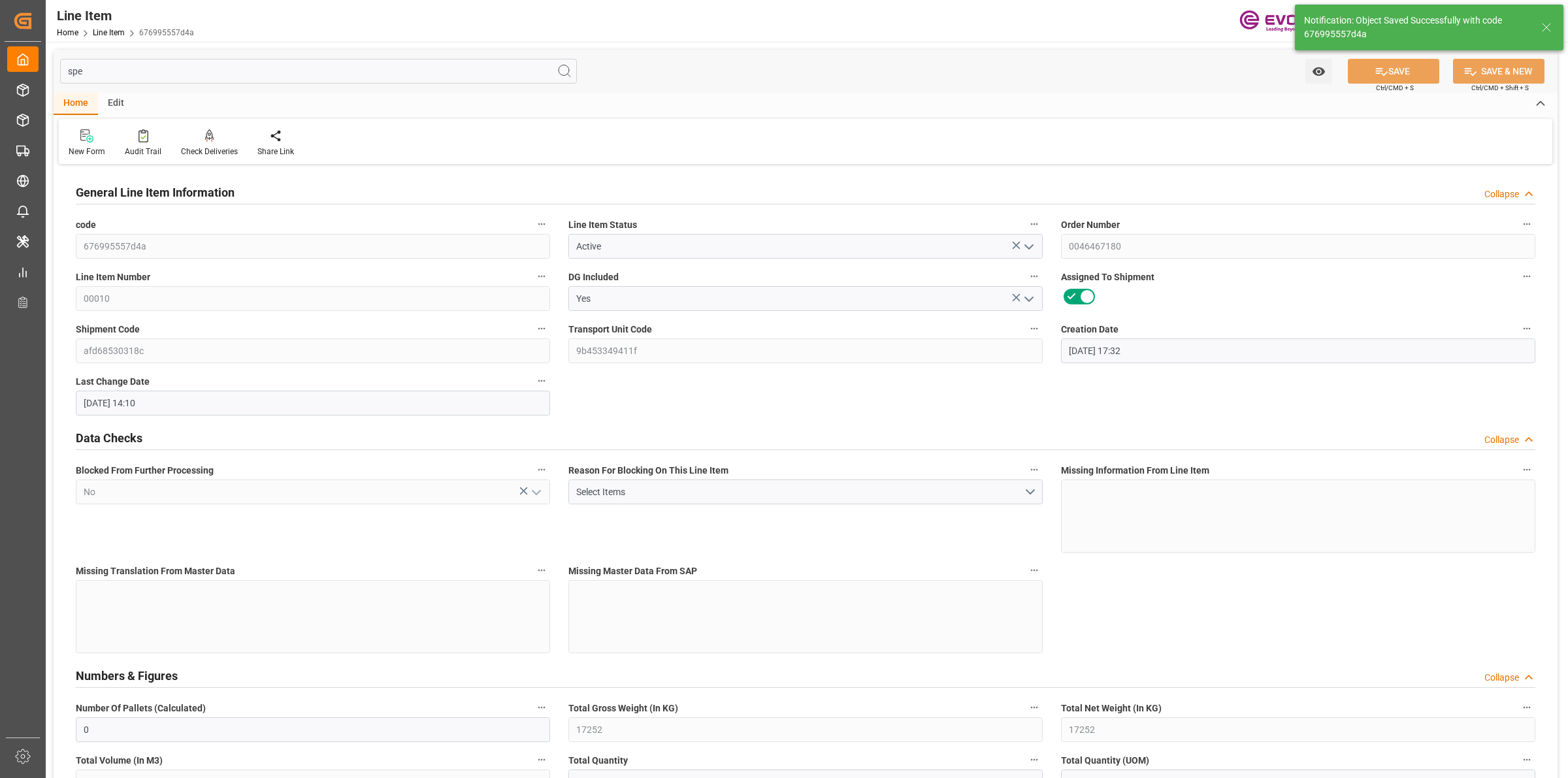
drag, startPoint x: 115, startPoint y: 71, endPoint x: 51, endPoint y: 72, distance: 64.0
click at [54, 72] on div "spe Watch Option SAVE Ctrl/CMD + S SAVE & NEW Ctrl/CMD + Shift + S" at bounding box center [805, 72] width 1504 height 43
click at [287, 74] on input "spe" at bounding box center [318, 71] width 517 height 25
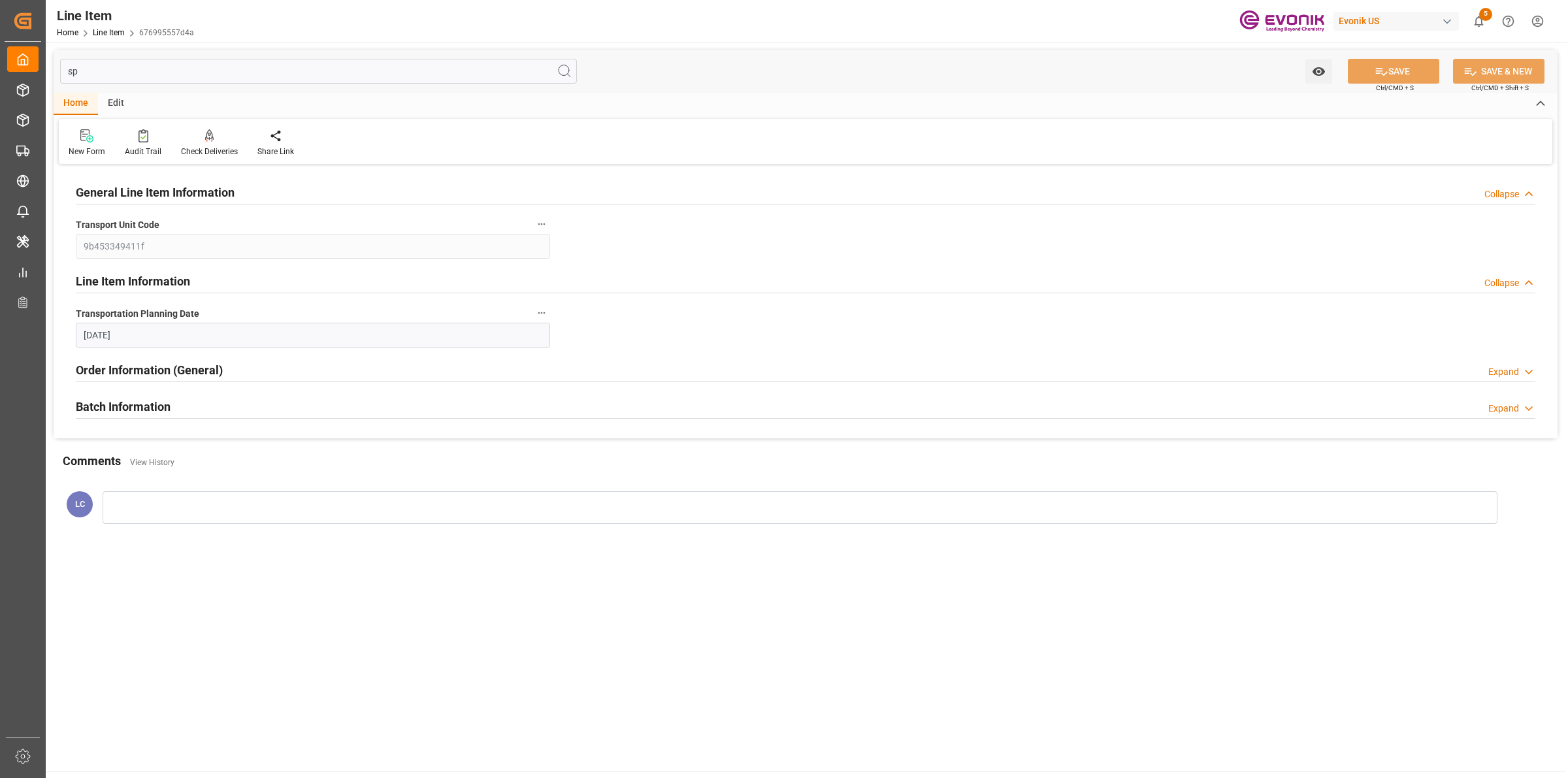
type input "s"
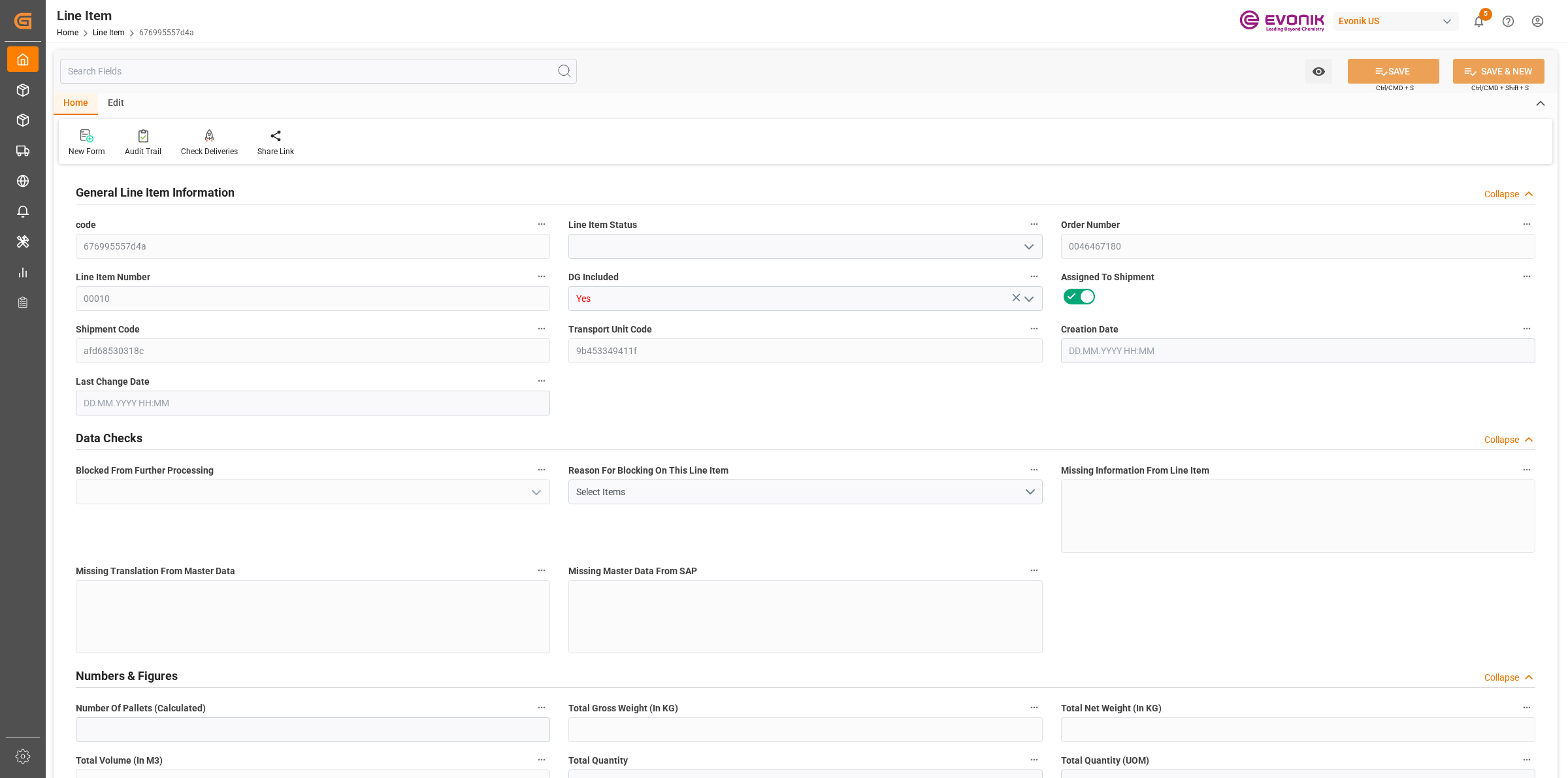
type input "Active"
type input "No"
type input "0"
type input "17252"
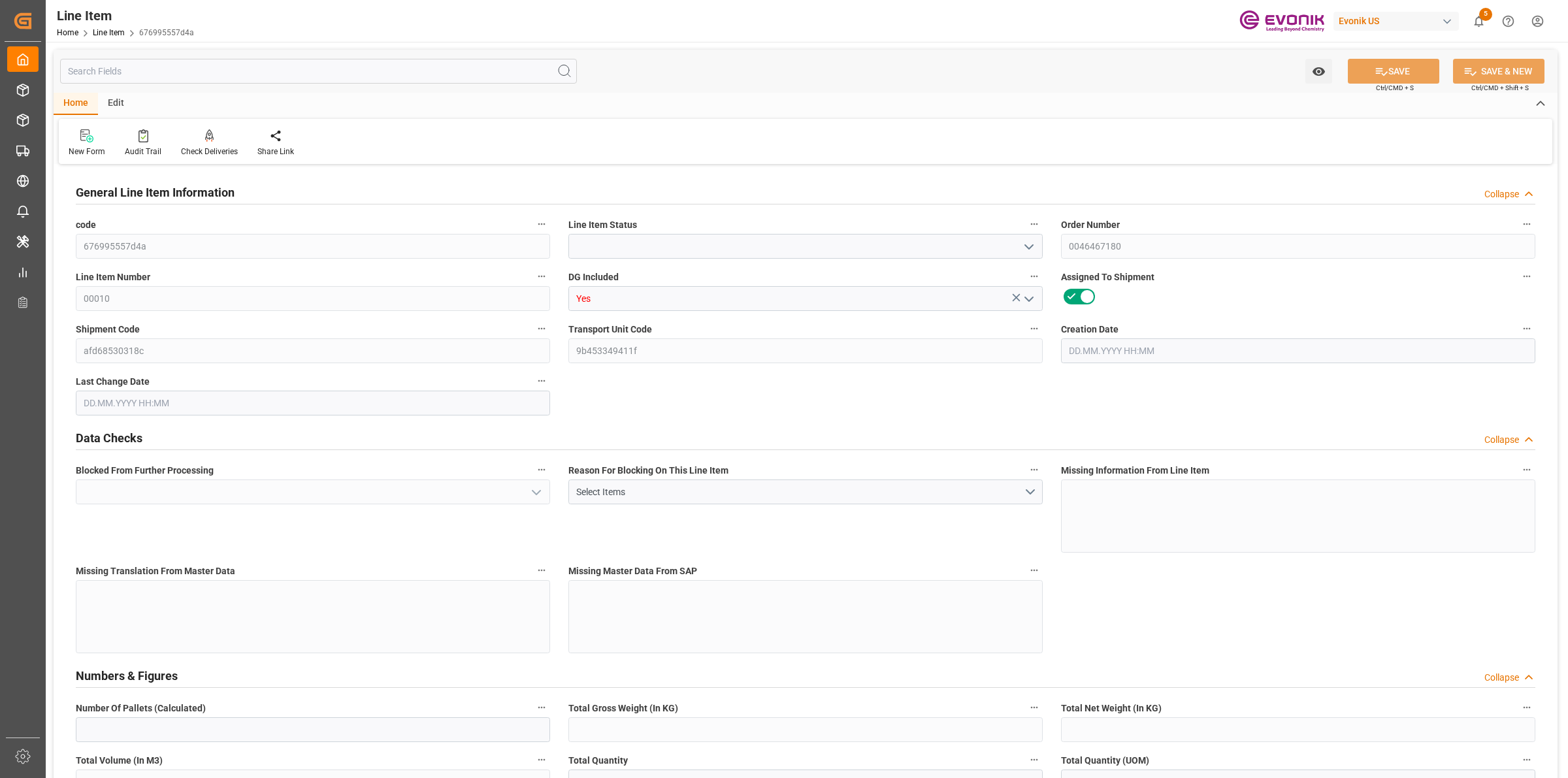
type input "0"
type input "17233"
type input "3964.39"
type input "17233"
type input "38000"
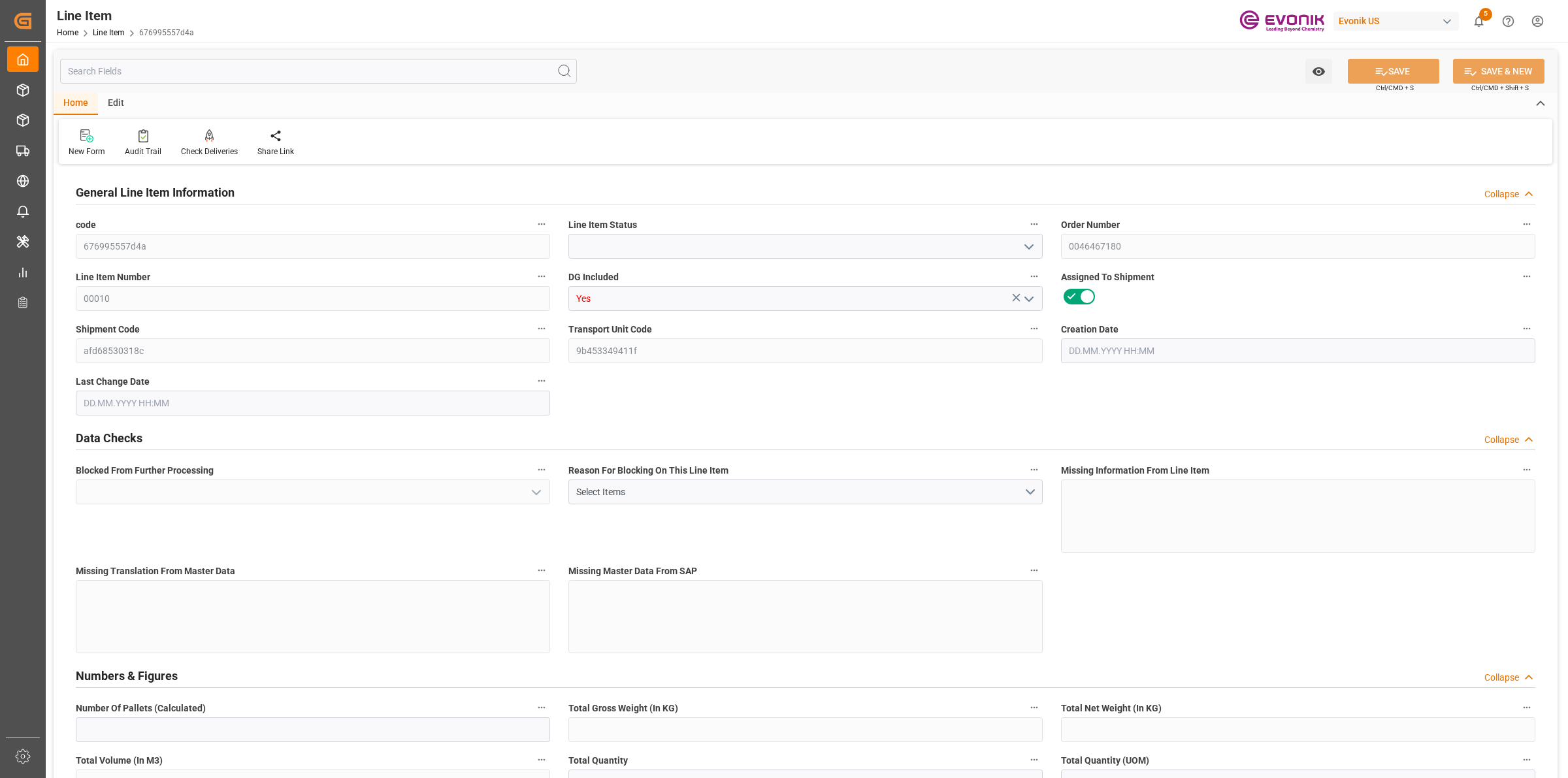
type input "17252"
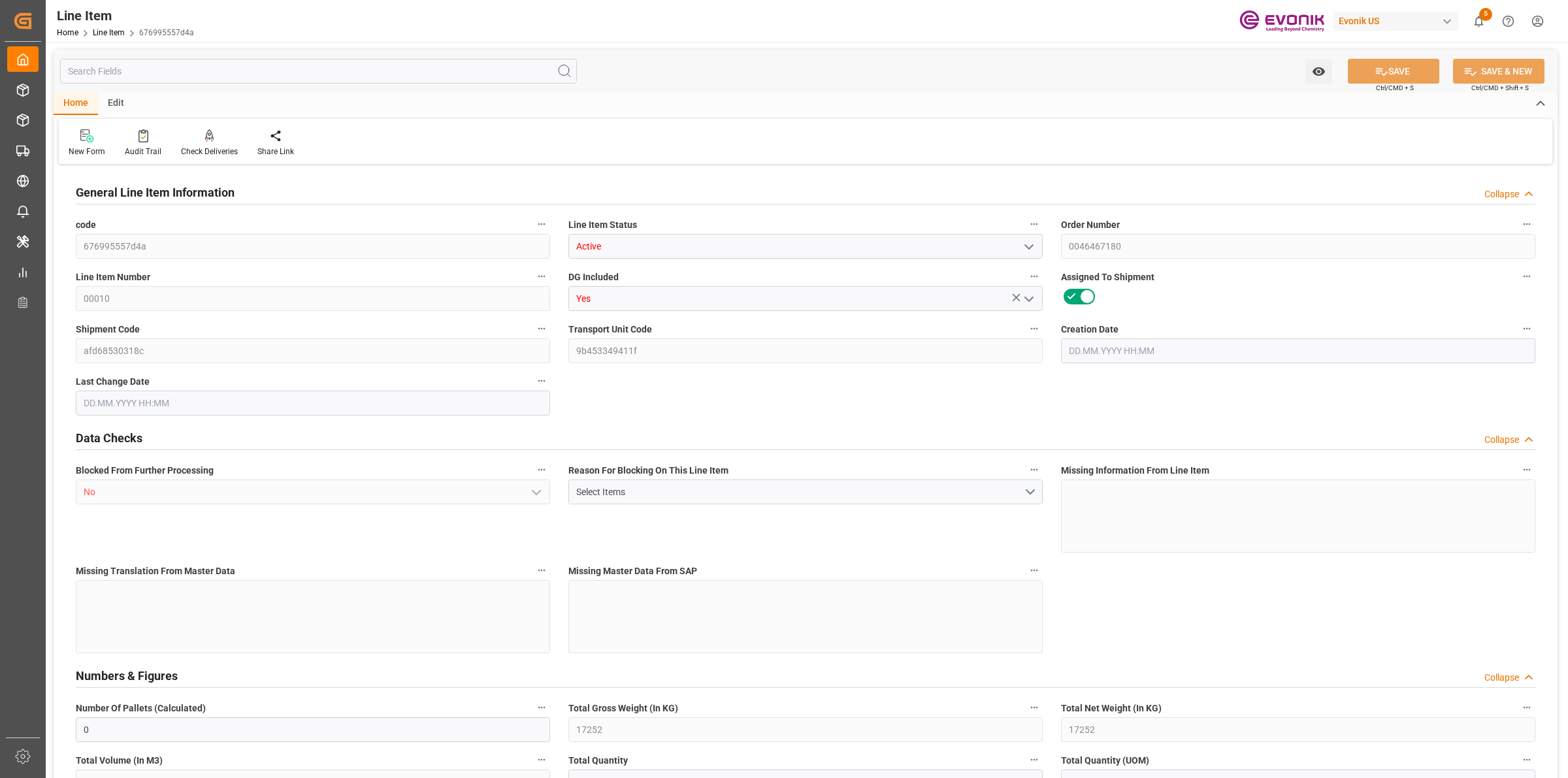
type input "0"
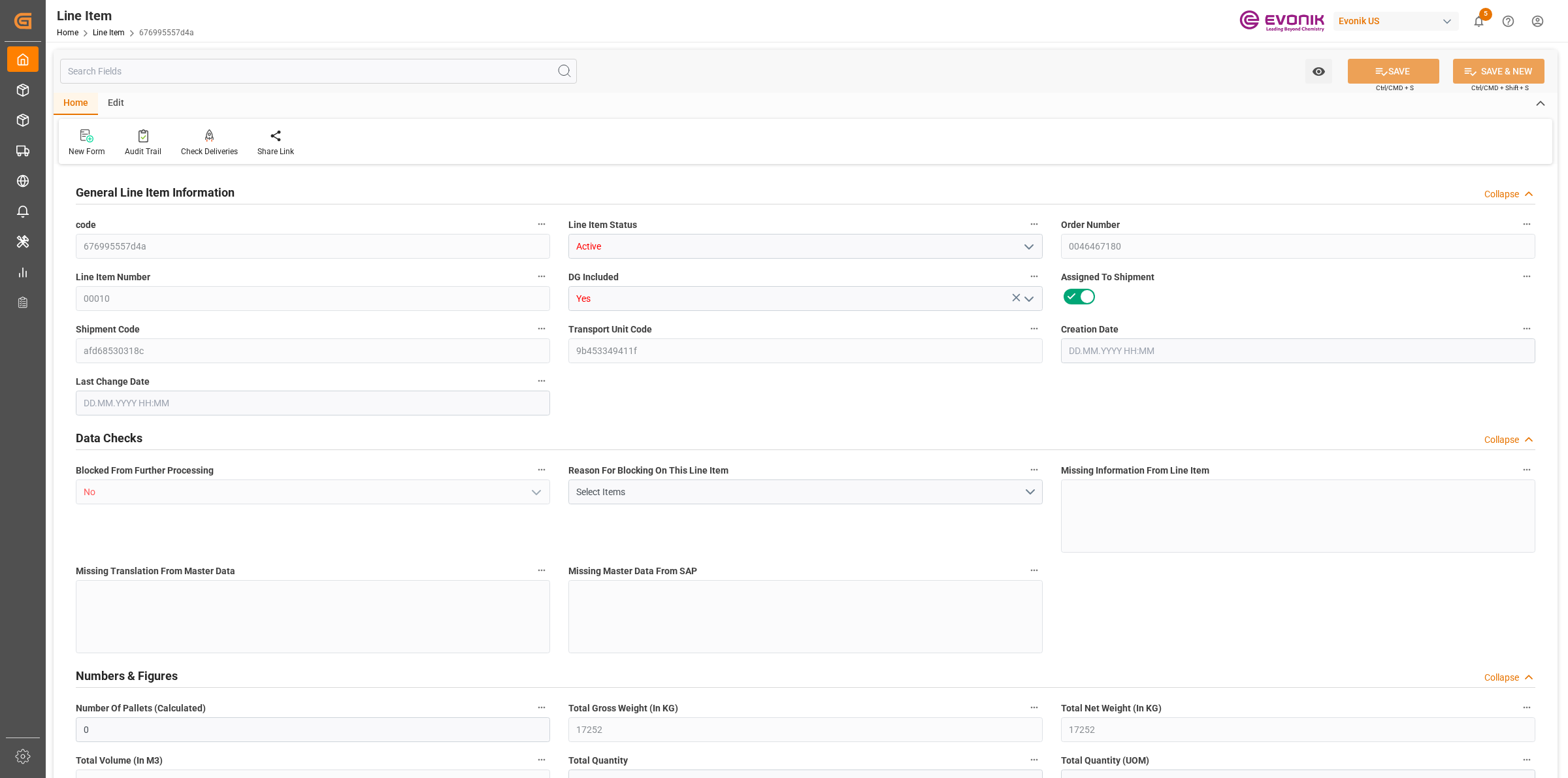
type input "0"
type input "[DATE] 17:32"
type input "[DATE] 14:10"
type input "[DATE]"
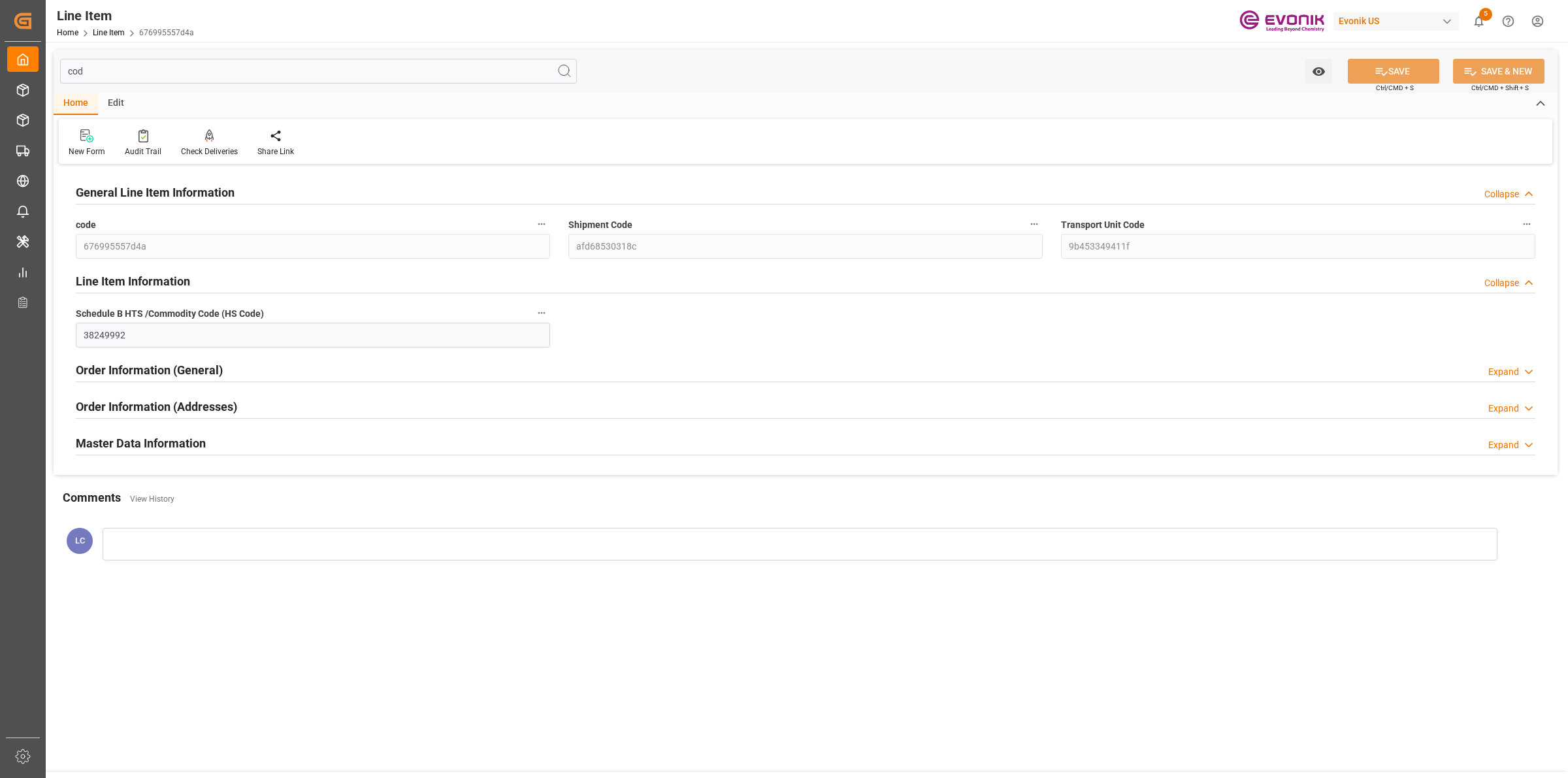
type input "cod"
click at [233, 439] on div "Master Data Information Expand" at bounding box center [805, 442] width 1459 height 25
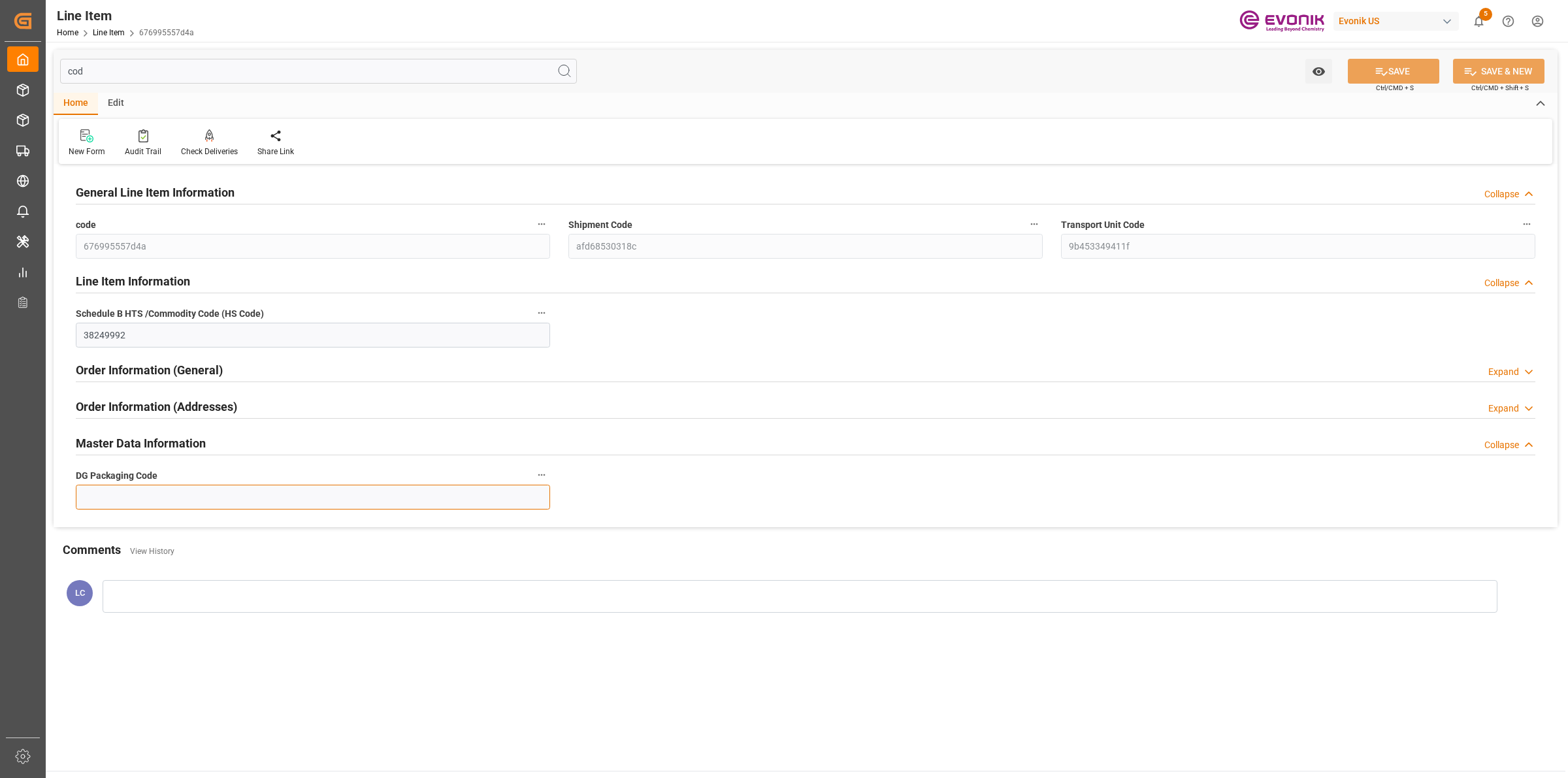
click at [177, 501] on input at bounding box center [312, 497] width 474 height 25
type input "-"
click at [1385, 70] on button "SAVE" at bounding box center [1393, 71] width 92 height 25
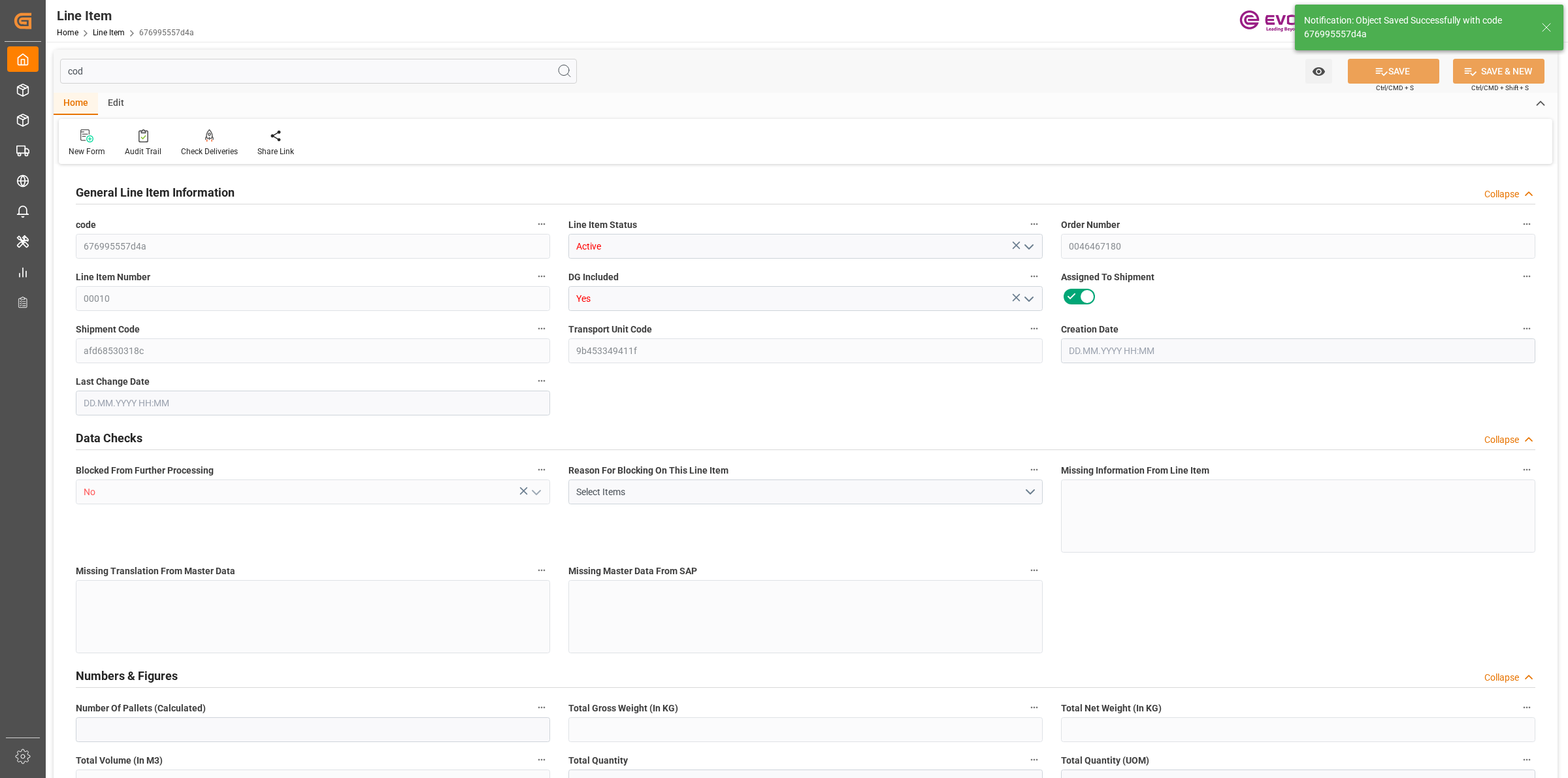
type input "0"
type input "17252"
type input "0"
type input "17233"
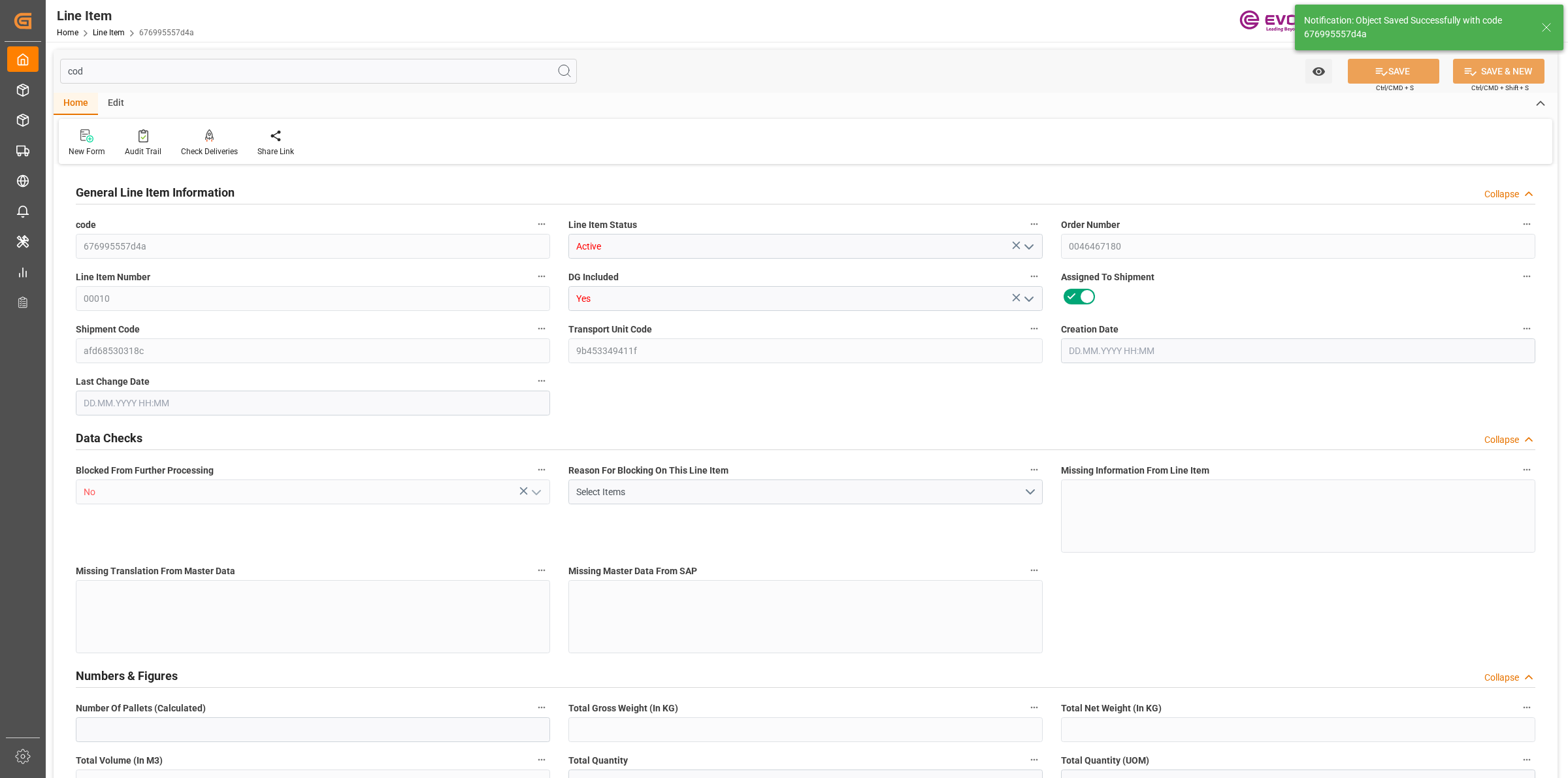
type input "3964.39"
type input "17233"
type input "38000"
type input "17252"
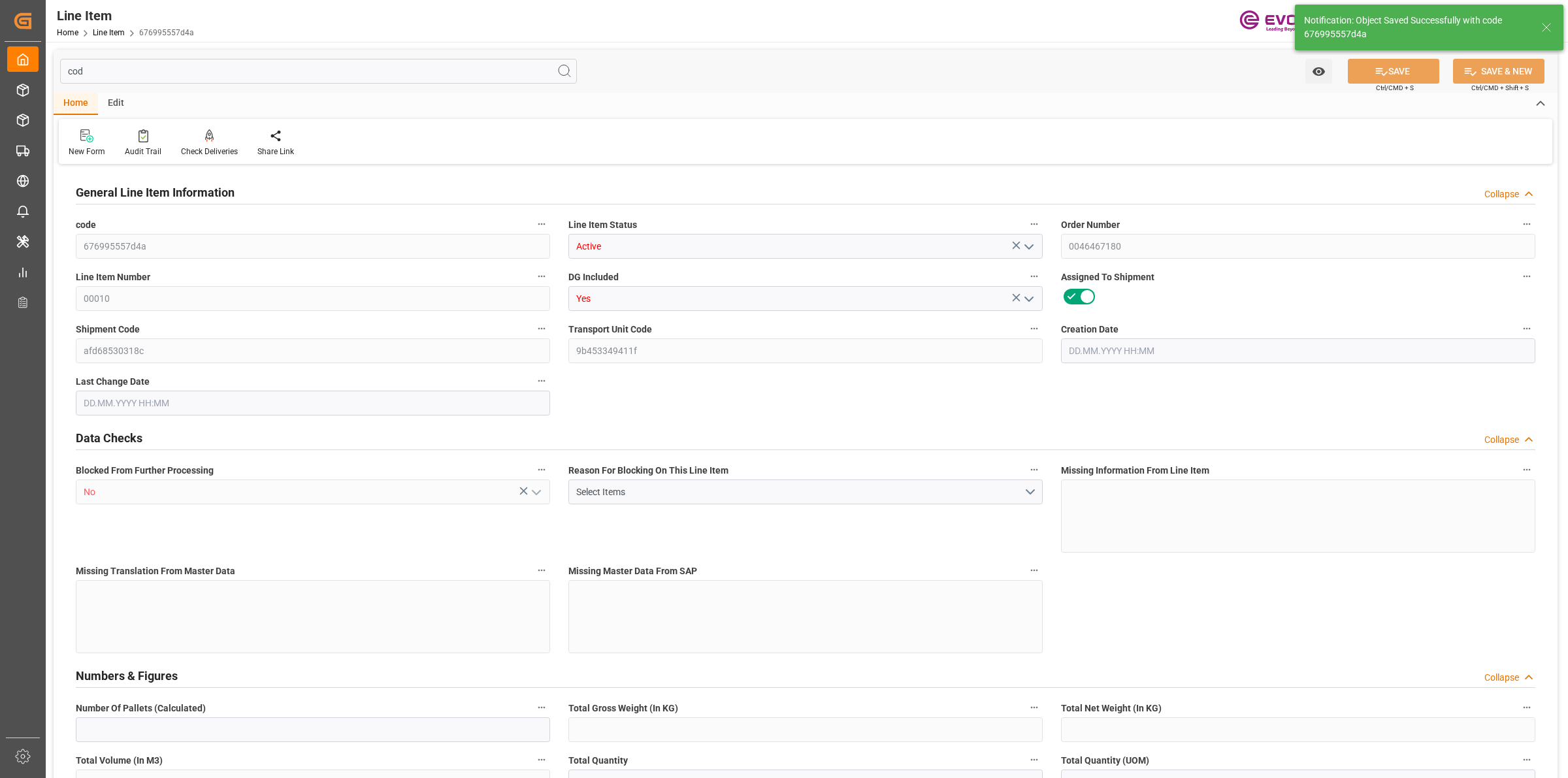
type input "17252"
type input "0"
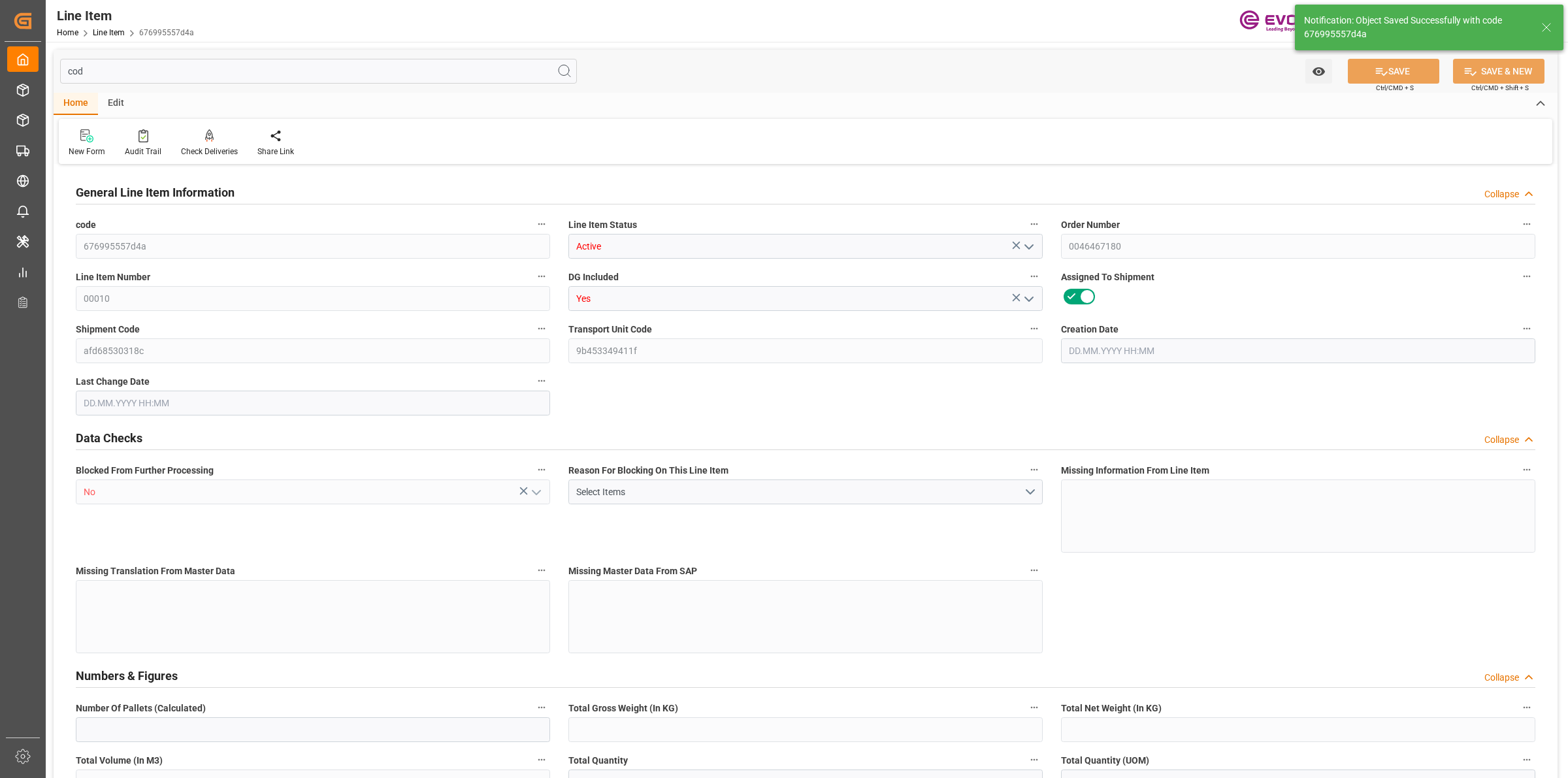
type input "0"
type input "[DATE] 17:32"
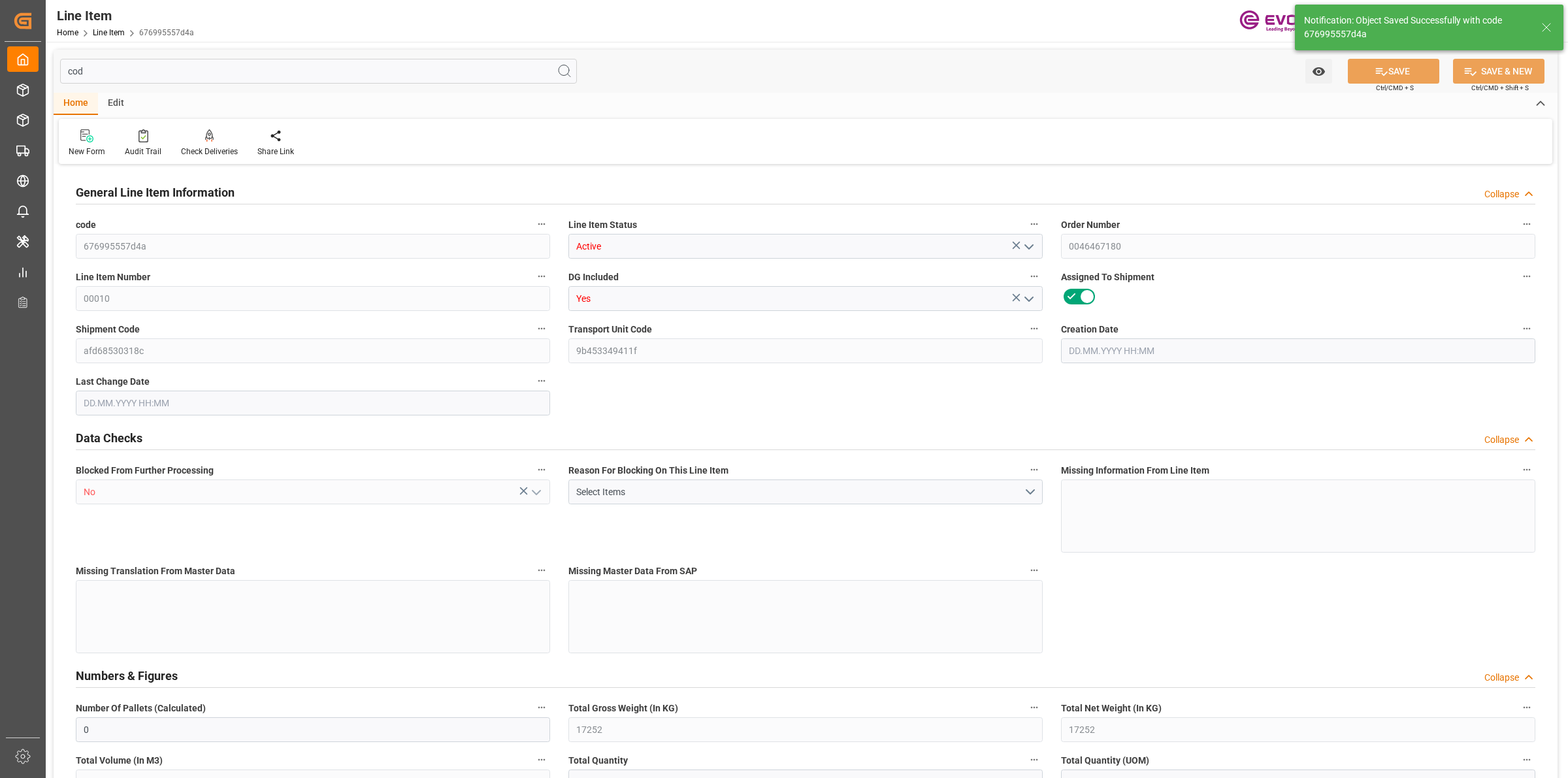
type input "[DATE] 14:10"
type input "[DATE]"
